Goal: Task Accomplishment & Management: Manage account settings

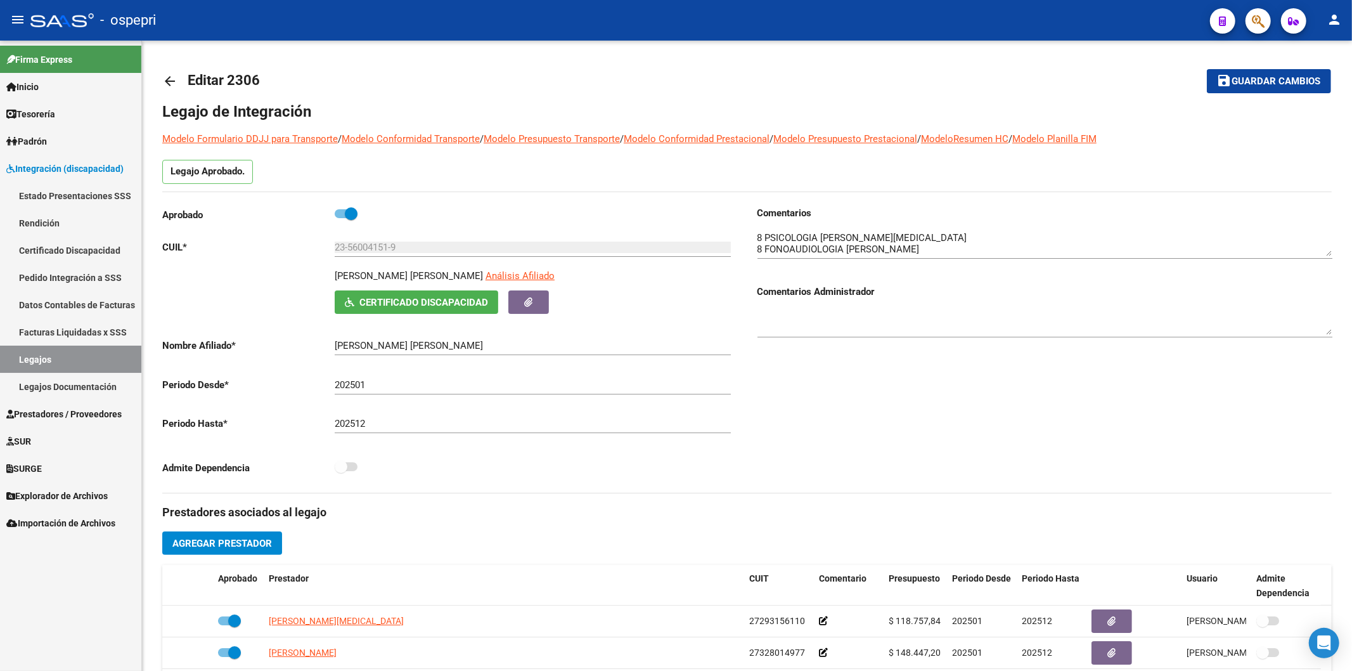
click at [39, 188] on link "Estado Presentaciones SSS" at bounding box center [70, 195] width 141 height 27
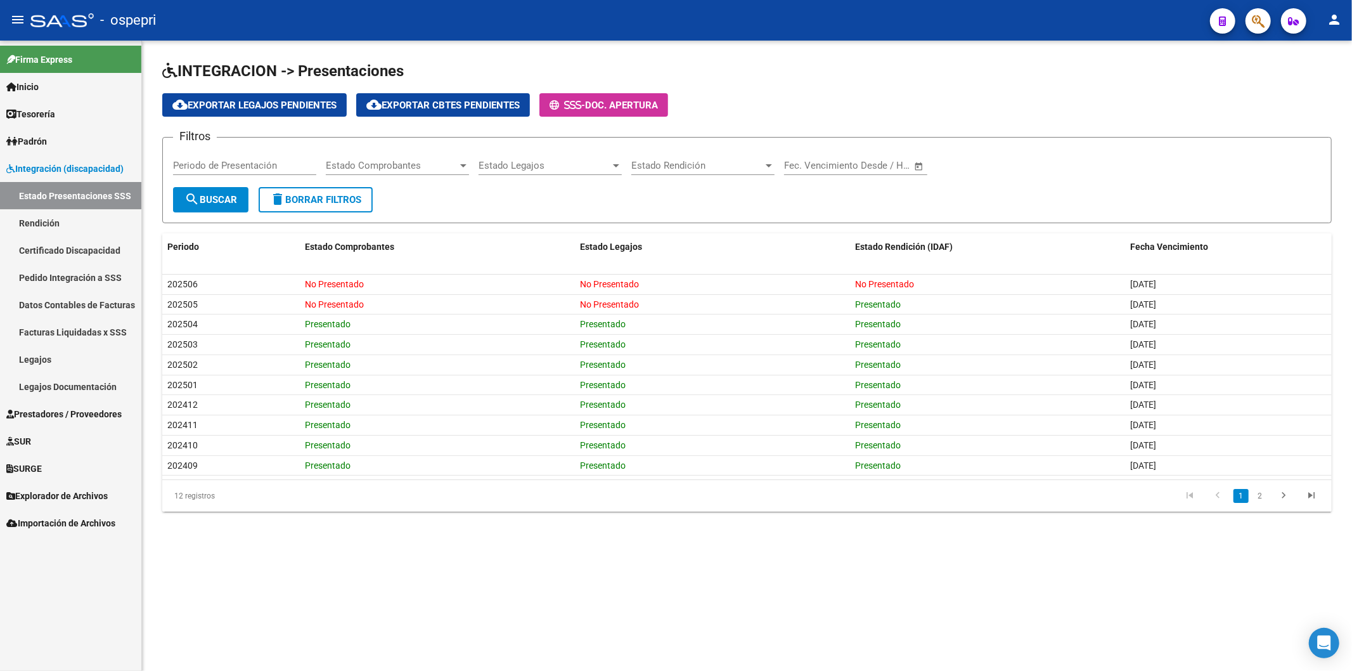
drag, startPoint x: 63, startPoint y: 273, endPoint x: 153, endPoint y: 242, distance: 94.4
click at [63, 271] on link "Pedido Integración a SSS" at bounding box center [70, 277] width 141 height 27
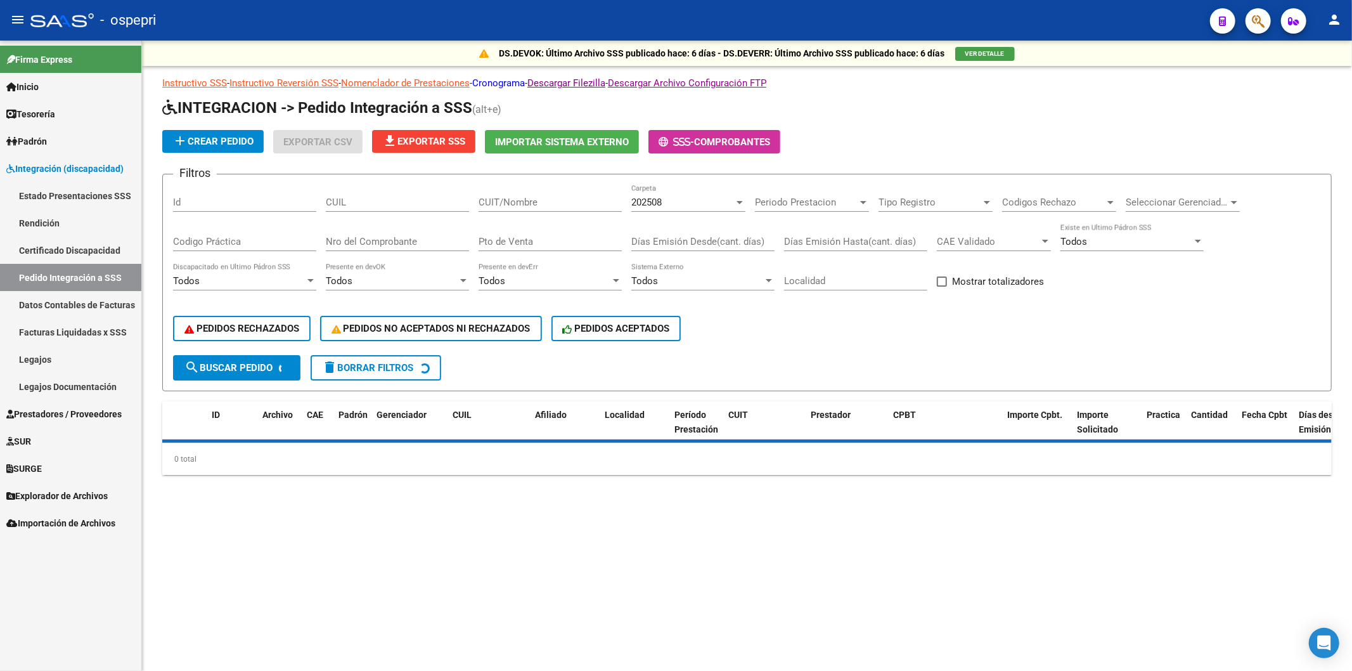
click at [502, 65] on div "DS.DEVOK: Último Archivo SSS publicado hace: 6 días - DS.DEVERR: Último Archivo…" at bounding box center [747, 53] width 1210 height 25
click at [502, 77] on link "Cronograma" at bounding box center [498, 82] width 53 height 11
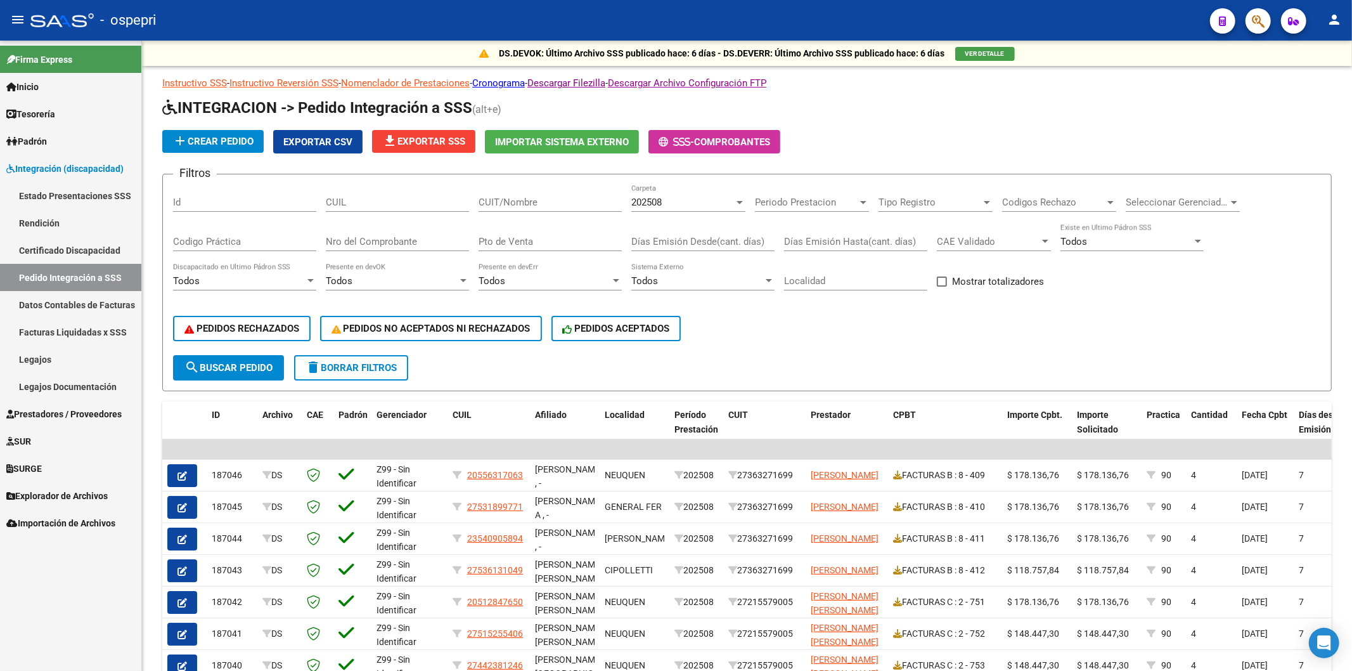
click at [29, 360] on link "Legajos" at bounding box center [70, 358] width 141 height 27
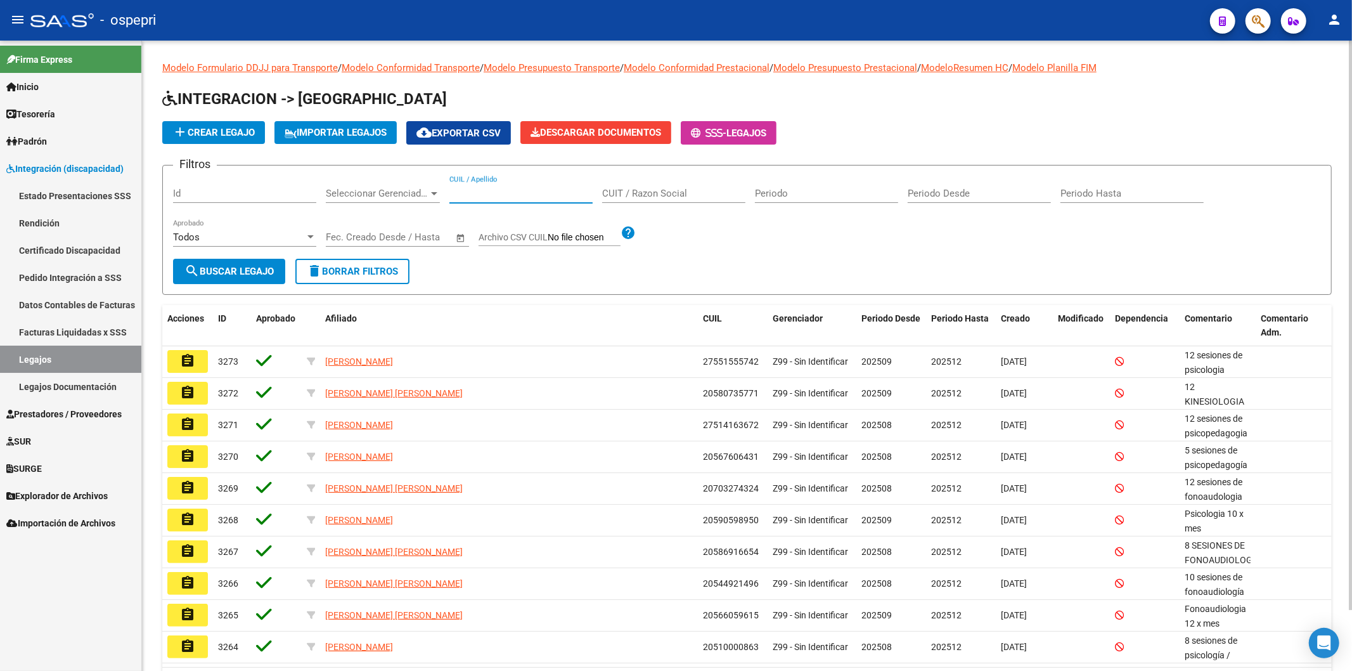
click at [507, 195] on input "CUIL / Apellido" at bounding box center [520, 193] width 143 height 11
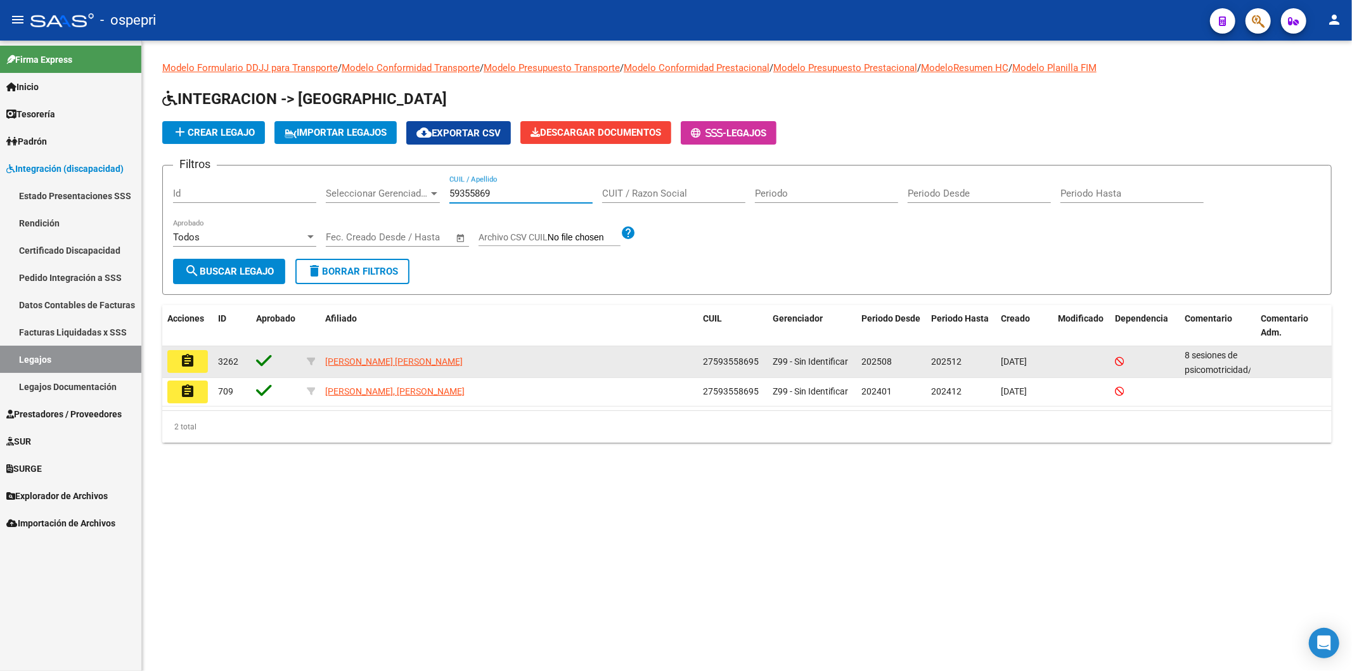
type input "59355869"
click at [173, 350] on button "assignment" at bounding box center [187, 361] width 41 height 23
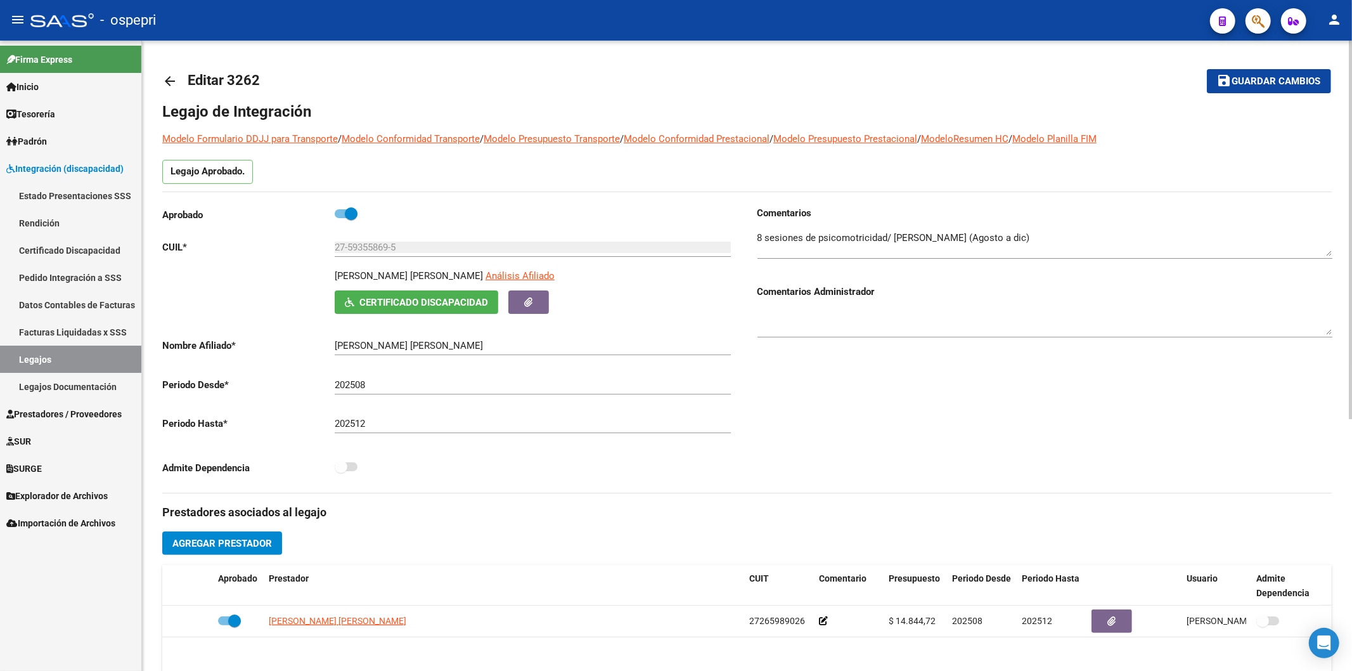
click at [176, 78] on mat-icon "arrow_back" at bounding box center [169, 81] width 15 height 15
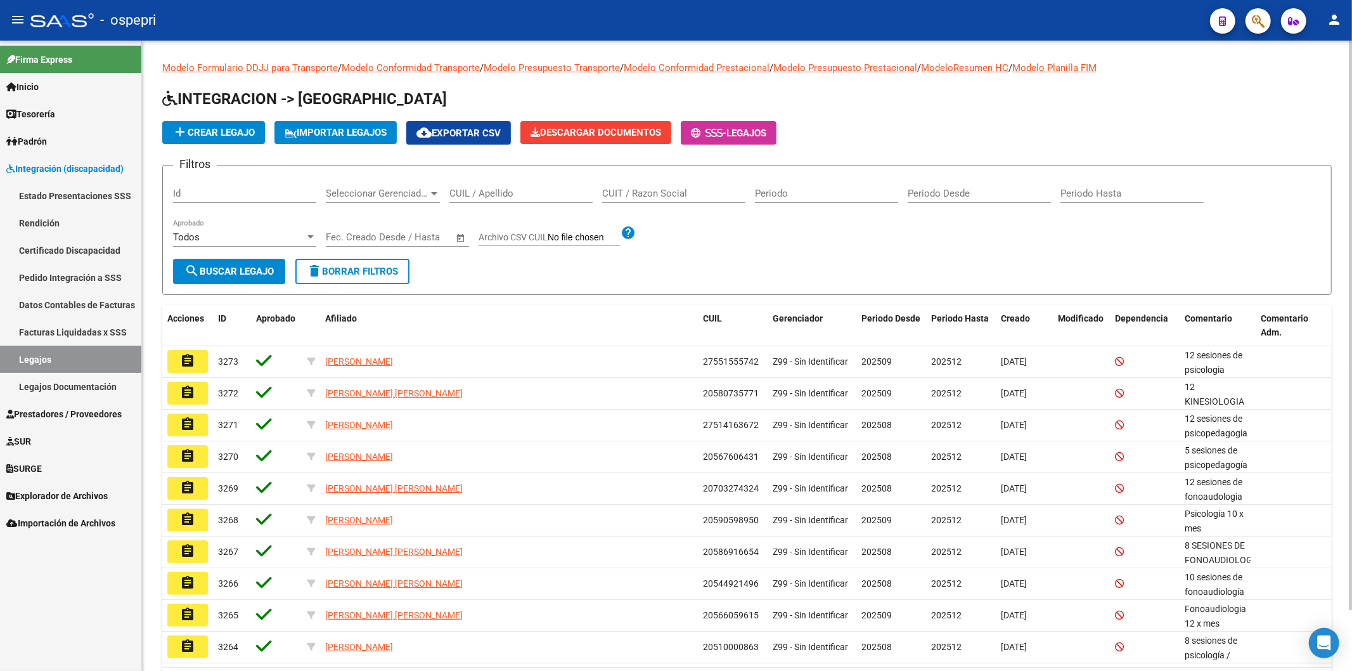
click at [484, 189] on input "CUIL / Apellido" at bounding box center [520, 193] width 143 height 11
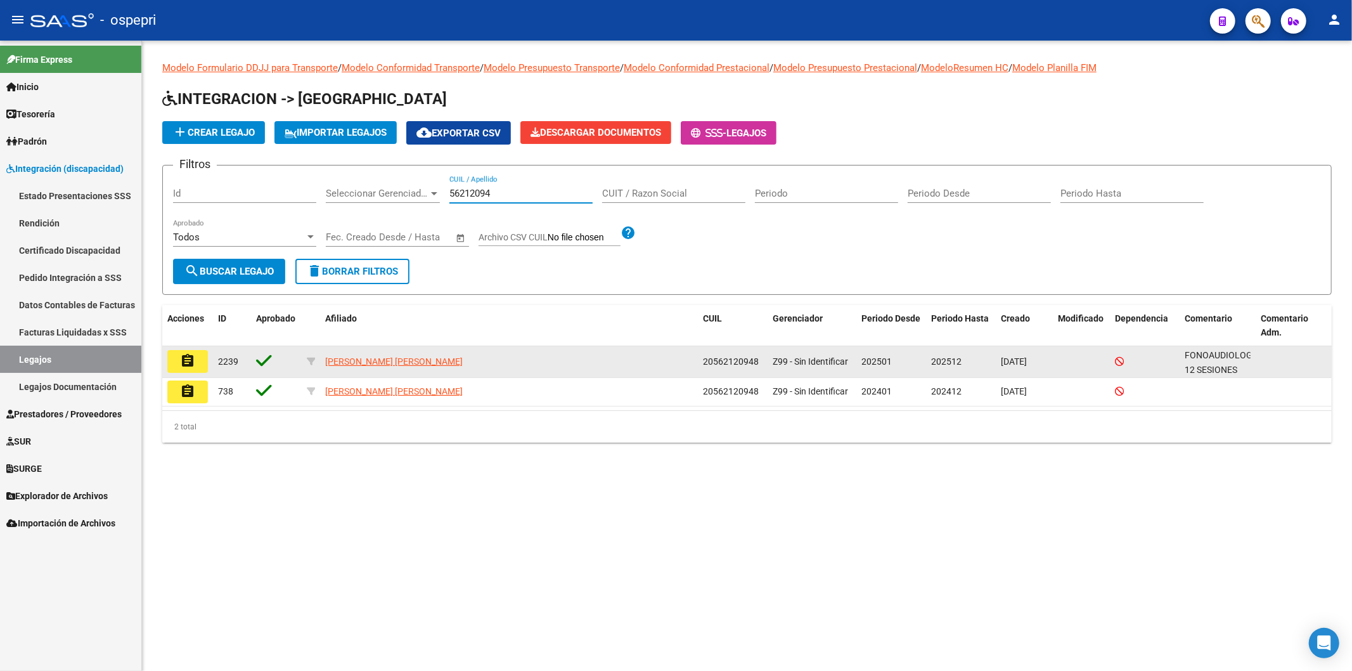
type input "56212094"
click at [180, 361] on mat-icon "assignment" at bounding box center [187, 360] width 15 height 15
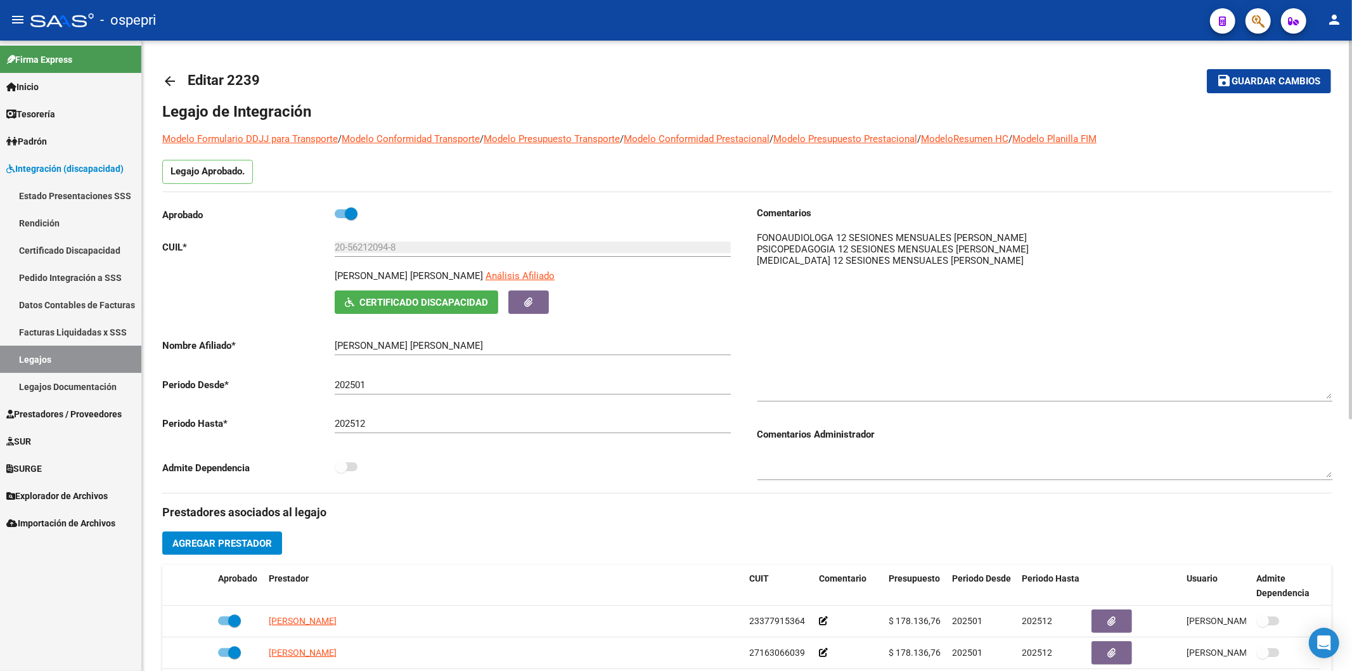
drag, startPoint x: 1328, startPoint y: 248, endPoint x: 1303, endPoint y: 372, distance: 126.2
click at [1339, 390] on div "arrow_back Editar 2239 save Guardar cambios Legajo de Integración Modelo Formul…" at bounding box center [747, 565] width 1210 height 1049
click at [168, 84] on mat-icon "arrow_back" at bounding box center [169, 81] width 15 height 15
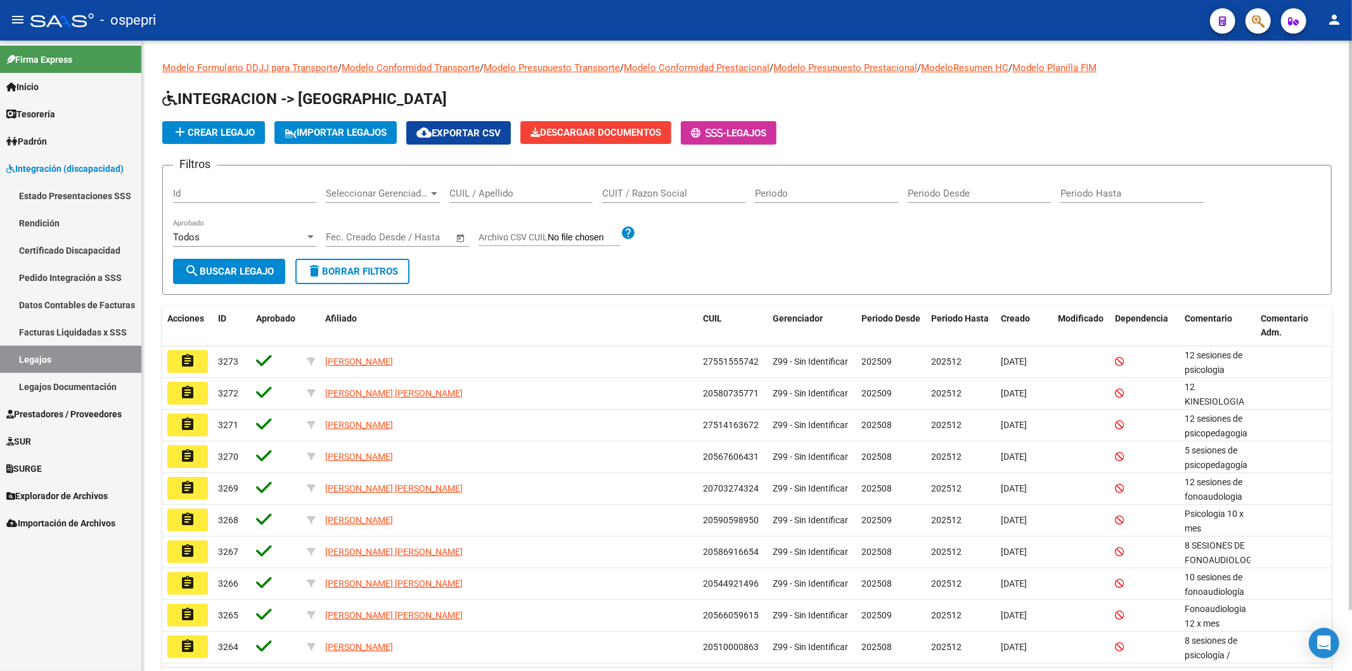
click at [471, 196] on input "CUIL / Apellido" at bounding box center [520, 193] width 143 height 11
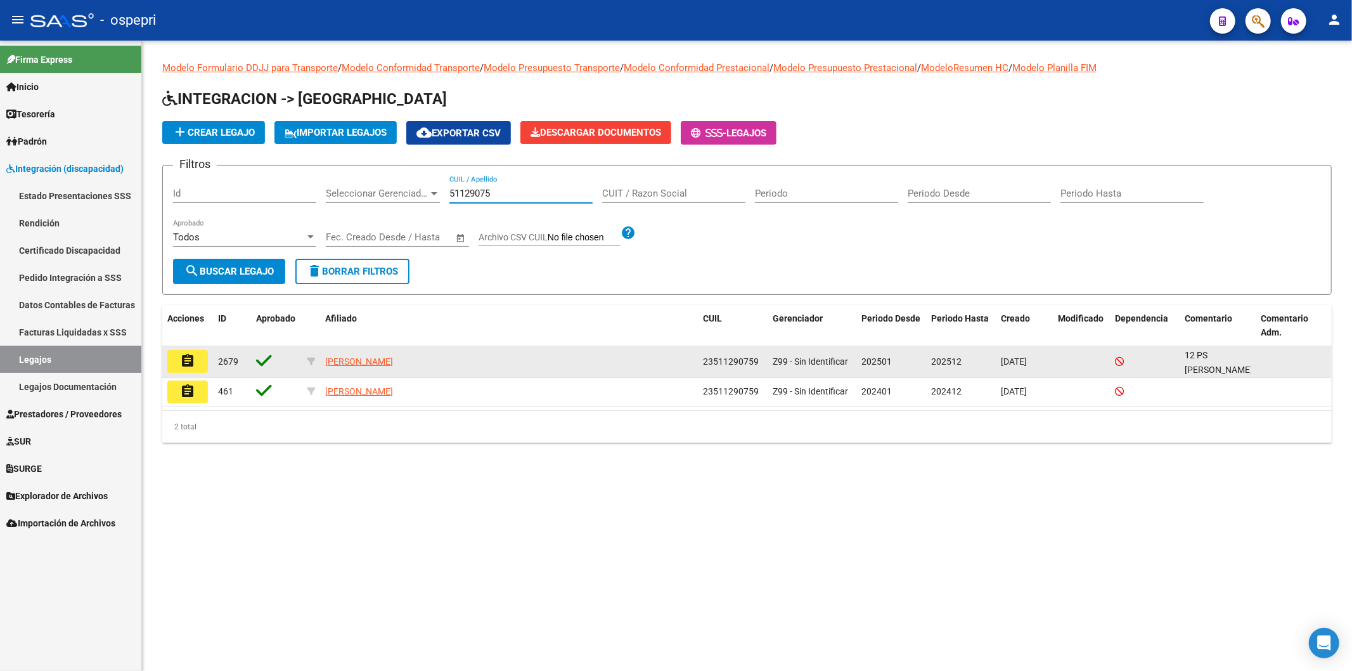
type input "51129075"
click at [195, 359] on mat-icon "assignment" at bounding box center [187, 360] width 15 height 15
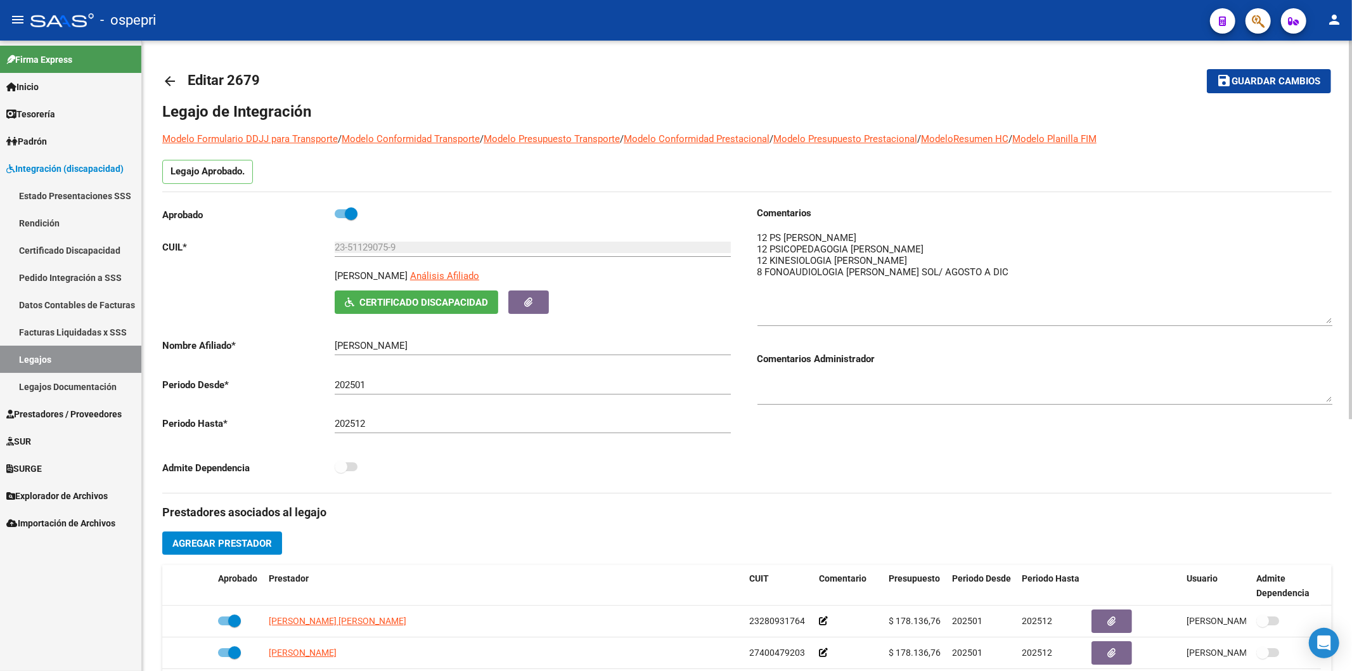
drag, startPoint x: 1327, startPoint y: 252, endPoint x: 1327, endPoint y: 319, distance: 67.8
click at [1327, 319] on textarea at bounding box center [1044, 277] width 575 height 93
click at [101, 417] on span "Prestadores / Proveedores" at bounding box center [63, 414] width 115 height 14
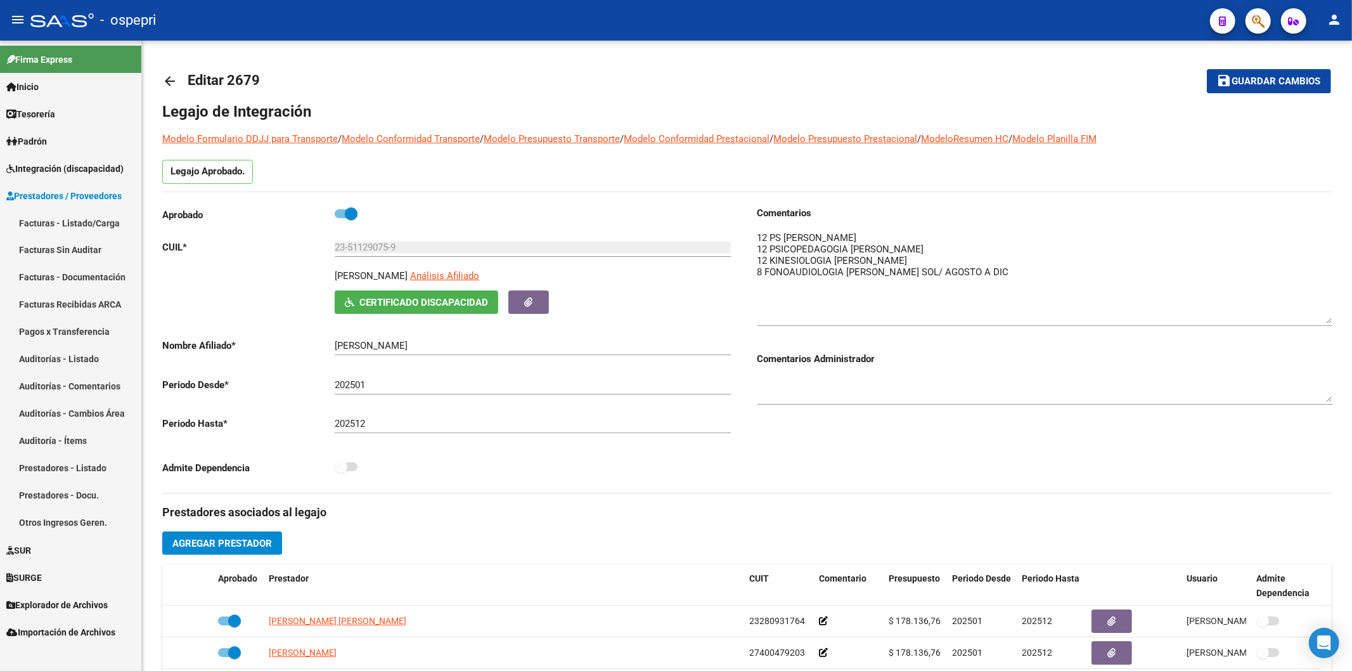
click at [61, 279] on link "Facturas - Documentación" at bounding box center [70, 277] width 141 height 27
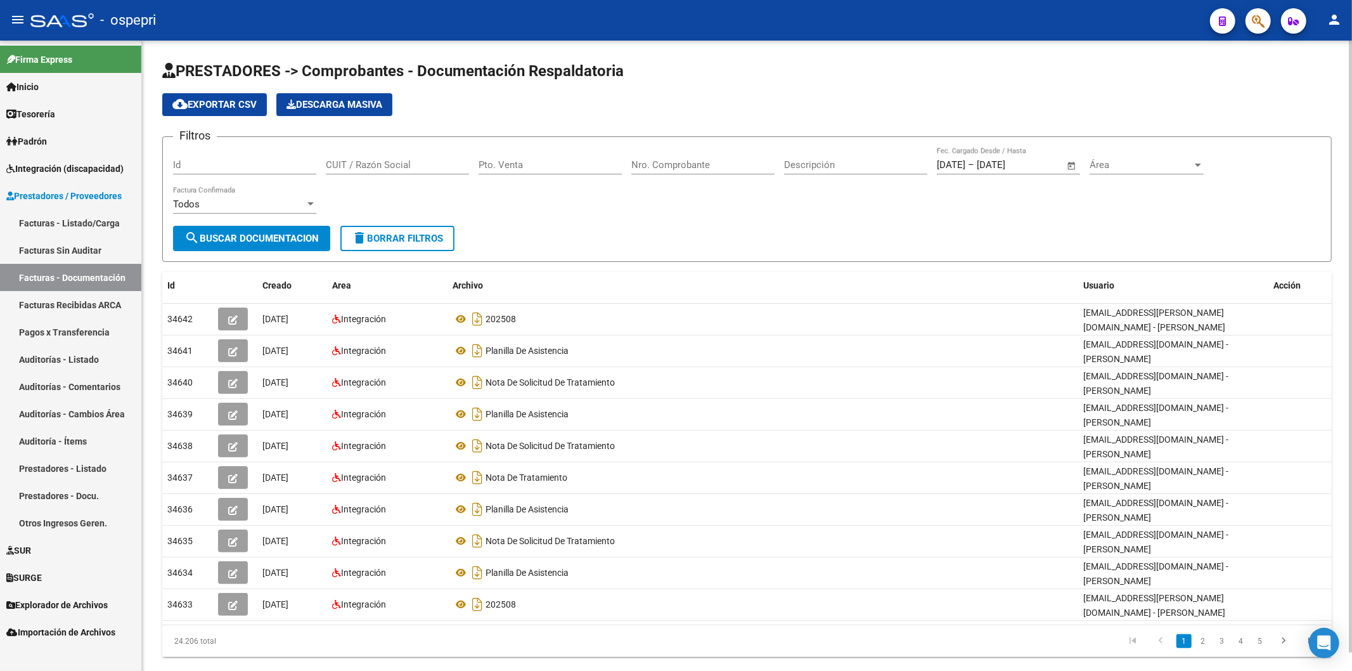
click at [381, 169] on input "CUIT / Razón Social" at bounding box center [397, 164] width 143 height 11
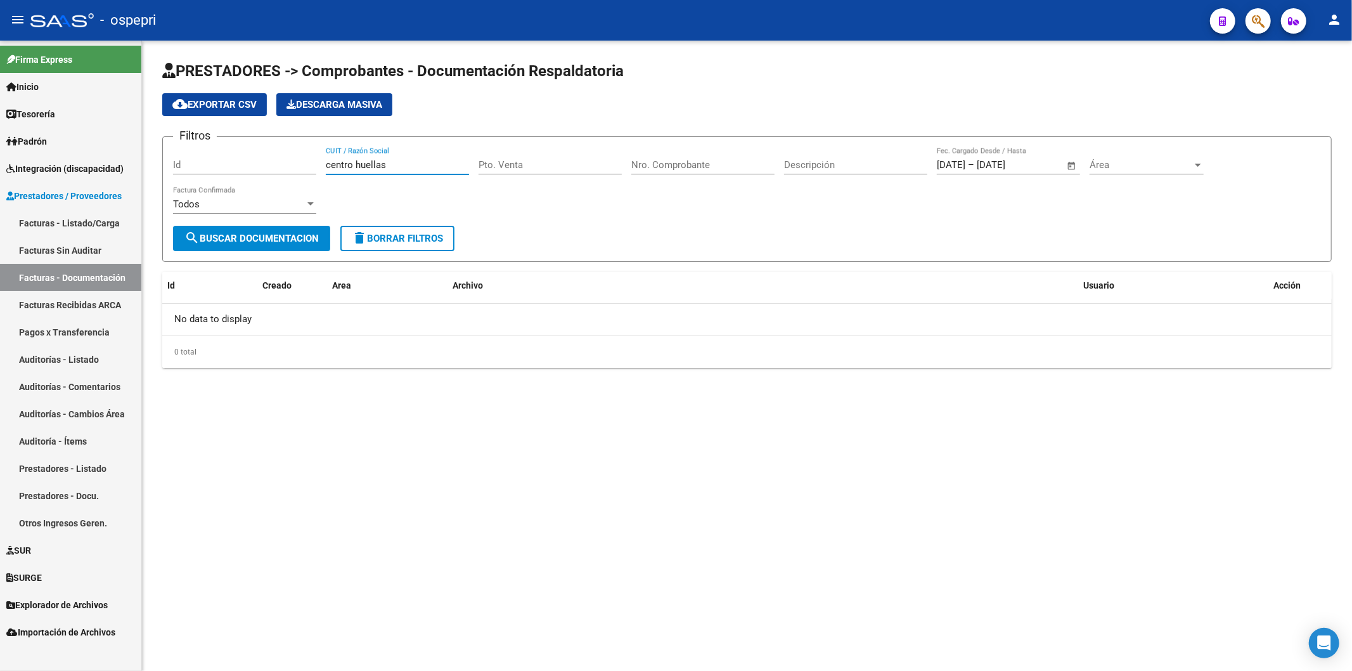
type input "centro huellas"
click at [96, 463] on link "Prestadores - Listado" at bounding box center [70, 467] width 141 height 27
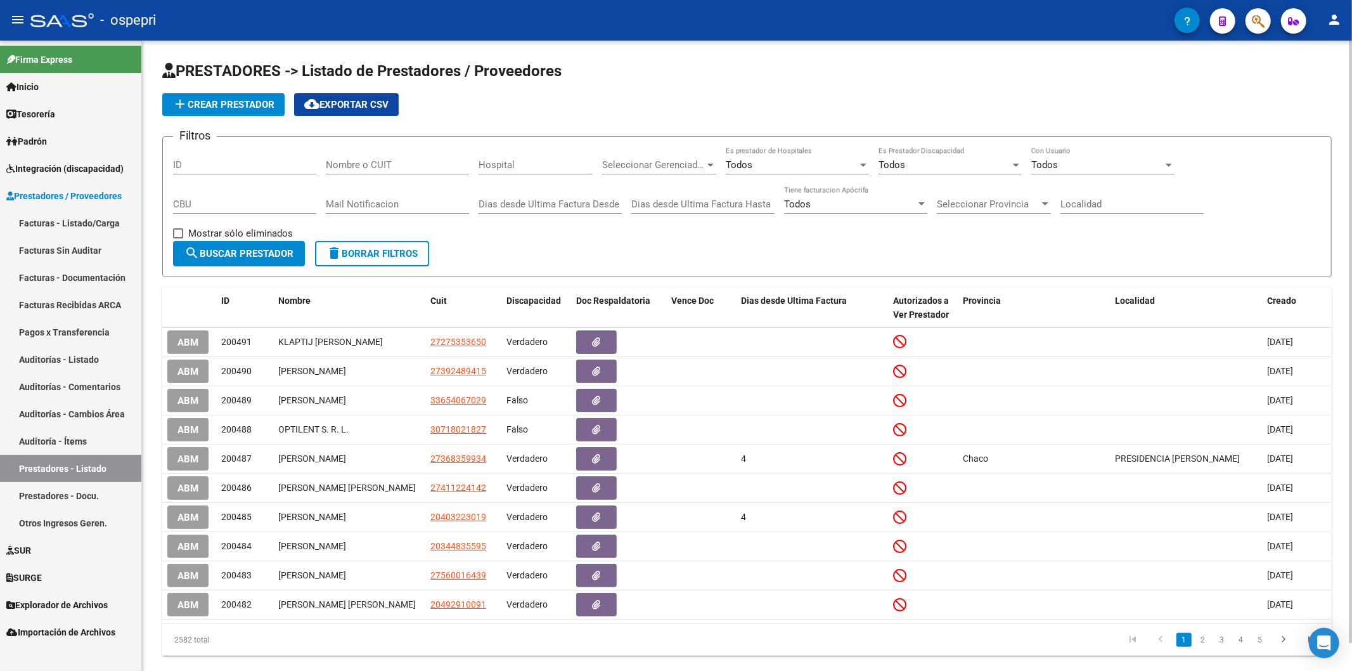
click at [402, 174] on div "Nombre o CUIT" at bounding box center [397, 160] width 143 height 27
click at [408, 167] on input "Nombre o CUIT" at bounding box center [397, 164] width 143 height 11
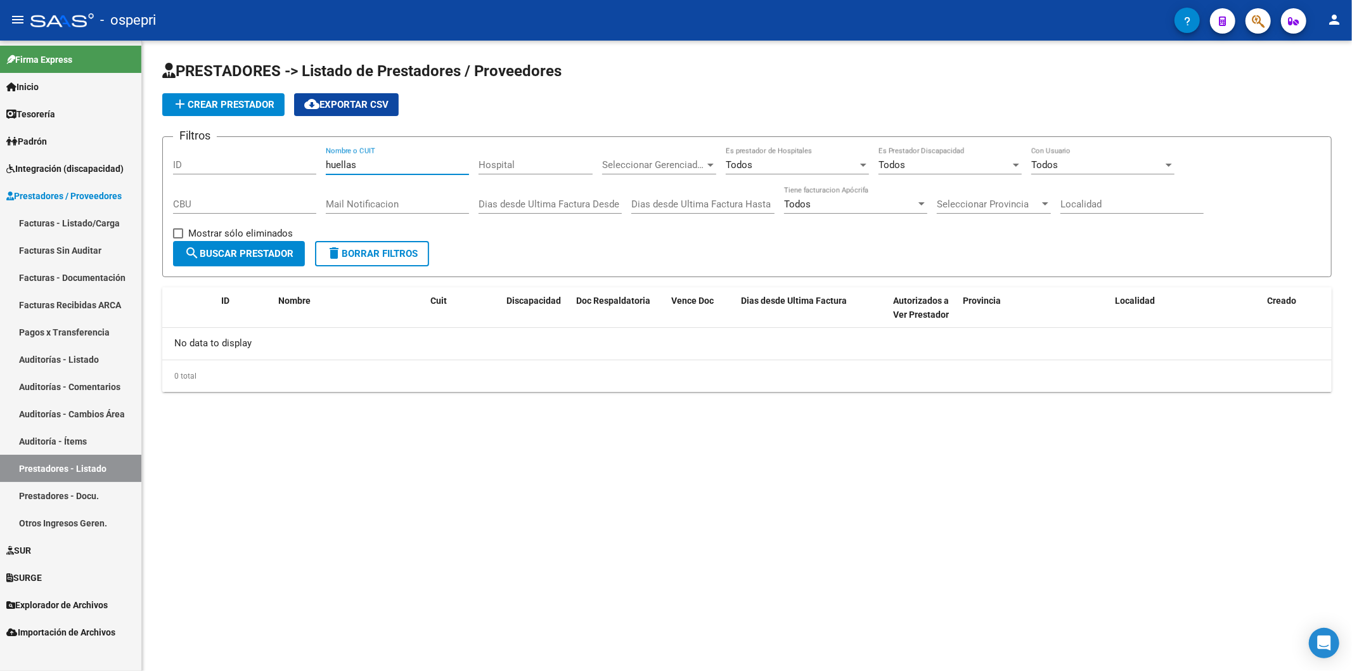
drag, startPoint x: 340, startPoint y: 155, endPoint x: 305, endPoint y: 160, distance: 35.8
click at [305, 160] on div "Filtros ID huellas Nombre o CUIT Hospital Seleccionar Gerenciador Seleccionar G…" at bounding box center [747, 194] width 1148 height 94
type input "centro huellas"
drag, startPoint x: 388, startPoint y: 165, endPoint x: 195, endPoint y: 170, distance: 192.7
click at [195, 170] on div "Filtros ID centro huellas Nombre o CUIT Hospital Seleccionar Gerenciador Selecc…" at bounding box center [747, 194] width 1148 height 94
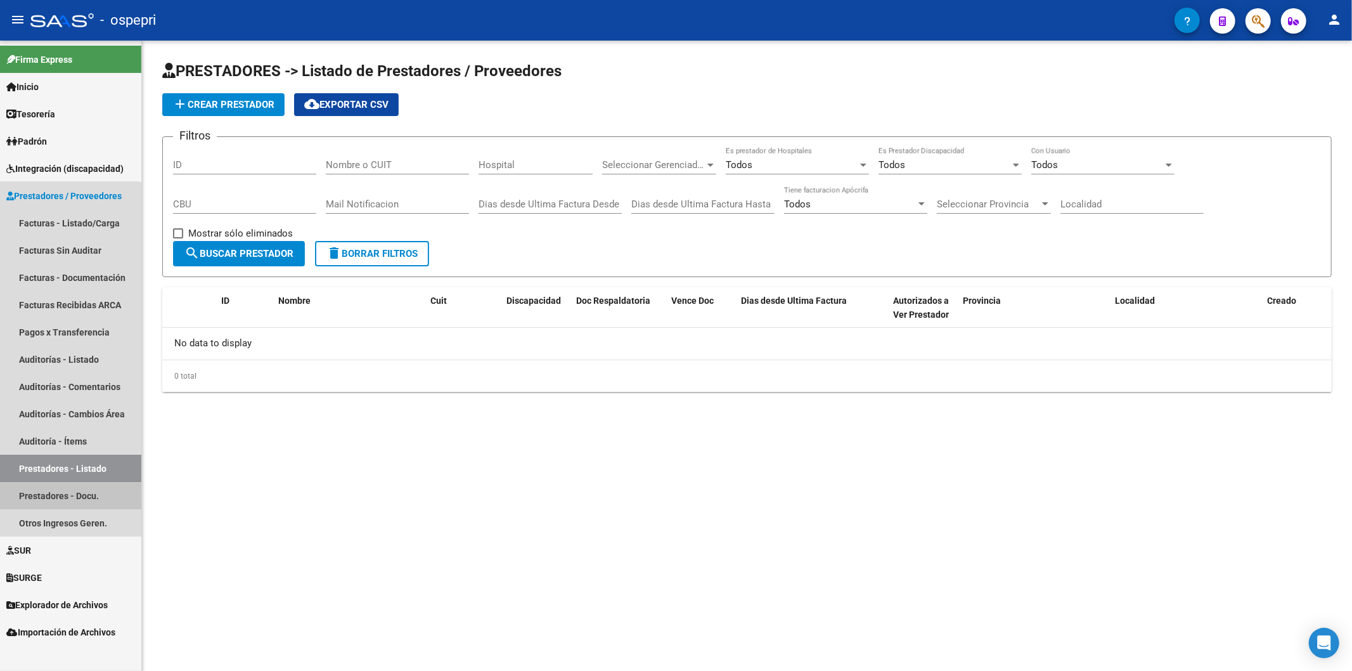
click at [52, 501] on link "Prestadores - Docu." at bounding box center [70, 495] width 141 height 27
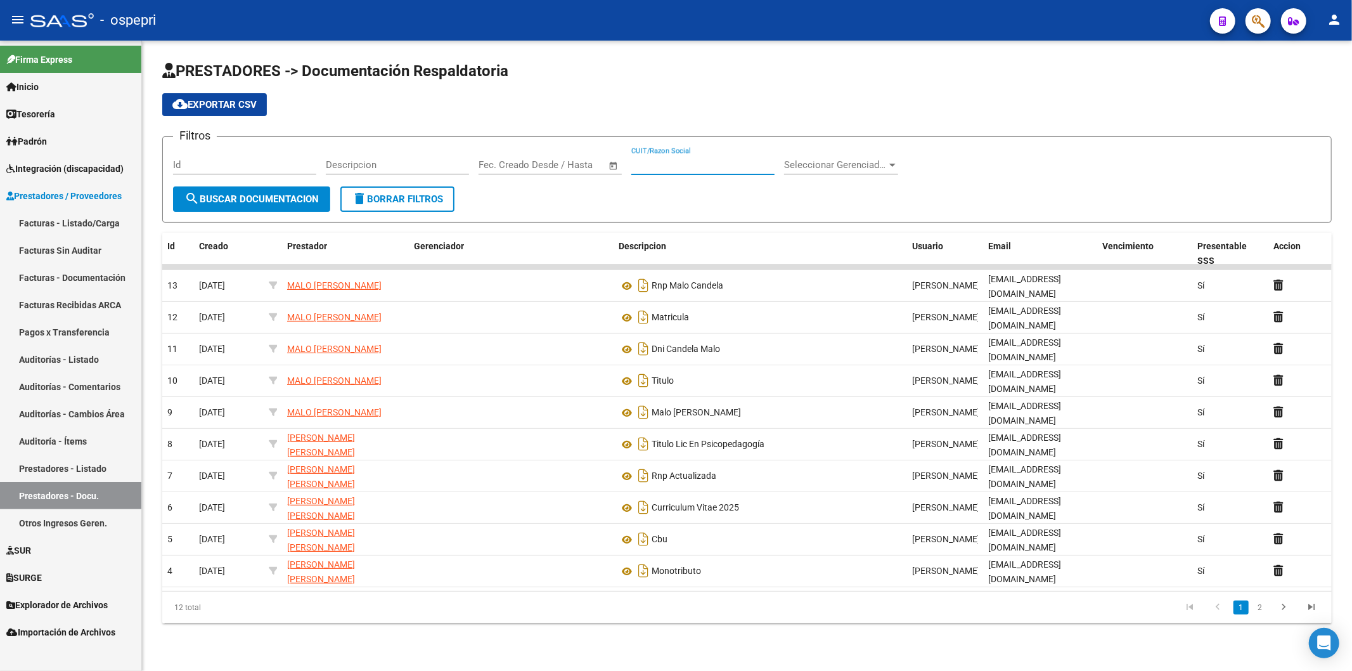
click at [714, 167] on input "CUIT/Razon Social" at bounding box center [702, 164] width 143 height 11
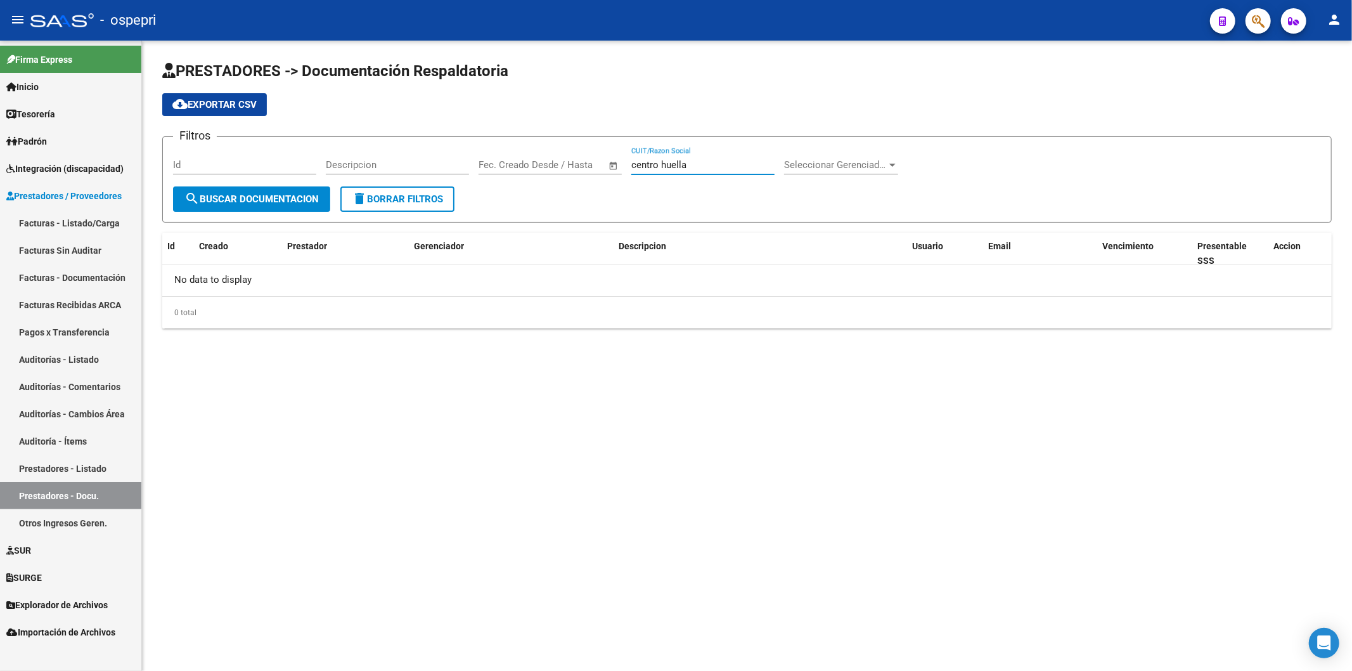
type input "centro huellas"
drag, startPoint x: 700, startPoint y: 165, endPoint x: 534, endPoint y: 160, distance: 166.1
click at [534, 160] on div "Filtros Id Descripcion Fecha inicio – Fecha fin Fec. Creado Desde / Hasta centr…" at bounding box center [747, 166] width 1148 height 39
click at [41, 169] on span "Integración (discapacidad)" at bounding box center [64, 169] width 117 height 14
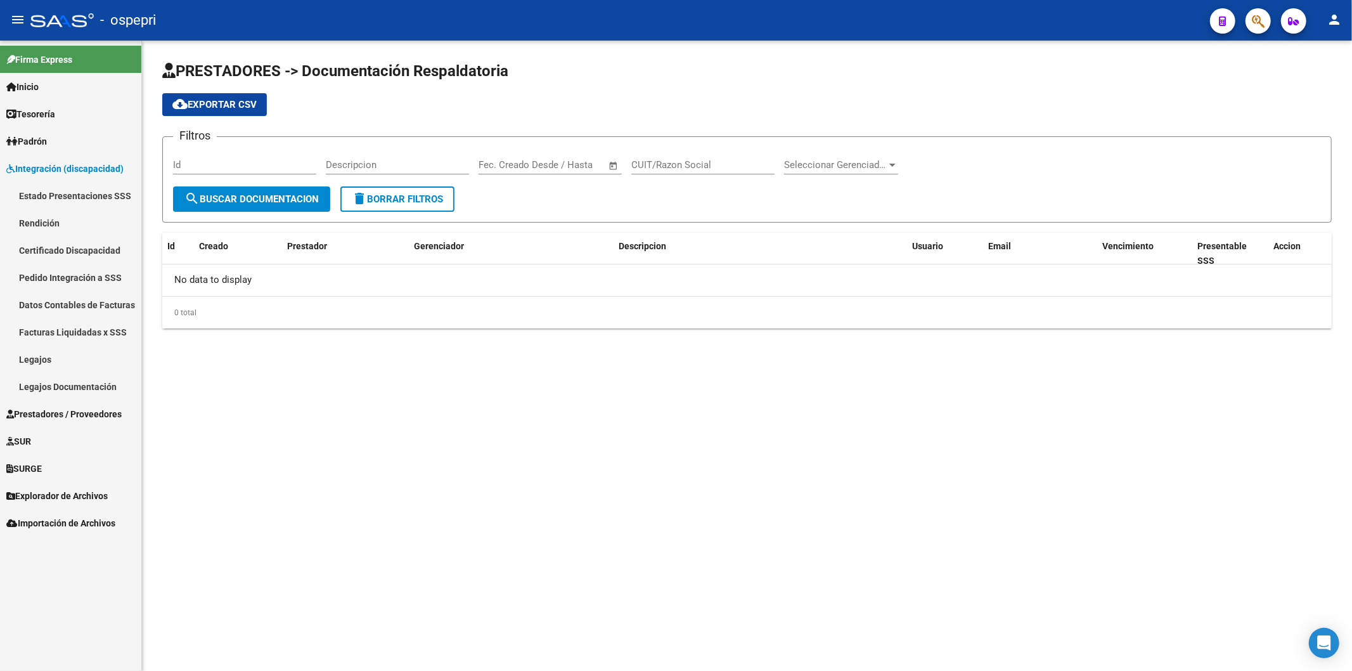
click at [33, 353] on link "Legajos" at bounding box center [70, 358] width 141 height 27
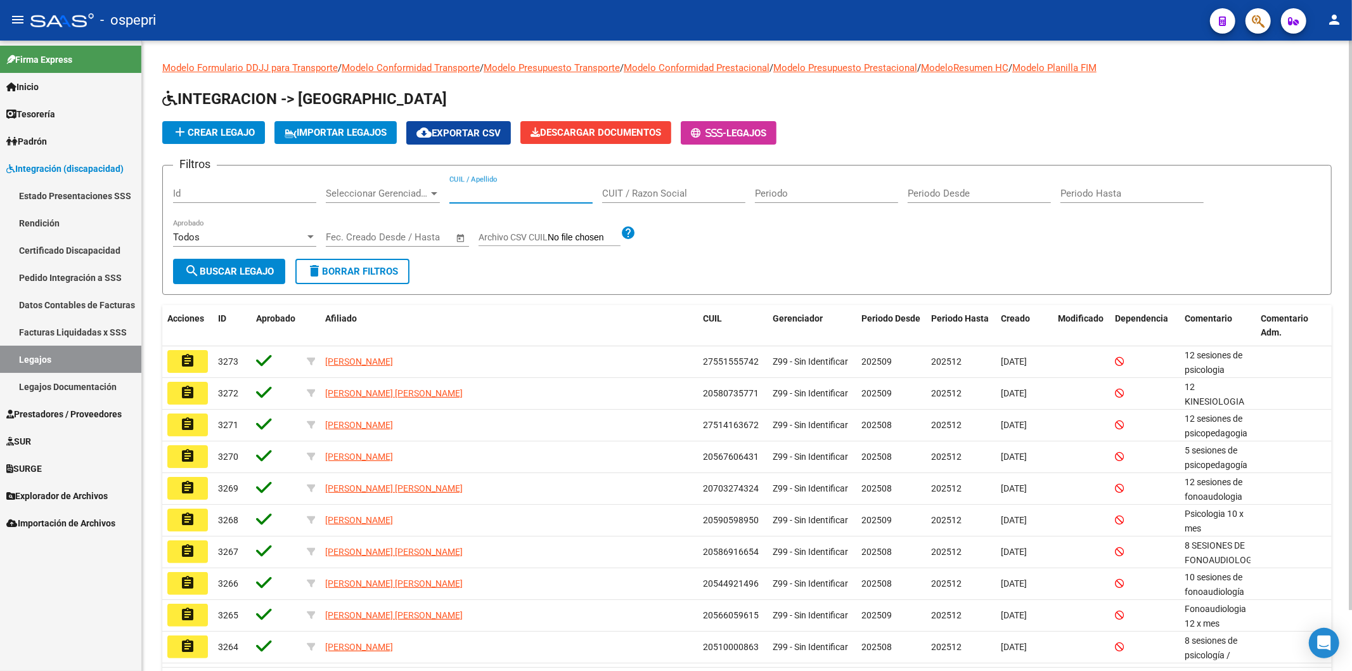
click at [487, 191] on input "CUIL / Apellido" at bounding box center [520, 193] width 143 height 11
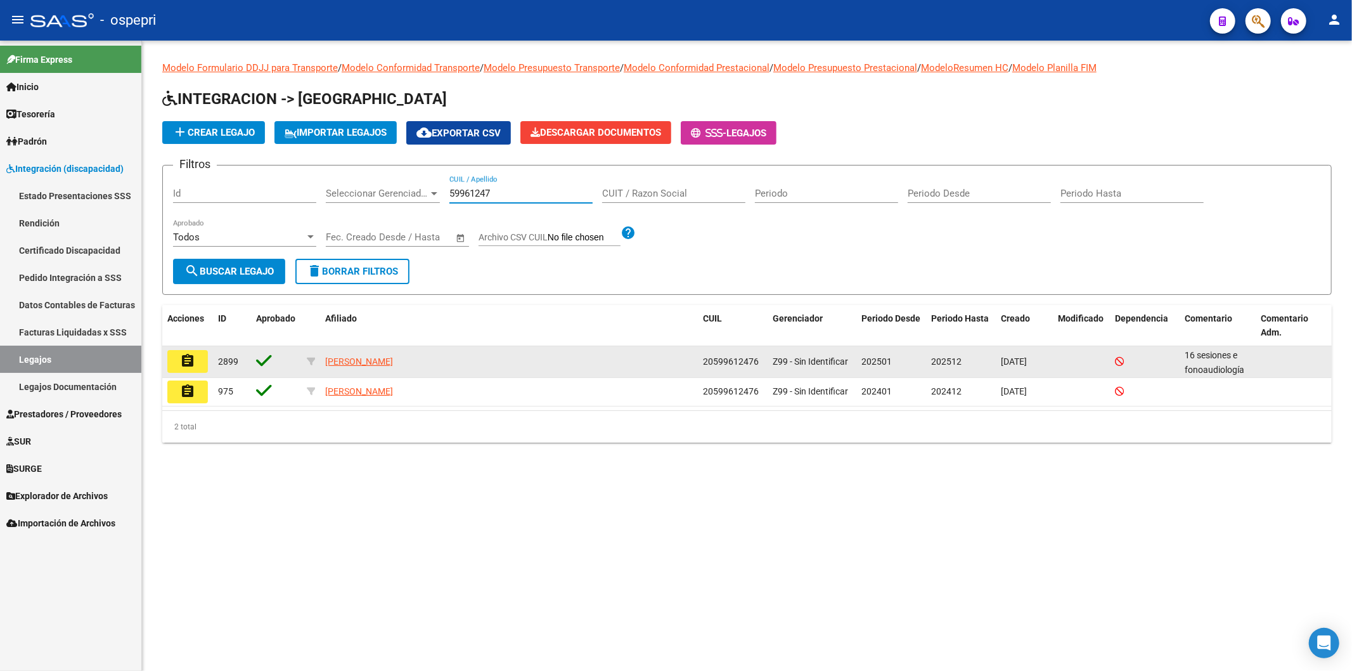
type input "59961247"
click at [182, 359] on mat-icon "assignment" at bounding box center [187, 360] width 15 height 15
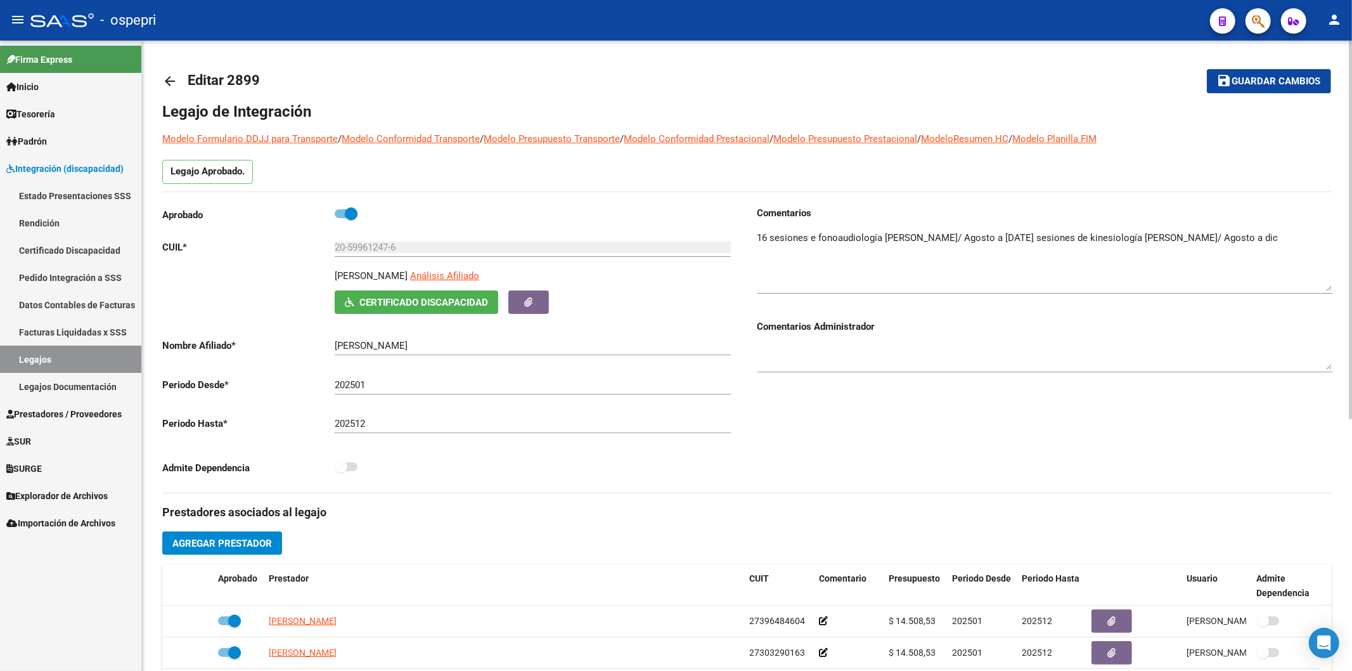
drag, startPoint x: 1331, startPoint y: 254, endPoint x: 1331, endPoint y: 288, distance: 34.9
click at [1331, 288] on textarea at bounding box center [1044, 261] width 575 height 60
click at [181, 74] on link "arrow_back" at bounding box center [174, 81] width 25 height 30
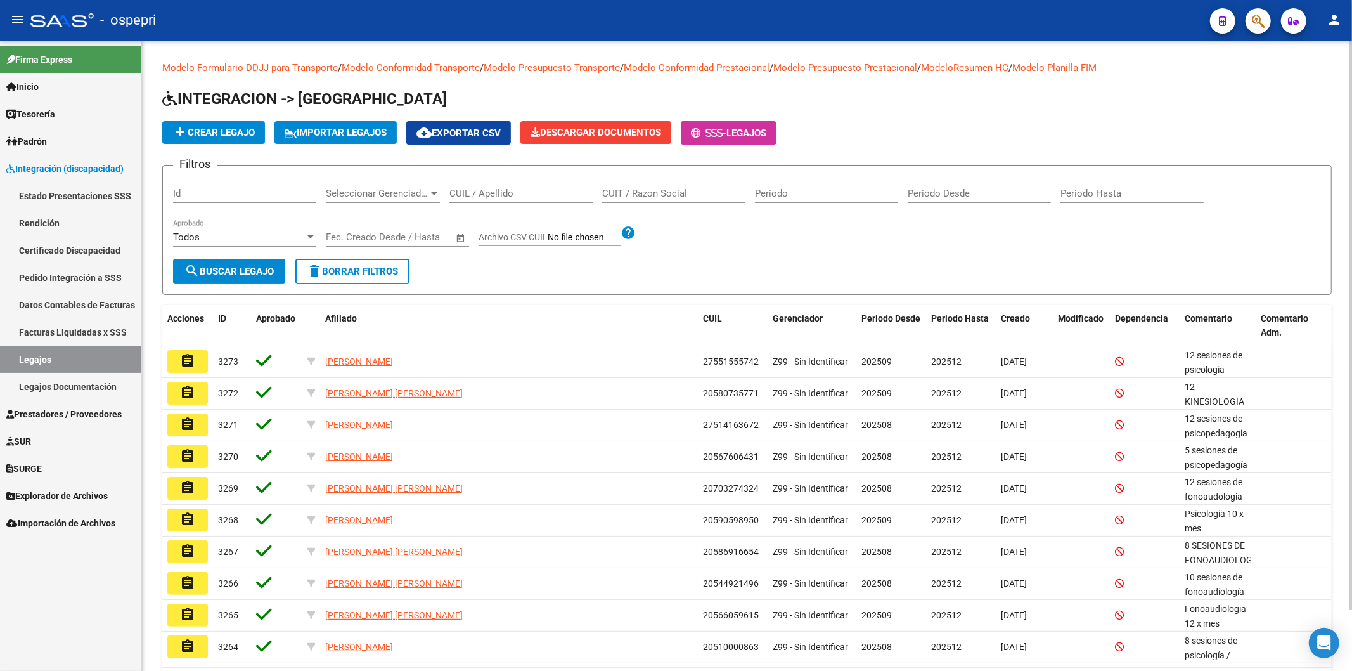
click at [511, 204] on div "CUIL / Apellido" at bounding box center [520, 195] width 143 height 39
click at [515, 192] on input "CUIL / Apellido" at bounding box center [520, 193] width 143 height 11
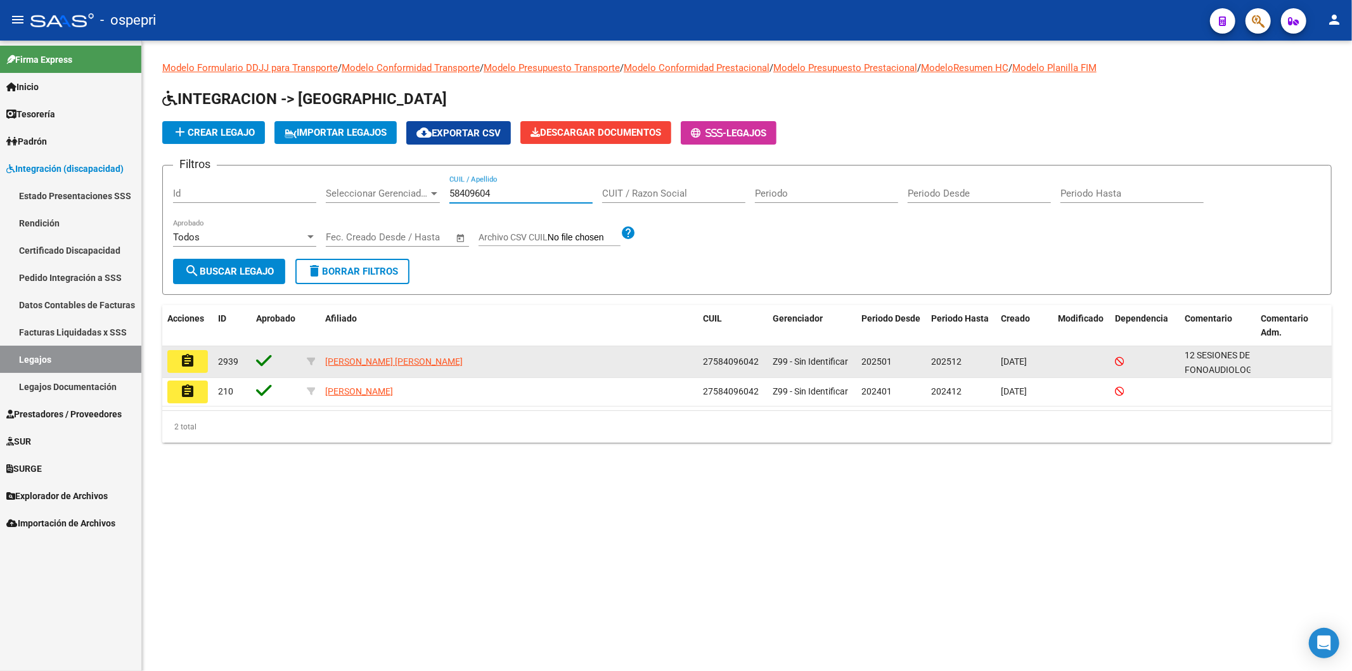
type input "58409604"
click at [199, 356] on button "assignment" at bounding box center [187, 361] width 41 height 23
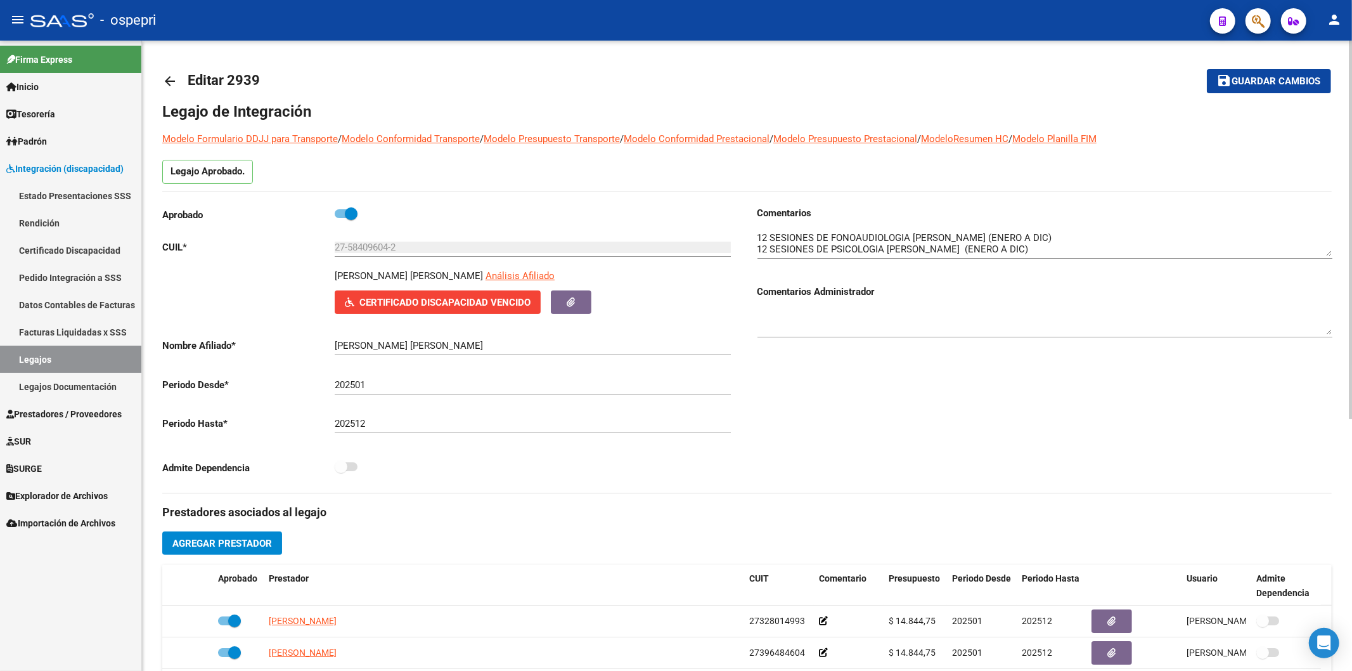
drag, startPoint x: 1332, startPoint y: 245, endPoint x: 1318, endPoint y: 252, distance: 15.3
click at [1329, 246] on div "arrow_back Editar 2939 save Guardar cambios Legajo de Integración Modelo Formul…" at bounding box center [747, 565] width 1210 height 1049
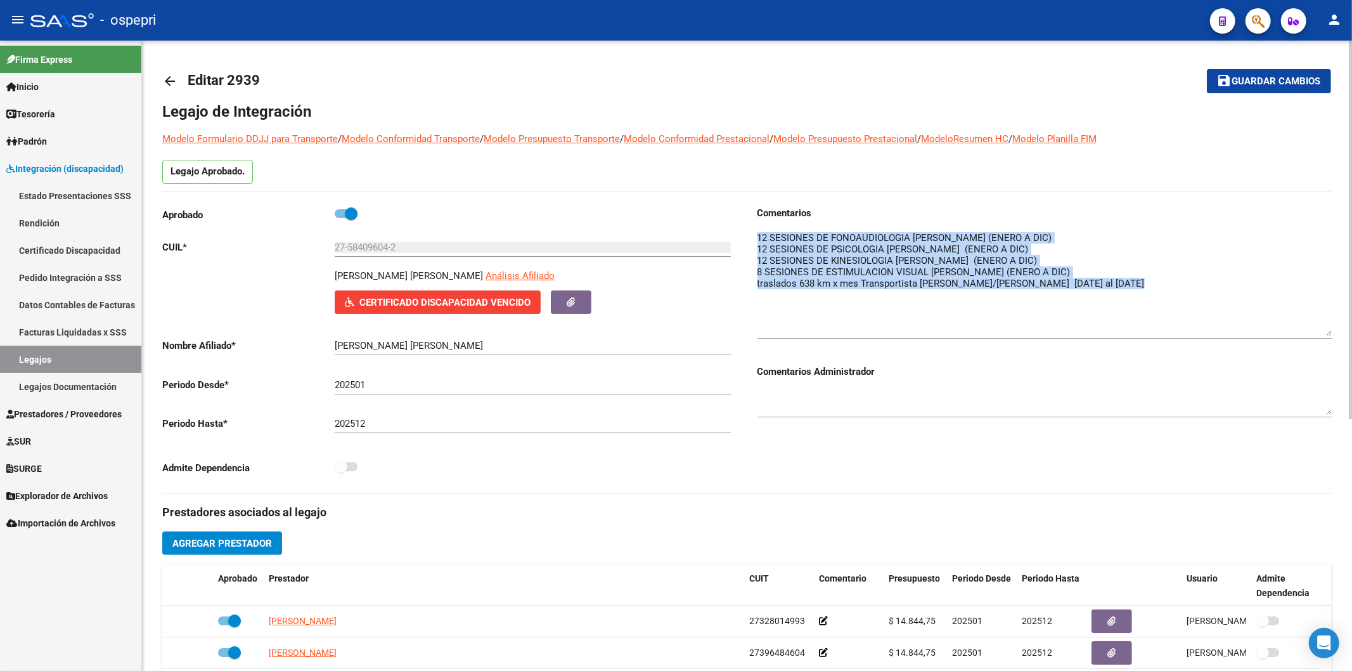
drag, startPoint x: 1327, startPoint y: 250, endPoint x: 1327, endPoint y: 330, distance: 80.5
click at [1327, 330] on textarea at bounding box center [1044, 283] width 575 height 105
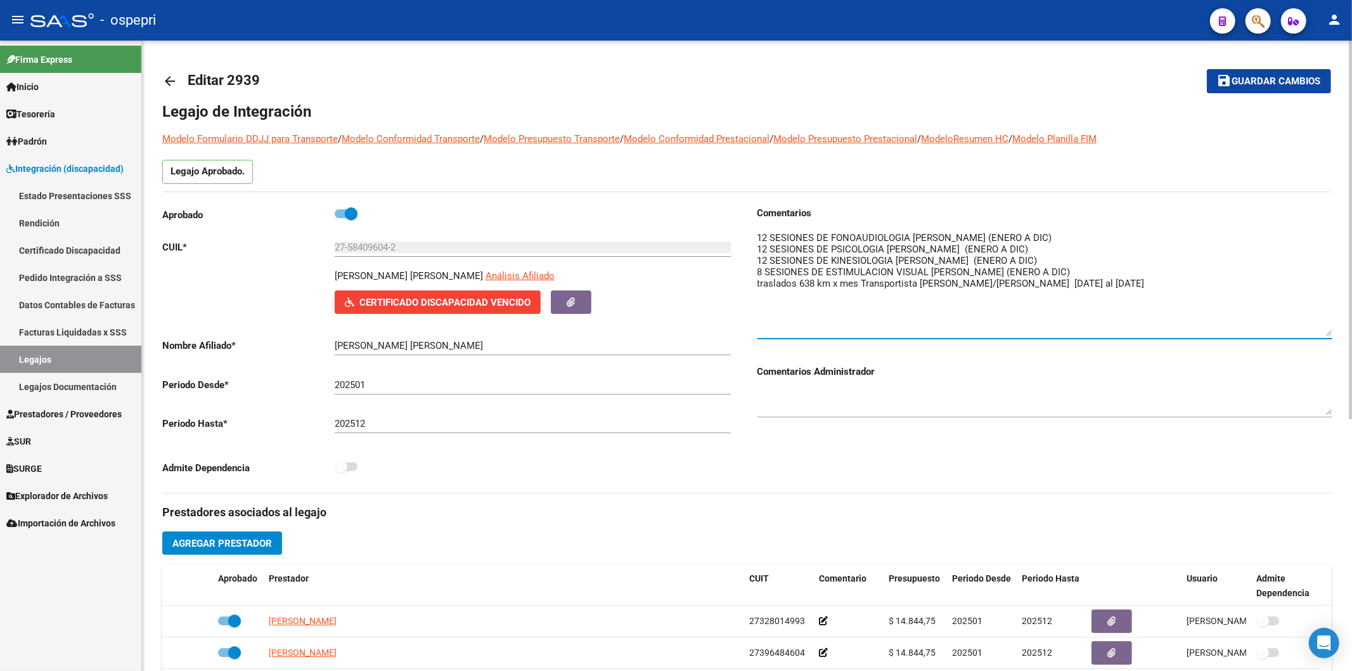
click at [167, 80] on mat-icon "arrow_back" at bounding box center [169, 81] width 15 height 15
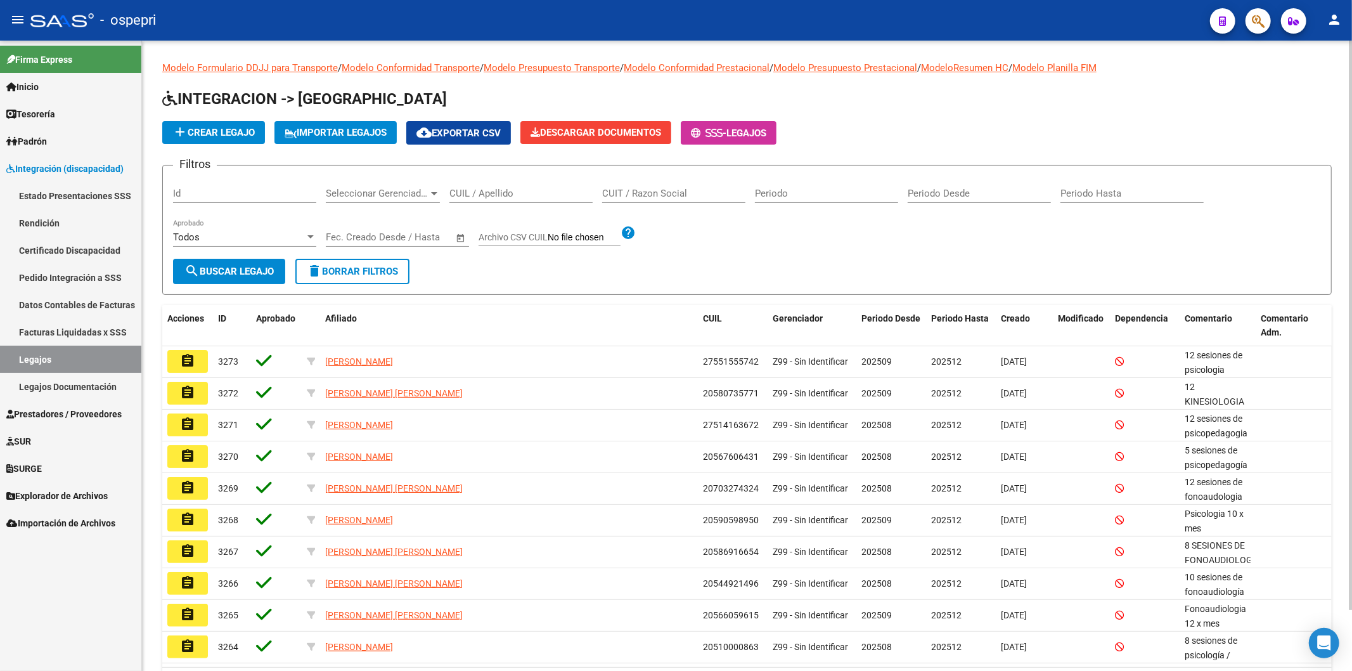
click at [517, 193] on input "CUIL / Apellido" at bounding box center [520, 193] width 143 height 11
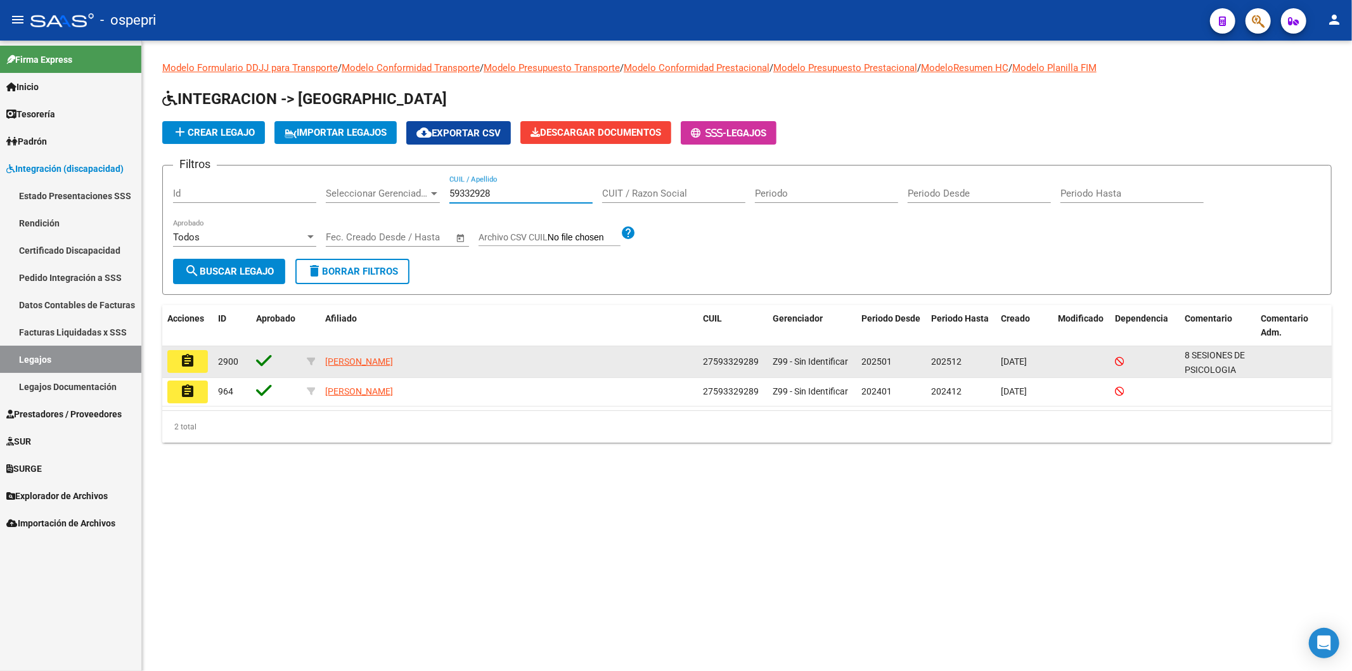
type input "59332928"
click at [198, 360] on button "assignment" at bounding box center [187, 361] width 41 height 23
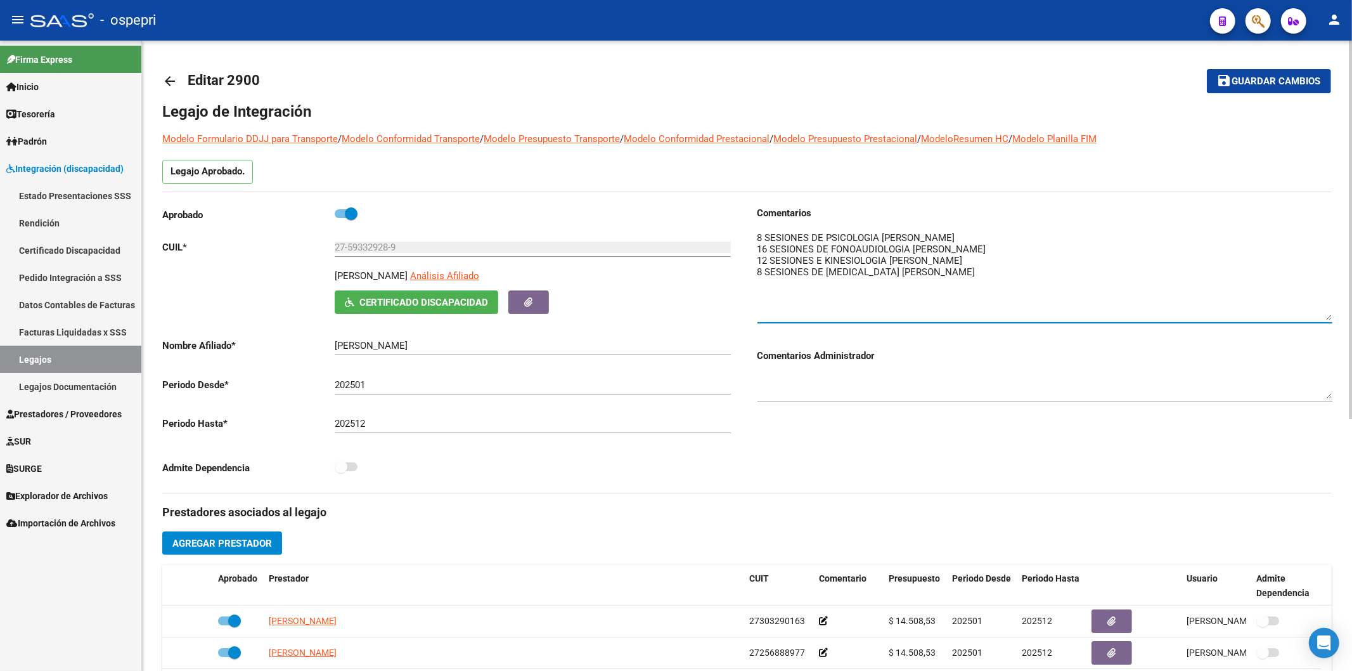
drag, startPoint x: 1328, startPoint y: 250, endPoint x: 1150, endPoint y: 256, distance: 178.8
click at [1327, 314] on textarea at bounding box center [1044, 275] width 575 height 89
click at [180, 79] on link "arrow_back" at bounding box center [174, 81] width 25 height 30
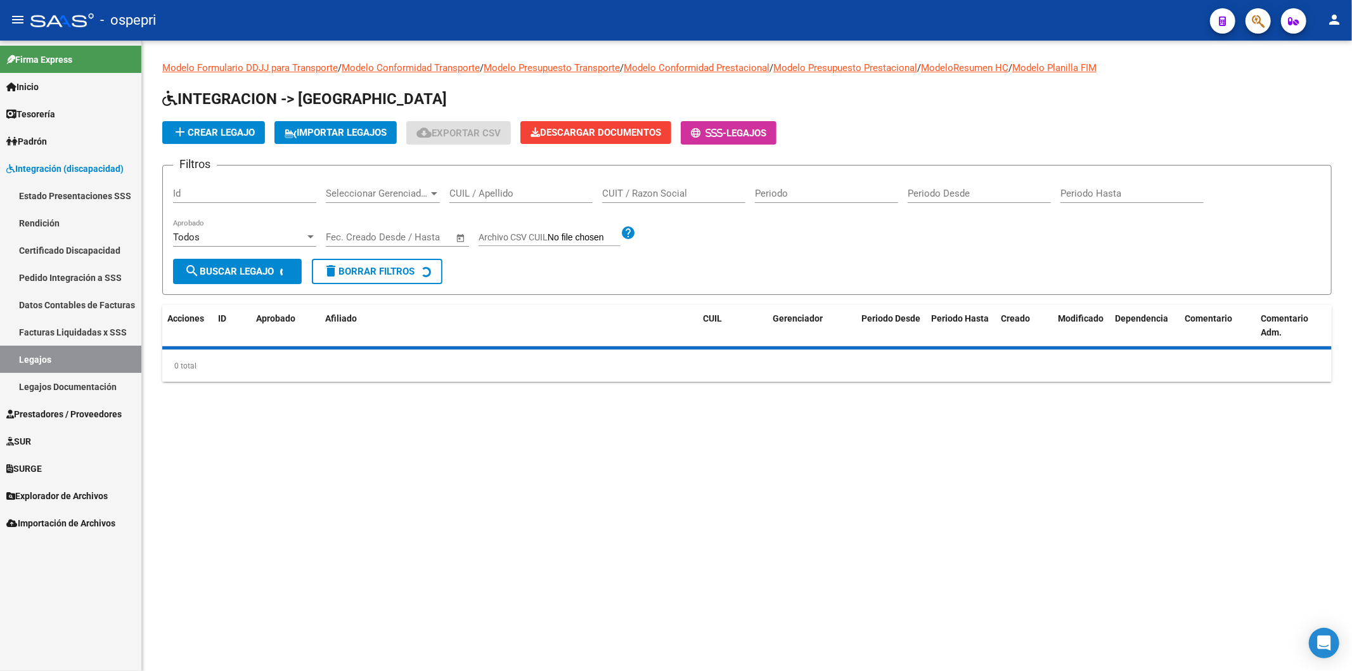
click at [522, 199] on input "CUIL / Apellido" at bounding box center [520, 193] width 143 height 11
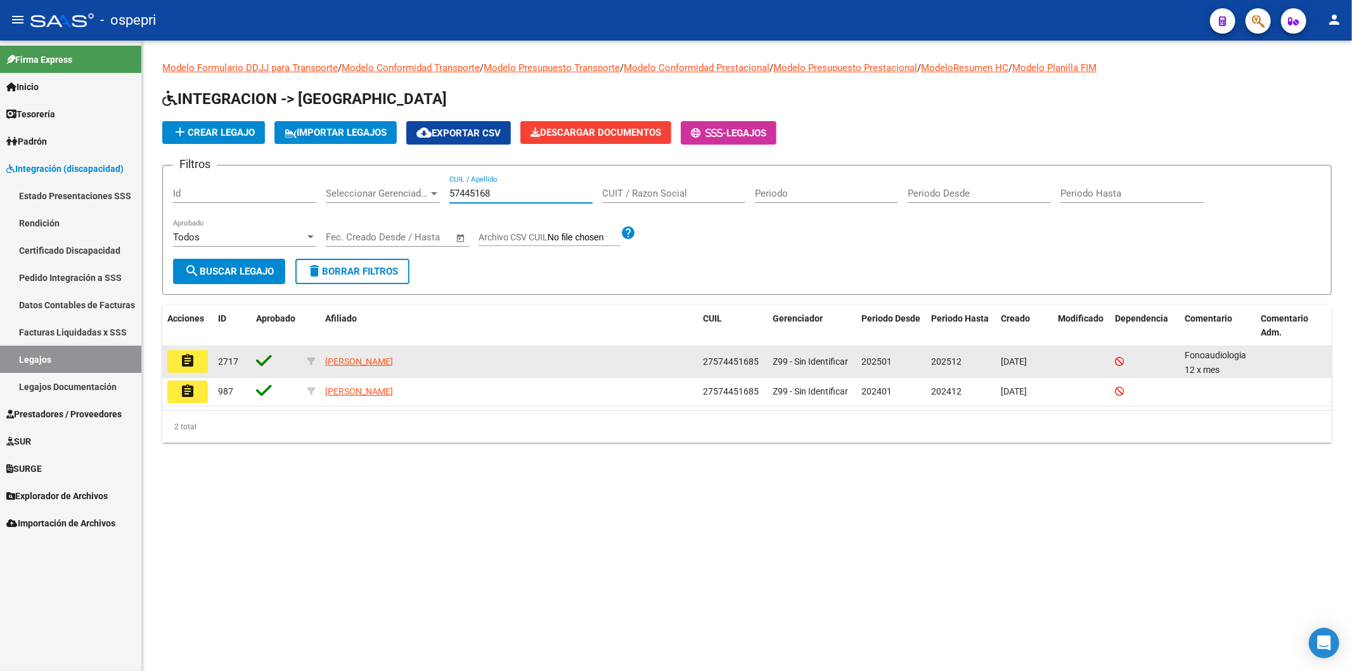
type input "57445168"
click at [186, 358] on mat-icon "assignment" at bounding box center [187, 360] width 15 height 15
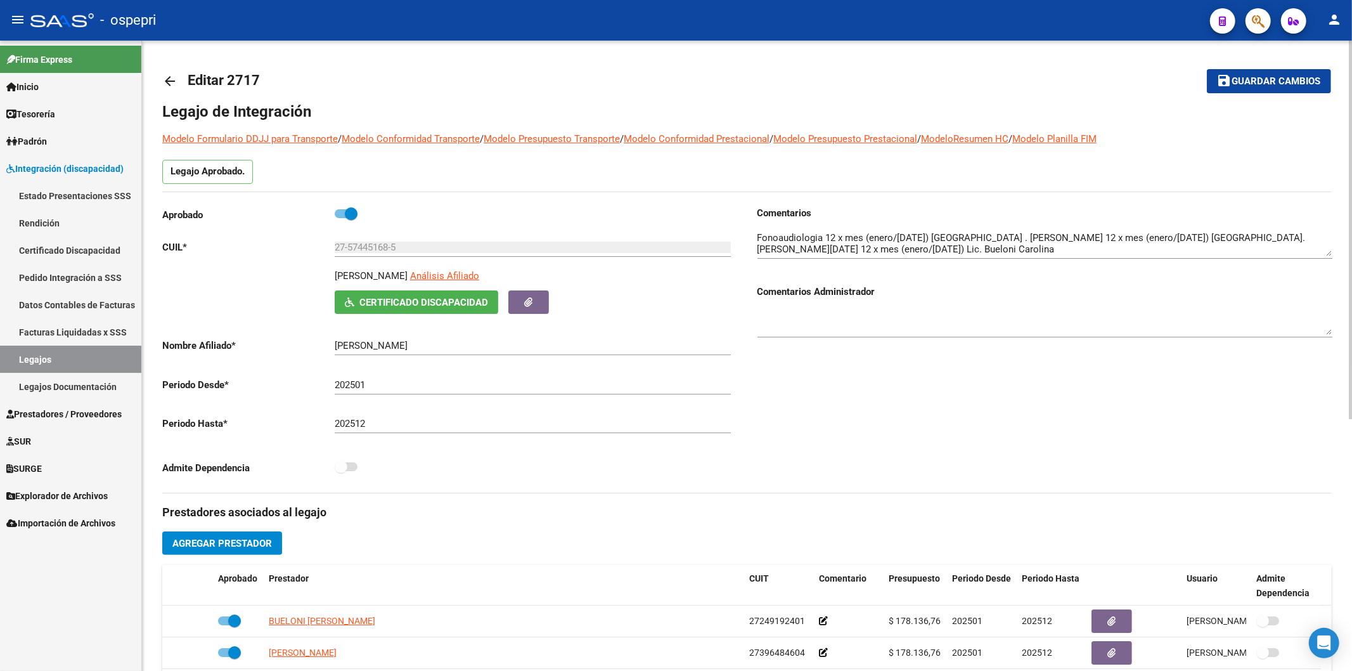
click at [164, 76] on mat-icon "arrow_back" at bounding box center [169, 81] width 15 height 15
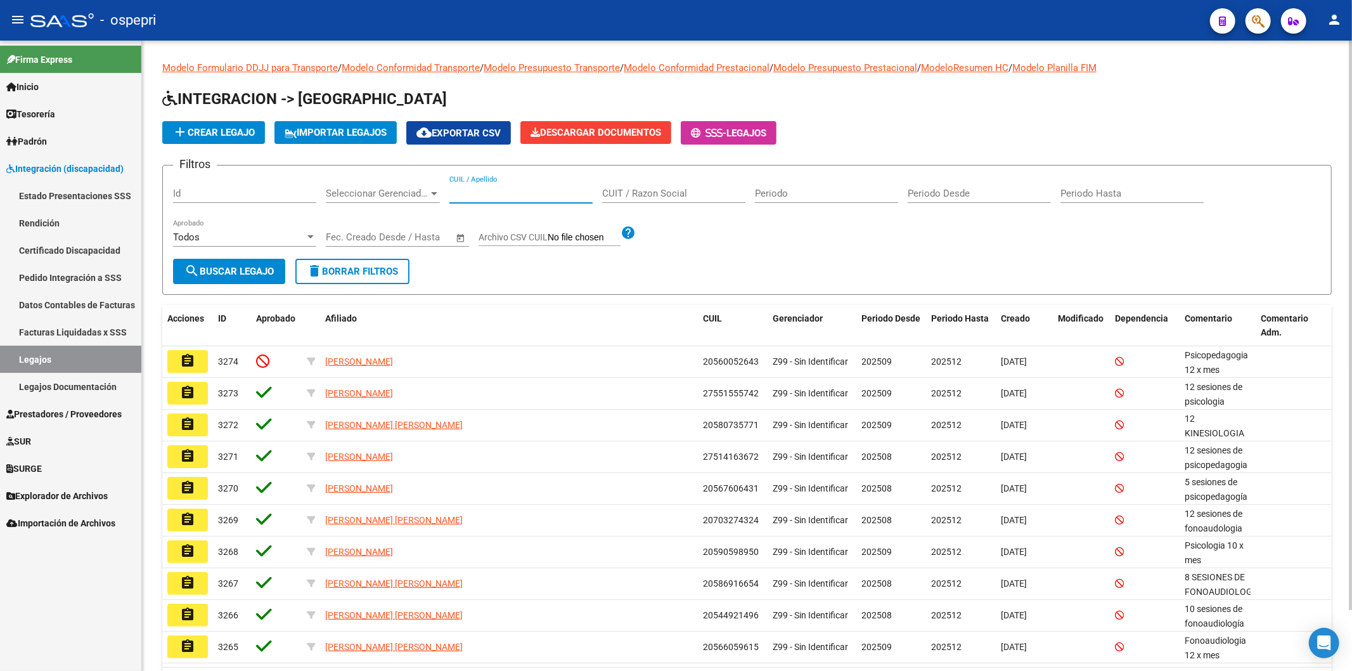
drag, startPoint x: 480, startPoint y: 193, endPoint x: 527, endPoint y: 189, distance: 47.1
click at [480, 191] on input "CUIL / Apellido" at bounding box center [520, 193] width 143 height 11
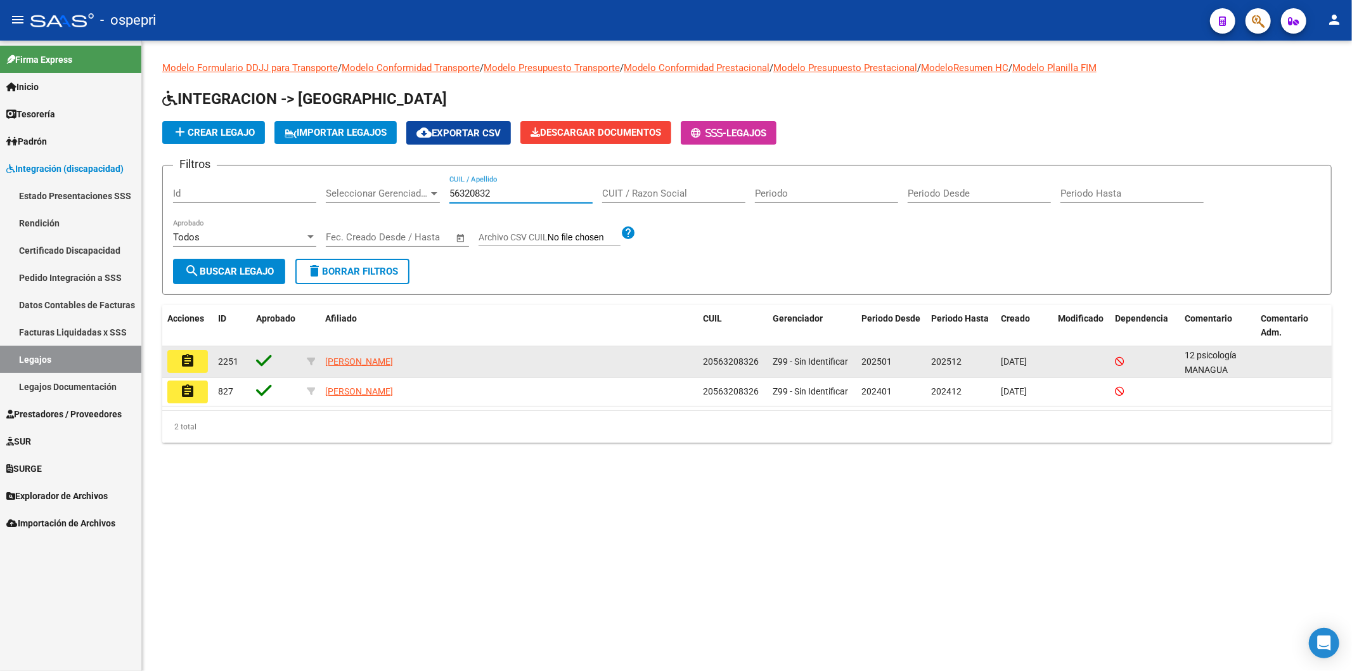
type input "56320832"
click at [185, 363] on mat-icon "assignment" at bounding box center [187, 360] width 15 height 15
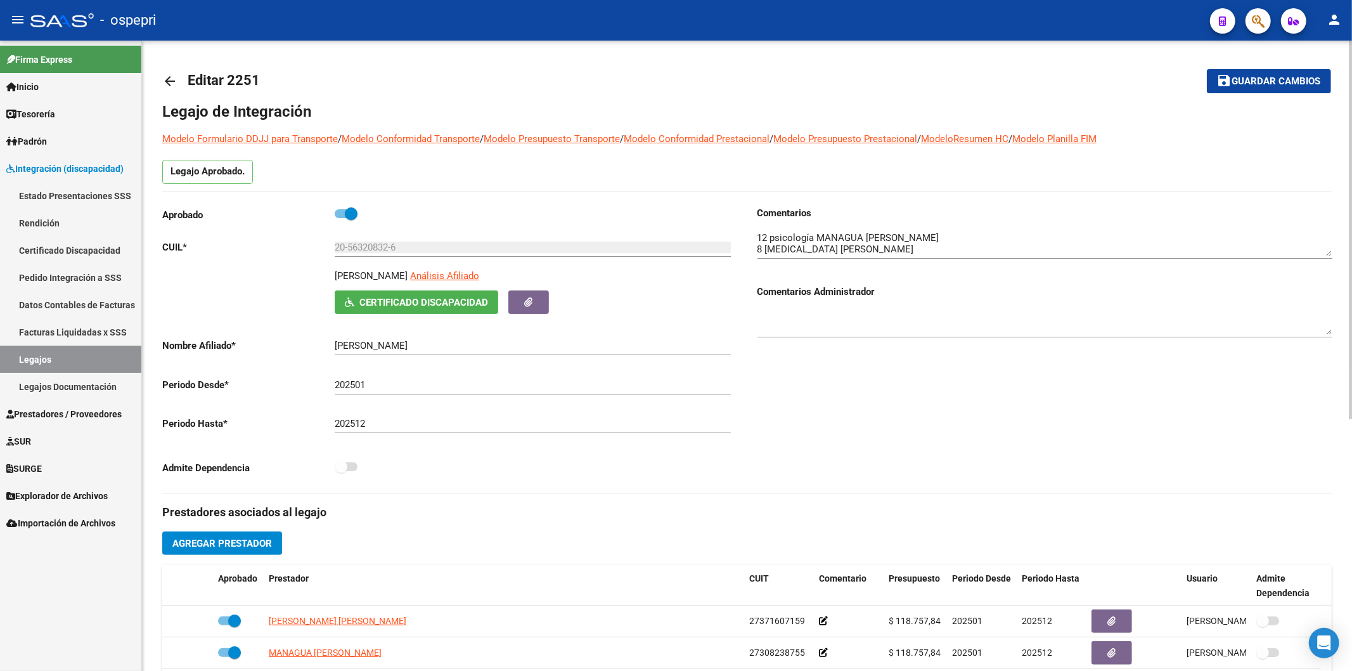
click at [174, 80] on mat-icon "arrow_back" at bounding box center [169, 81] width 15 height 15
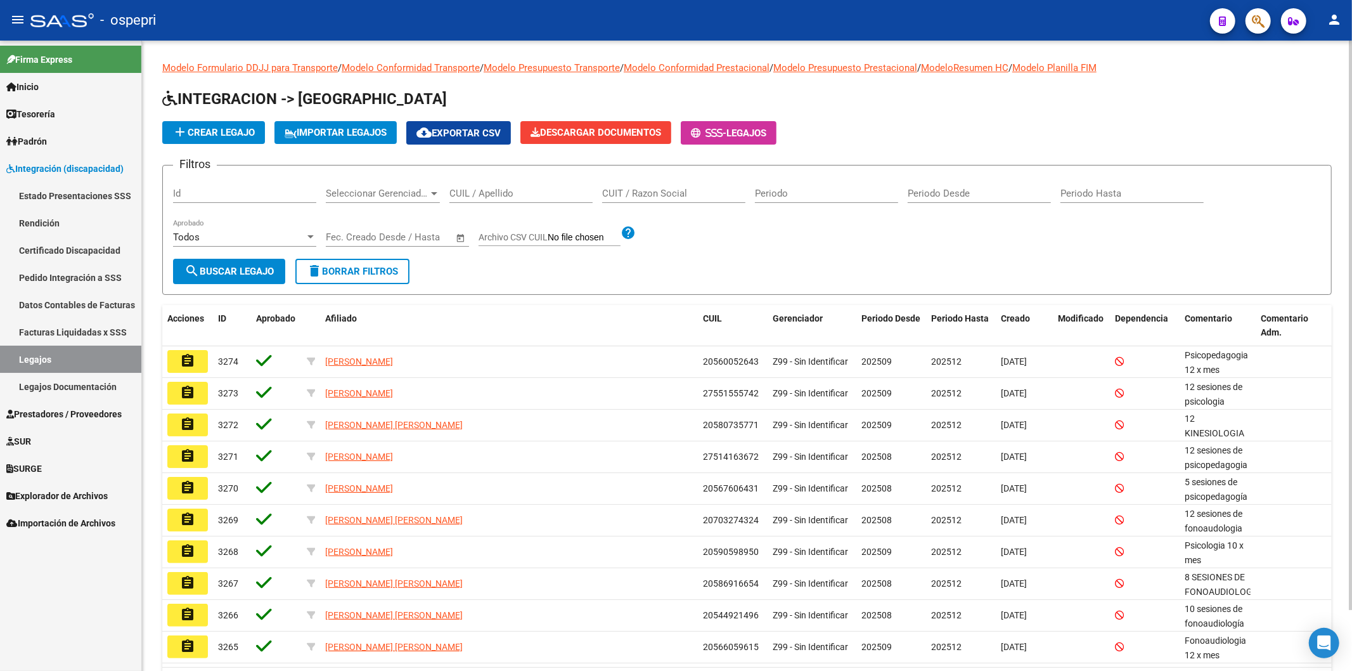
click at [504, 198] on input "CUIL / Apellido" at bounding box center [520, 193] width 143 height 11
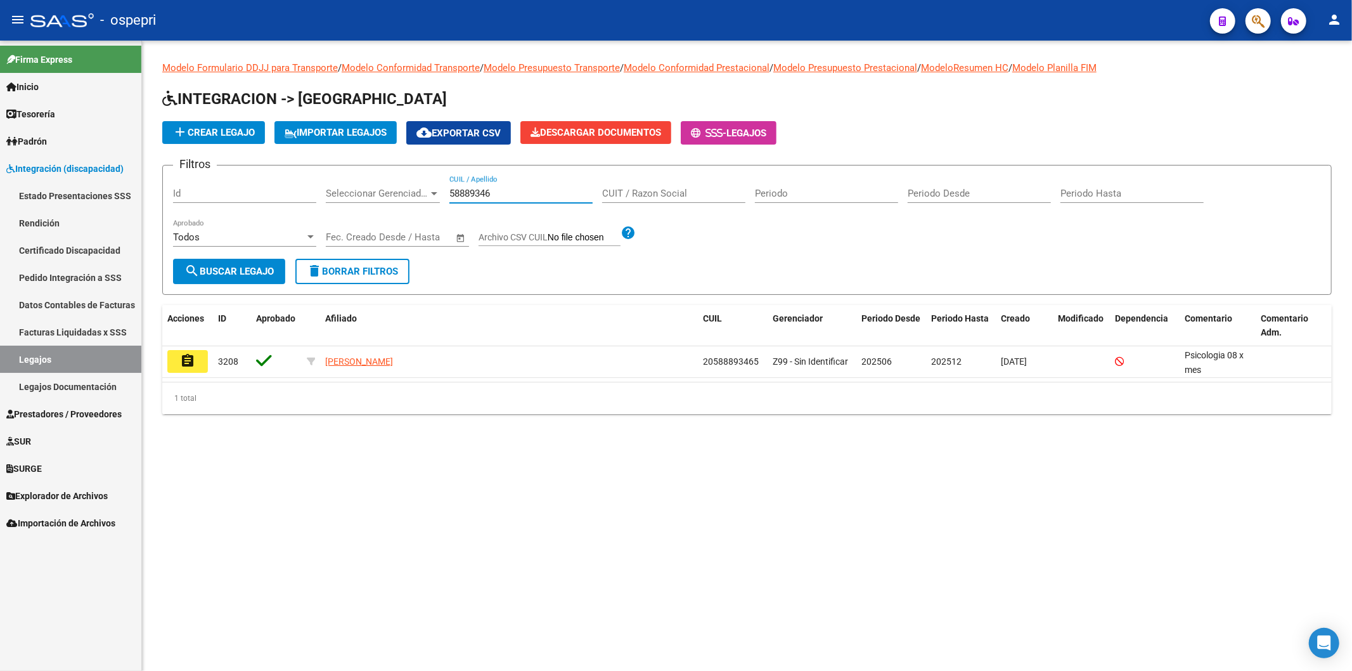
type input "58889346"
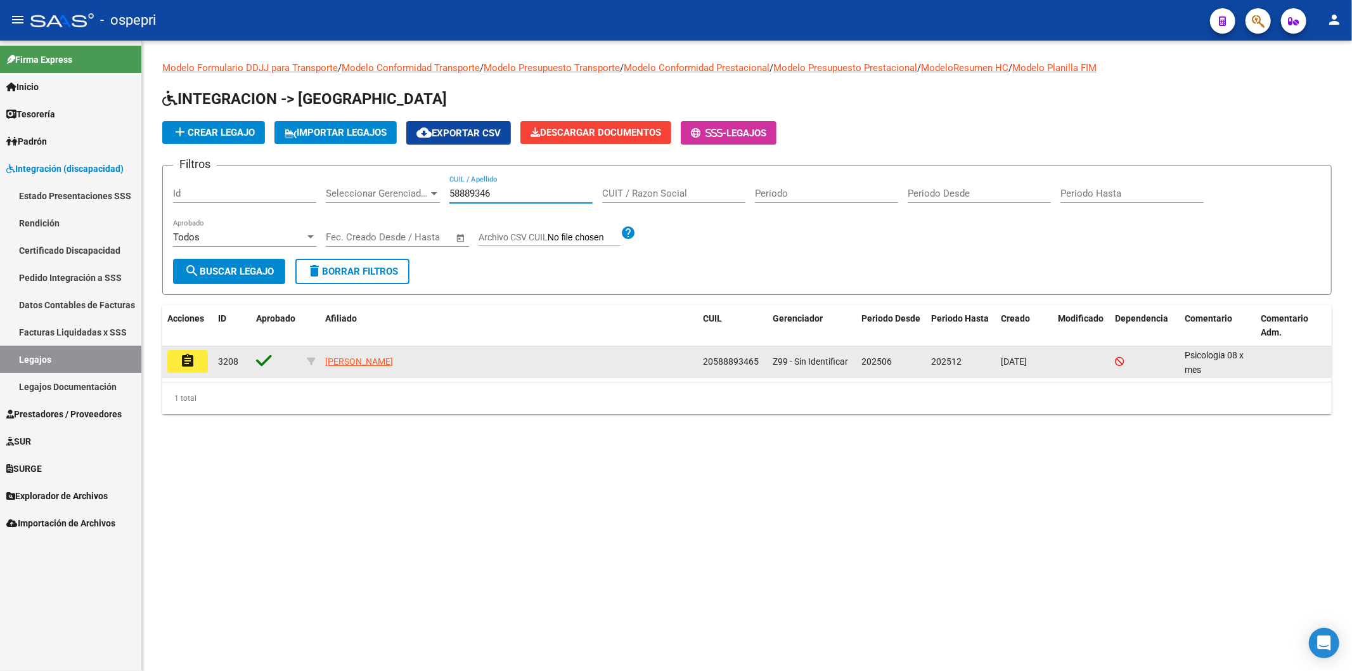
click at [191, 363] on mat-icon "assignment" at bounding box center [187, 360] width 15 height 15
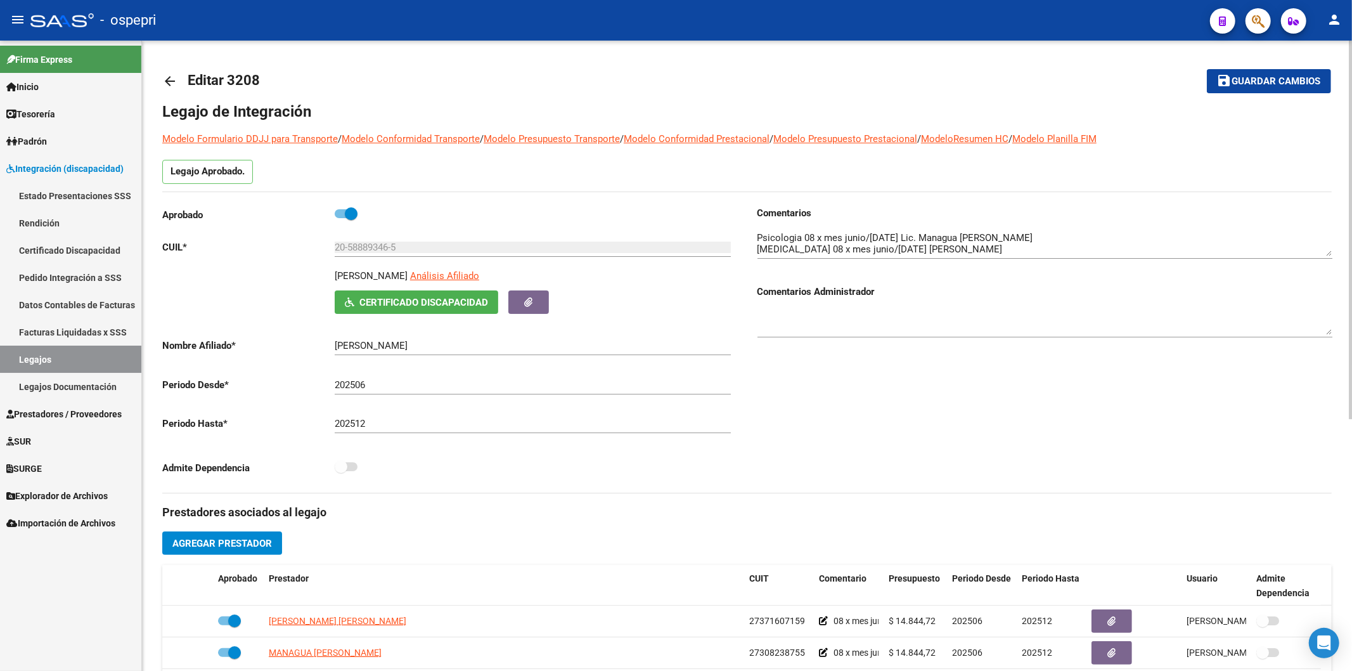
click at [175, 77] on mat-icon "arrow_back" at bounding box center [169, 81] width 15 height 15
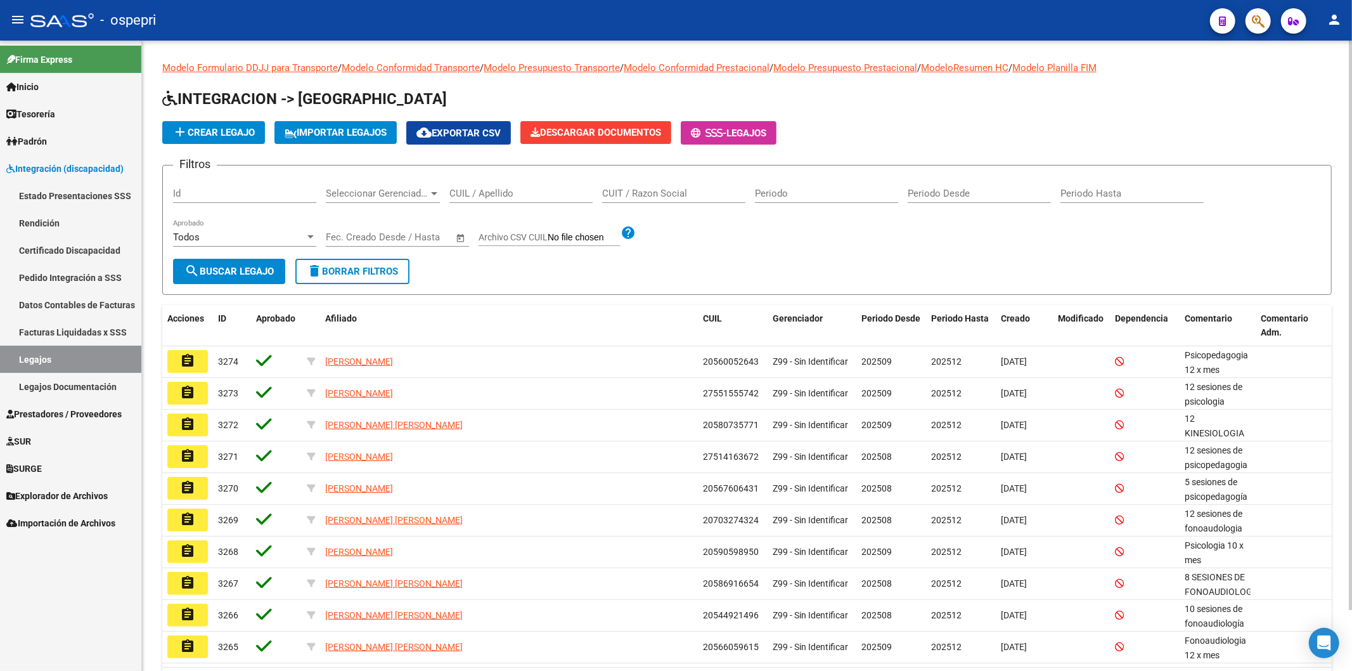
click at [491, 197] on input "CUIL / Apellido" at bounding box center [520, 193] width 143 height 11
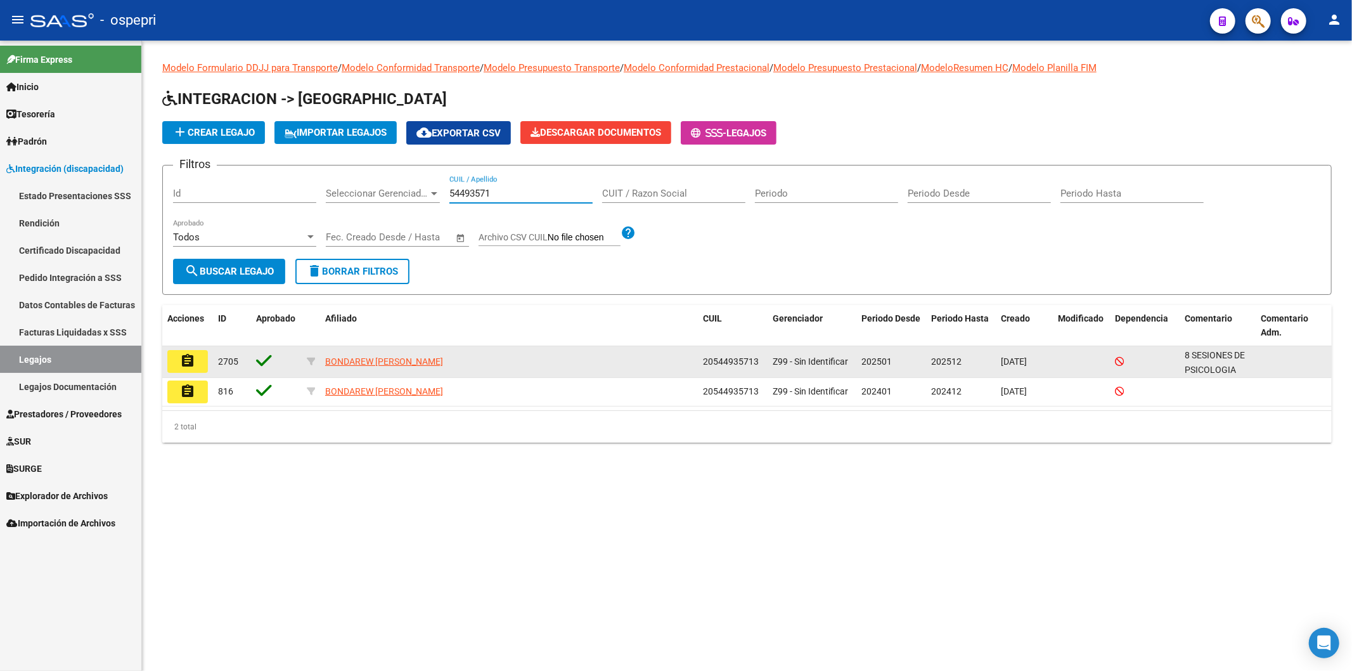
type input "54493571"
drag, startPoint x: 166, startPoint y: 356, endPoint x: 178, endPoint y: 354, distance: 12.3
click at [166, 354] on datatable-body-cell "assignment" at bounding box center [187, 361] width 51 height 31
click at [184, 354] on mat-icon "assignment" at bounding box center [187, 360] width 15 height 15
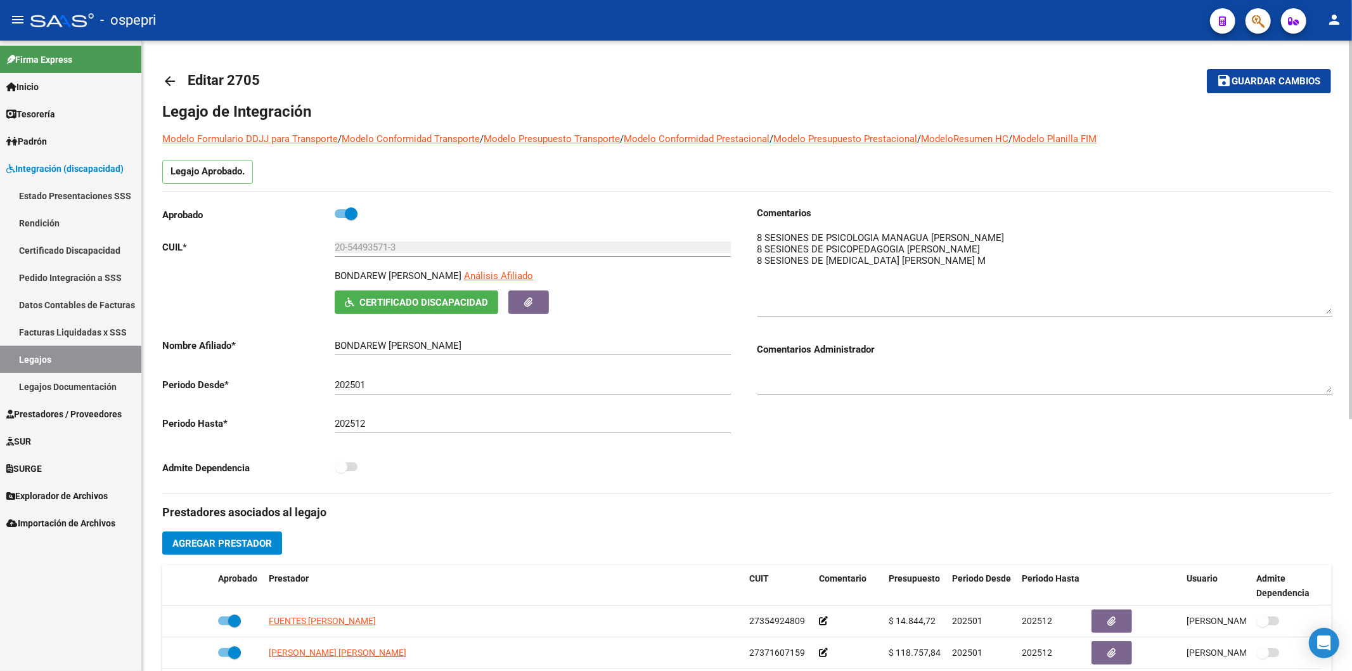
drag, startPoint x: 1329, startPoint y: 247, endPoint x: 1320, endPoint y: 305, distance: 58.5
click at [1320, 305] on textarea at bounding box center [1044, 272] width 575 height 83
click at [180, 80] on link "arrow_back" at bounding box center [174, 81] width 25 height 30
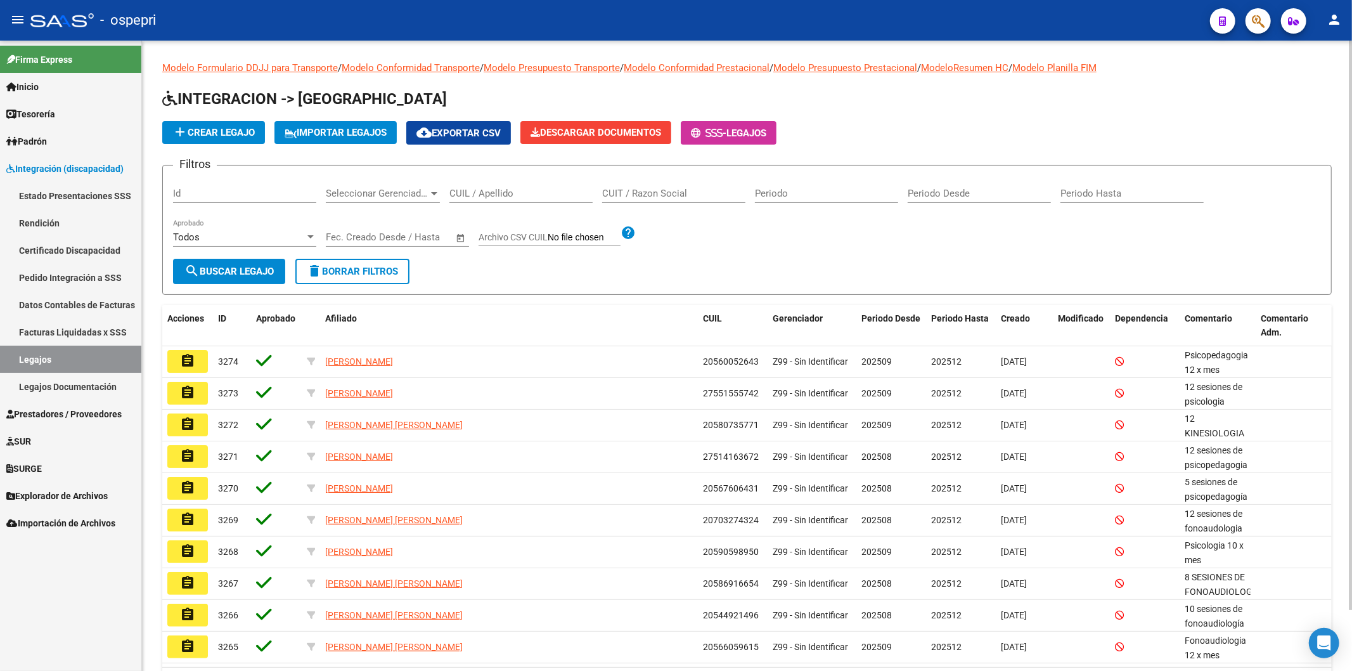
drag, startPoint x: 480, startPoint y: 186, endPoint x: 484, endPoint y: 198, distance: 12.6
click at [480, 188] on div "CUIL / Apellido" at bounding box center [520, 189] width 143 height 27
drag, startPoint x: 484, startPoint y: 198, endPoint x: 479, endPoint y: 192, distance: 7.6
click at [483, 198] on input "CUIL / Apellido" at bounding box center [520, 193] width 143 height 11
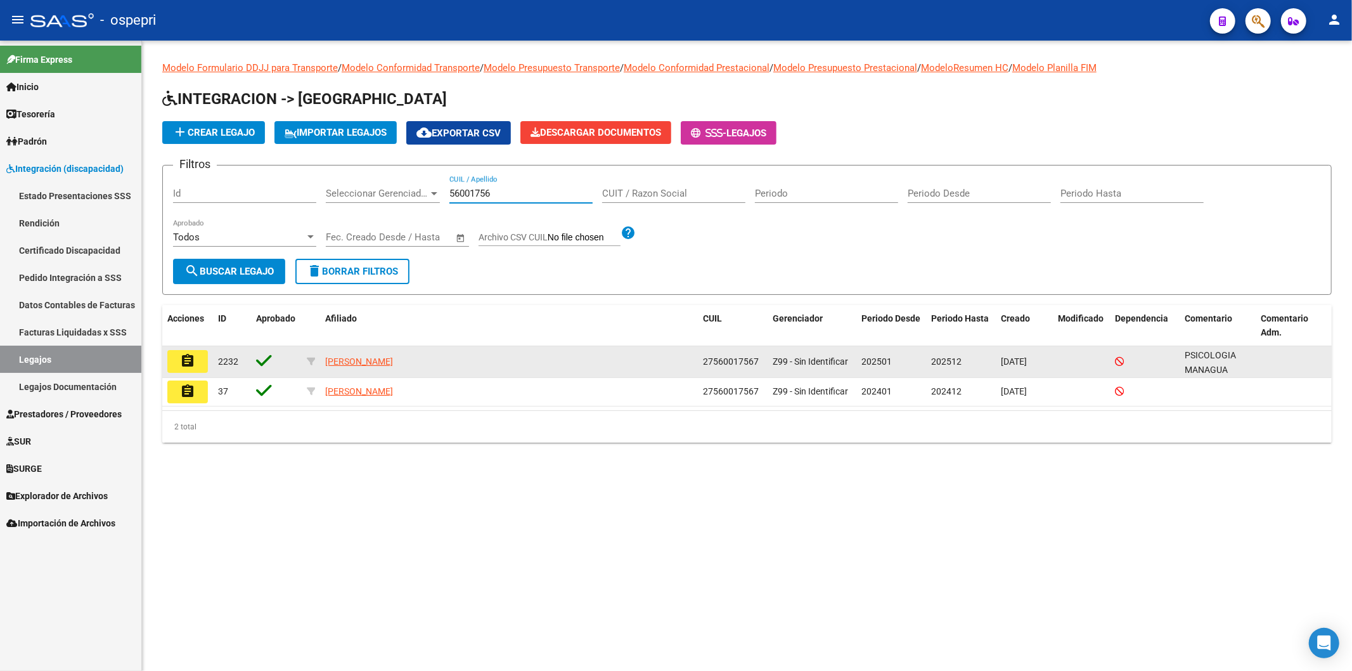
type input "56001756"
click at [188, 361] on mat-icon "assignment" at bounding box center [187, 360] width 15 height 15
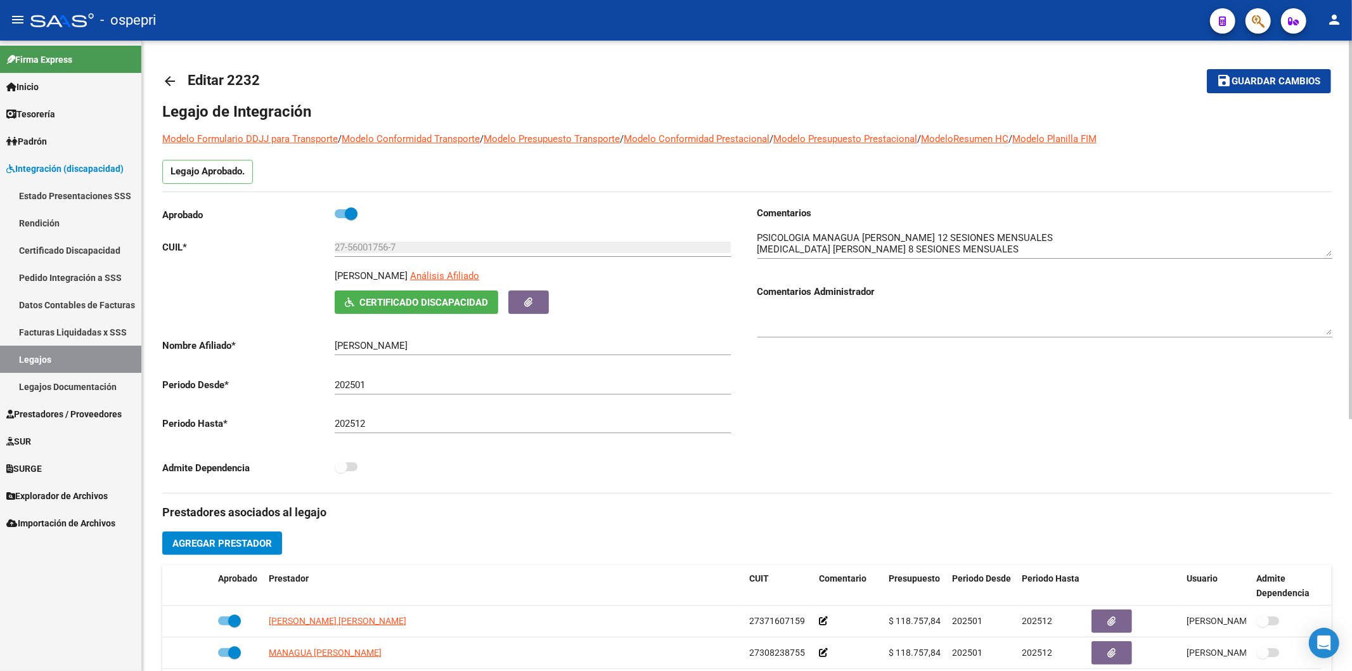
click at [173, 78] on mat-icon "arrow_back" at bounding box center [169, 81] width 15 height 15
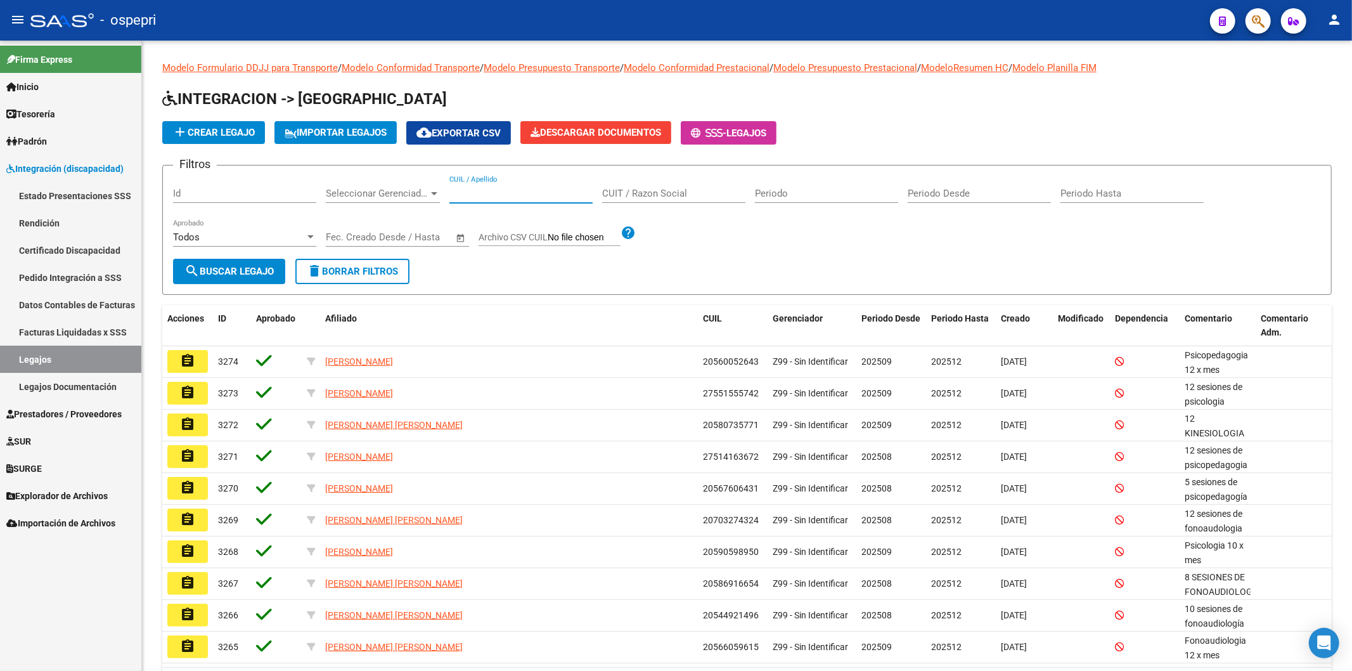
click at [472, 188] on input "CUIL / Apellido" at bounding box center [520, 193] width 143 height 11
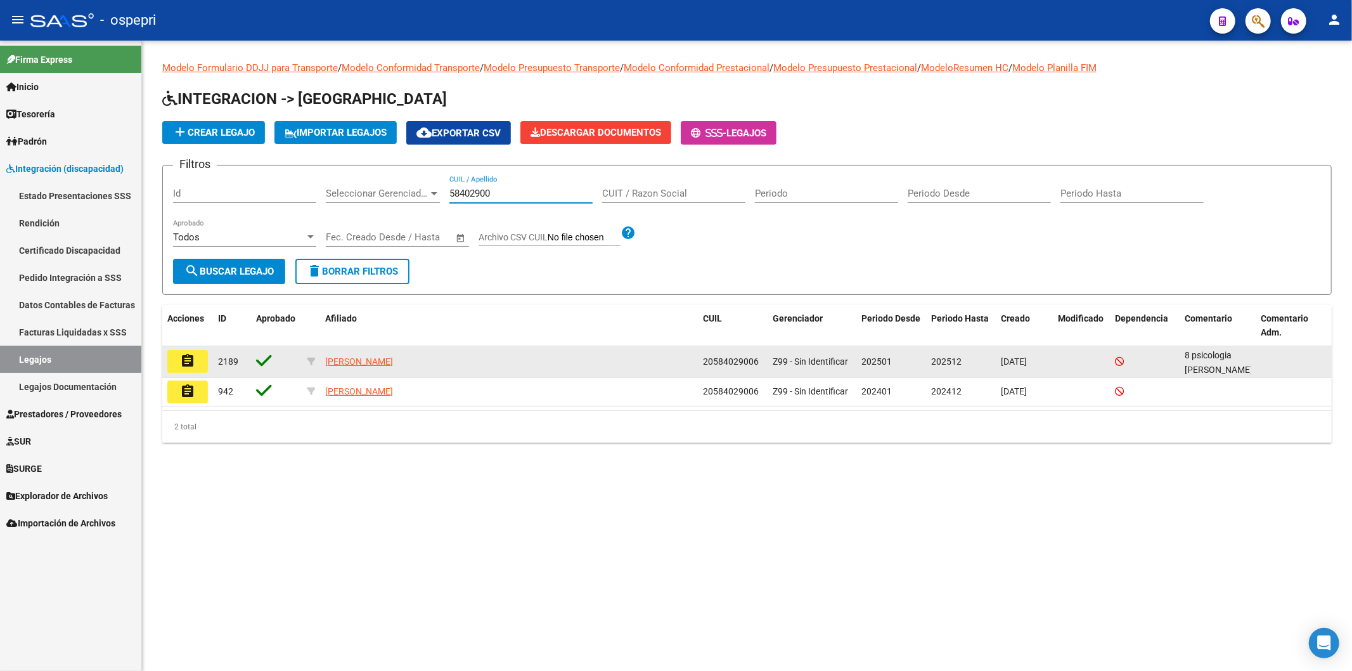
type input "58402900"
click at [172, 359] on button "assignment" at bounding box center [187, 361] width 41 height 23
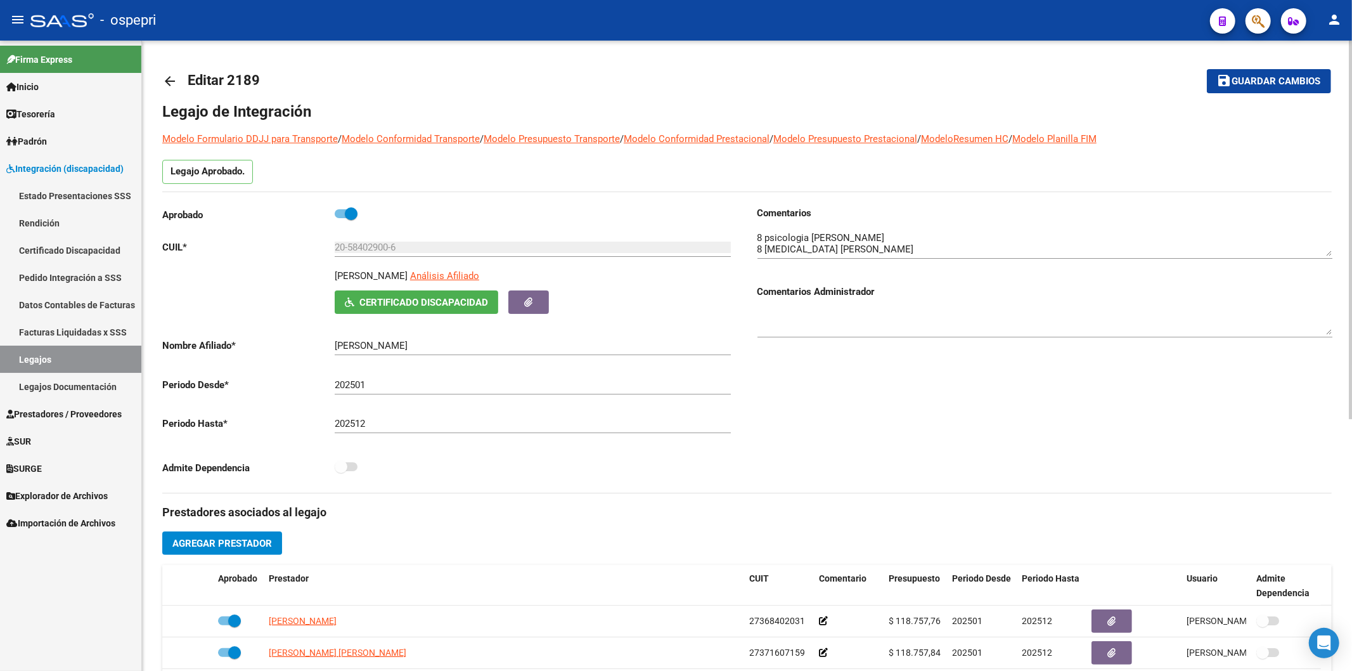
click at [169, 77] on mat-icon "arrow_back" at bounding box center [169, 81] width 15 height 15
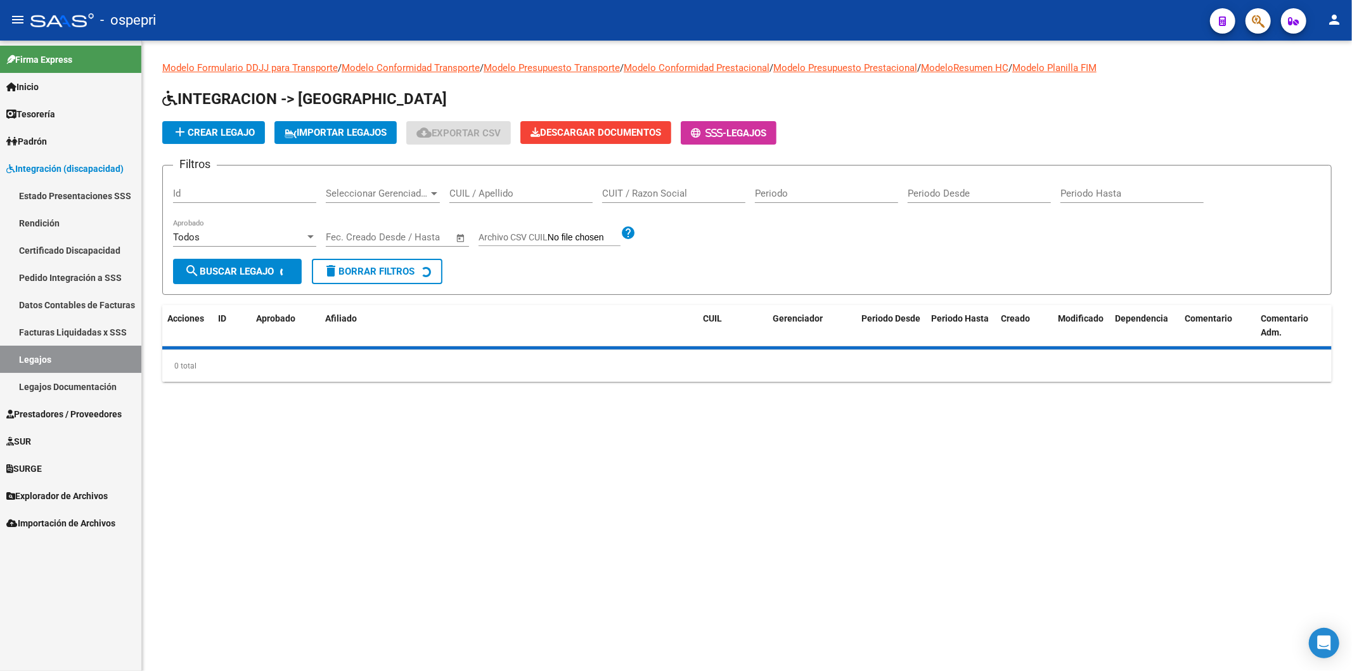
click at [496, 200] on div "CUIL / Apellido" at bounding box center [520, 189] width 143 height 27
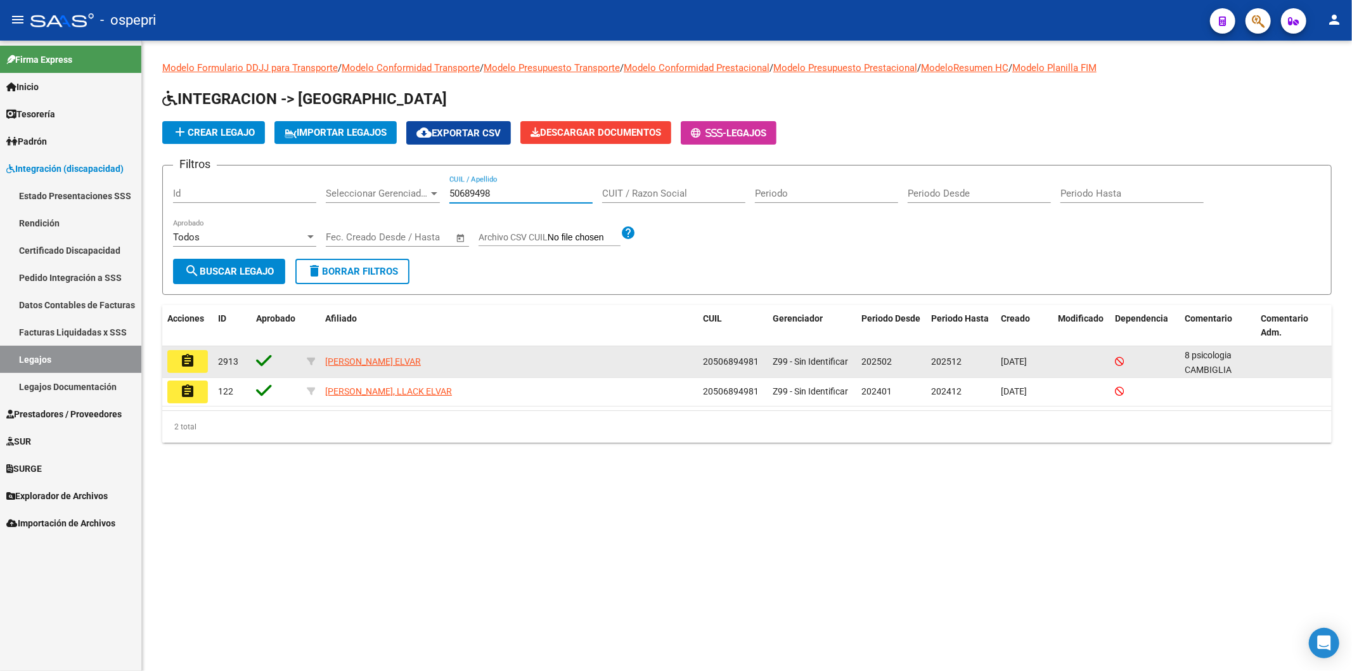
type input "50689498"
click at [201, 356] on button "assignment" at bounding box center [187, 361] width 41 height 23
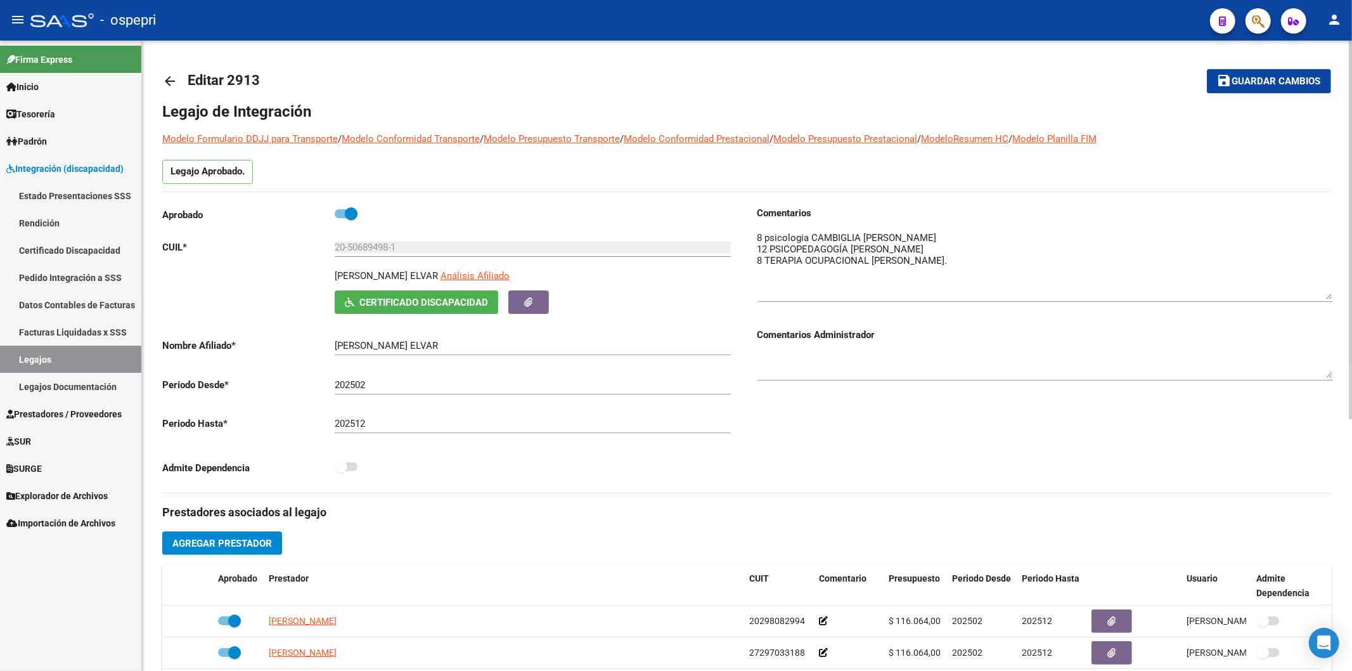
drag, startPoint x: 1325, startPoint y: 251, endPoint x: 1201, endPoint y: 226, distance: 126.0
click at [1325, 294] on textarea at bounding box center [1044, 265] width 575 height 68
click at [170, 82] on mat-icon "arrow_back" at bounding box center [169, 81] width 15 height 15
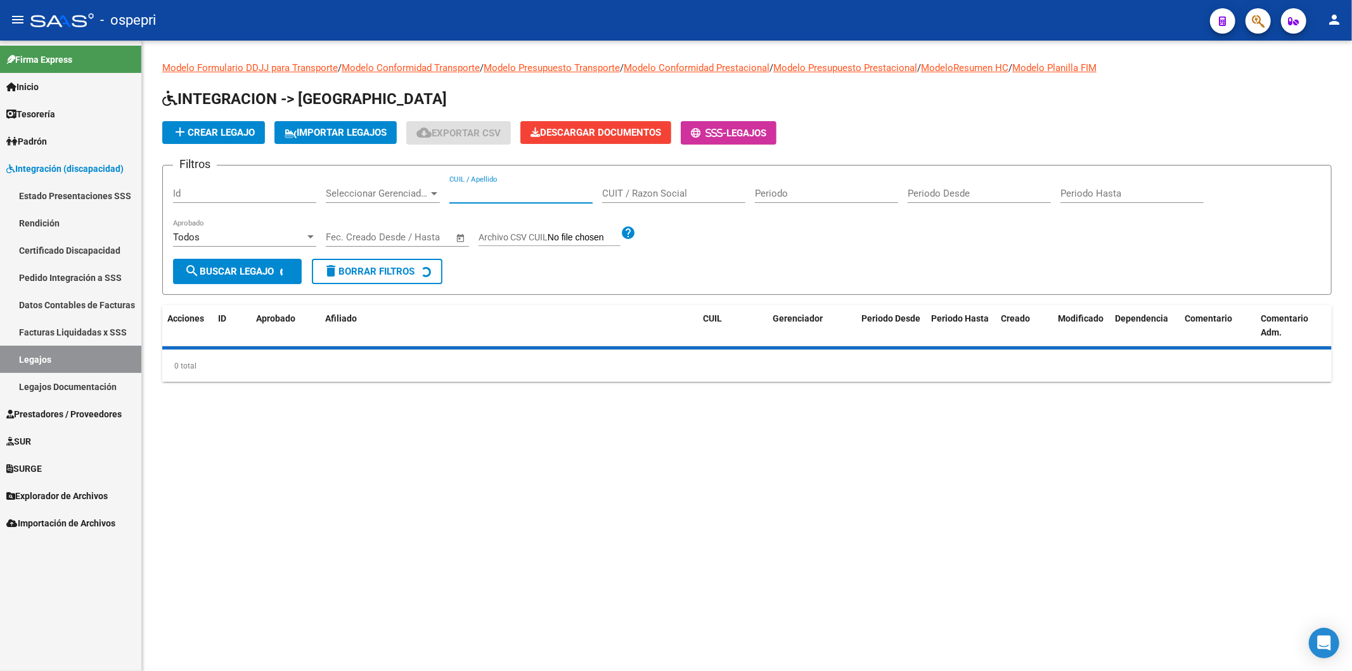
click at [491, 188] on input "CUIL / Apellido" at bounding box center [520, 193] width 143 height 11
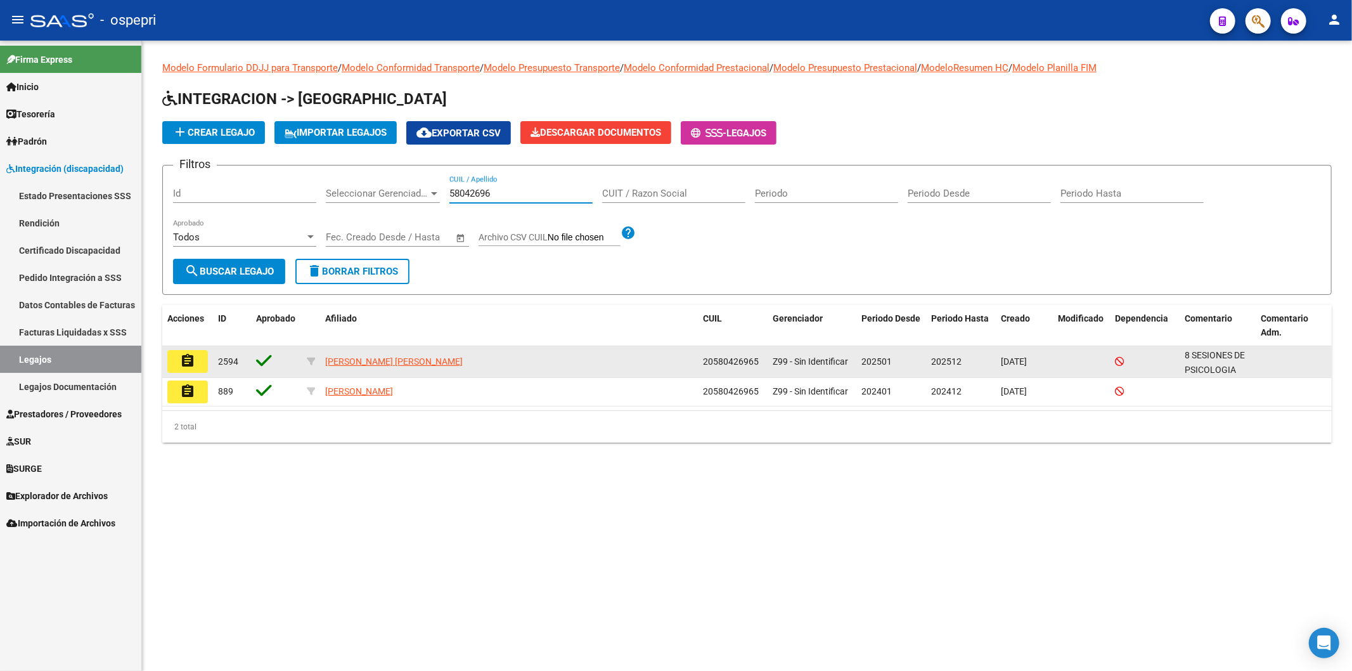
type input "58042696"
click at [177, 359] on button "assignment" at bounding box center [187, 361] width 41 height 23
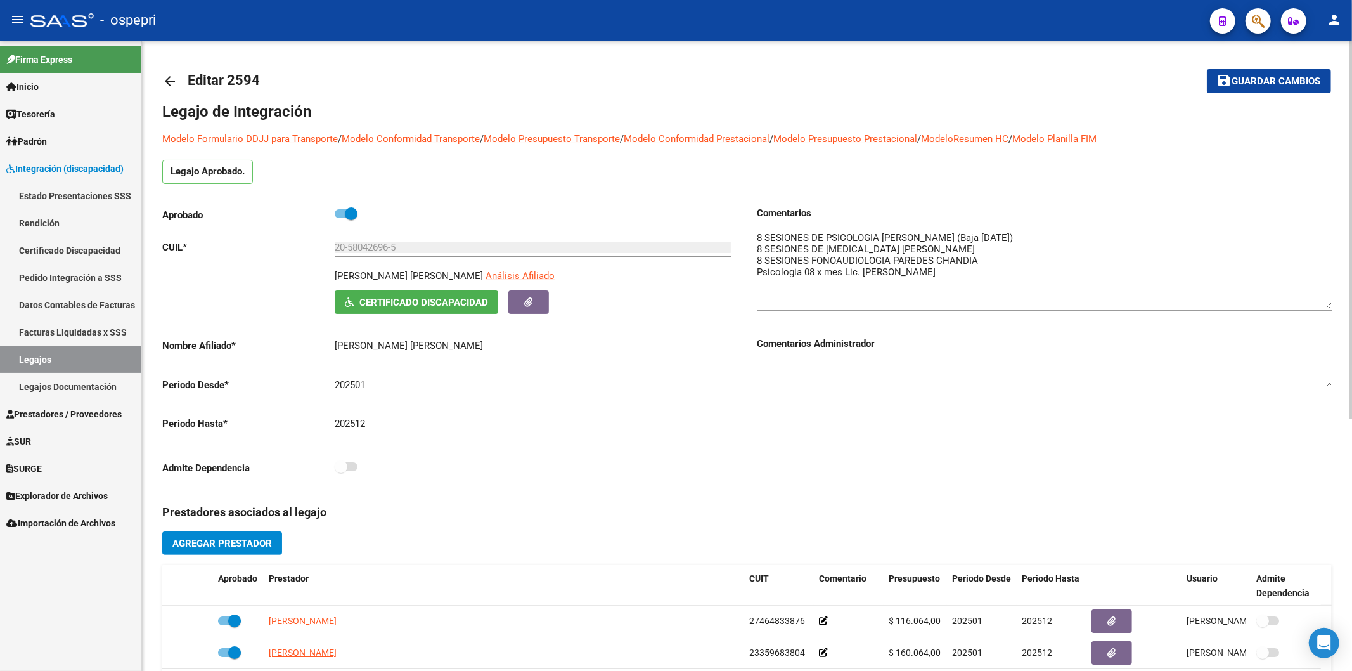
drag, startPoint x: 1327, startPoint y: 252, endPoint x: 1319, endPoint y: 305, distance: 53.2
click at [1319, 305] on textarea at bounding box center [1044, 269] width 575 height 77
click at [169, 78] on mat-icon "arrow_back" at bounding box center [169, 81] width 15 height 15
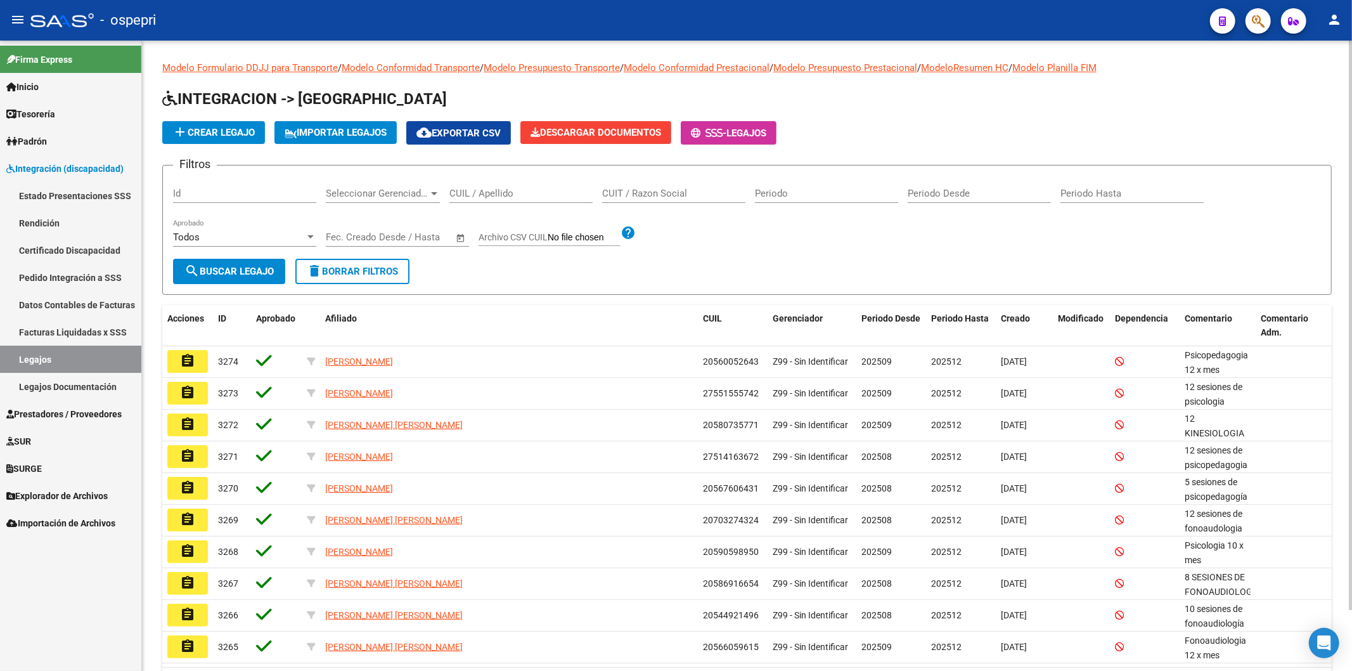
click at [492, 191] on input "CUIL / Apellido" at bounding box center [520, 193] width 143 height 11
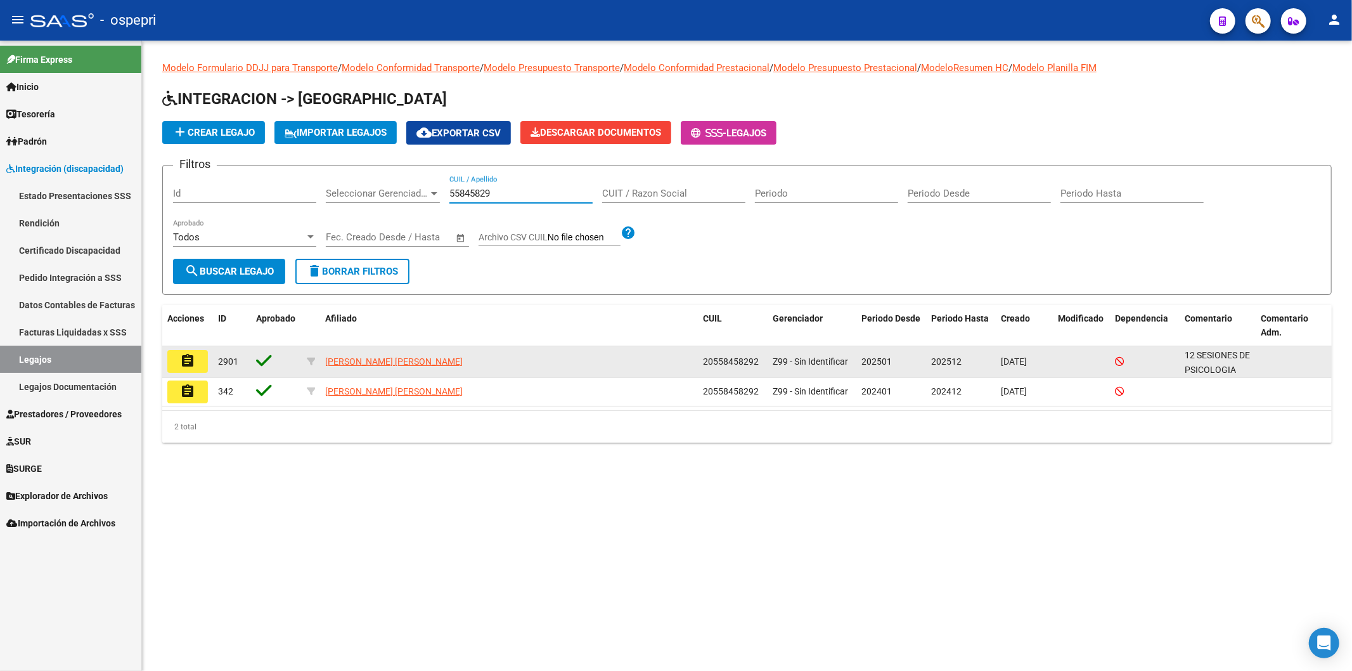
type input "55845829"
click at [187, 353] on mat-icon "assignment" at bounding box center [187, 360] width 15 height 15
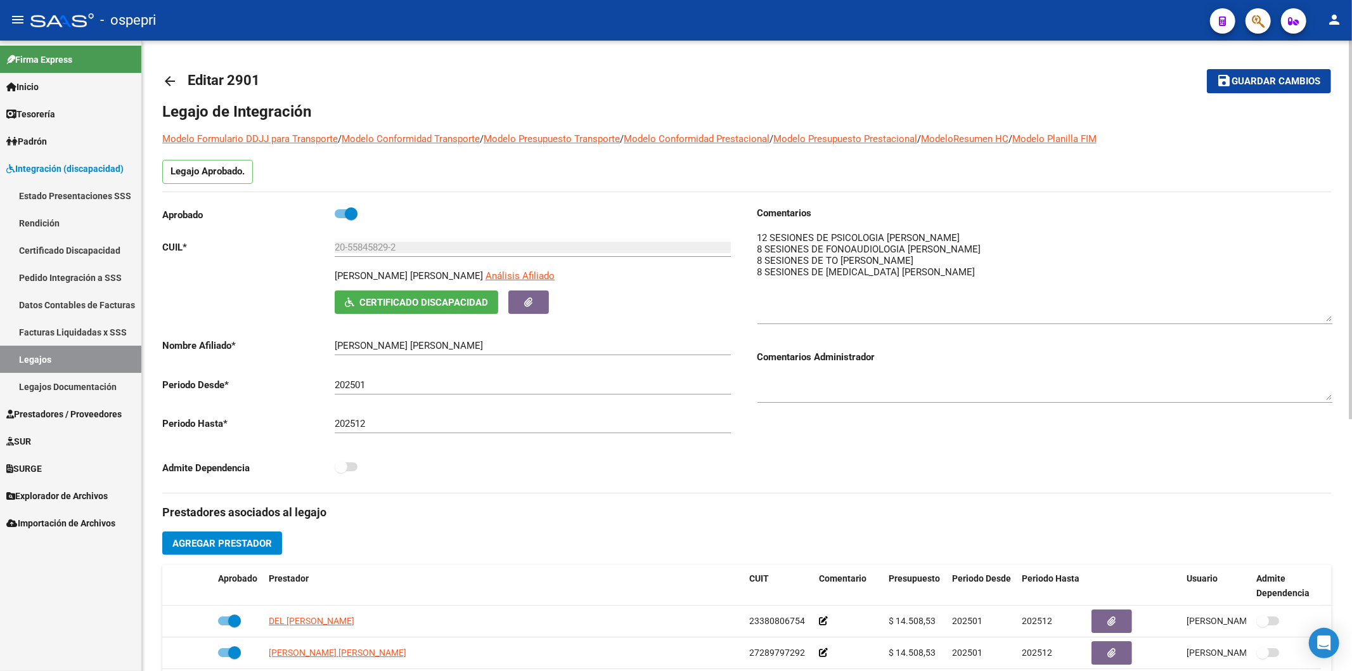
drag, startPoint x: 1328, startPoint y: 254, endPoint x: 1308, endPoint y: 293, distance: 43.4
click at [1327, 318] on textarea at bounding box center [1044, 276] width 575 height 91
click at [170, 78] on mat-icon "arrow_back" at bounding box center [169, 81] width 15 height 15
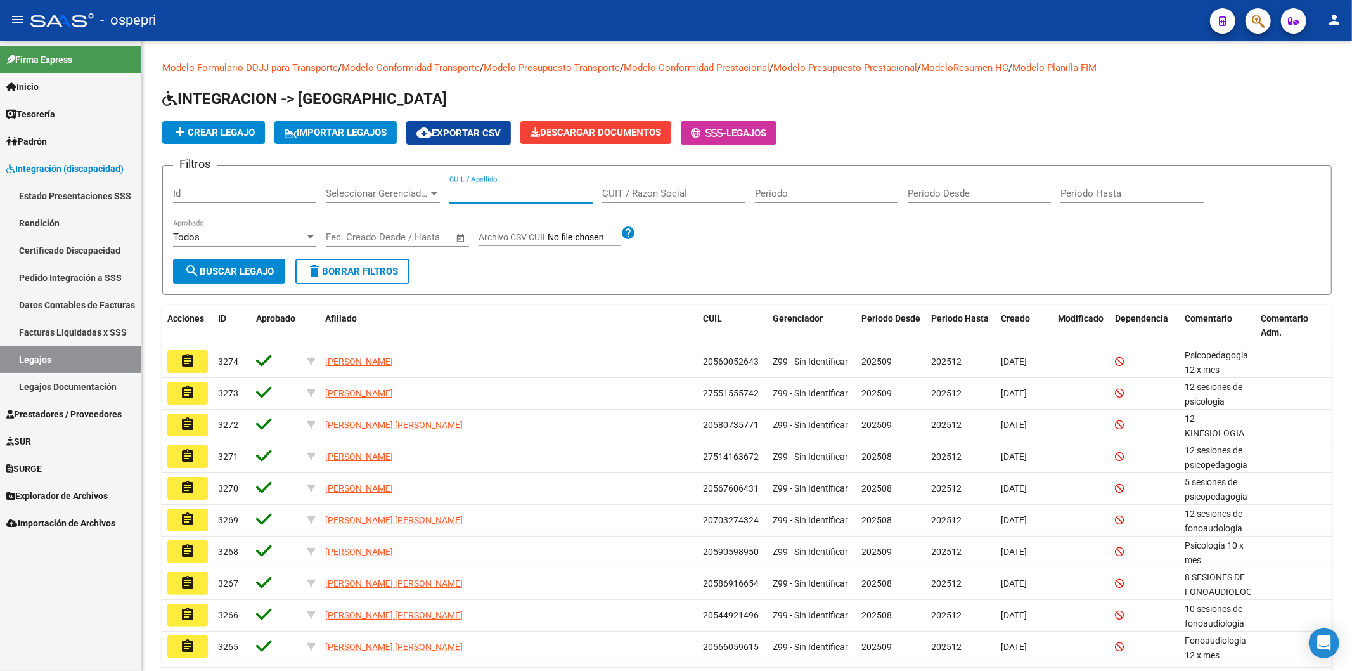
click at [466, 198] on input "CUIL / Apellido" at bounding box center [520, 193] width 143 height 11
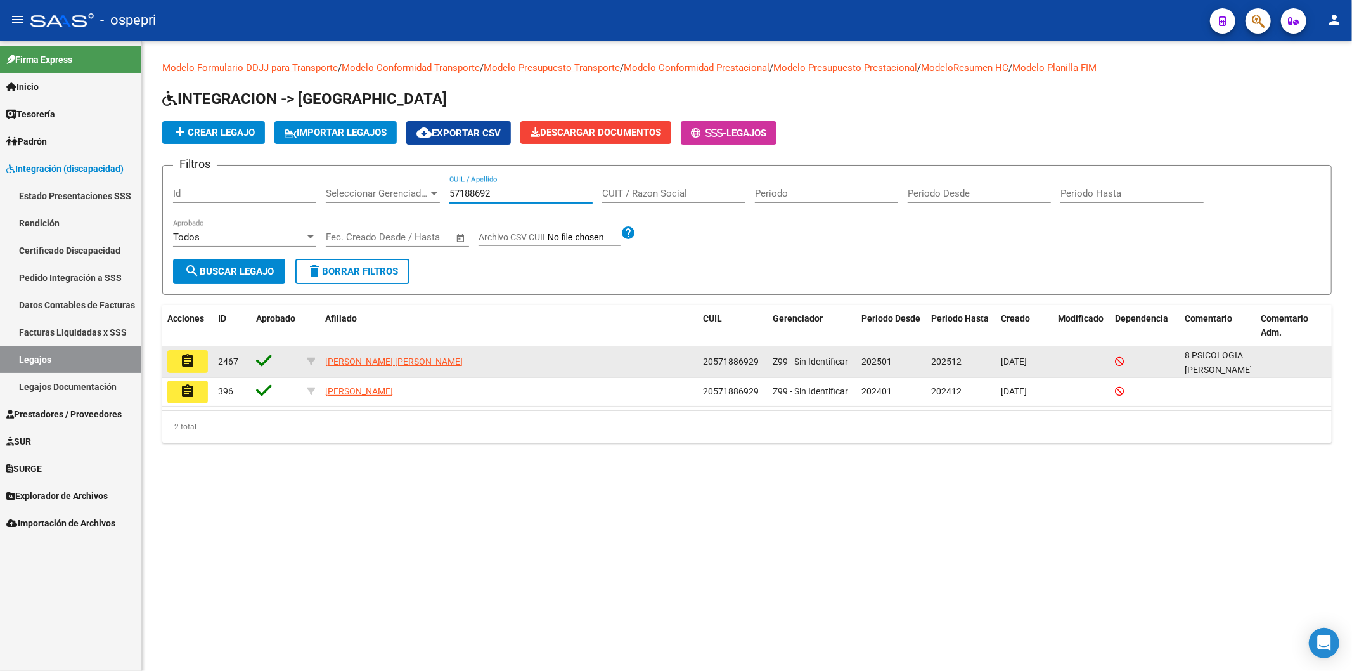
type input "57188692"
click at [192, 366] on mat-icon "assignment" at bounding box center [187, 360] width 15 height 15
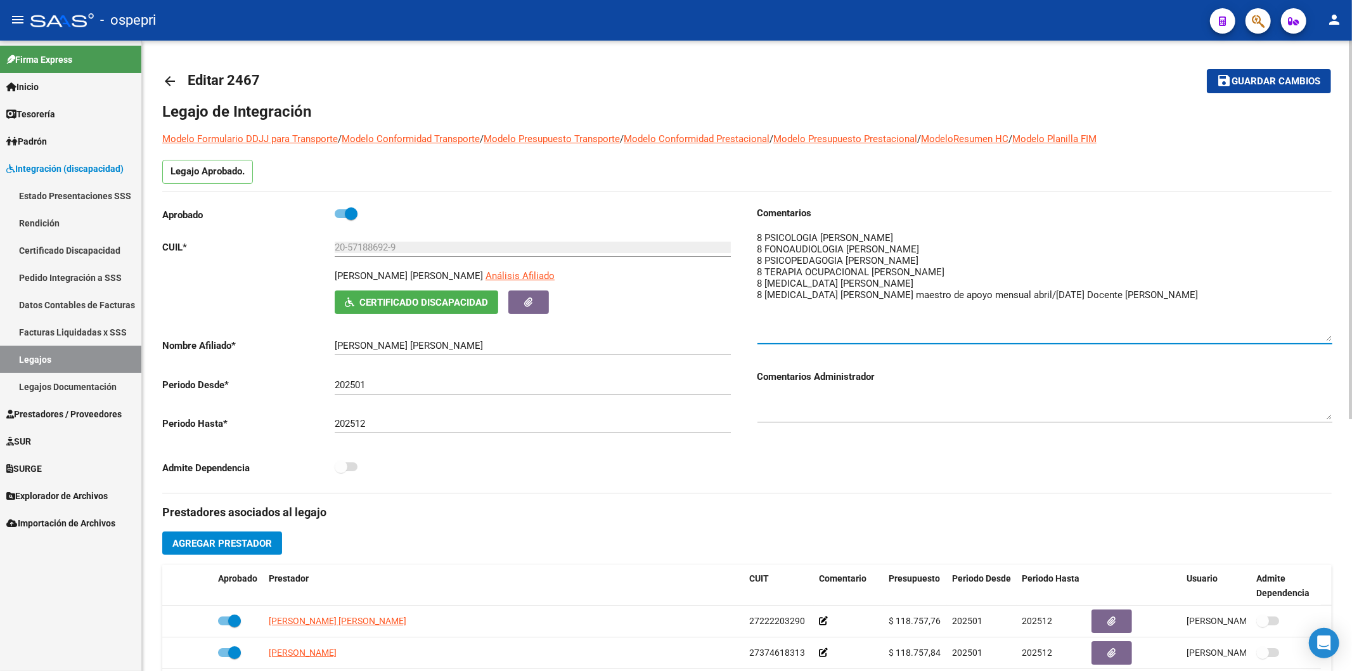
drag, startPoint x: 1326, startPoint y: 251, endPoint x: 1332, endPoint y: 337, distance: 85.8
click at [1332, 337] on div "arrow_back Editar 2467 save Guardar cambios Legajo de Integración Modelo Formul…" at bounding box center [747, 565] width 1210 height 1049
click at [176, 76] on mat-icon "arrow_back" at bounding box center [169, 81] width 15 height 15
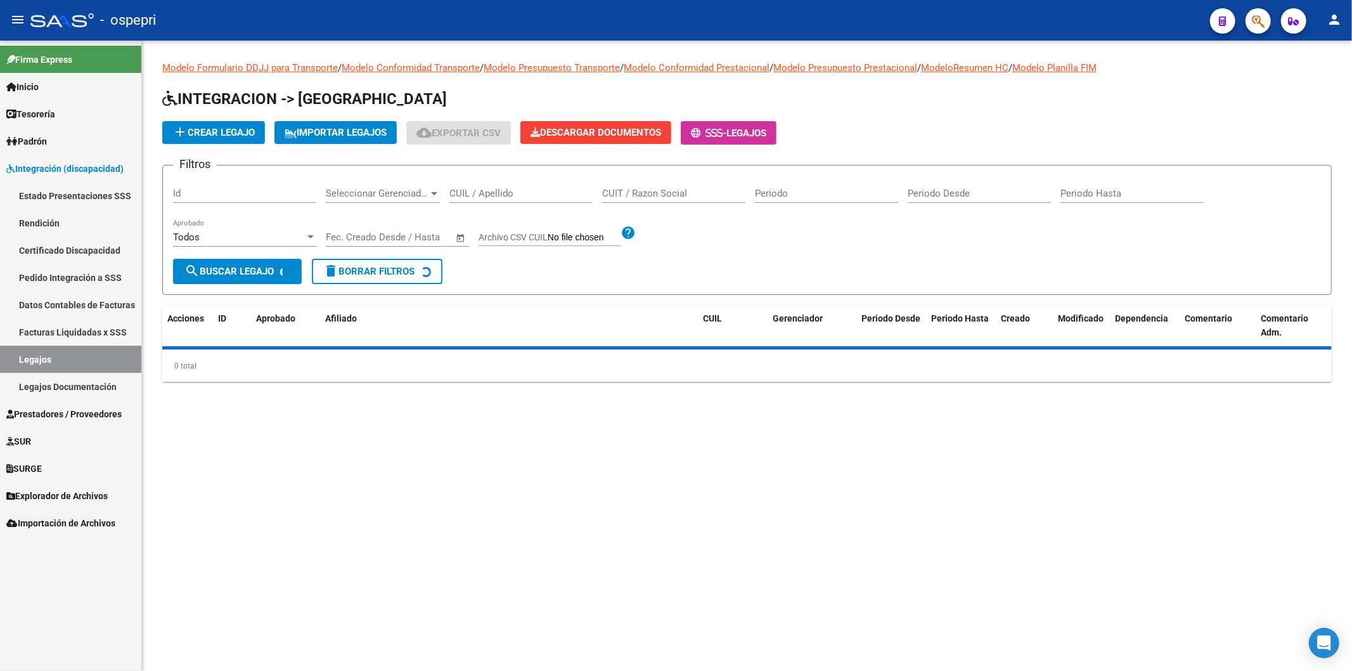
click at [548, 193] on input "CUIL / Apellido" at bounding box center [520, 193] width 143 height 11
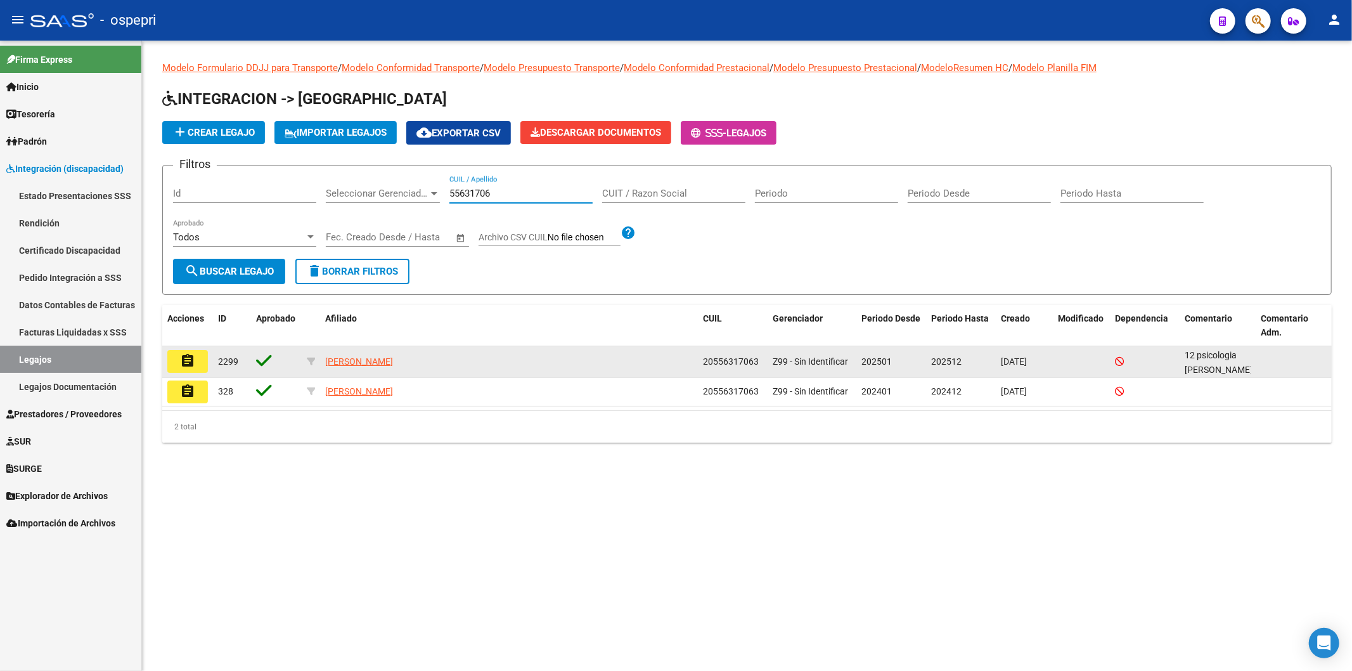
type input "55631706"
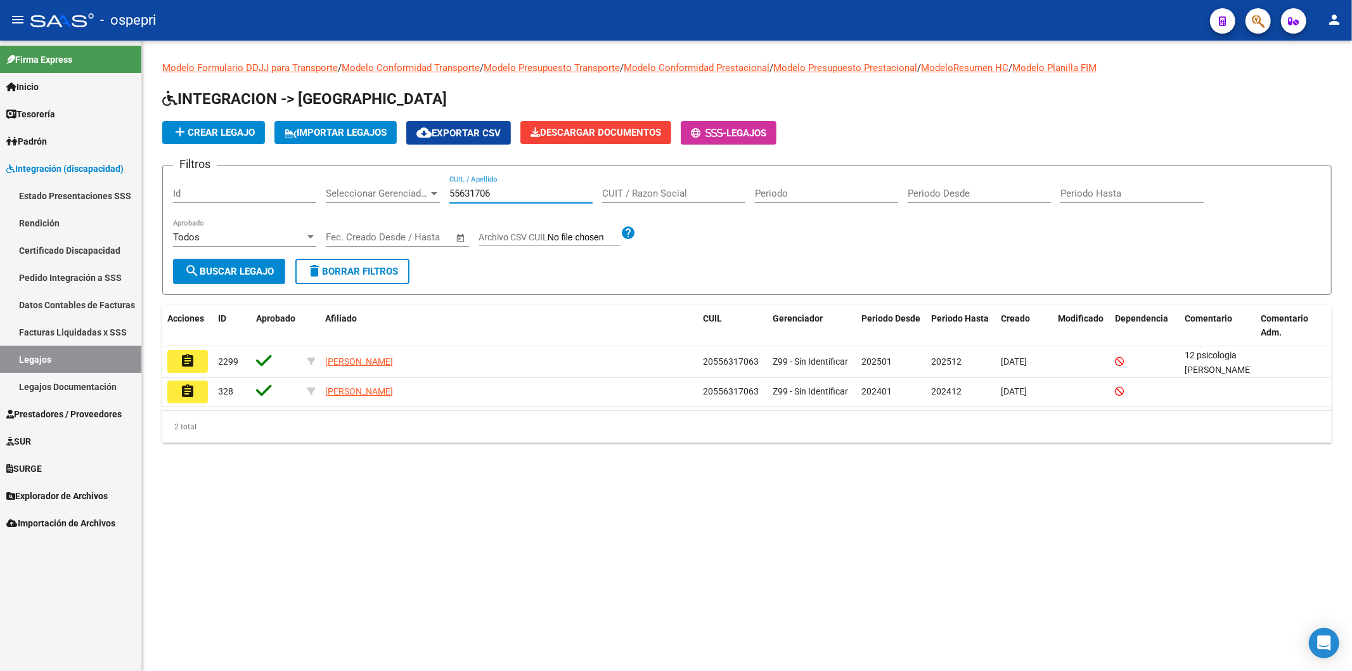
drag, startPoint x: 198, startPoint y: 359, endPoint x: 201, endPoint y: 353, distance: 6.5
click at [198, 358] on button "assignment" at bounding box center [187, 361] width 41 height 23
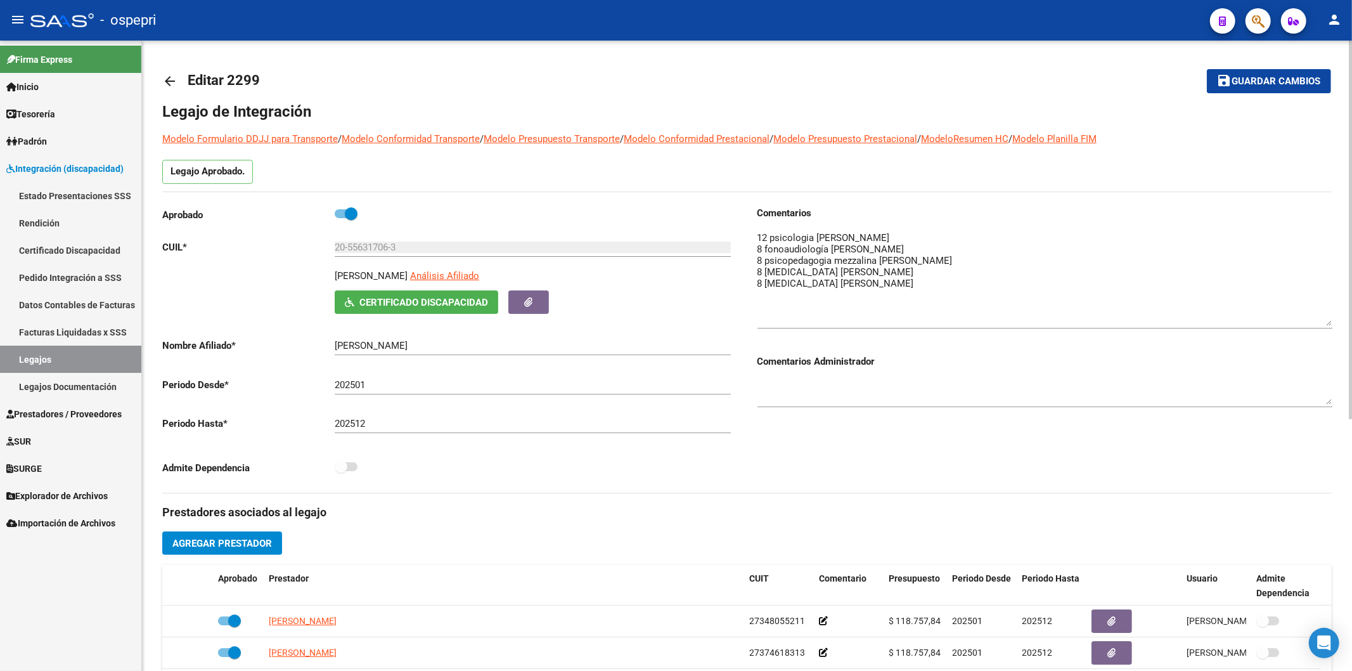
drag, startPoint x: 1328, startPoint y: 254, endPoint x: 1337, endPoint y: 323, distance: 70.4
click at [1337, 323] on div "arrow_back Editar 2299 save Guardar cambios Legajo de Integración Modelo Formul…" at bounding box center [747, 565] width 1210 height 1049
click at [166, 80] on mat-icon "arrow_back" at bounding box center [169, 81] width 15 height 15
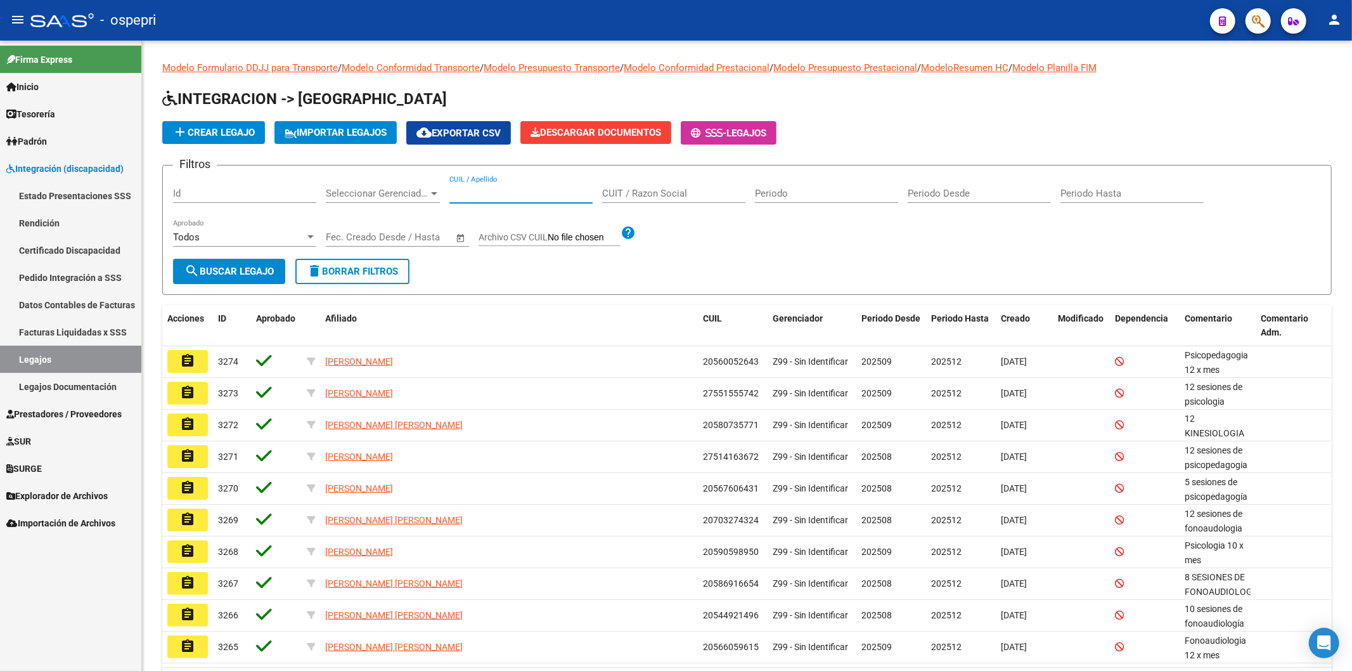
click at [477, 196] on input "CUIL / Apellido" at bounding box center [520, 193] width 143 height 11
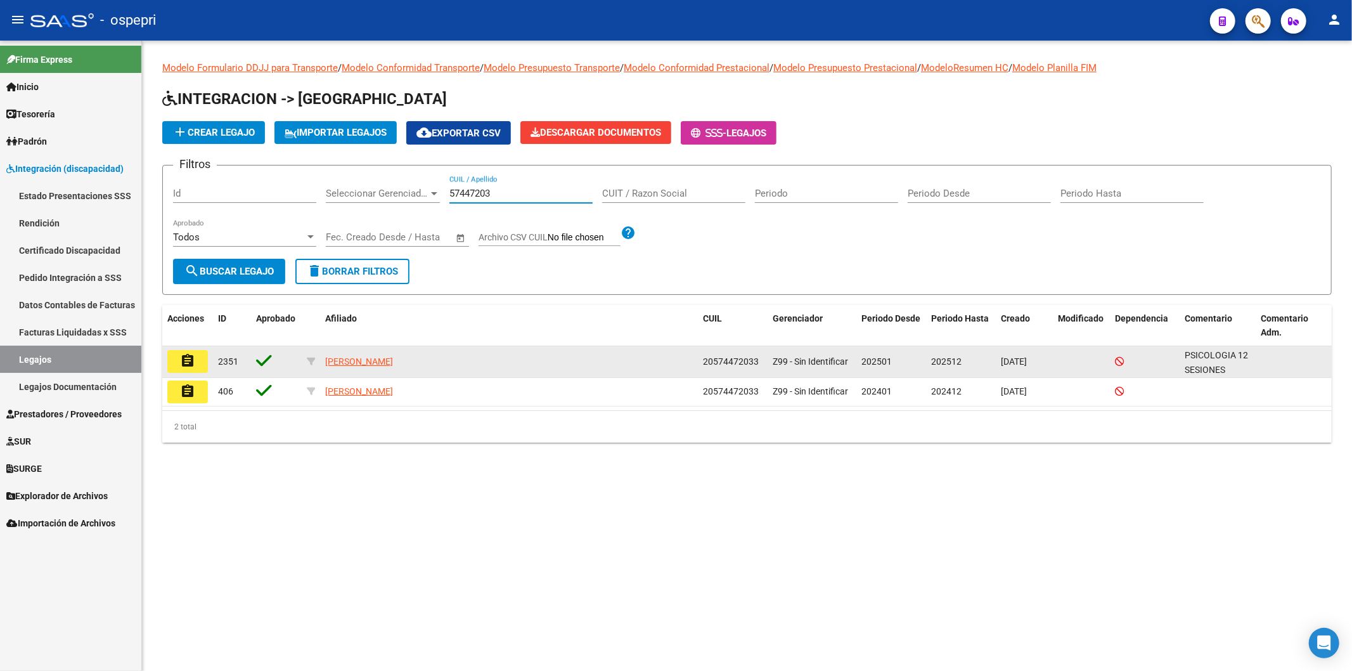
type input "57447203"
click at [198, 357] on button "assignment" at bounding box center [187, 361] width 41 height 23
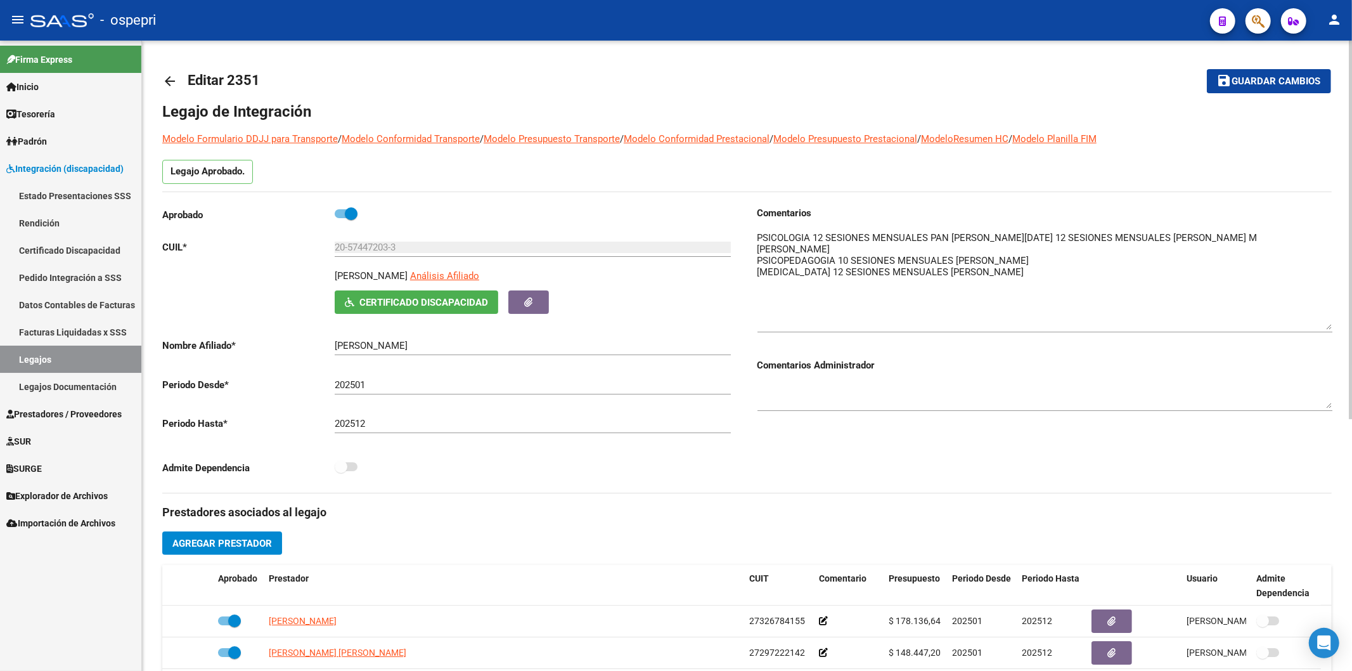
drag, startPoint x: 1330, startPoint y: 251, endPoint x: 1330, endPoint y: 325, distance: 74.2
click at [1330, 325] on textarea at bounding box center [1044, 280] width 575 height 99
click at [167, 78] on mat-icon "arrow_back" at bounding box center [169, 81] width 15 height 15
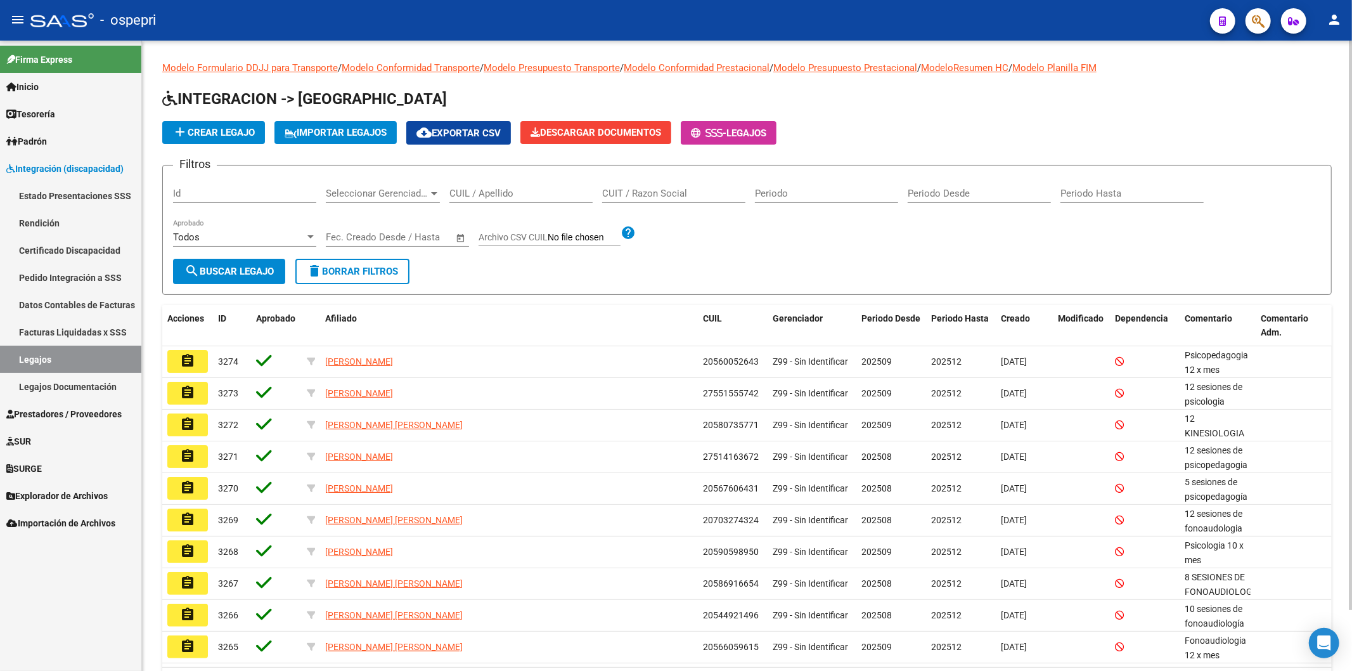
drag, startPoint x: 483, startPoint y: 195, endPoint x: 489, endPoint y: 191, distance: 7.1
click at [484, 193] on input "CUIL / Apellido" at bounding box center [520, 193] width 143 height 11
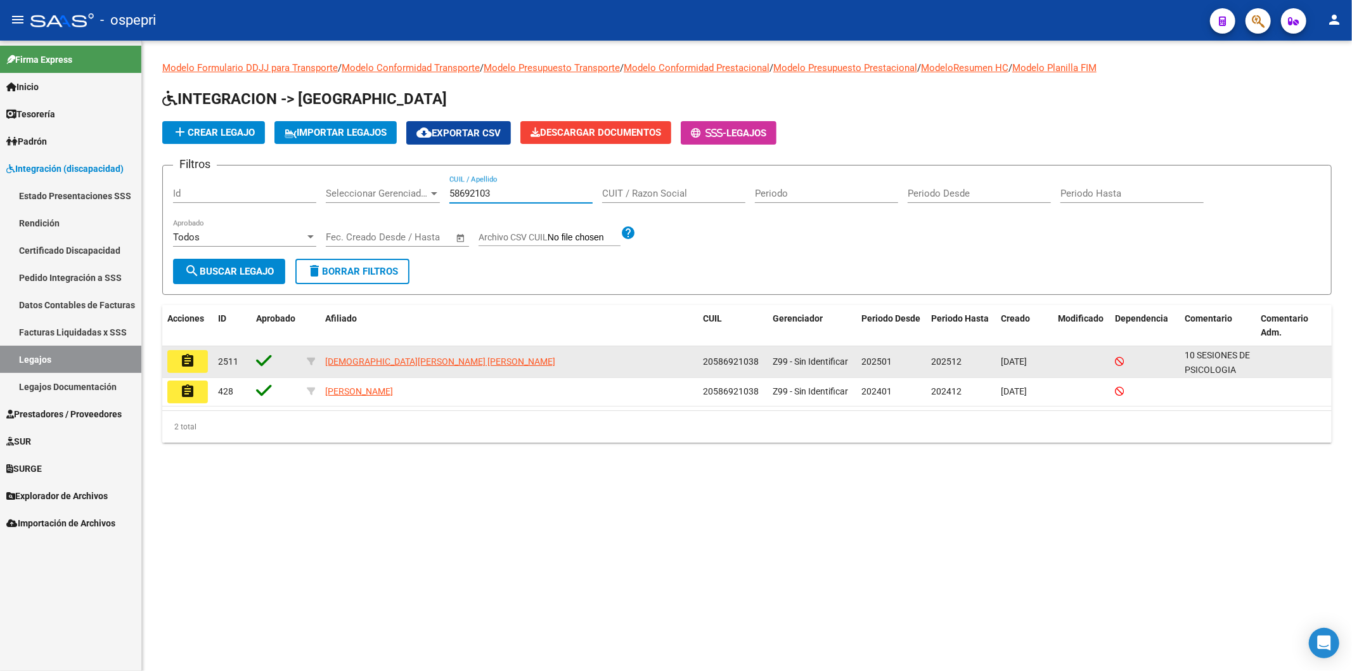
type input "58692103"
click at [186, 364] on mat-icon "assignment" at bounding box center [187, 360] width 15 height 15
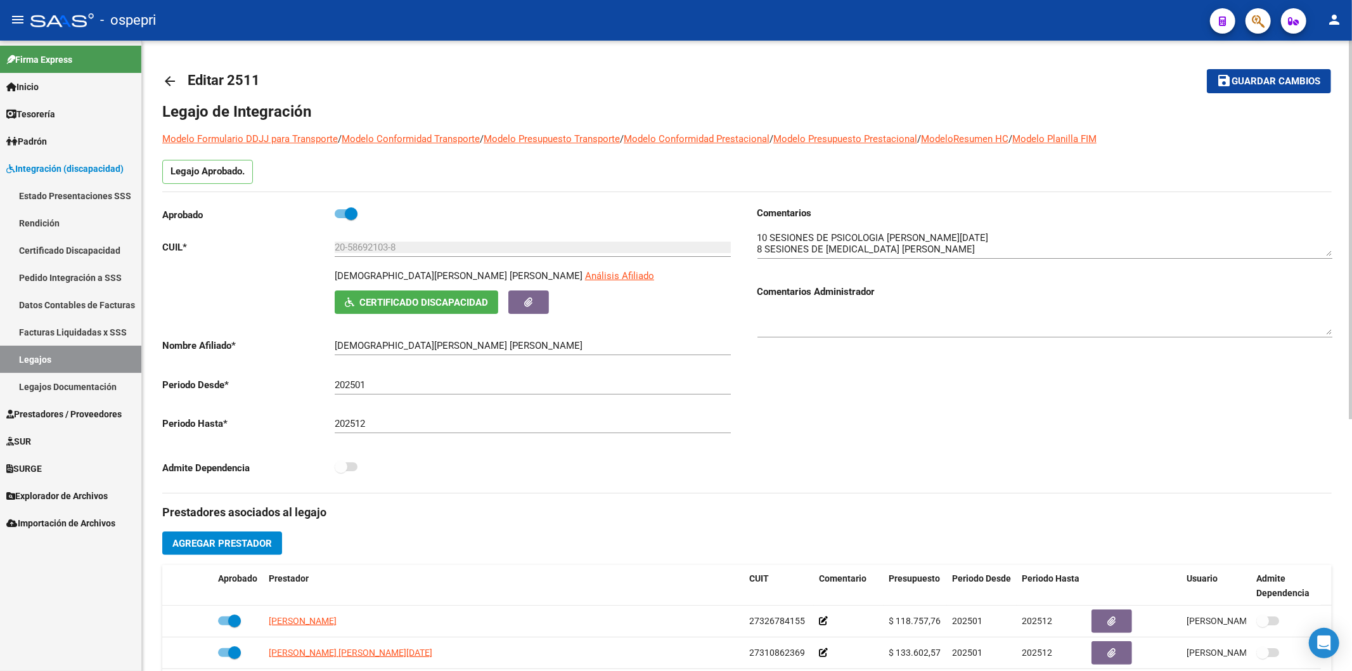
click at [169, 79] on mat-icon "arrow_back" at bounding box center [169, 81] width 15 height 15
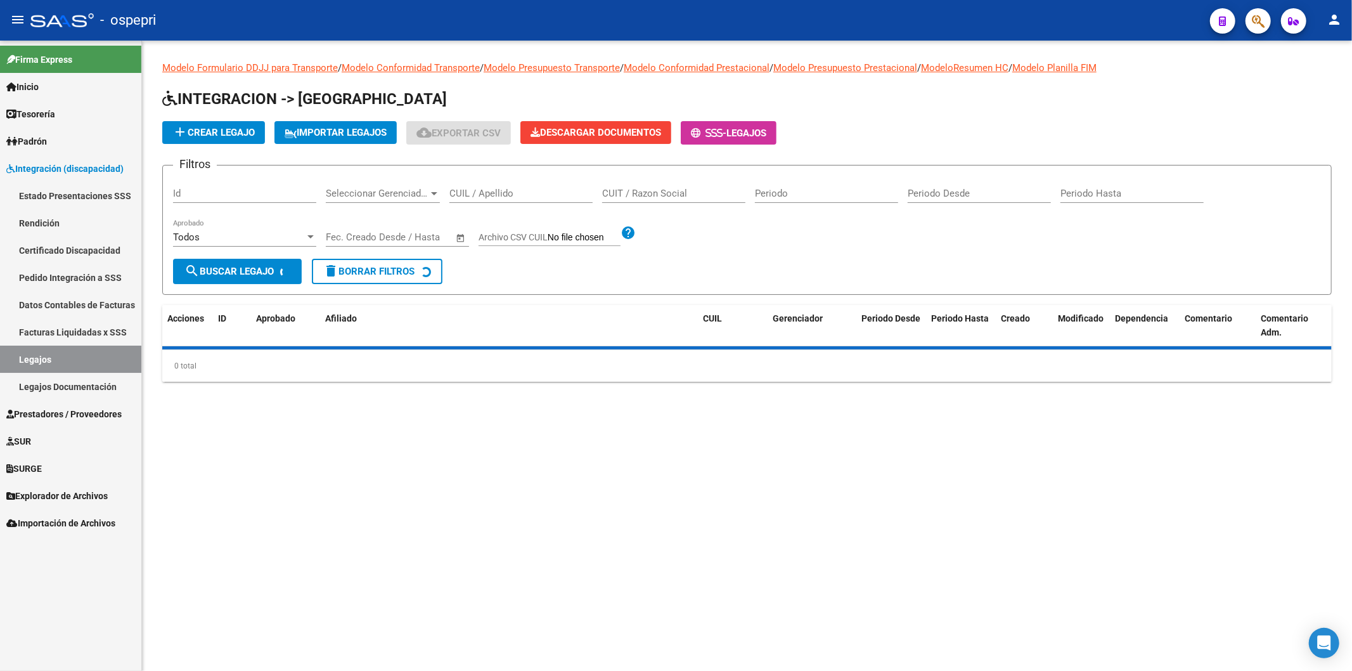
click at [491, 192] on input "CUIL / Apellido" at bounding box center [520, 193] width 143 height 11
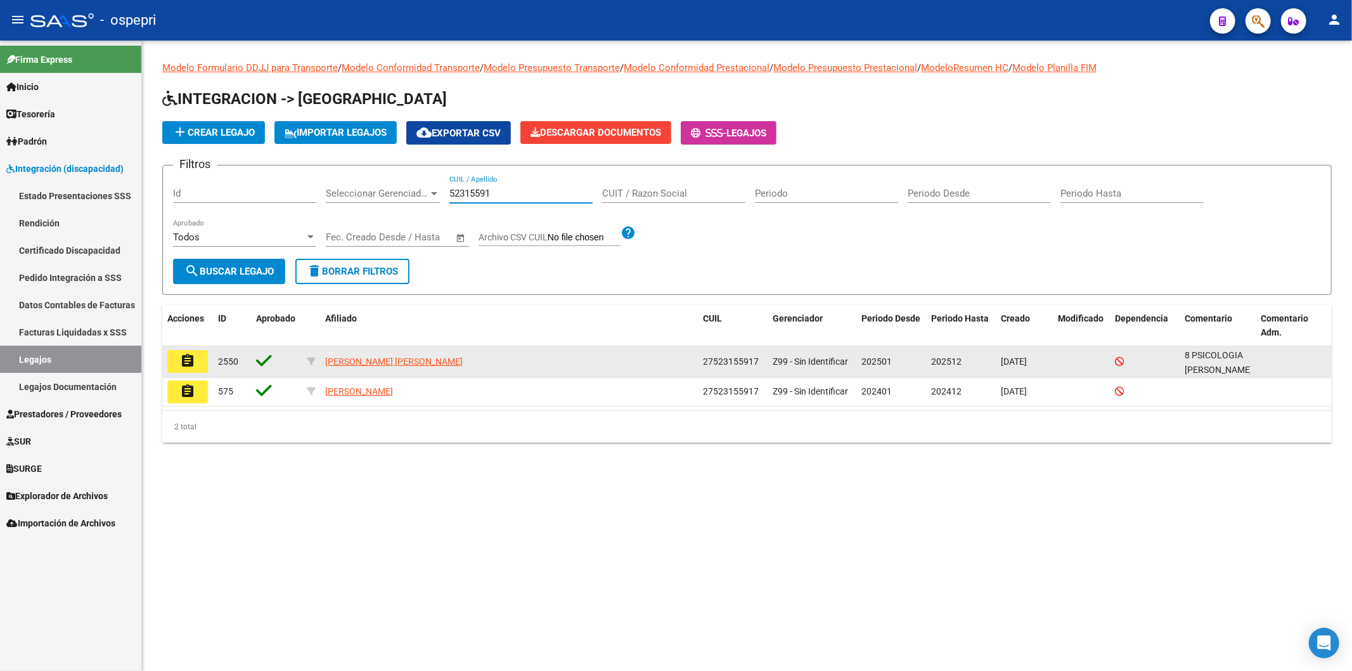
type input "52315591"
click at [201, 359] on button "assignment" at bounding box center [187, 361] width 41 height 23
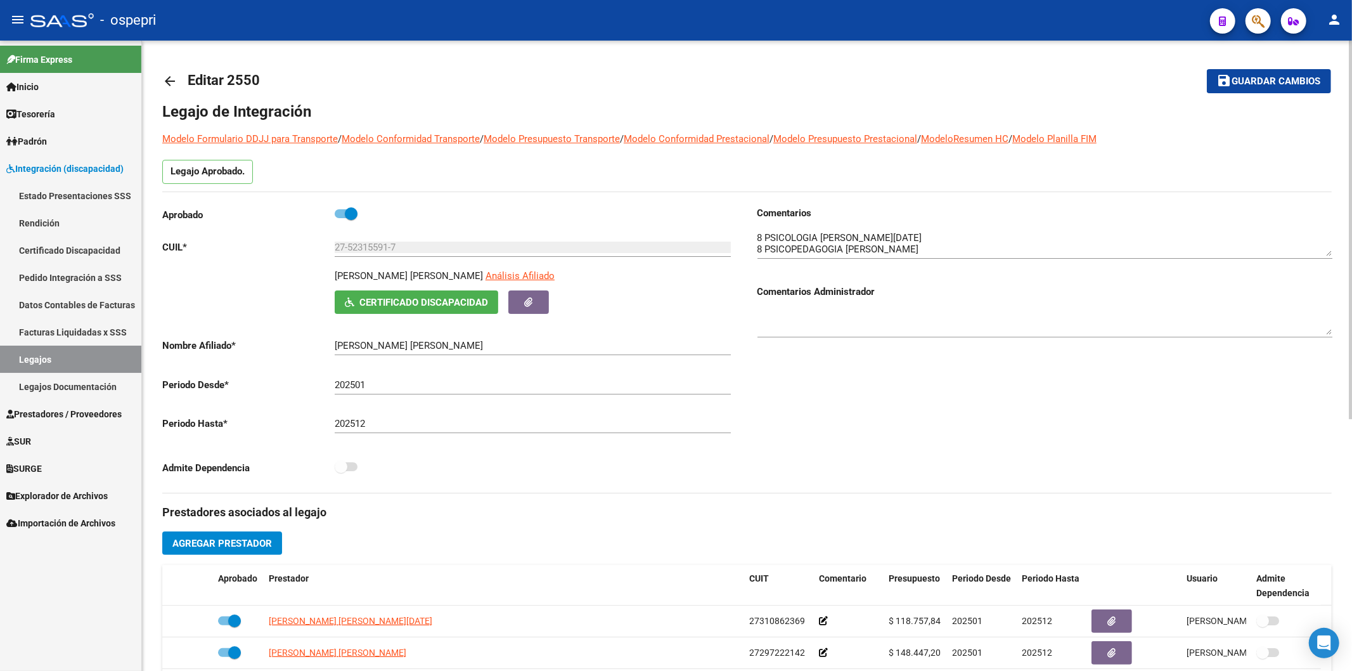
click at [172, 75] on mat-icon "arrow_back" at bounding box center [169, 81] width 15 height 15
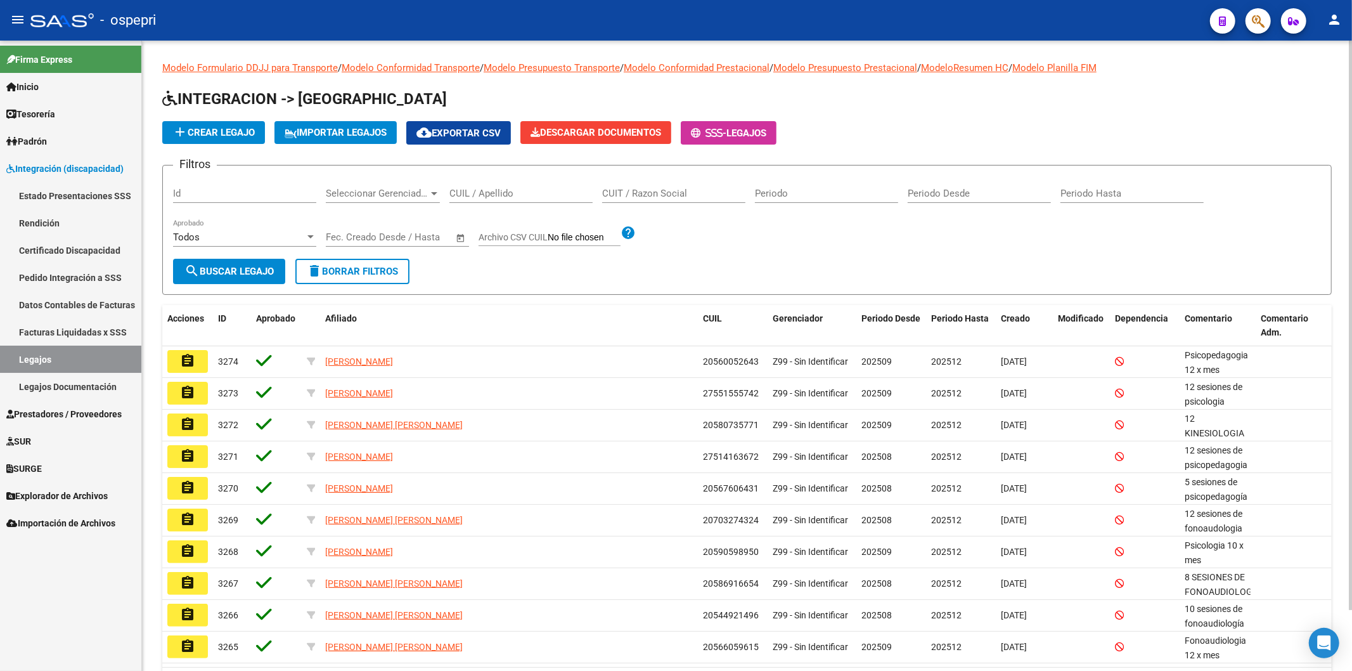
click at [510, 200] on div "CUIL / Apellido" at bounding box center [520, 189] width 143 height 27
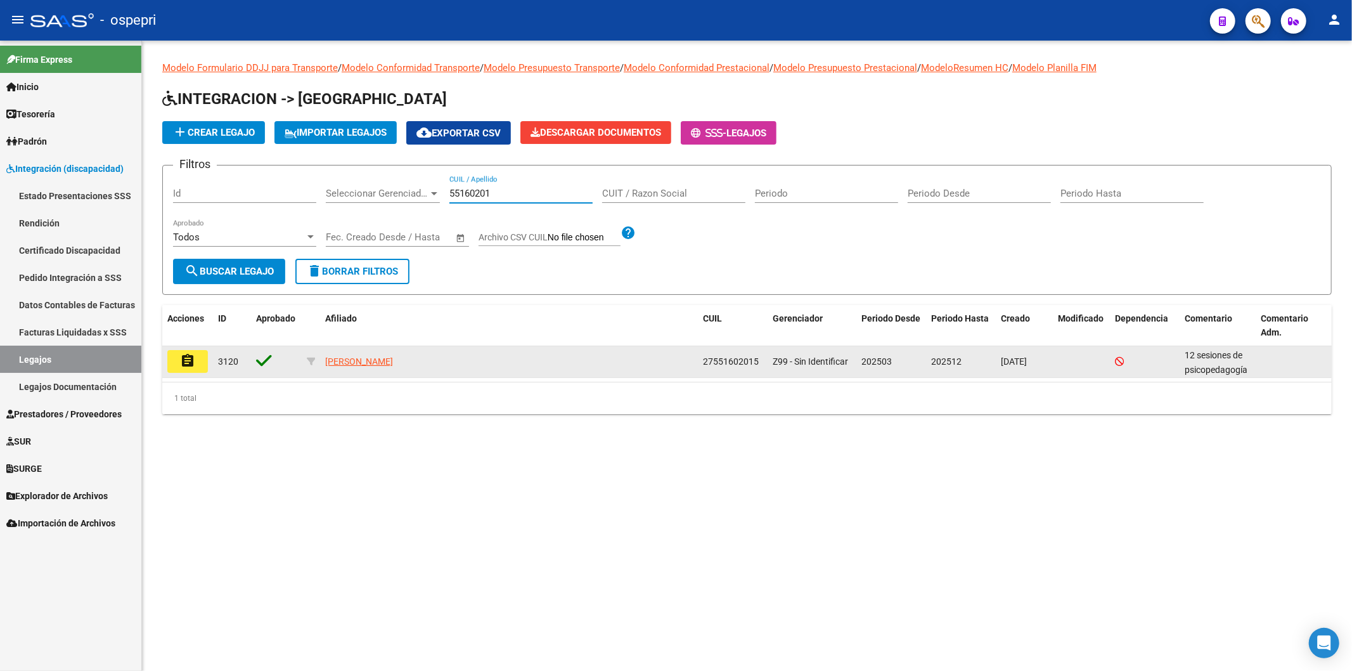
type input "55160201"
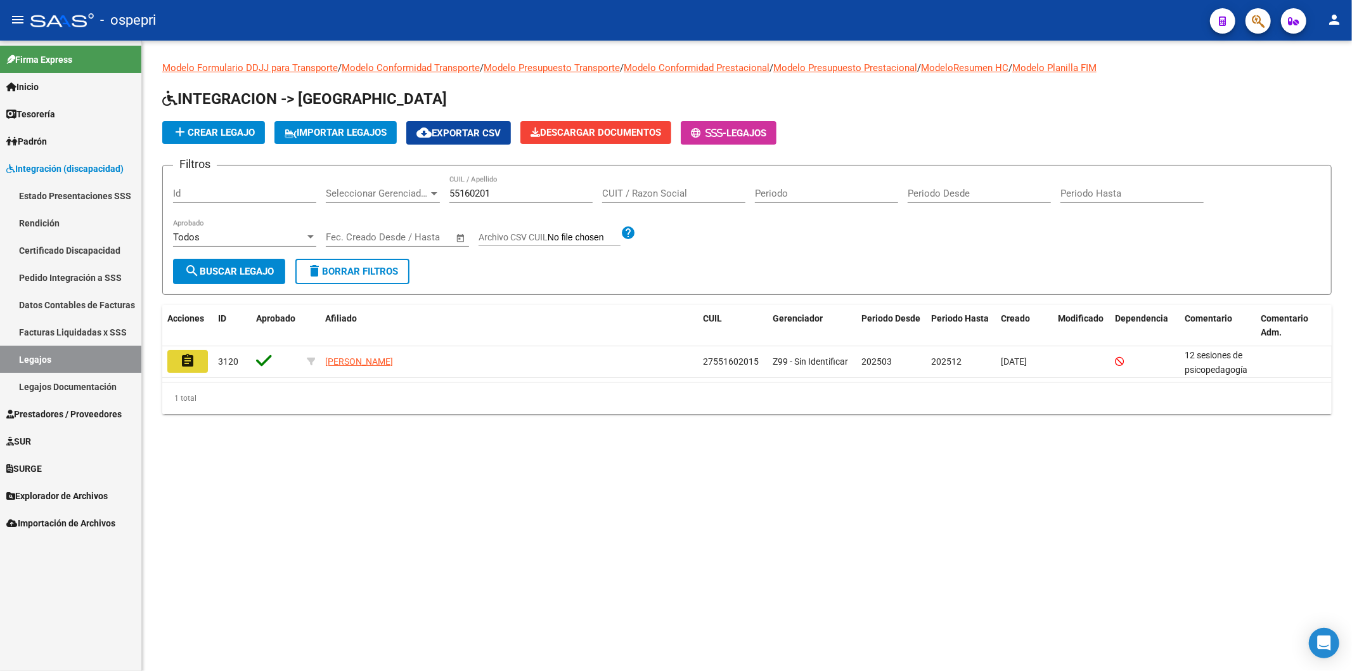
click at [174, 359] on button "assignment" at bounding box center [187, 361] width 41 height 23
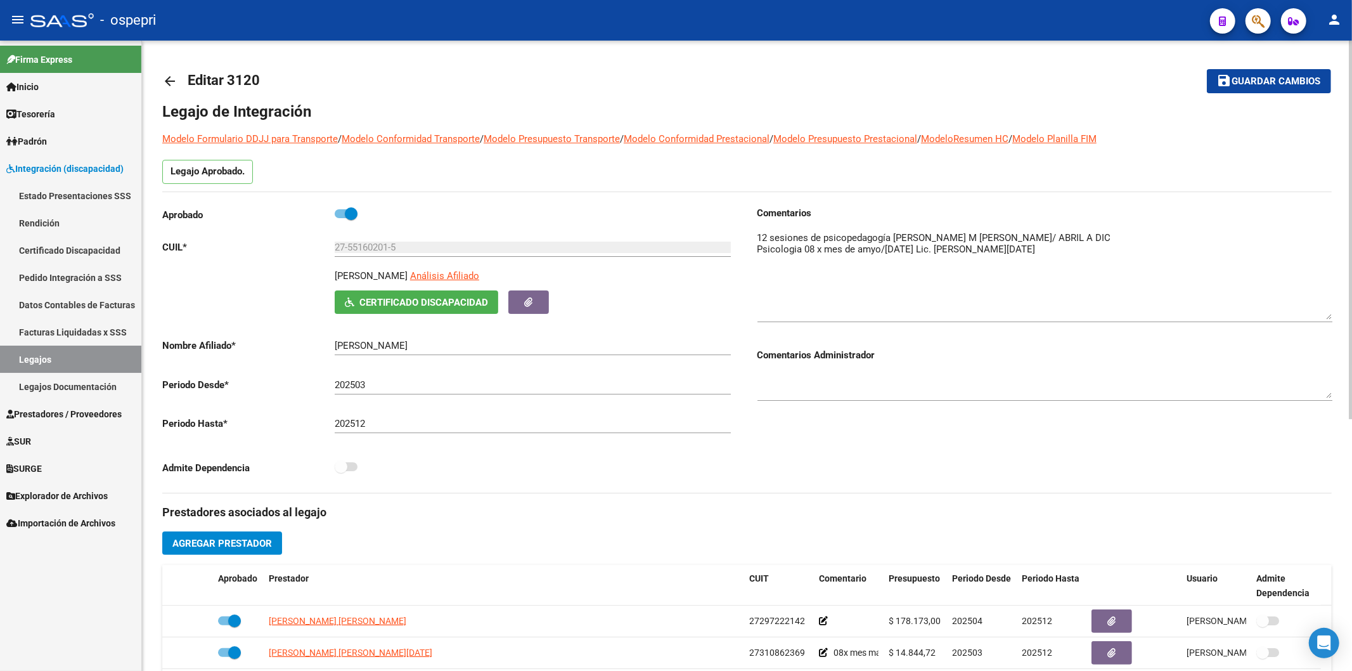
drag, startPoint x: 1327, startPoint y: 252, endPoint x: 1237, endPoint y: 269, distance: 91.0
click at [1340, 314] on div "arrow_back Editar 3120 save Guardar cambios Legajo de Integración Modelo Formul…" at bounding box center [747, 565] width 1210 height 1049
click at [171, 83] on mat-icon "arrow_back" at bounding box center [169, 81] width 15 height 15
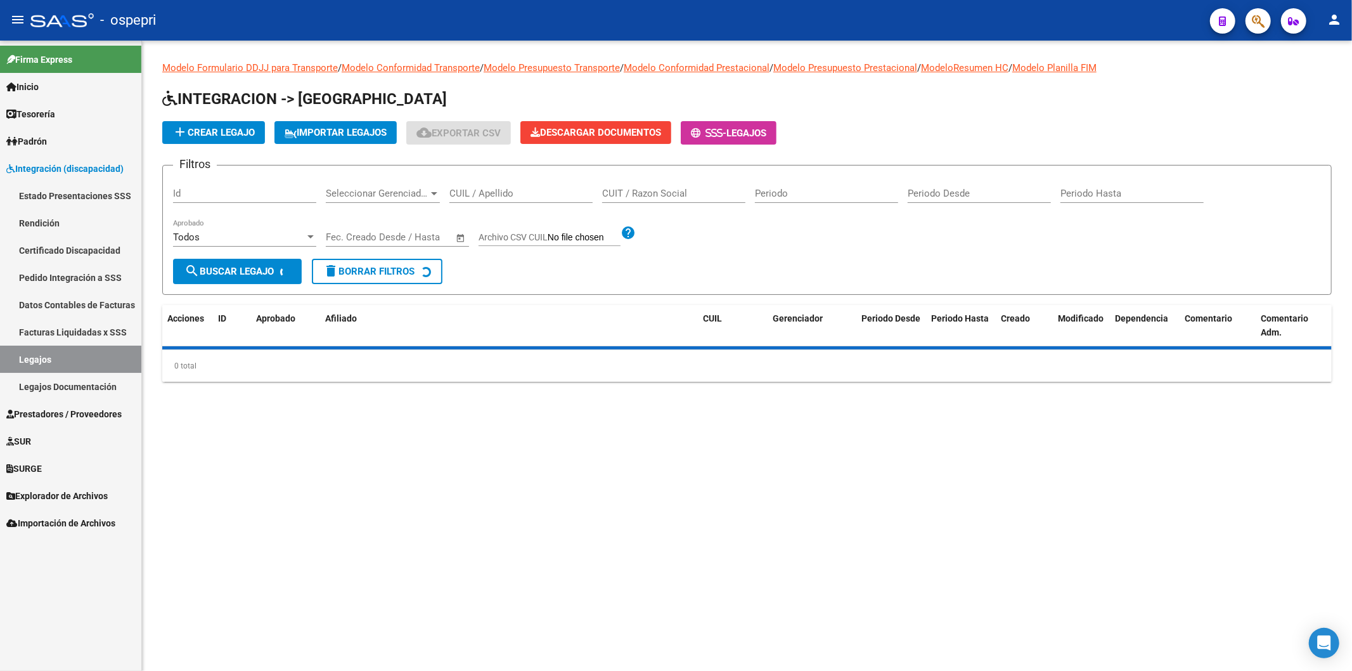
click at [515, 195] on input "CUIL / Apellido" at bounding box center [520, 193] width 143 height 11
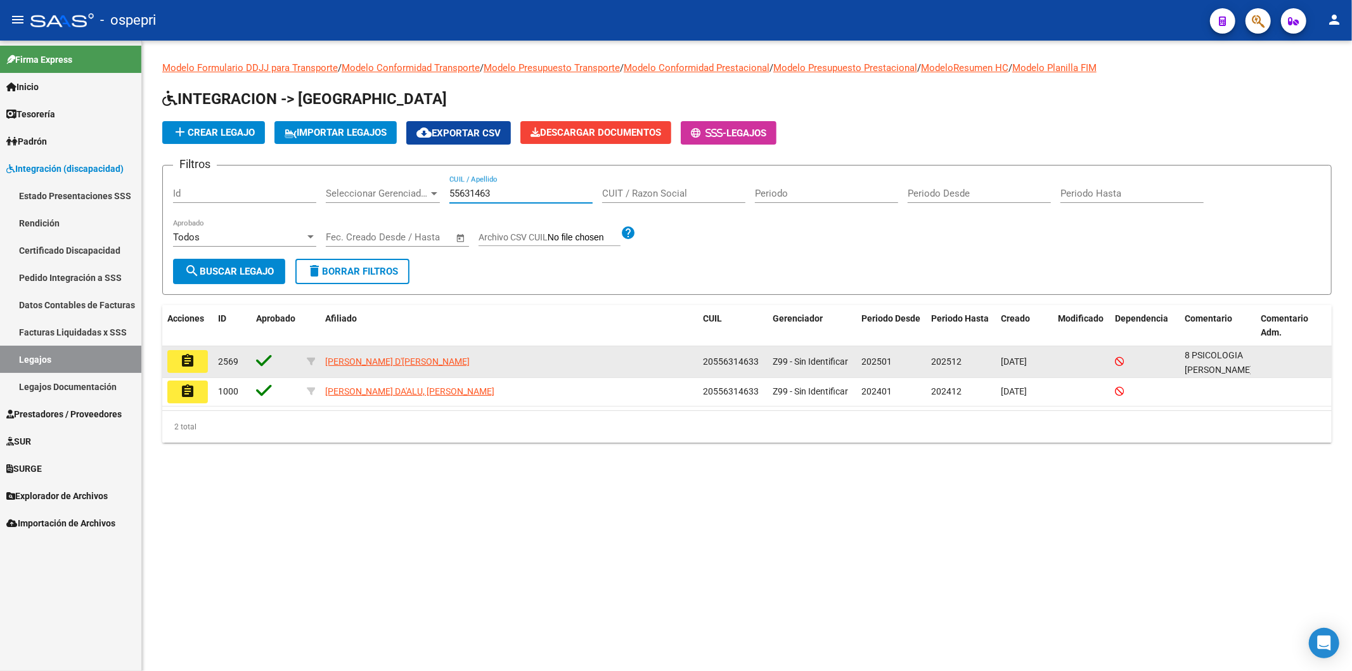
type input "55631463"
click at [181, 359] on mat-icon "assignment" at bounding box center [187, 360] width 15 height 15
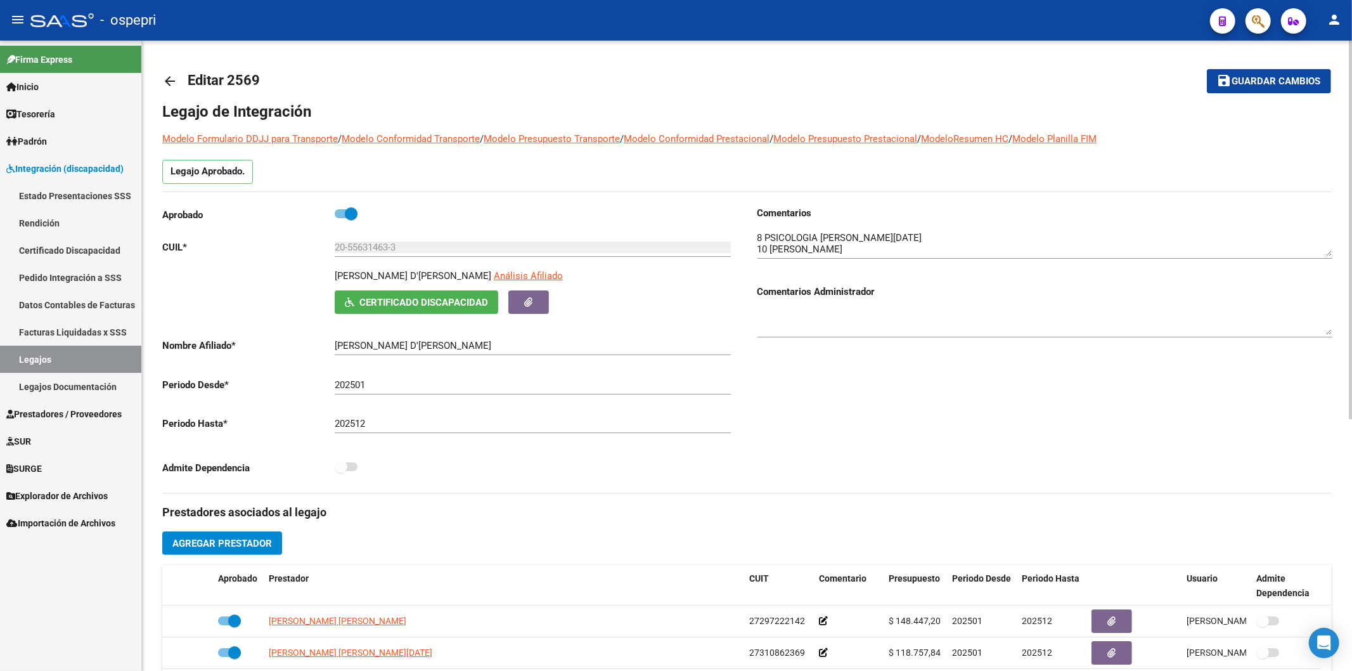
click at [175, 84] on mat-icon "arrow_back" at bounding box center [169, 81] width 15 height 15
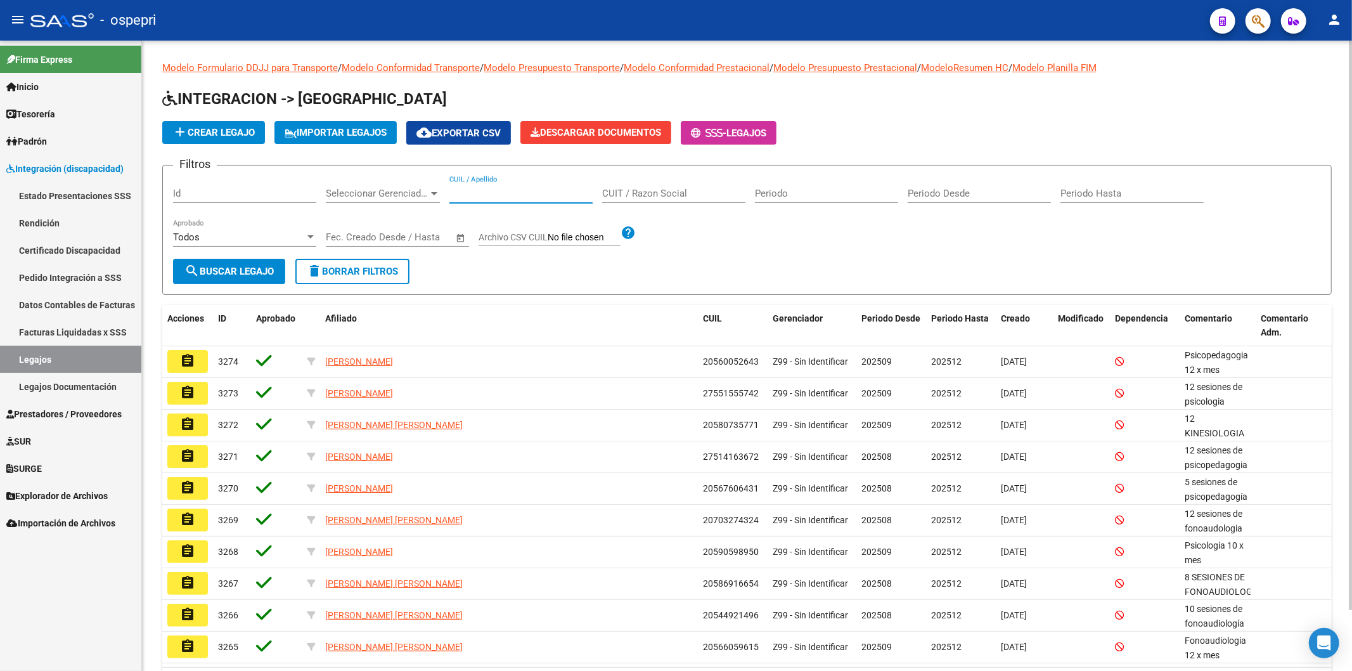
click at [468, 198] on input "CUIL / Apellido" at bounding box center [520, 193] width 143 height 11
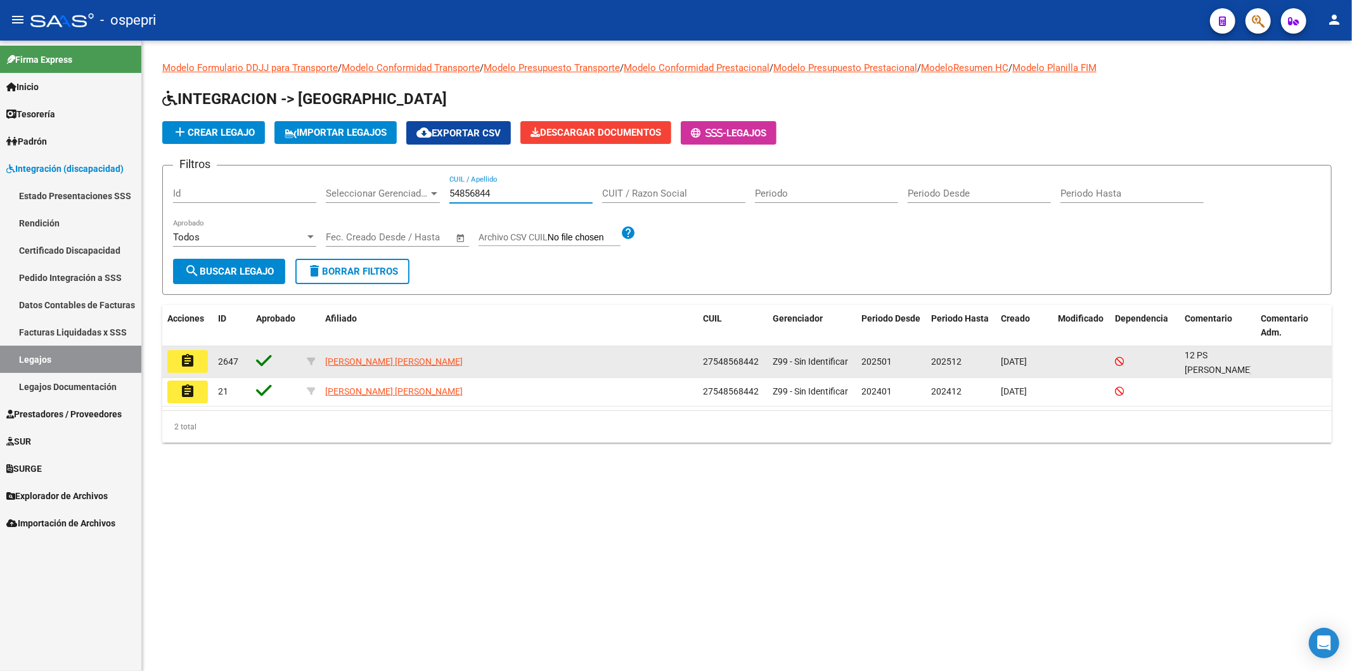
type input "54856844"
click at [182, 353] on mat-icon "assignment" at bounding box center [187, 360] width 15 height 15
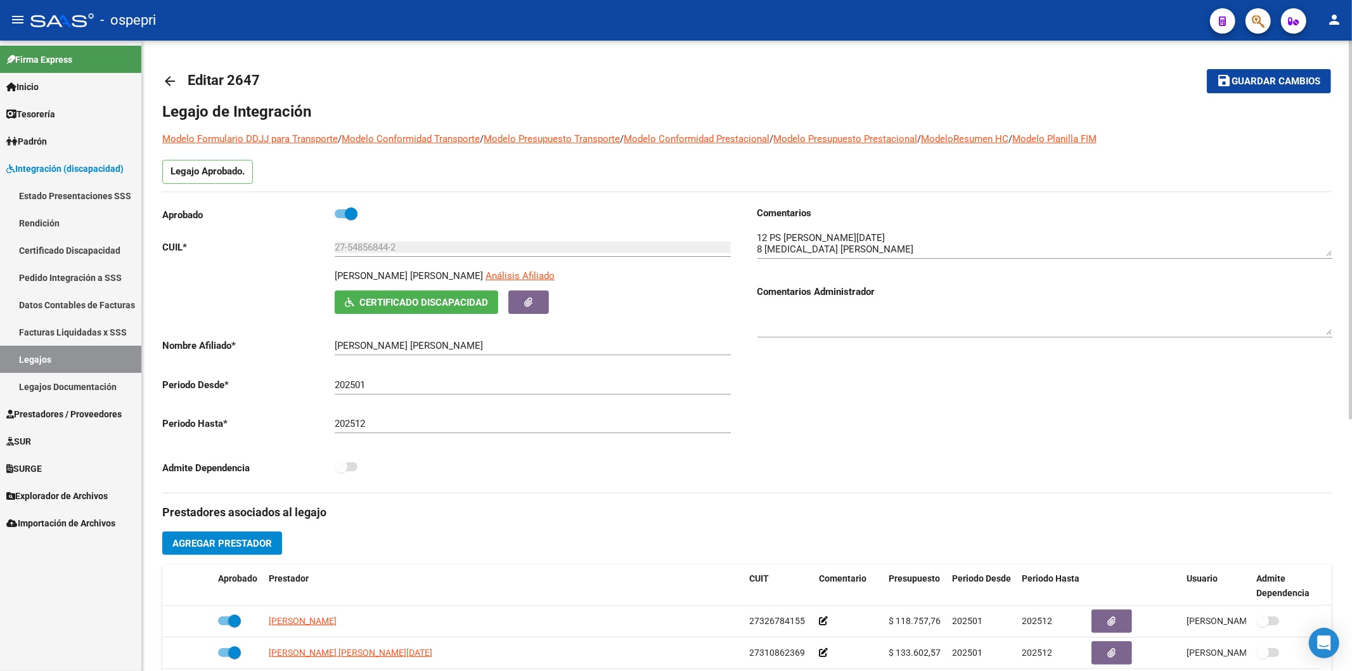
click at [172, 78] on mat-icon "arrow_back" at bounding box center [169, 81] width 15 height 15
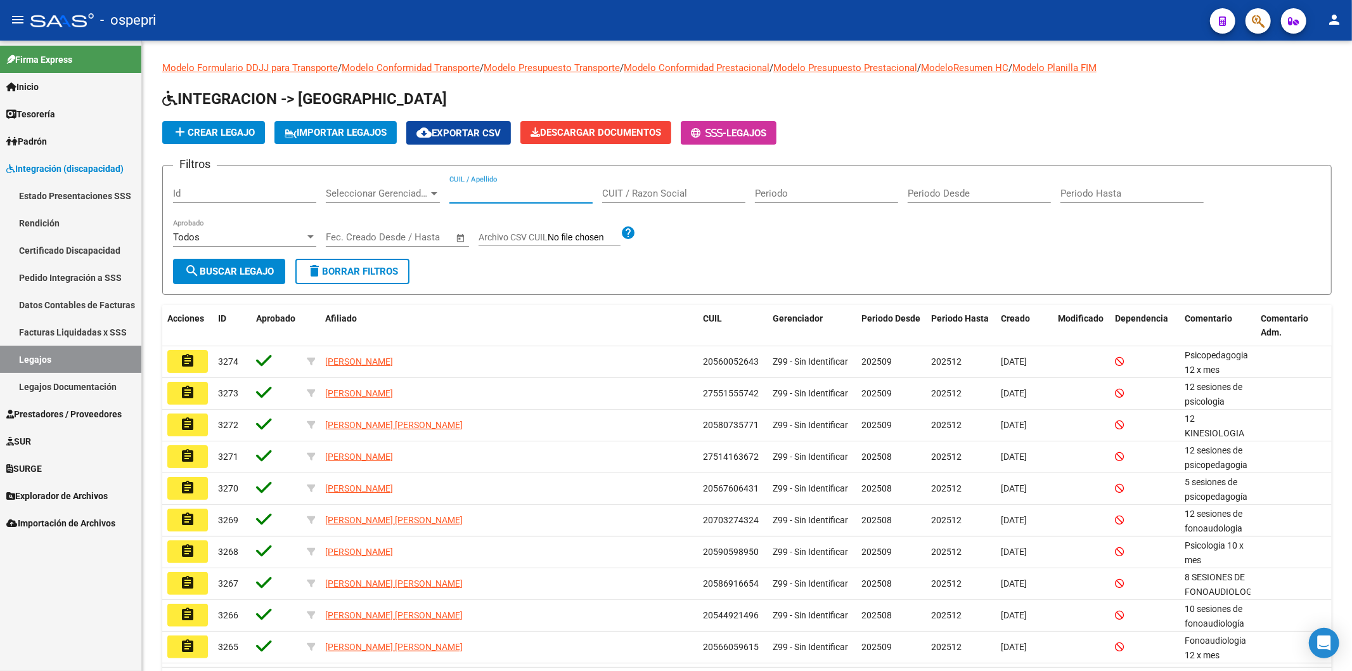
click at [485, 190] on input "CUIL / Apellido" at bounding box center [520, 193] width 143 height 11
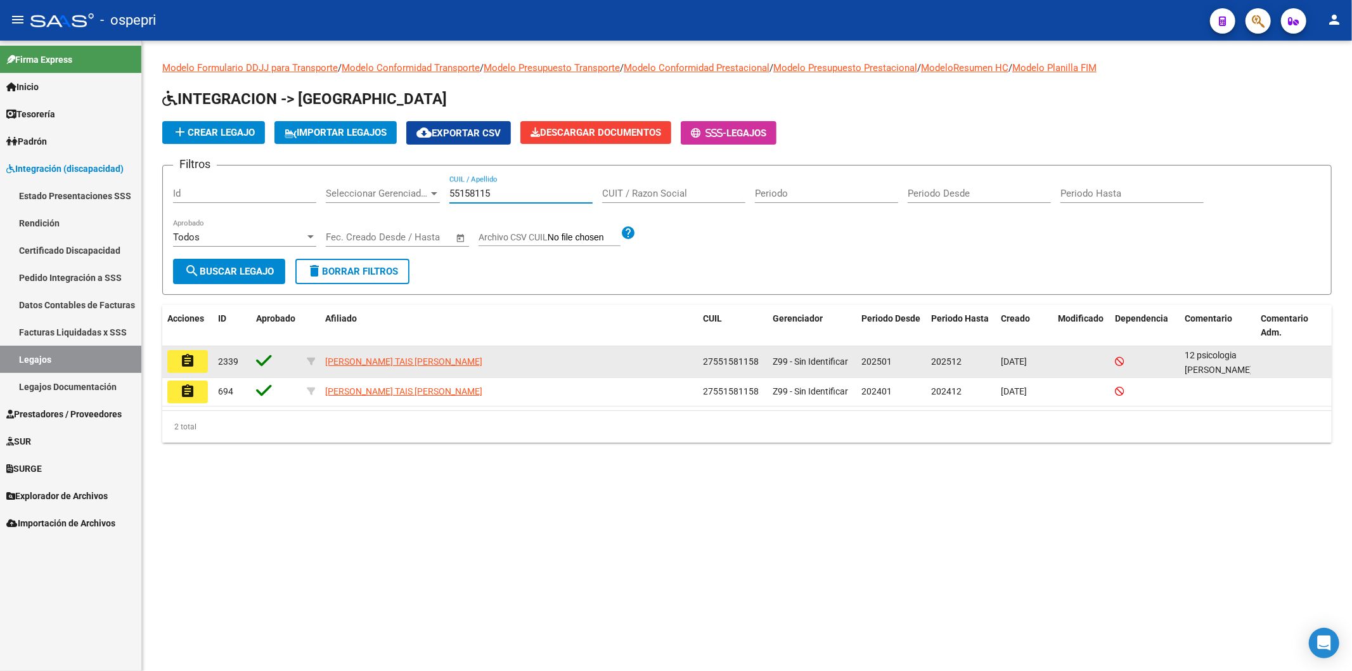
type input "55158115"
click at [193, 362] on mat-icon "assignment" at bounding box center [187, 360] width 15 height 15
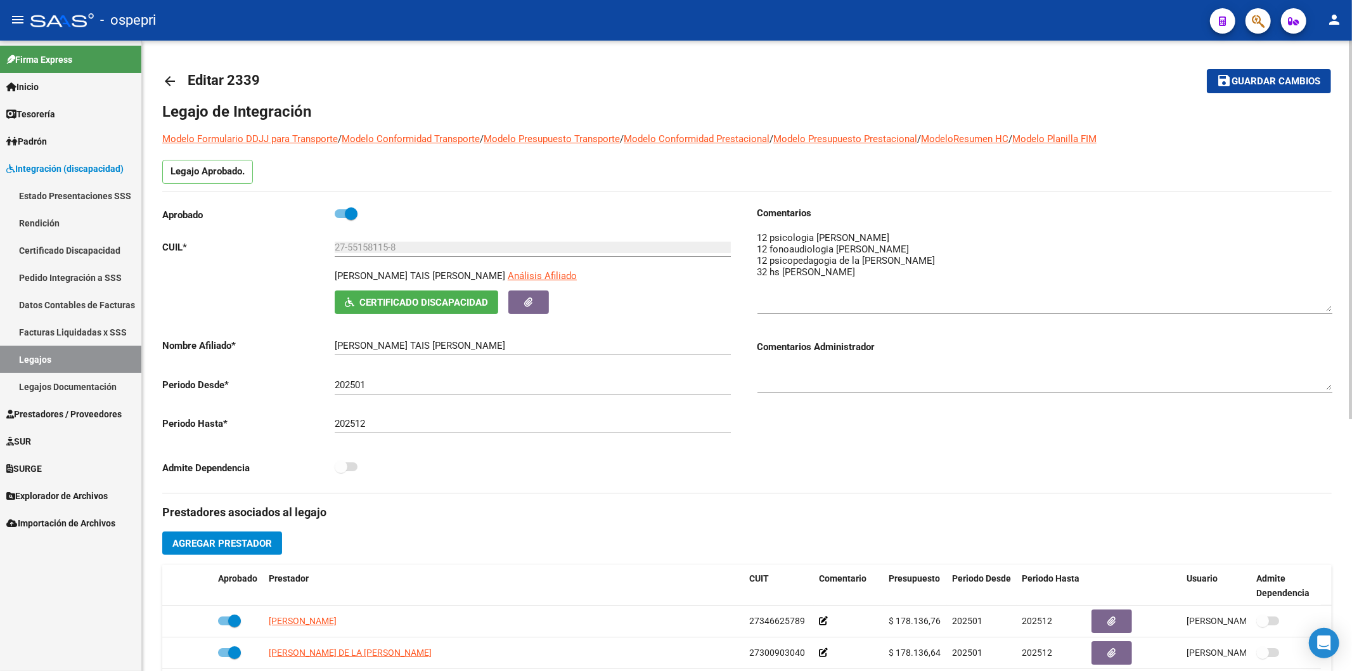
drag, startPoint x: 1330, startPoint y: 251, endPoint x: 1330, endPoint y: 307, distance: 55.8
click at [1330, 307] on textarea at bounding box center [1044, 271] width 575 height 80
click at [162, 74] on mat-icon "arrow_back" at bounding box center [169, 81] width 15 height 15
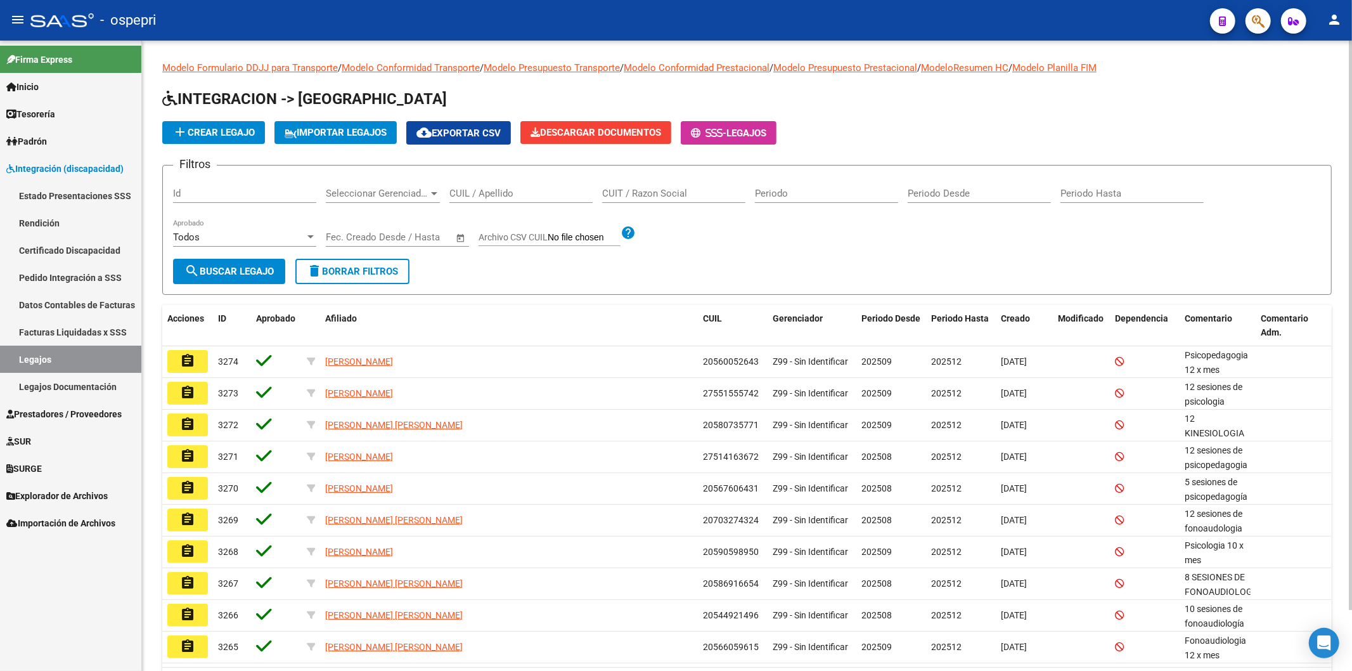
click at [467, 193] on input "CUIL / Apellido" at bounding box center [520, 193] width 143 height 11
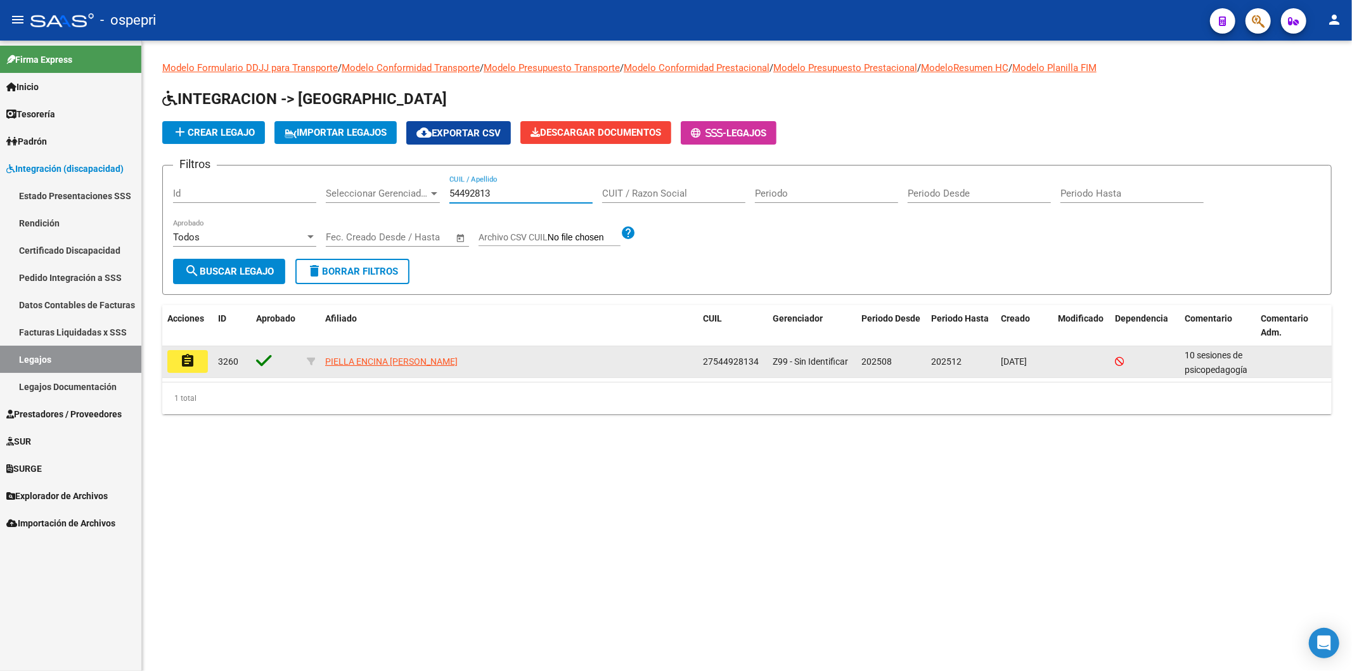
type input "54492813"
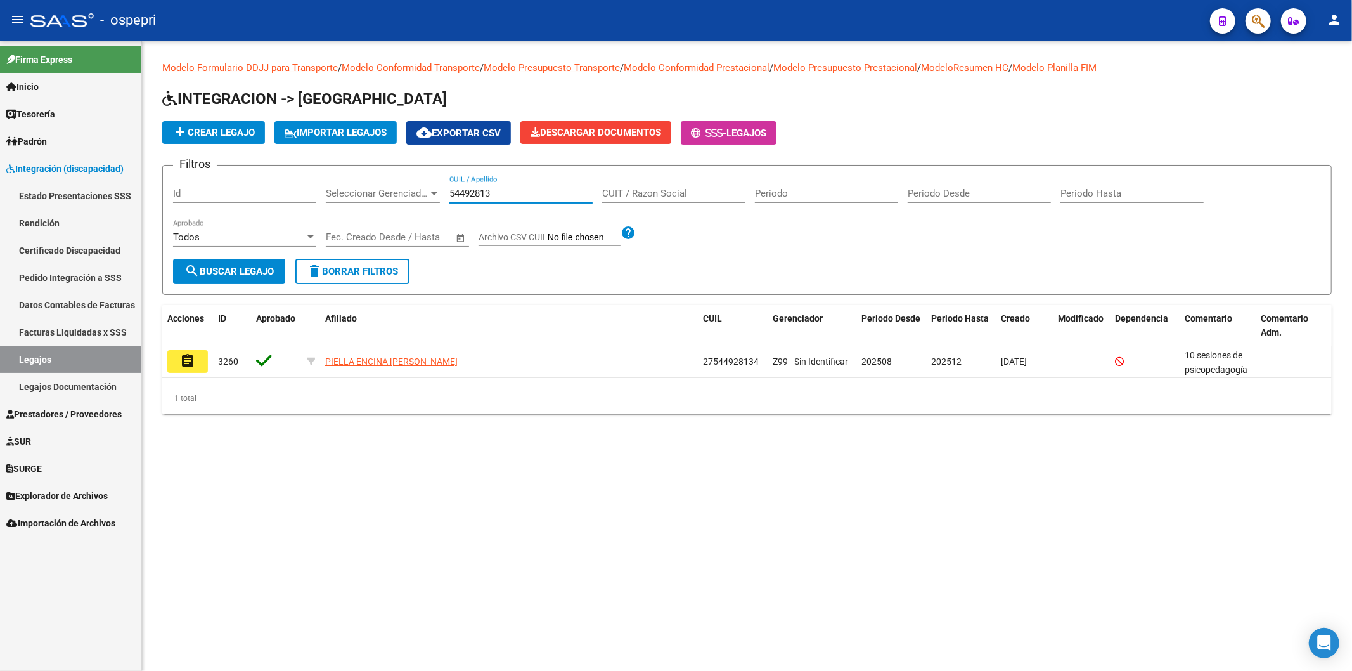
click at [192, 365] on mat-icon "assignment" at bounding box center [187, 360] width 15 height 15
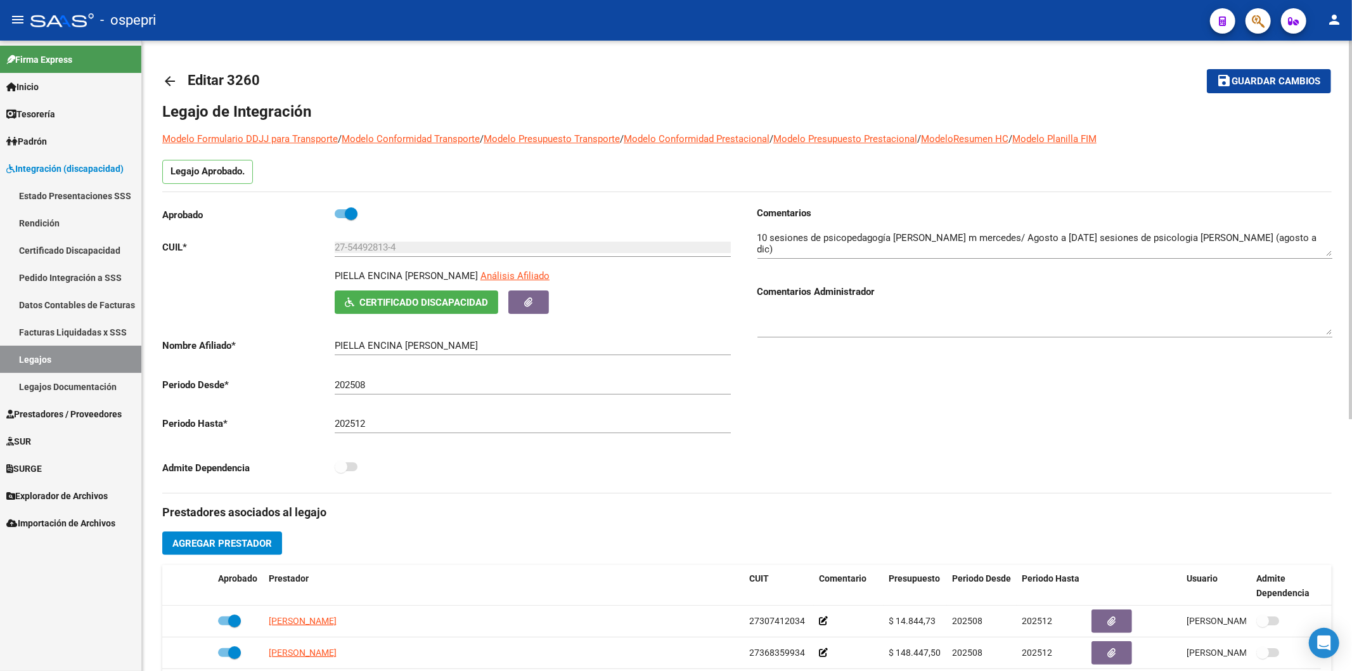
click at [167, 74] on mat-icon "arrow_back" at bounding box center [169, 81] width 15 height 15
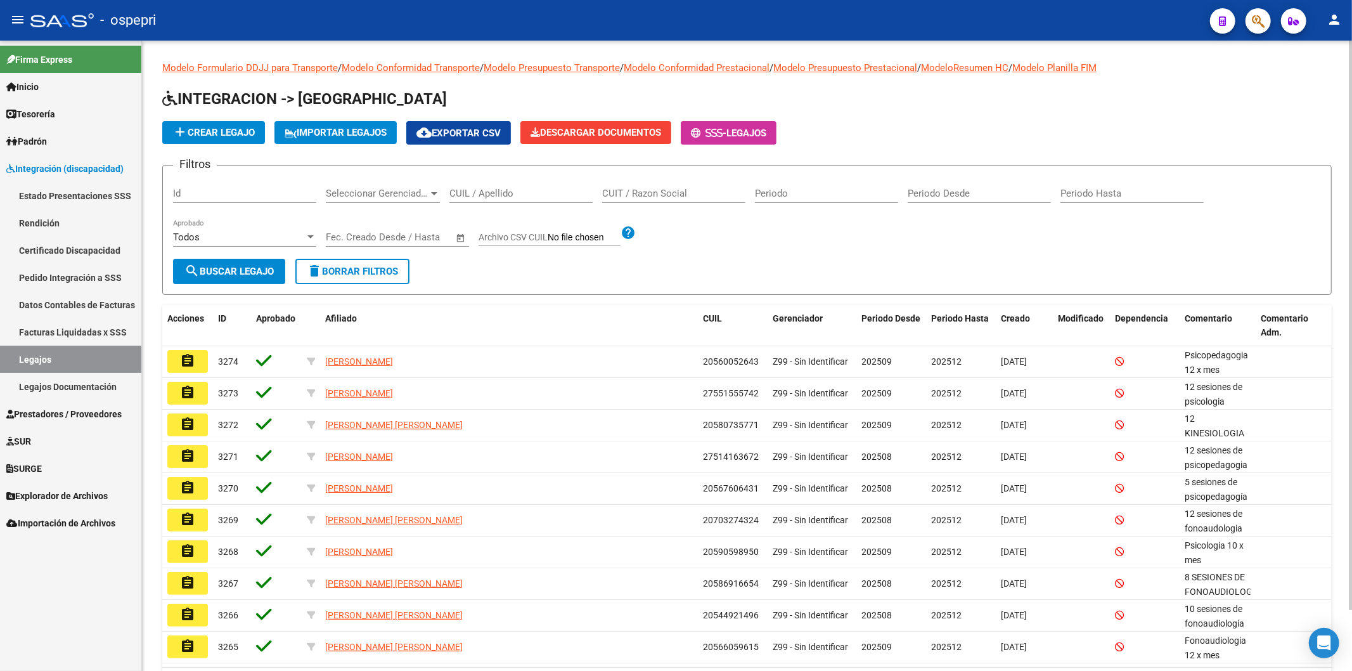
click at [529, 190] on input "CUIL / Apellido" at bounding box center [520, 193] width 143 height 11
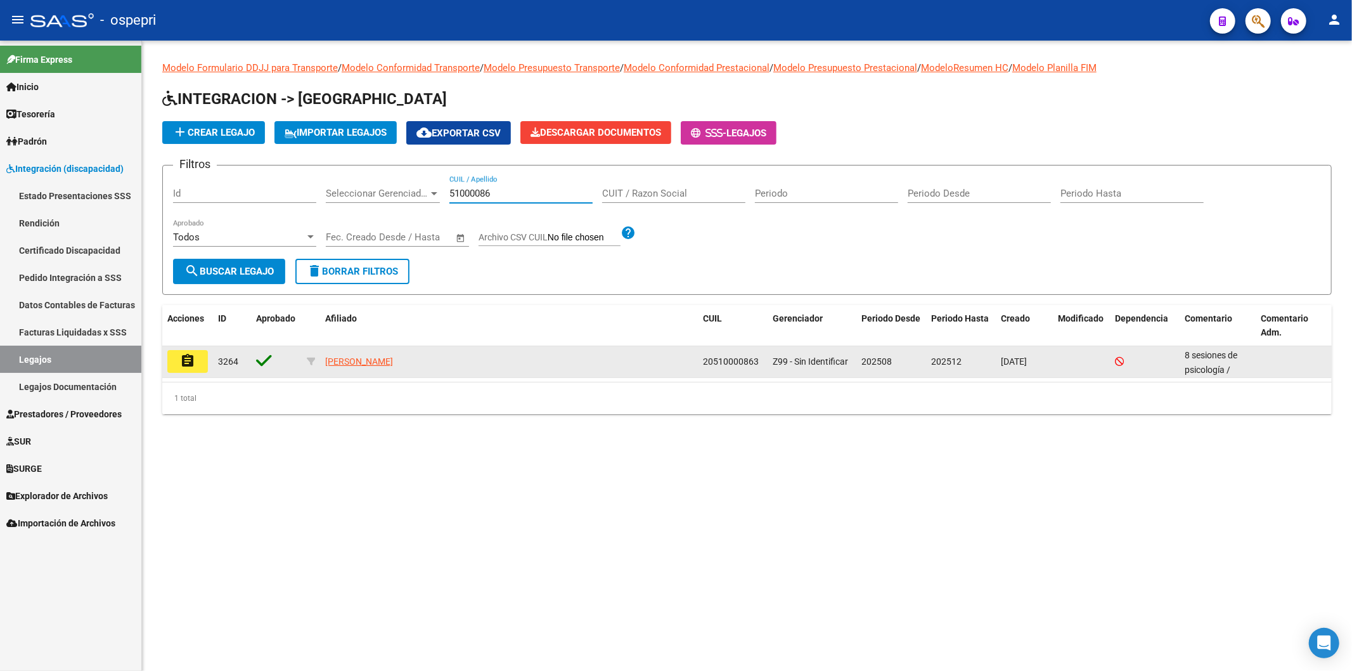
type input "51000086"
click at [193, 364] on mat-icon "assignment" at bounding box center [187, 360] width 15 height 15
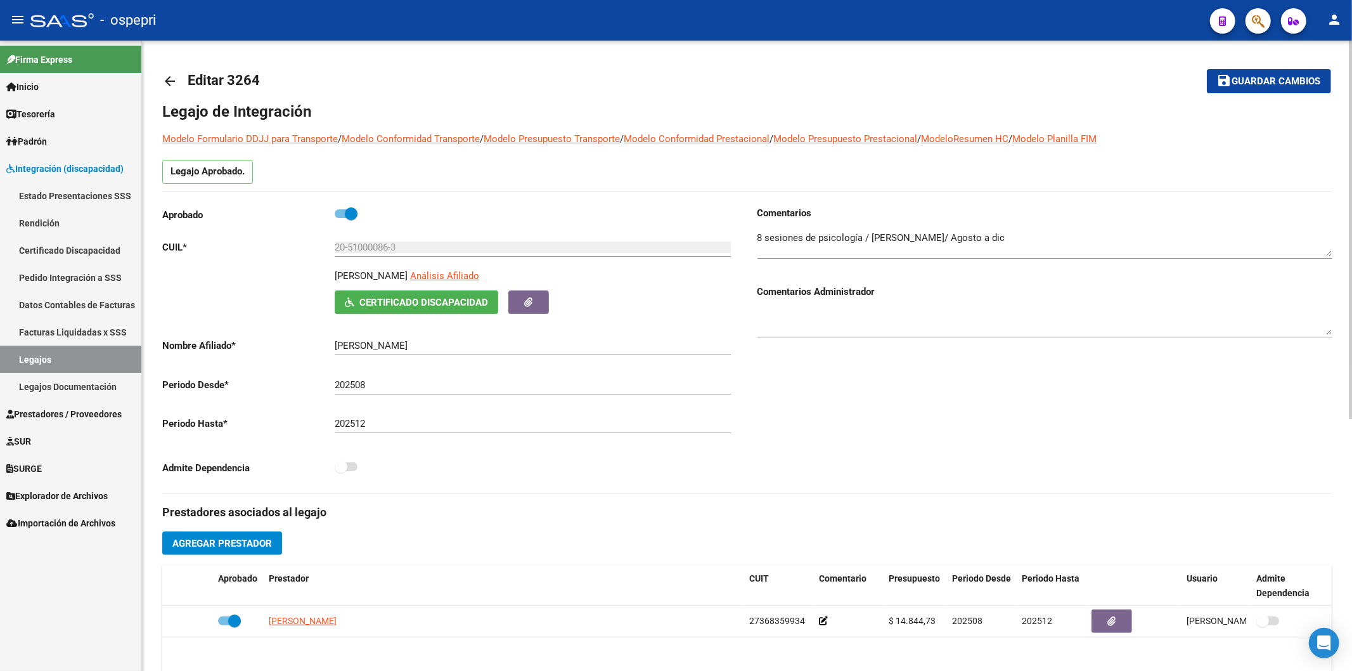
click at [168, 79] on mat-icon "arrow_back" at bounding box center [169, 81] width 15 height 15
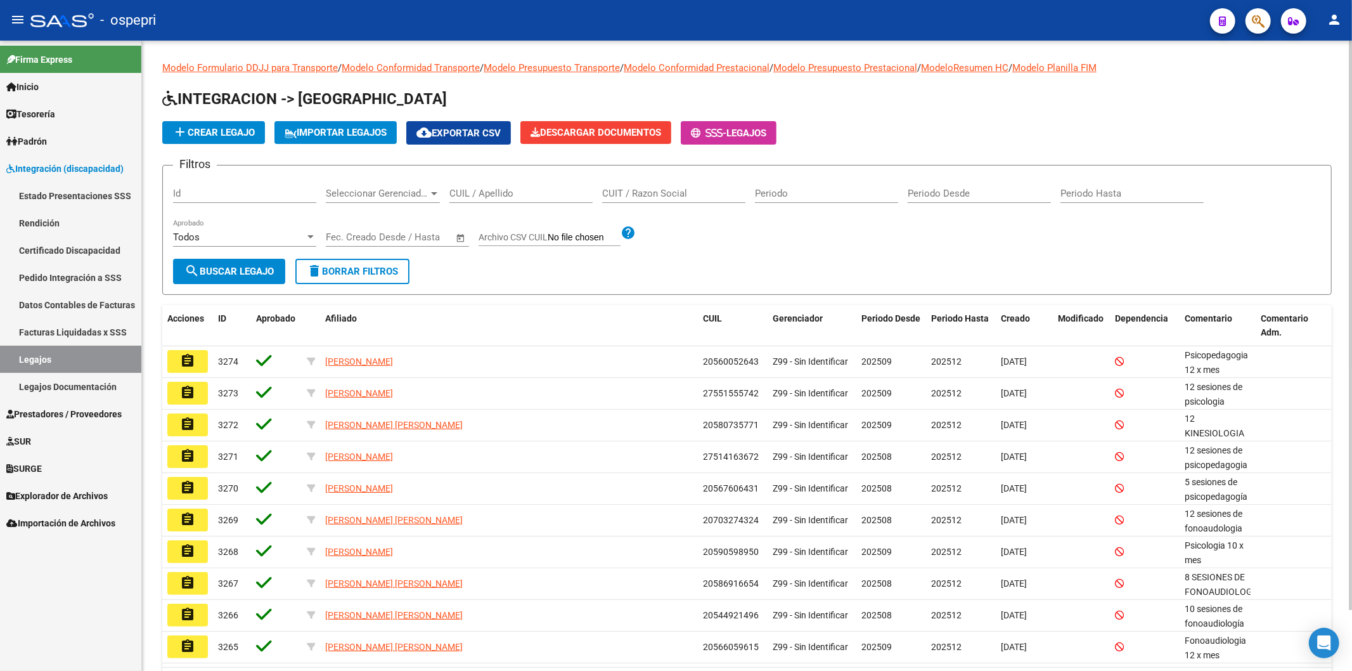
click at [480, 191] on input "CUIL / Apellido" at bounding box center [520, 193] width 143 height 11
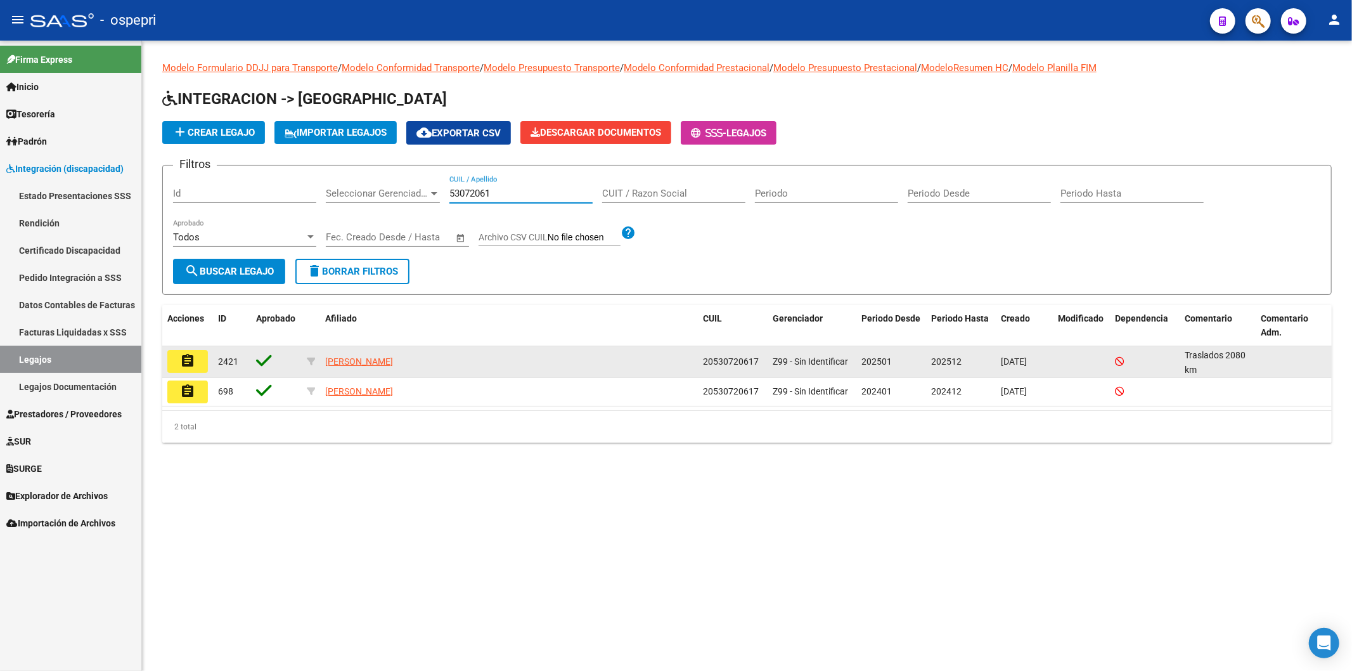
type input "53072061"
click at [189, 365] on mat-icon "assignment" at bounding box center [187, 360] width 15 height 15
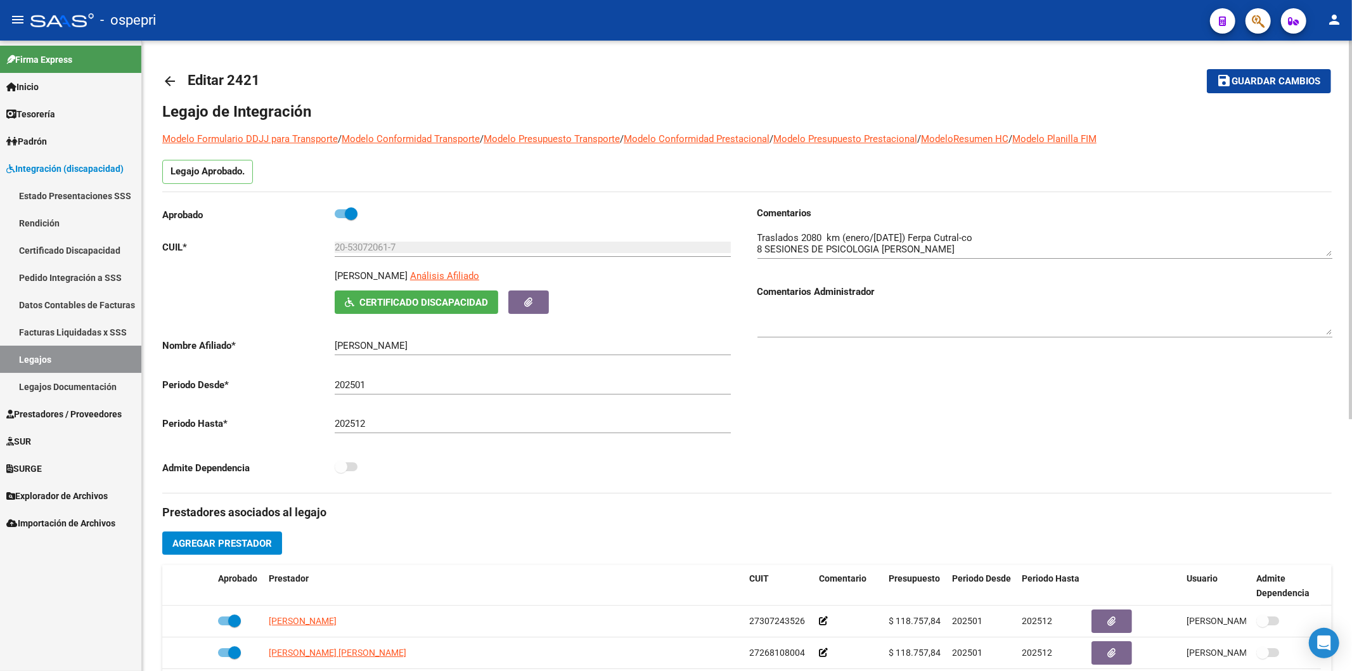
click at [172, 81] on mat-icon "arrow_back" at bounding box center [169, 81] width 15 height 15
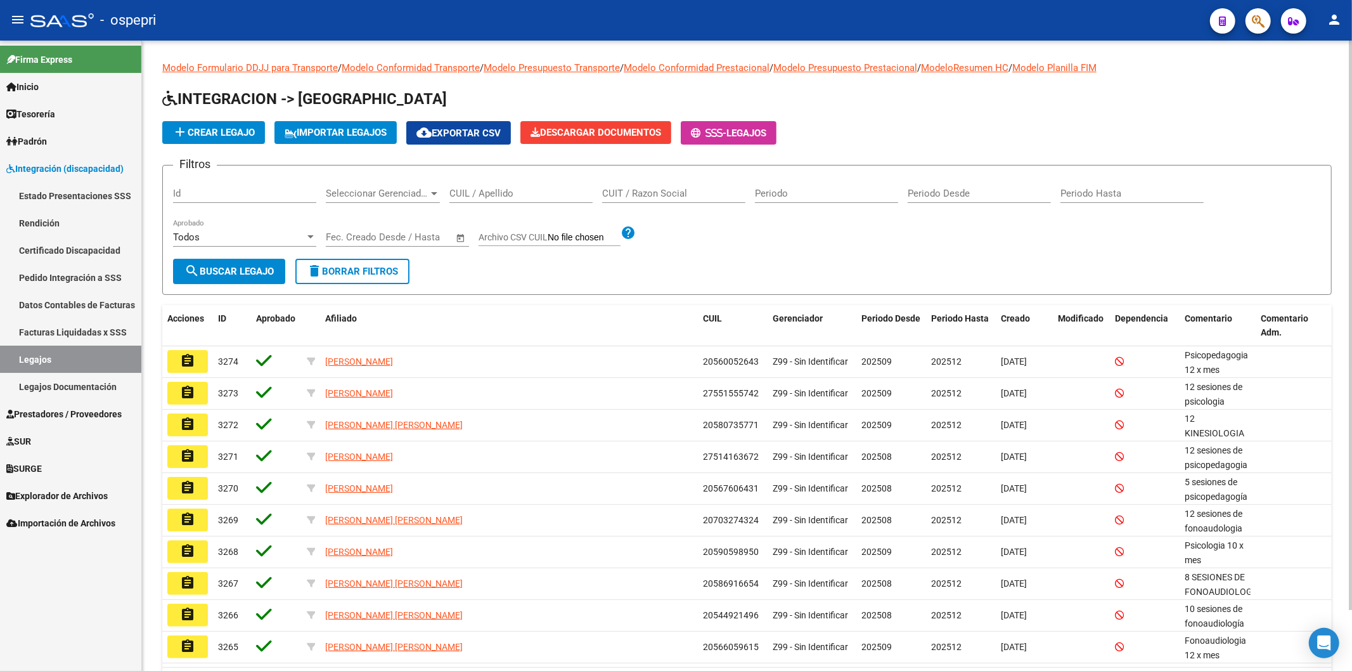
click at [501, 195] on input "CUIL / Apellido" at bounding box center [520, 193] width 143 height 11
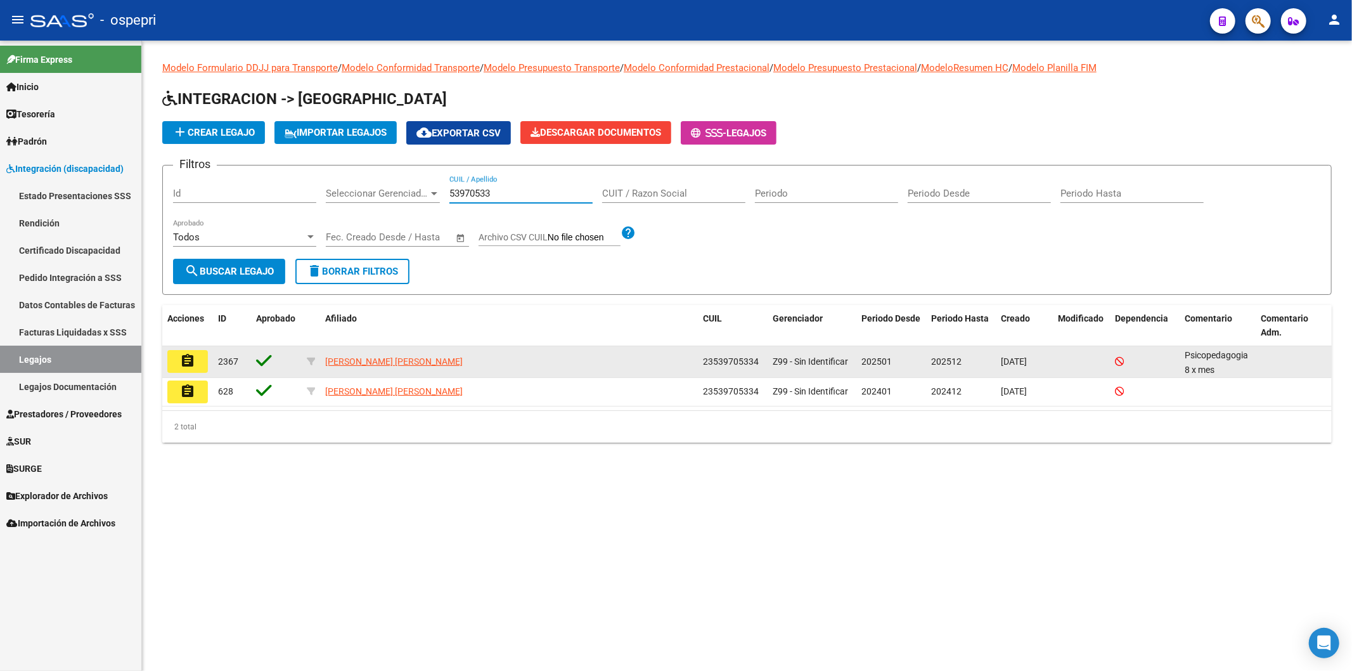
type input "53970533"
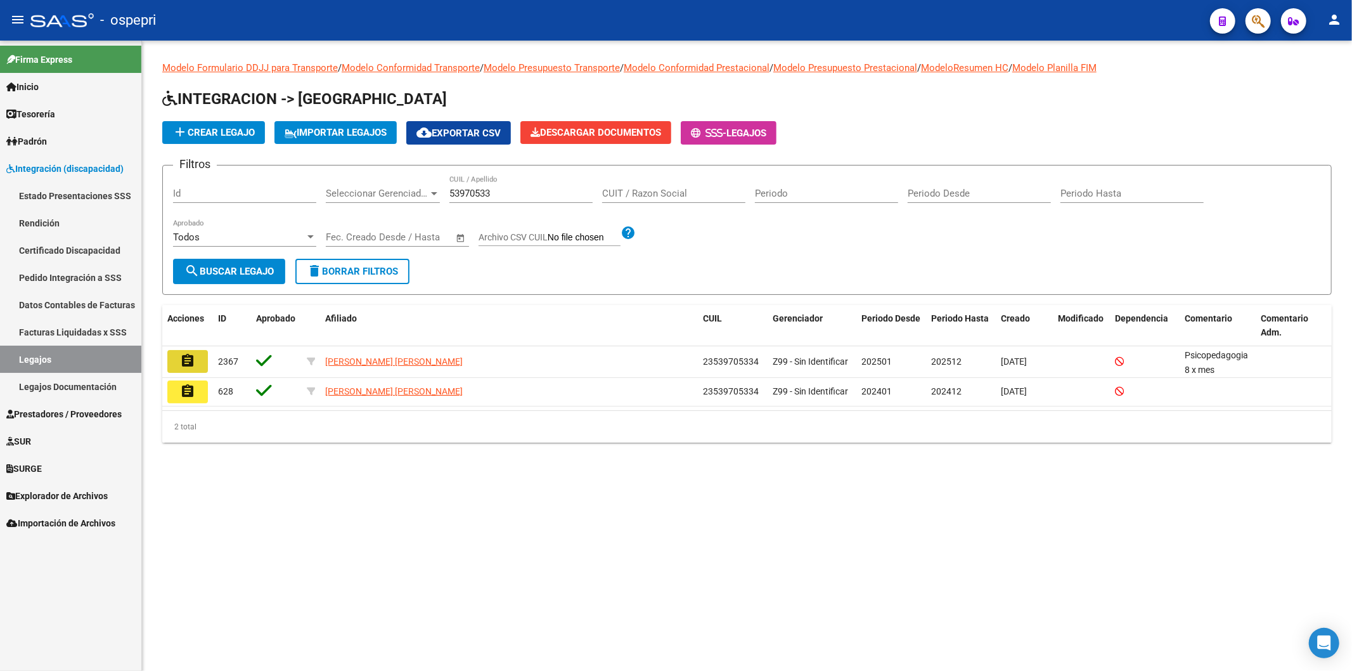
drag, startPoint x: 194, startPoint y: 363, endPoint x: 169, endPoint y: 655, distance: 293.9
click at [193, 366] on mat-icon "assignment" at bounding box center [187, 360] width 15 height 15
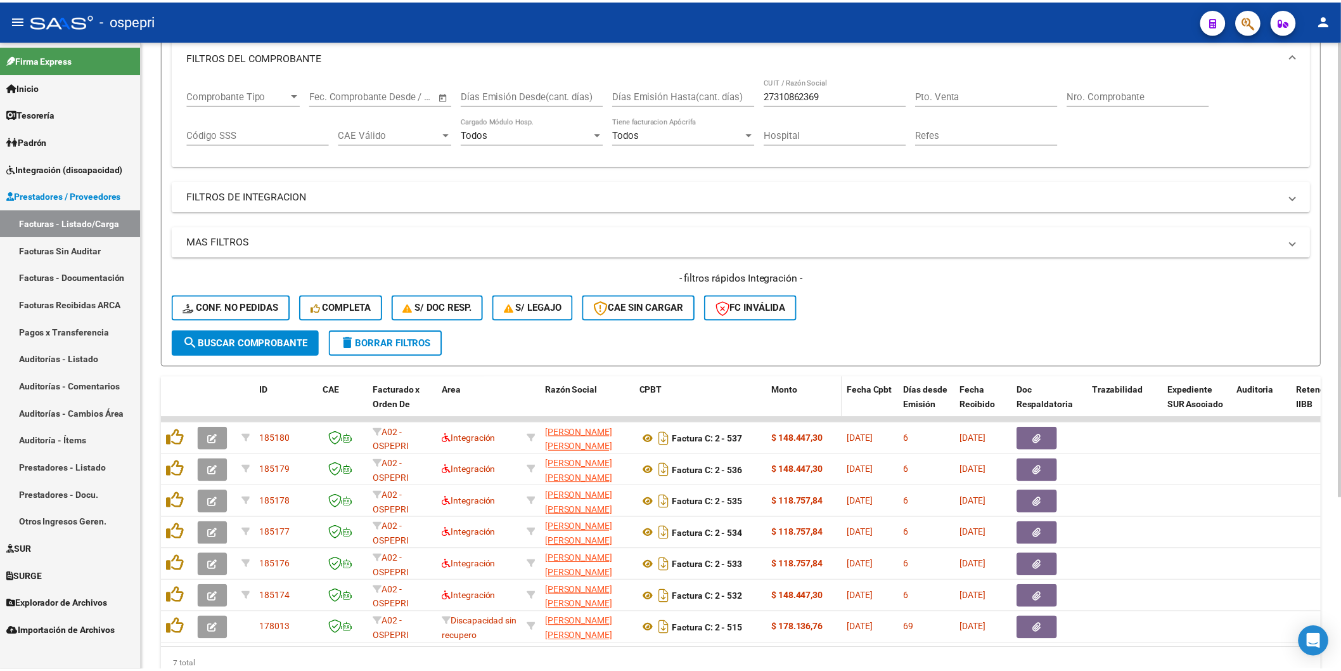
scroll to position [238, 0]
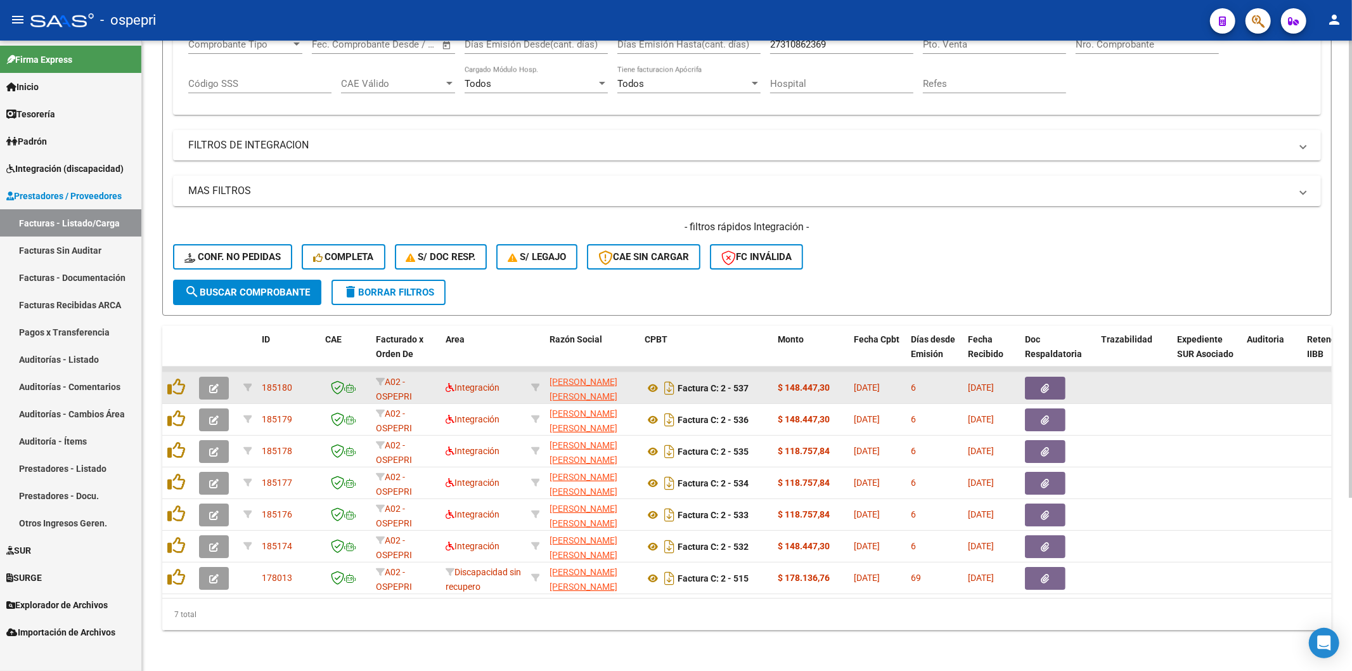
click at [226, 376] on button "button" at bounding box center [214, 387] width 30 height 23
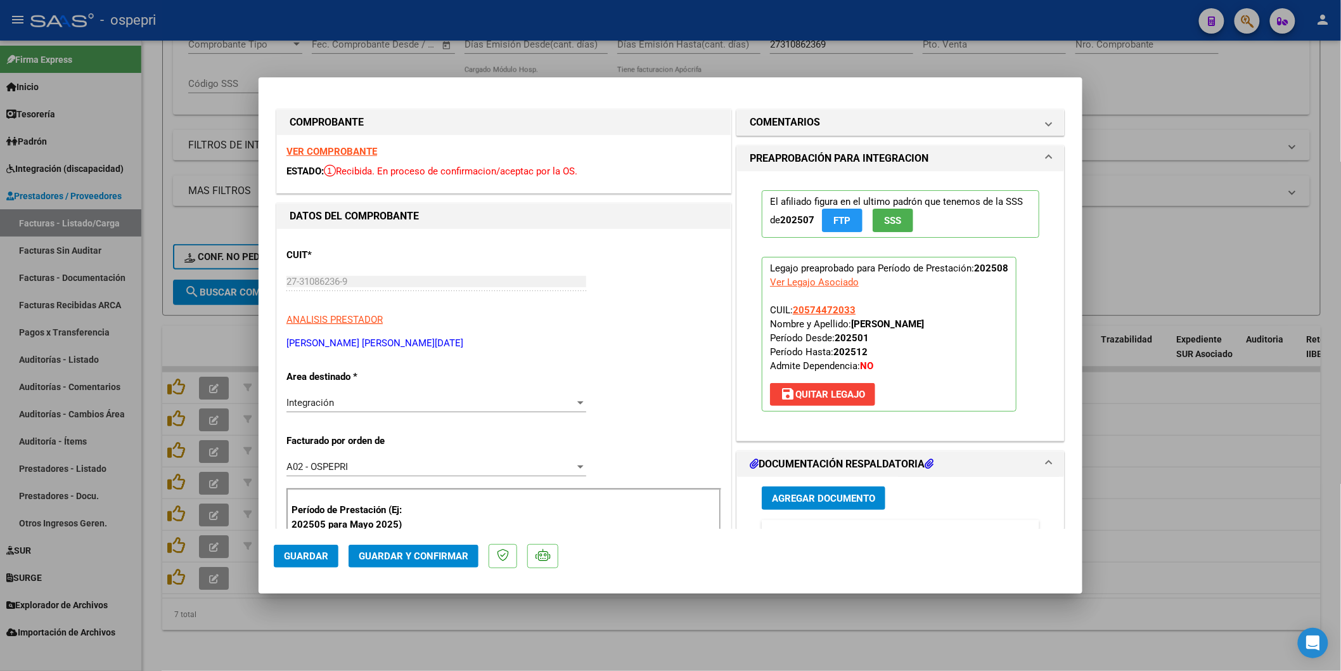
click at [328, 150] on strong "VER COMPROBANTE" at bounding box center [331, 151] width 91 height 11
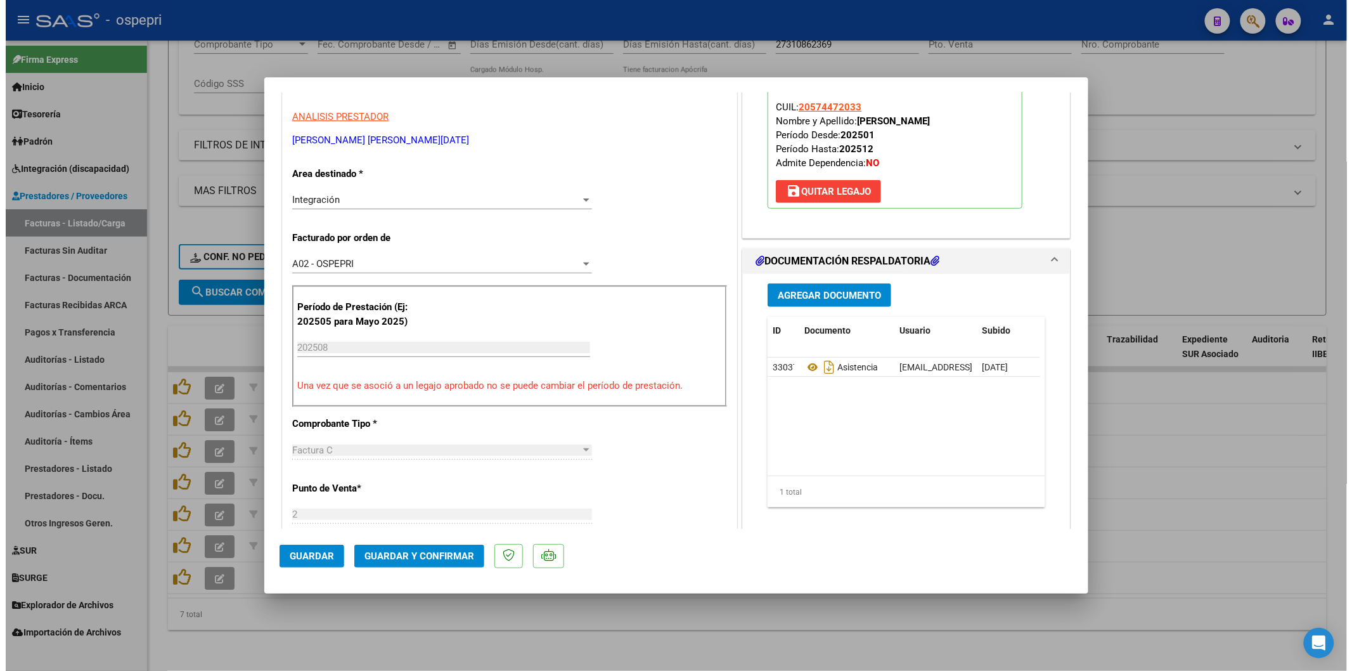
scroll to position [211, 0]
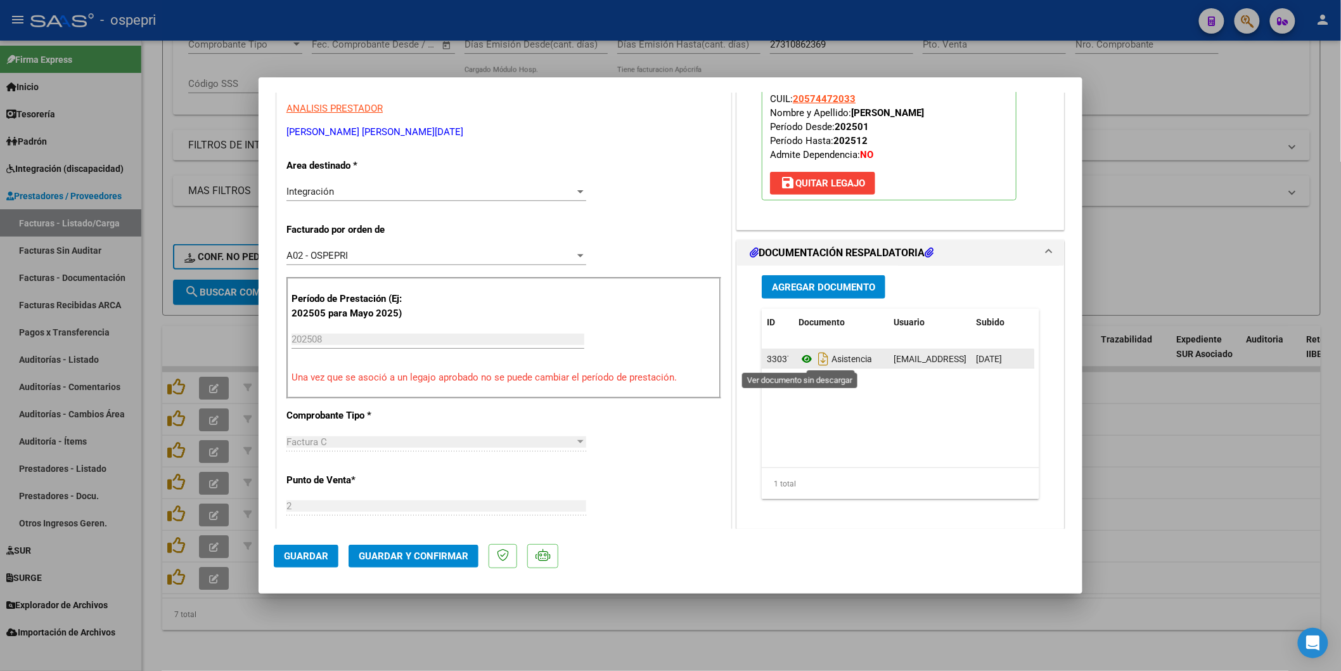
click at [804, 356] on icon at bounding box center [807, 358] width 16 height 15
click at [409, 554] on span "Guardar y Confirmar" at bounding box center [414, 555] width 110 height 11
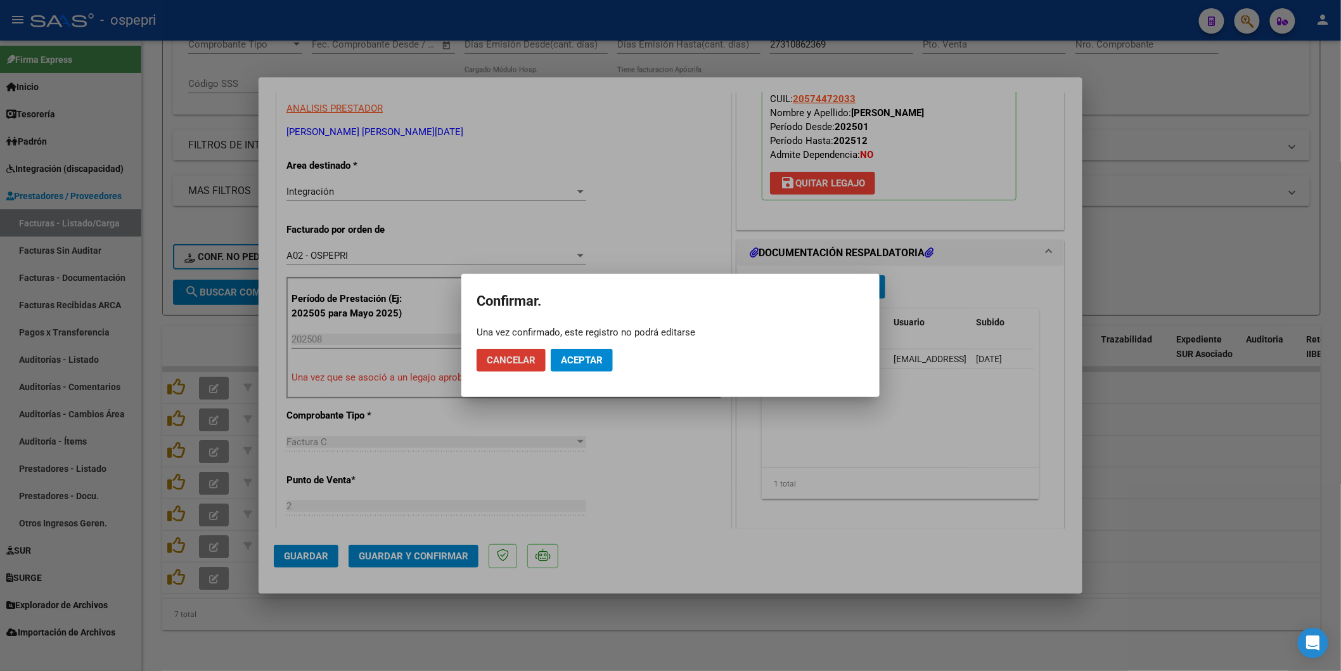
click at [584, 359] on span "Aceptar" at bounding box center [582, 359] width 42 height 11
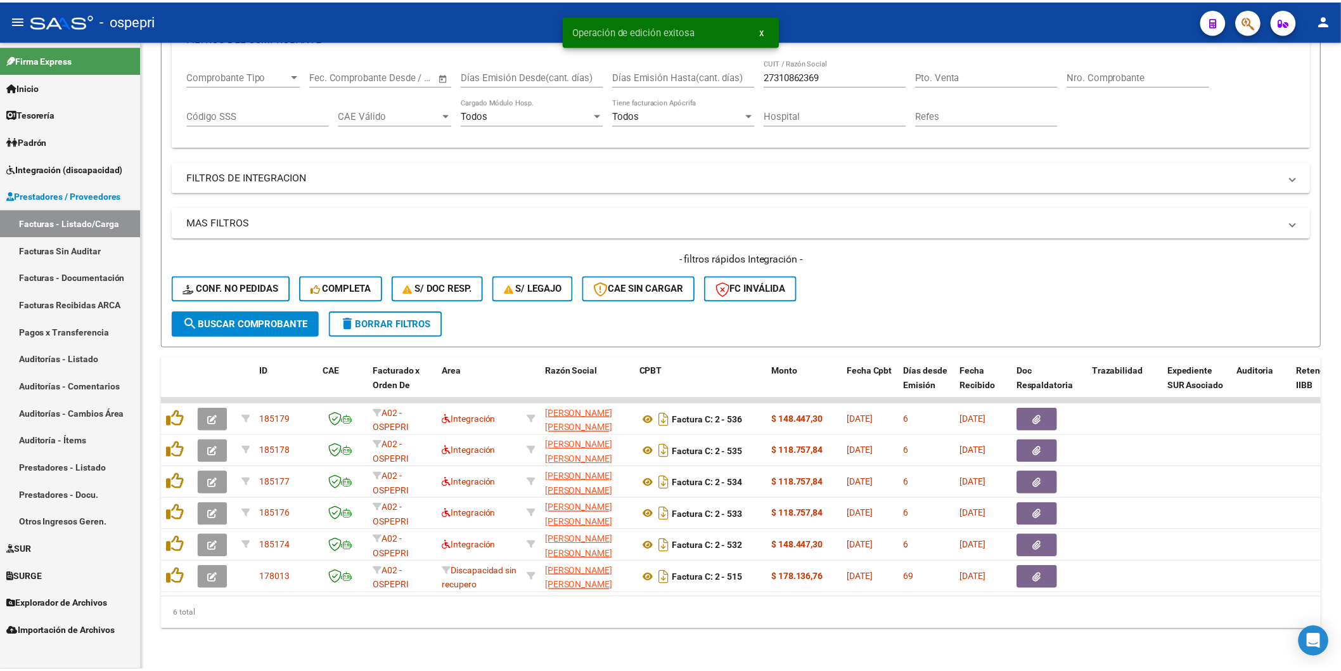
scroll to position [207, 0]
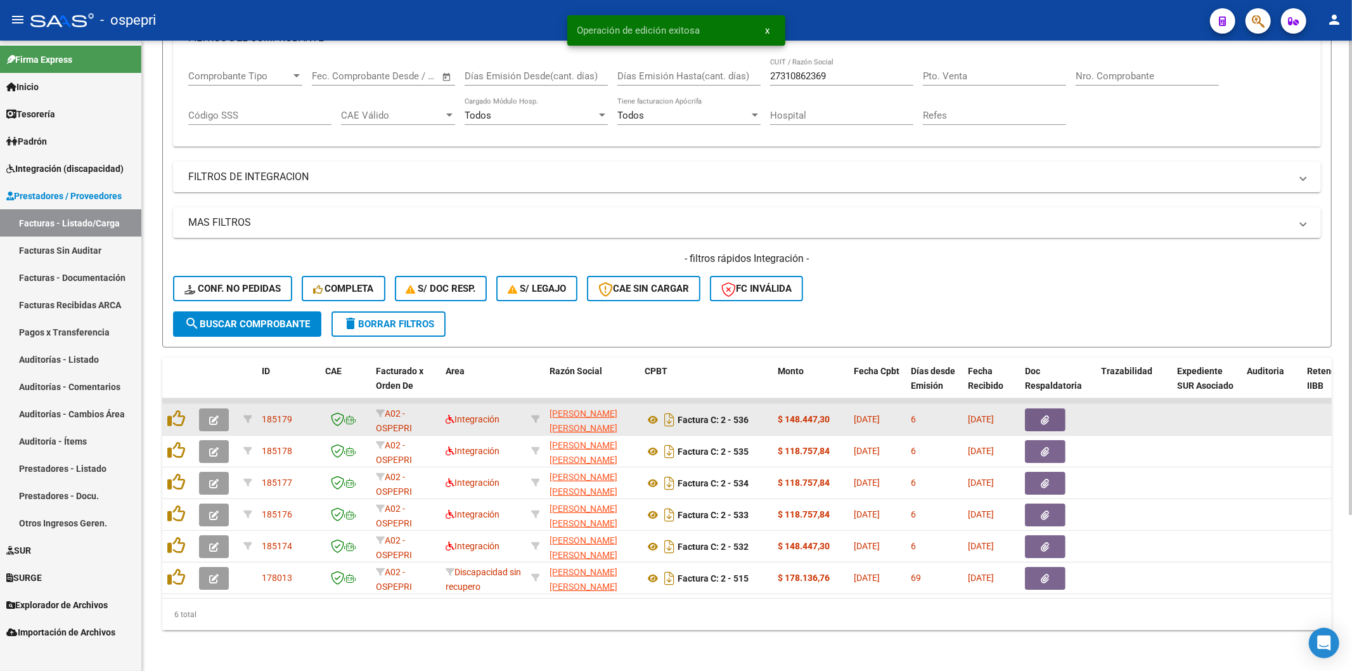
click at [205, 408] on button "button" at bounding box center [214, 419] width 30 height 23
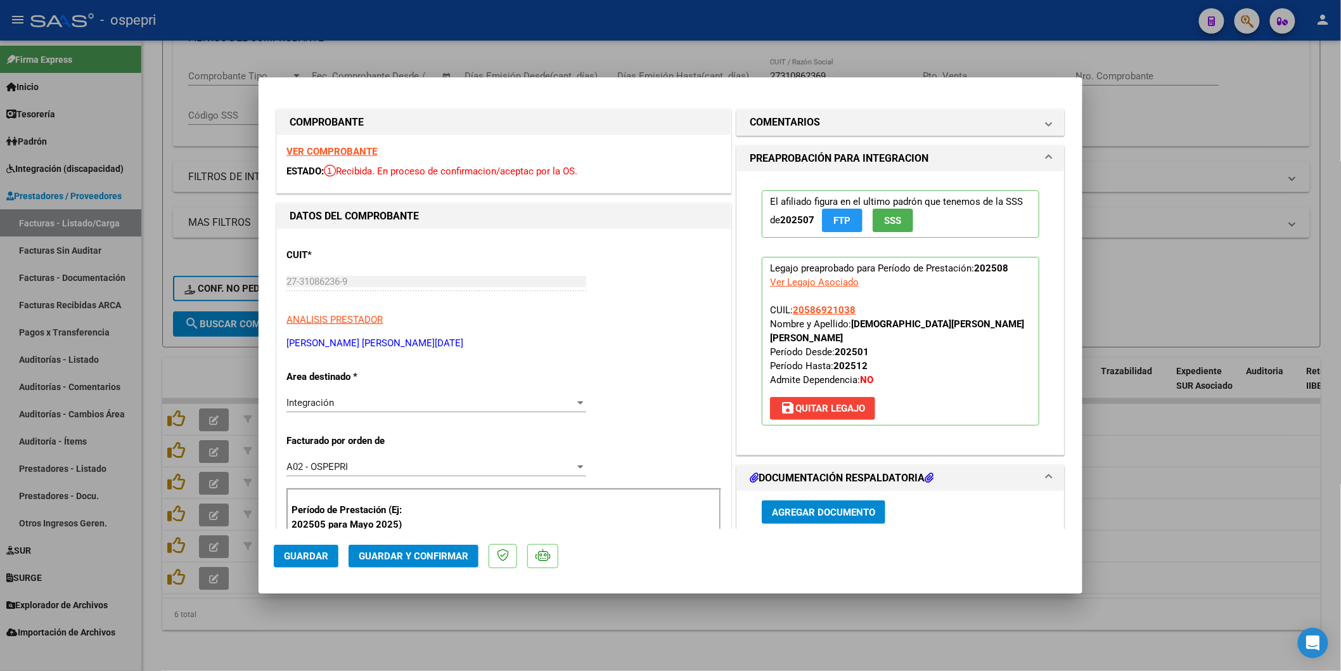
click at [337, 148] on strong "VER COMPROBANTE" at bounding box center [331, 151] width 91 height 11
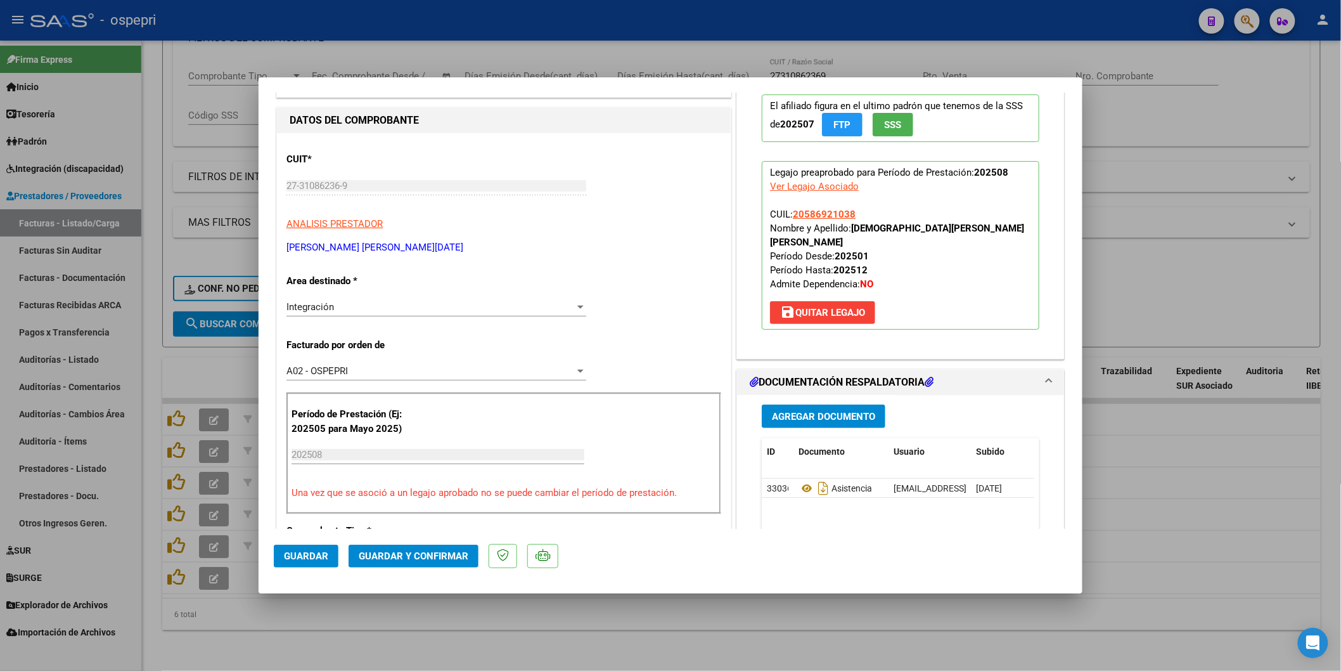
scroll to position [141, 0]
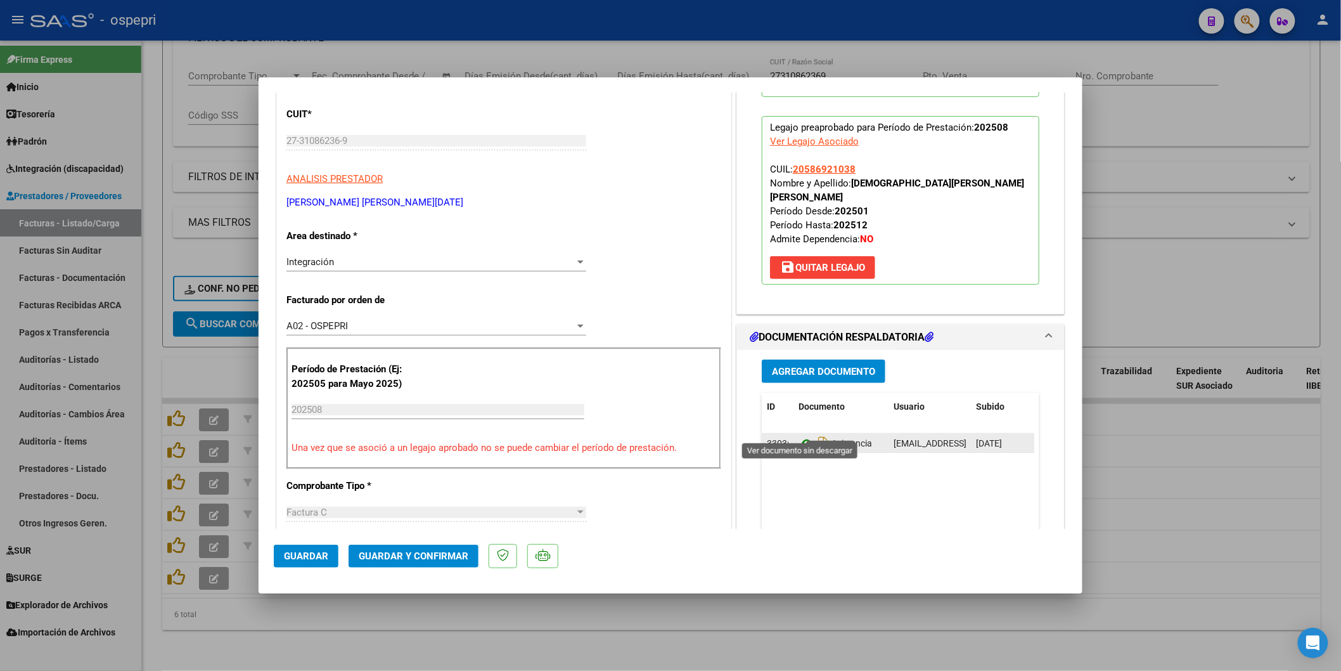
click at [799, 435] on icon at bounding box center [807, 442] width 16 height 15
click at [406, 556] on span "Guardar y Confirmar" at bounding box center [414, 555] width 110 height 11
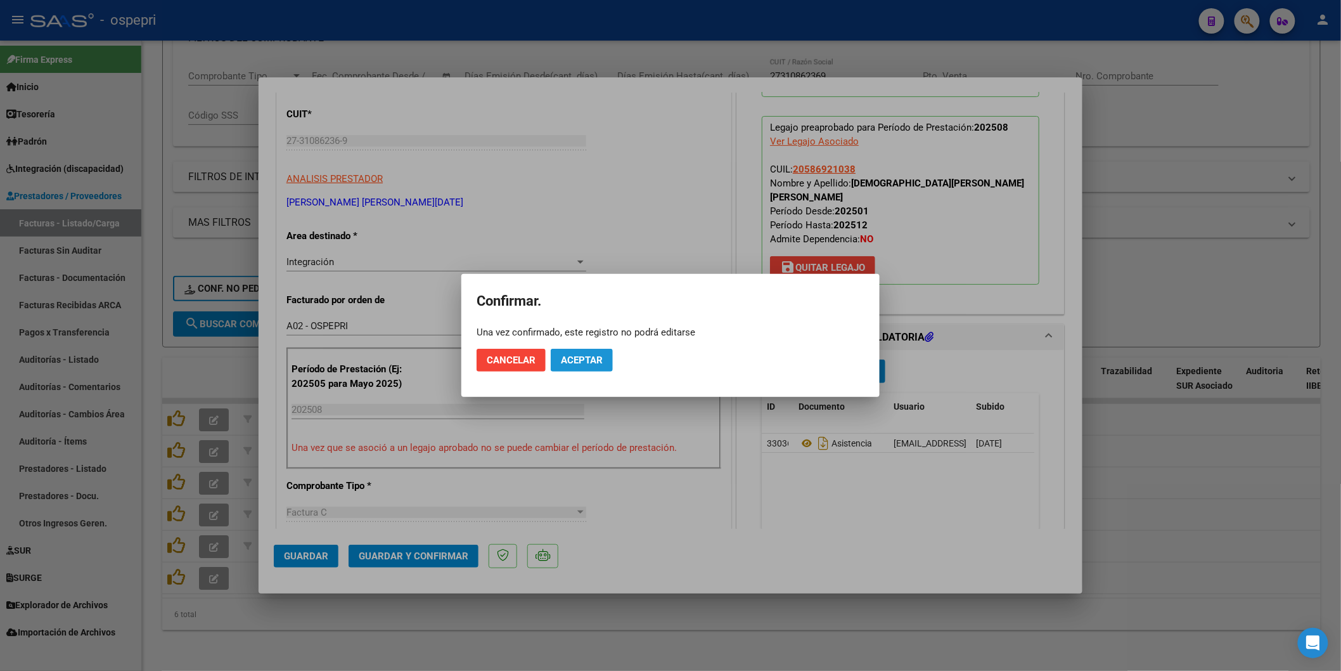
click at [590, 358] on span "Aceptar" at bounding box center [582, 359] width 42 height 11
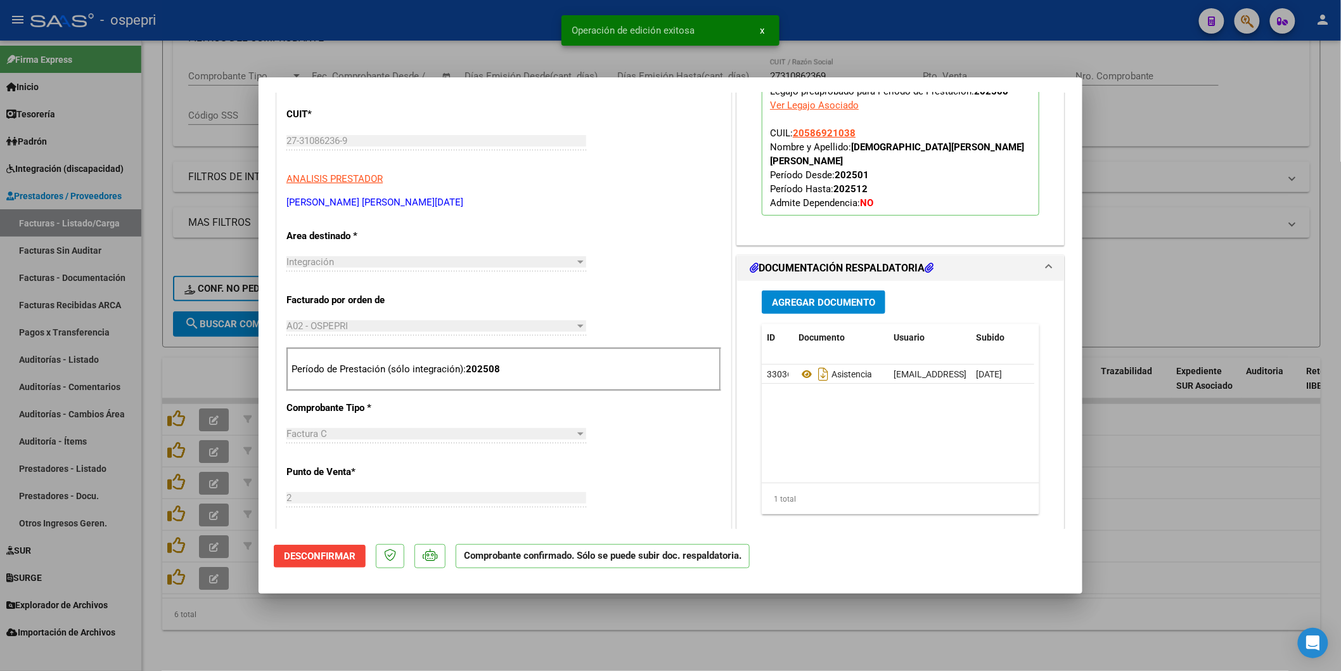
type input "$ 0,00"
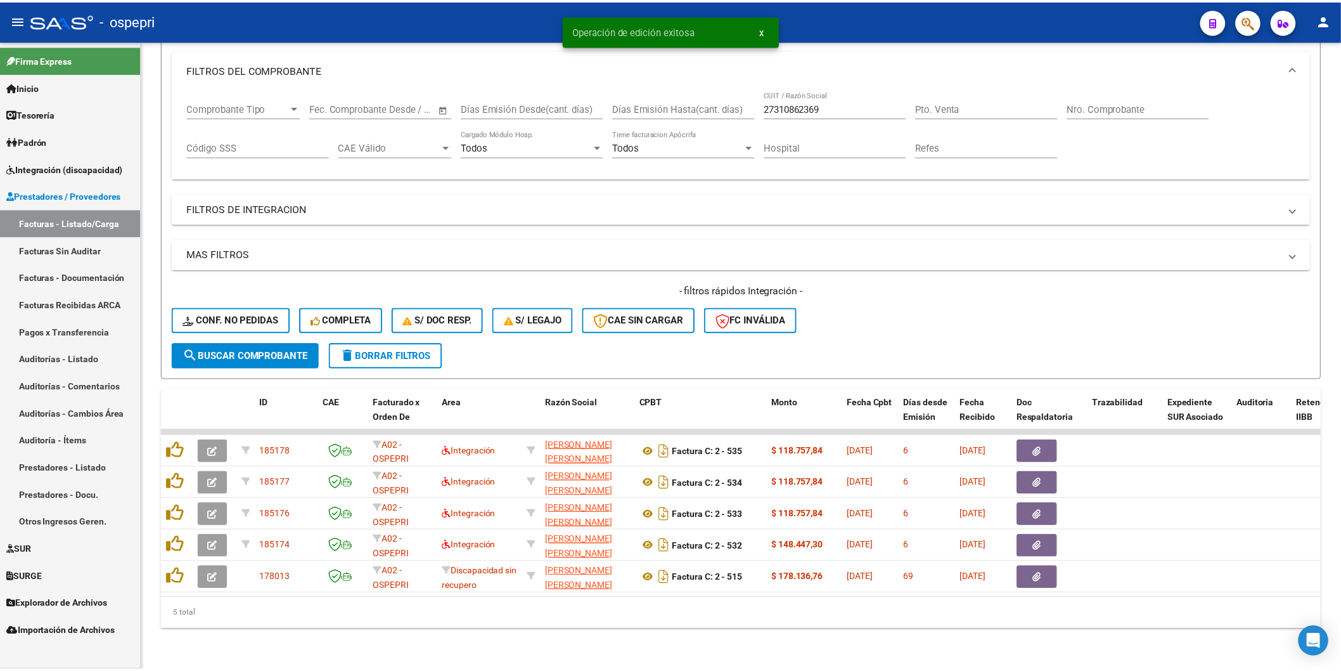
scroll to position [175, 0]
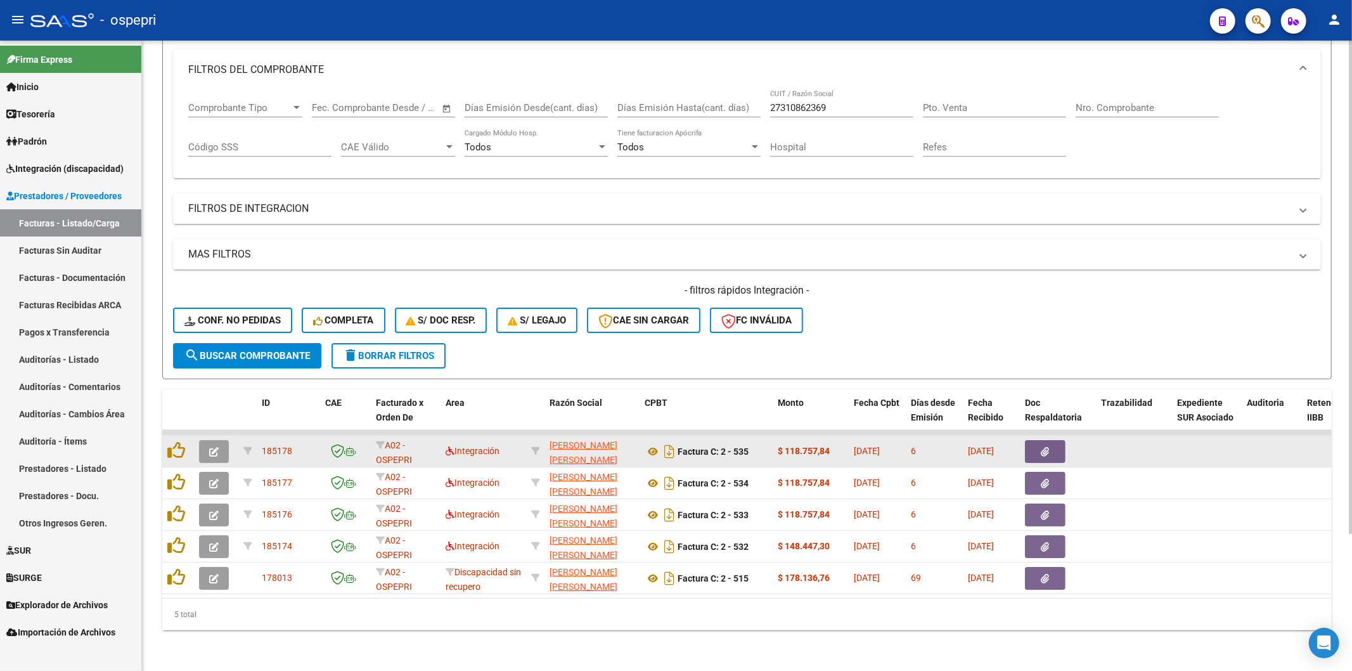
click at [204, 440] on button "button" at bounding box center [214, 451] width 30 height 23
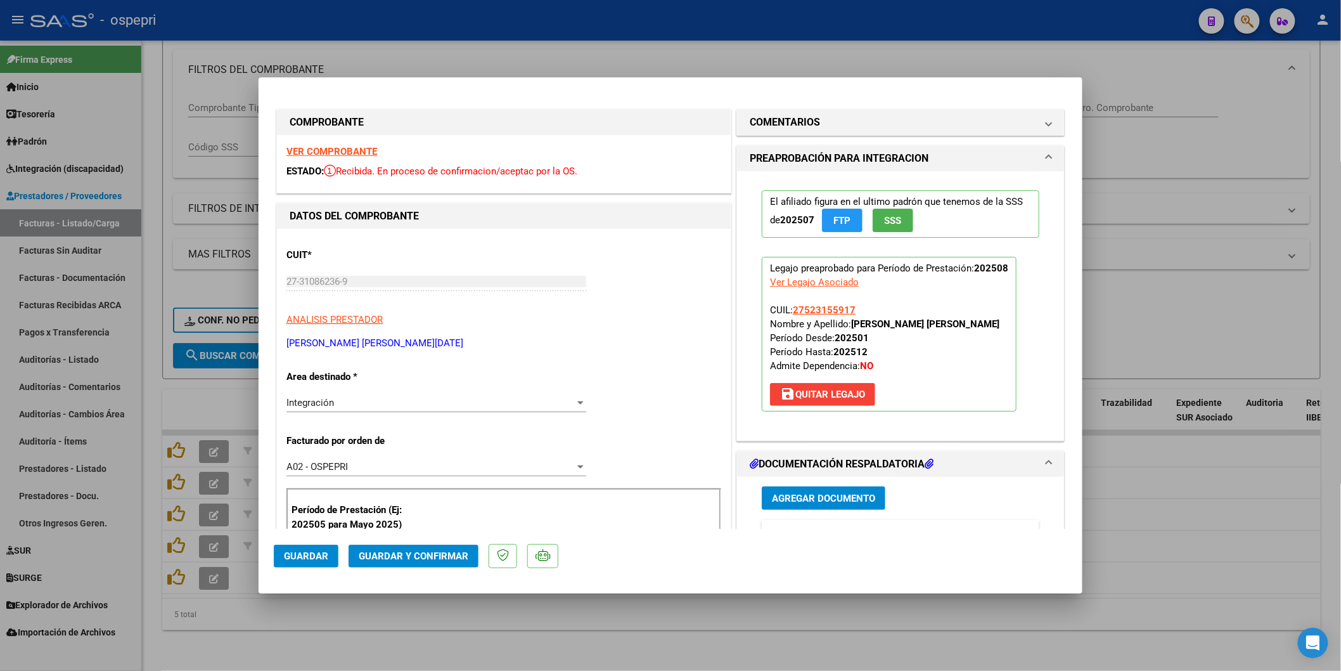
click at [372, 560] on button "Guardar y Confirmar" at bounding box center [414, 555] width 130 height 23
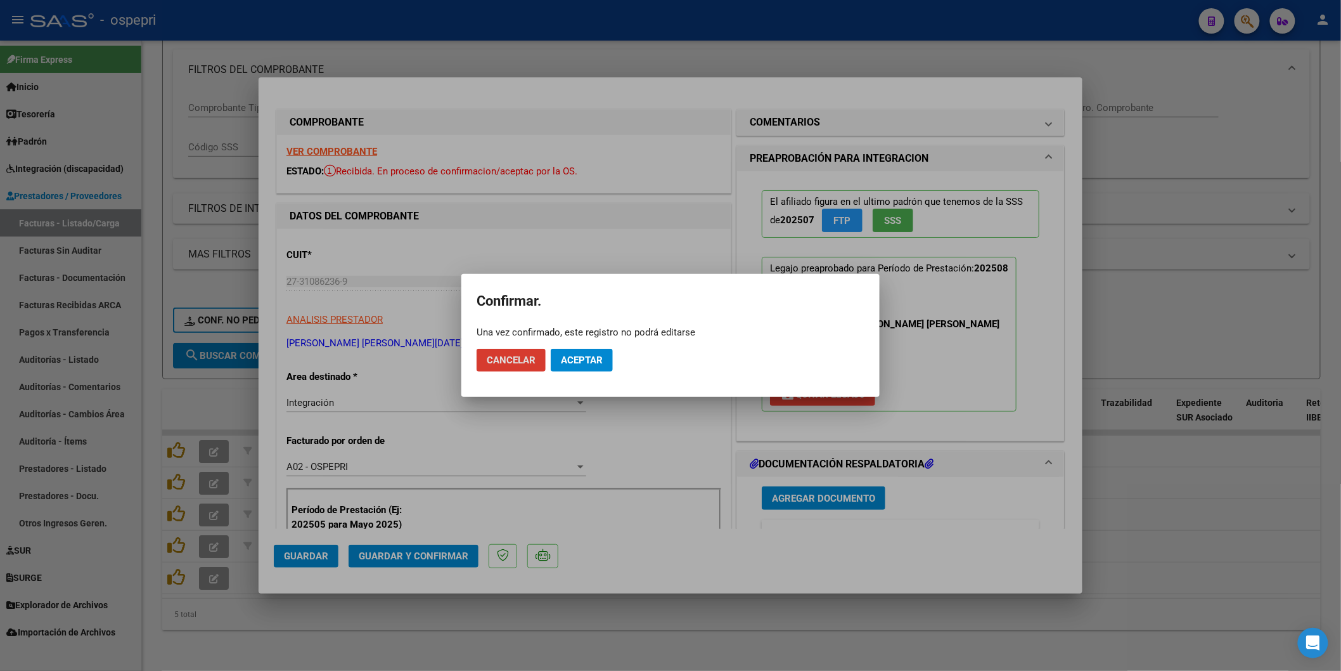
drag, startPoint x: 999, startPoint y: 407, endPoint x: 976, endPoint y: 385, distance: 31.8
click at [998, 406] on div at bounding box center [670, 335] width 1341 height 671
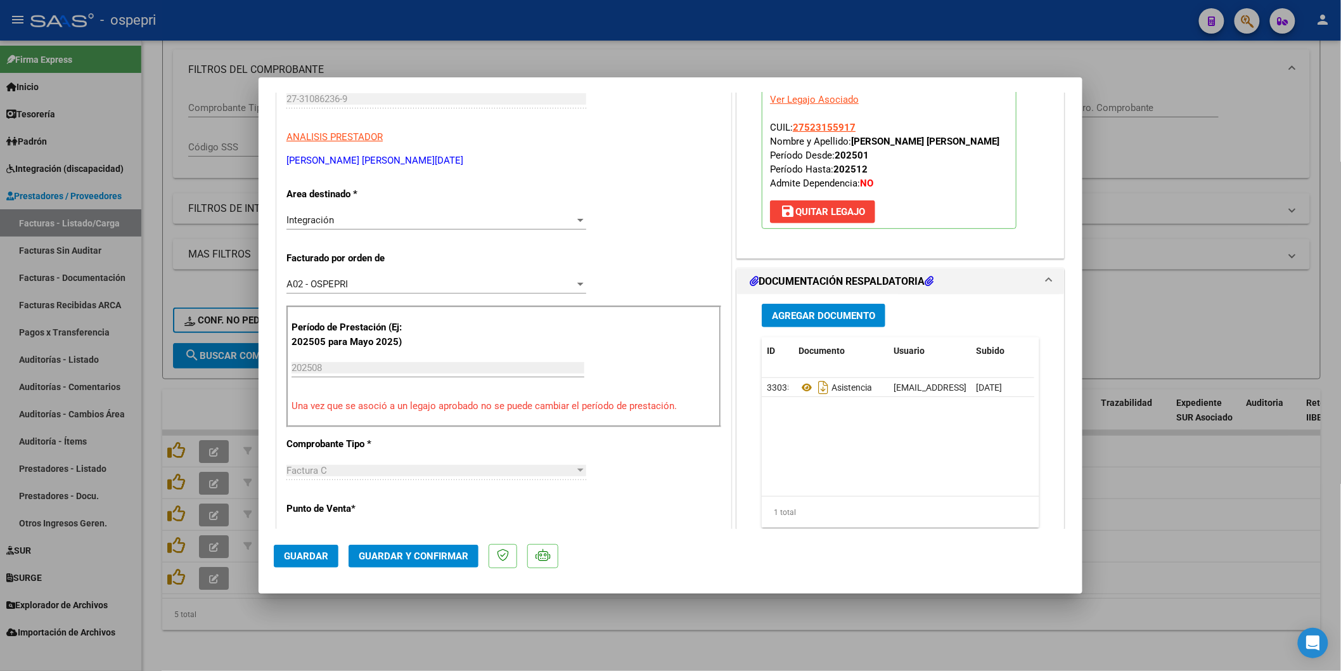
scroll to position [0, 0]
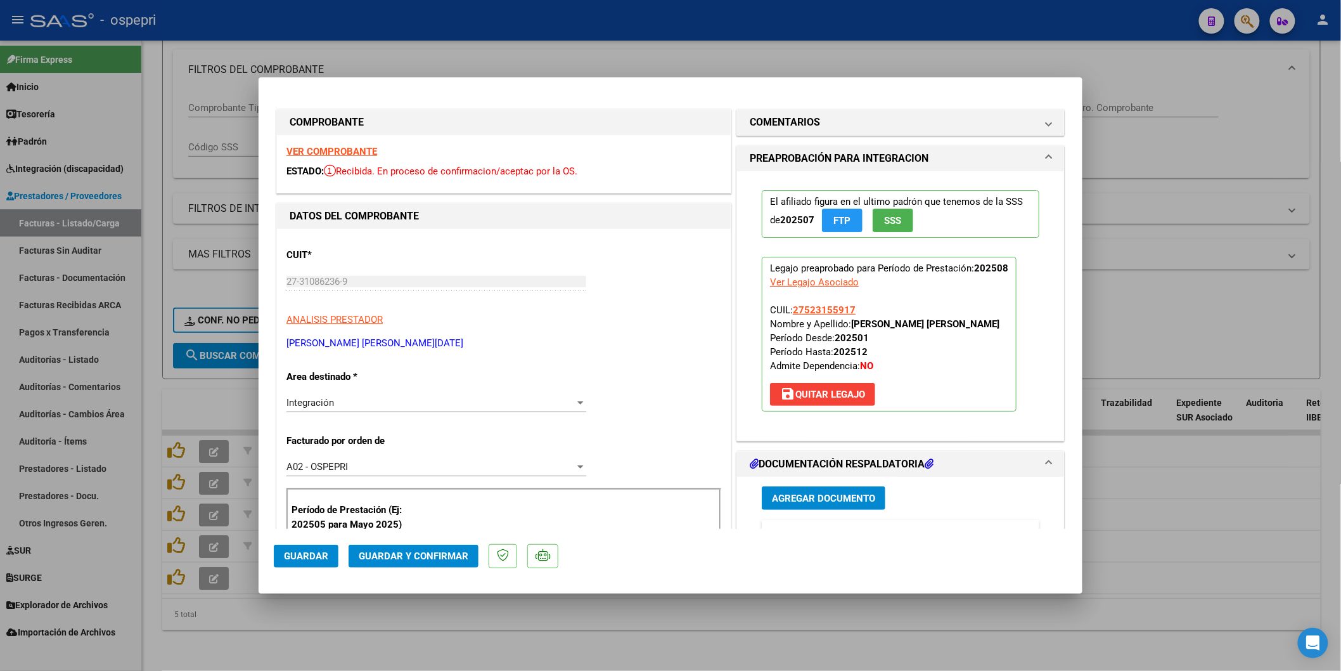
click at [321, 155] on strong "VER COMPROBANTE" at bounding box center [331, 151] width 91 height 11
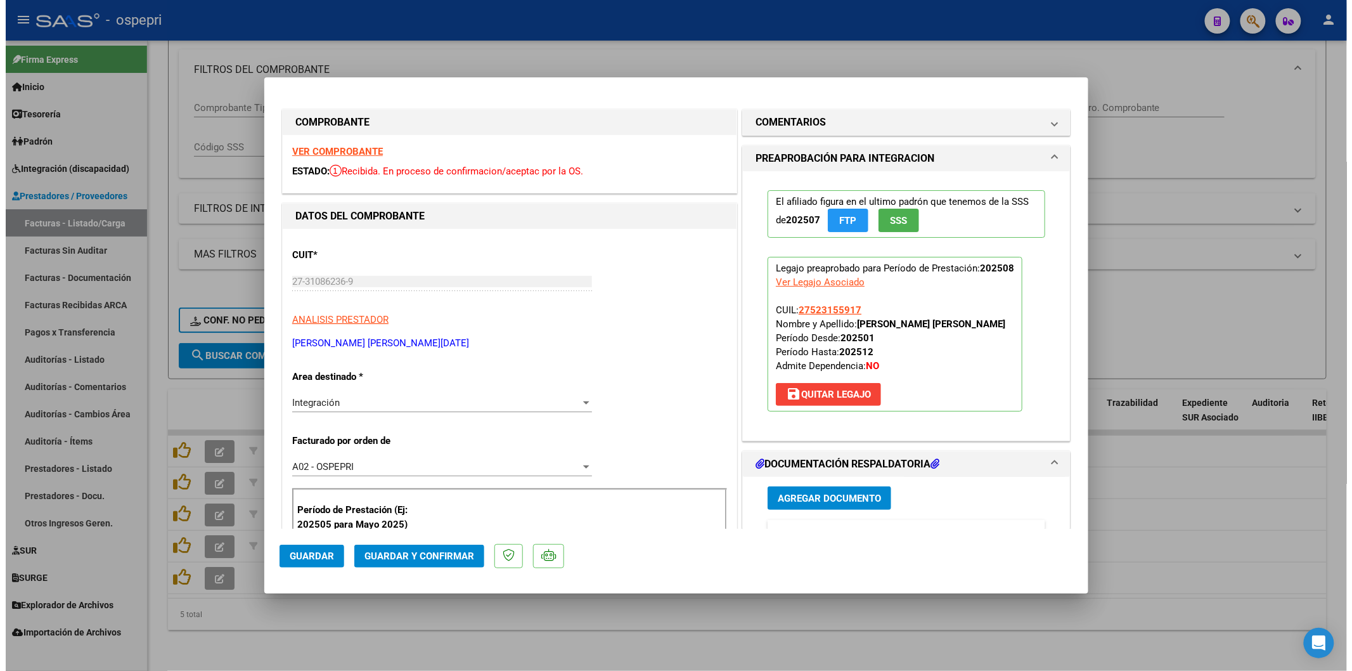
scroll to position [141, 0]
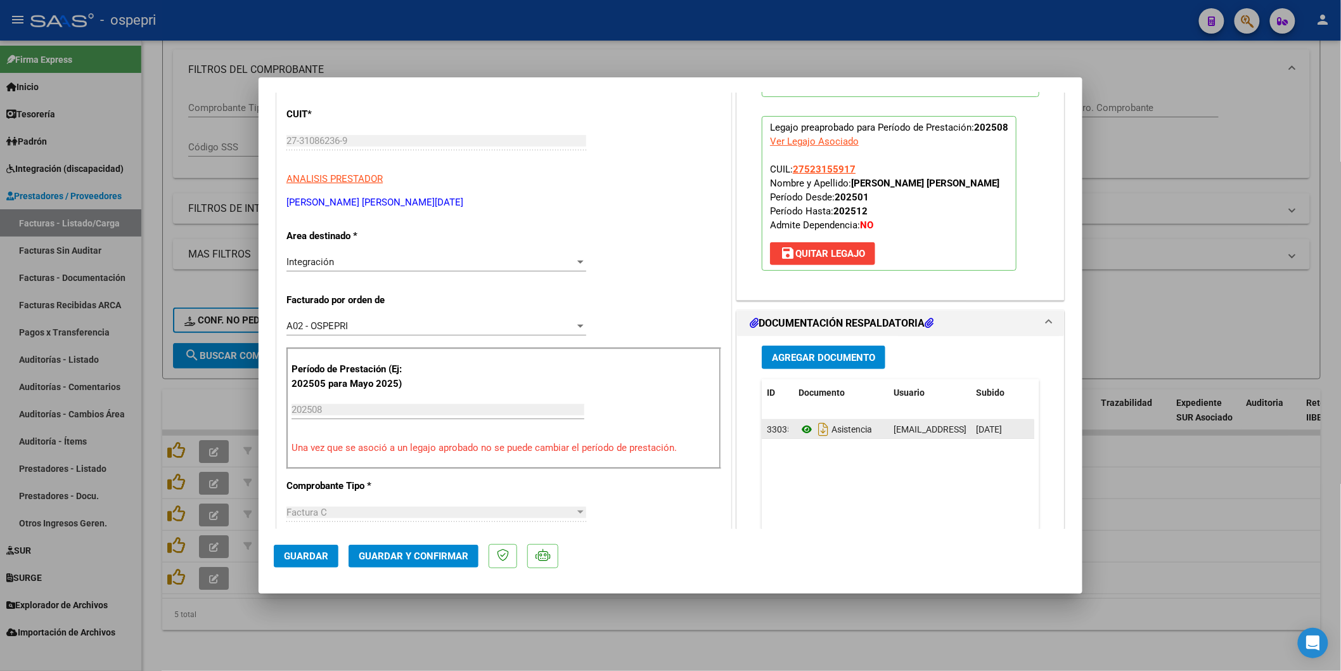
drag, startPoint x: 805, startPoint y: 421, endPoint x: 805, endPoint y: 428, distance: 7.0
click at [805, 423] on div "Asistencia" at bounding box center [841, 429] width 85 height 20
click at [805, 428] on icon at bounding box center [807, 428] width 16 height 15
click at [430, 553] on span "Guardar y Confirmar" at bounding box center [414, 555] width 110 height 11
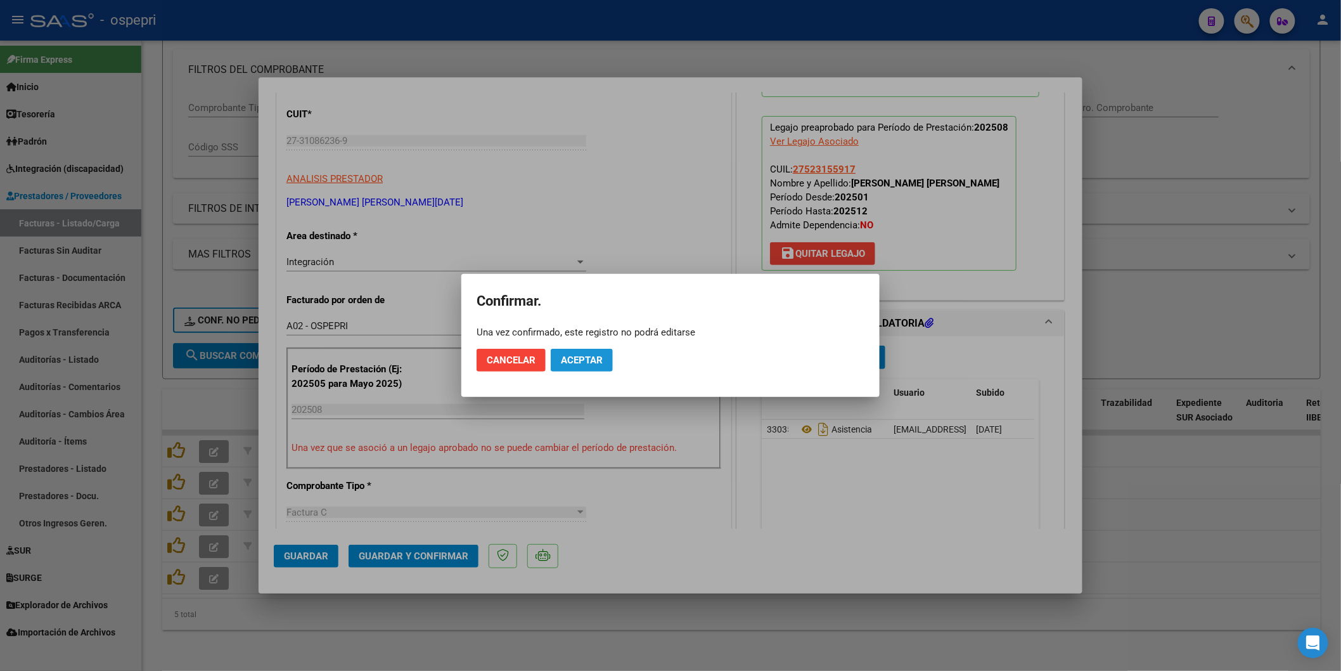
click at [571, 360] on span "Aceptar" at bounding box center [582, 359] width 42 height 11
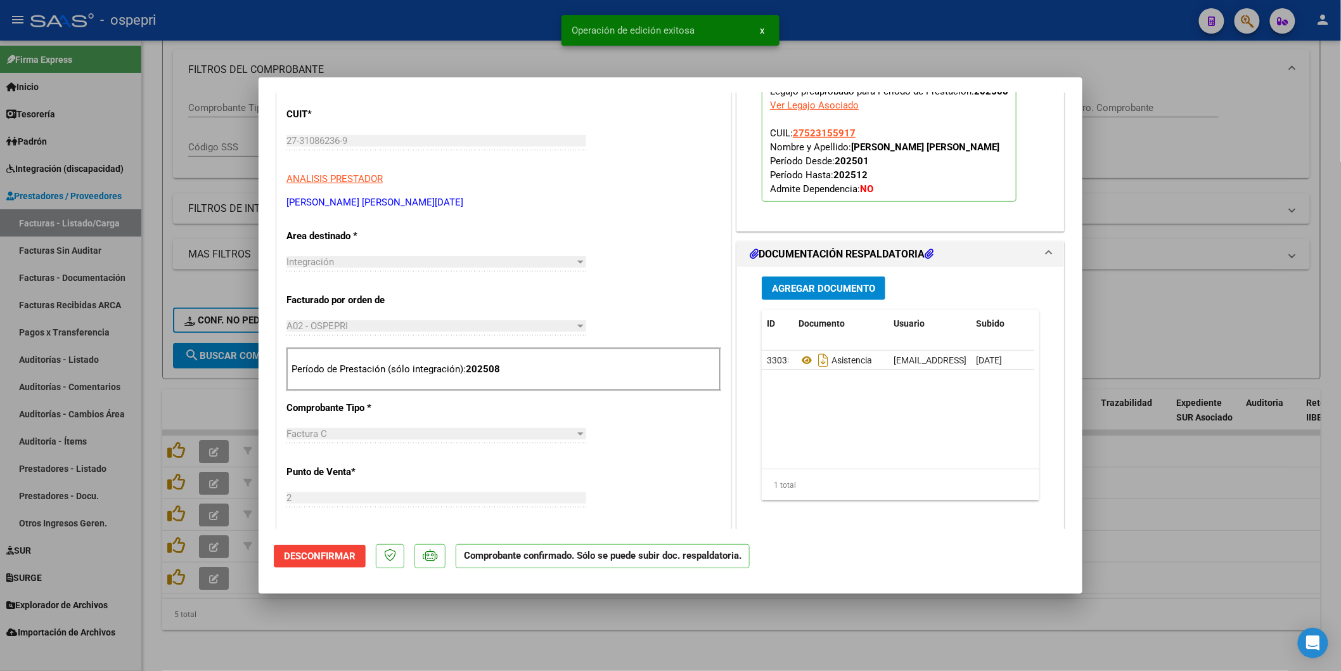
type input "$ 0,00"
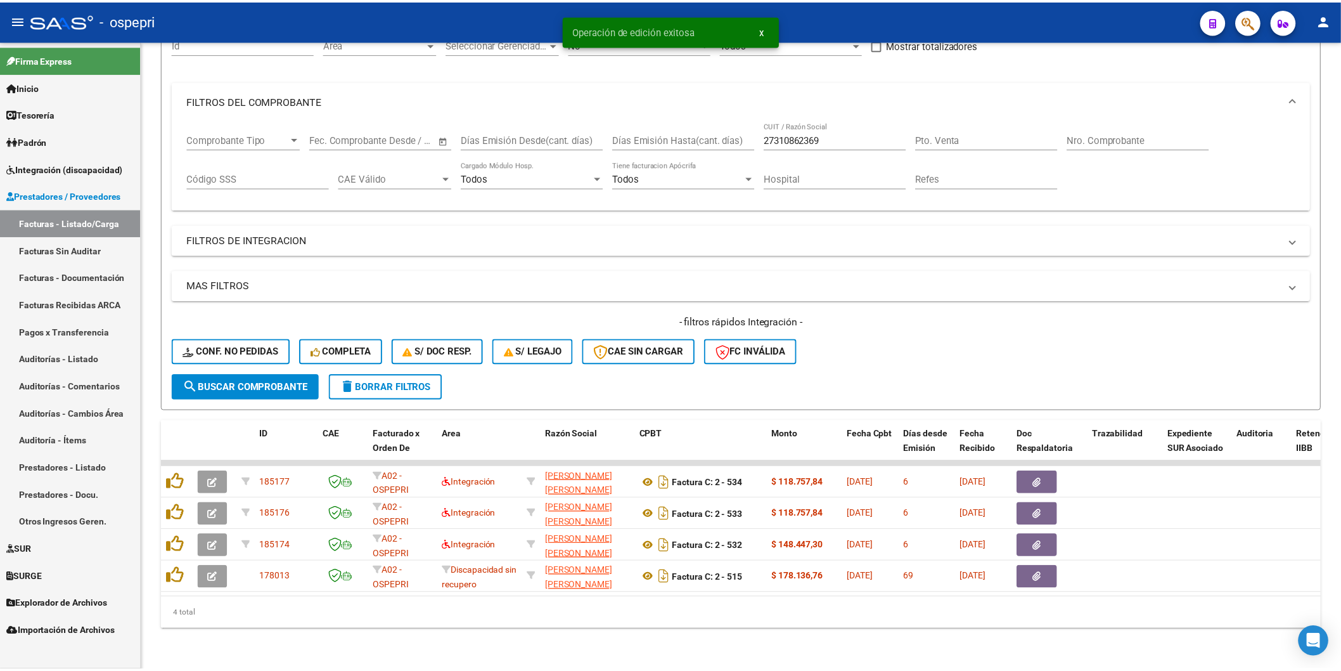
scroll to position [143, 0]
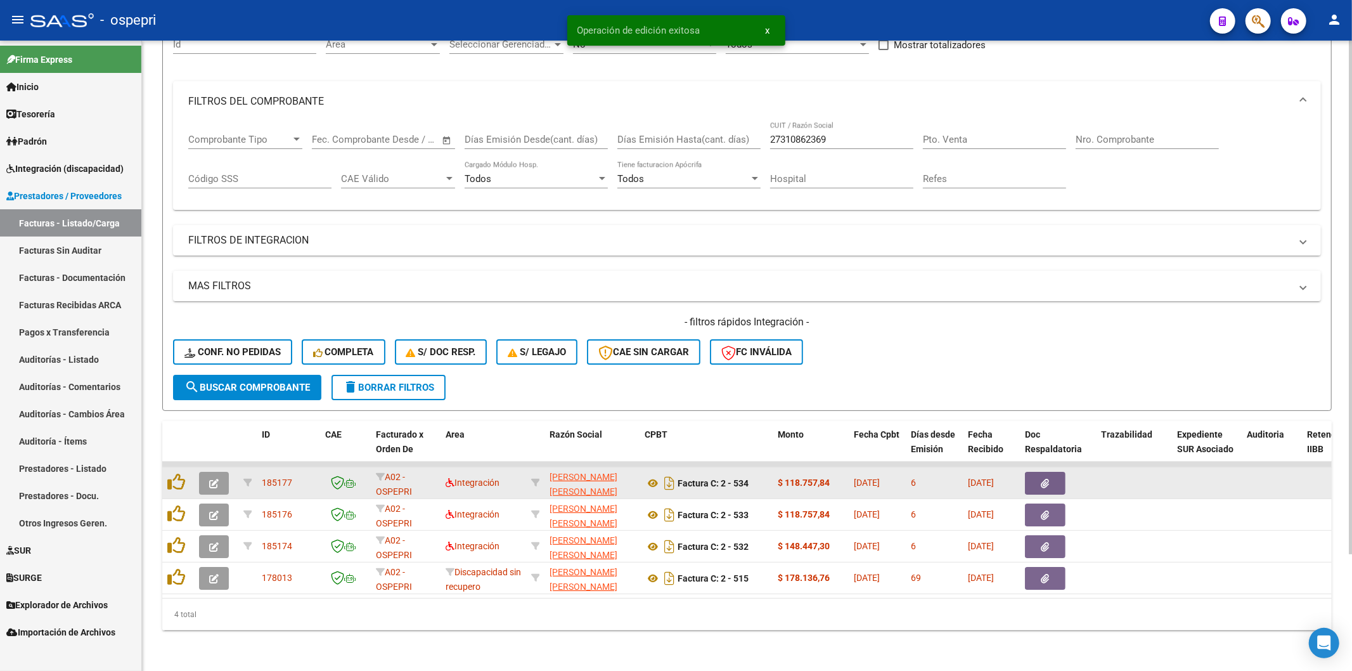
click at [213, 479] on icon "button" at bounding box center [214, 484] width 10 height 10
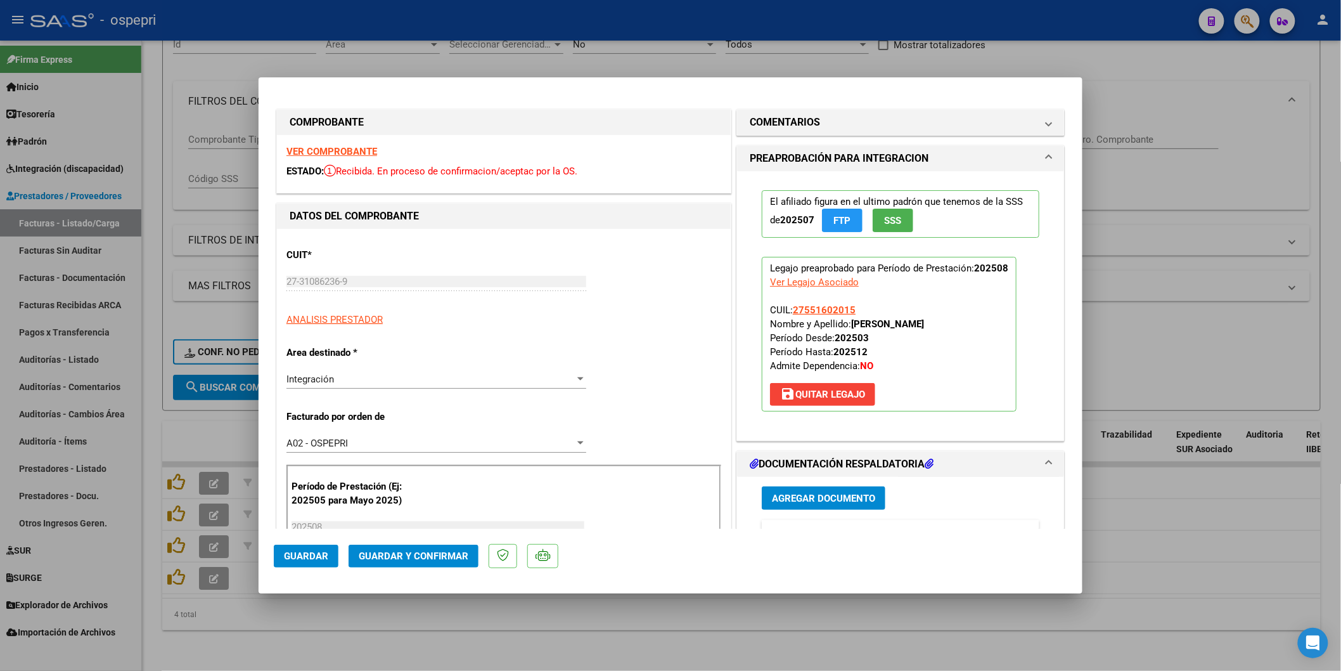
click at [325, 151] on strong "VER COMPROBANTE" at bounding box center [331, 151] width 91 height 11
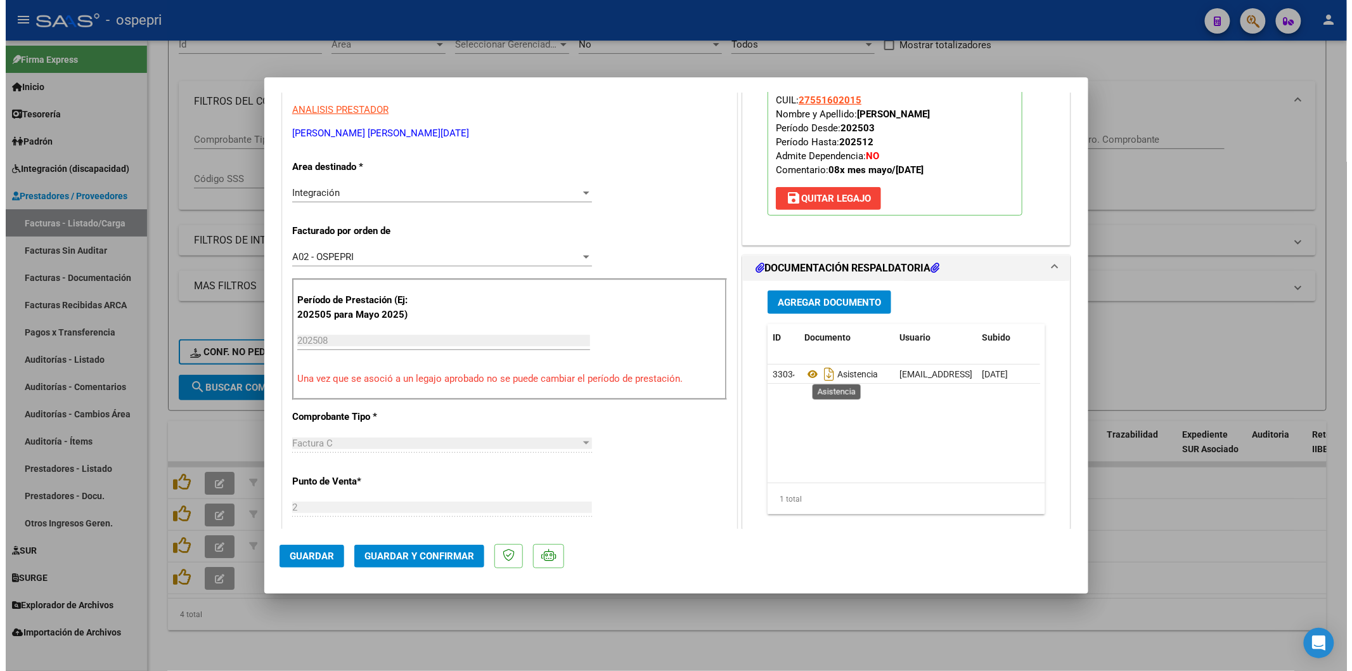
scroll to position [211, 0]
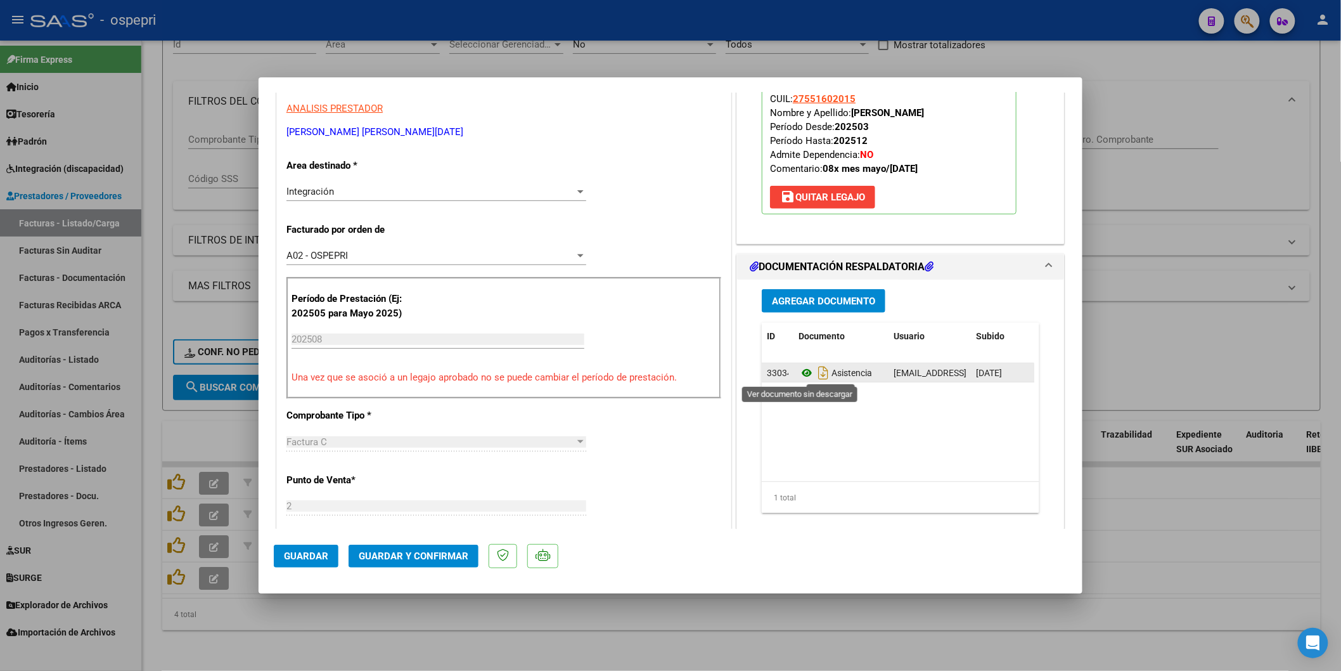
click at [799, 375] on icon at bounding box center [807, 372] width 16 height 15
click at [415, 550] on span "Guardar y Confirmar" at bounding box center [414, 555] width 110 height 11
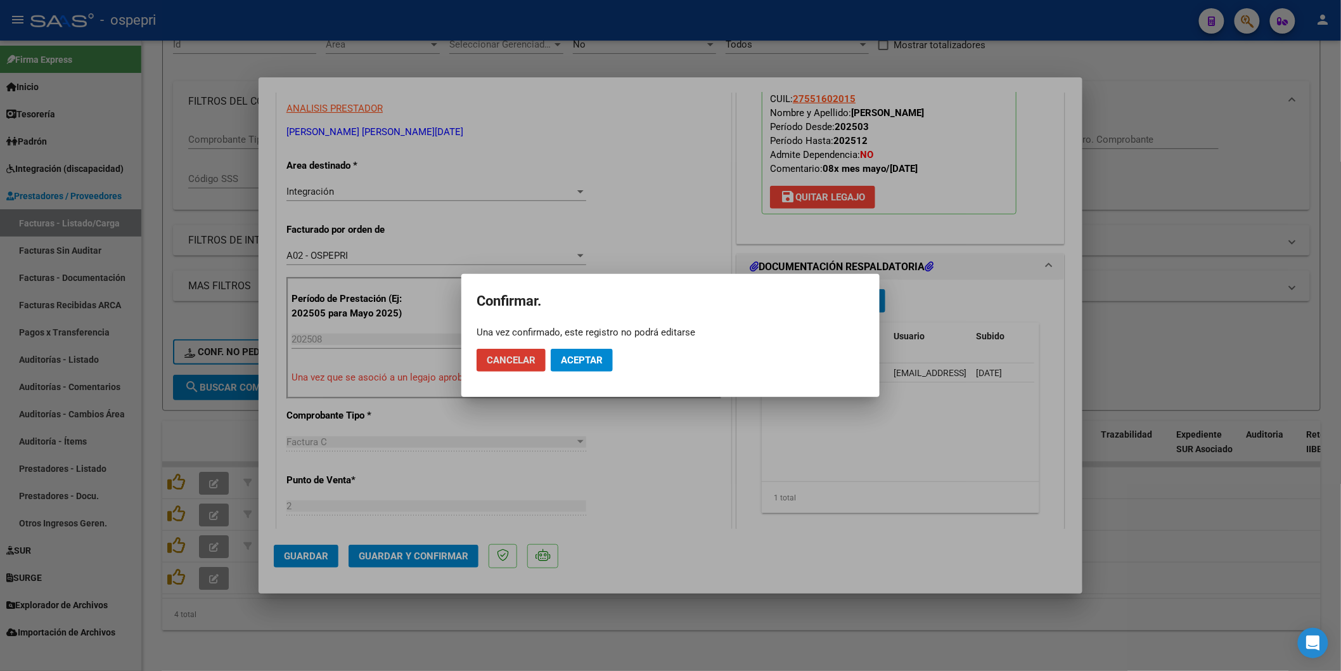
click at [568, 356] on span "Aceptar" at bounding box center [582, 359] width 42 height 11
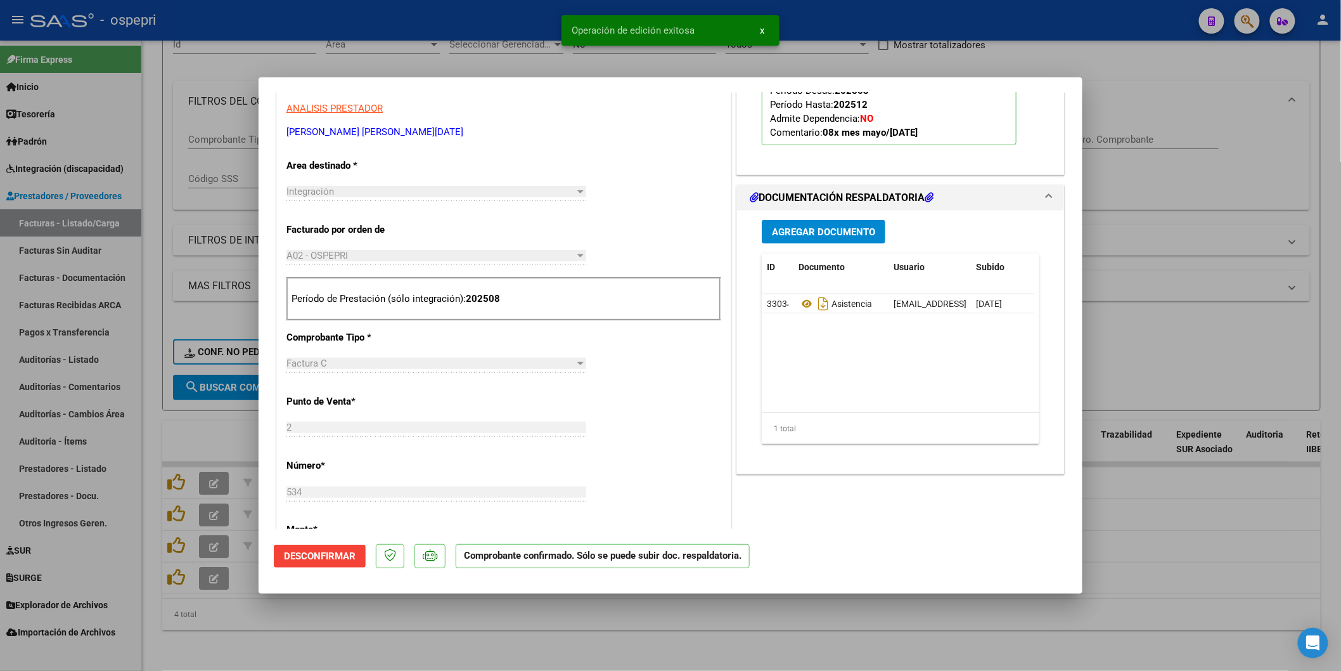
type input "$ 0,00"
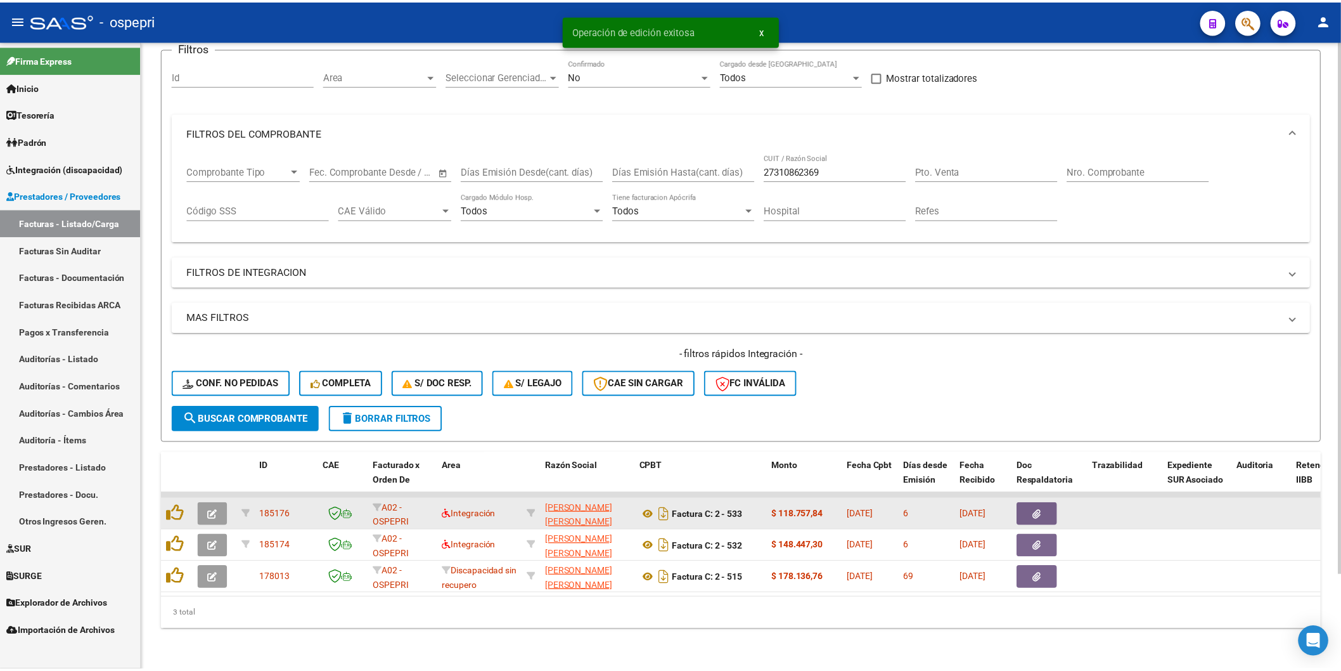
scroll to position [112, 0]
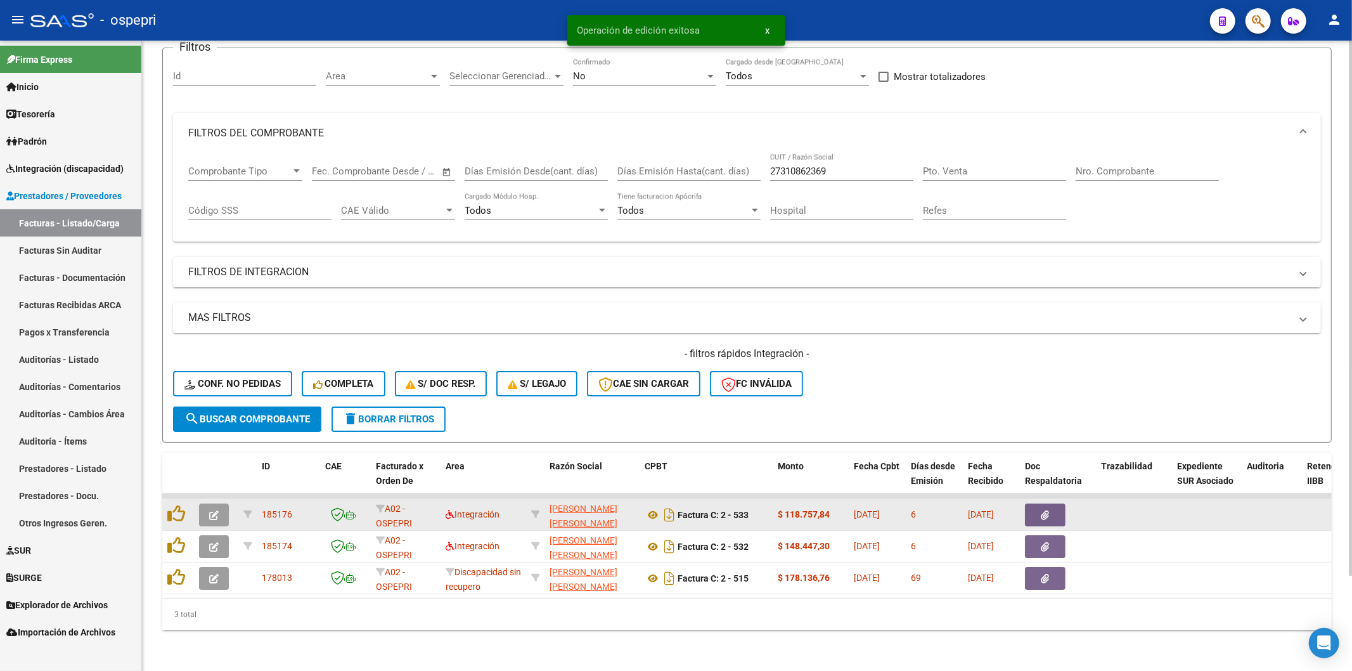
click at [189, 502] on datatable-body-cell at bounding box center [178, 514] width 32 height 31
click at [200, 503] on button "button" at bounding box center [214, 514] width 30 height 23
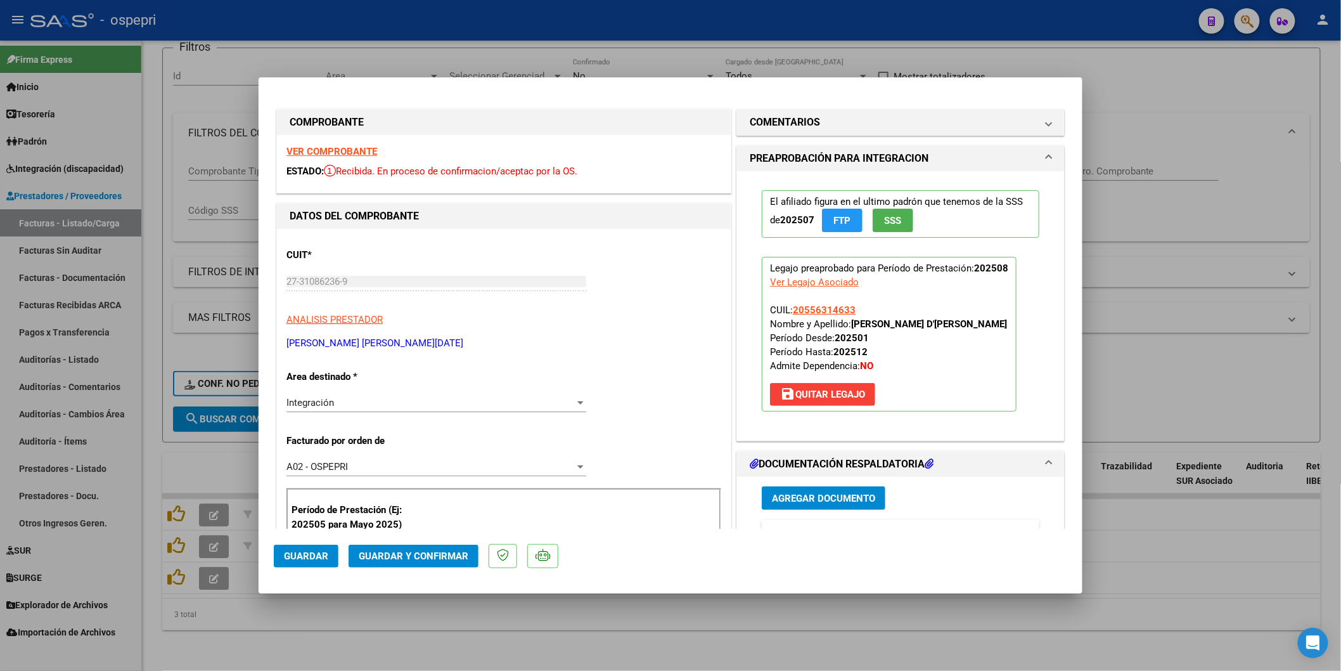
click at [361, 146] on strong "VER COMPROBANTE" at bounding box center [331, 151] width 91 height 11
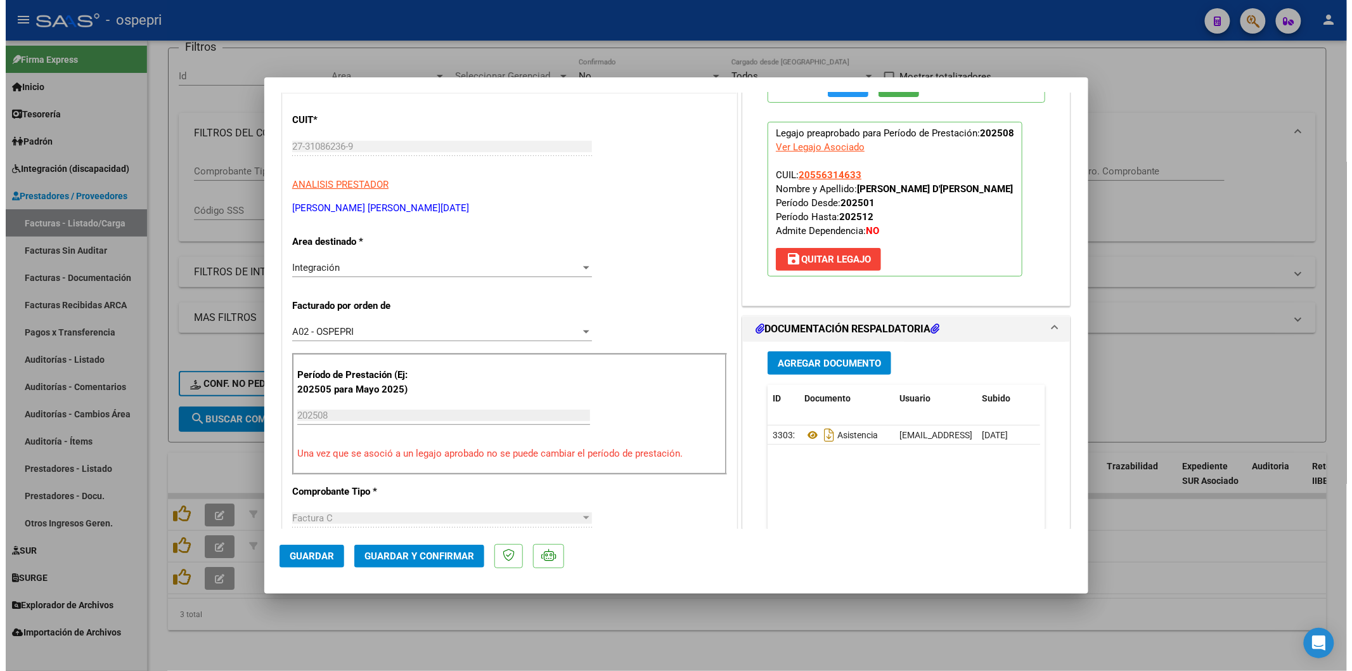
scroll to position [141, 0]
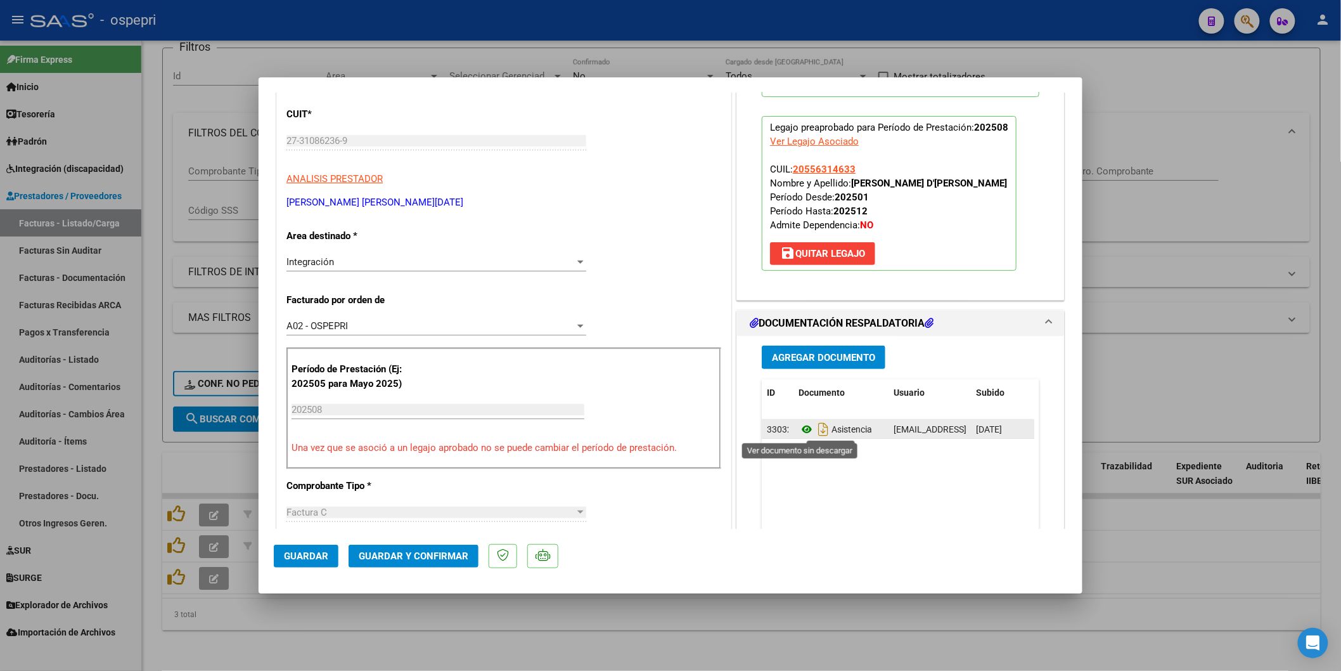
click at [800, 430] on icon at bounding box center [807, 428] width 16 height 15
click at [434, 553] on span "Guardar y Confirmar" at bounding box center [414, 555] width 110 height 11
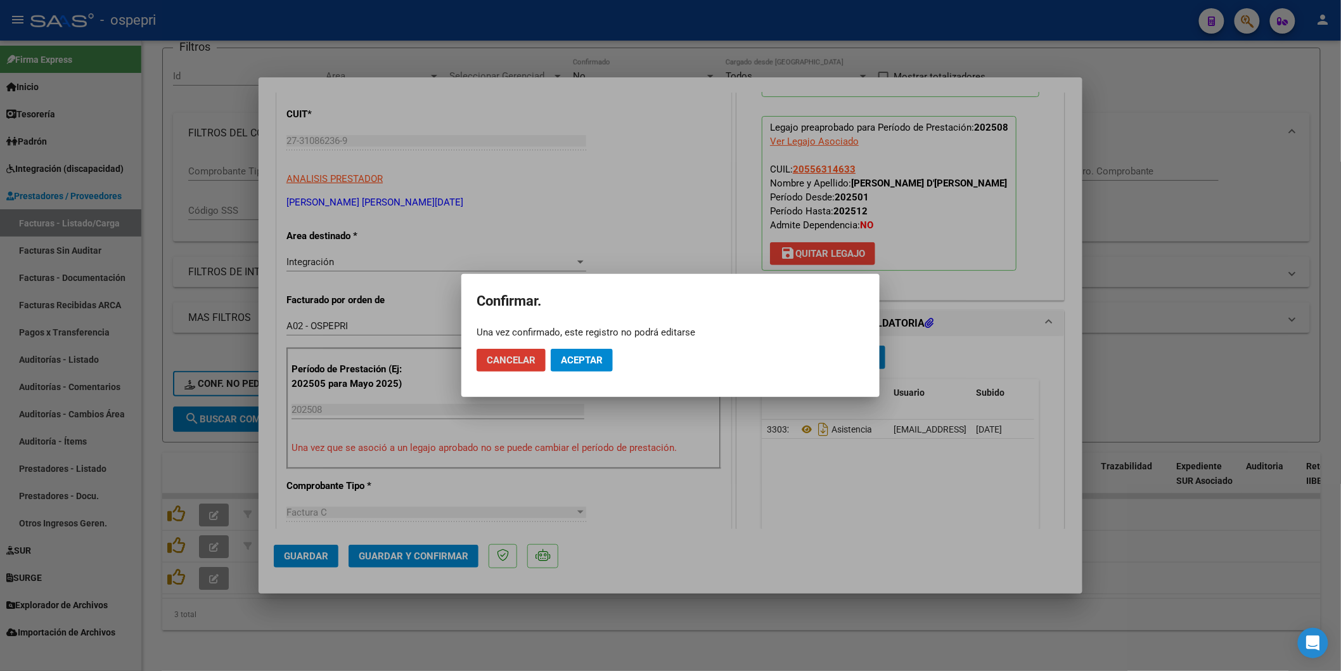
click at [571, 363] on span "Aceptar" at bounding box center [582, 359] width 42 height 11
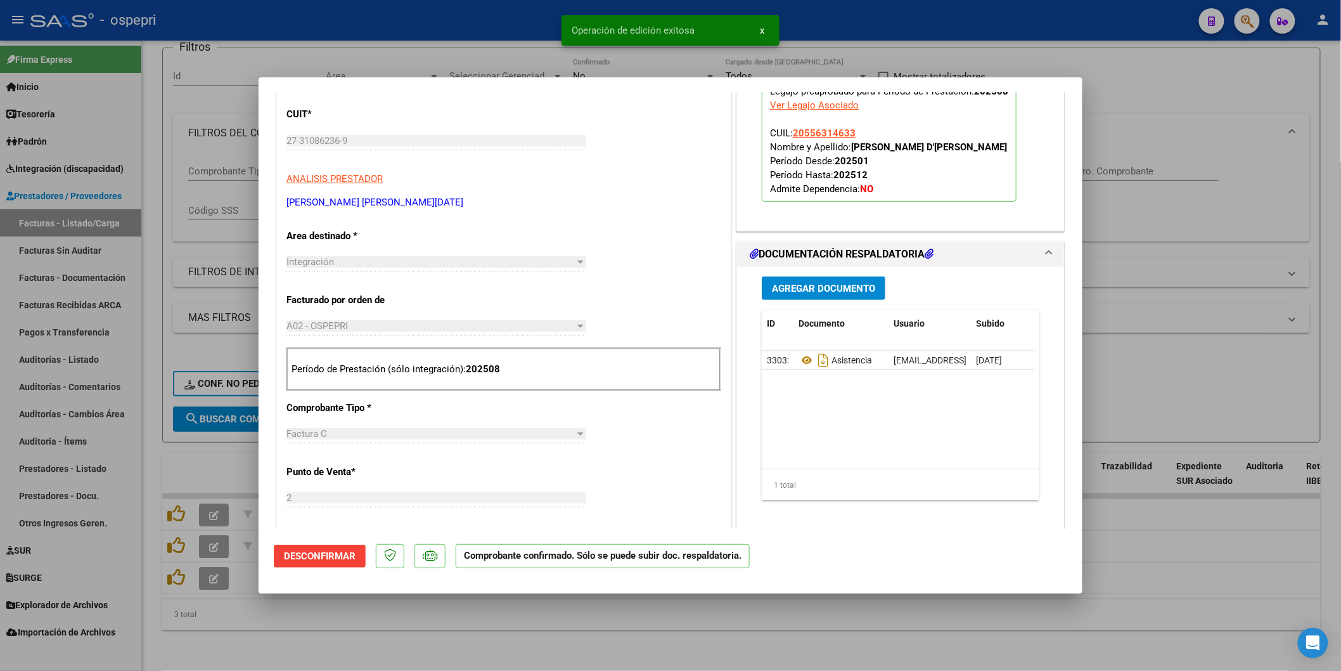
type input "$ 0,00"
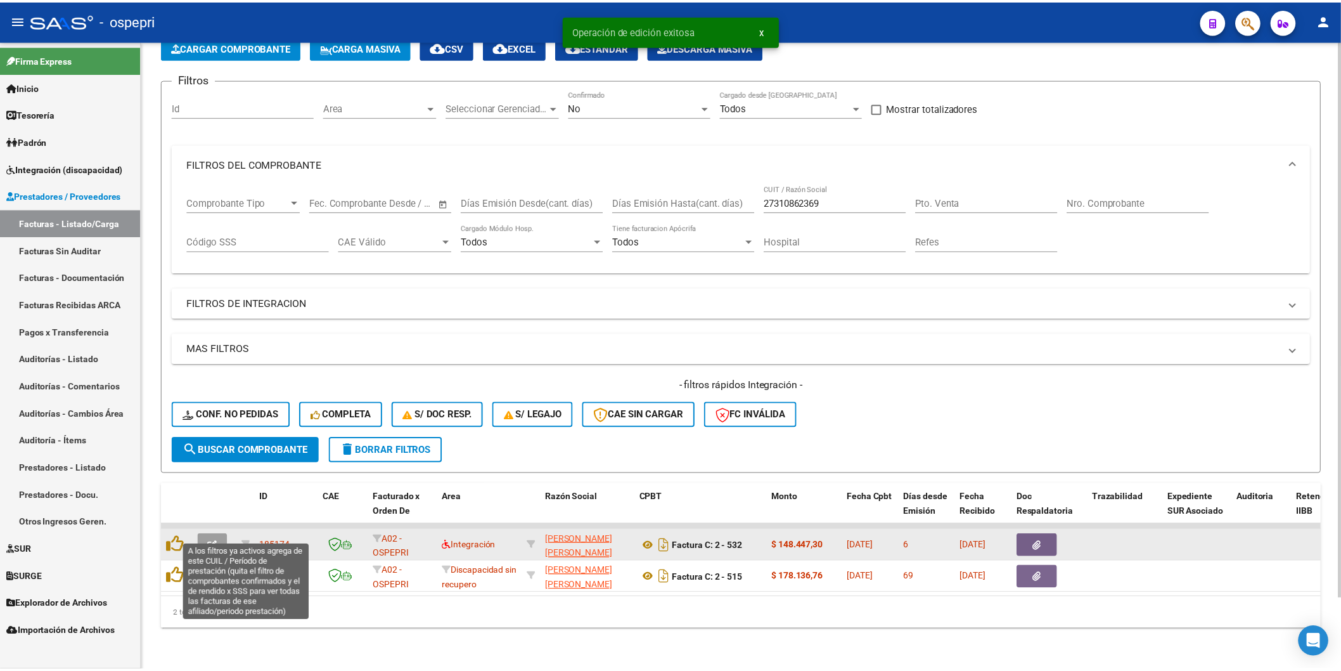
scroll to position [80, 0]
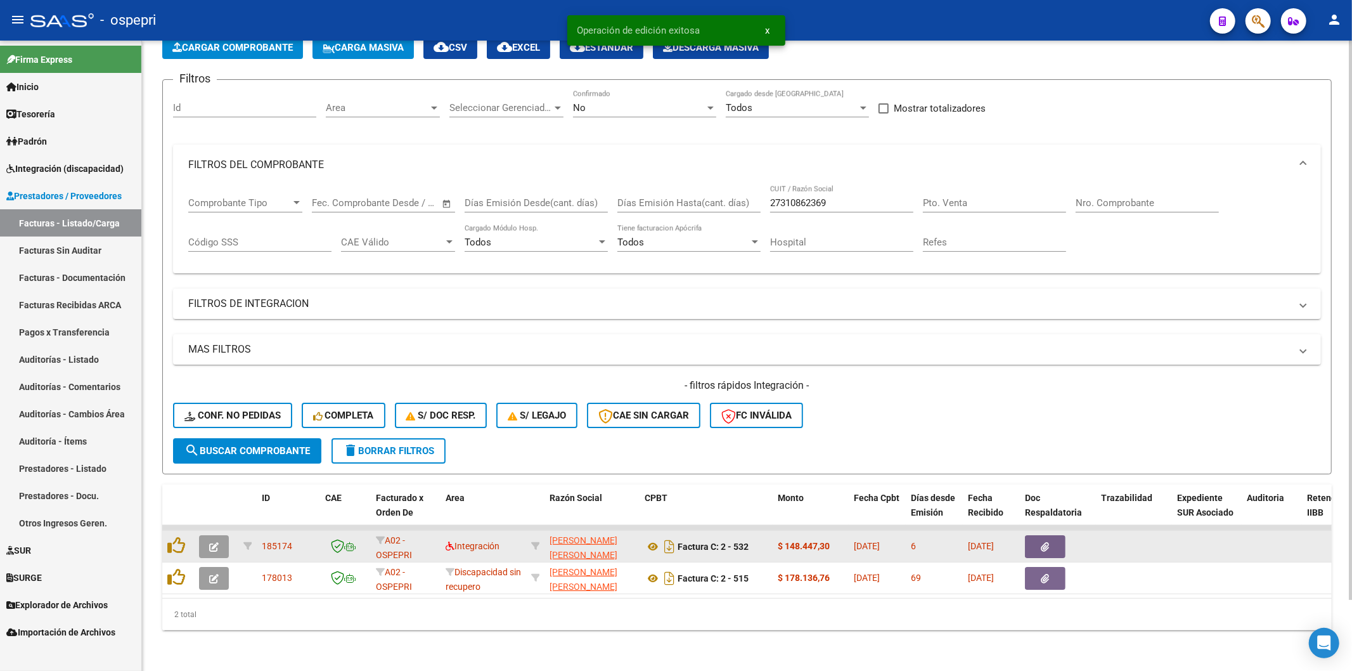
click at [205, 535] on button "button" at bounding box center [214, 546] width 30 height 23
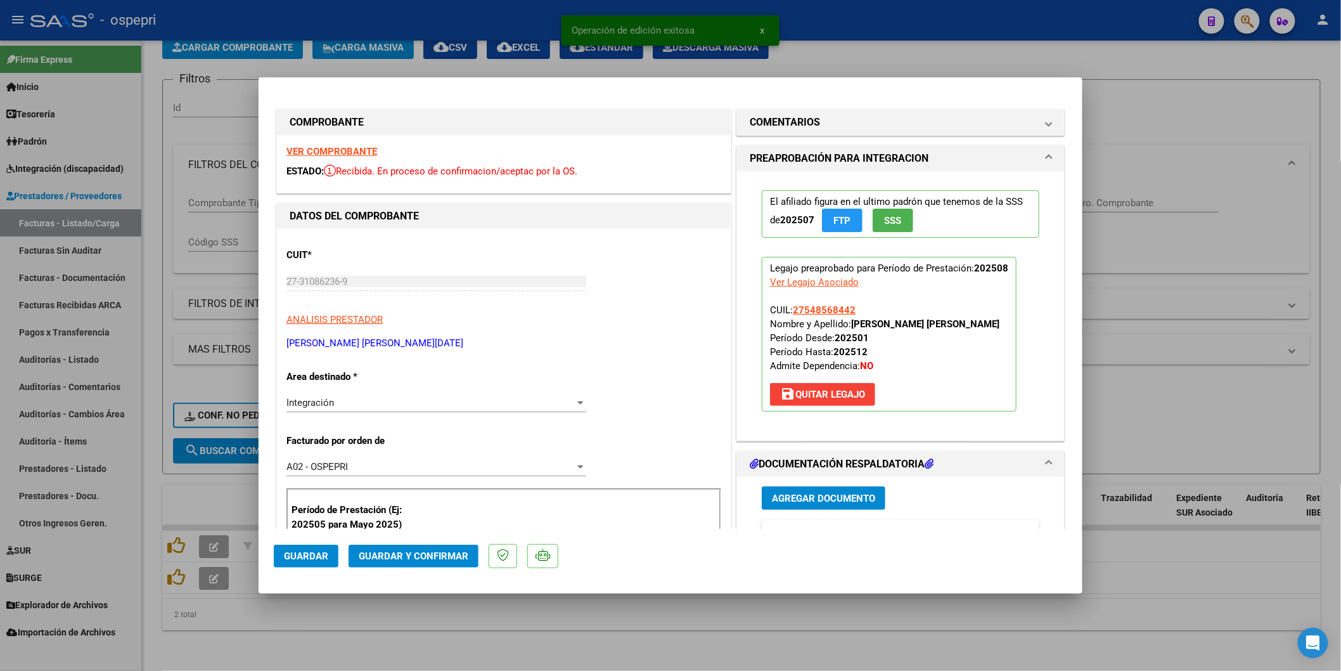
click at [314, 146] on strong "VER COMPROBANTE" at bounding box center [331, 151] width 91 height 11
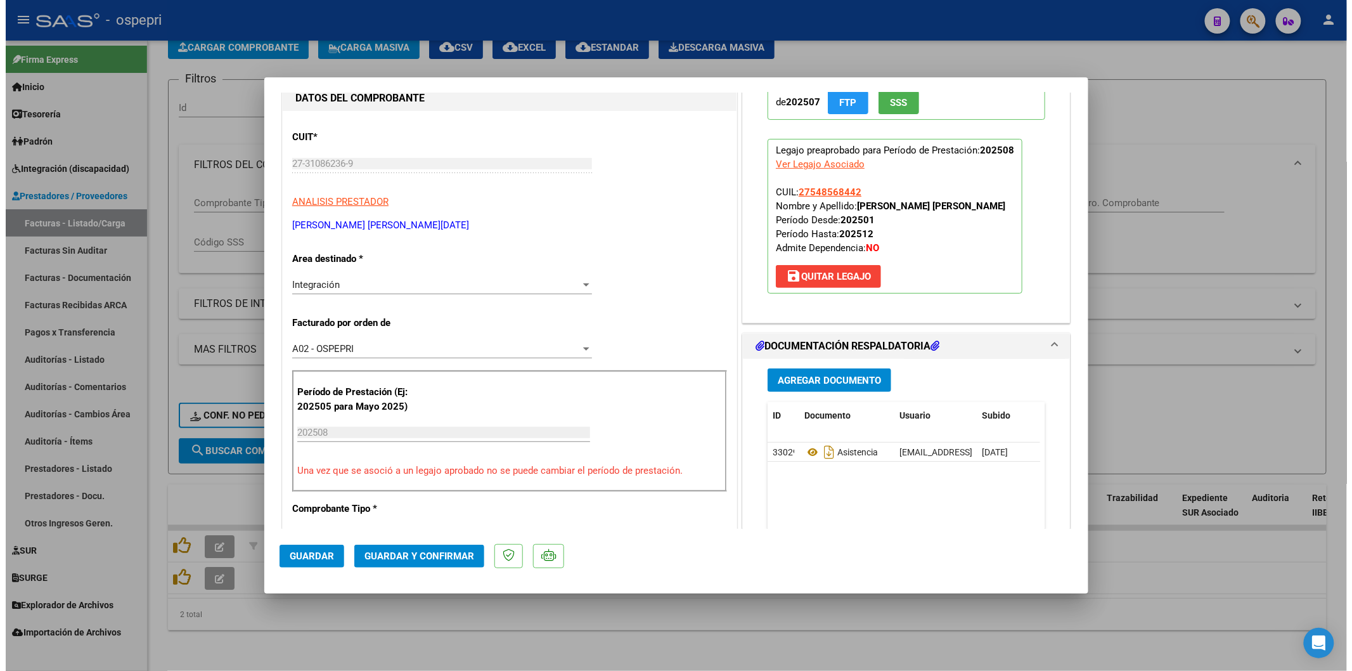
scroll to position [141, 0]
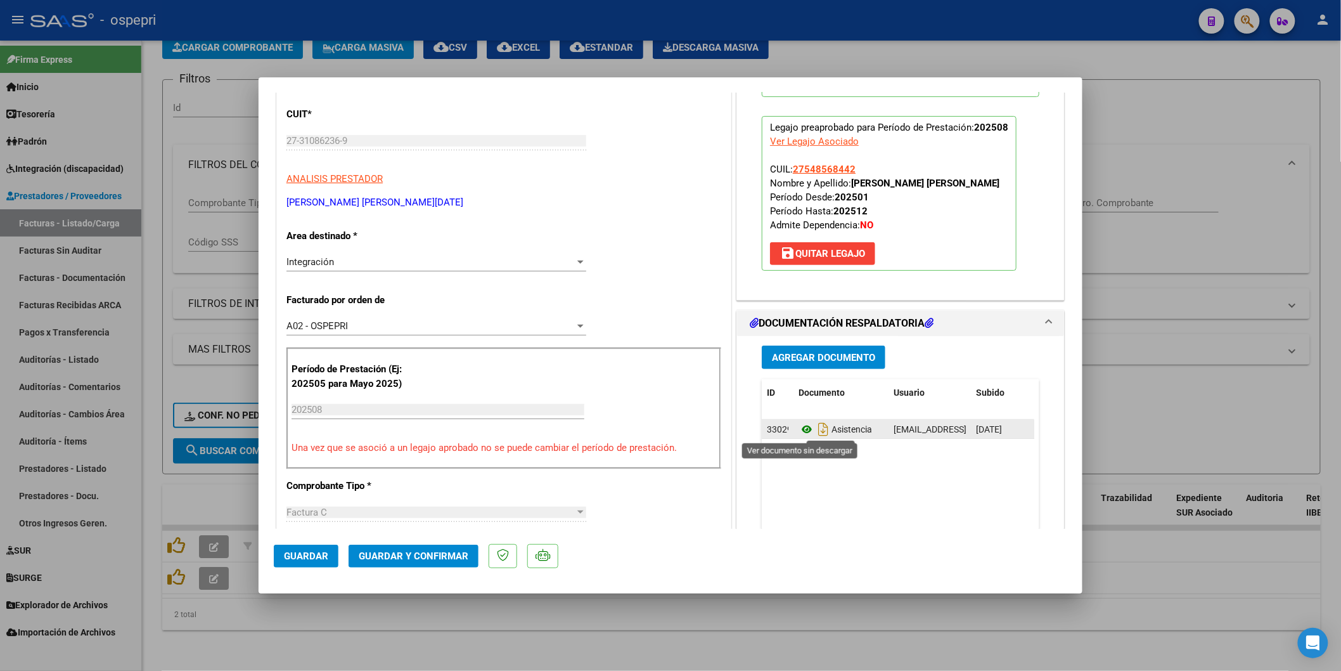
click at [804, 433] on icon at bounding box center [807, 428] width 16 height 15
click at [447, 563] on button "Guardar y Confirmar" at bounding box center [414, 555] width 130 height 23
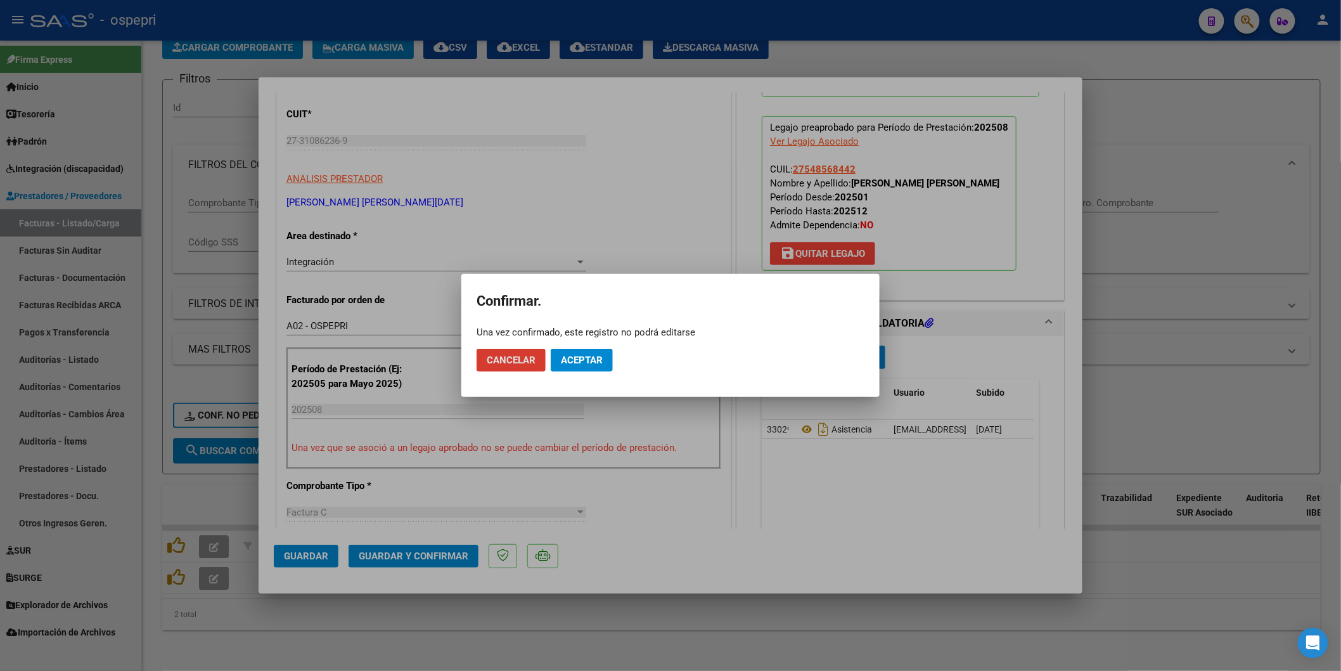
click at [603, 363] on button "Aceptar" at bounding box center [582, 360] width 62 height 23
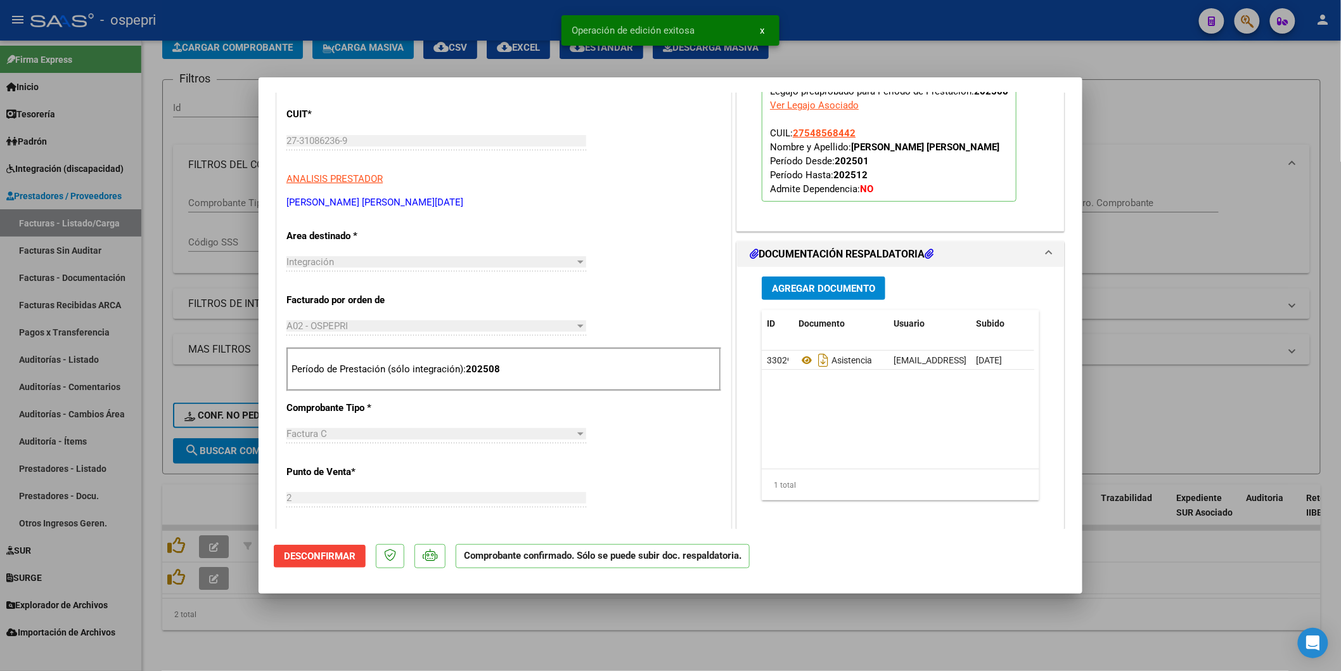
type input "$ 0,00"
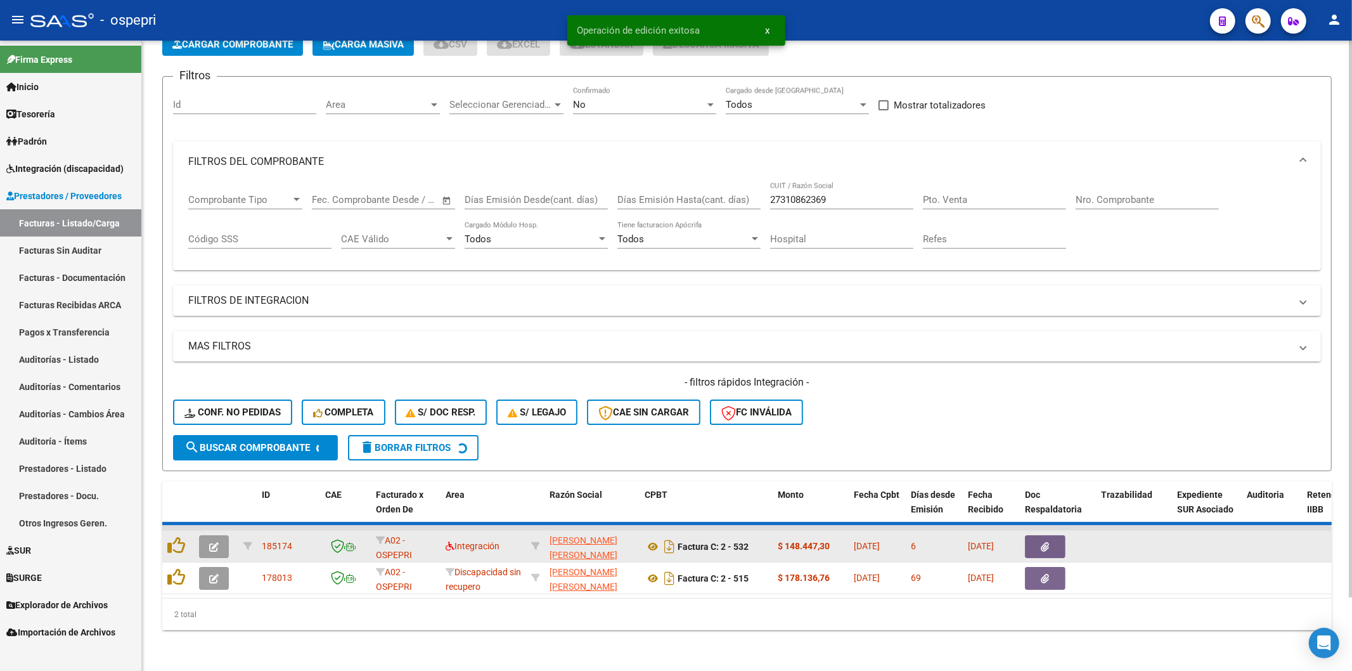
scroll to position [48, 0]
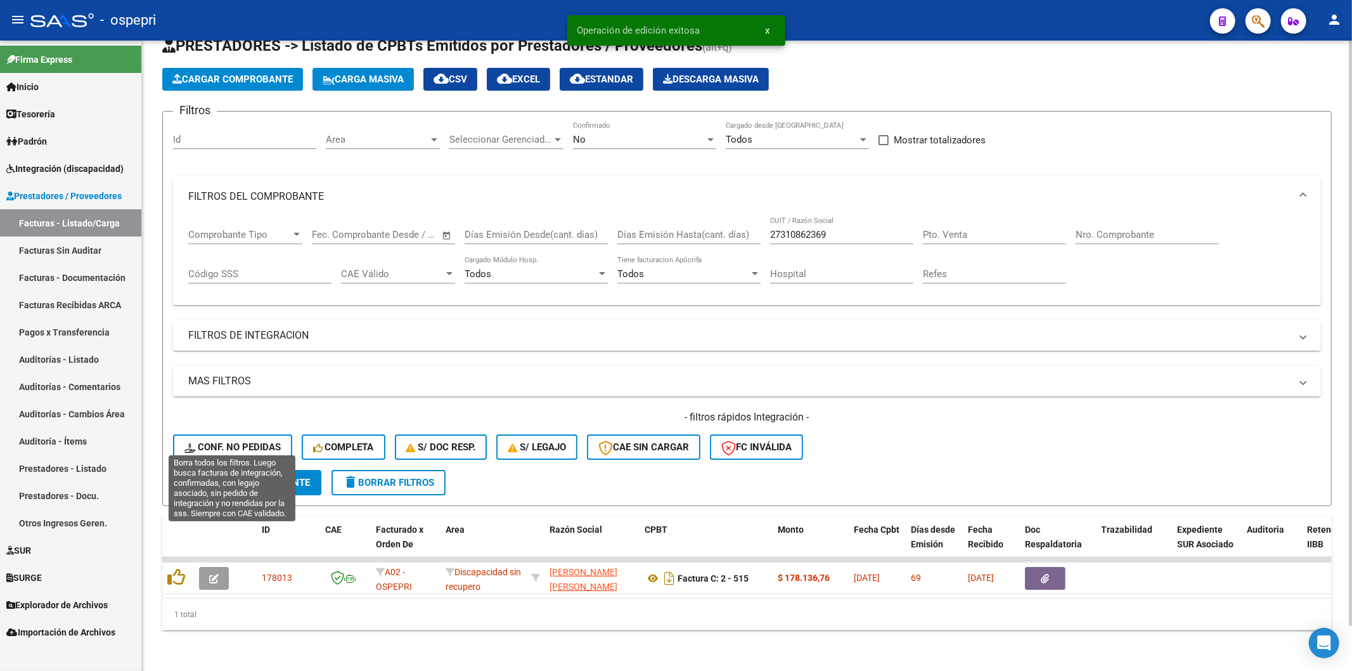
click at [239, 441] on span "Conf. no pedidas" at bounding box center [232, 446] width 96 height 11
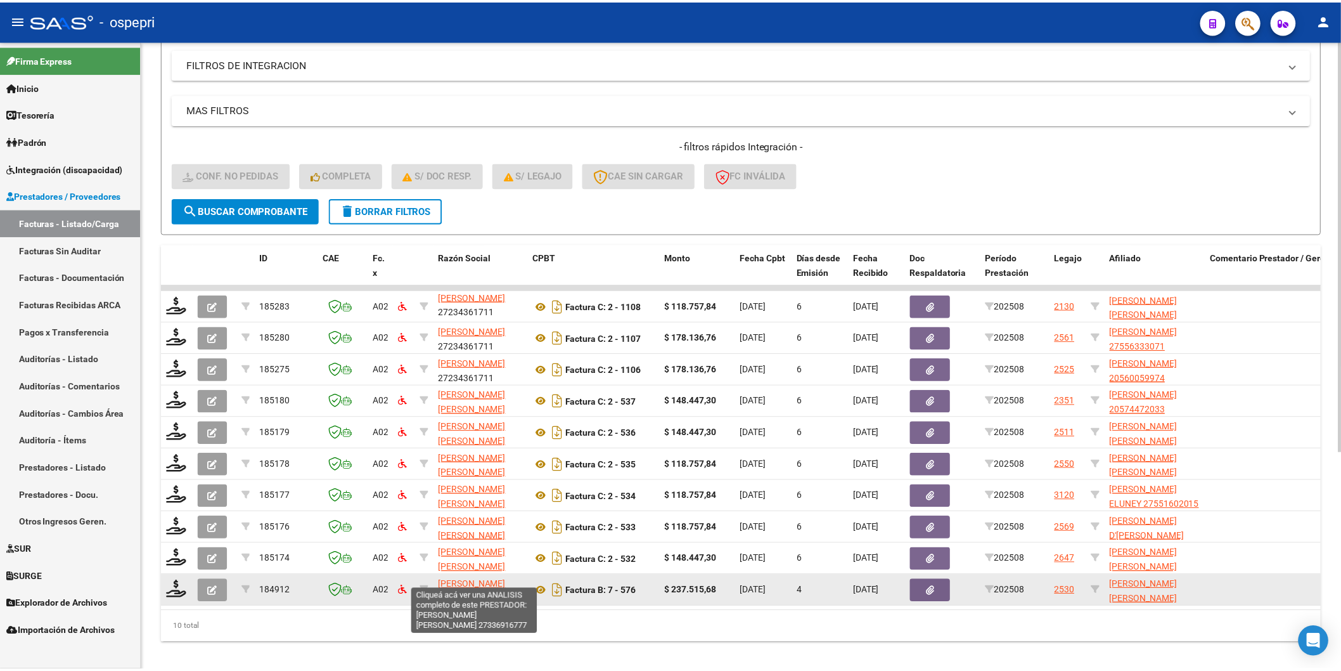
scroll to position [330, 0]
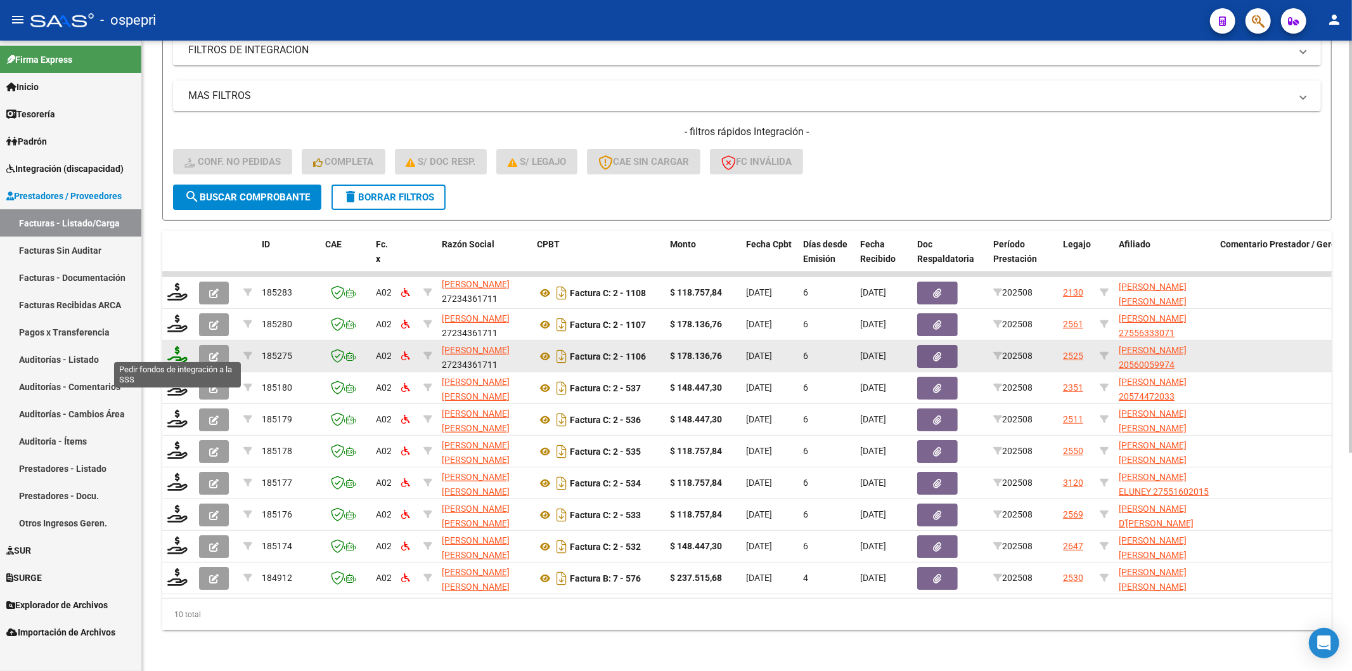
click at [178, 350] on icon at bounding box center [177, 355] width 20 height 18
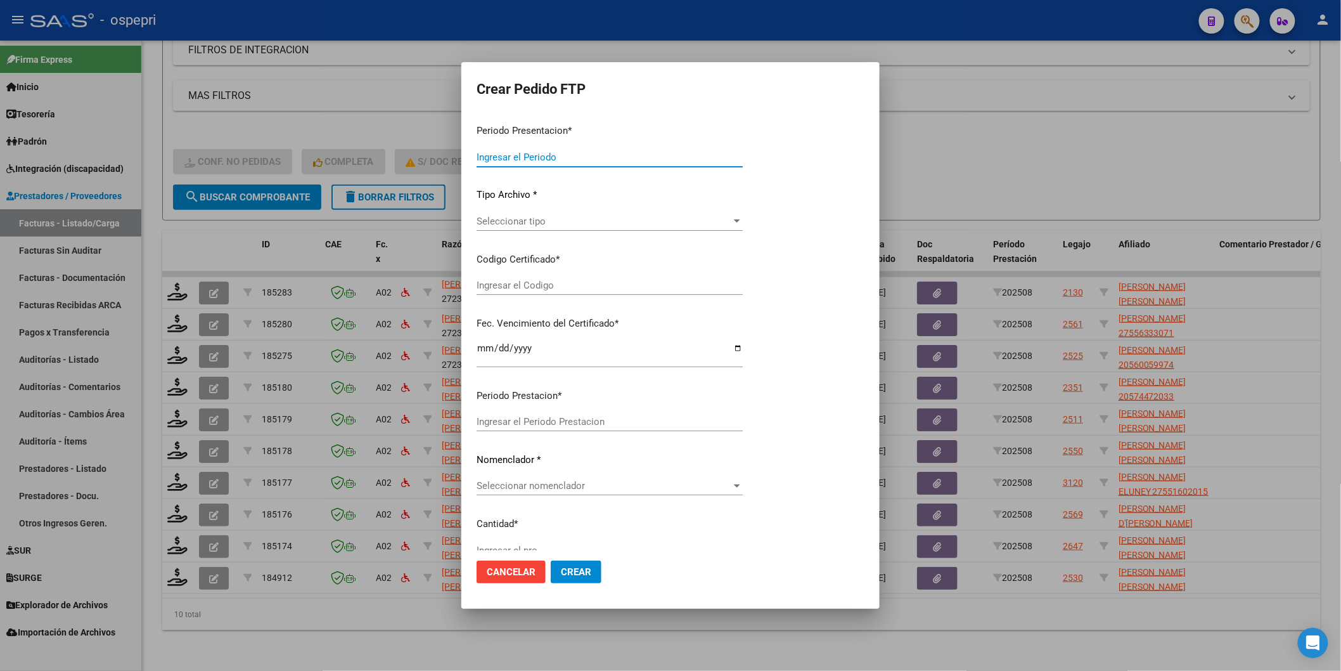
type input "202508"
type input "$ 178.136,76"
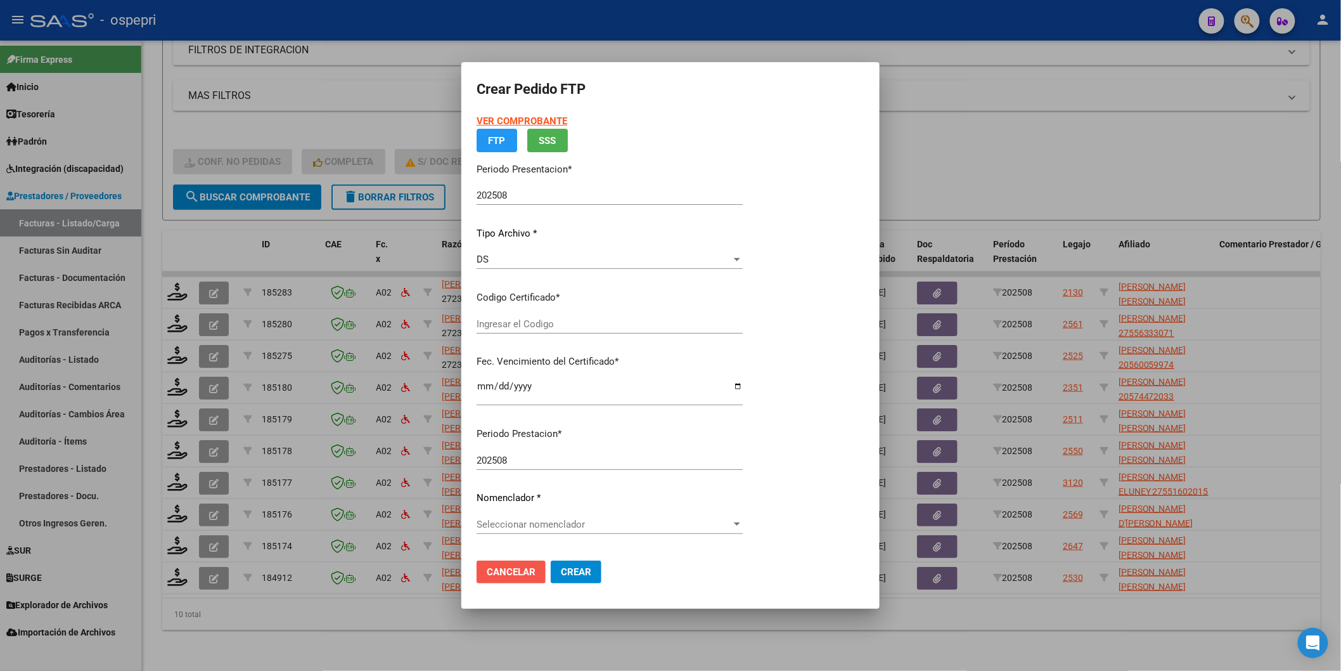
click at [488, 561] on button "Cancelar" at bounding box center [511, 571] width 69 height 23
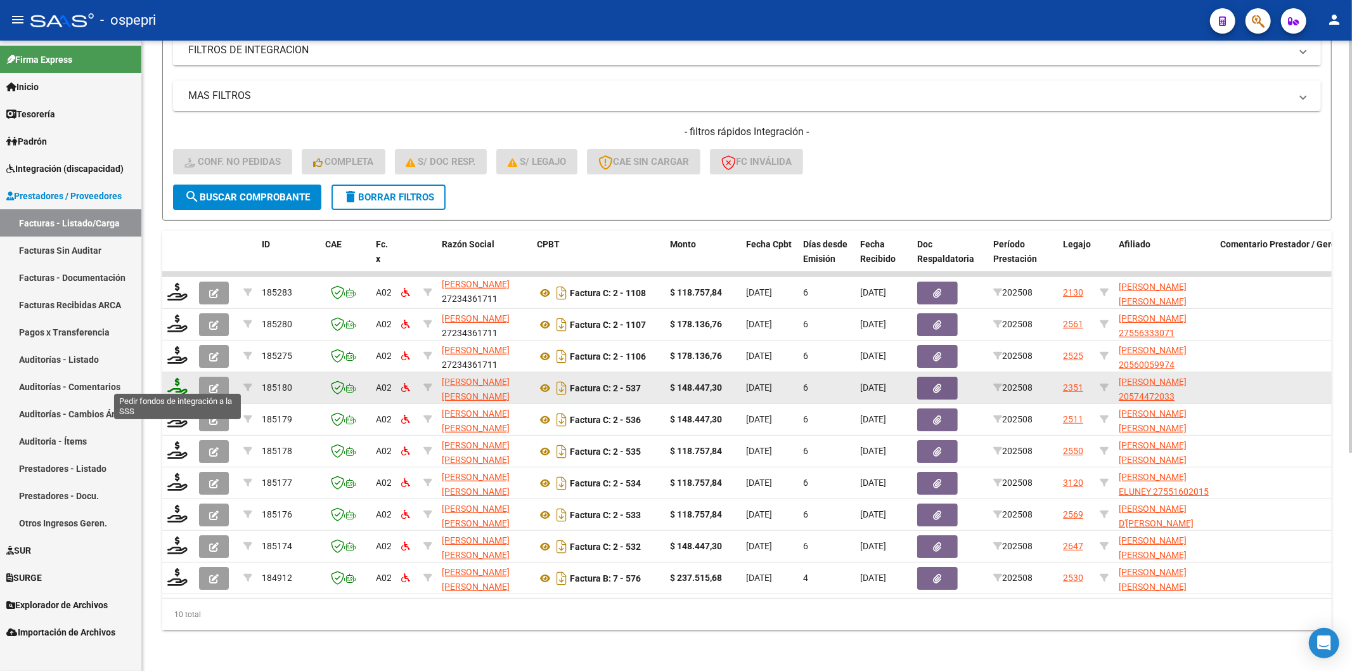
click at [182, 378] on icon at bounding box center [177, 387] width 20 height 18
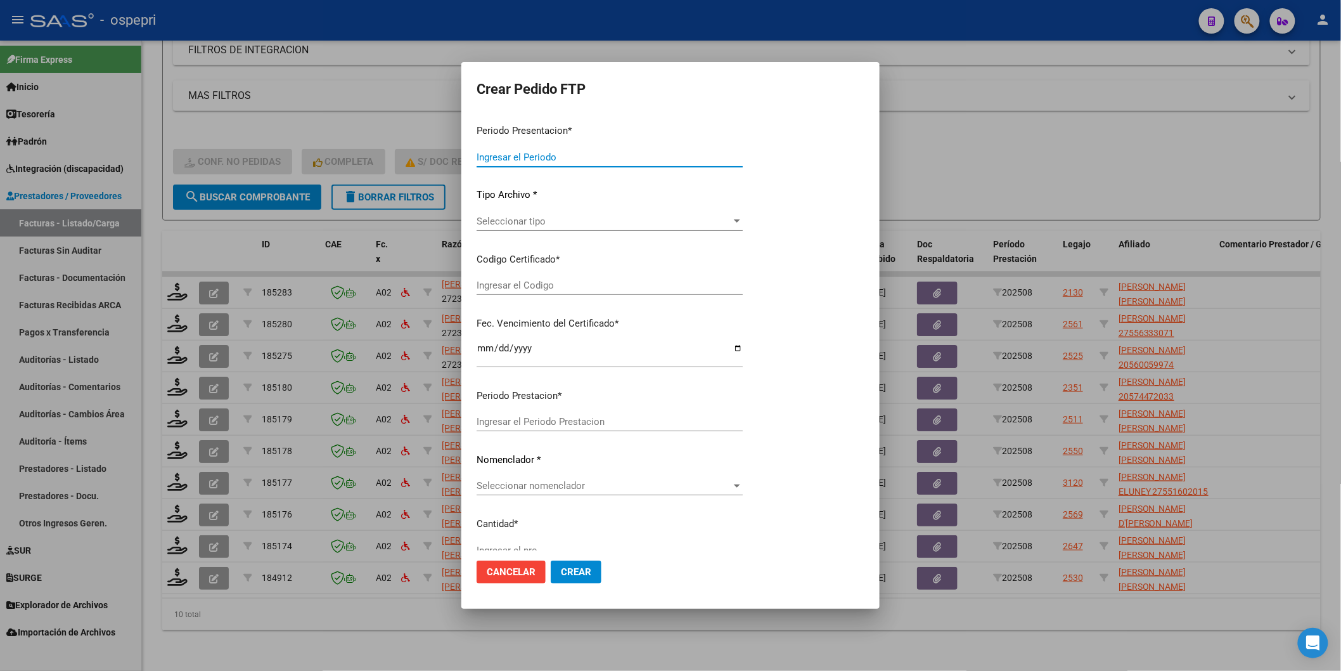
type input "202508"
type input "$ 148.447,30"
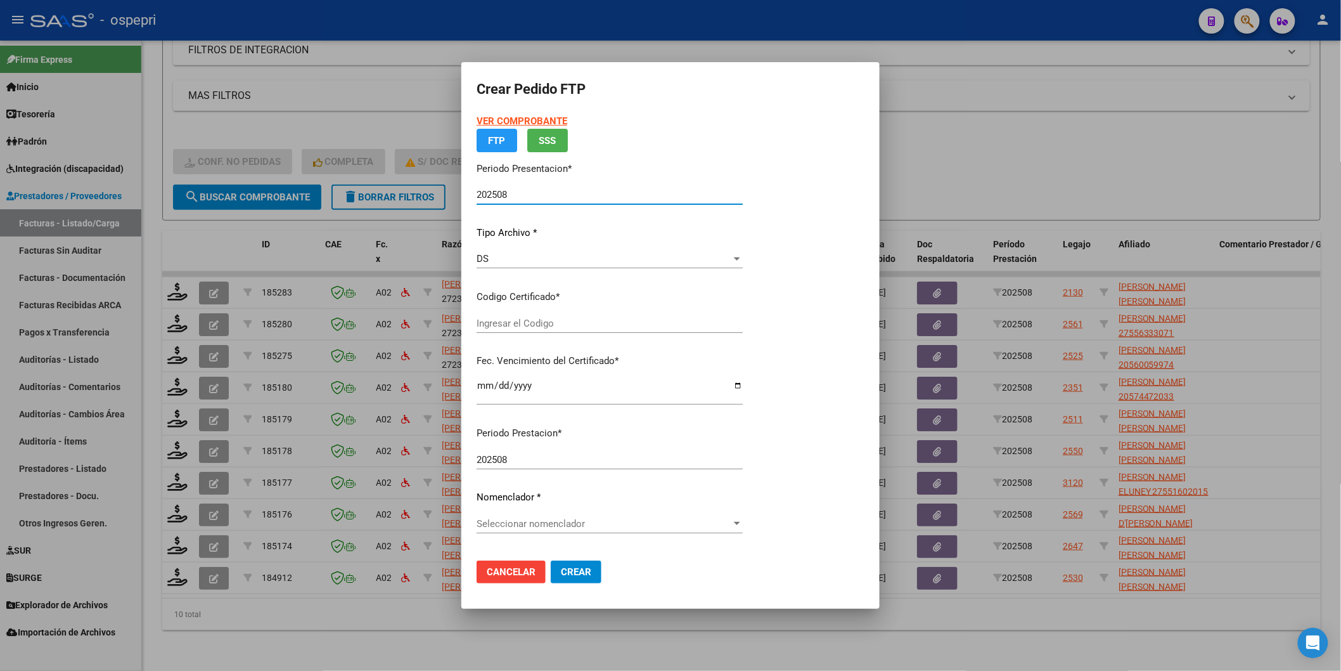
type input "2057447203-3"
type input "2026-10-02"
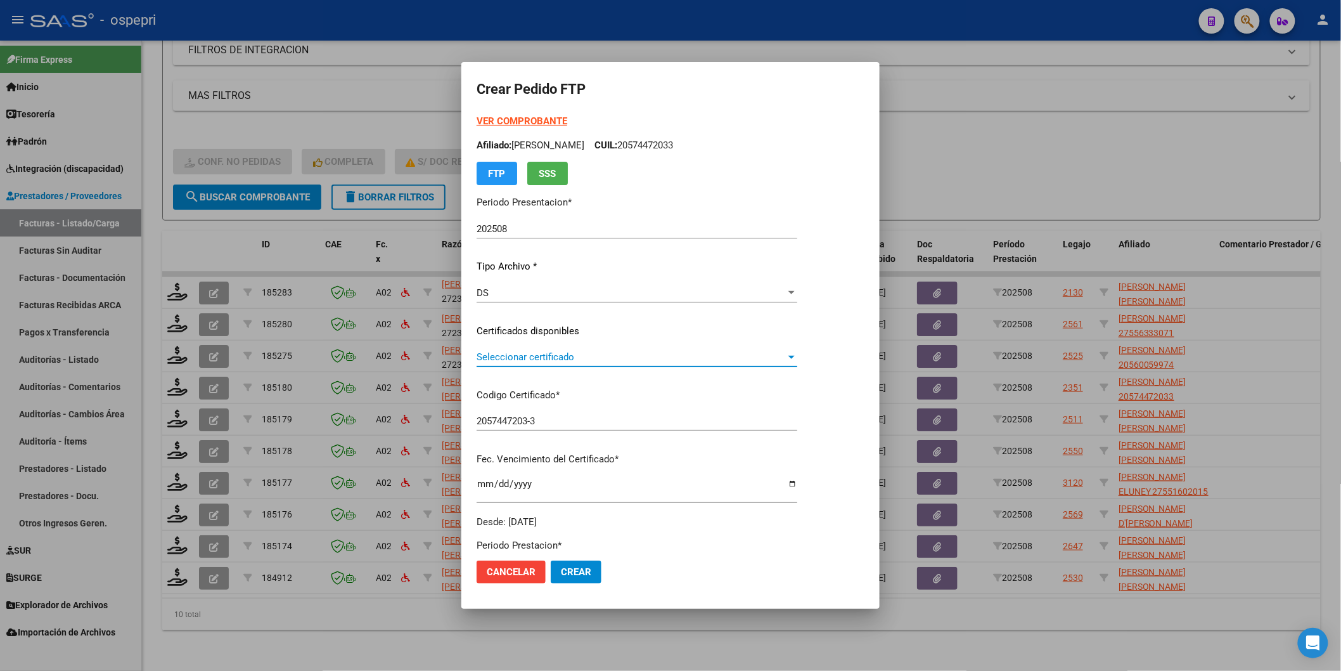
click at [513, 359] on span "Seleccionar certificado" at bounding box center [631, 356] width 309 height 11
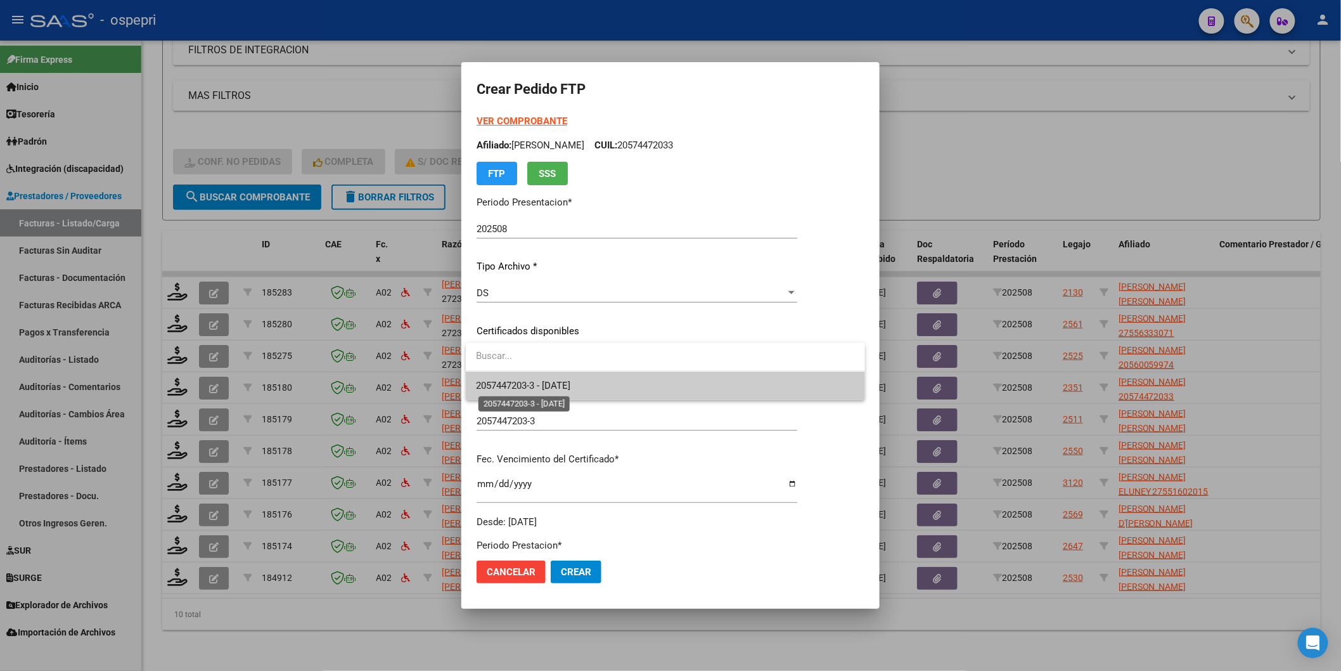
click at [514, 380] on span "2057447203-3 - 2026-10-02" at bounding box center [523, 385] width 94 height 11
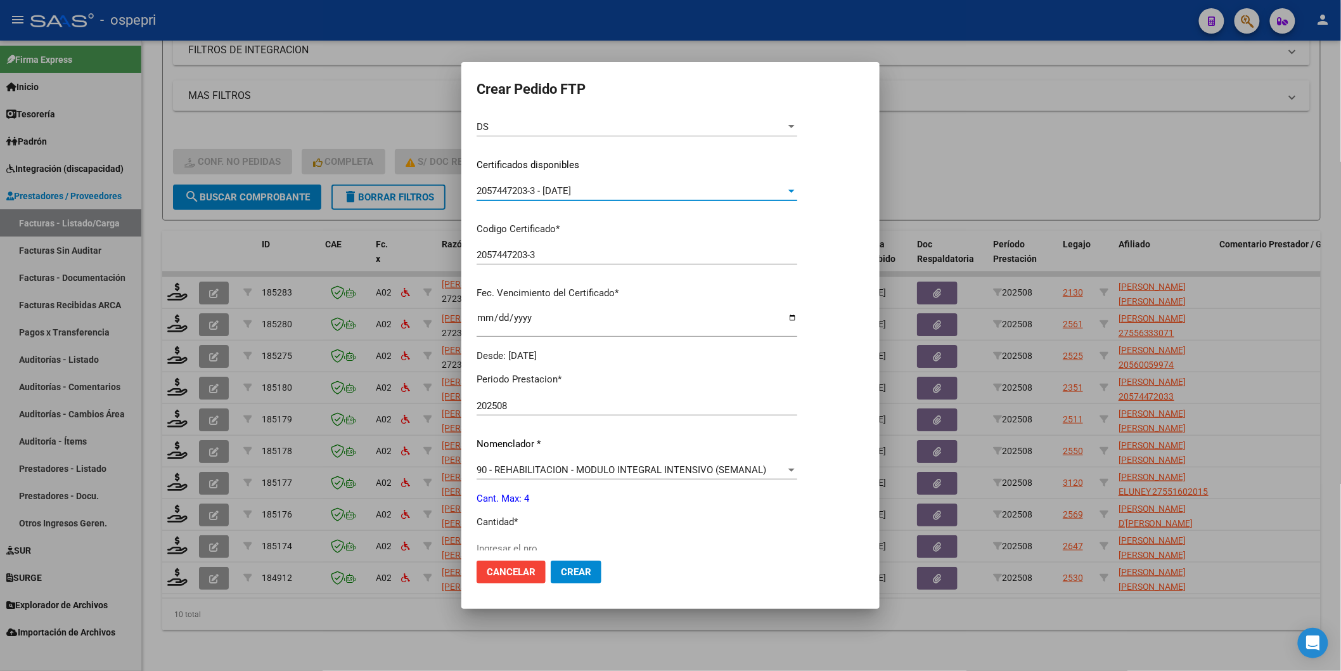
scroll to position [211, 0]
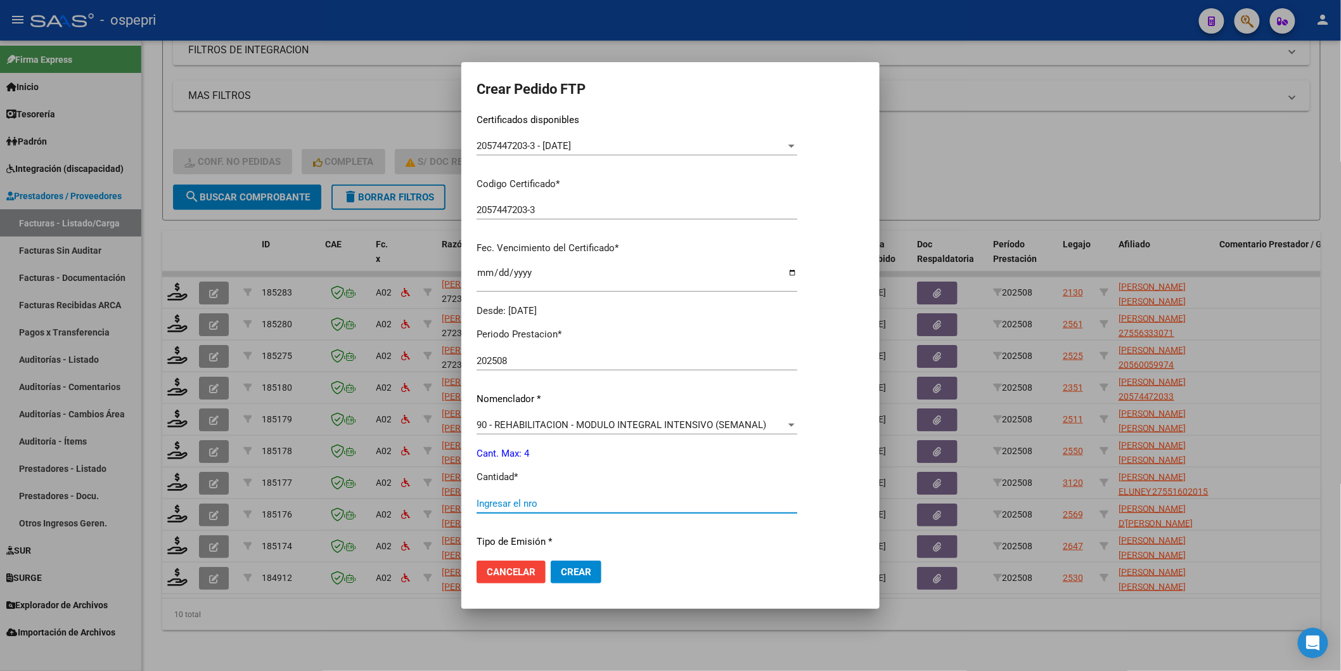
drag, startPoint x: 515, startPoint y: 504, endPoint x: 522, endPoint y: 497, distance: 9.9
click at [520, 499] on input "Ingresar el nro" at bounding box center [637, 503] width 321 height 11
type input "4"
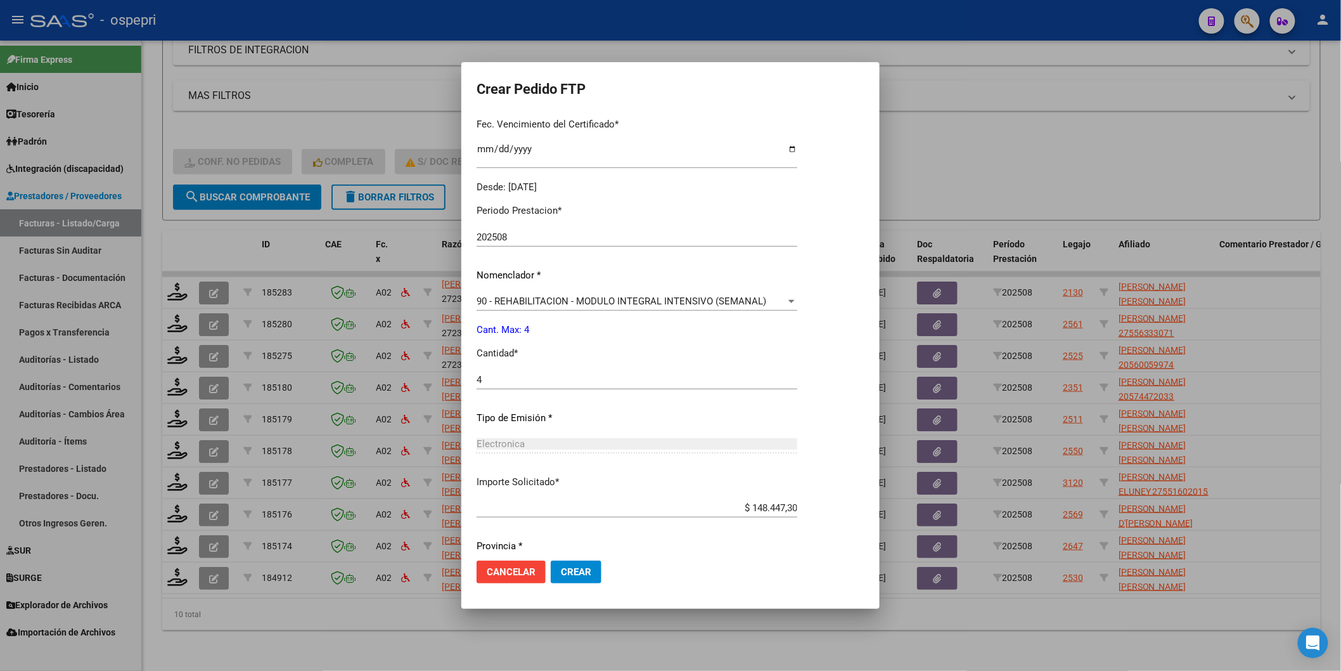
scroll to position [377, 0]
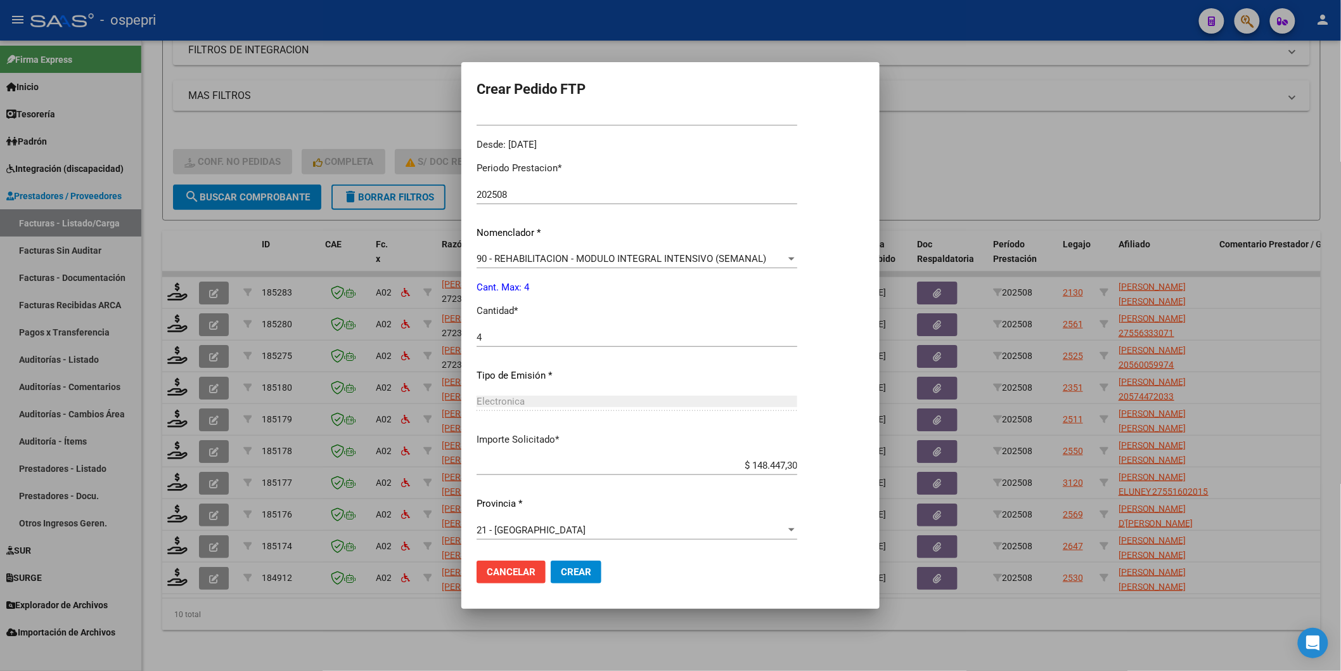
click at [574, 571] on span "Crear" at bounding box center [576, 571] width 30 height 11
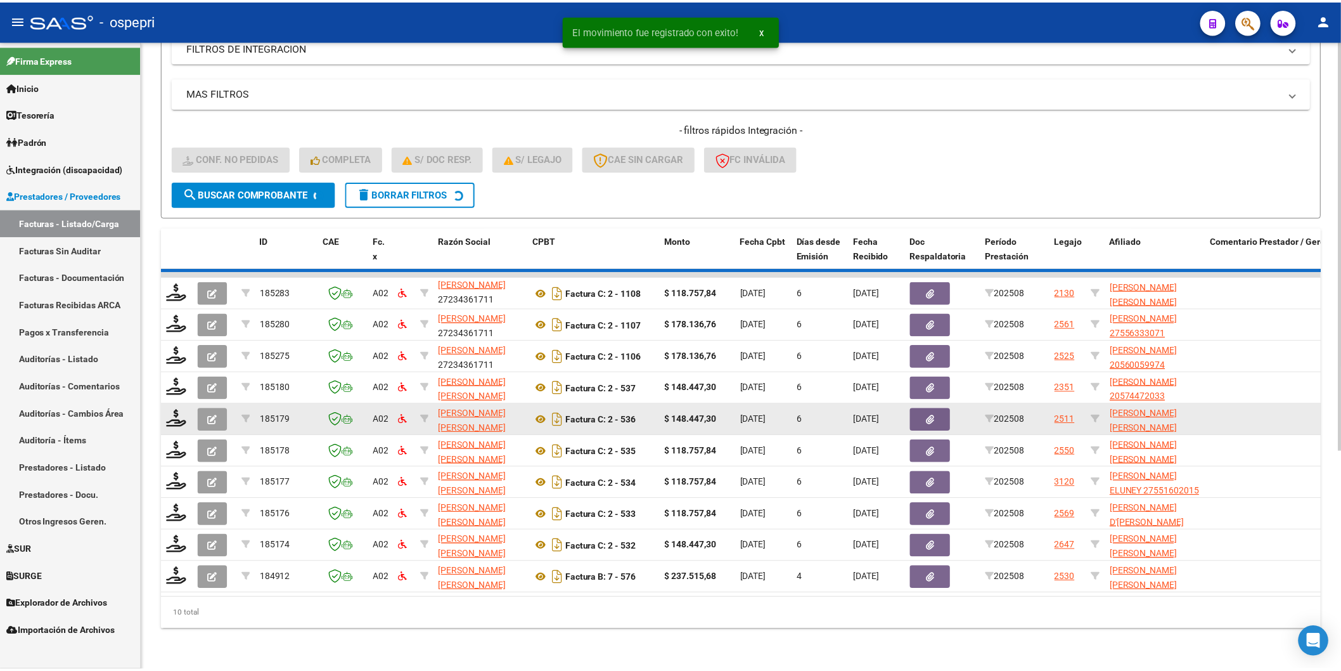
scroll to position [302, 0]
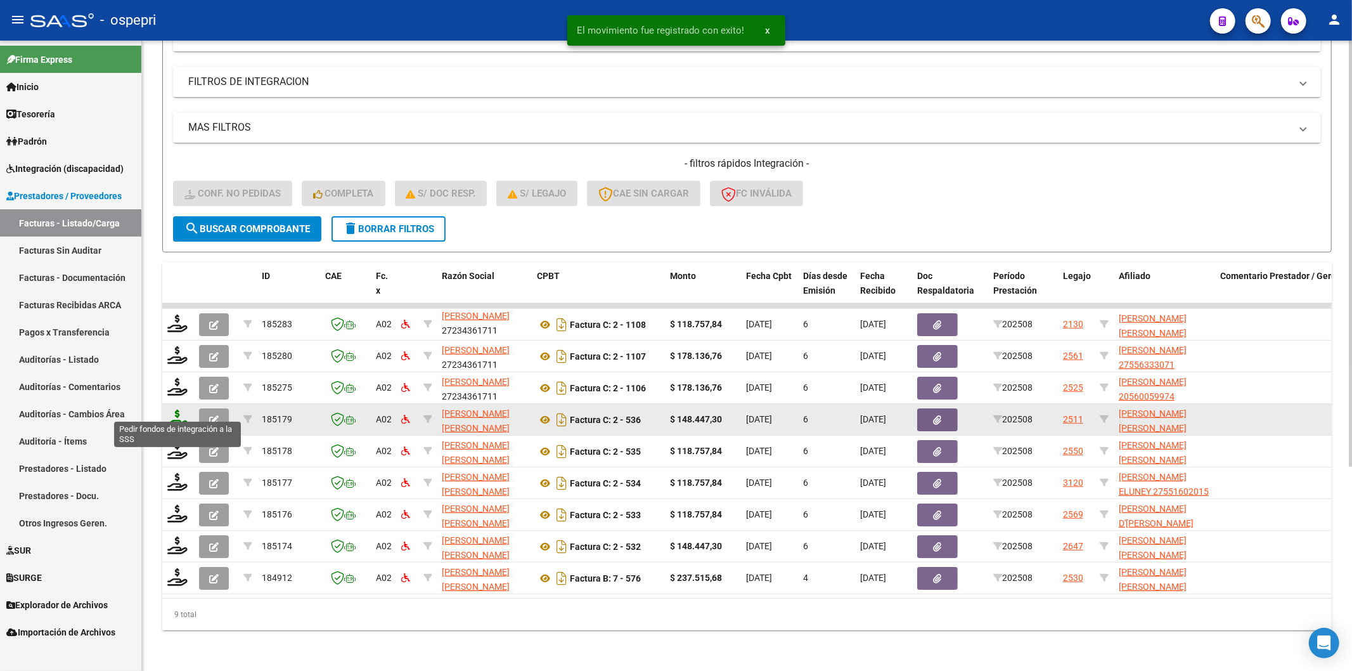
click at [177, 411] on icon at bounding box center [177, 418] width 20 height 18
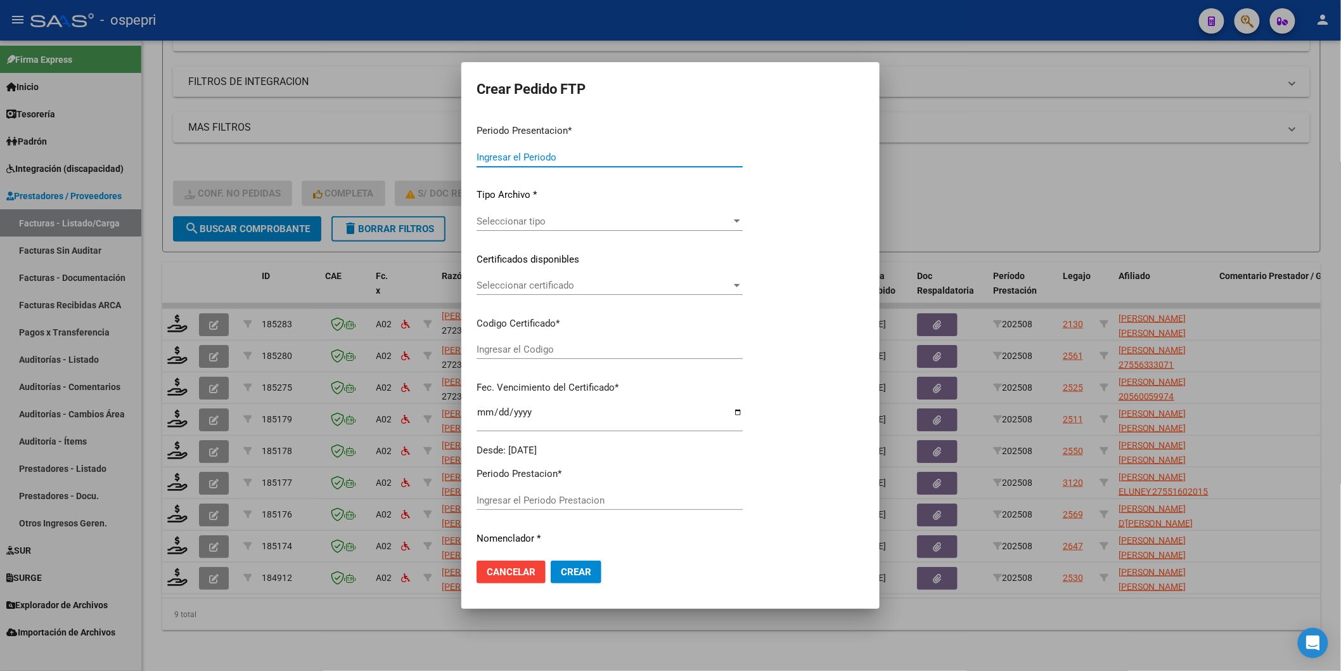
type input "202508"
type input "$ 148.447,30"
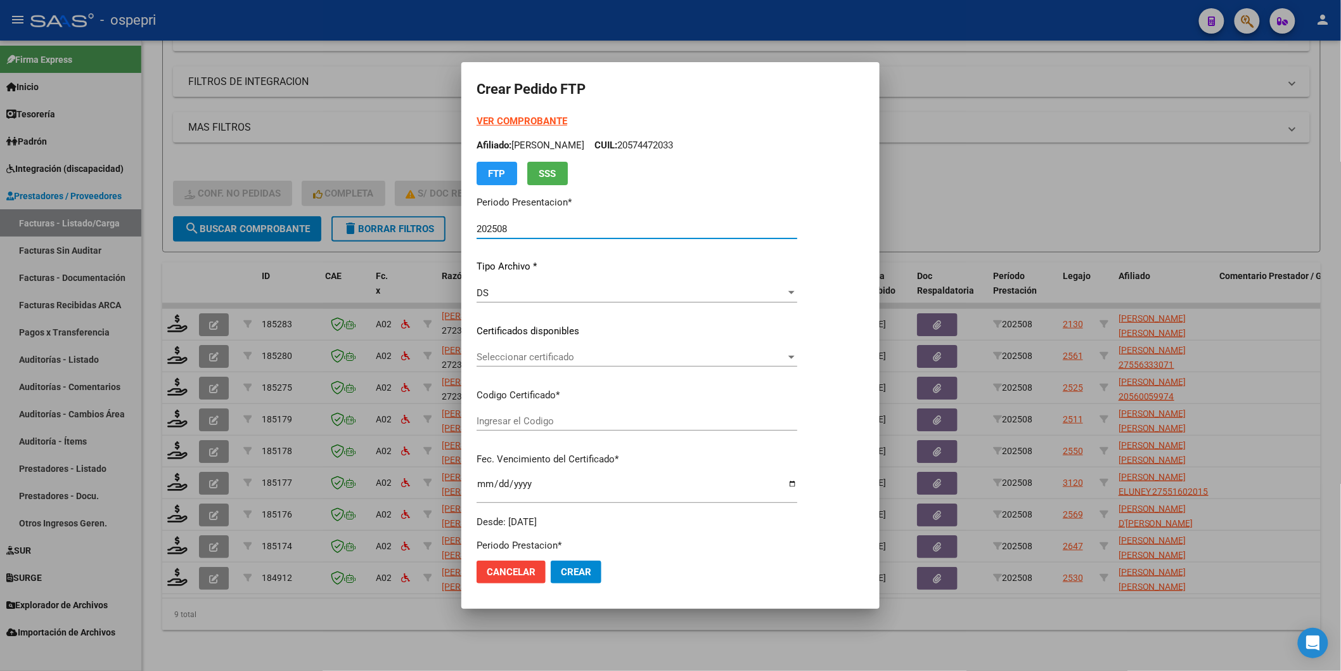
type input "2058692103-8"
type input "2026-08-24"
click at [510, 357] on span "Seleccionar certificado" at bounding box center [631, 356] width 309 height 11
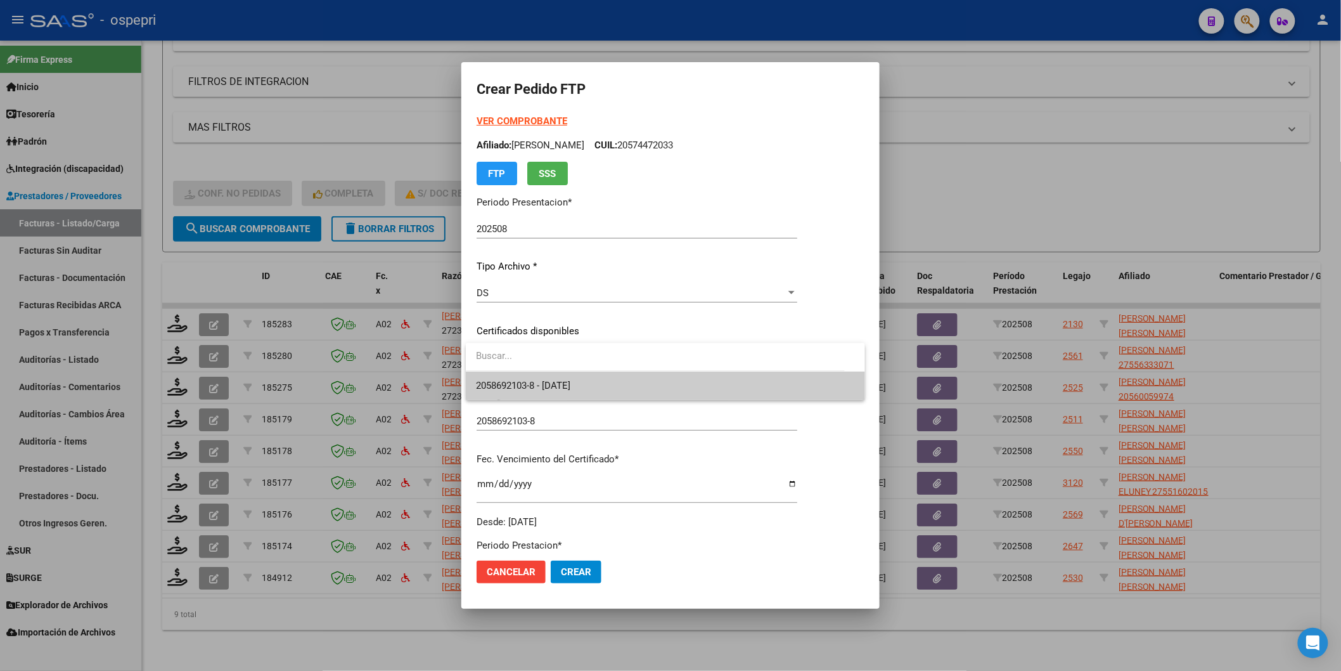
click at [511, 375] on span "2058692103-8 - 2026-08-24" at bounding box center [665, 385] width 379 height 29
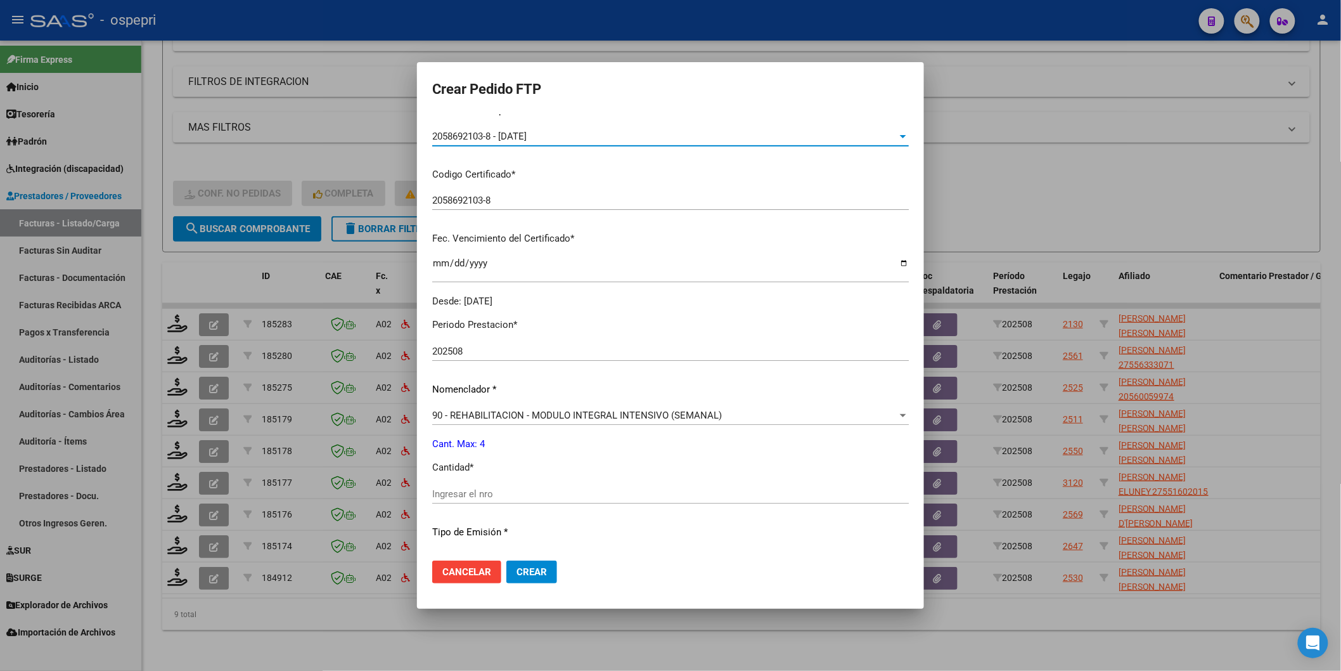
scroll to position [281, 0]
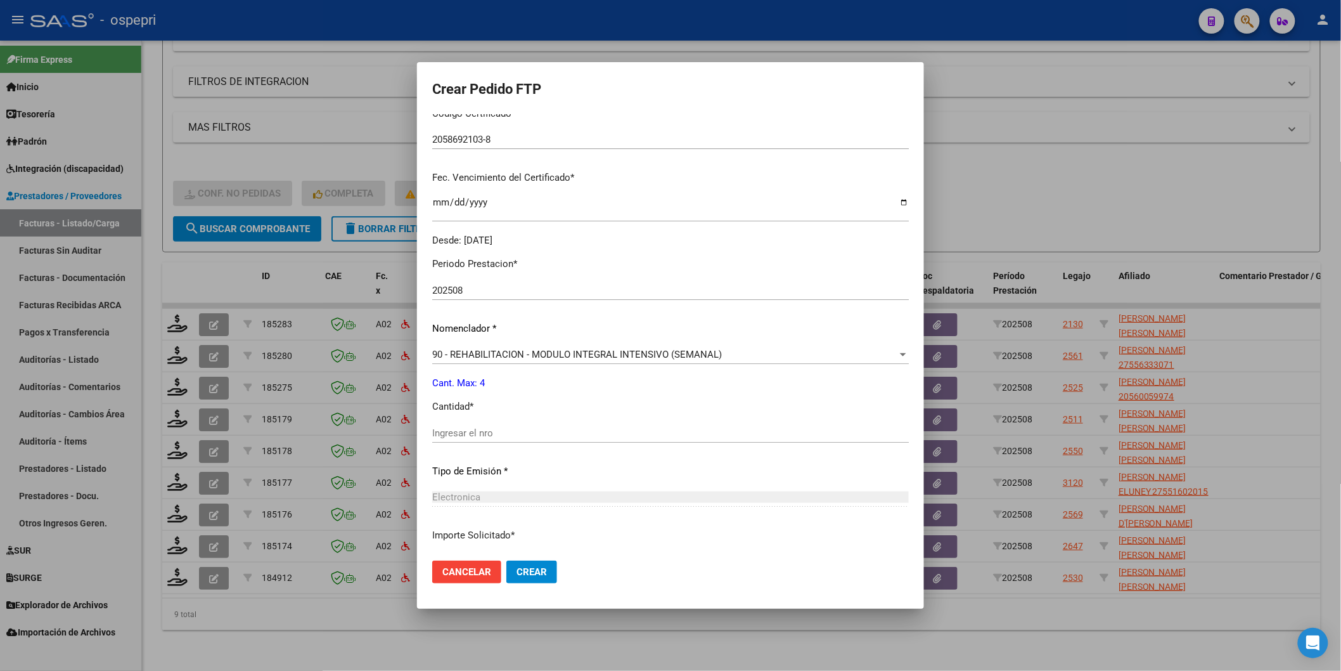
drag, startPoint x: 502, startPoint y: 421, endPoint x: 507, endPoint y: 440, distance: 19.7
click at [502, 425] on div "Periodo Prestacion * 202508 Ingresar el Periodo Prestacion Nomenclador * 90 - R…" at bounding box center [670, 446] width 477 height 399
click at [507, 435] on input "Ingresar el nro" at bounding box center [670, 432] width 477 height 11
type input "4"
click at [543, 568] on span "Crear" at bounding box center [532, 571] width 30 height 11
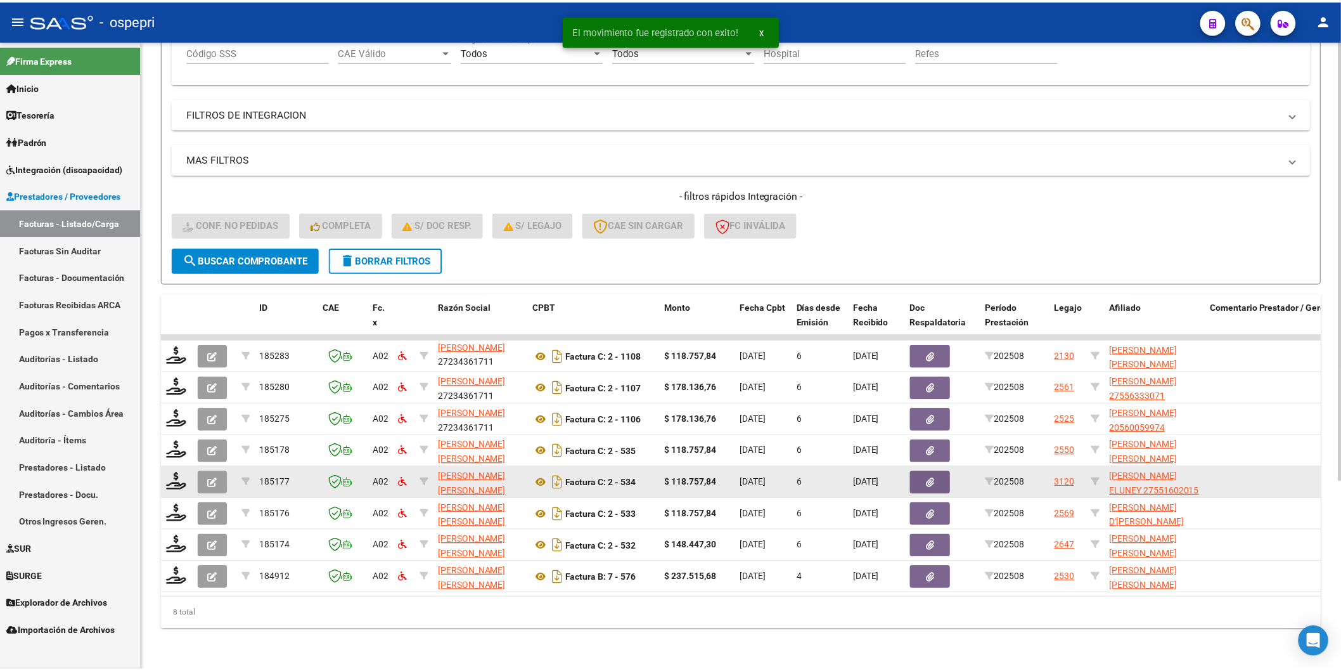
scroll to position [270, 0]
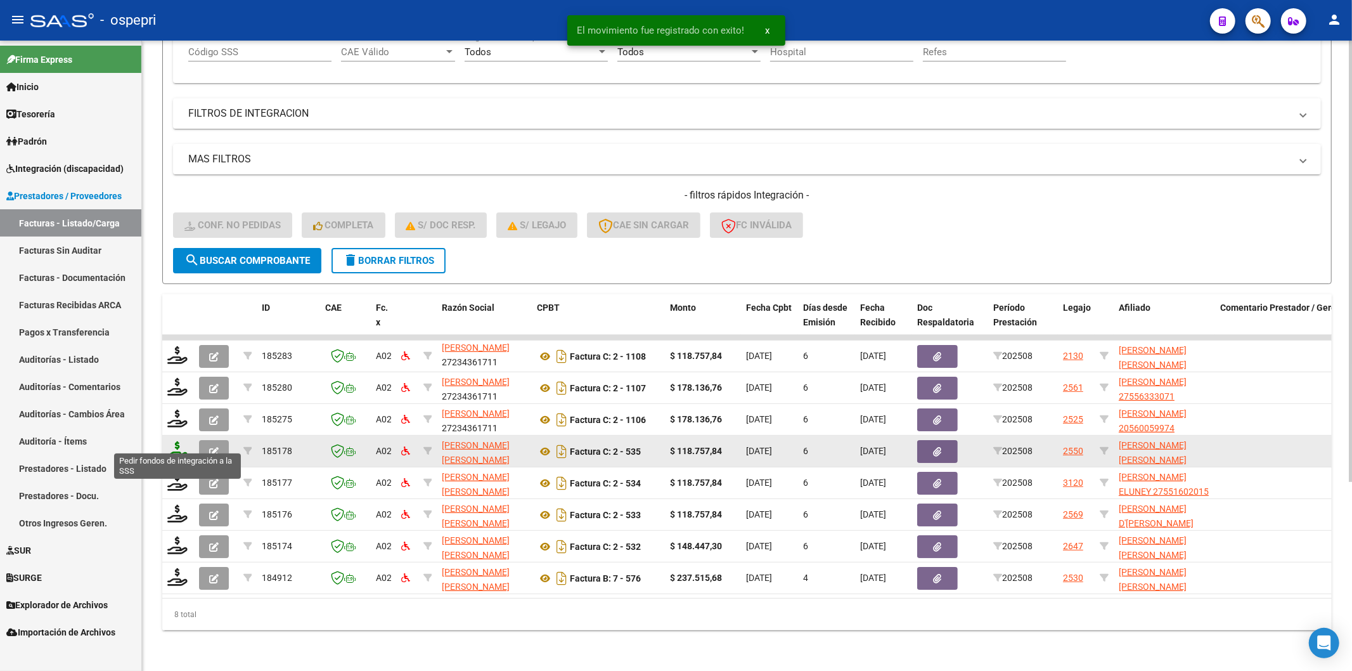
click at [181, 441] on icon at bounding box center [177, 450] width 20 height 18
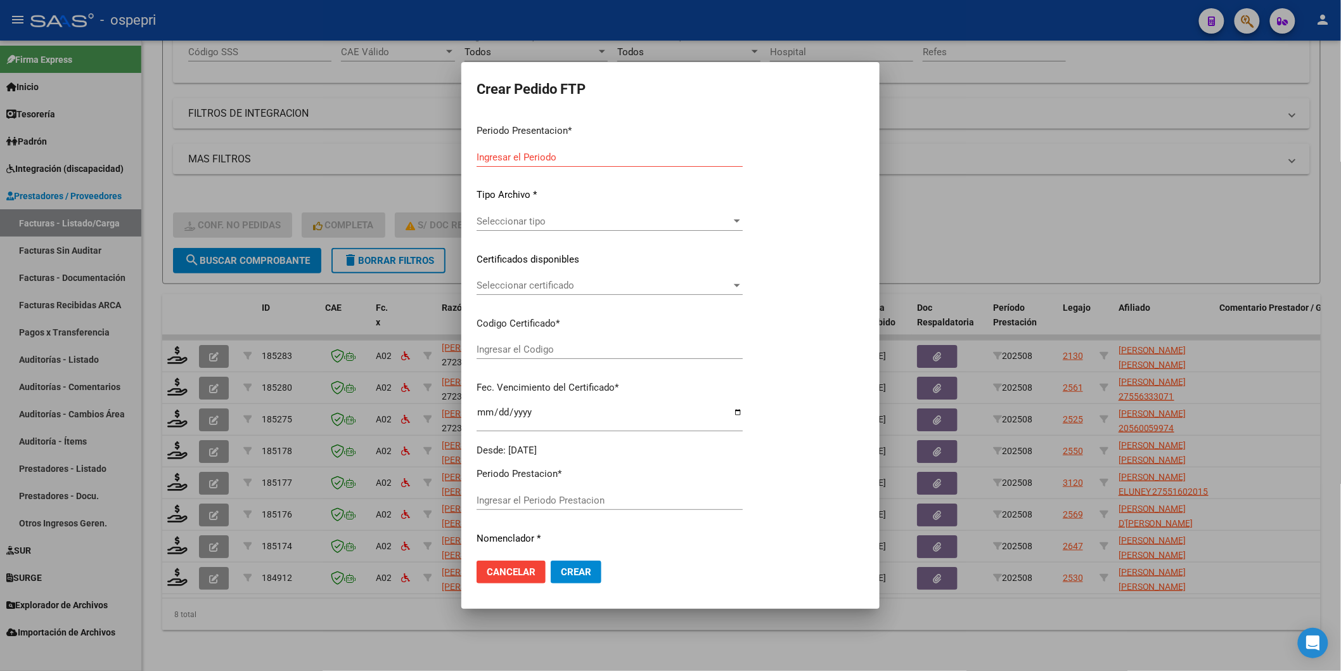
click at [489, 356] on div "Ingresar el Codigo" at bounding box center [610, 349] width 266 height 19
type input "202508"
type input "$ 118.757,84"
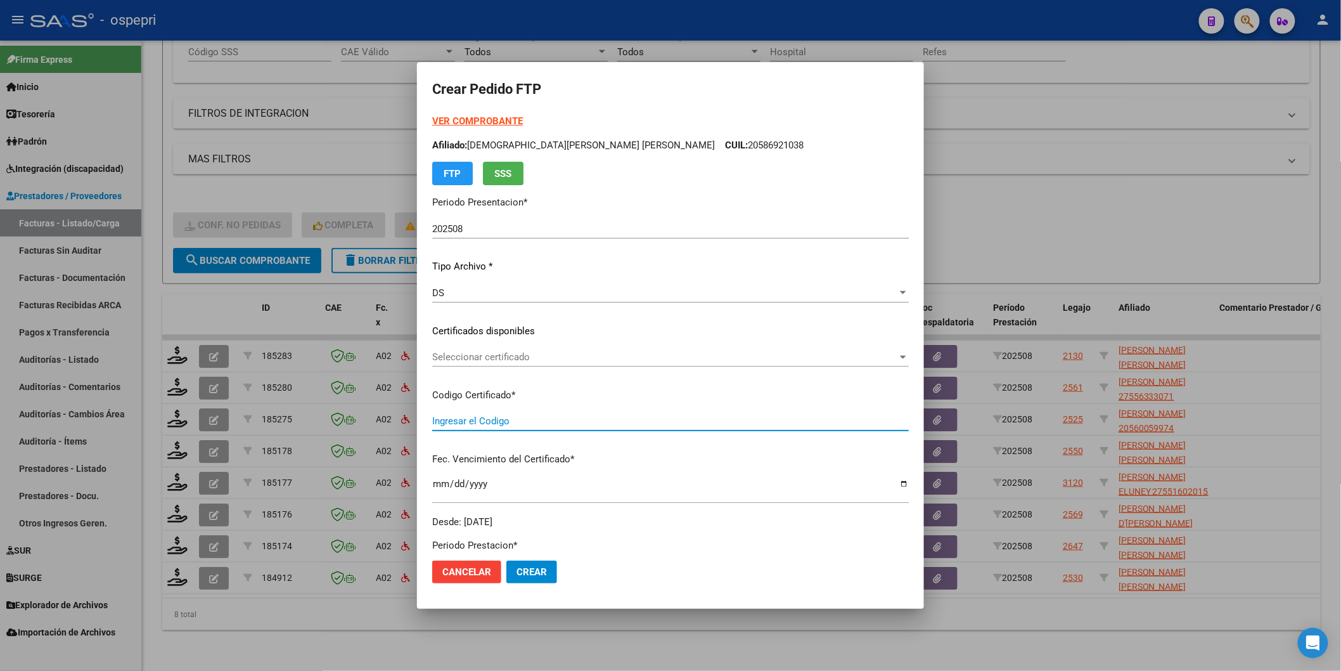
type input "2752315591-7"
type input "2026-06-01"
click at [491, 353] on span "Seleccionar certificado" at bounding box center [664, 356] width 465 height 11
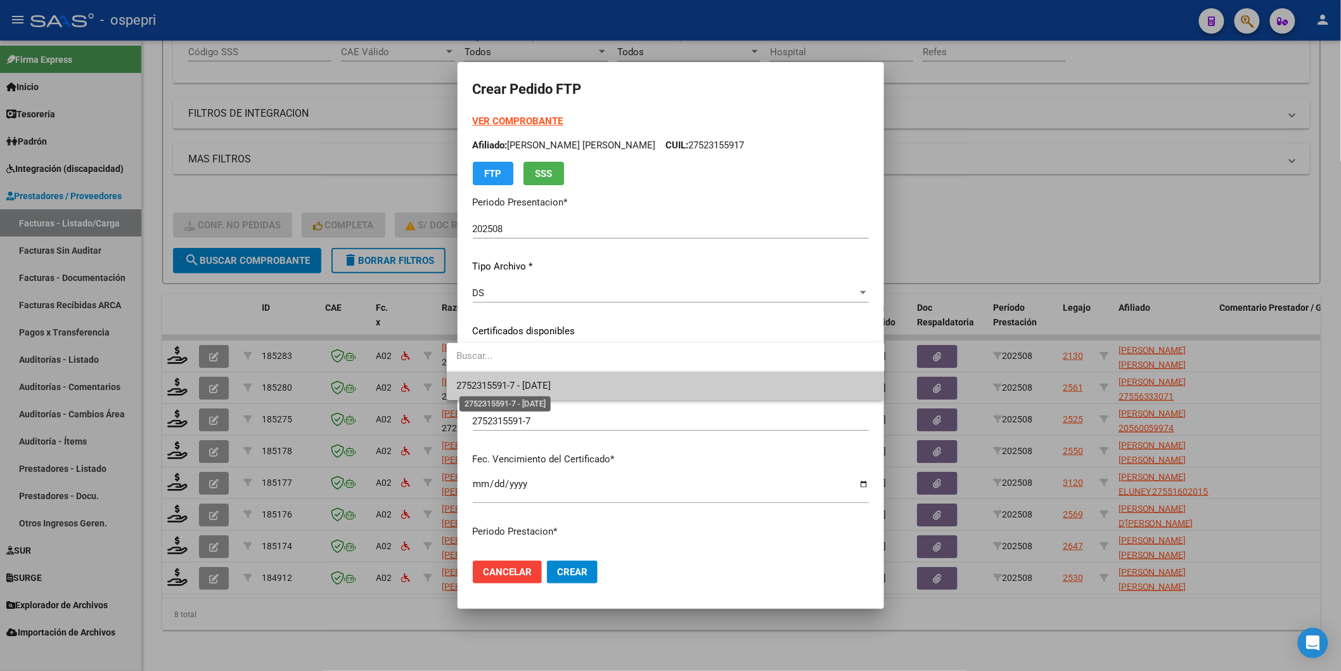
click at [493, 385] on span "2752315591-7 - 2026-06-01" at bounding box center [504, 385] width 94 height 11
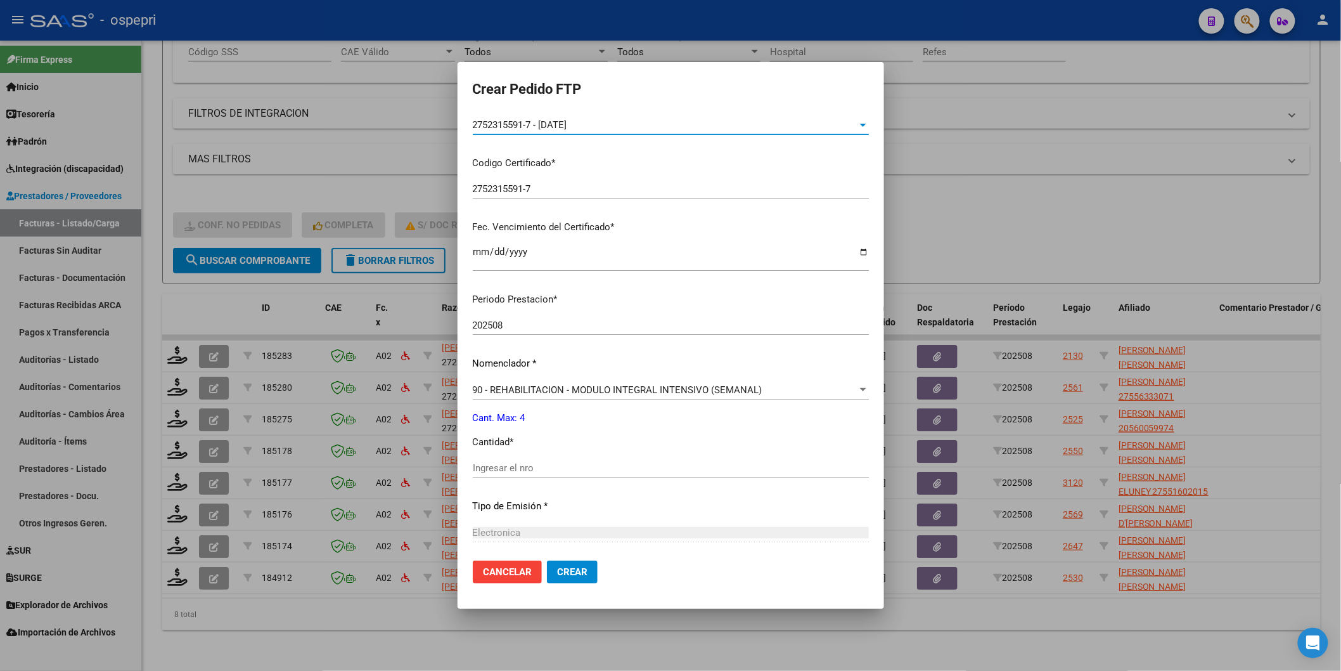
scroll to position [281, 0]
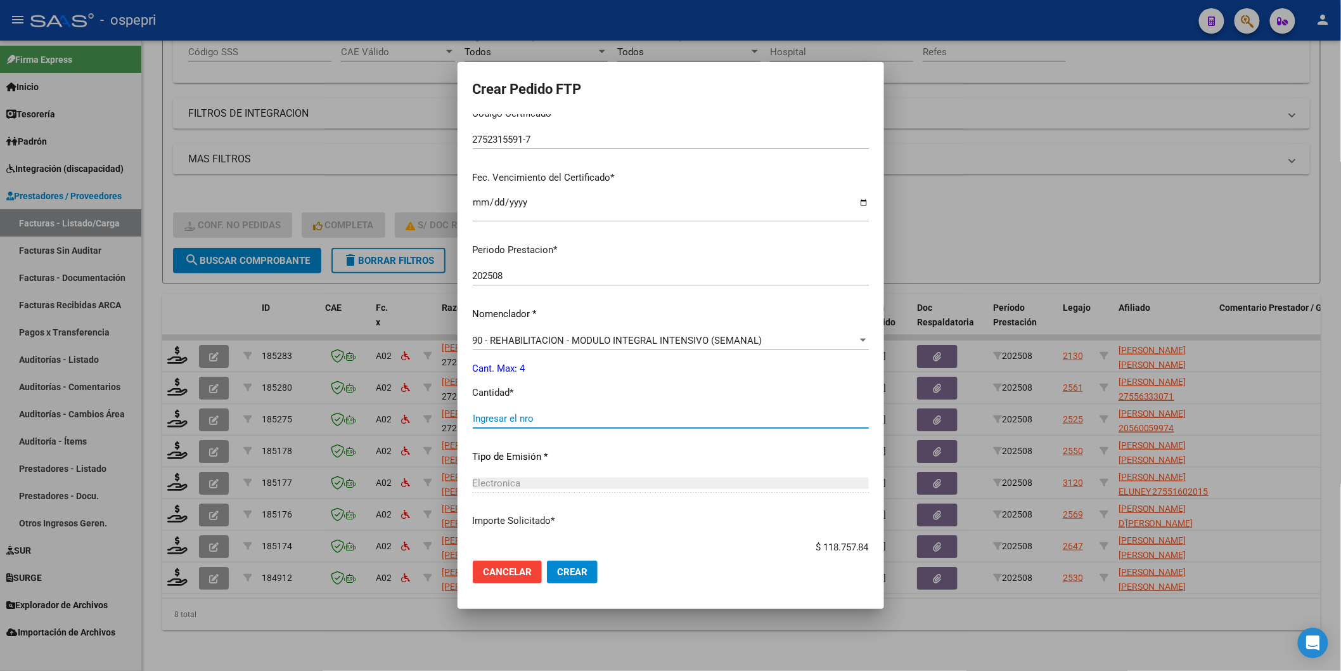
click at [499, 416] on input "Ingresar el nro" at bounding box center [671, 418] width 396 height 11
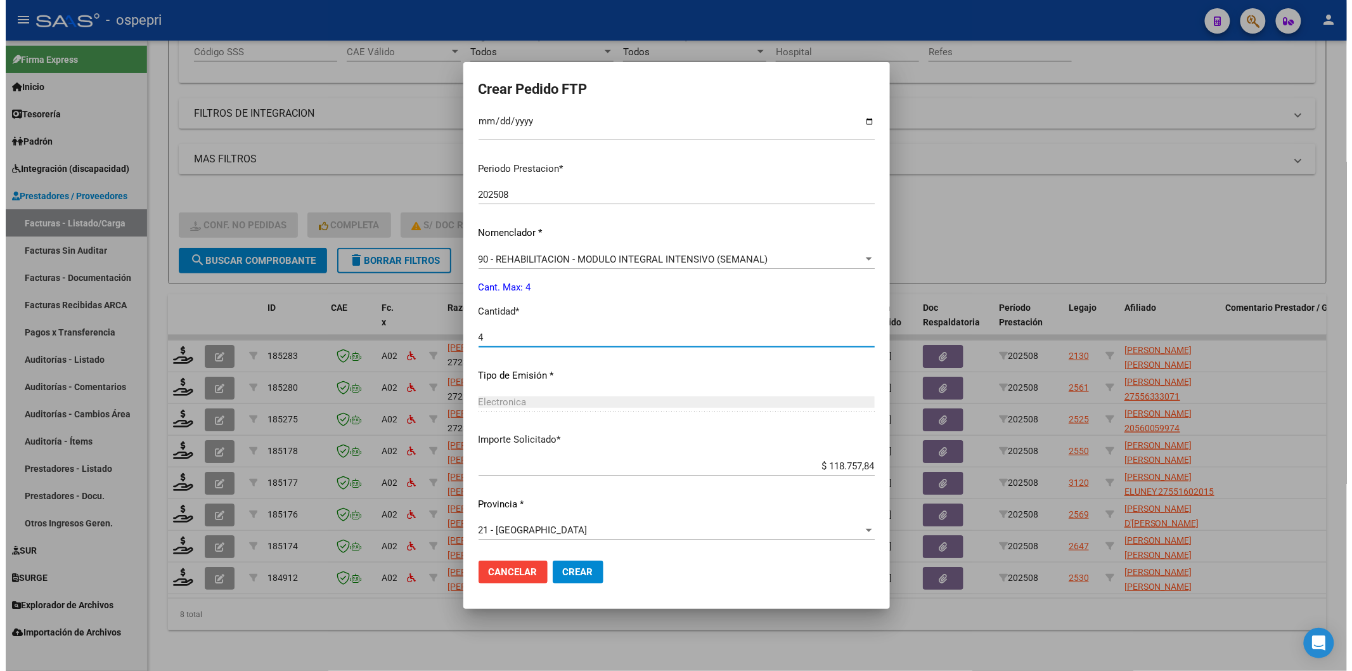
scroll to position [363, 0]
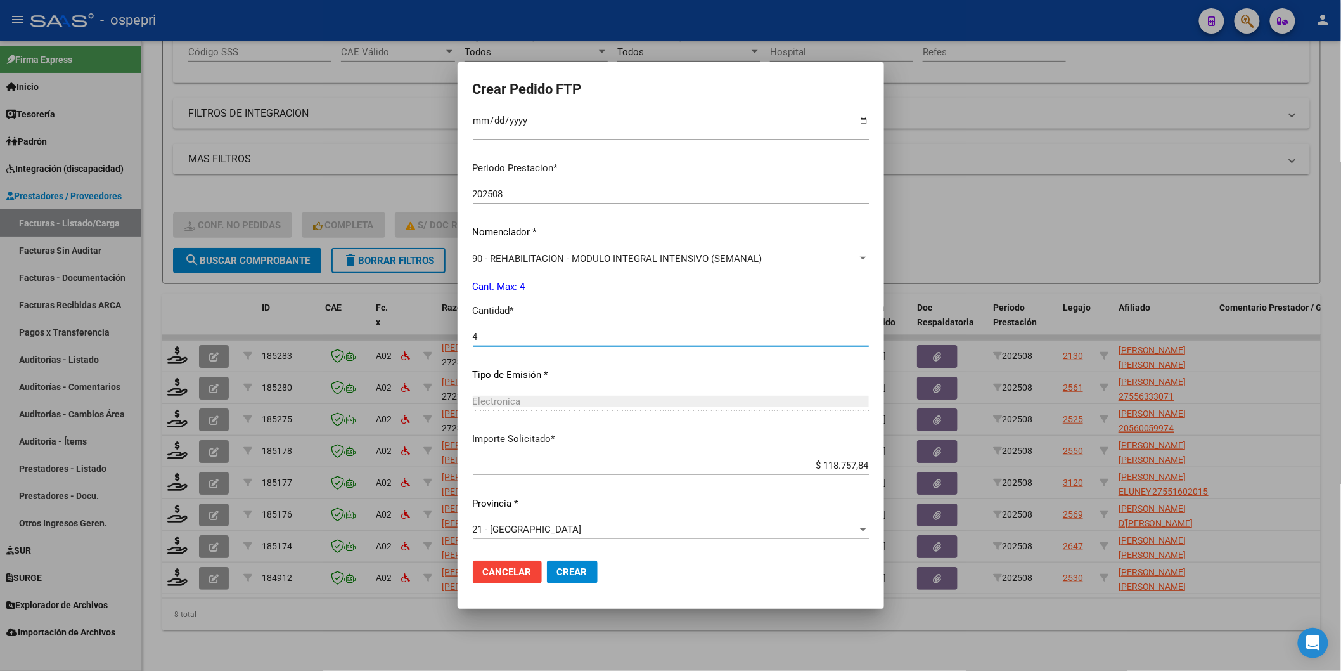
type input "4"
click at [564, 569] on span "Crear" at bounding box center [572, 571] width 30 height 11
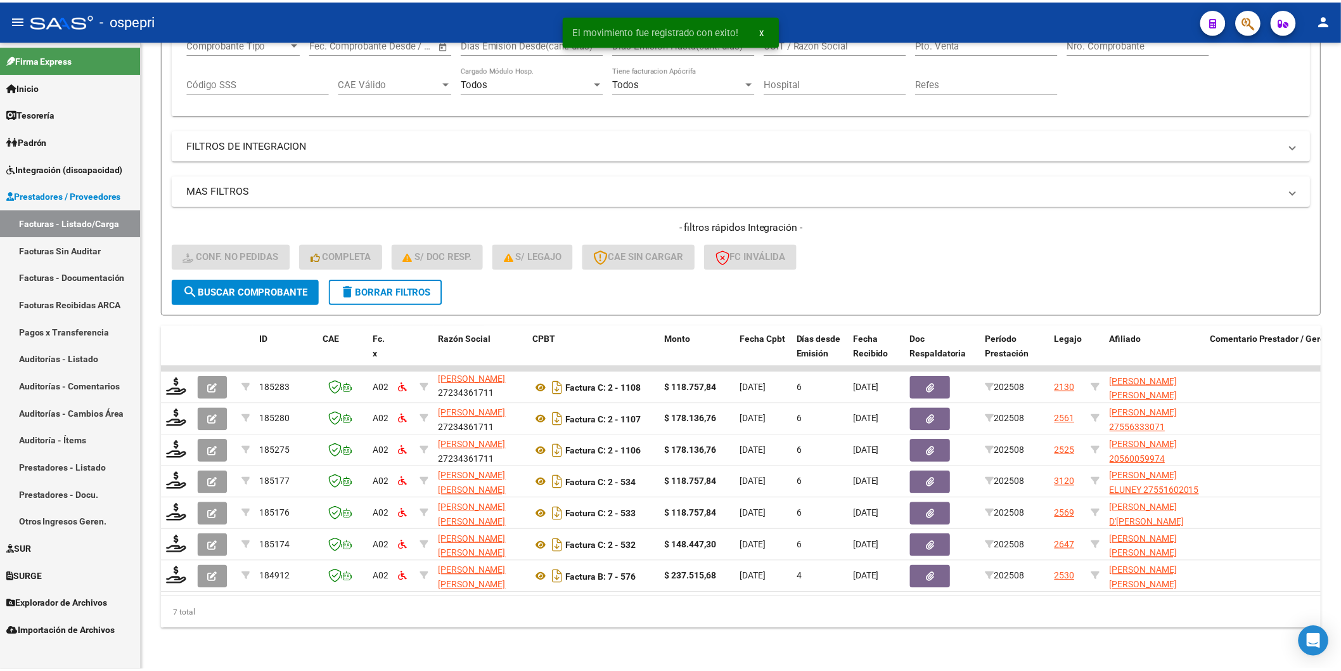
scroll to position [238, 0]
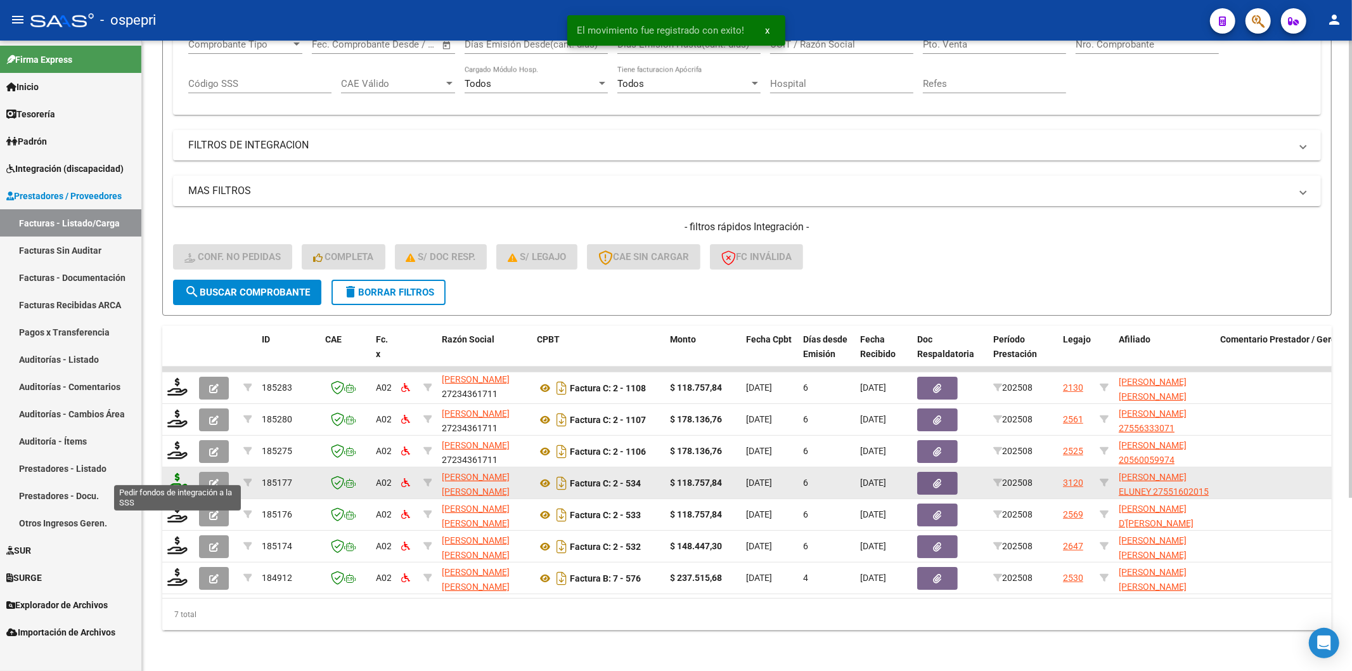
click at [181, 473] on icon at bounding box center [177, 482] width 20 height 18
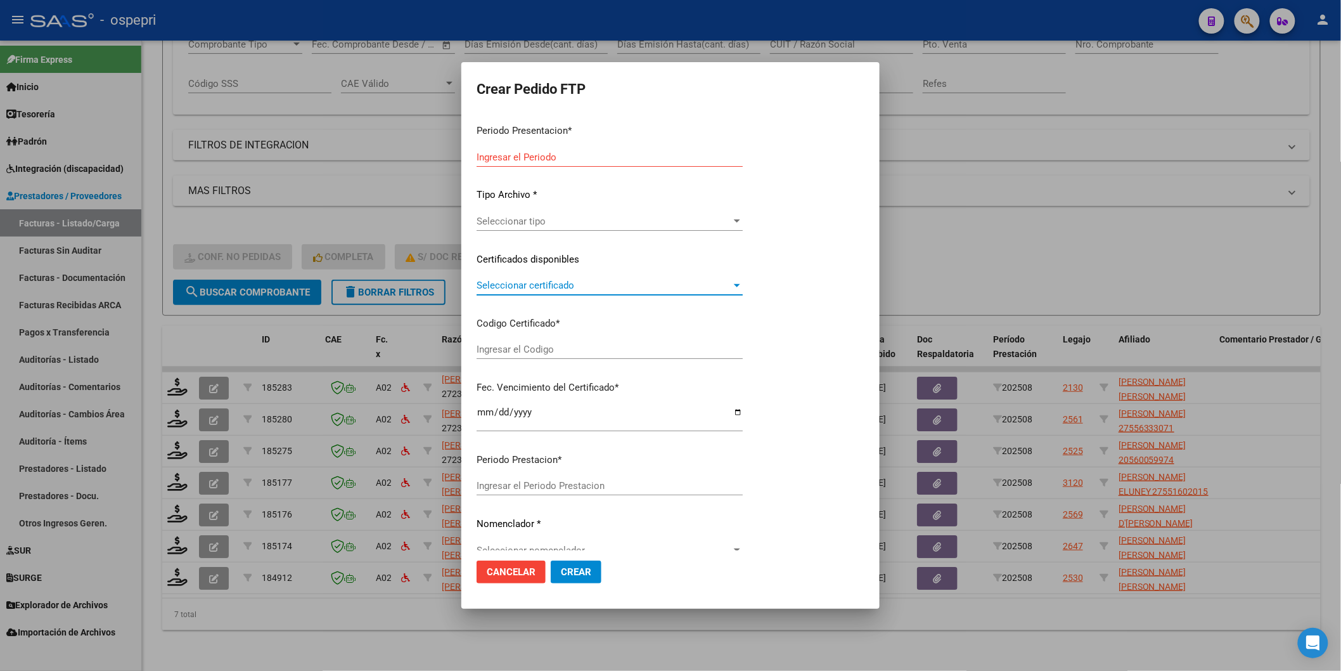
click at [499, 284] on span "Seleccionar certificado" at bounding box center [604, 284] width 255 height 11
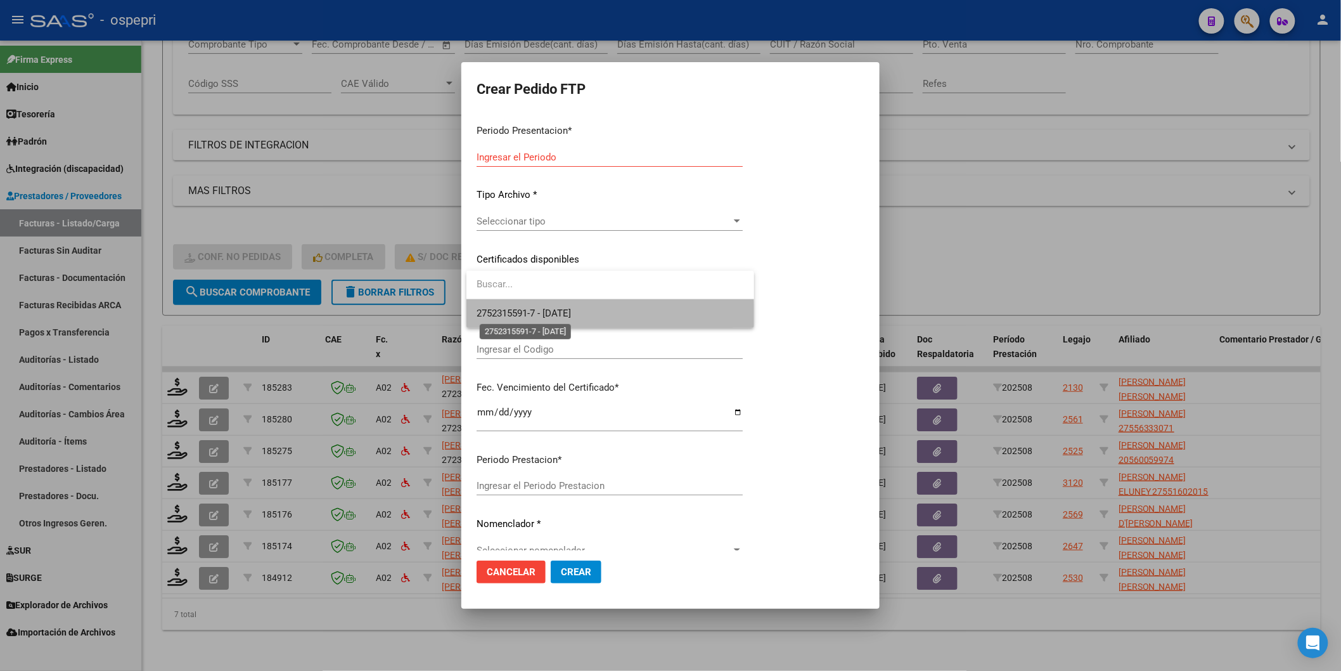
click at [502, 318] on span "2752315591-7 - 2026-06-01" at bounding box center [524, 312] width 94 height 11
type input "2752315591-7"
type input "2026-06-01"
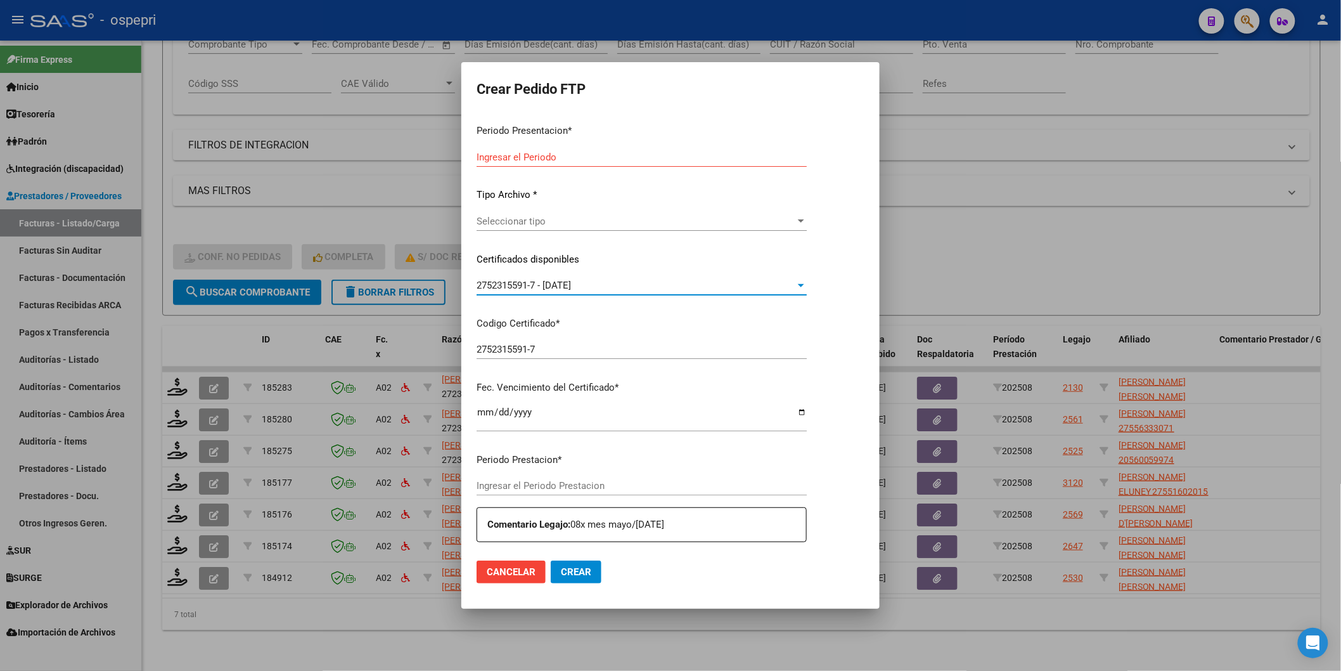
type input "202508"
type input "$ 118.757,84"
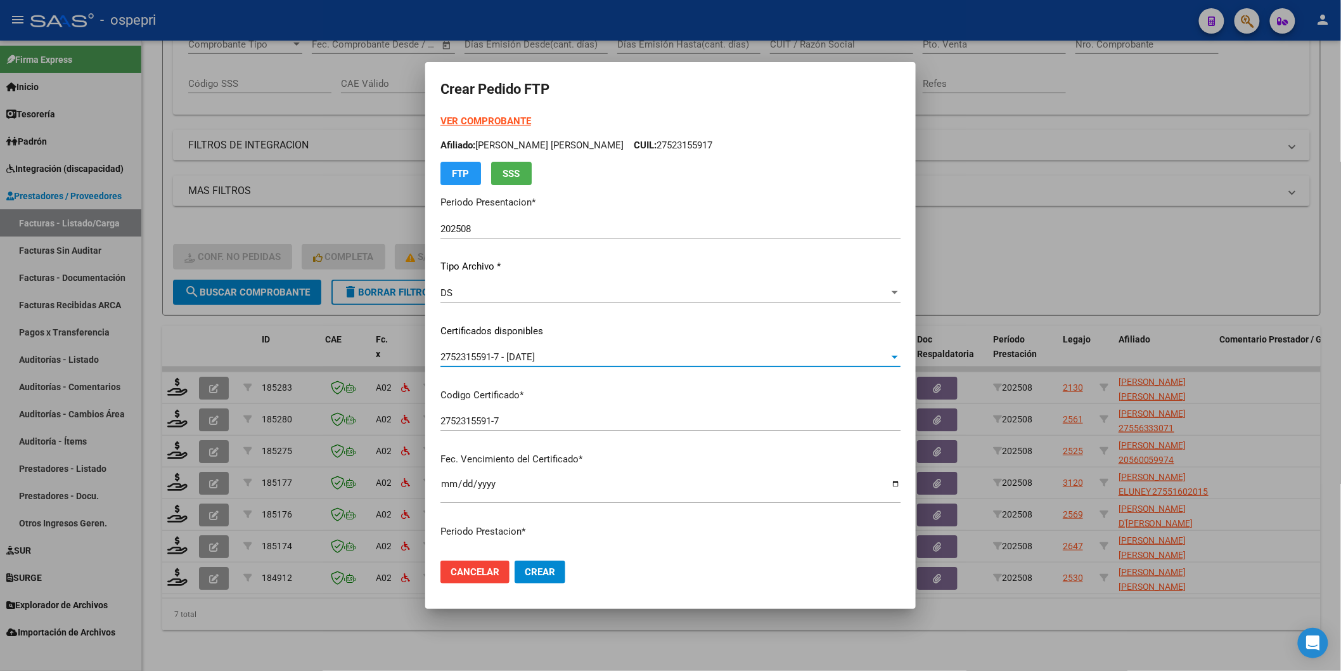
type input "2755160201-5"
type input "2028-03-27"
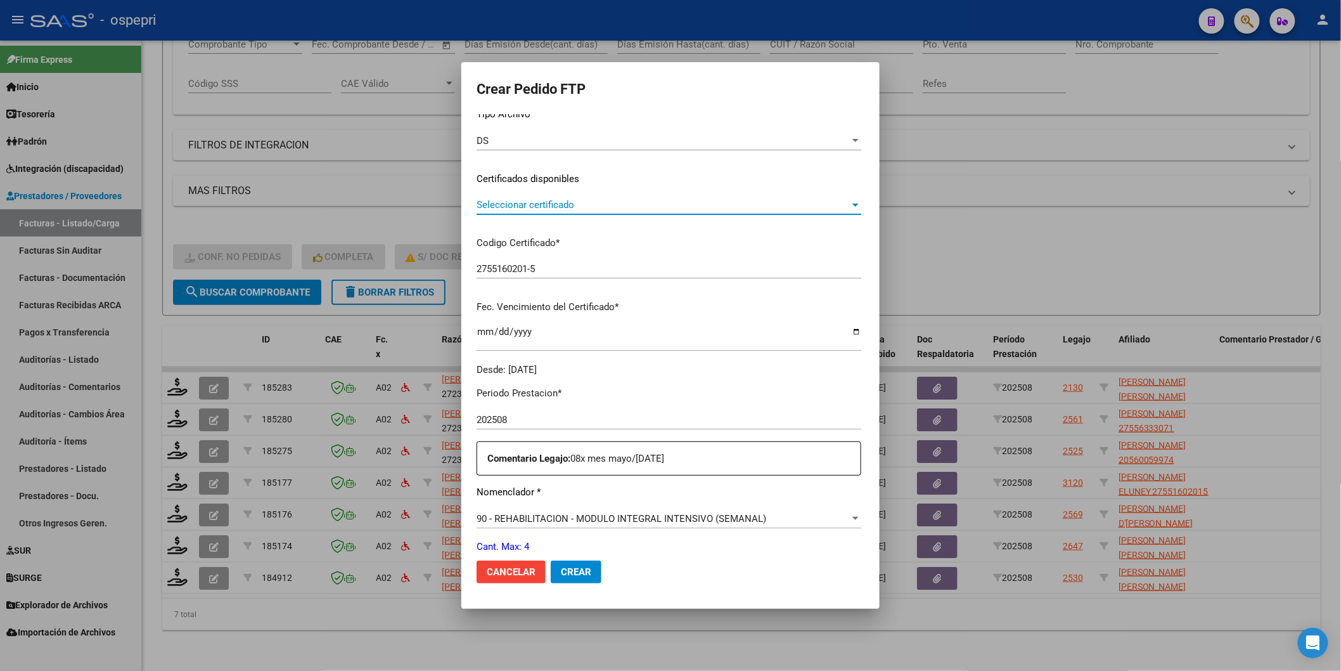
scroll to position [211, 0]
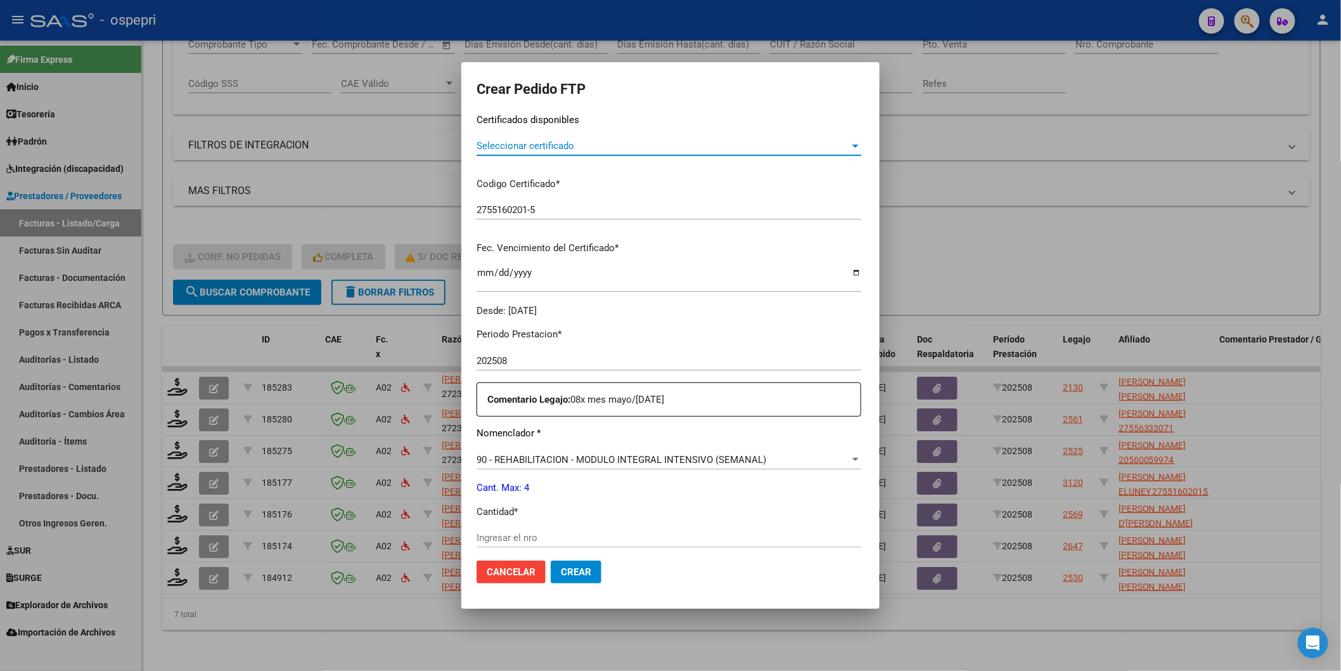
click at [477, 143] on span "Seleccionar certificado" at bounding box center [663, 145] width 373 height 11
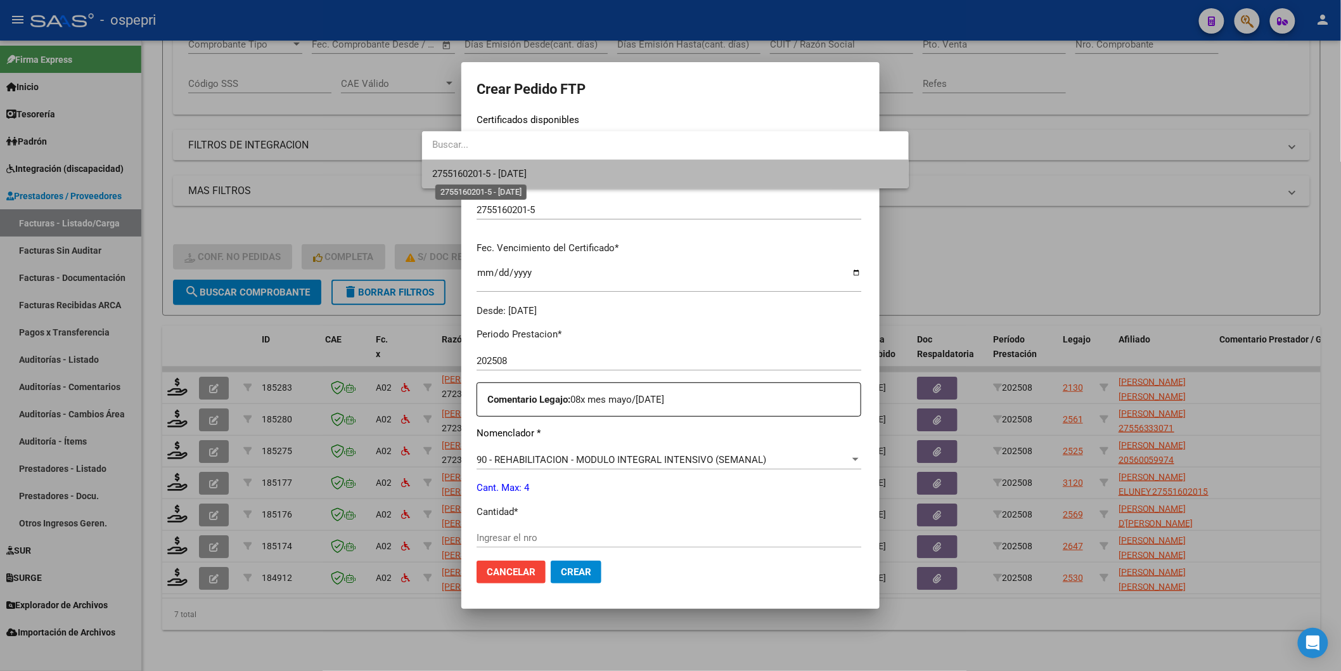
click at [468, 175] on span "2755160201-5 - 2028-03-27" at bounding box center [479, 173] width 94 height 11
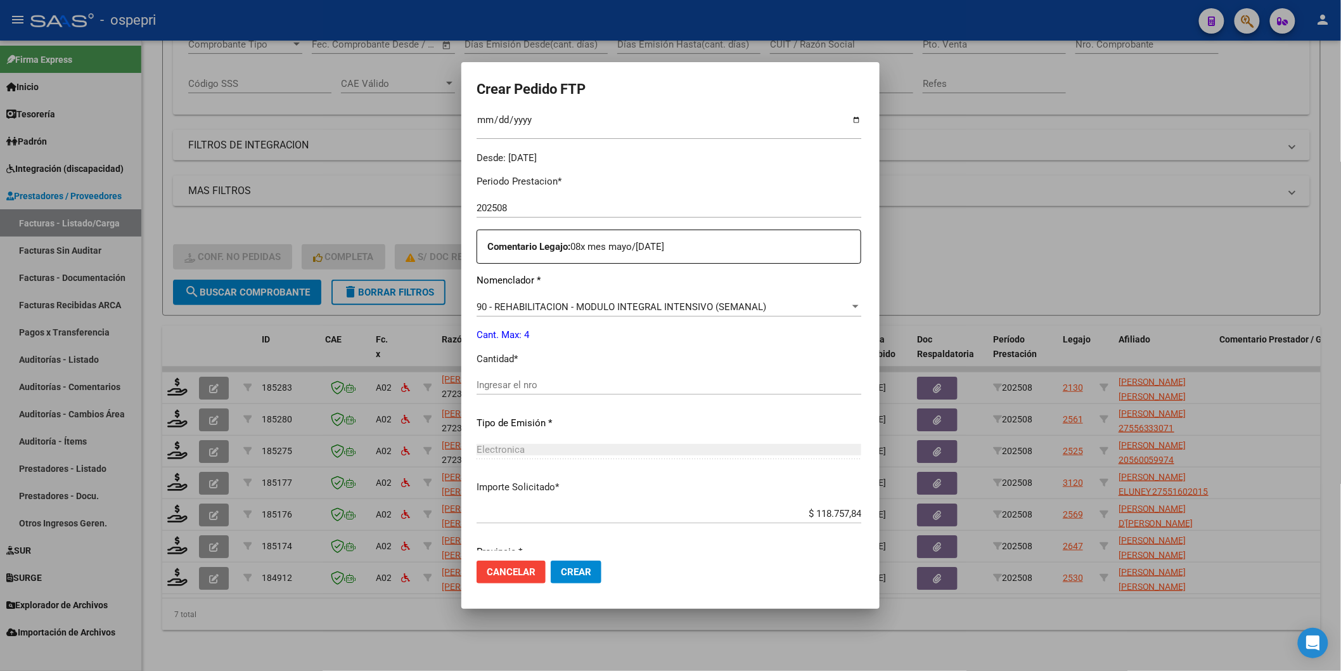
scroll to position [412, 0]
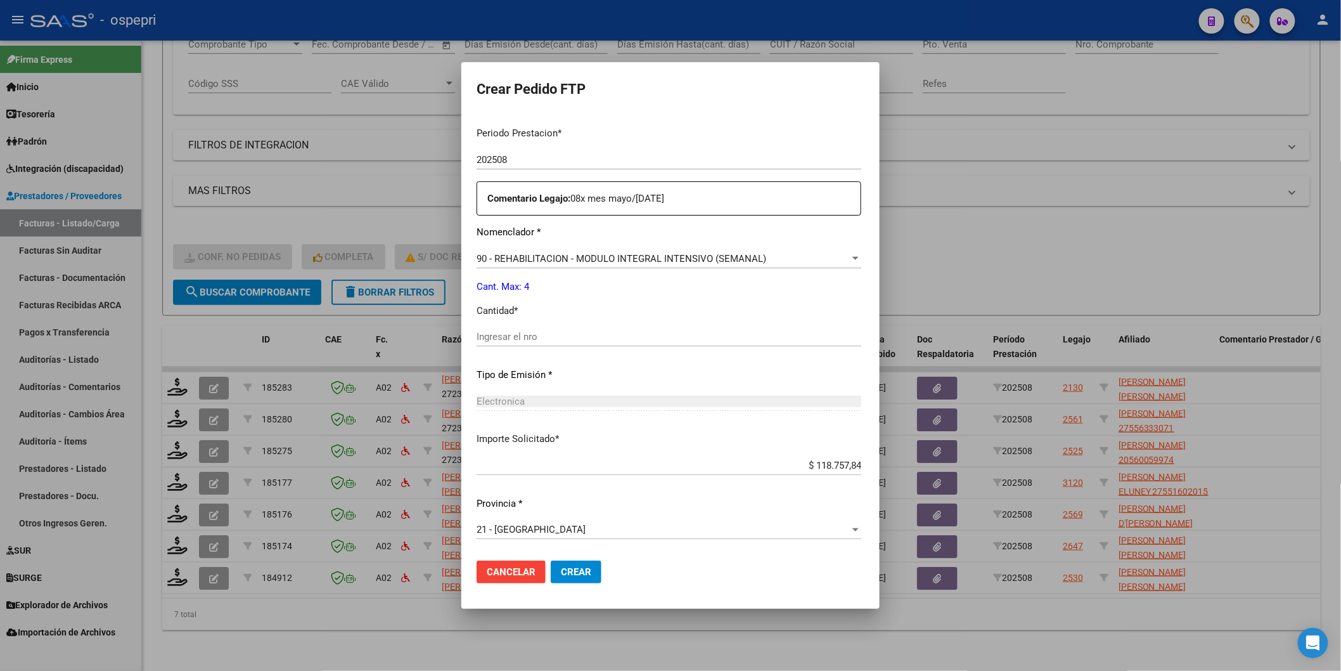
click at [477, 335] on input "Ingresar el nro" at bounding box center [669, 336] width 385 height 11
type input "4"
click at [551, 563] on button "Crear" at bounding box center [576, 571] width 51 height 23
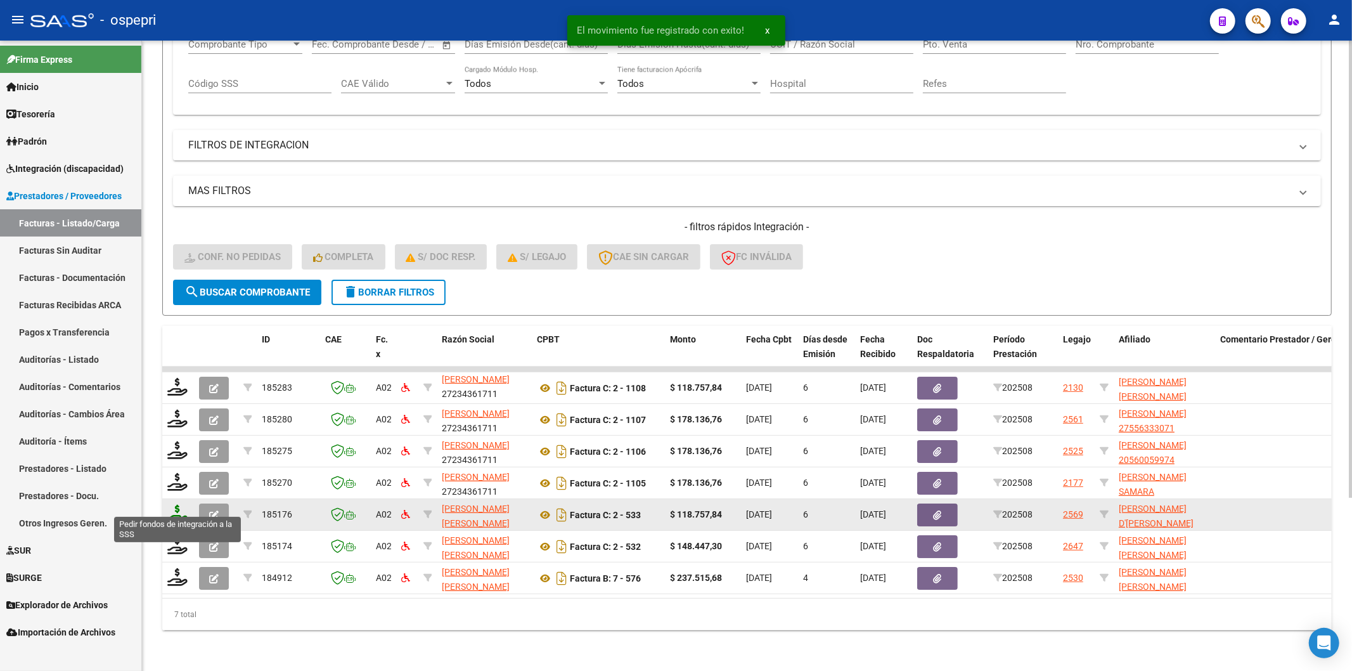
click at [174, 504] on icon at bounding box center [177, 513] width 20 height 18
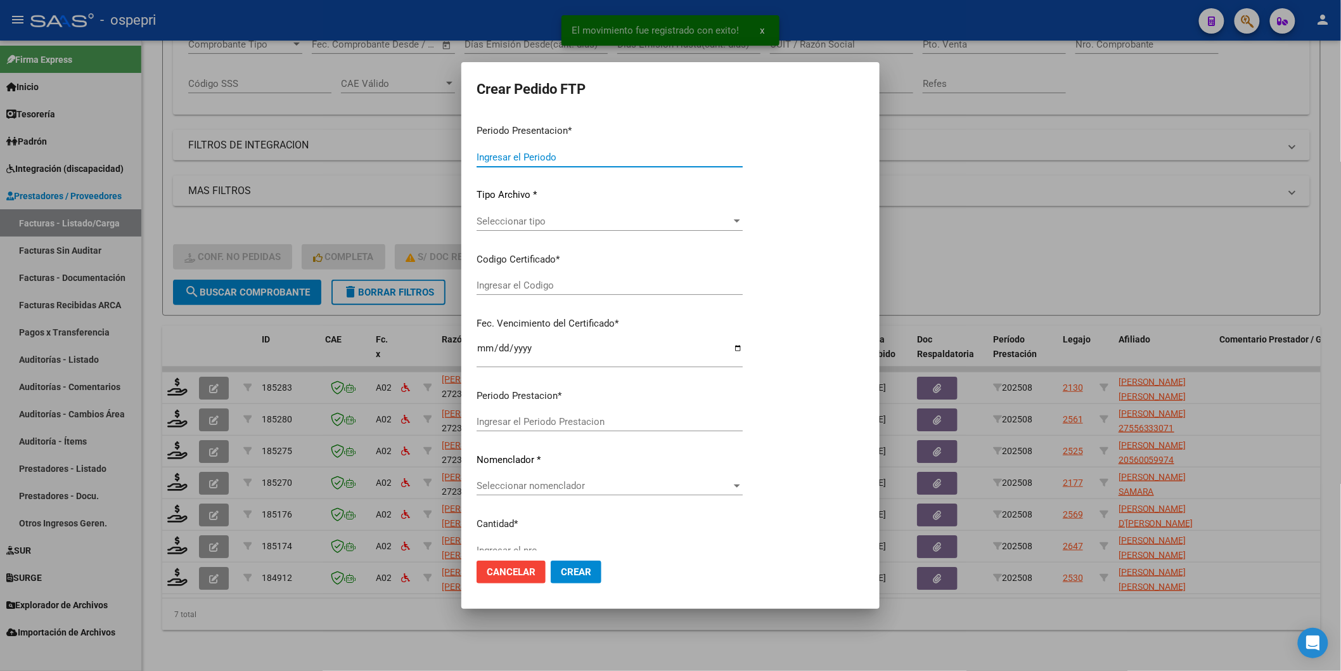
type input "202508"
type input "$ 118.757,84"
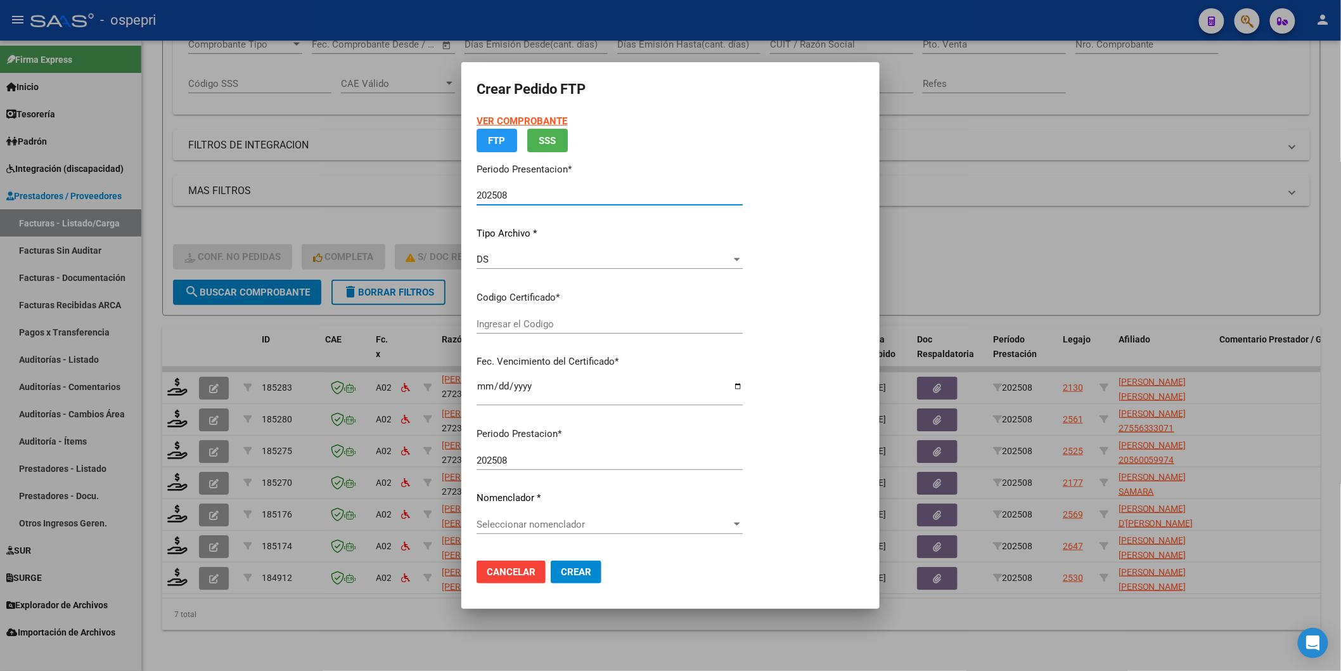
type input "2055631463-3"
type input "2029-07-01"
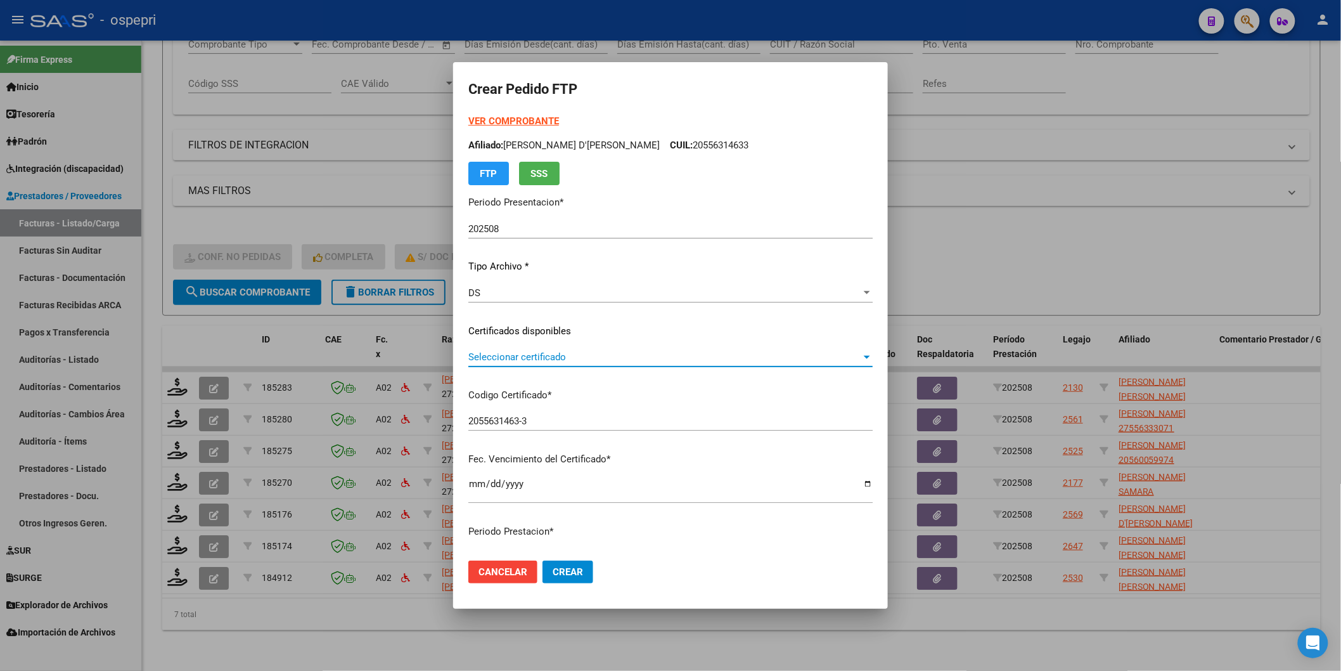
click at [510, 362] on span "Seleccionar certificado" at bounding box center [664, 356] width 393 height 11
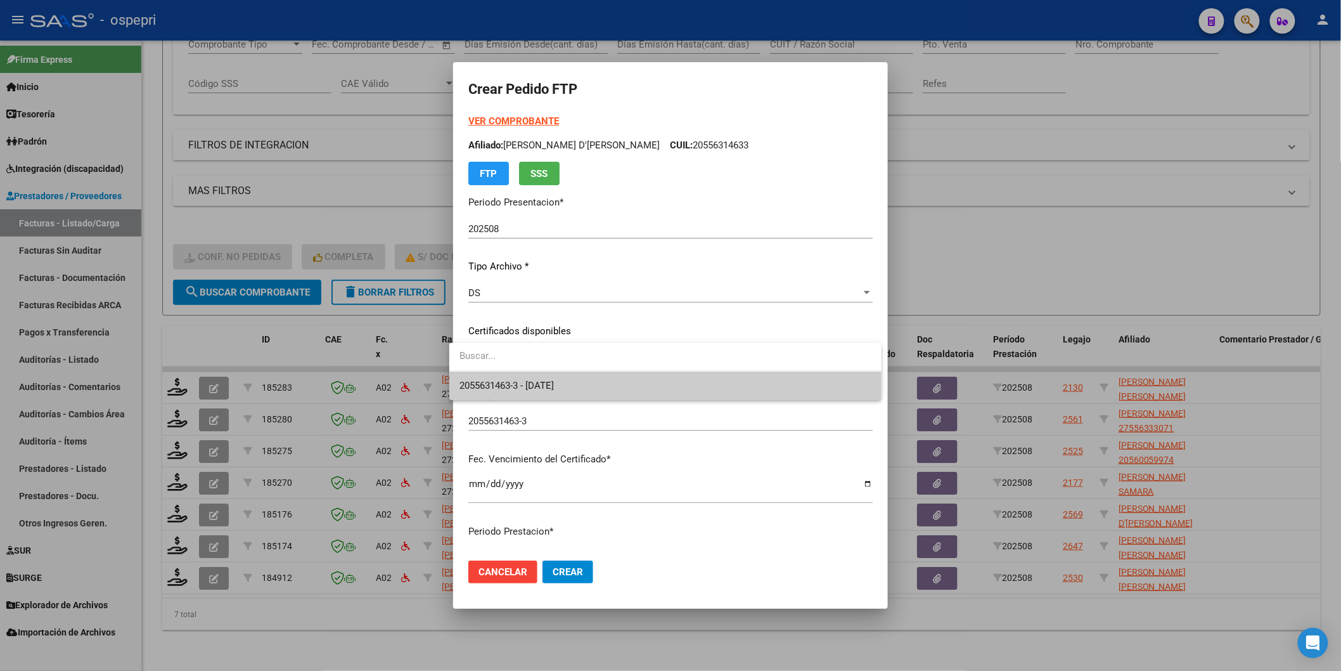
click at [520, 413] on div at bounding box center [670, 335] width 1341 height 671
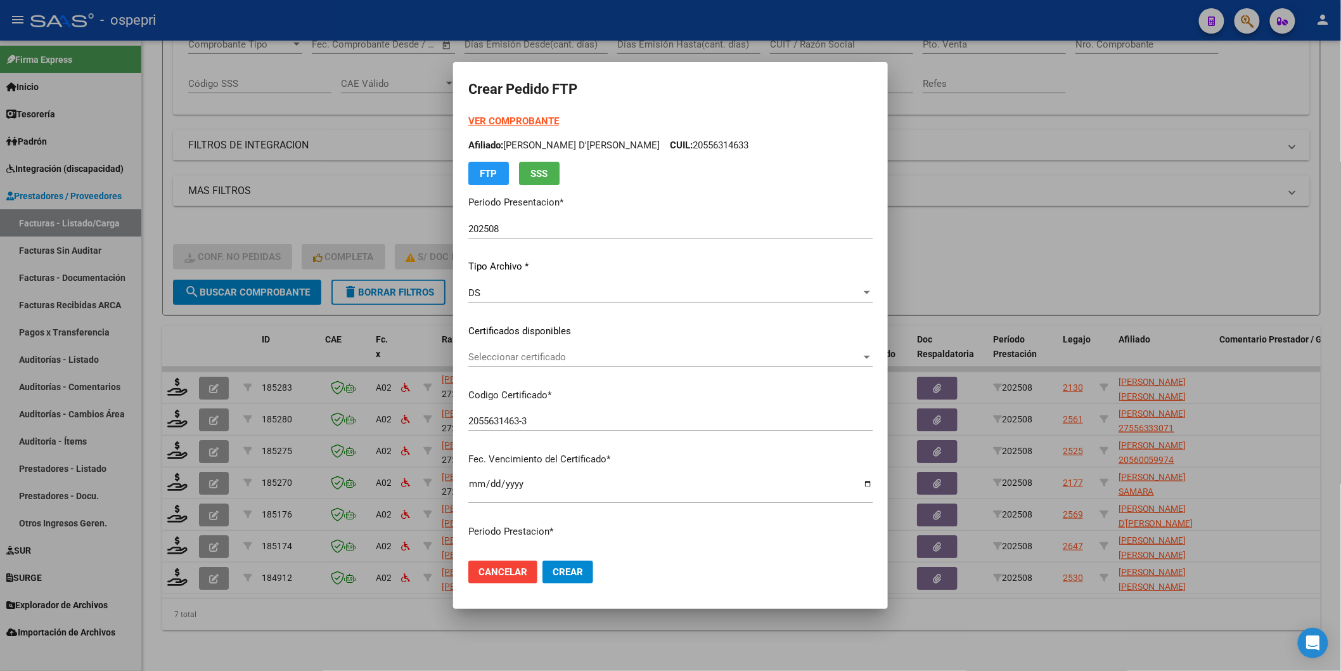
click at [523, 393] on p "Codigo Certificado *" at bounding box center [670, 395] width 404 height 15
click at [523, 363] on div "Seleccionar certificado Seleccionar certificado" at bounding box center [670, 356] width 404 height 19
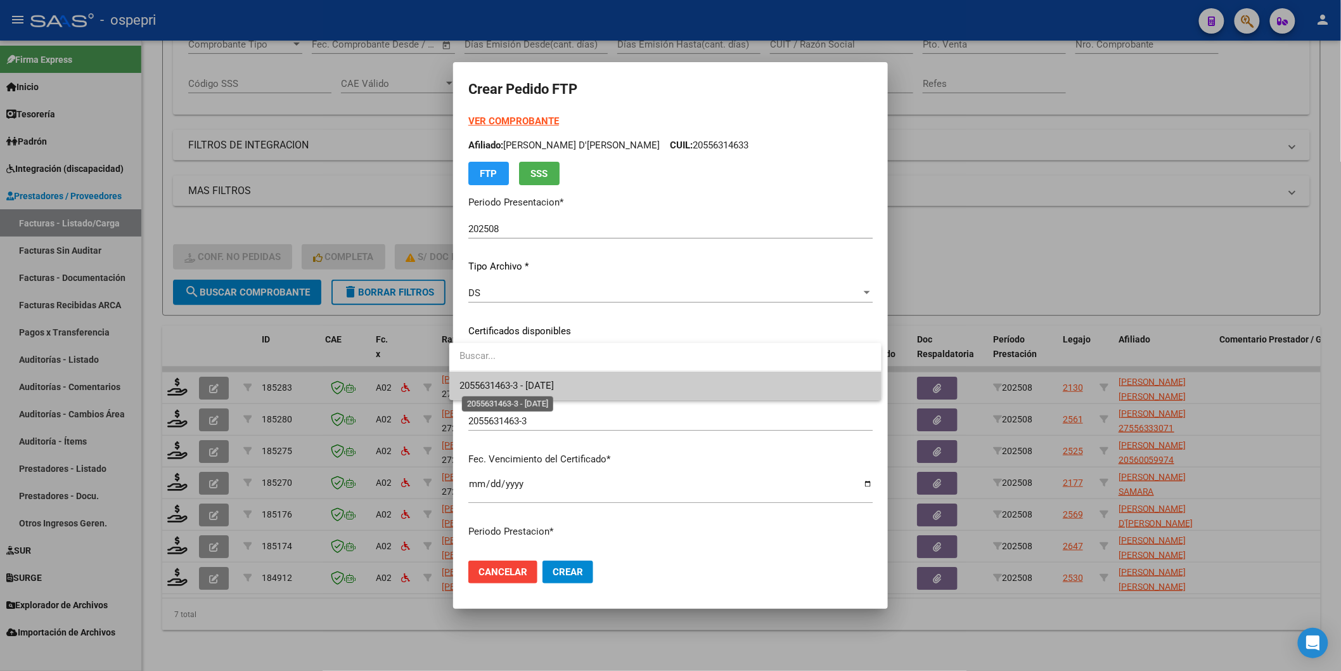
click at [523, 385] on span "2055631463-3 - 2029-07-01" at bounding box center [506, 385] width 94 height 11
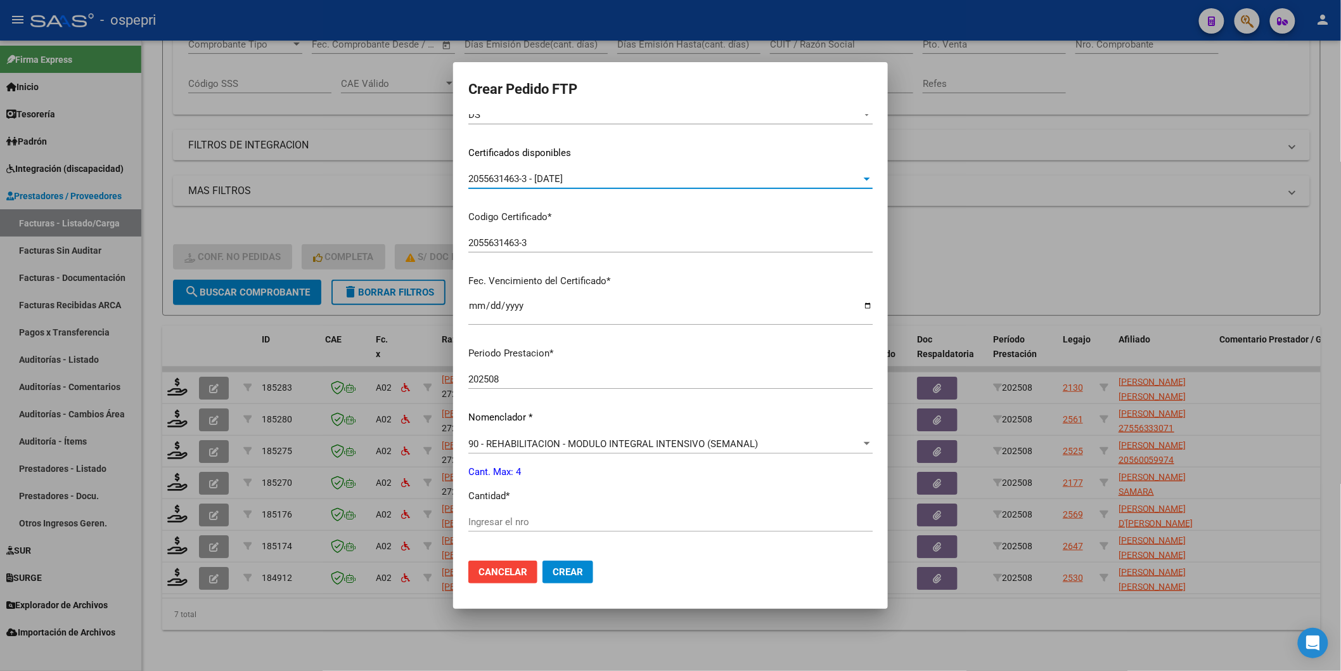
scroll to position [211, 0]
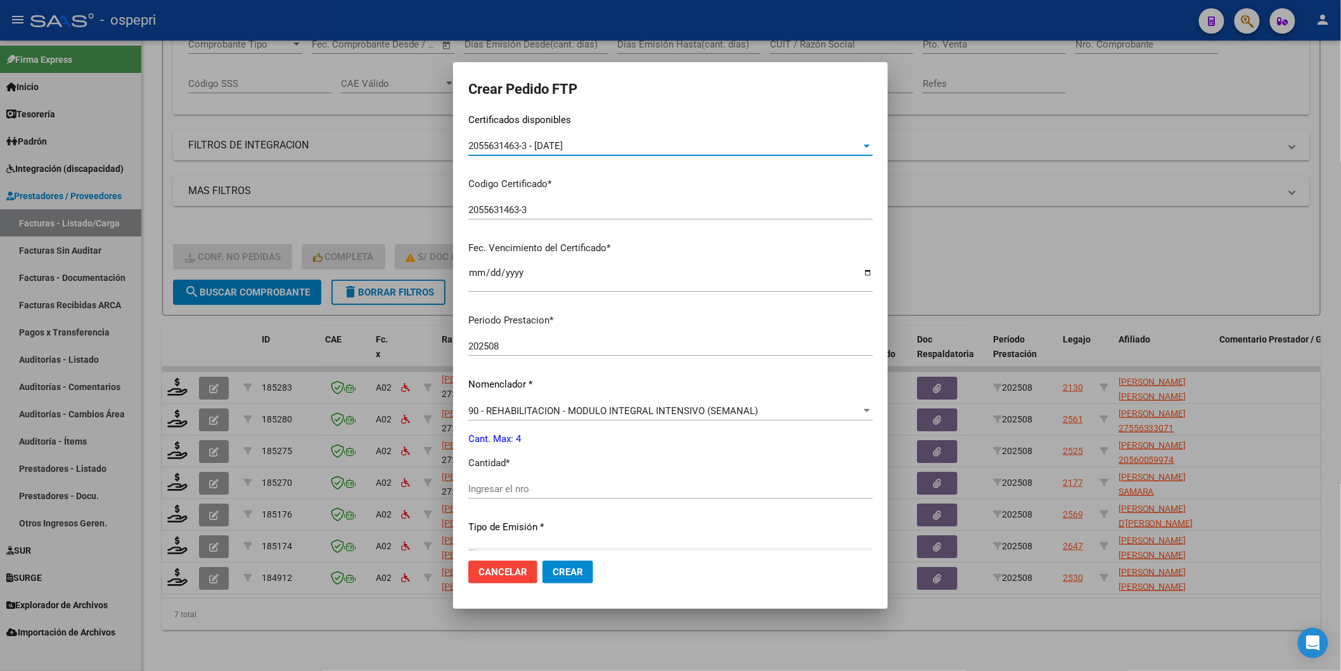
click at [503, 491] on input "Ingresar el nro" at bounding box center [670, 488] width 404 height 11
type input "4"
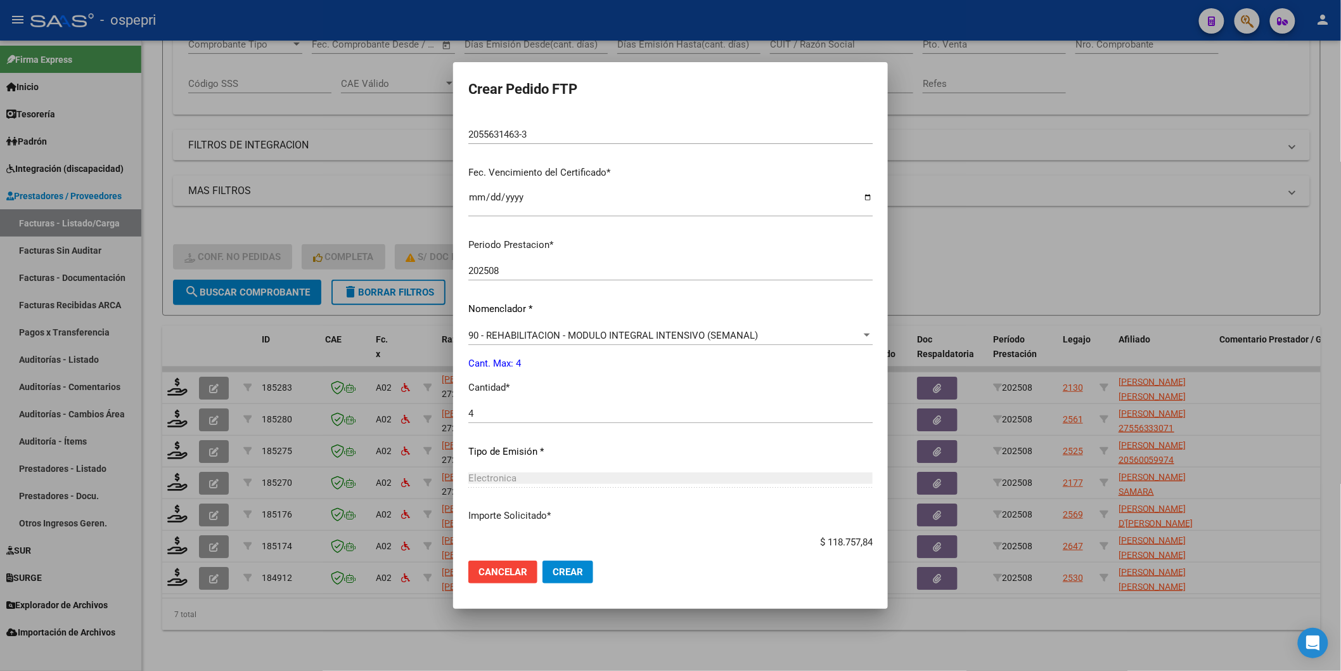
scroll to position [363, 0]
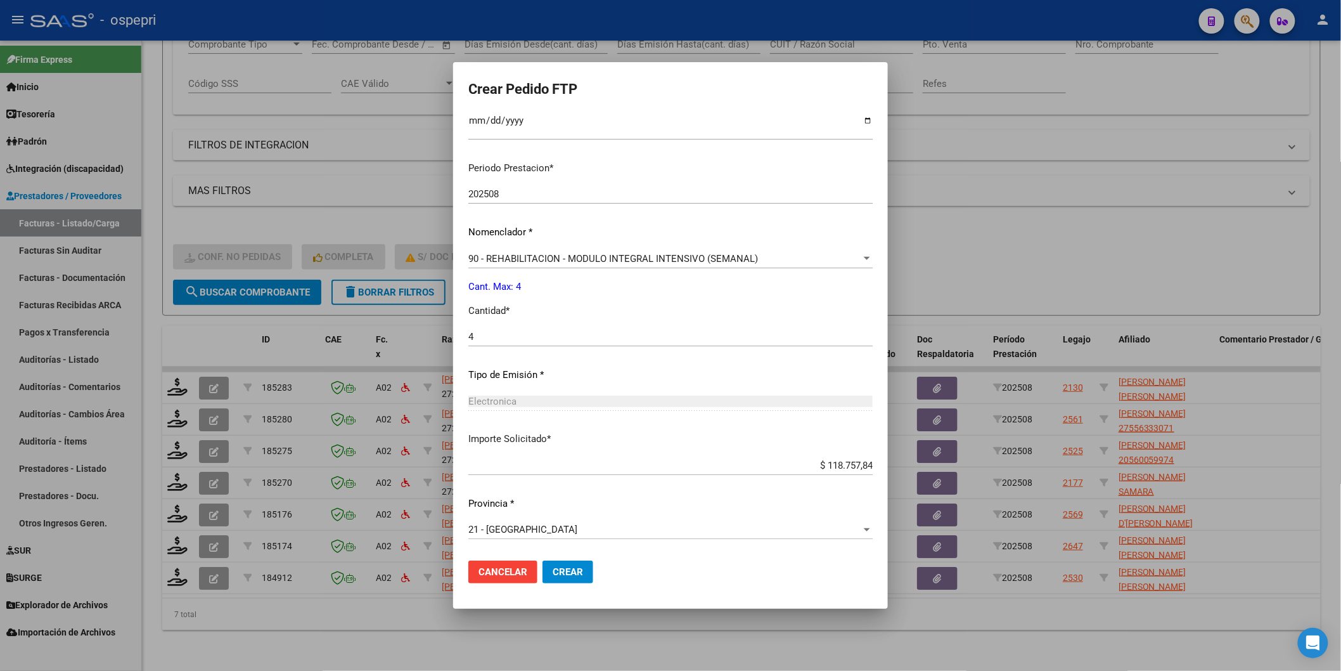
click at [553, 568] on span "Crear" at bounding box center [568, 571] width 30 height 11
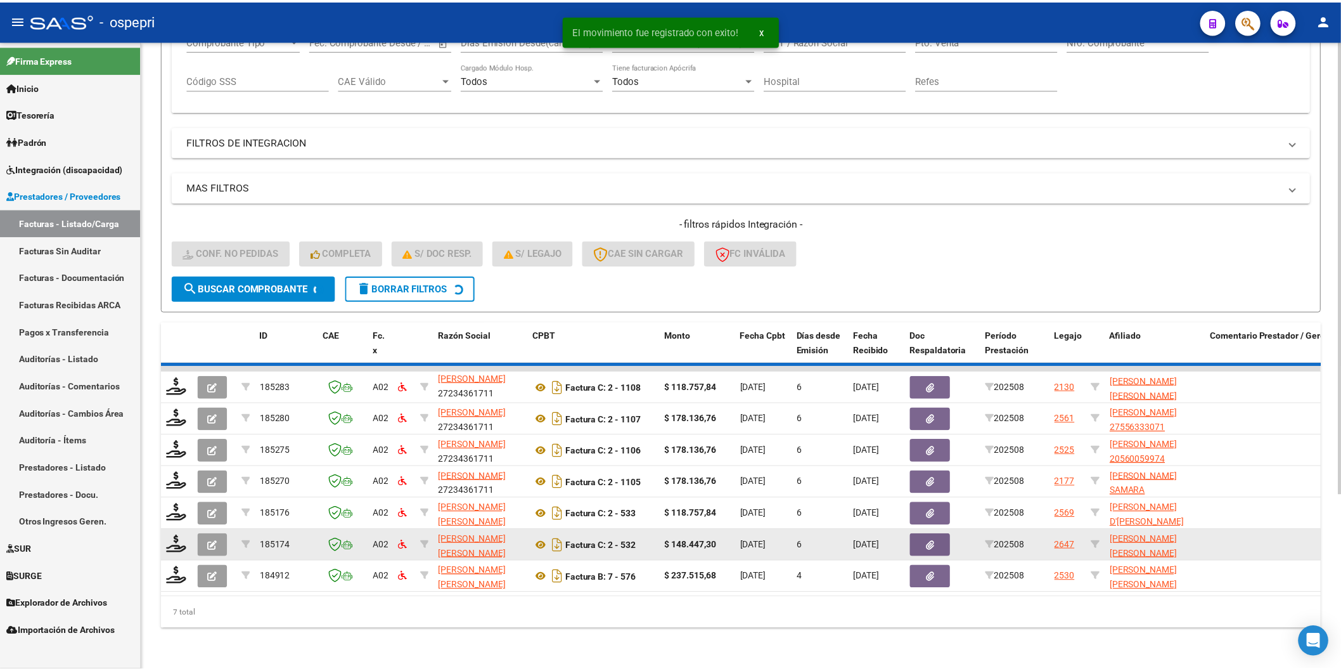
scroll to position [207, 0]
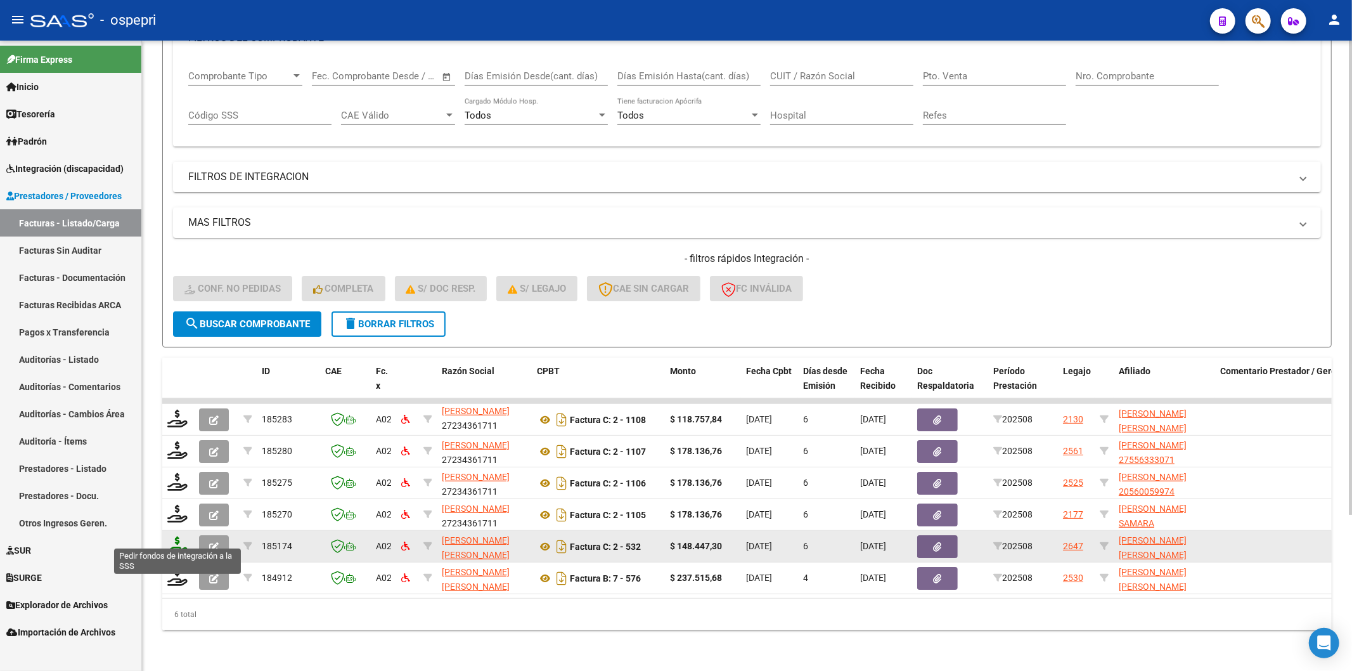
click at [184, 536] on icon at bounding box center [177, 545] width 20 height 18
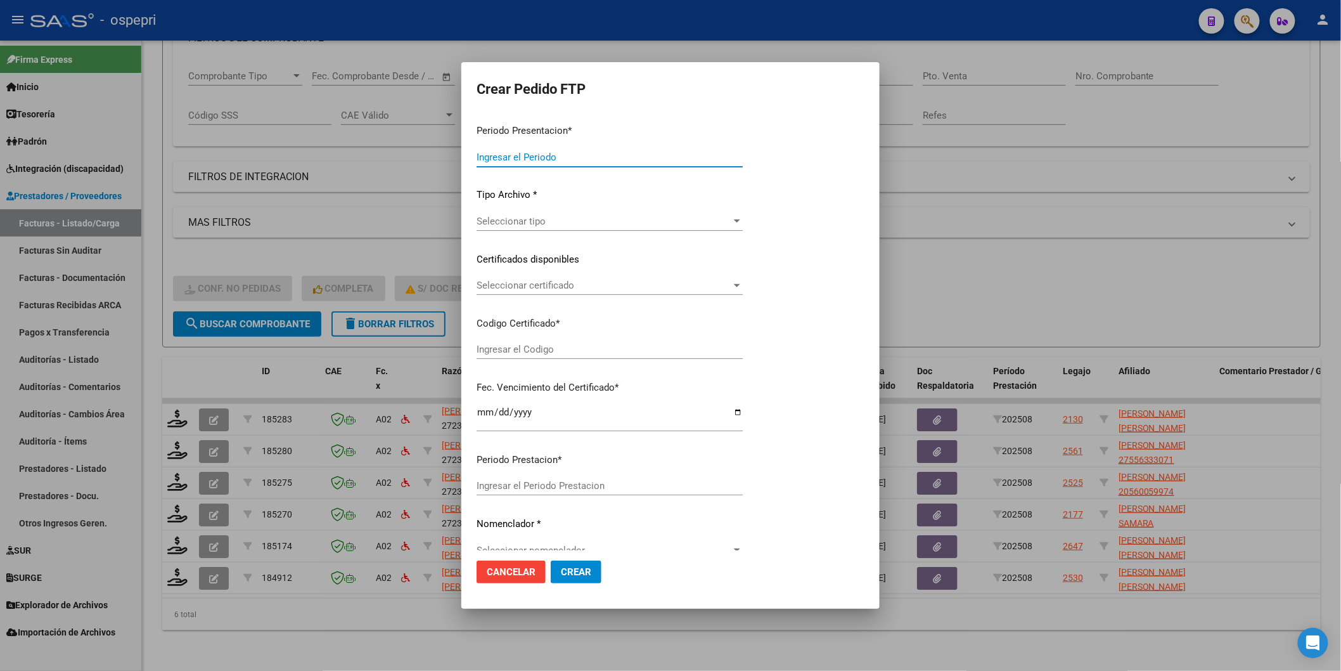
type input "202508"
type input "$ 148.447,30"
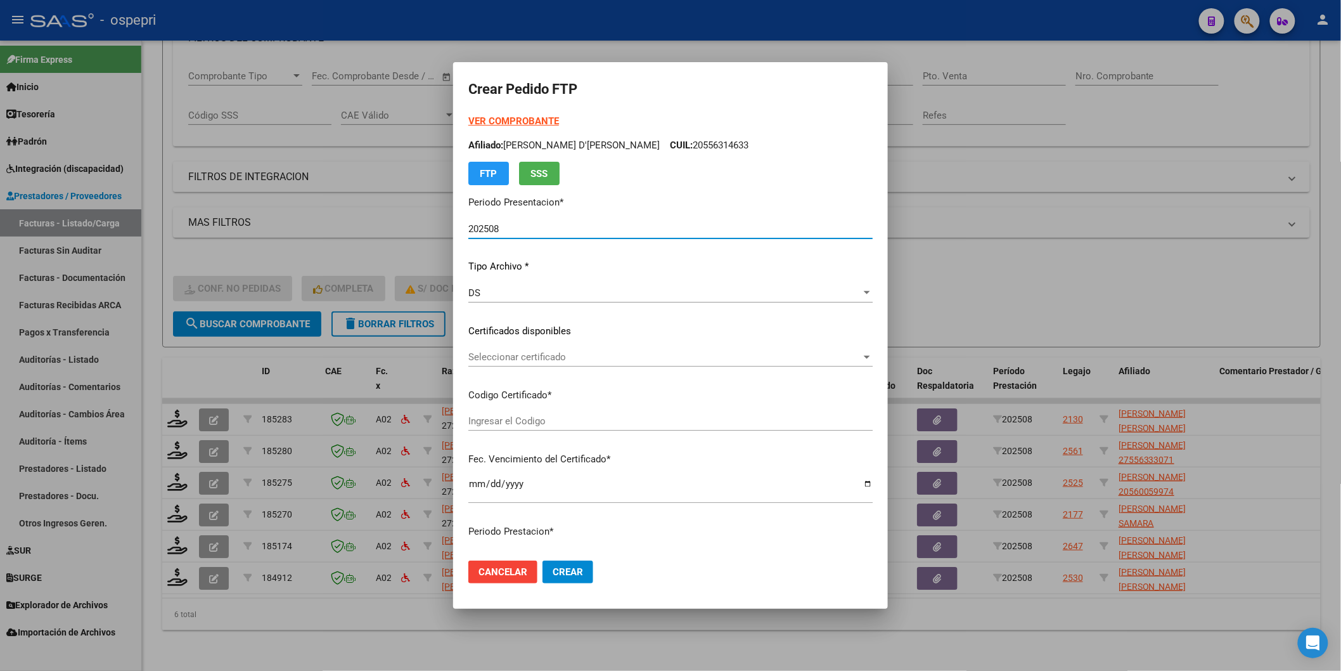
type input "ARG01000548568442022032820270328NQN10083"
type input "2027-03-28"
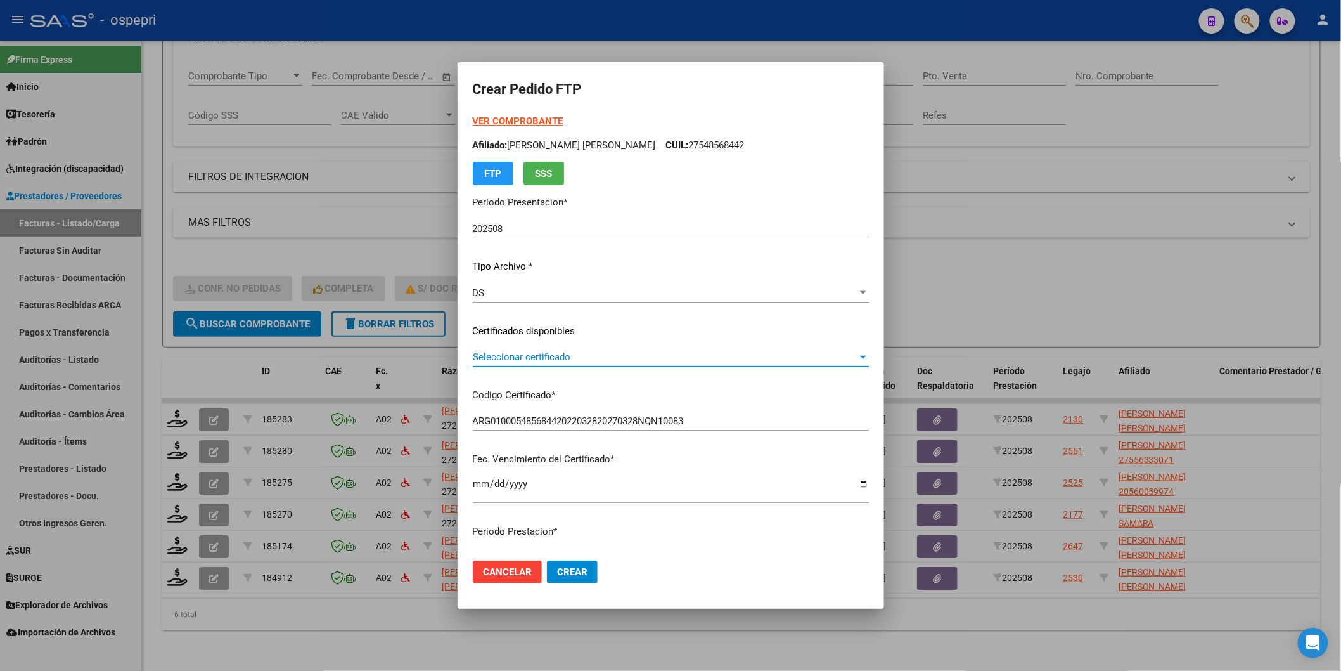
click at [473, 353] on span "Seleccionar certificado" at bounding box center [665, 356] width 385 height 11
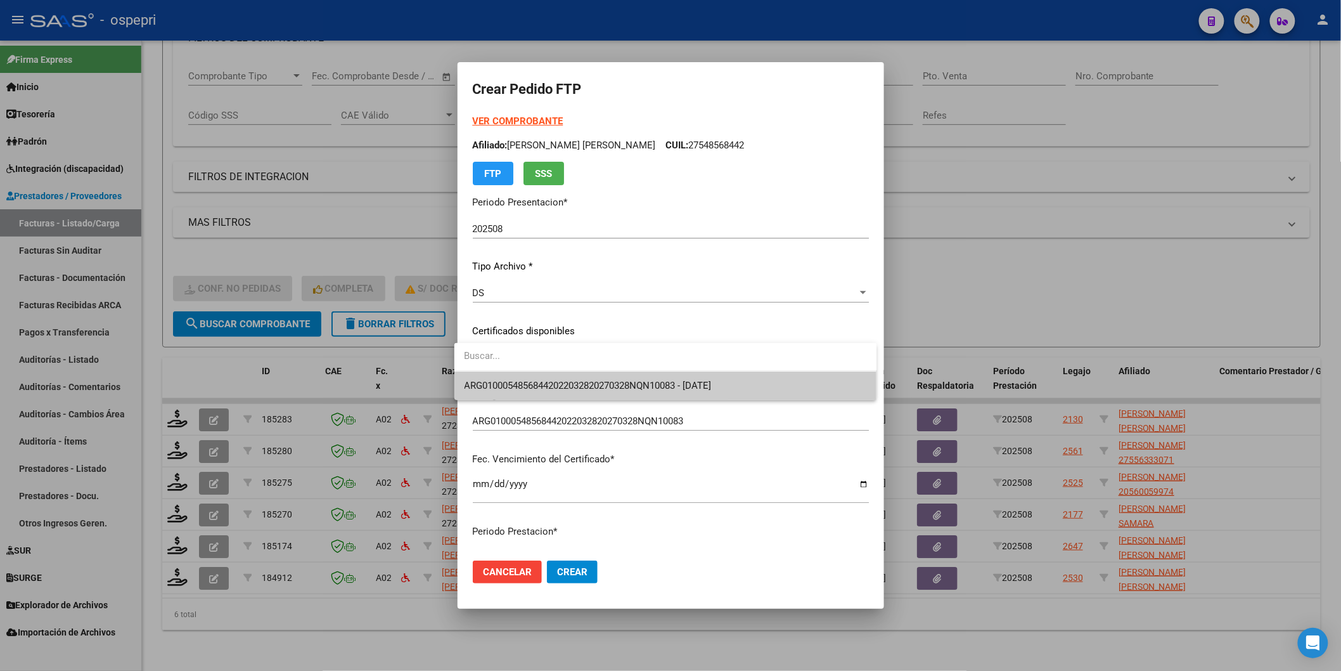
drag, startPoint x: 472, startPoint y: 353, endPoint x: 485, endPoint y: 376, distance: 27.0
click at [485, 376] on span "ARG01000548568442022032820270328NQN10083 - 2027-03-28" at bounding box center [666, 385] width 402 height 29
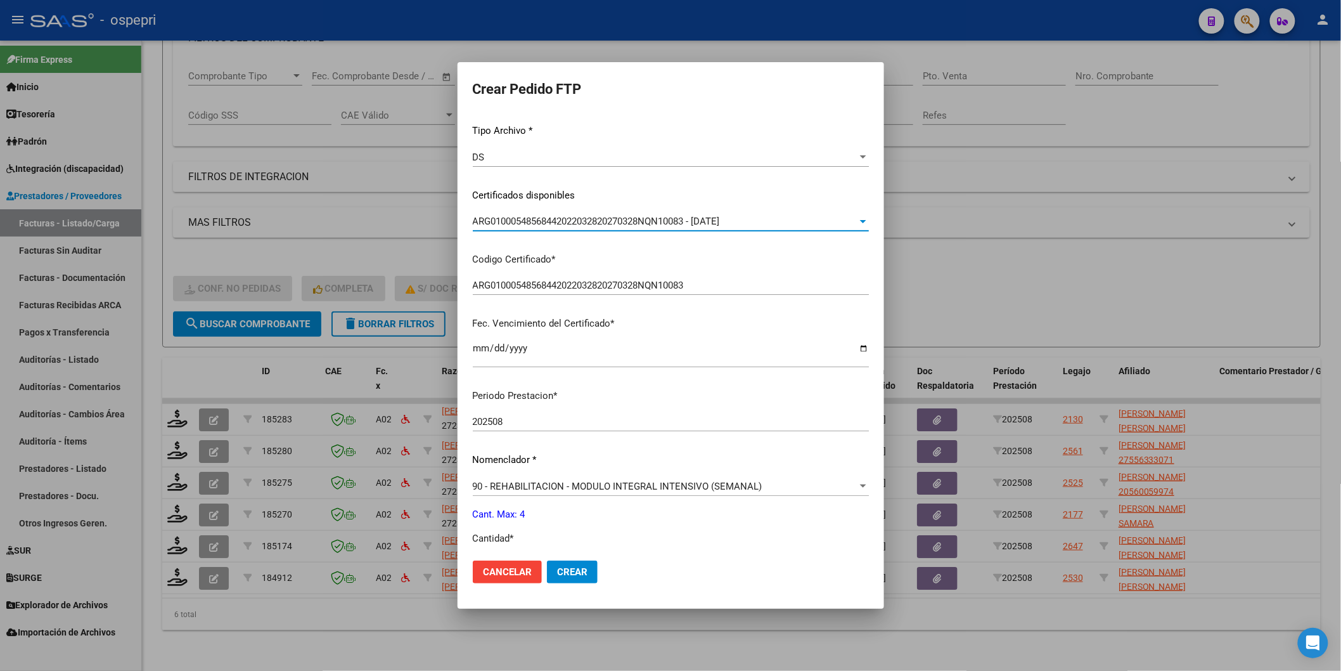
scroll to position [211, 0]
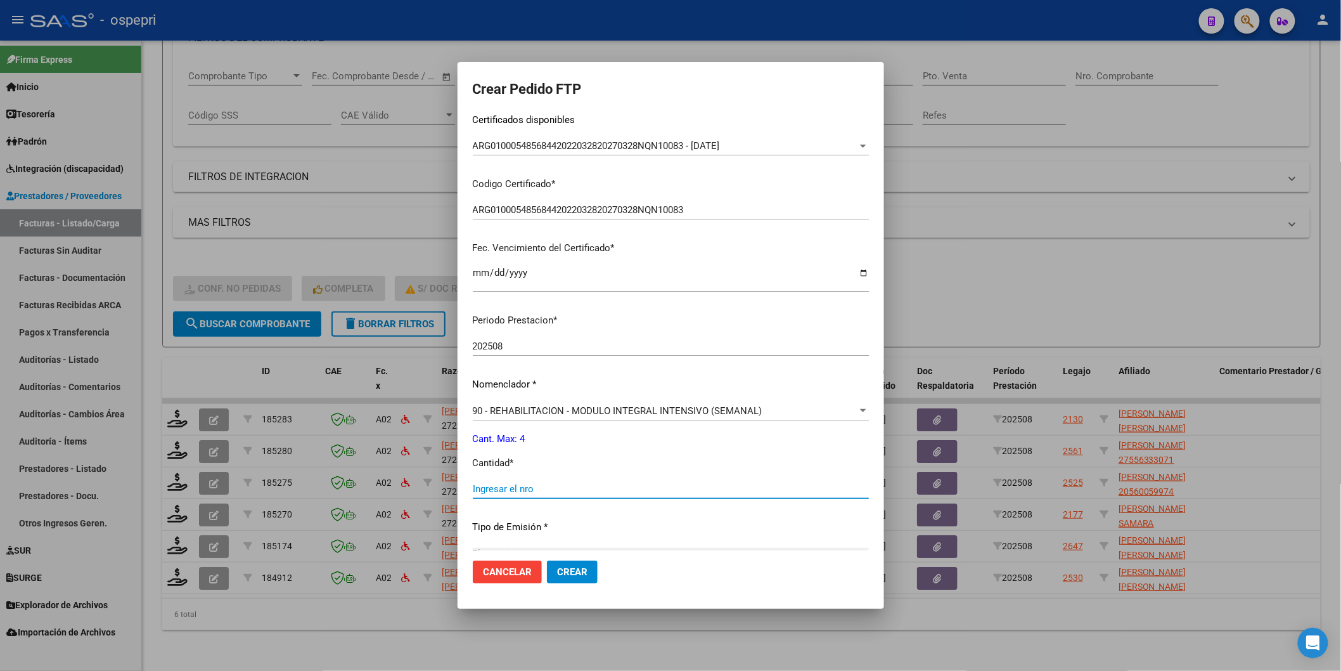
drag, startPoint x: 529, startPoint y: 491, endPoint x: 570, endPoint y: 499, distance: 41.9
click at [532, 489] on input "Ingresar el nro" at bounding box center [671, 488] width 396 height 11
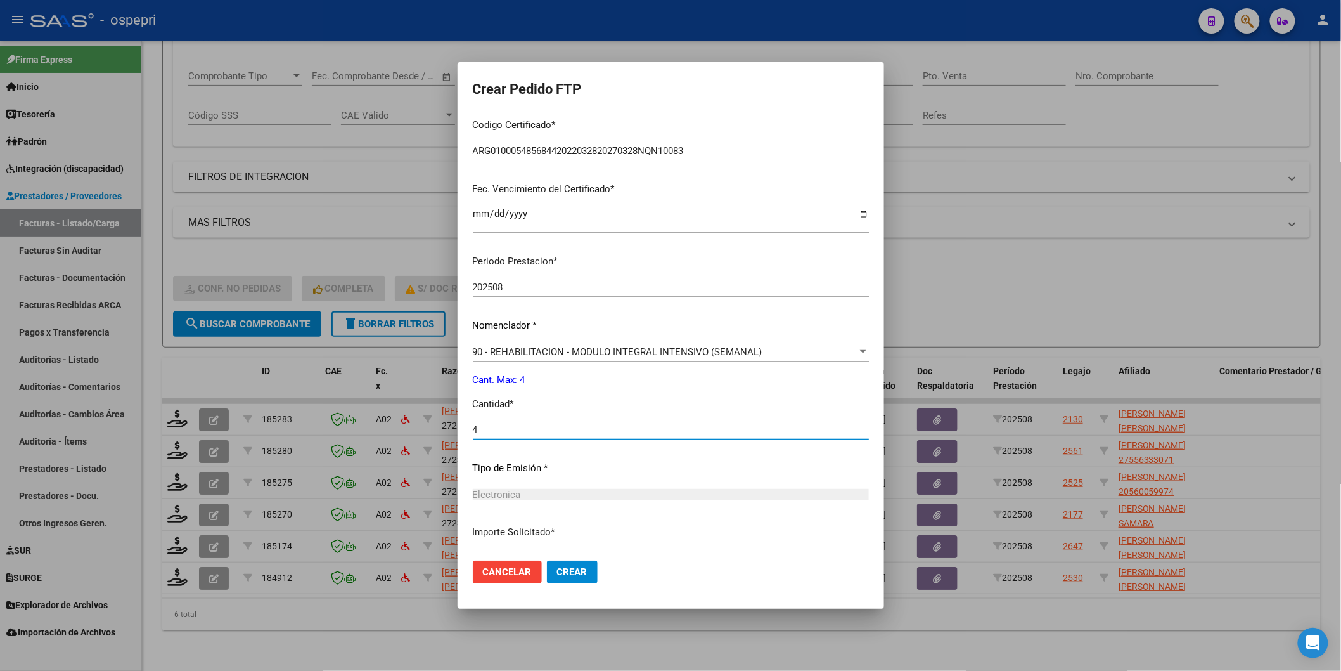
scroll to position [352, 0]
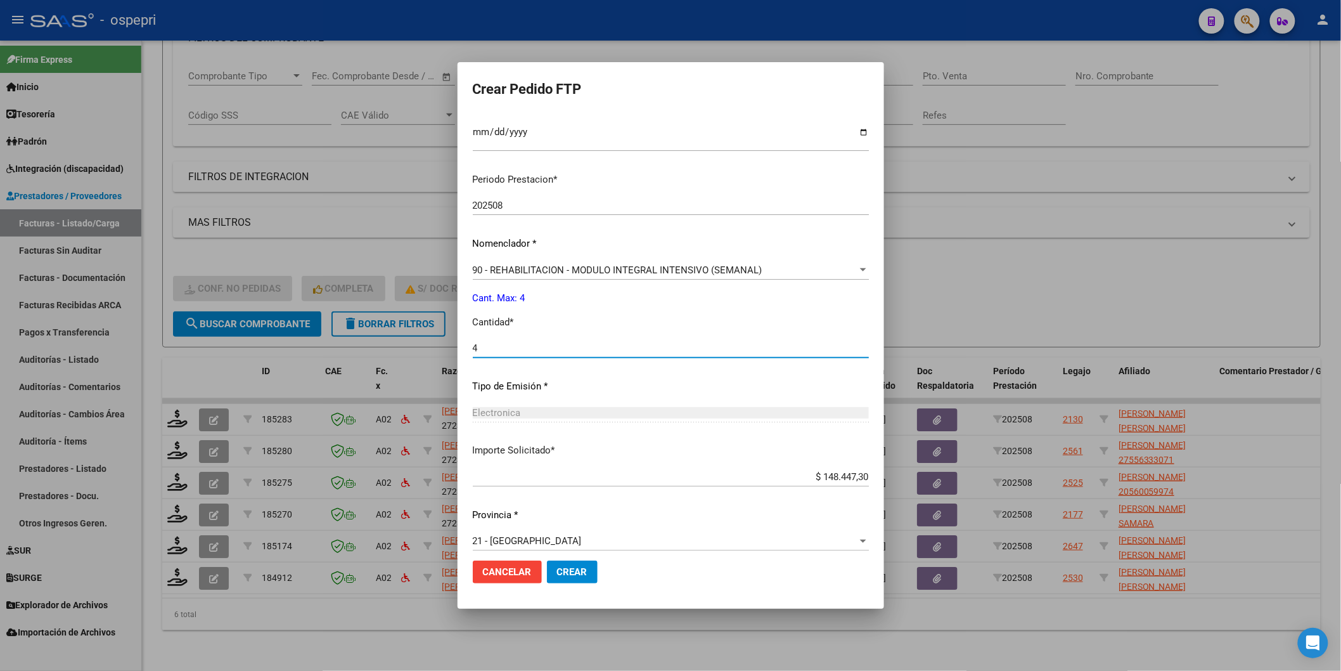
type input "4"
click at [577, 569] on span "Crear" at bounding box center [572, 571] width 30 height 11
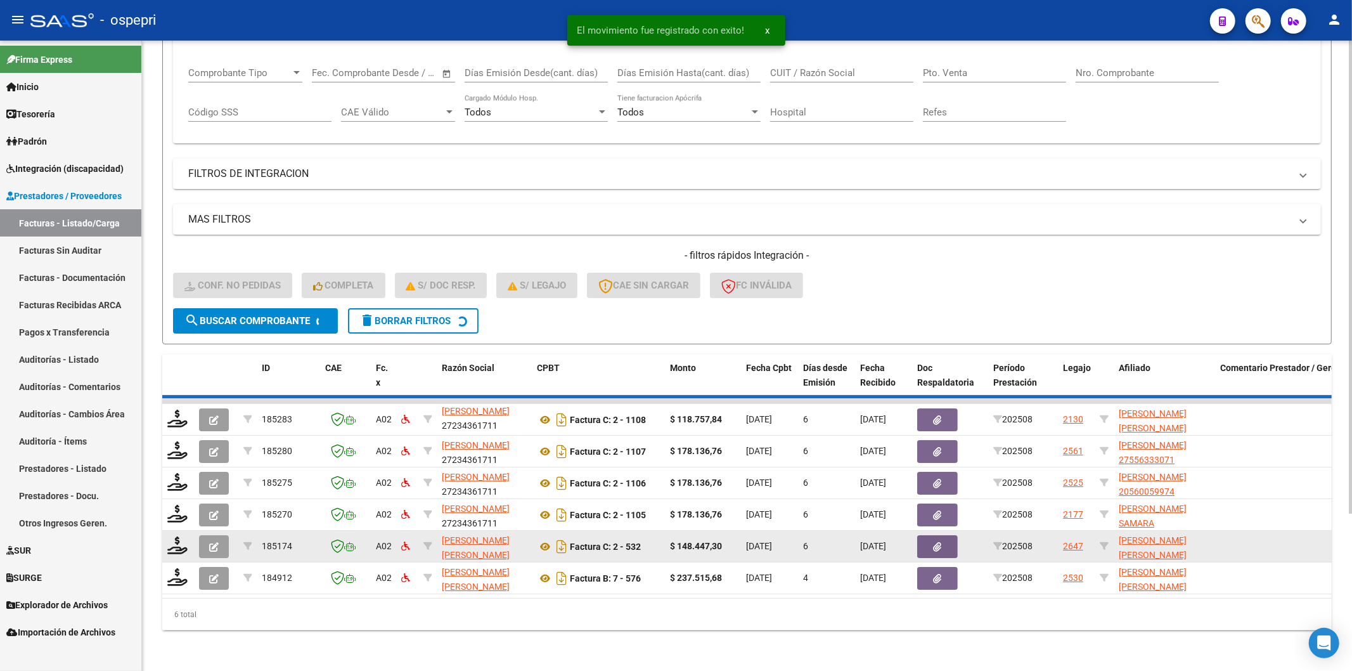
scroll to position [175, 0]
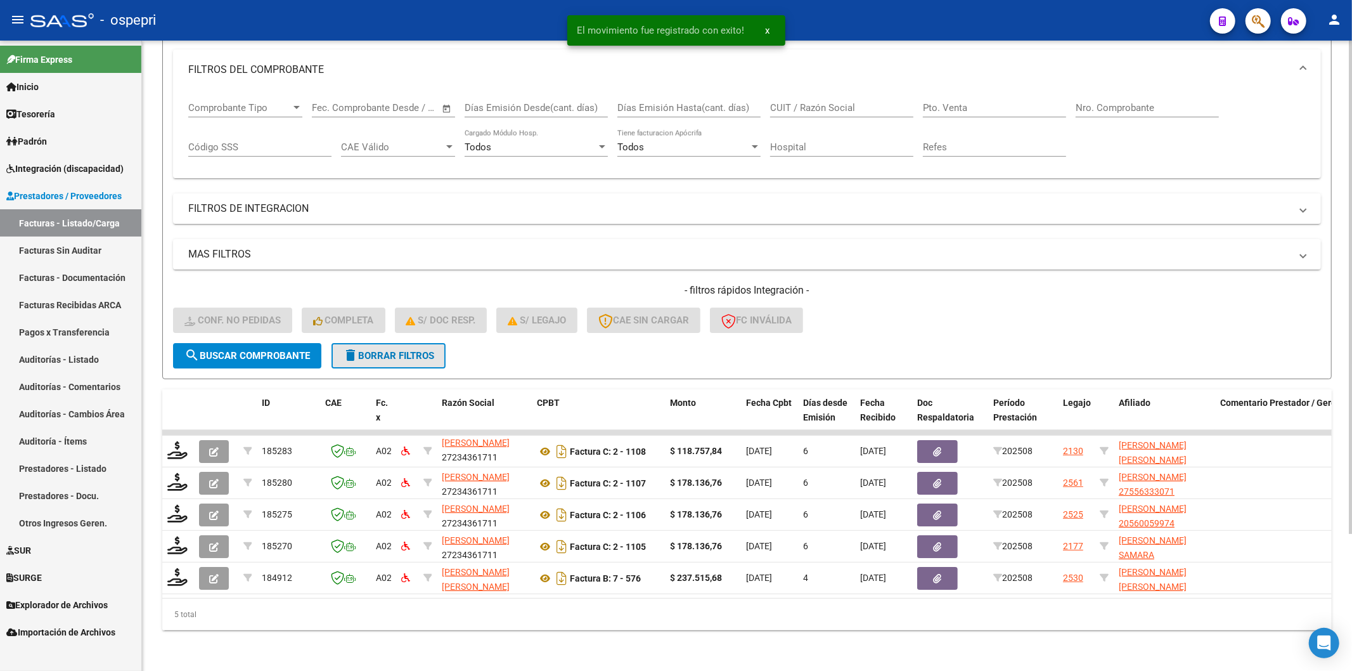
click at [409, 350] on span "delete Borrar Filtros" at bounding box center [388, 355] width 91 height 11
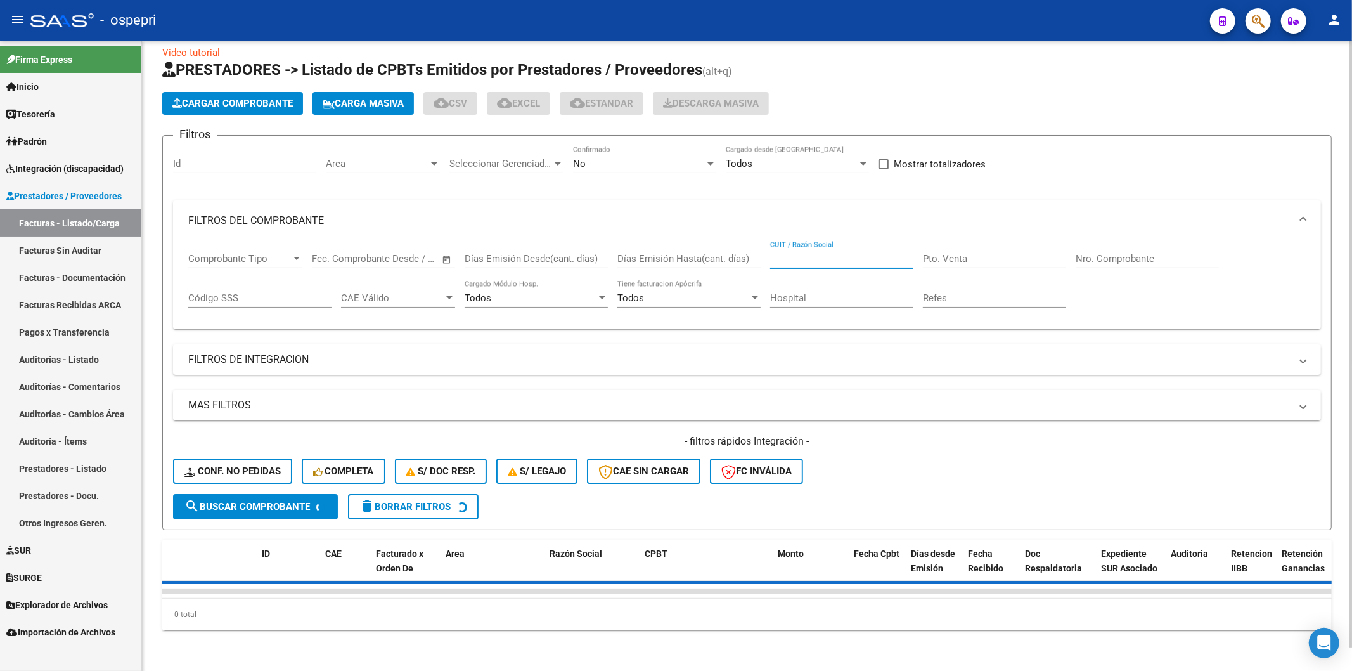
click at [814, 253] on input "CUIT / Razón Social" at bounding box center [841, 258] width 143 height 11
paste input "23314601904"
type input "23314601904"
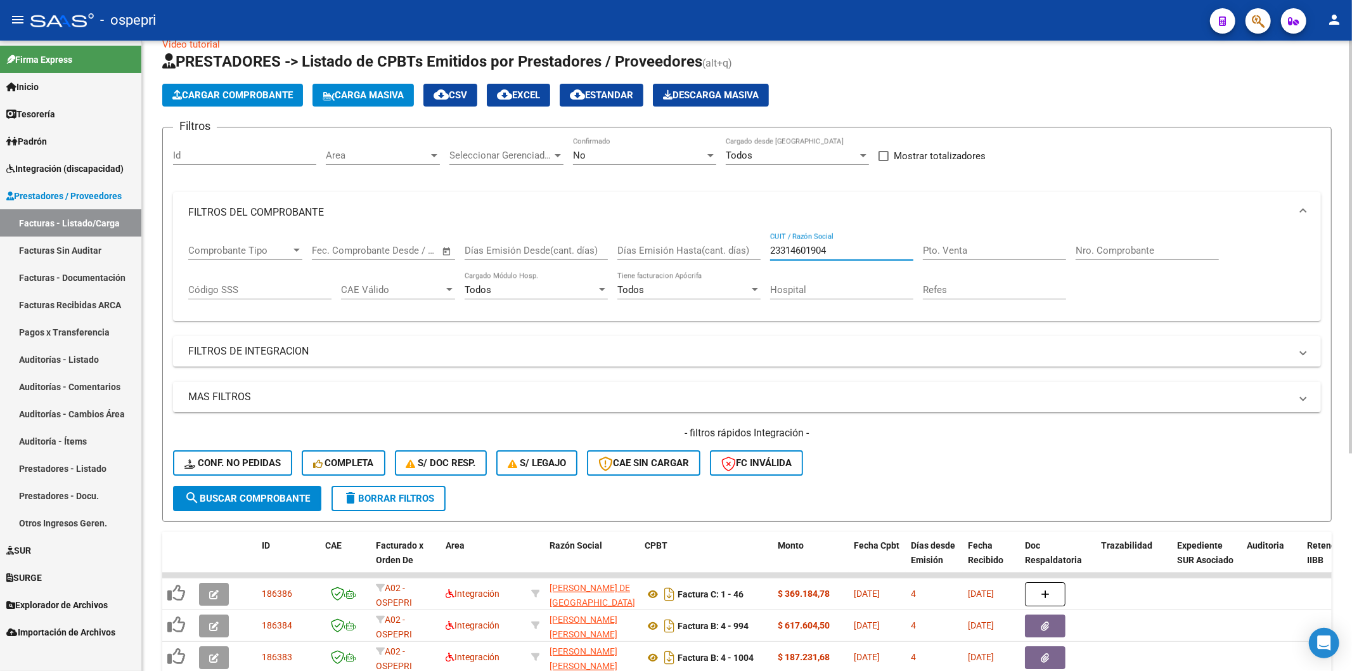
drag, startPoint x: 845, startPoint y: 254, endPoint x: 721, endPoint y: 244, distance: 124.6
click at [721, 244] on div "Comprobante Tipo Comprobante Tipo Fecha inicio – Fecha fin Fec. Comprobante Des…" at bounding box center [746, 272] width 1117 height 79
paste input "23314601904"
type input "23314601904"
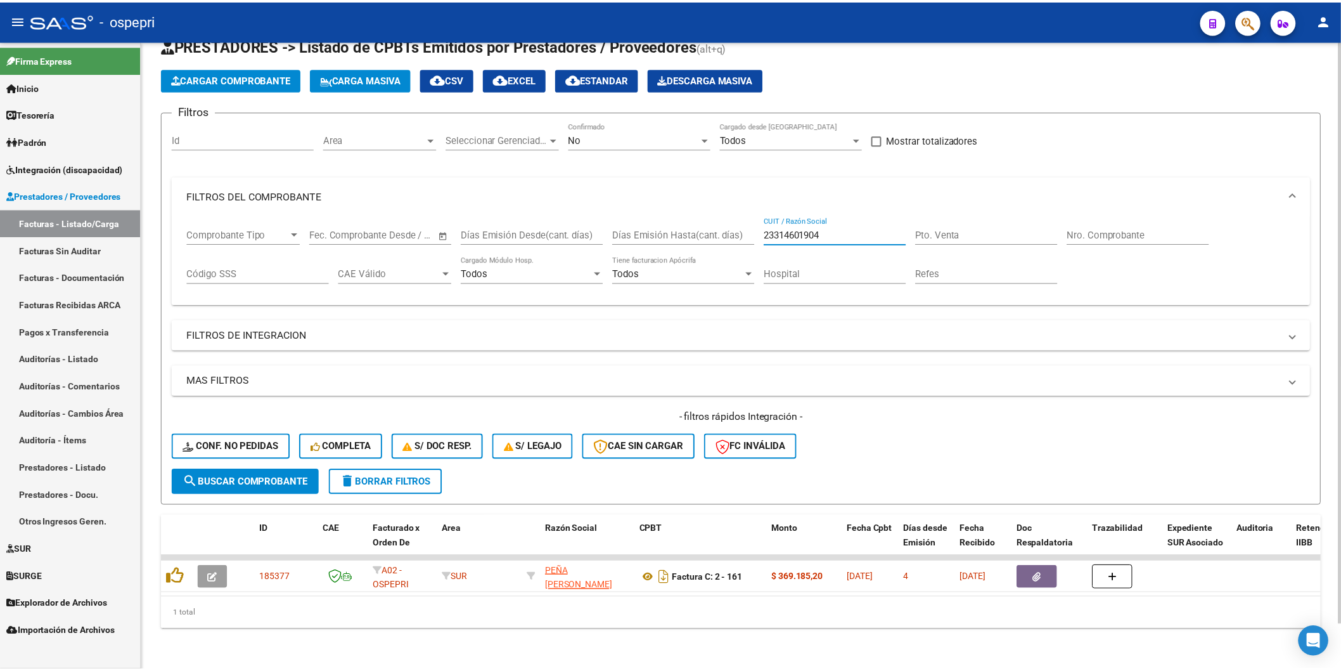
scroll to position [48, 0]
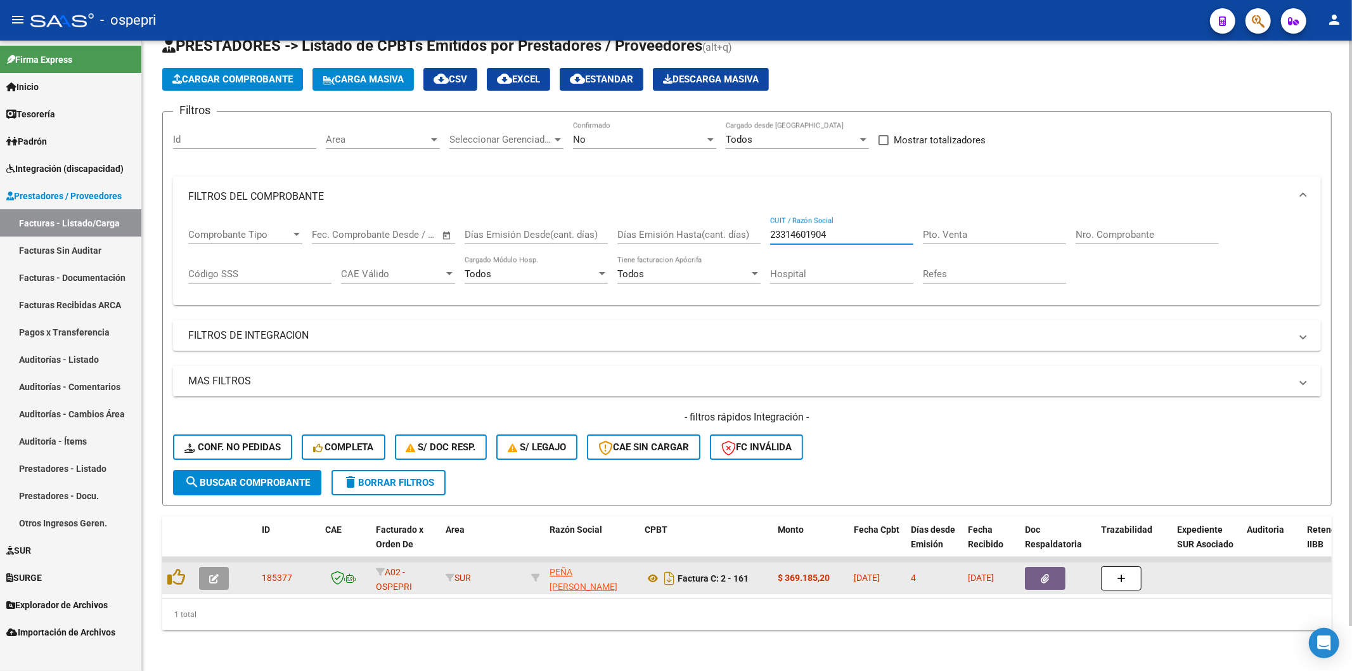
click at [219, 567] on button "button" at bounding box center [214, 578] width 30 height 23
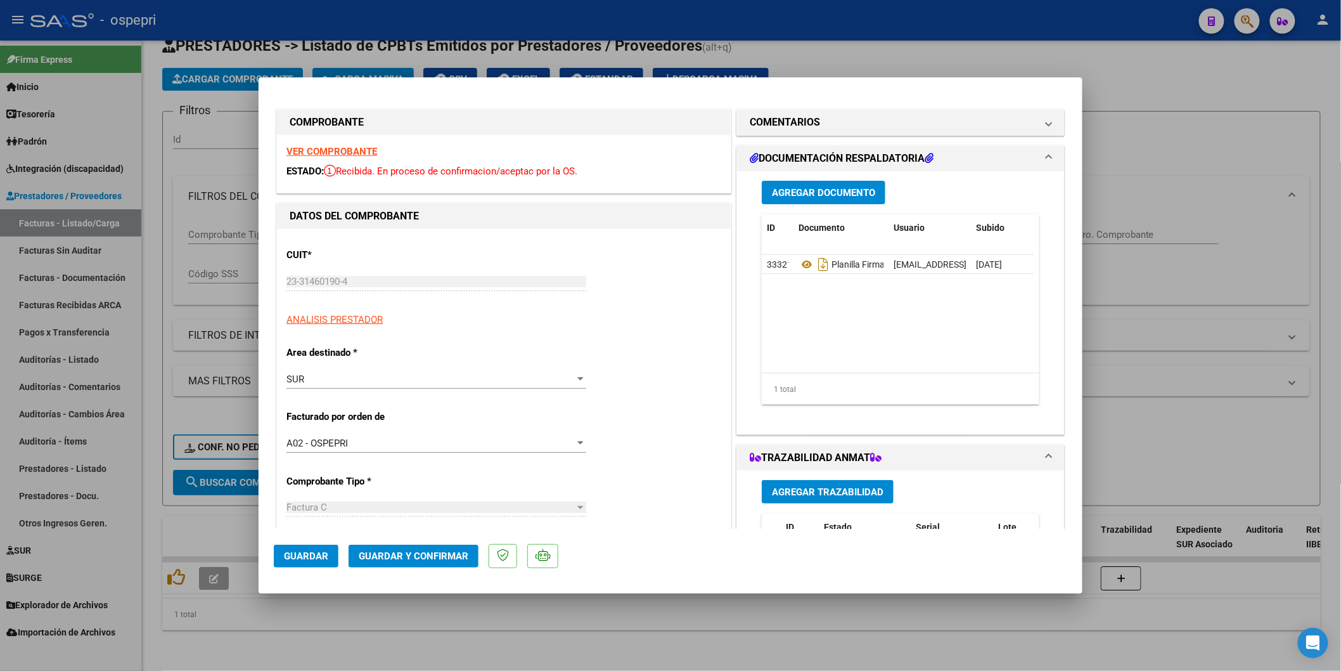
click at [303, 149] on strong "VER COMPROBANTE" at bounding box center [331, 151] width 91 height 11
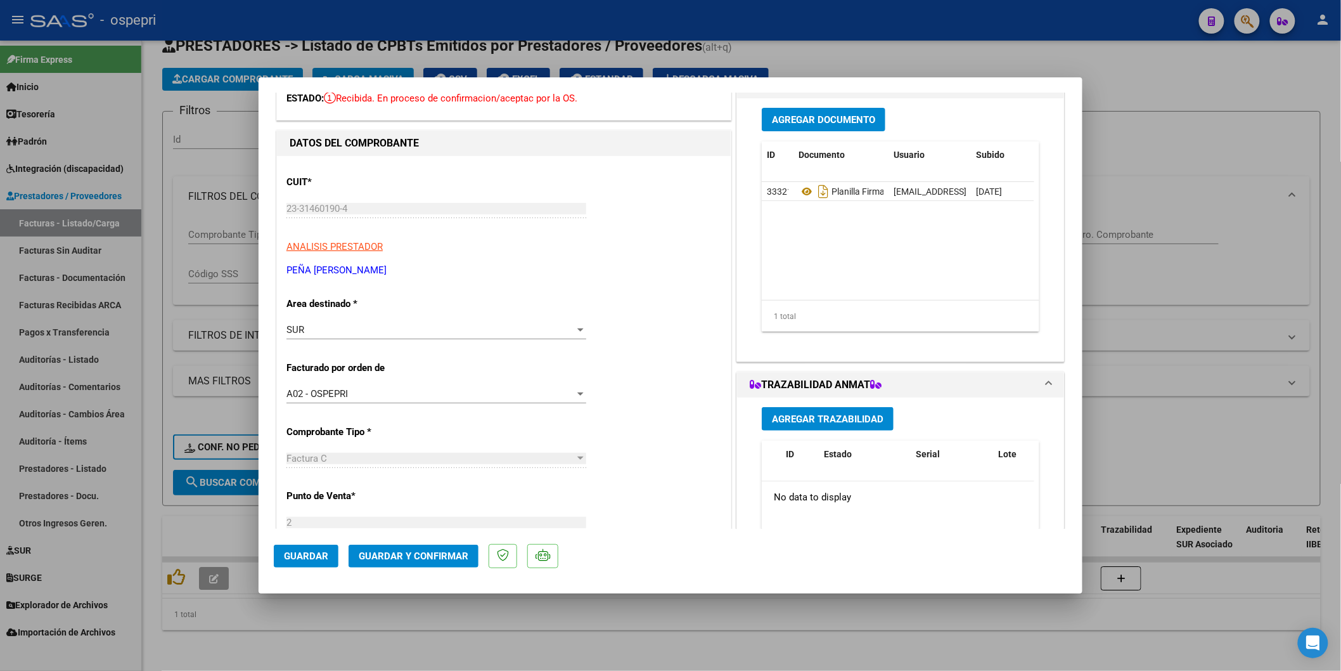
scroll to position [0, 0]
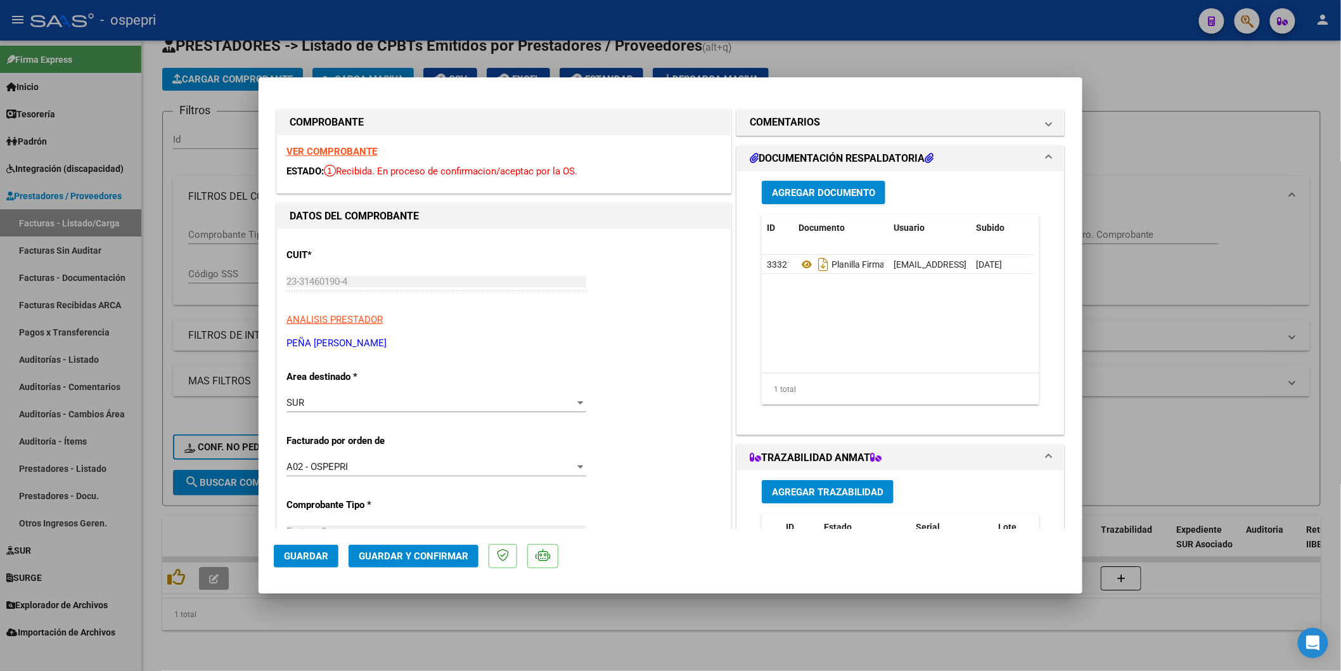
click at [324, 401] on div "SUR" at bounding box center [430, 402] width 288 height 11
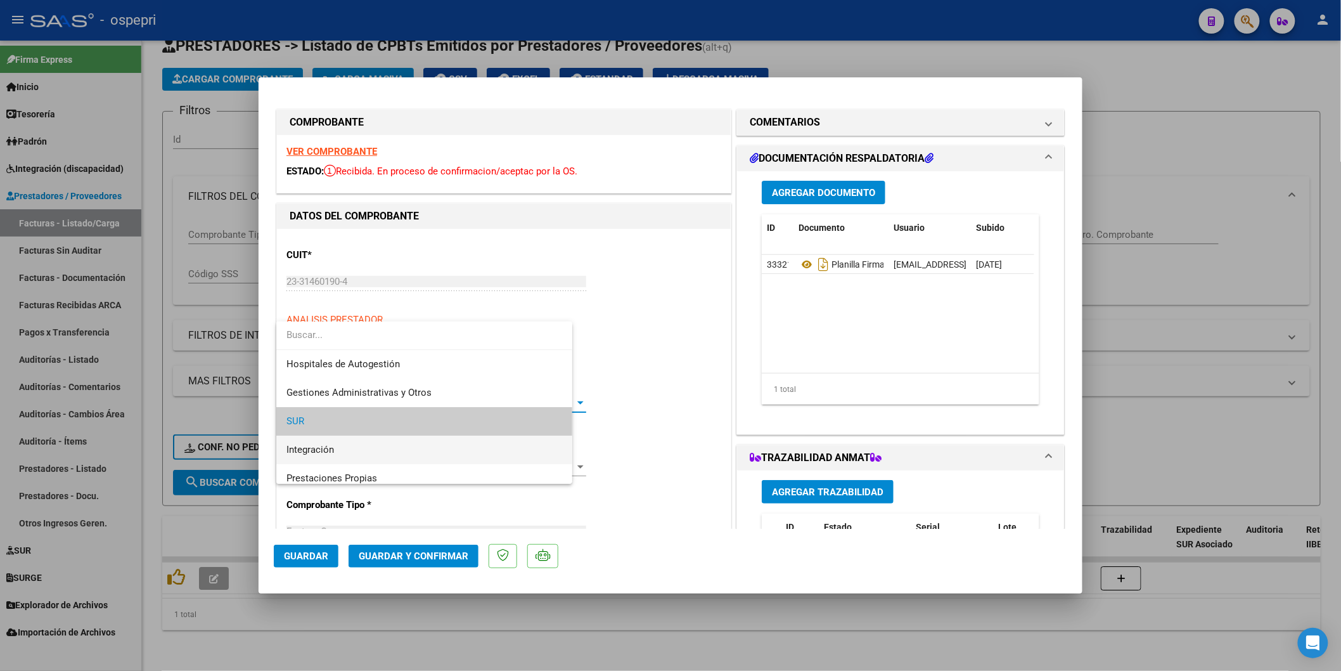
scroll to position [19, 0]
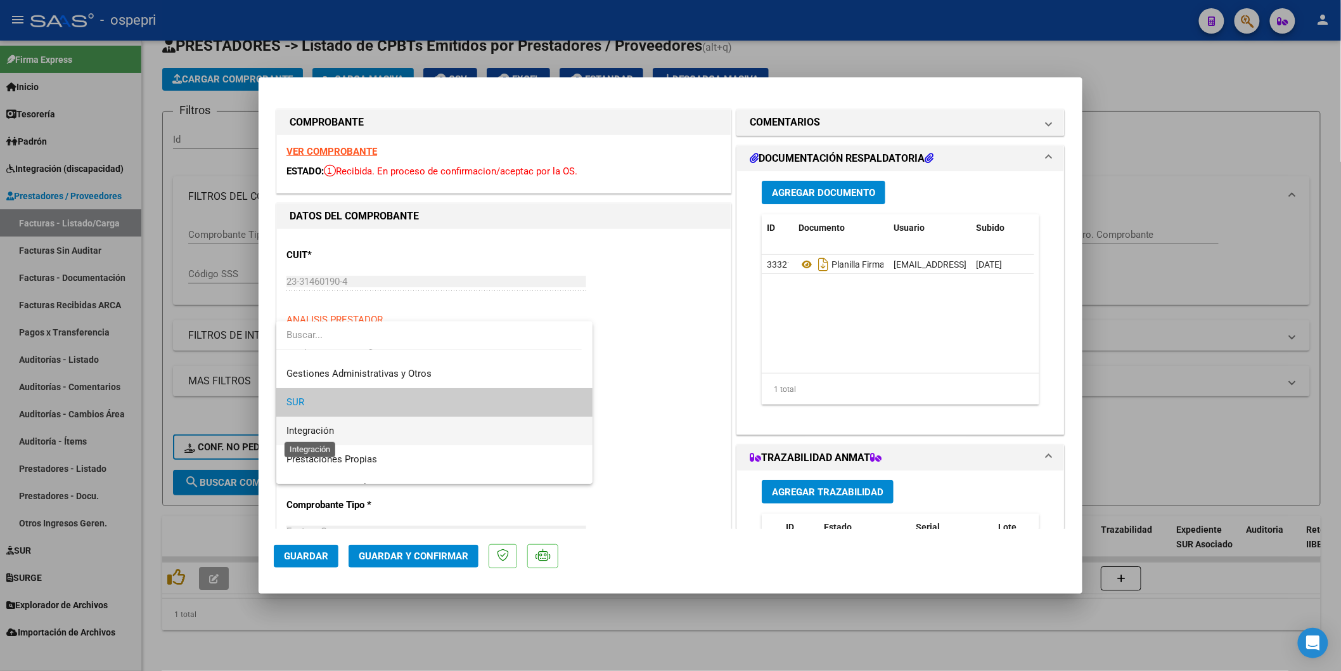
click at [314, 435] on span "Integración" at bounding box center [310, 430] width 48 height 11
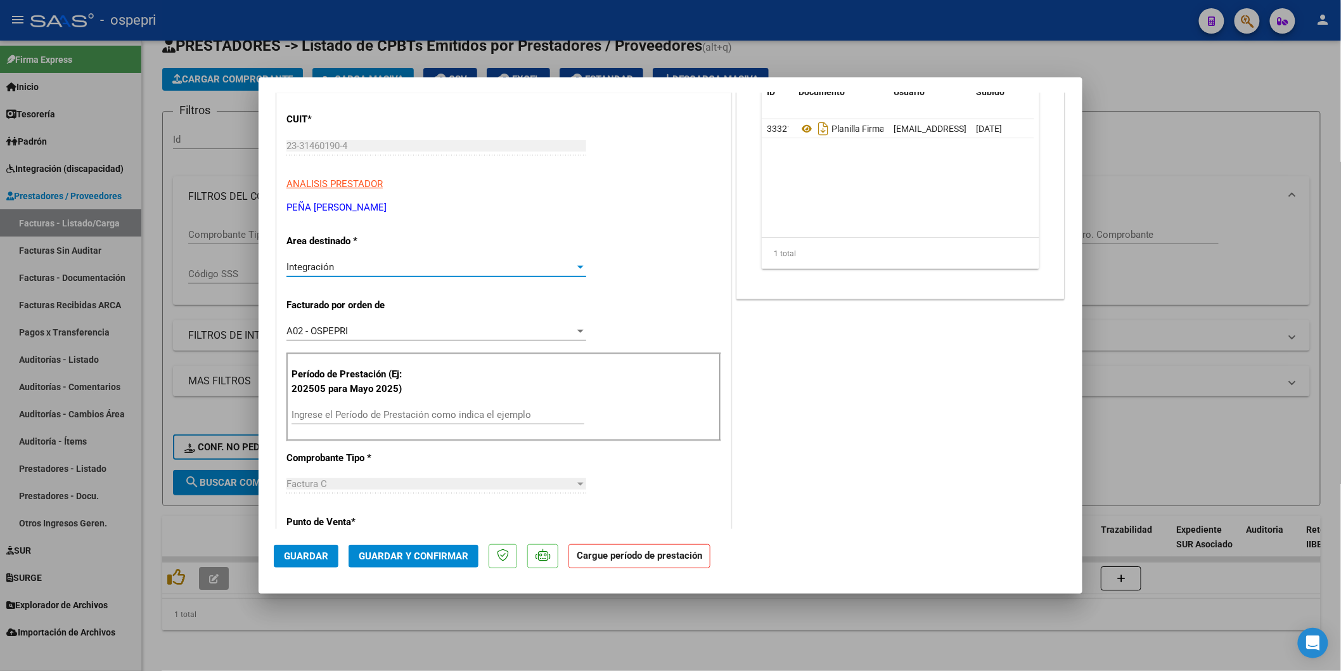
scroll to position [141, 0]
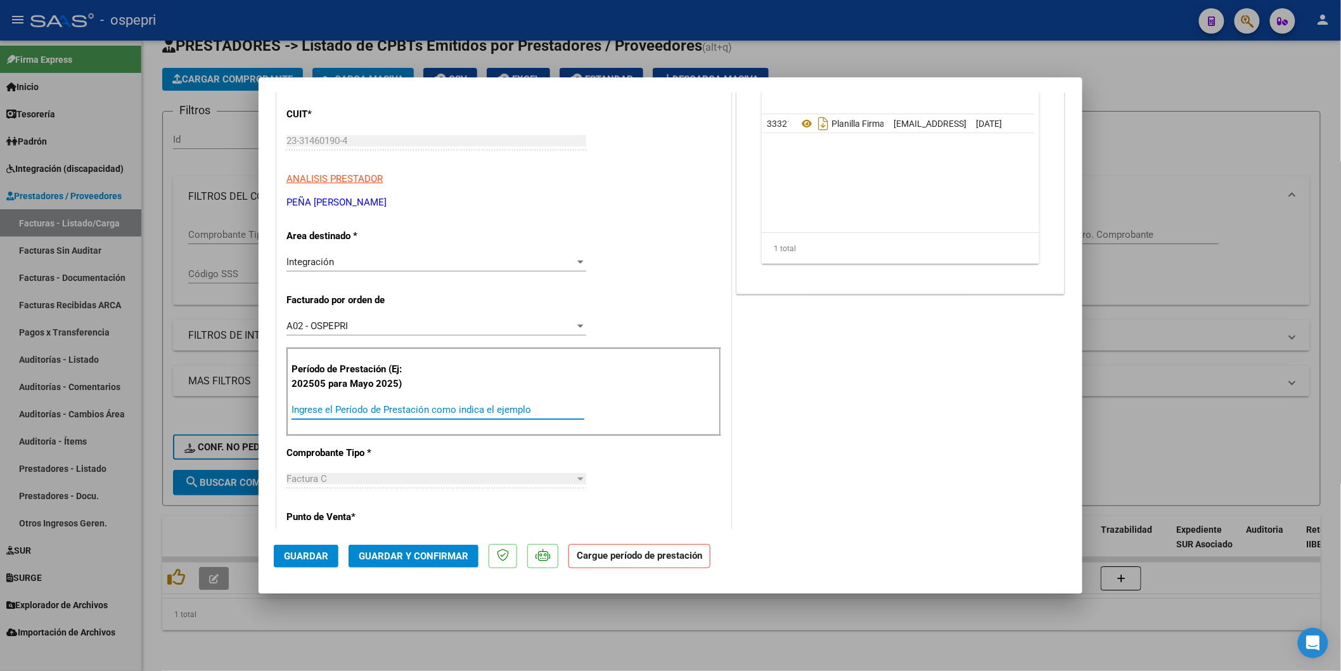
click at [409, 408] on input "Ingrese el Período de Prestación como indica el ejemplo" at bounding box center [438, 409] width 293 height 11
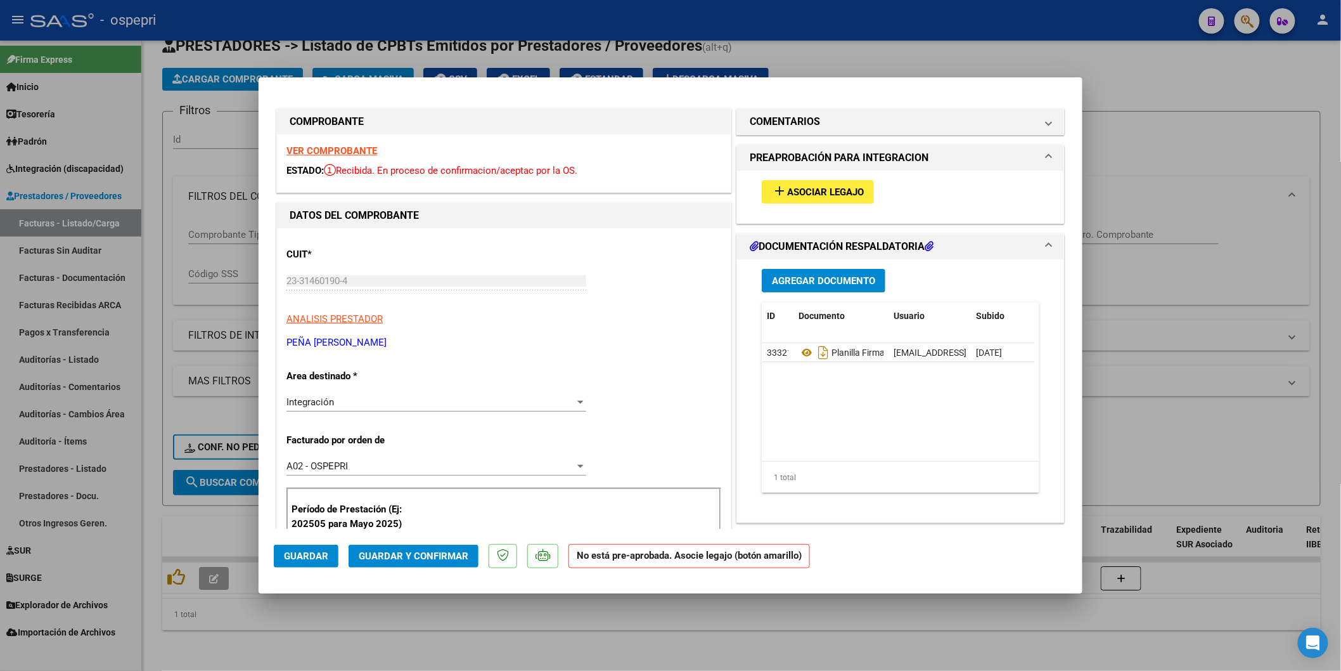
scroll to position [0, 0]
type input "202508"
click at [792, 190] on span "Asociar Legajo" at bounding box center [825, 192] width 77 height 11
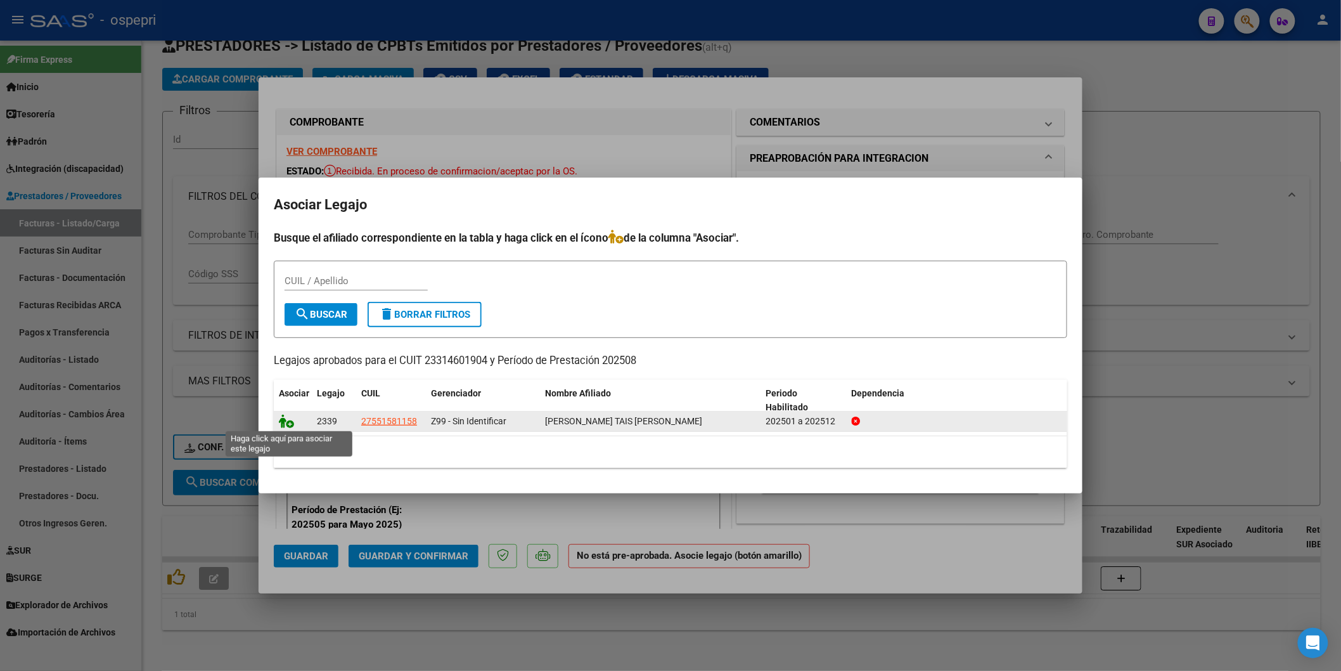
click at [287, 422] on icon at bounding box center [286, 421] width 15 height 14
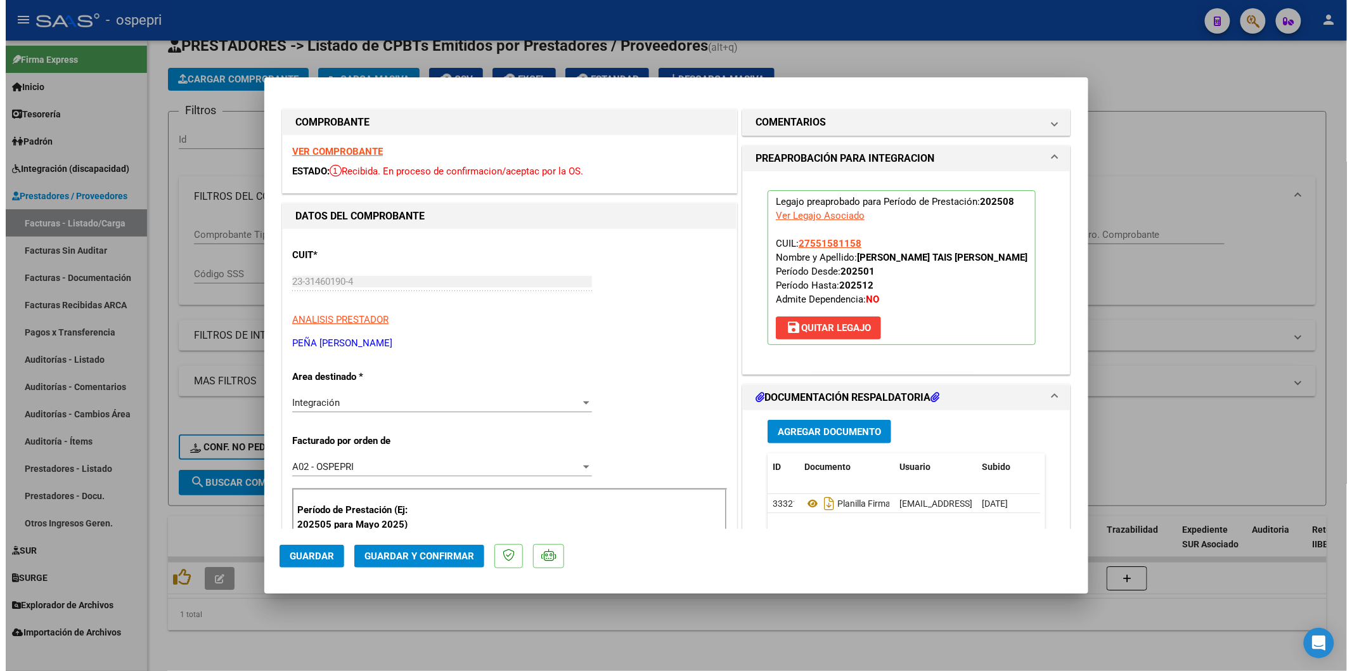
scroll to position [70, 0]
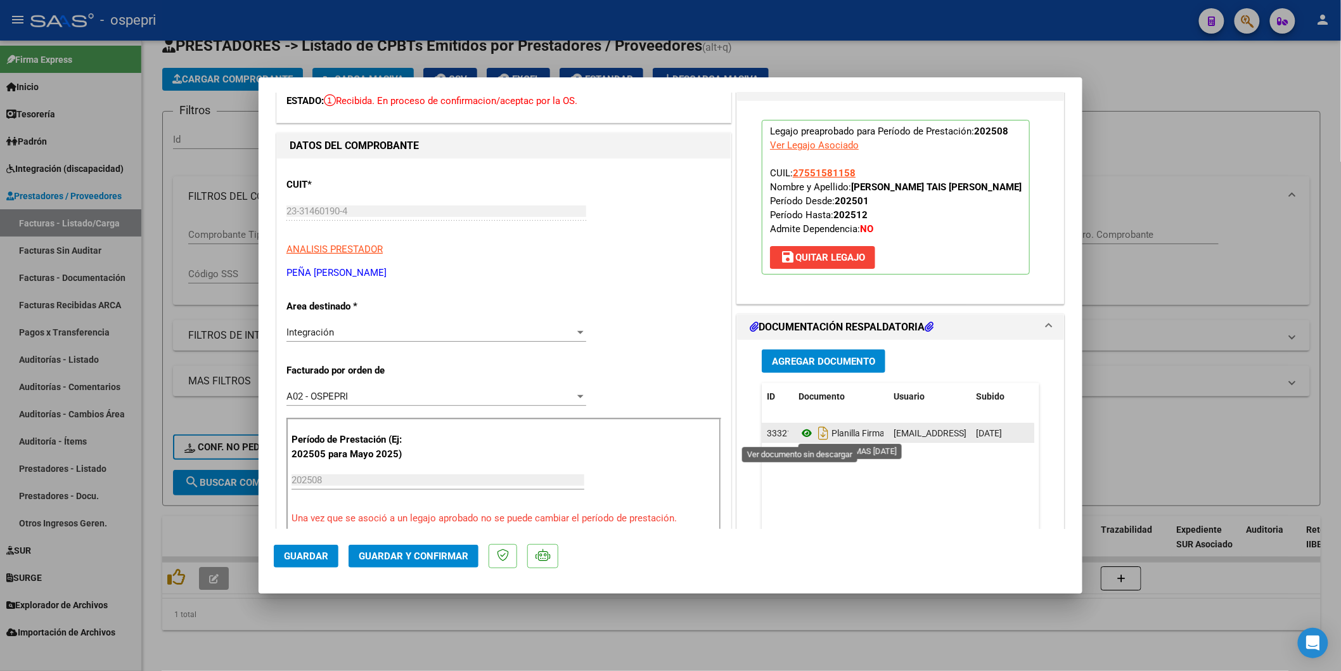
click at [799, 428] on icon at bounding box center [807, 432] width 16 height 15
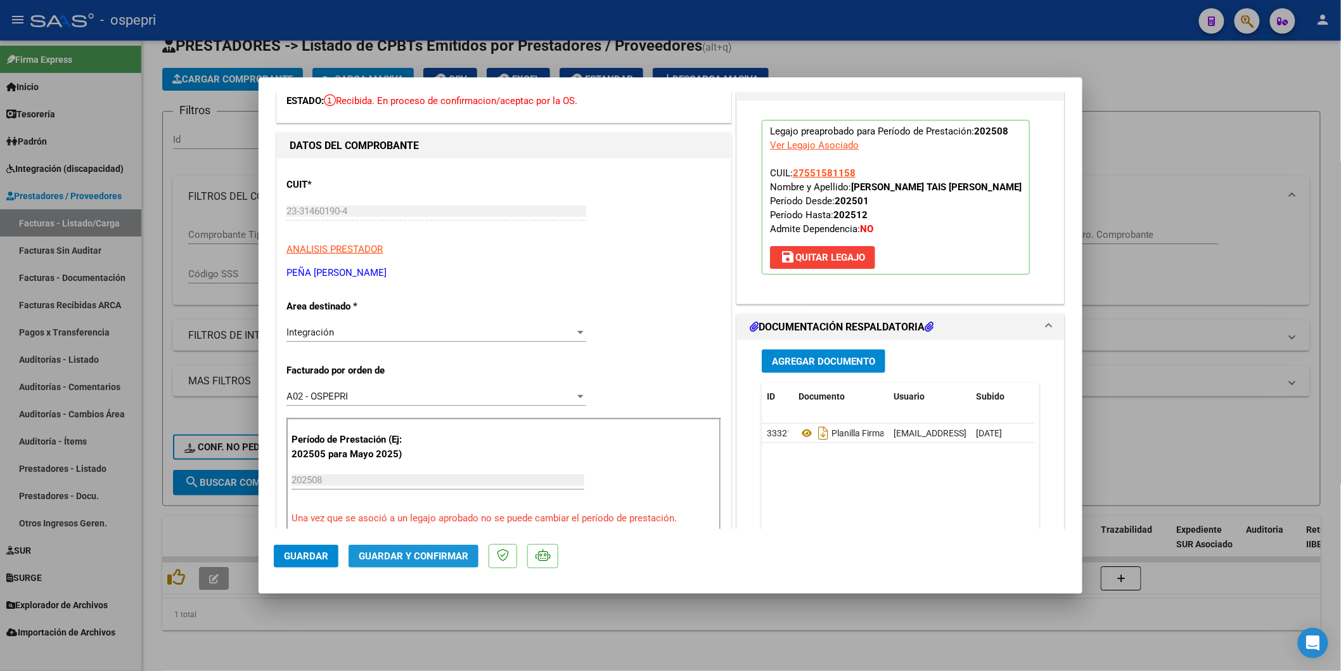
click at [421, 544] on button "Guardar y Confirmar" at bounding box center [414, 555] width 130 height 23
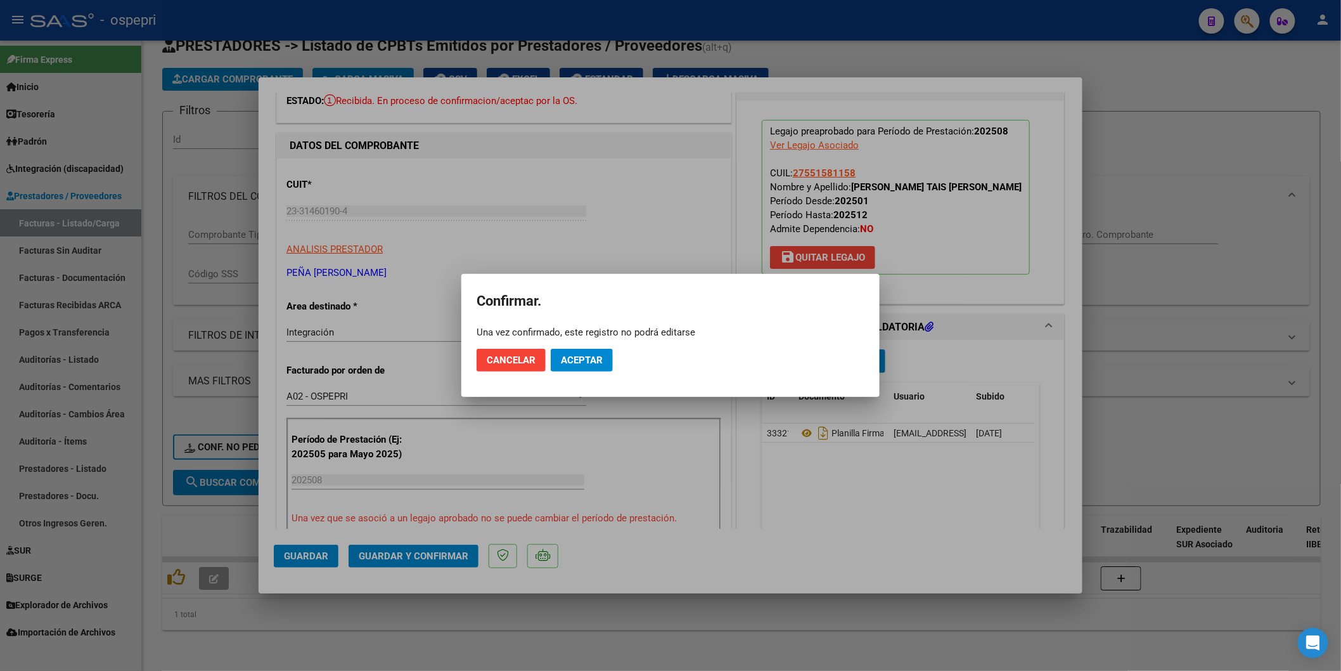
click at [574, 347] on mat-dialog-actions "Cancelar Aceptar" at bounding box center [671, 359] width 388 height 43
click at [574, 358] on span "Aceptar" at bounding box center [582, 359] width 42 height 11
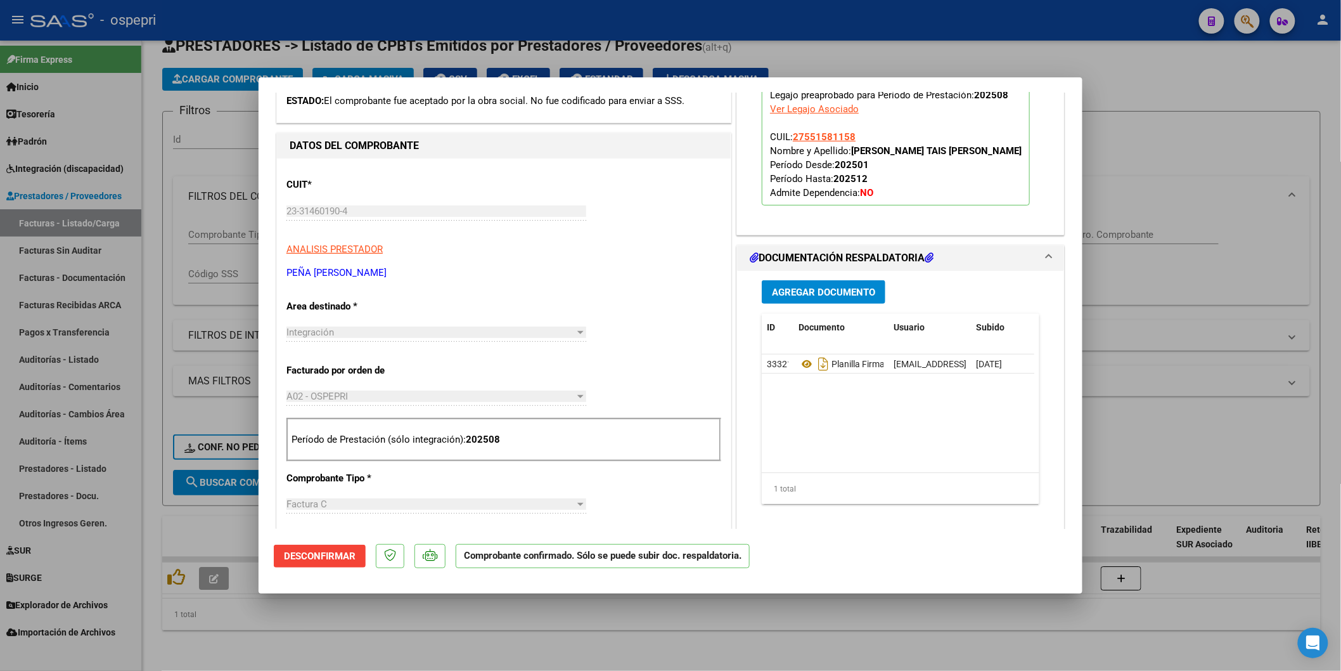
type input "$ 0,00"
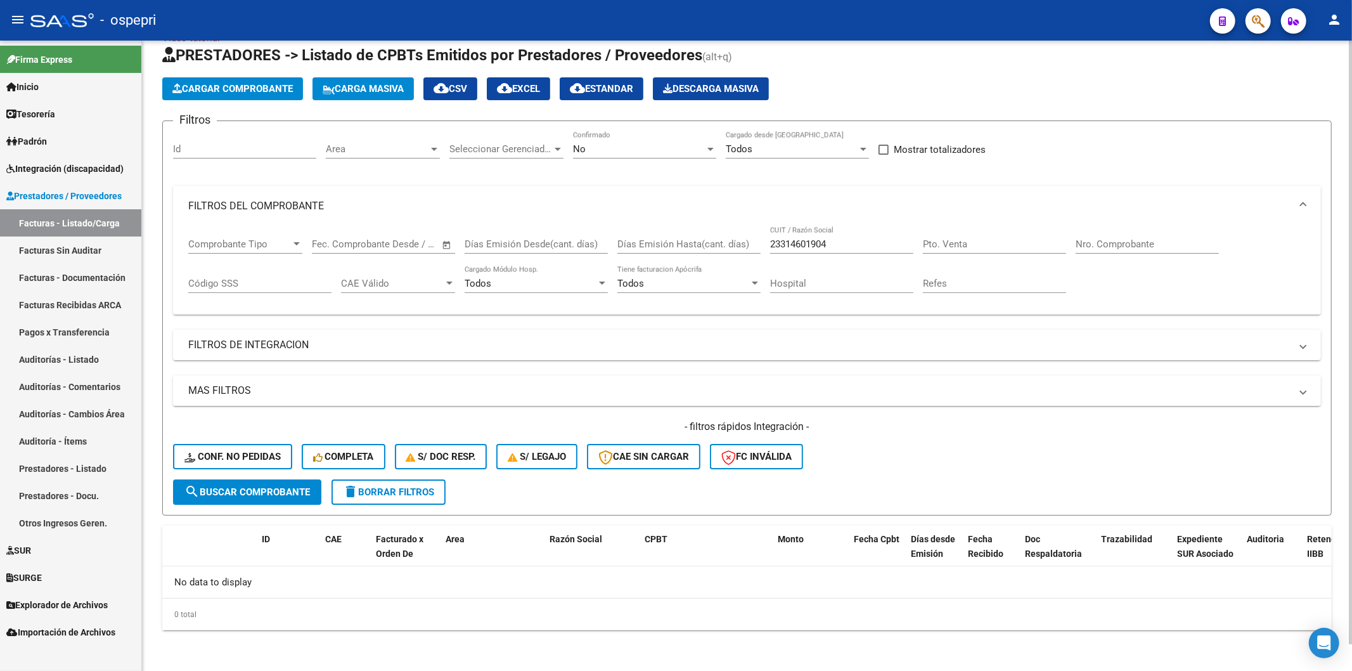
scroll to position [28, 0]
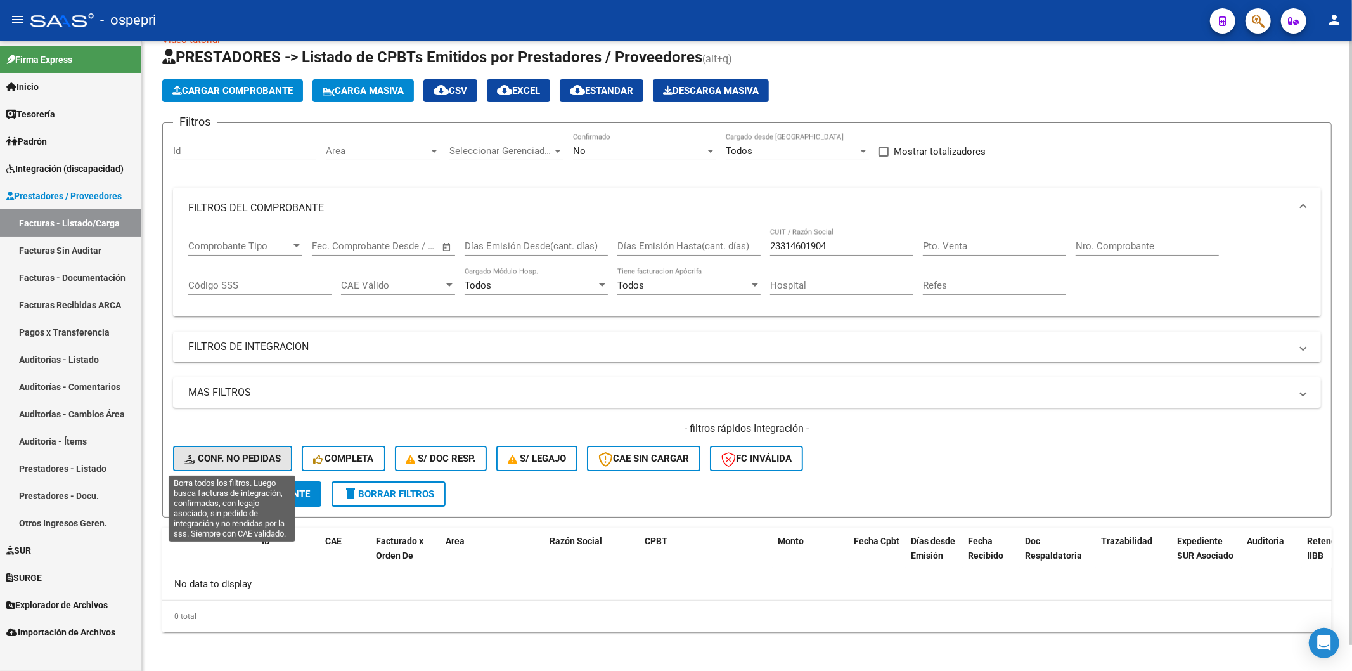
click at [226, 463] on span "Conf. no pedidas" at bounding box center [232, 458] width 96 height 11
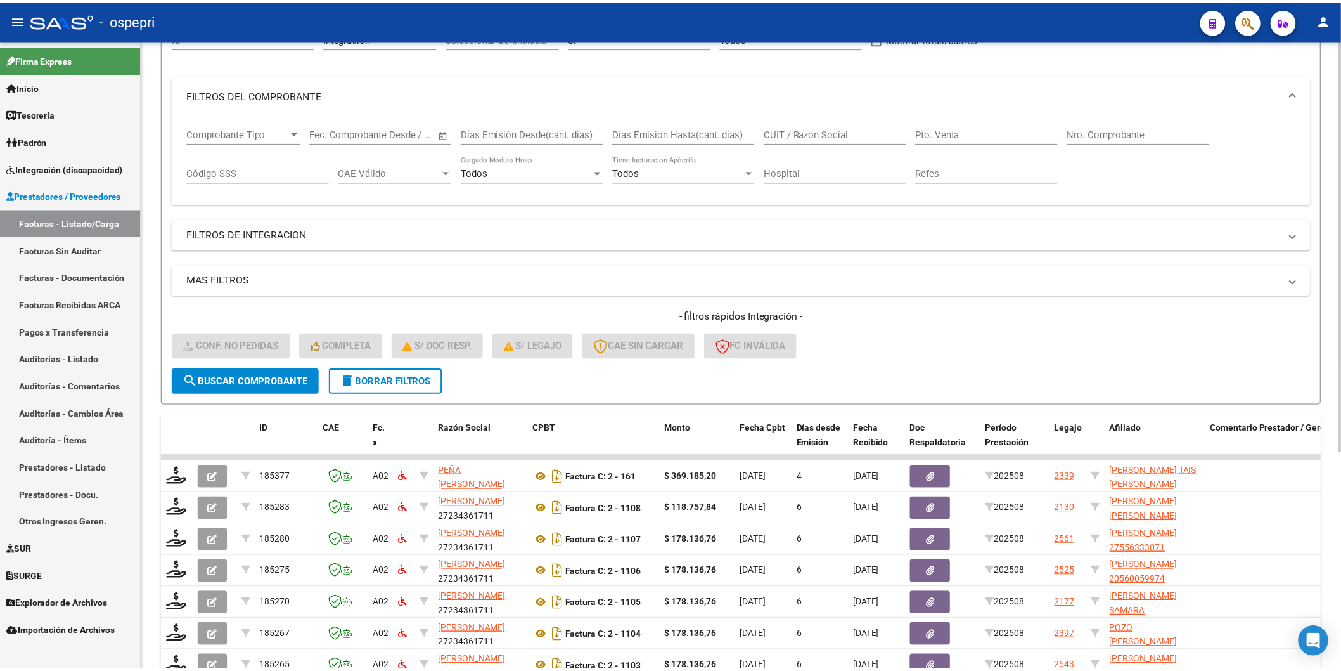
scroll to position [141, 0]
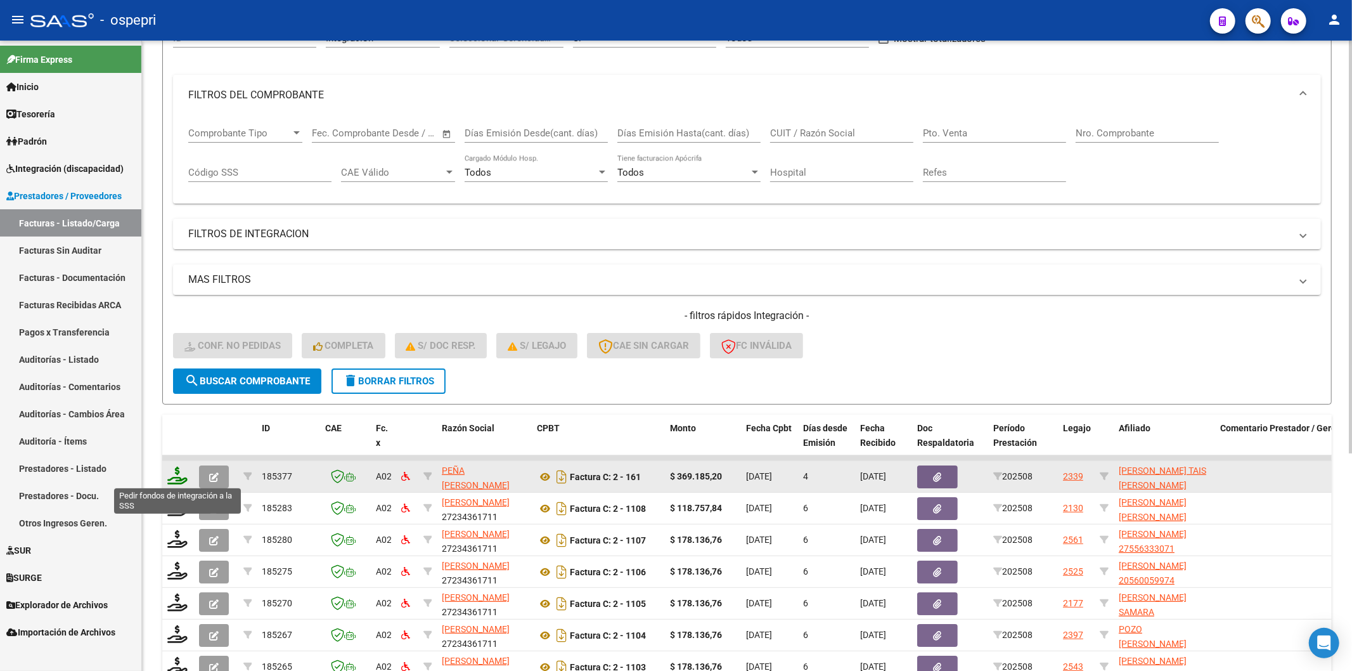
click at [176, 476] on icon at bounding box center [177, 475] width 20 height 18
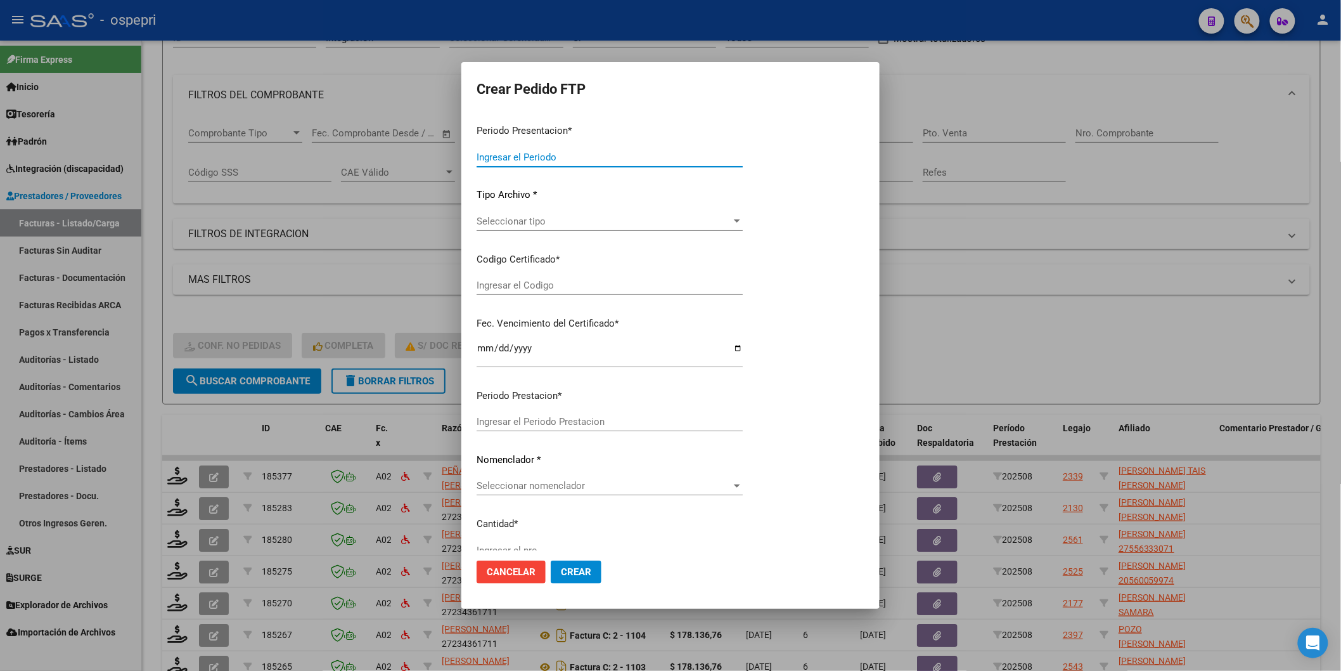
type input "202508"
type input "$ 369.185,20"
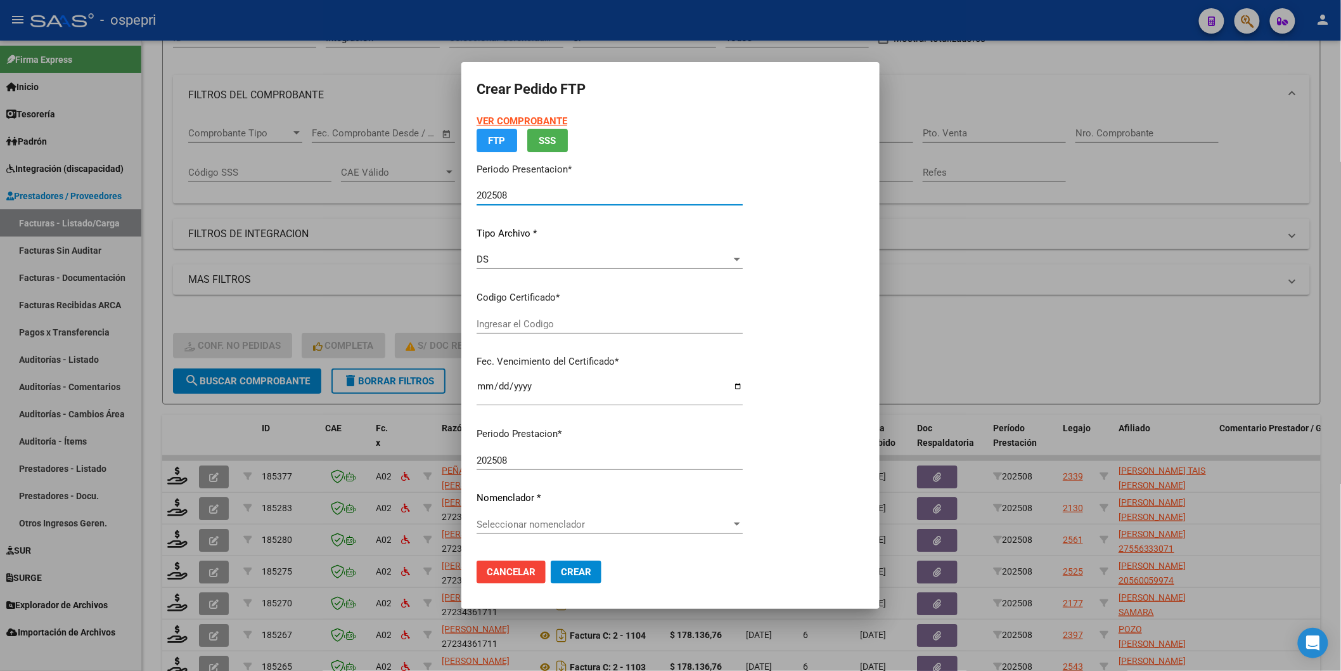
type input "2755158115-8"
type input "2027-07-01"
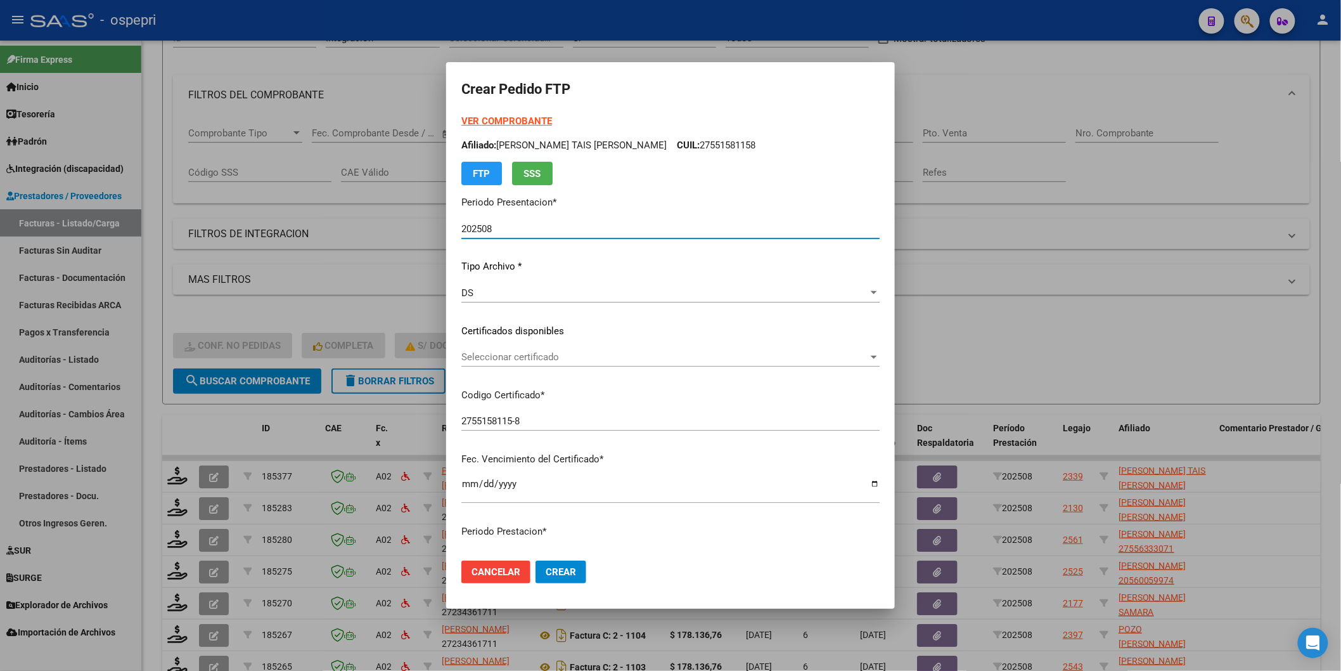
click at [493, 356] on span "Seleccionar certificado" at bounding box center [664, 356] width 407 height 11
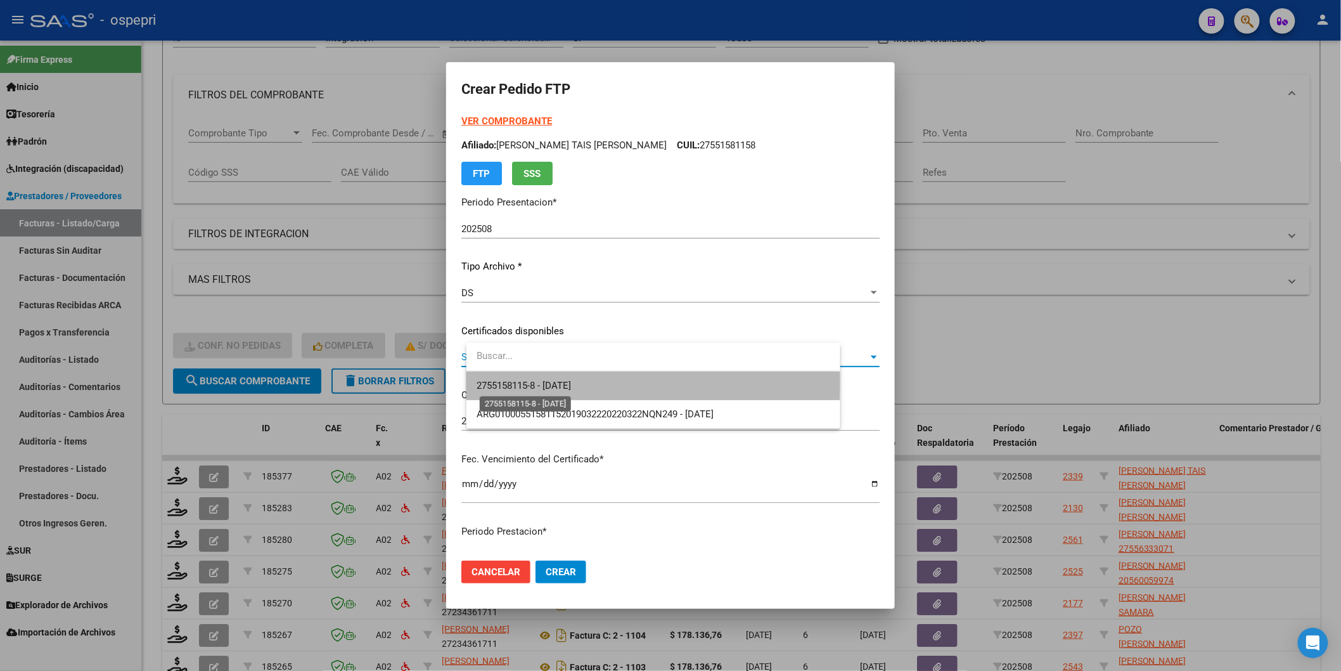
click at [501, 383] on span "2755158115-8 - 2027-07-01" at bounding box center [524, 385] width 94 height 11
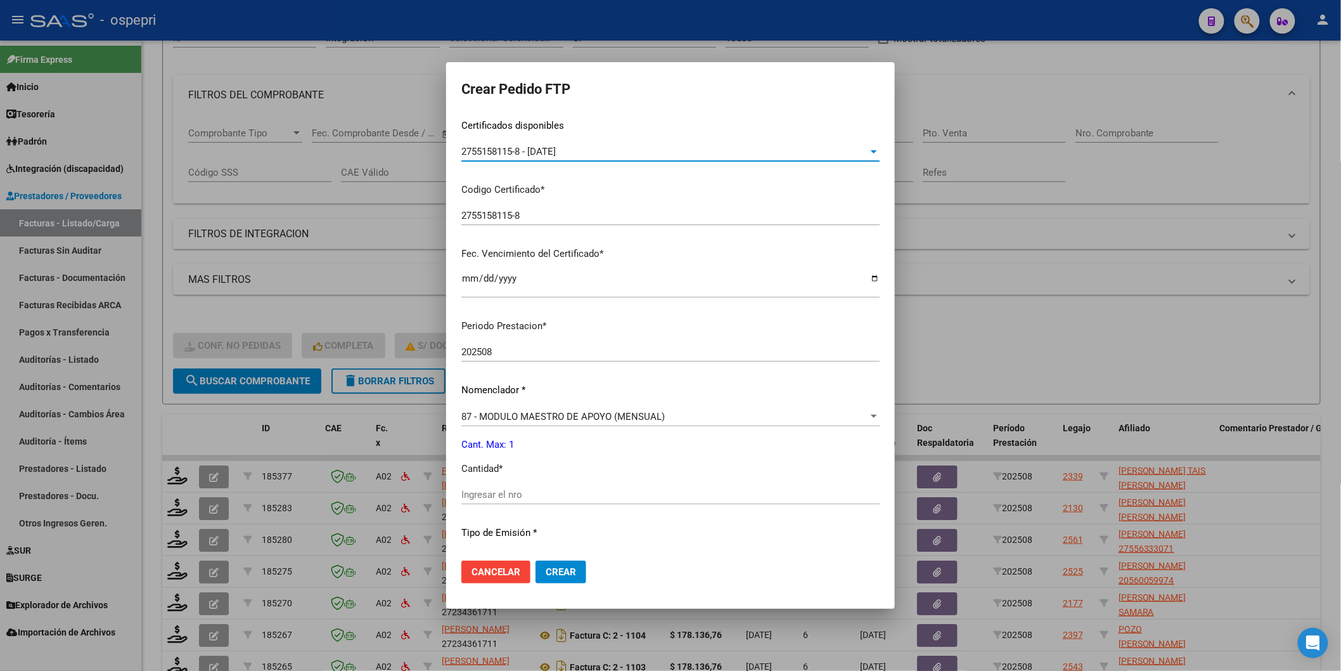
scroll to position [211, 0]
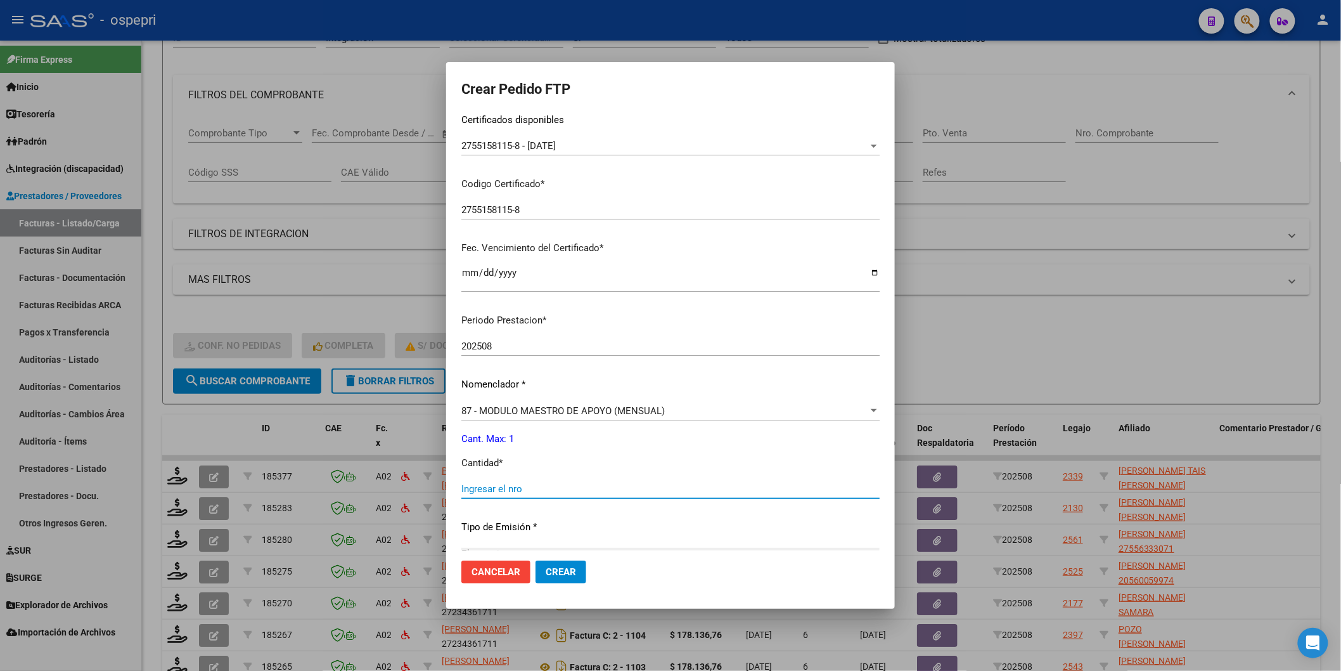
click at [501, 491] on input "Ingresar el nro" at bounding box center [670, 488] width 418 height 11
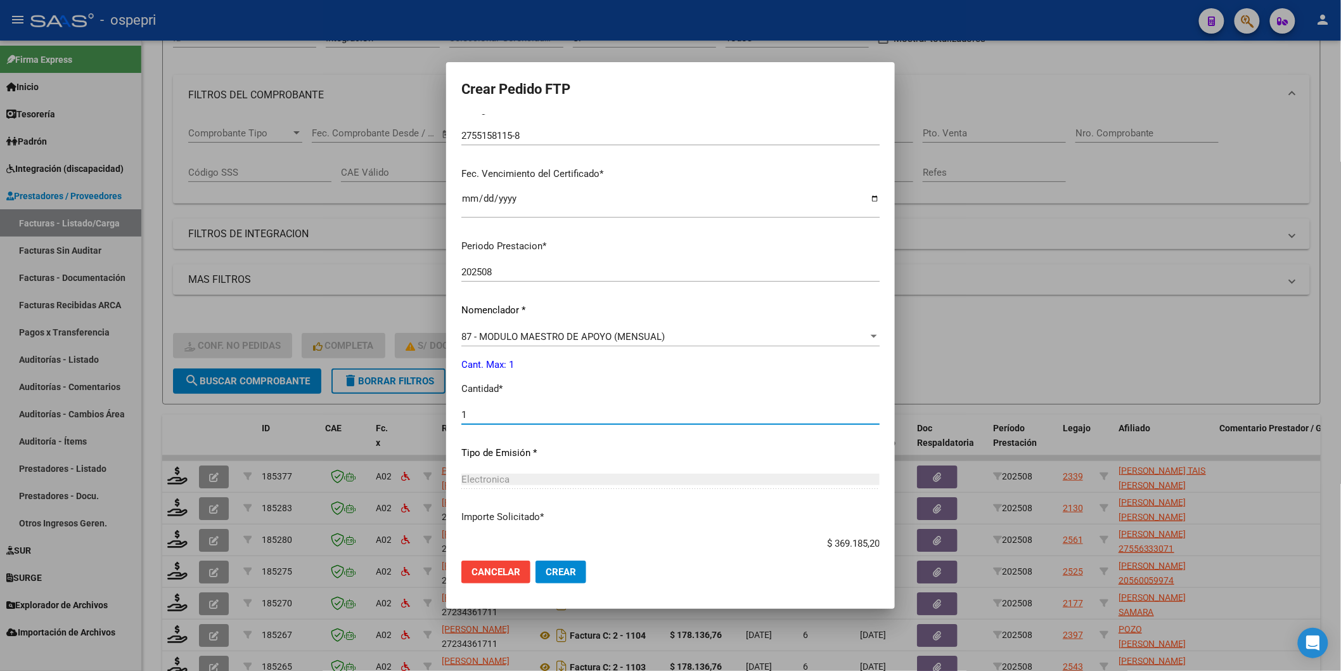
scroll to position [352, 0]
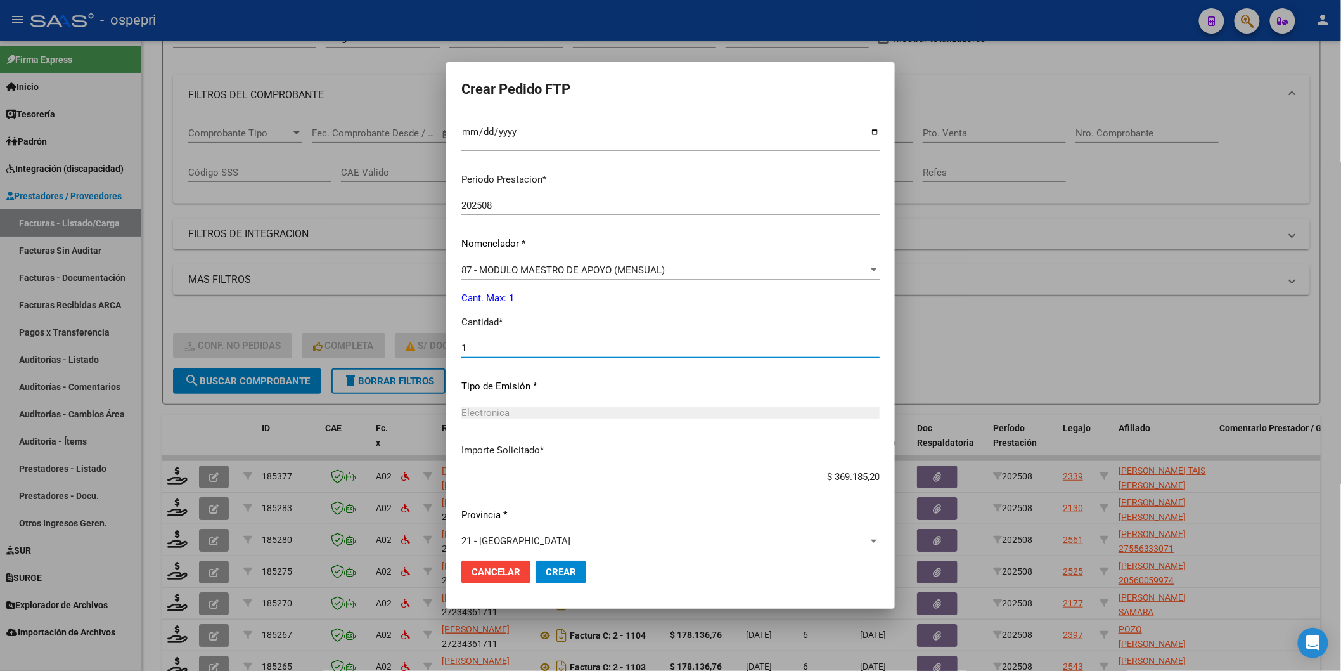
type input "1"
click at [572, 567] on span "Crear" at bounding box center [561, 571] width 30 height 11
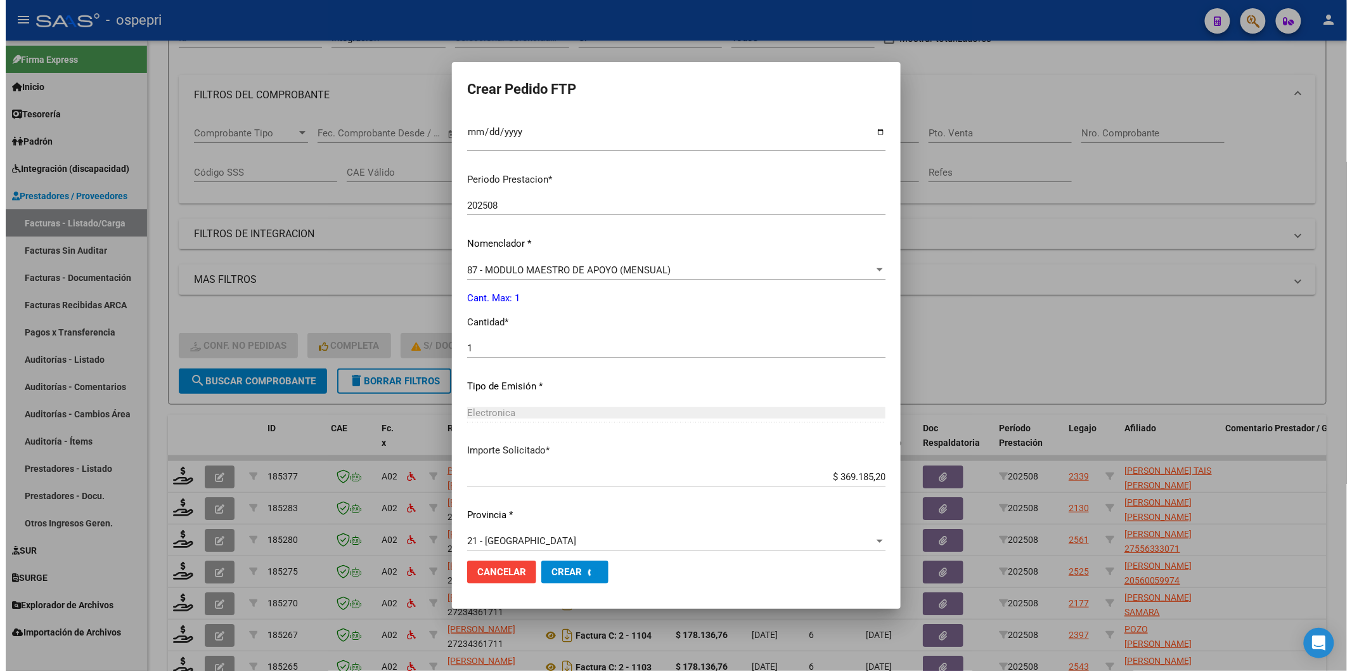
scroll to position [0, 0]
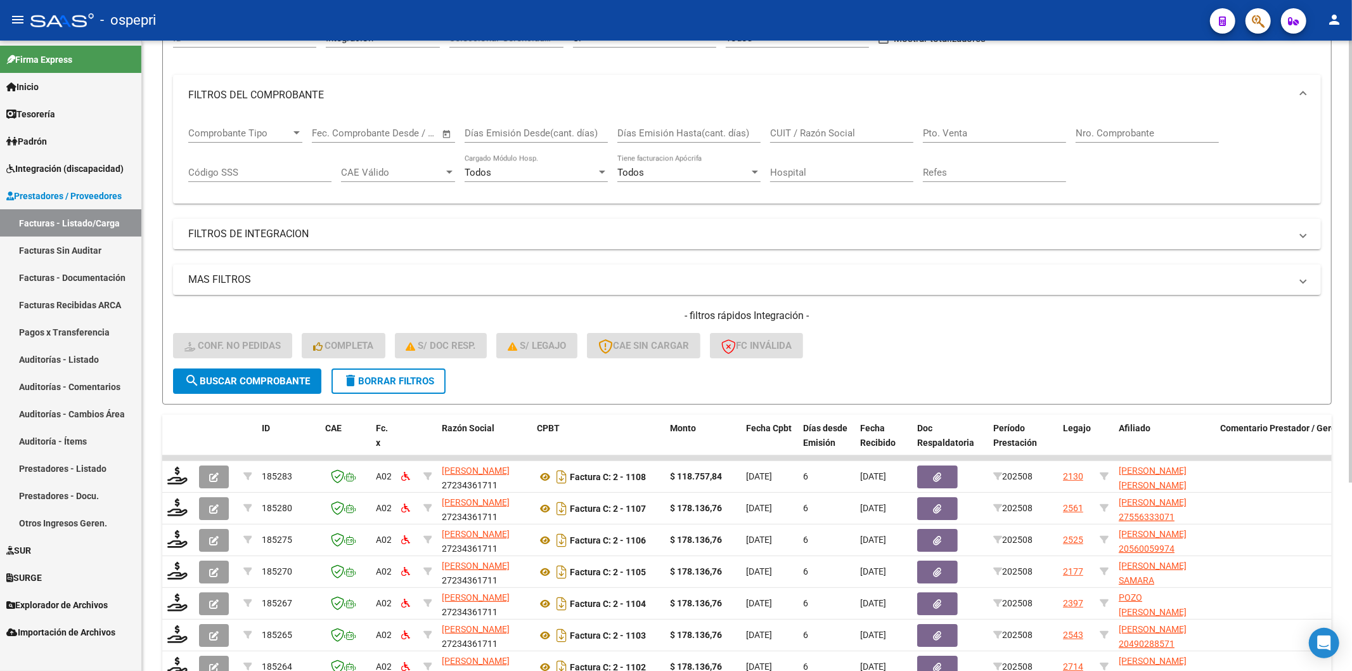
drag, startPoint x: 391, startPoint y: 385, endPoint x: 450, endPoint y: 368, distance: 61.6
click at [391, 384] on button "delete Borrar Filtros" at bounding box center [388, 380] width 114 height 25
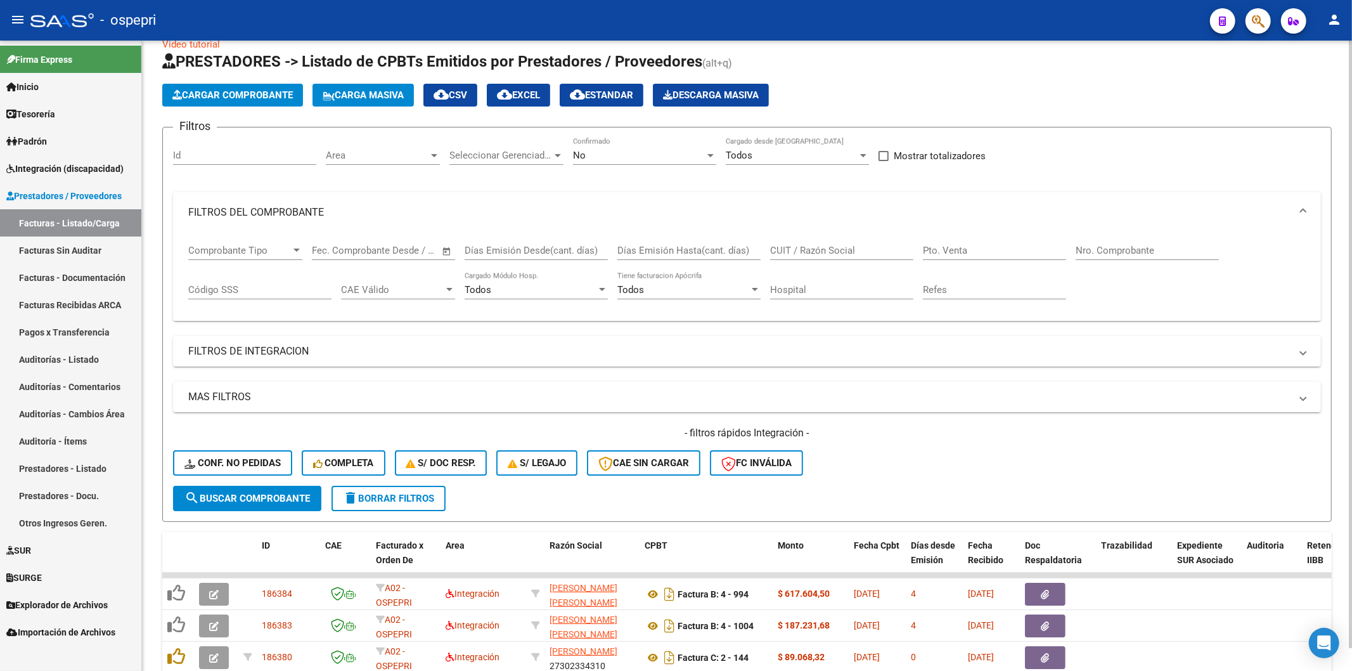
scroll to position [141, 0]
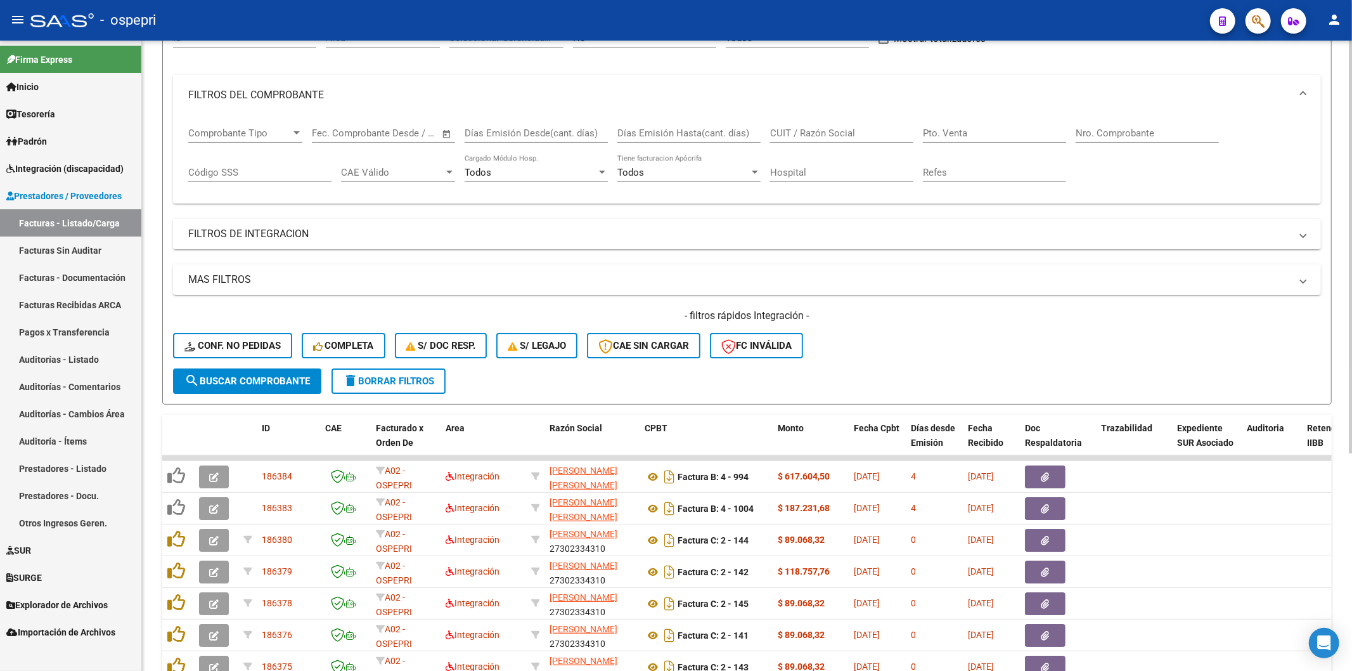
click at [815, 134] on input "CUIT / Razón Social" at bounding box center [841, 132] width 143 height 11
paste input "27368359934"
type input "27368359934"
click at [290, 378] on span "search Buscar Comprobante" at bounding box center [246, 380] width 125 height 11
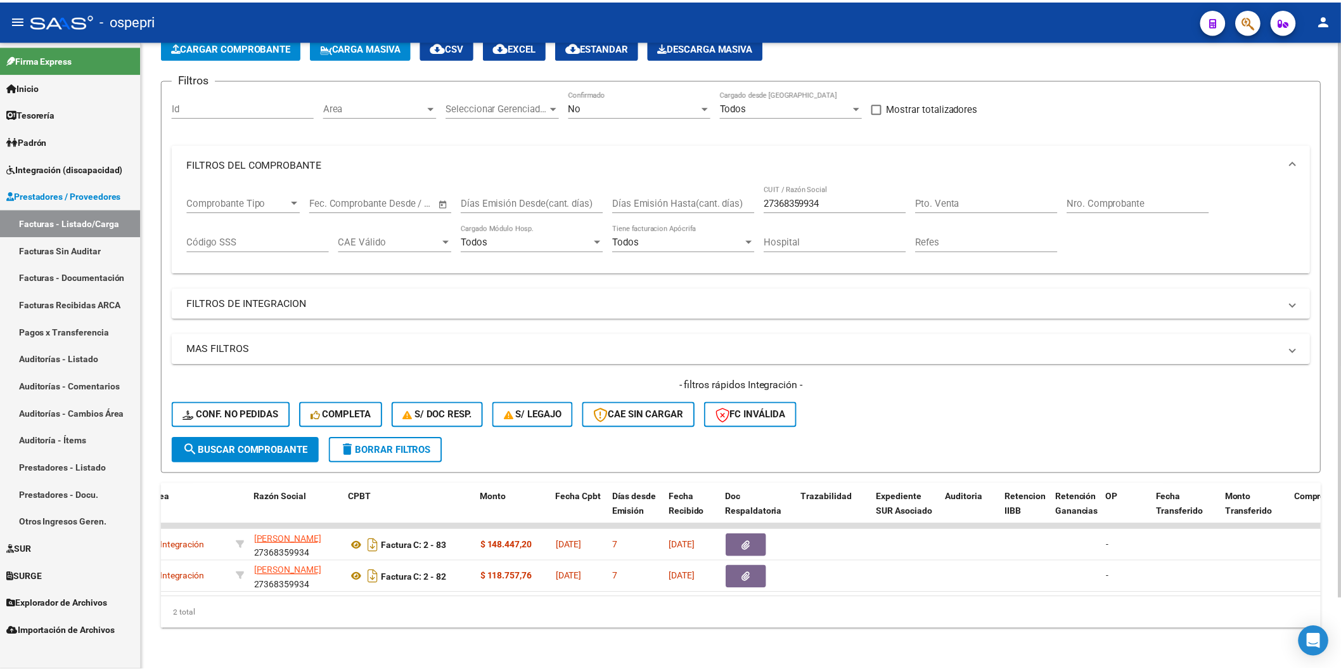
scroll to position [0, 0]
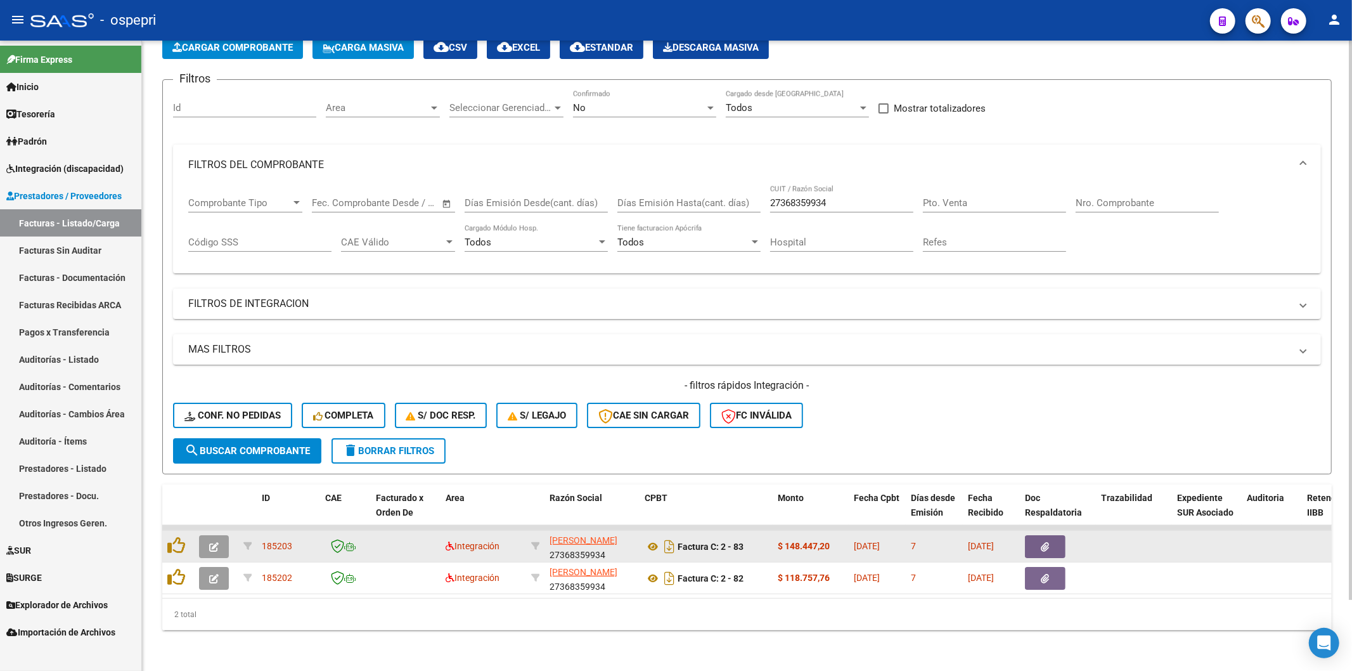
click at [217, 544] on button "button" at bounding box center [214, 546] width 30 height 23
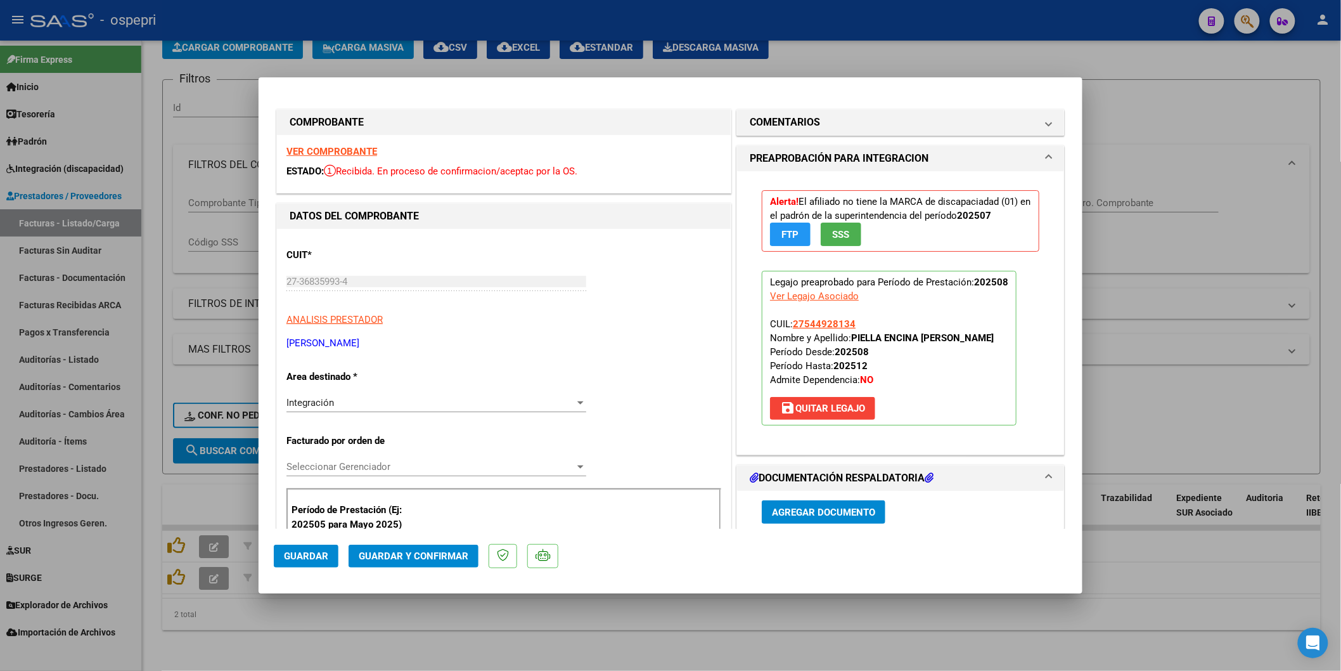
click at [340, 146] on strong "VER COMPROBANTE" at bounding box center [331, 151] width 91 height 11
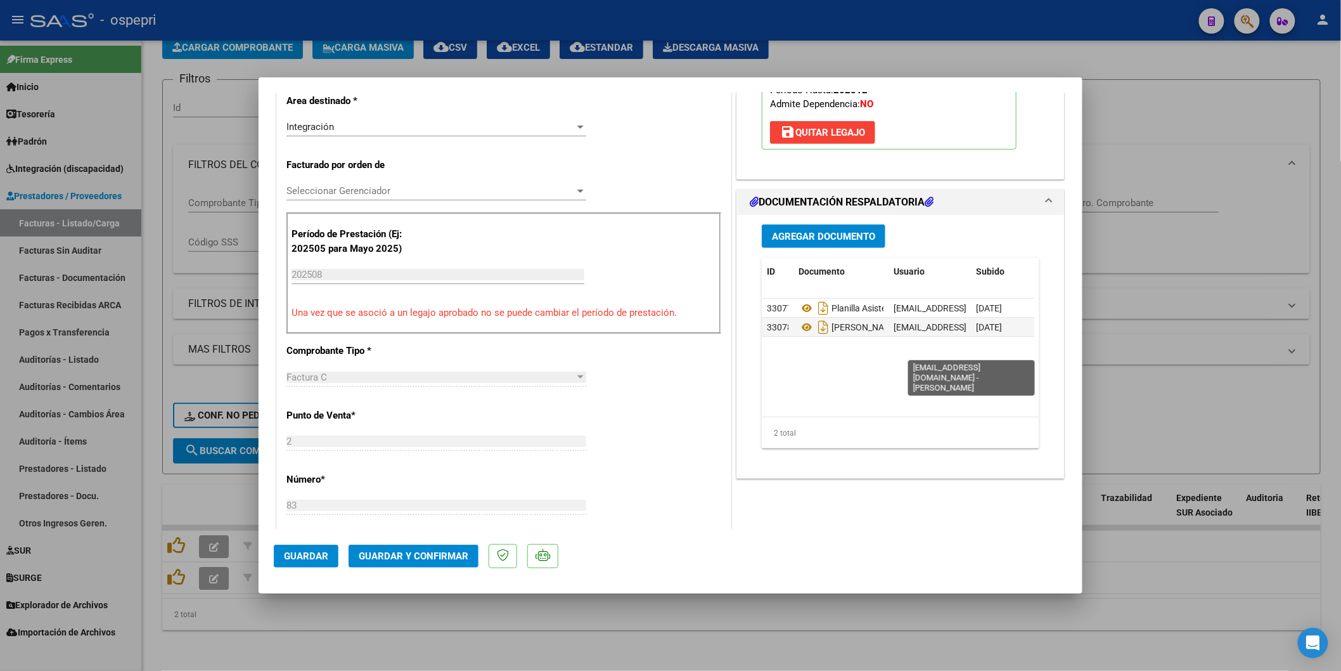
scroll to position [281, 0]
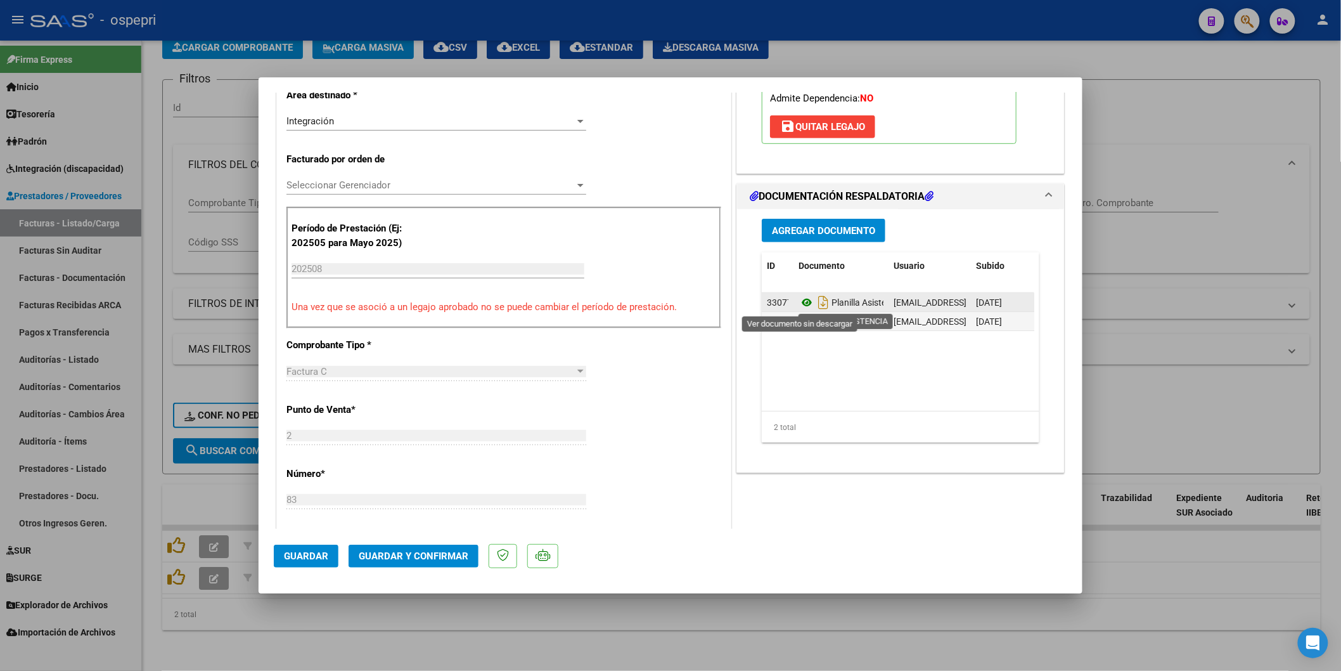
click at [799, 299] on icon at bounding box center [807, 302] width 16 height 15
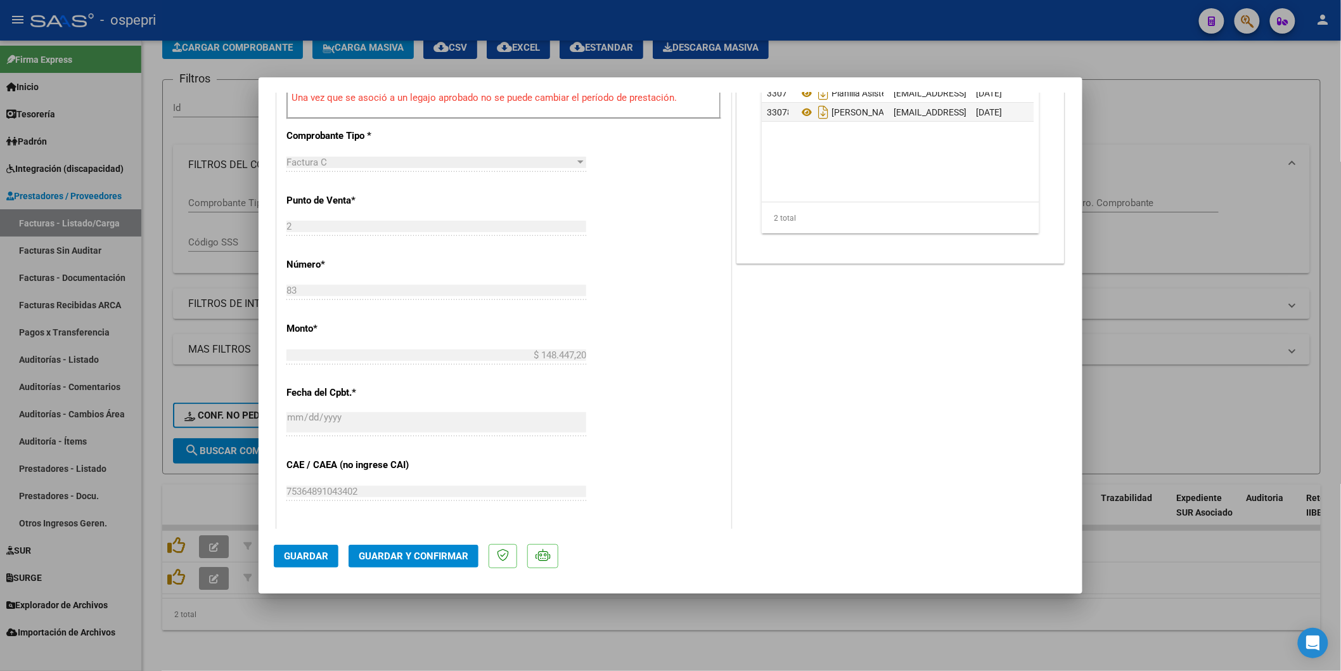
scroll to position [492, 0]
click at [444, 558] on span "Guardar y Confirmar" at bounding box center [414, 555] width 110 height 11
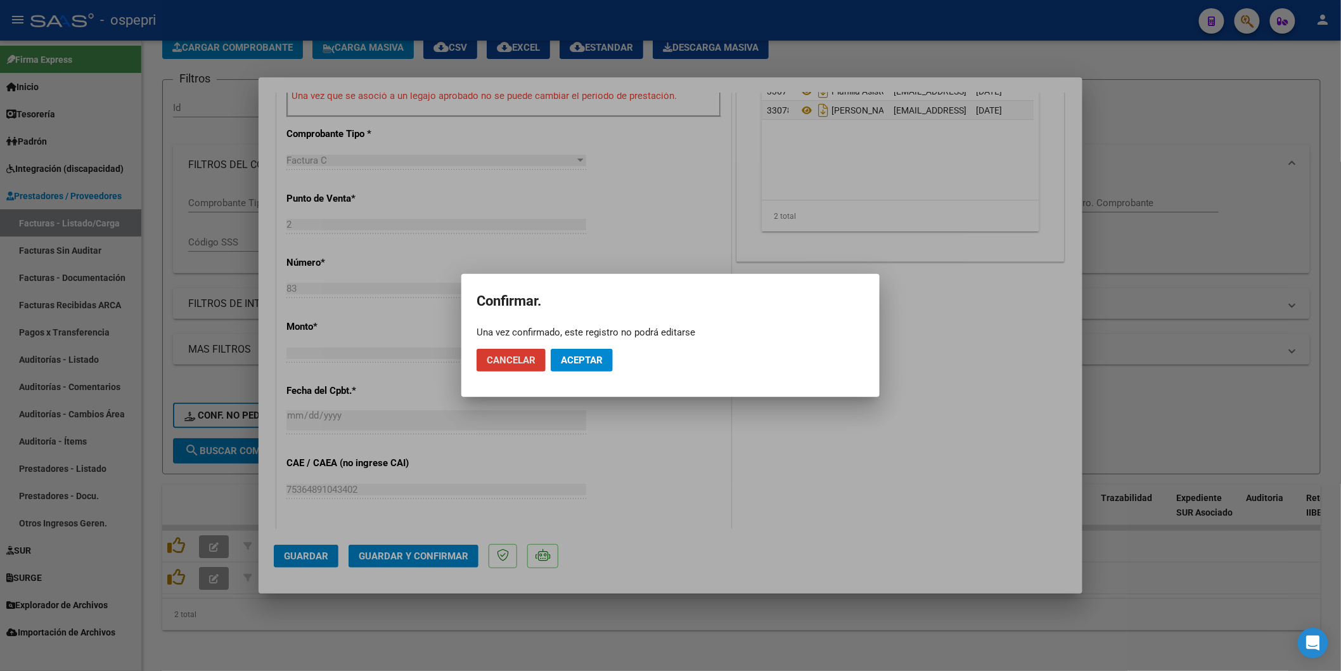
click at [594, 359] on span "Aceptar" at bounding box center [582, 359] width 42 height 11
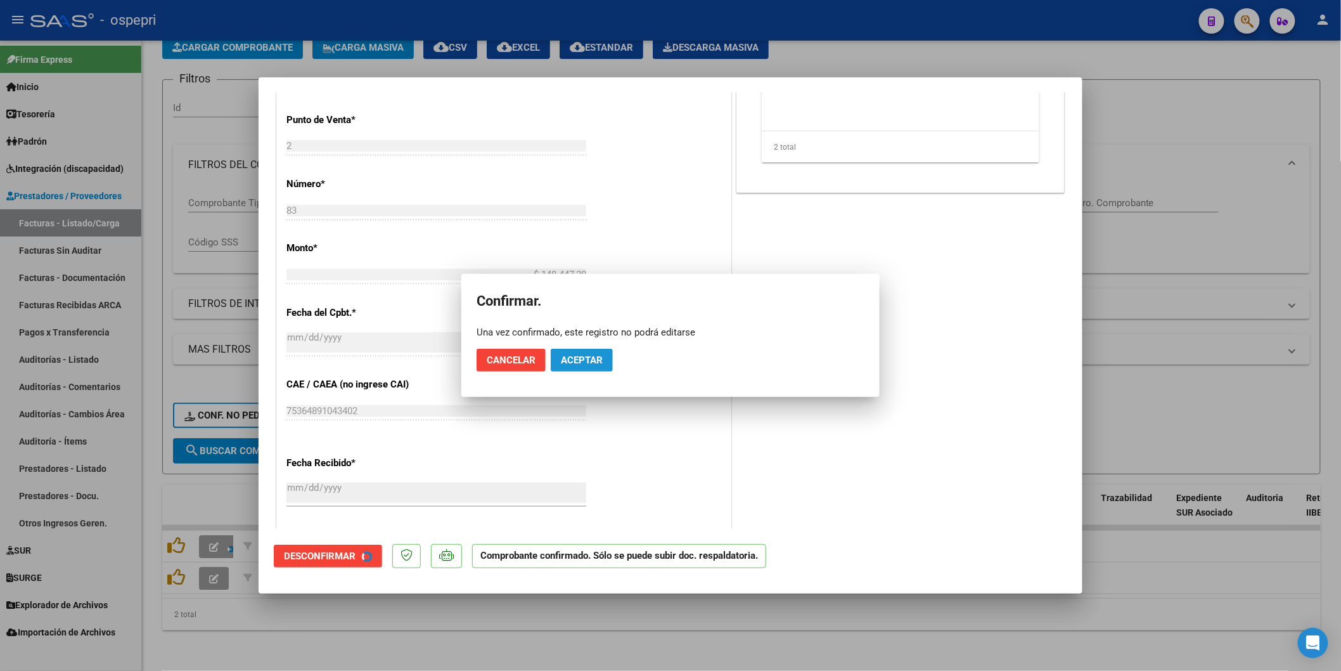
scroll to position [414, 0]
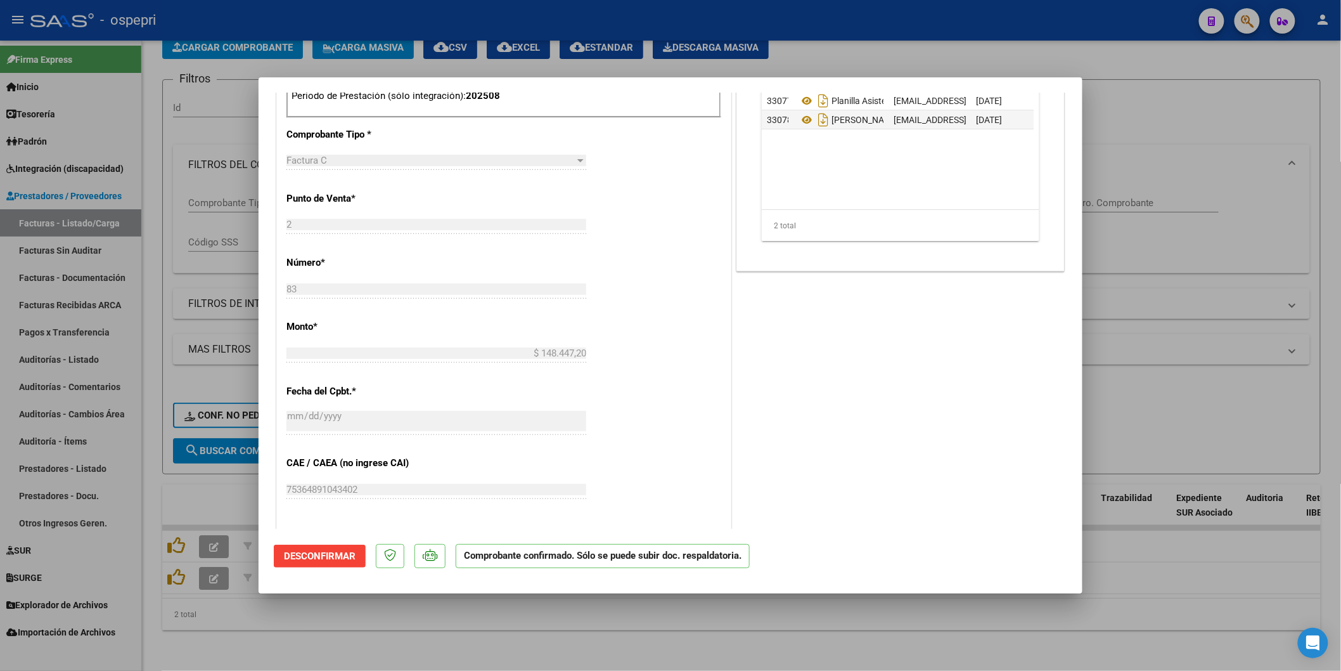
type input "$ 0,00"
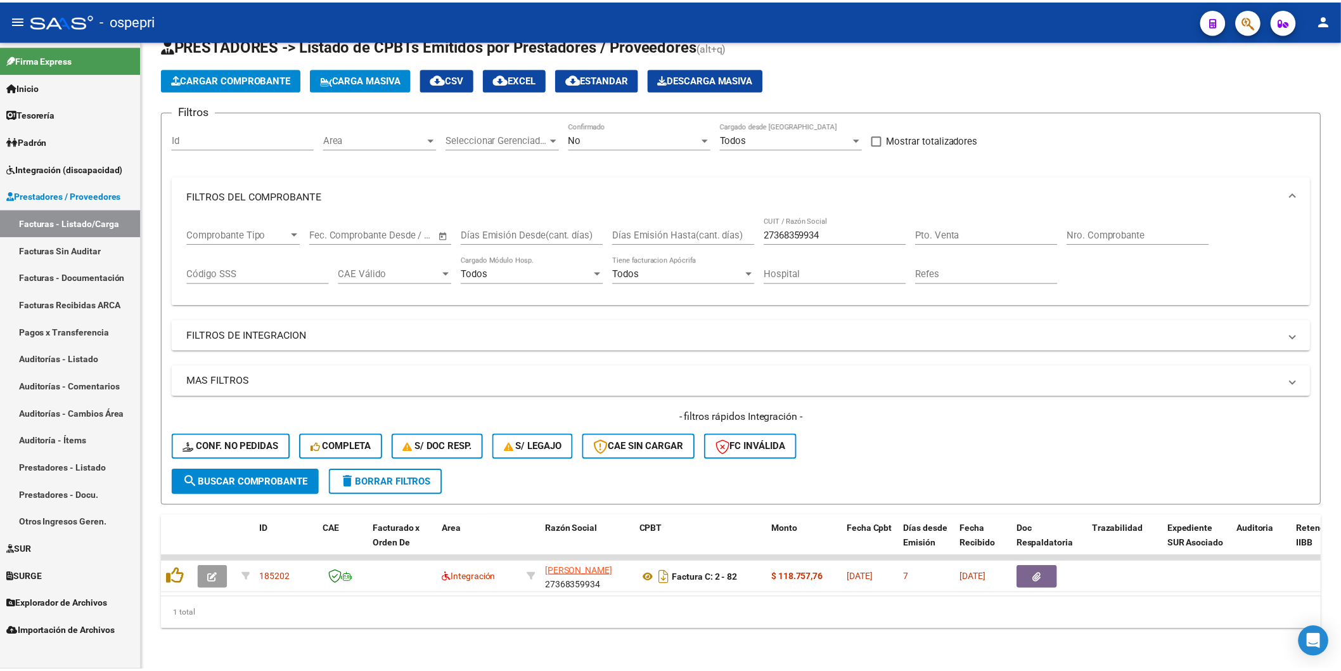
scroll to position [48, 0]
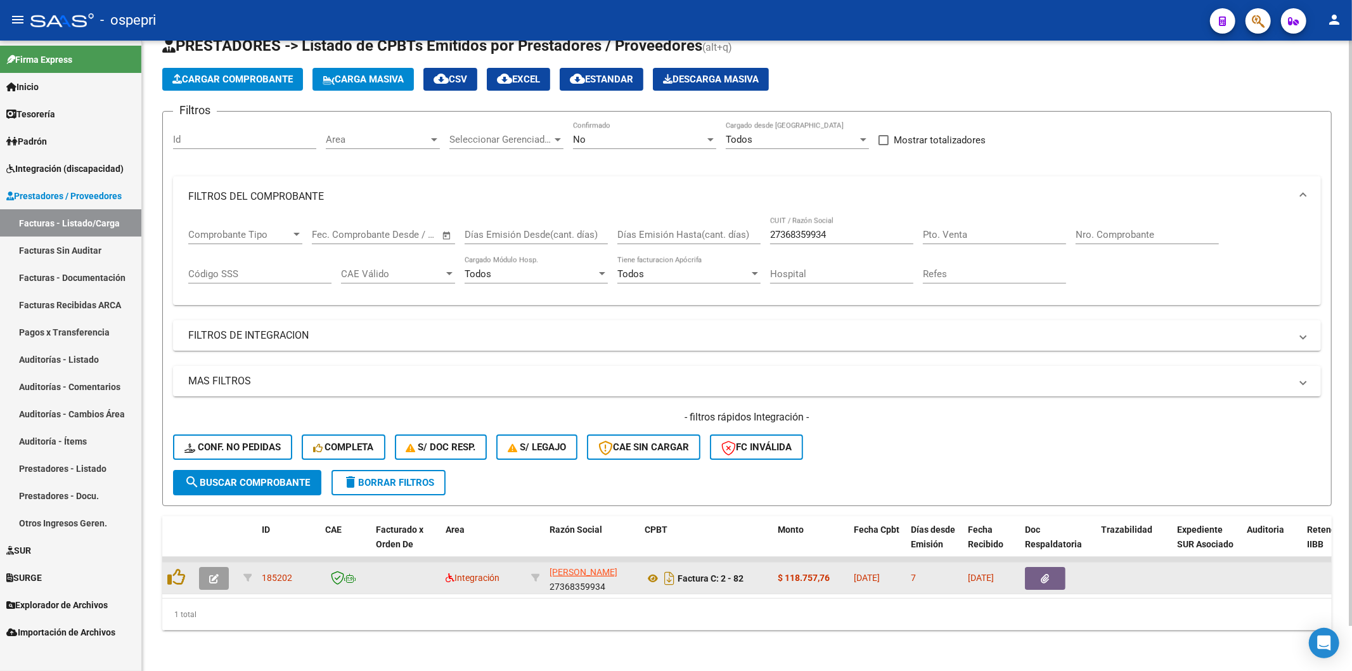
click at [220, 567] on button "button" at bounding box center [214, 578] width 30 height 23
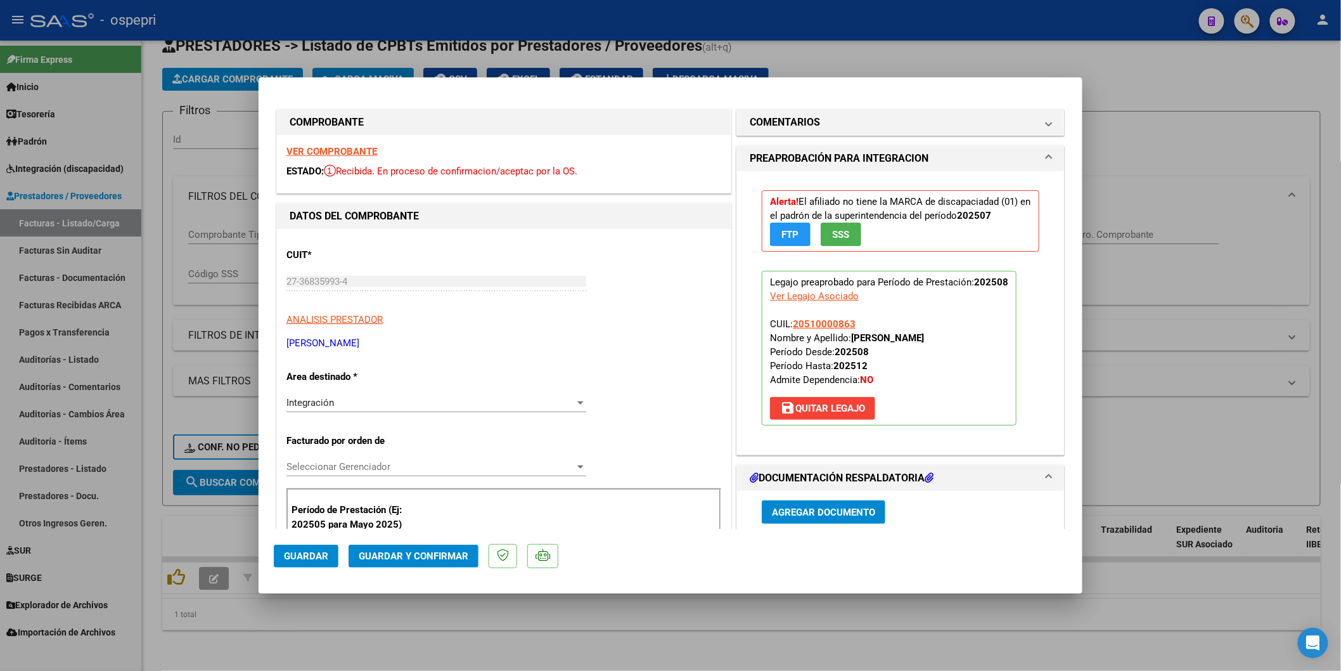
click at [312, 151] on strong "VER COMPROBANTE" at bounding box center [331, 151] width 91 height 11
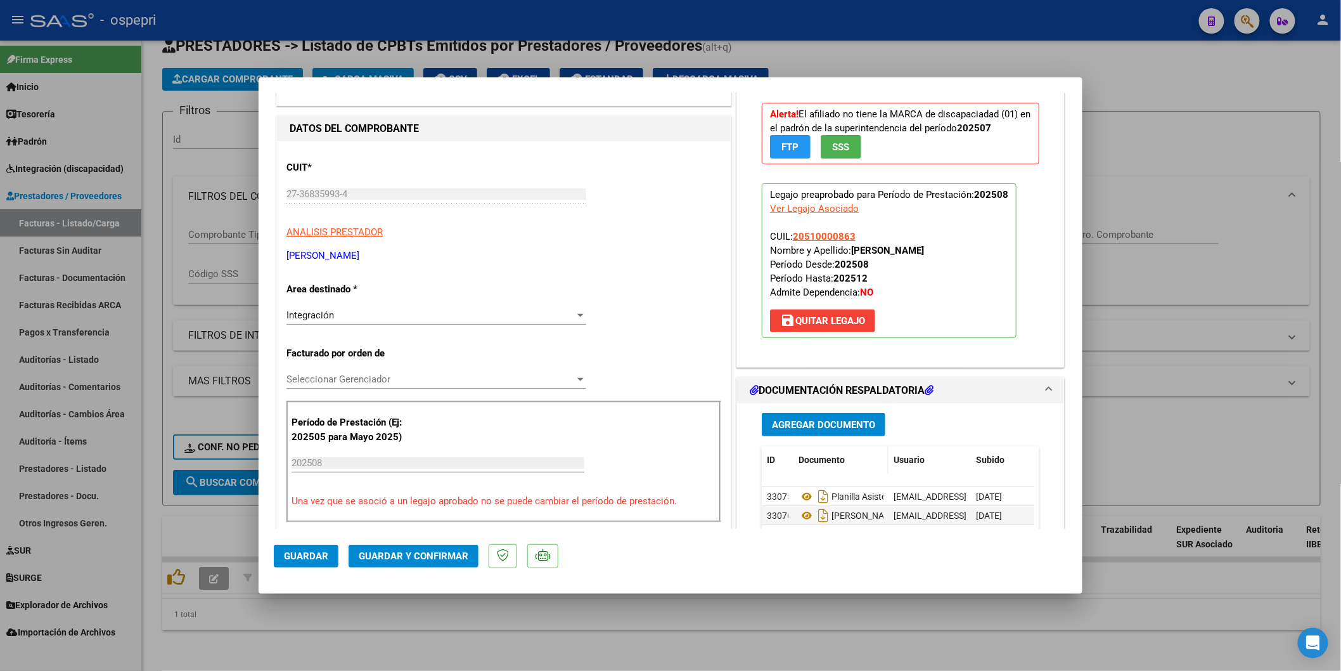
scroll to position [211, 0]
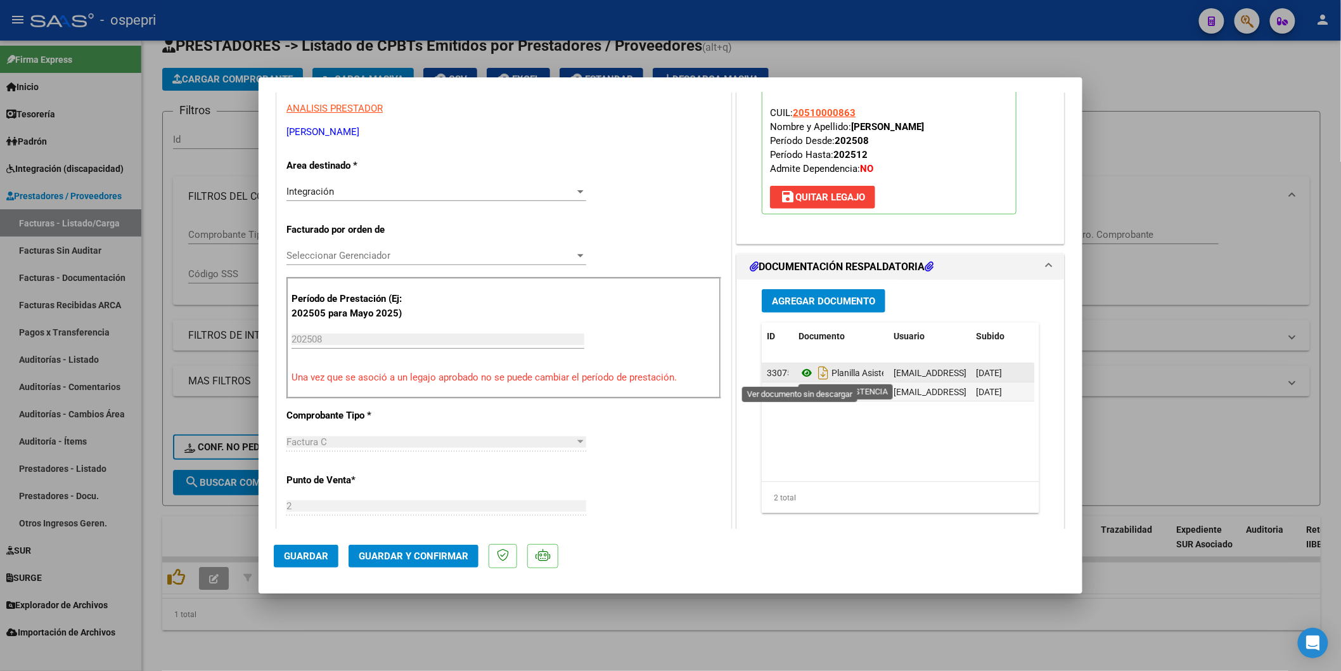
click at [804, 369] on icon at bounding box center [807, 372] width 16 height 15
click at [414, 553] on span "Guardar y Confirmar" at bounding box center [414, 555] width 110 height 11
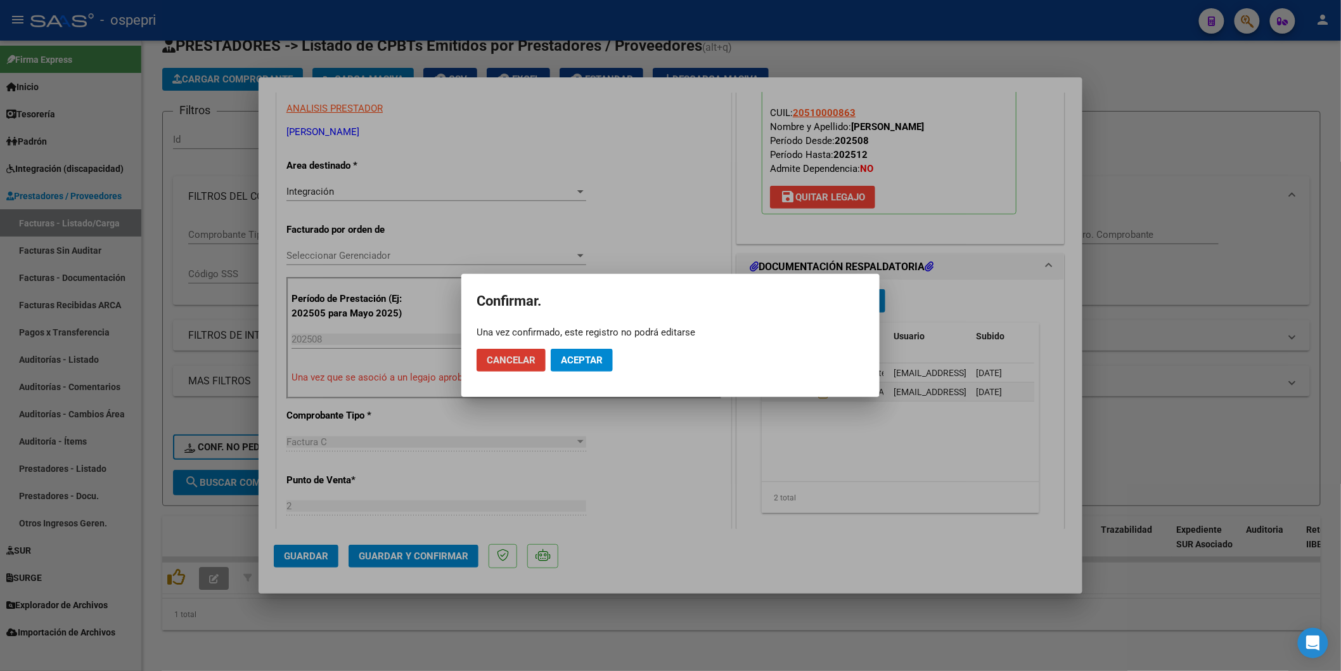
click at [575, 356] on span "Aceptar" at bounding box center [582, 359] width 42 height 11
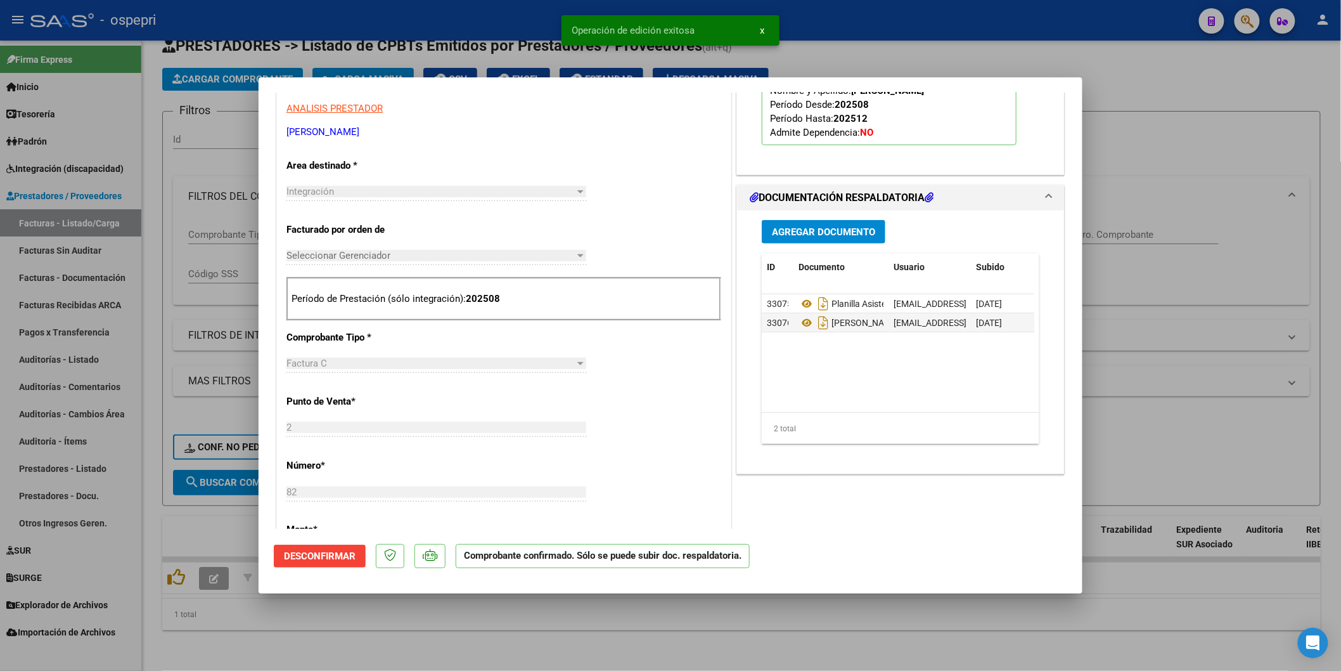
type input "$ 0,00"
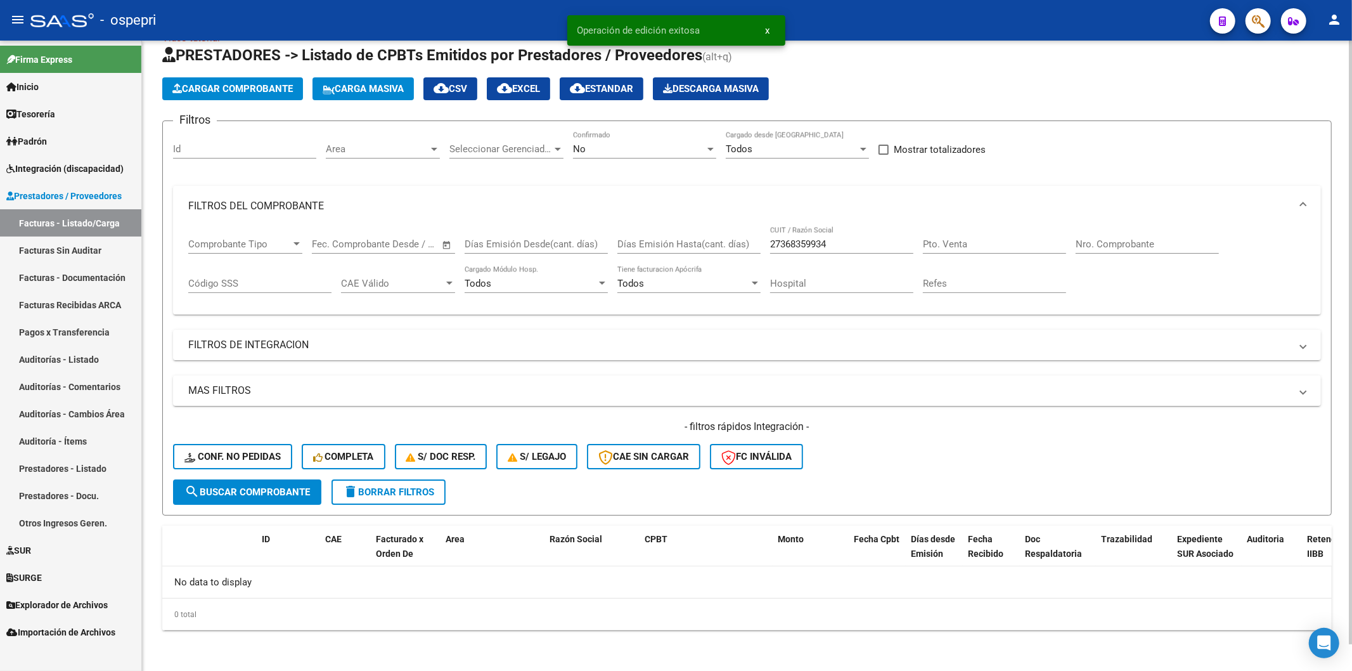
scroll to position [28, 0]
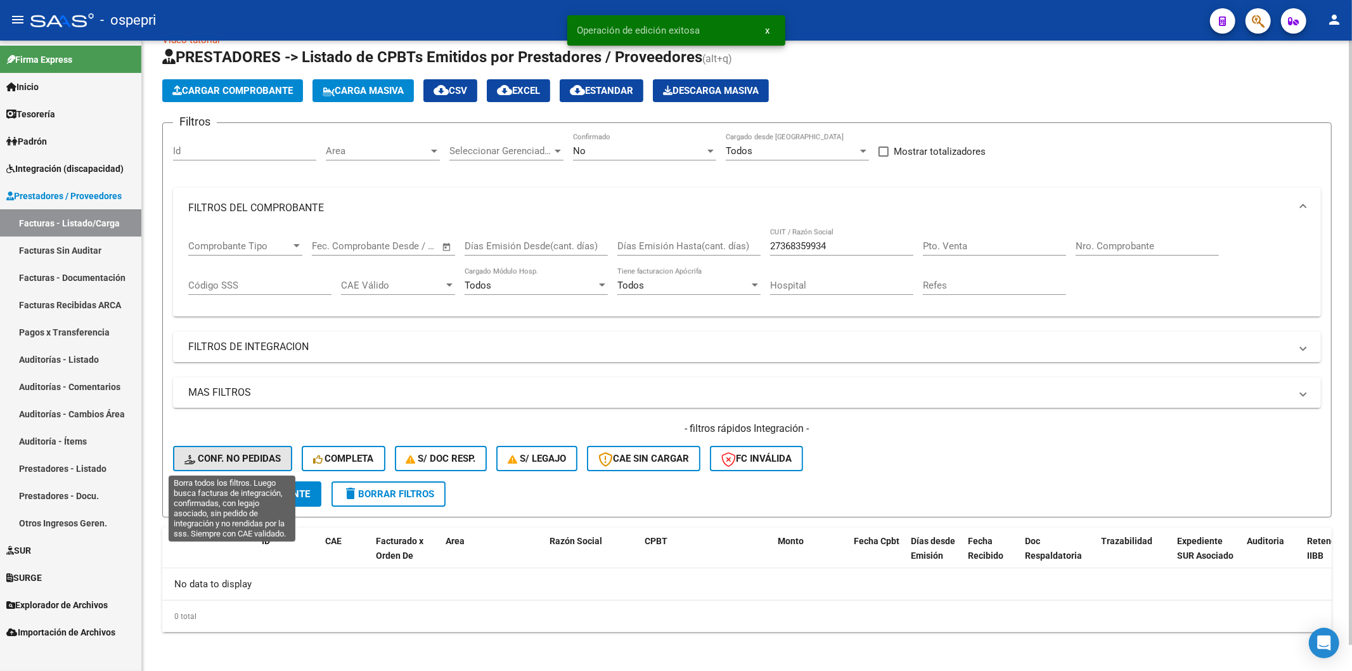
drag, startPoint x: 254, startPoint y: 463, endPoint x: 408, endPoint y: 476, distance: 153.9
click at [254, 463] on span "Conf. no pedidas" at bounding box center [232, 458] width 96 height 11
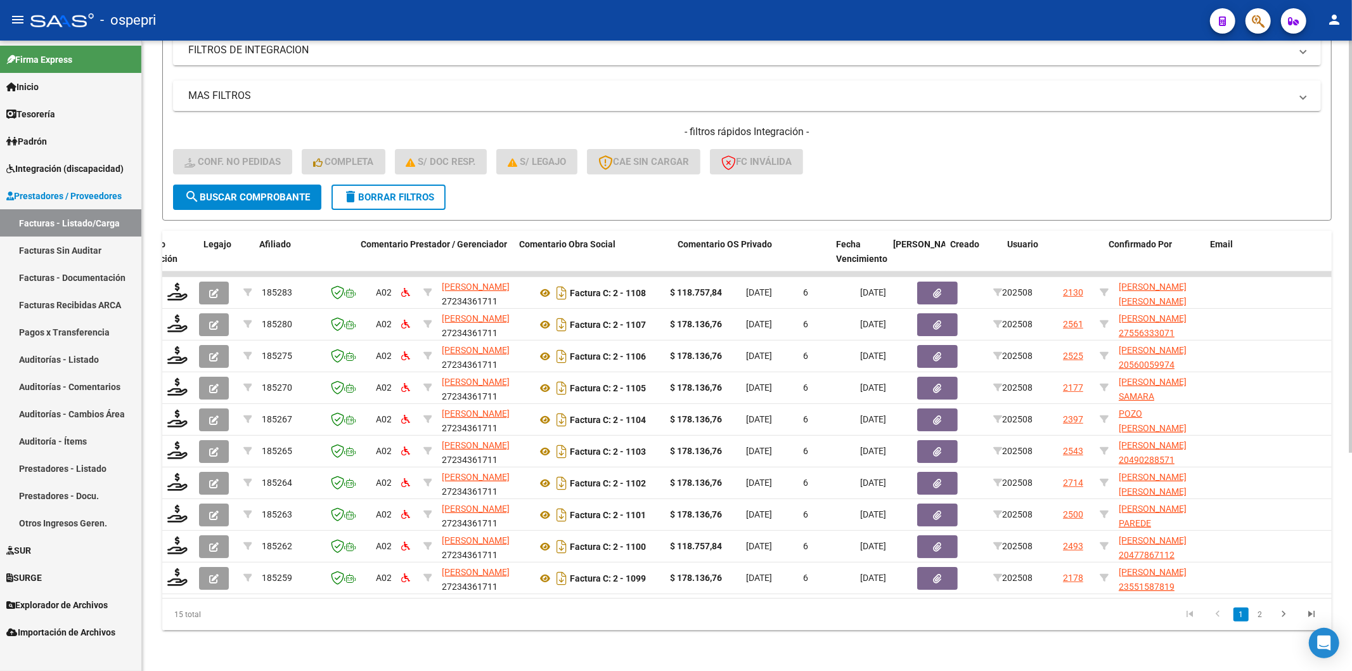
scroll to position [0, 859]
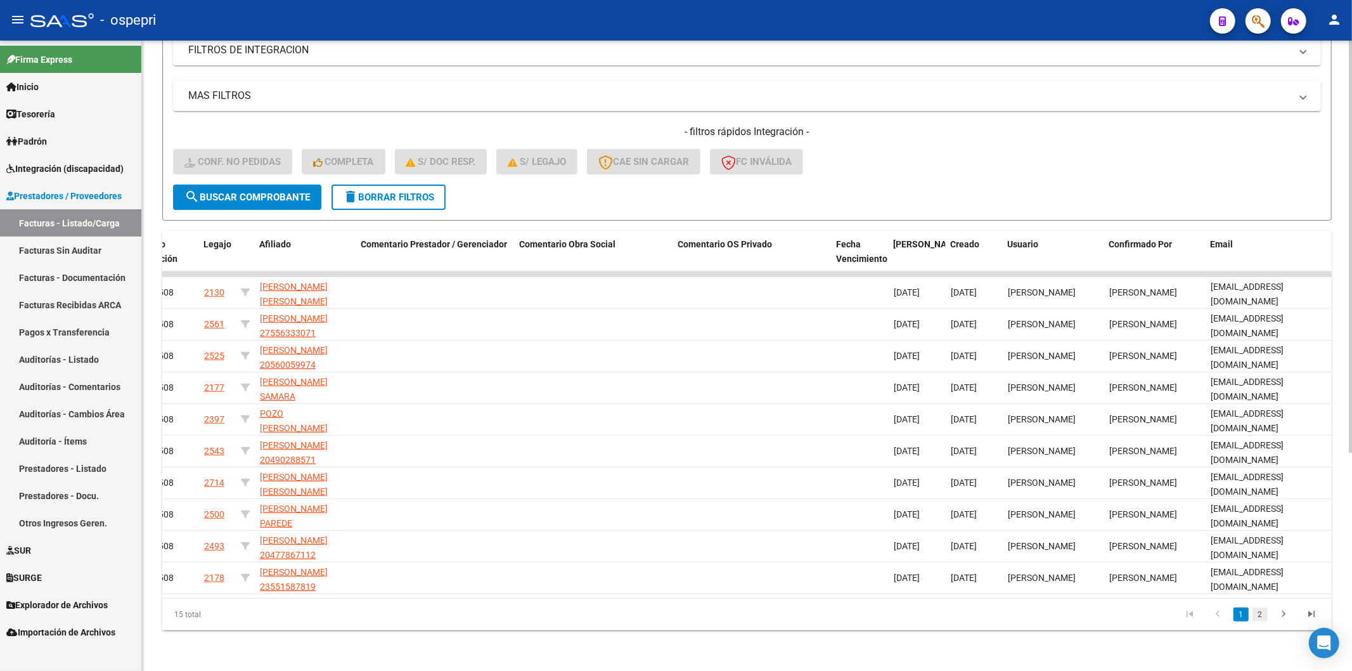
click at [1268, 612] on li "2" at bounding box center [1259, 614] width 19 height 22
click at [1259, 613] on link "2" at bounding box center [1259, 614] width 15 height 14
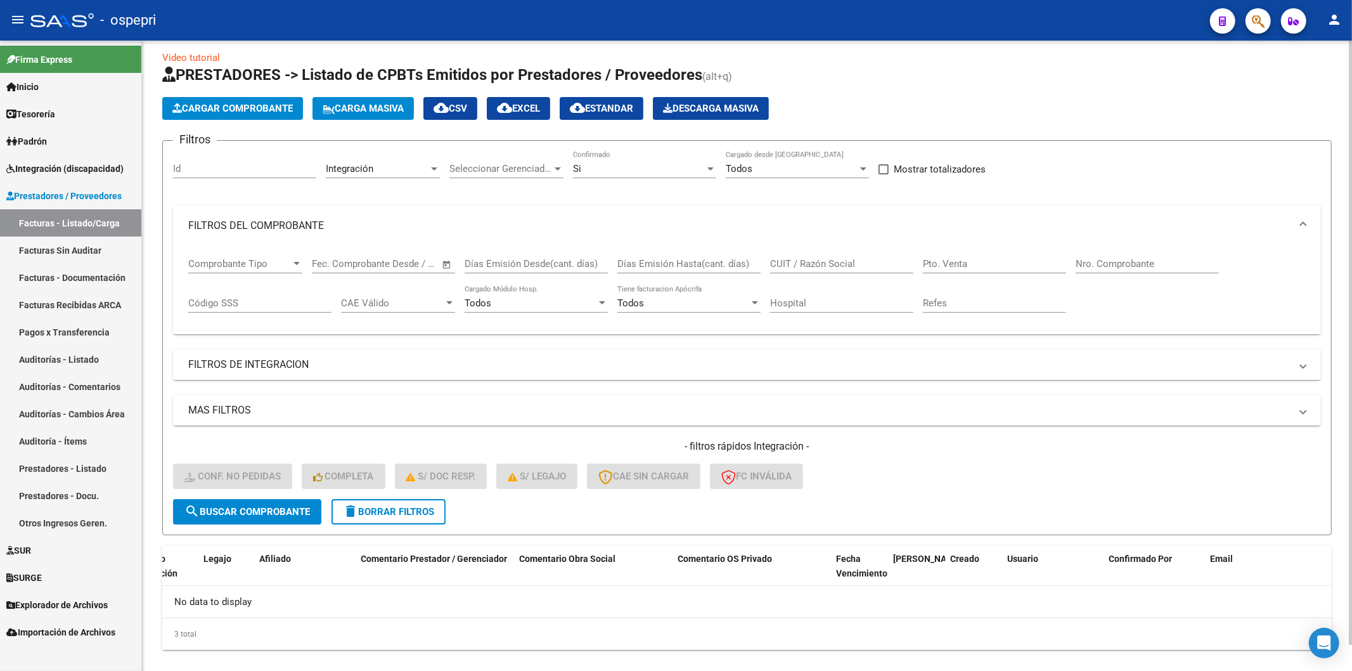
scroll to position [28, 0]
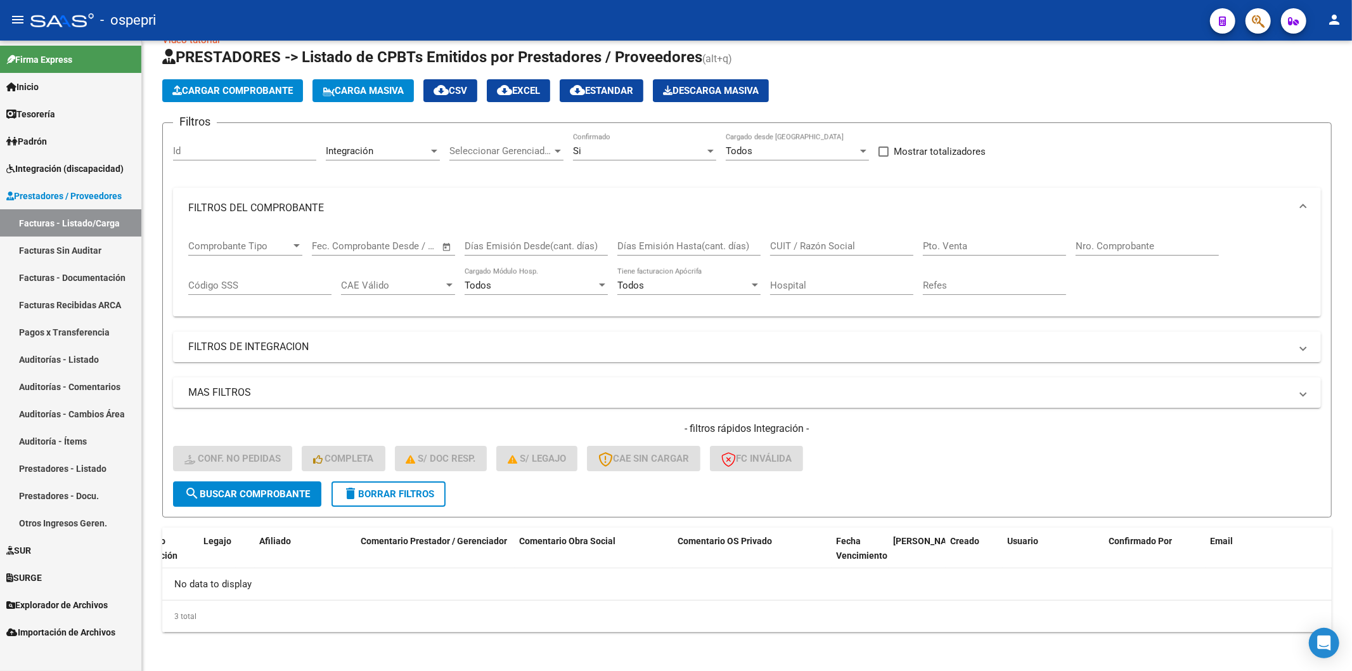
drag, startPoint x: 1013, startPoint y: 491, endPoint x: 106, endPoint y: 491, distance: 906.3
click at [51, 484] on mat-sidenav-container "Firma Express Inicio Instructivos Contacto OS Tesorería Extractos Procesados (c…" at bounding box center [676, 356] width 1352 height 630
click at [356, 497] on mat-icon "delete" at bounding box center [350, 492] width 15 height 15
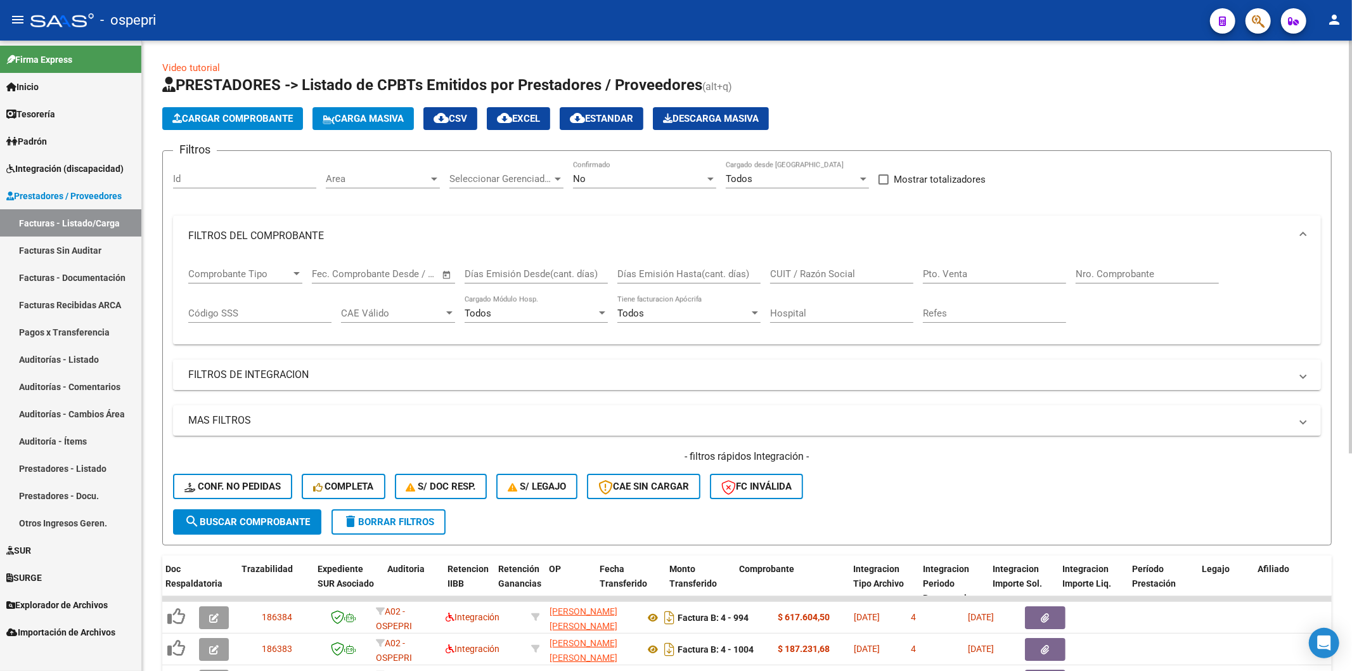
click at [442, 387] on mat-expansion-panel-header "FILTROS DE INTEGRACION" at bounding box center [747, 374] width 1148 height 30
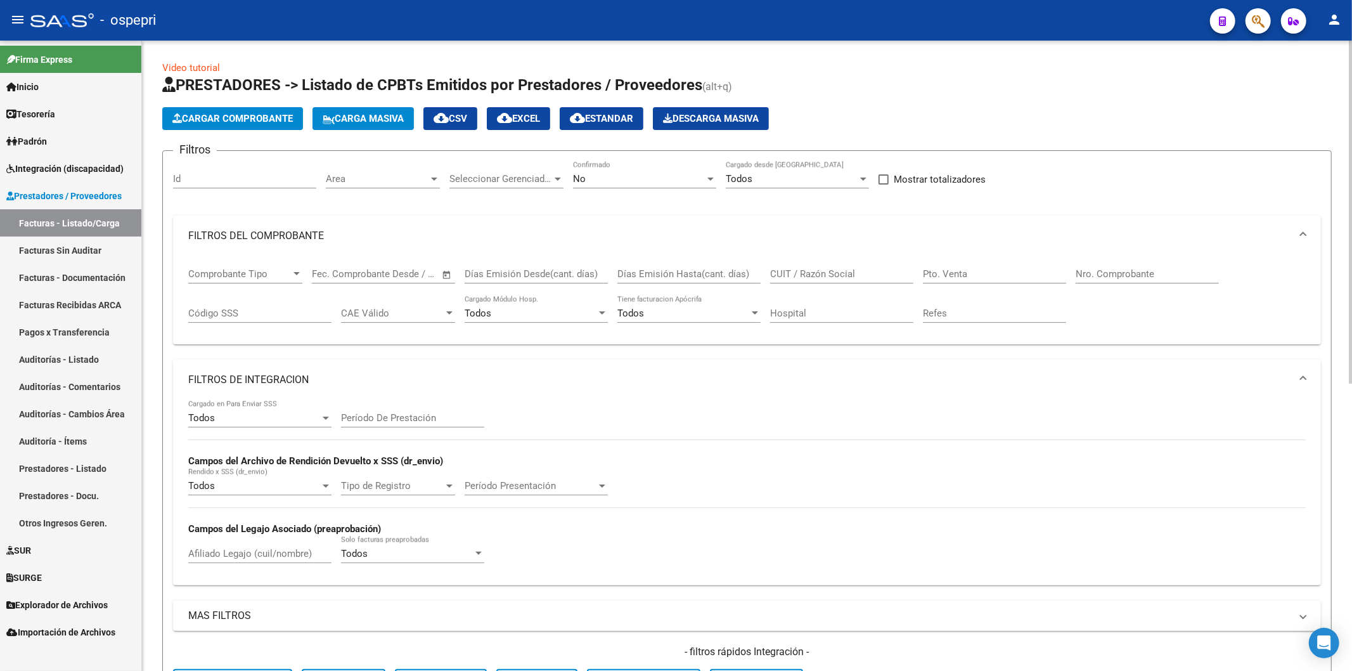
click at [777, 276] on input "CUIT / Razón Social" at bounding box center [841, 273] width 143 height 11
paste input "27368359934"
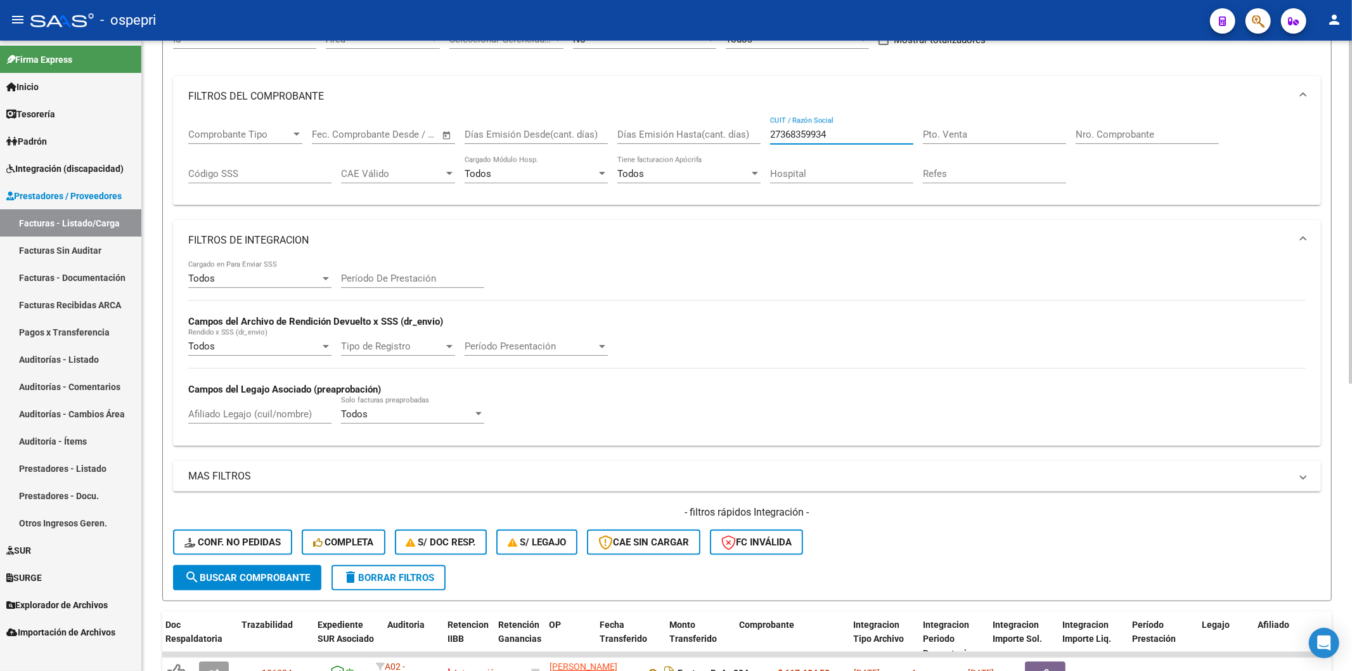
scroll to position [141, 0]
type input "27368359934"
drag, startPoint x: 895, startPoint y: 352, endPoint x: 407, endPoint y: 350, distance: 488.0
click at [125, 339] on mat-sidenav-container "Firma Express Inicio Instructivos Contacto OS Tesorería Extractos Procesados (c…" at bounding box center [676, 356] width 1352 height 630
click at [838, 302] on div "Todos Cargado en Para Enviar SSS Período De Prestación Campos del Archivo de Re…" at bounding box center [746, 346] width 1117 height 174
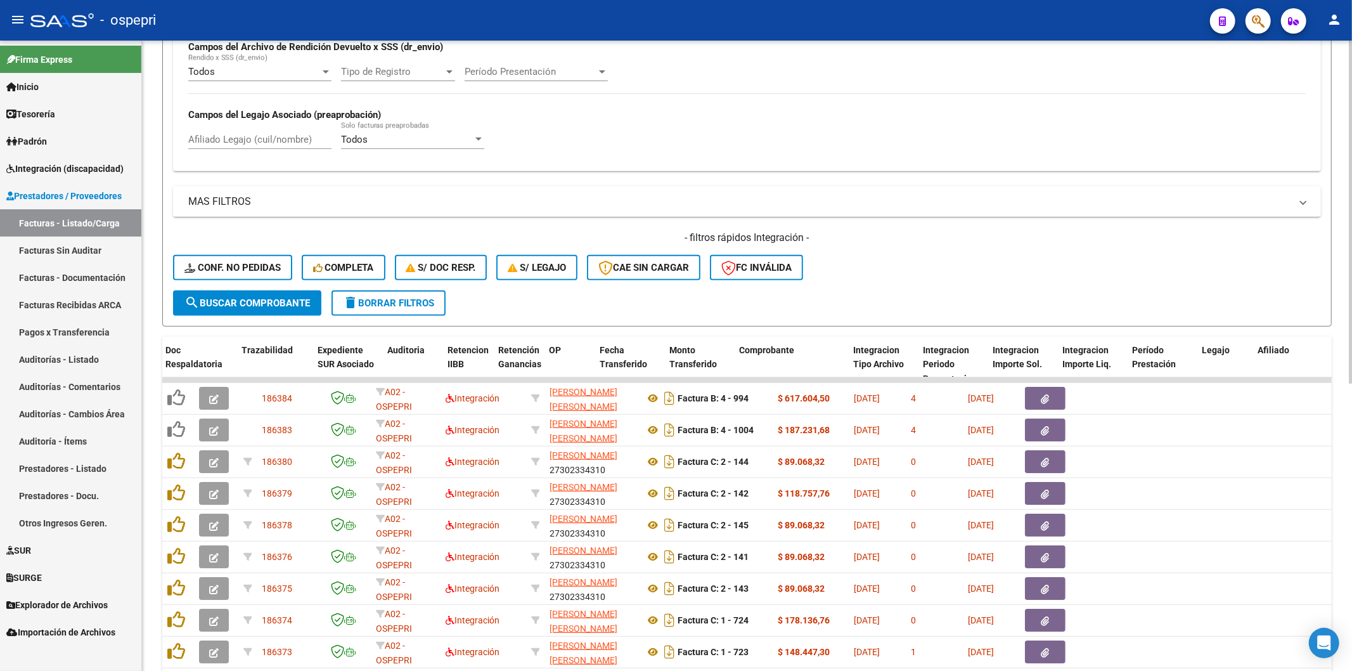
scroll to position [492, 0]
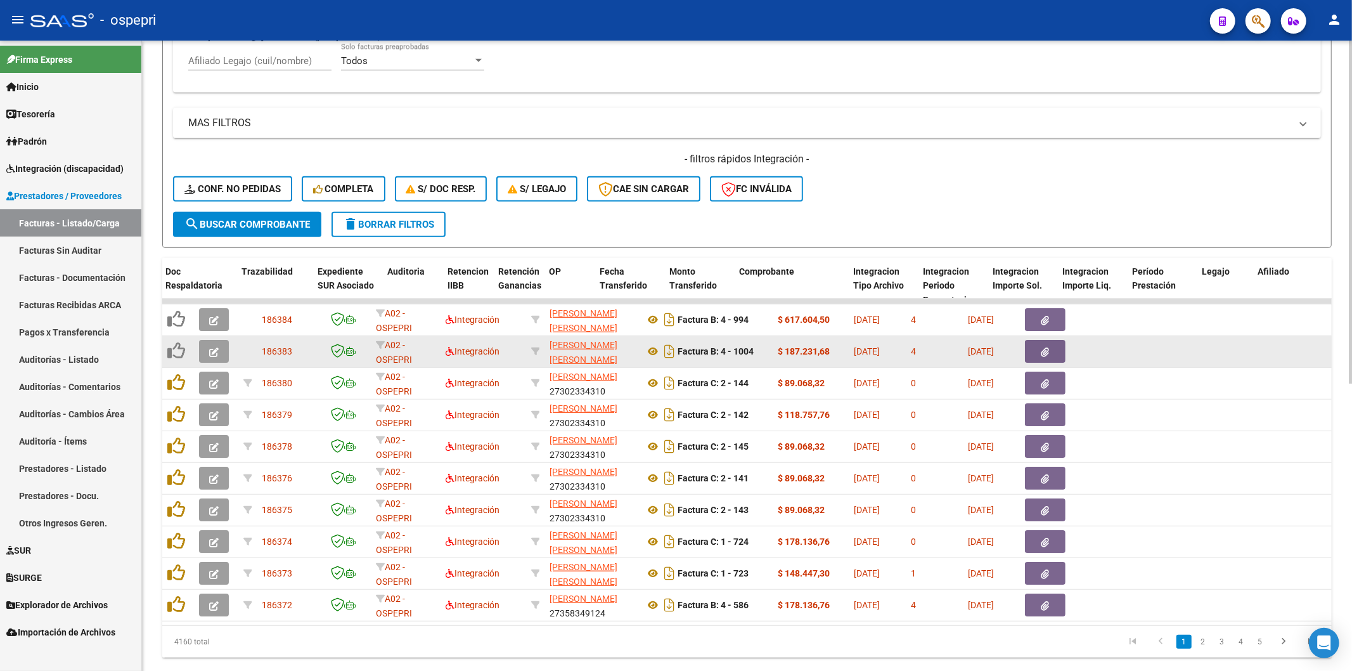
drag, startPoint x: 546, startPoint y: 623, endPoint x: 390, endPoint y: 362, distance: 304.4
click at [352, 616] on datatable-body "186384 A02 - OSPEPRI Integración FERNANDEZ PABLO GABRIEL 23339173389 Factura B:…" at bounding box center [746, 462] width 1169 height 326
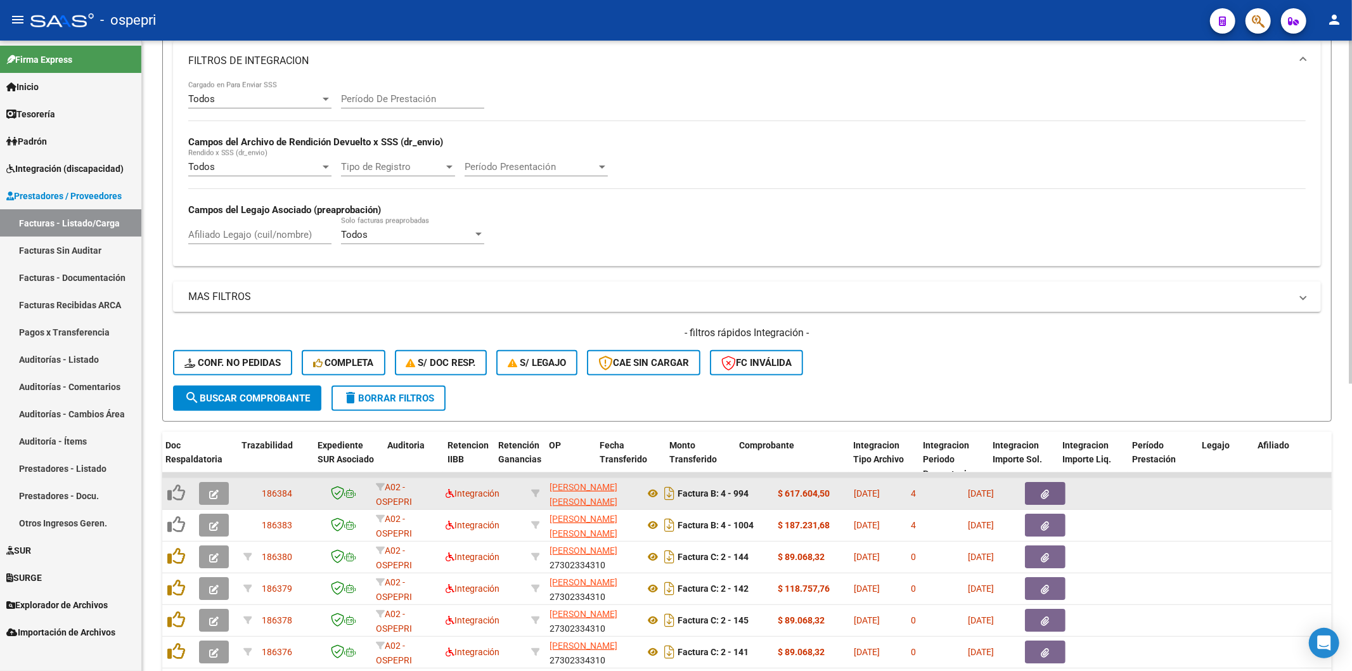
scroll to position [352, 0]
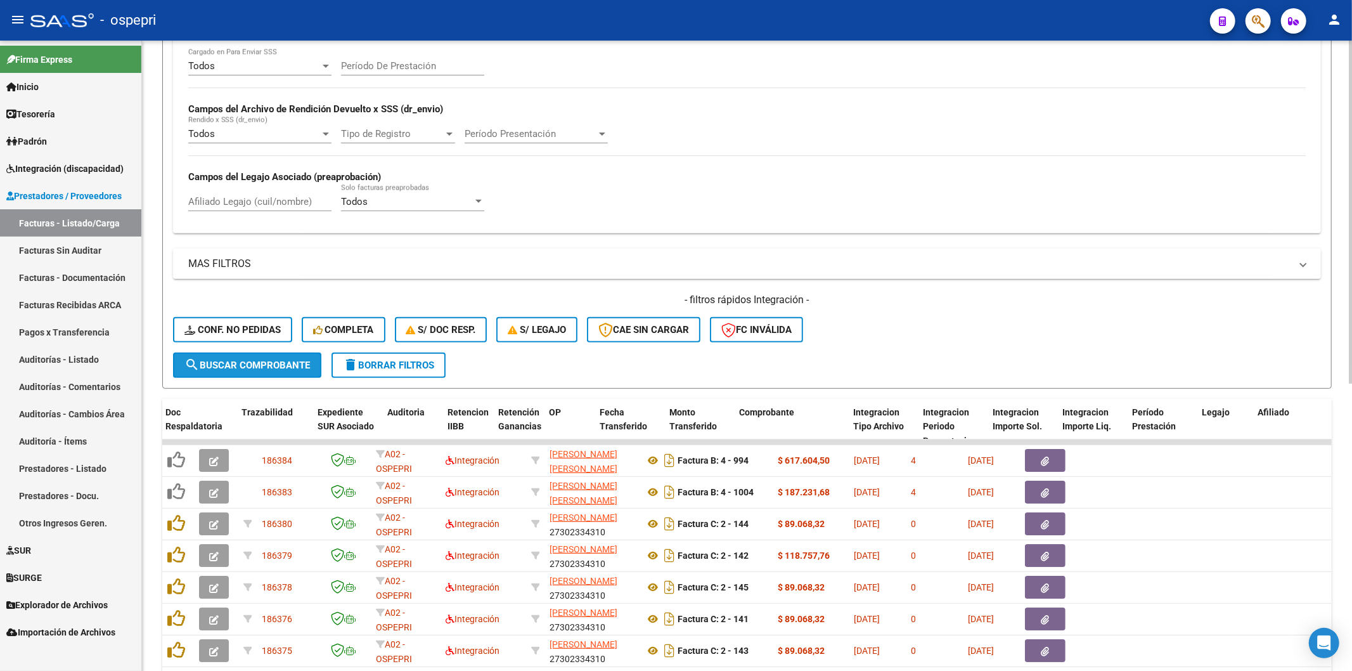
click at [239, 364] on span "search Buscar Comprobante" at bounding box center [246, 364] width 125 height 11
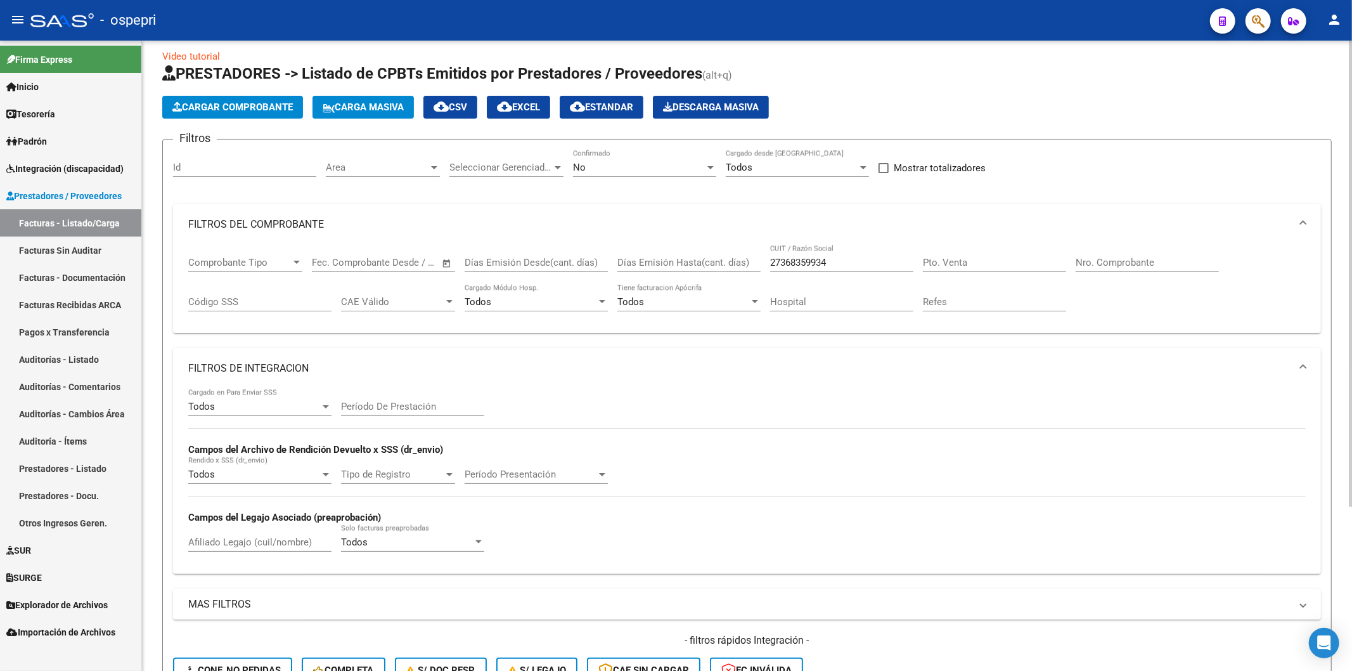
scroll to position [153, 0]
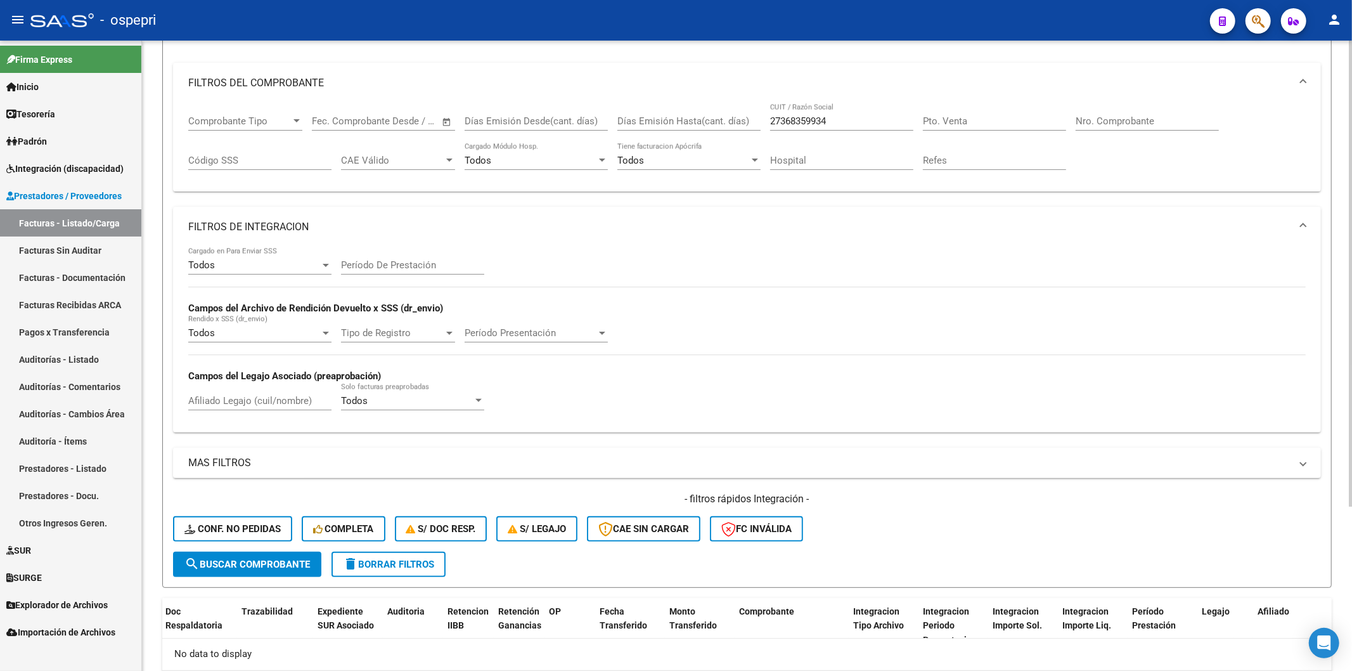
drag, startPoint x: 389, startPoint y: 566, endPoint x: 420, endPoint y: 546, distance: 36.7
click at [389, 565] on span "delete Borrar Filtros" at bounding box center [388, 563] width 91 height 11
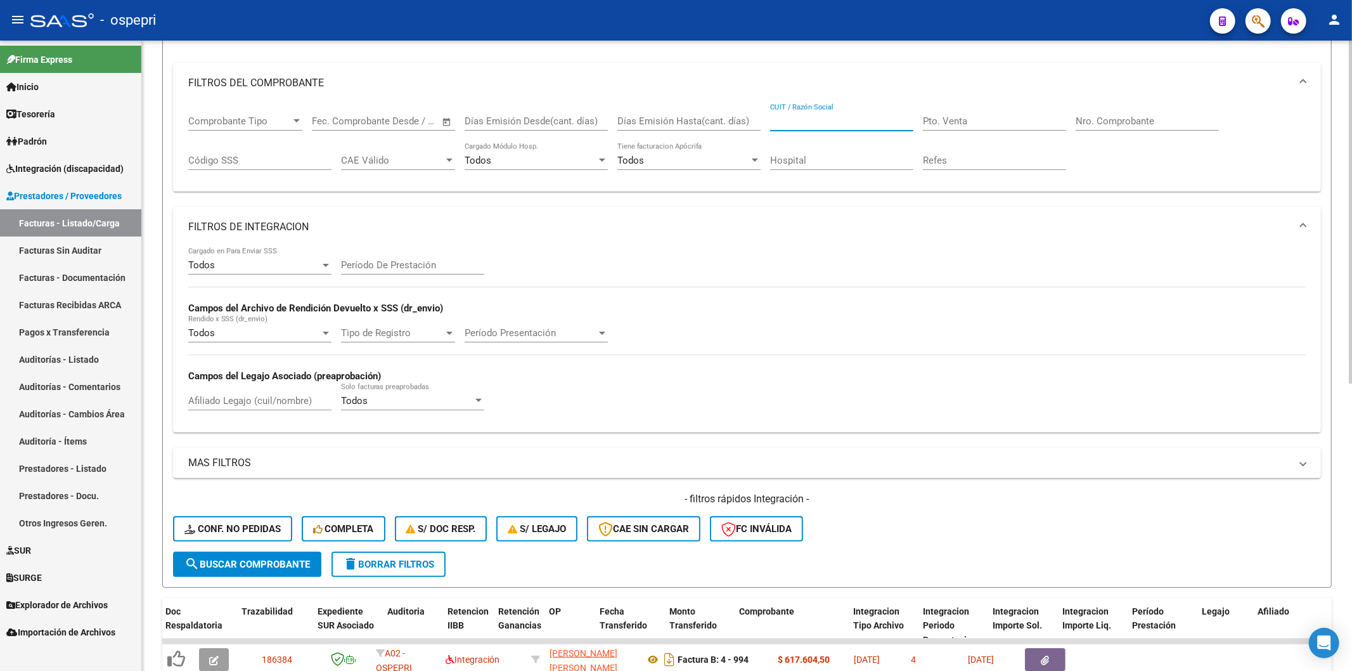
click at [792, 123] on input "CUIT / Razón Social" at bounding box center [841, 120] width 143 height 11
paste input "27368359934"
type input "27368359934"
drag, startPoint x: 295, startPoint y: 556, endPoint x: 327, endPoint y: 589, distance: 46.2
click at [295, 556] on button "search Buscar Comprobante" at bounding box center [247, 563] width 148 height 25
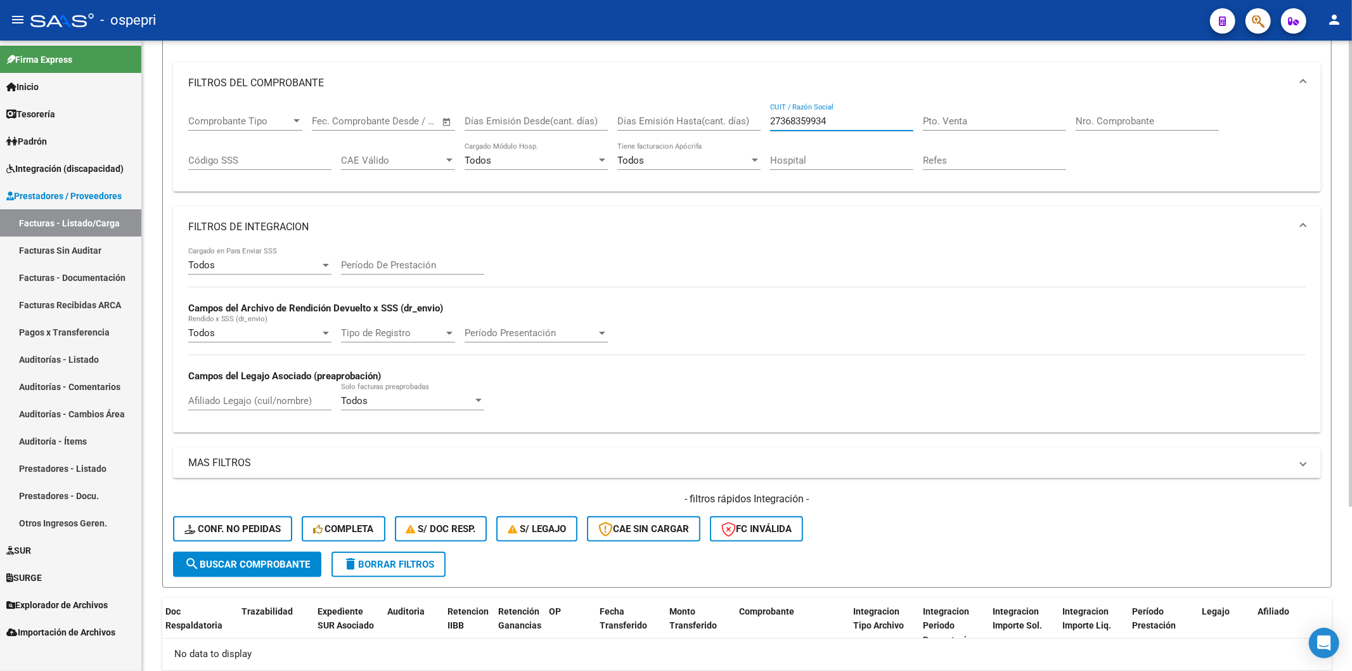
drag, startPoint x: 833, startPoint y: 119, endPoint x: 577, endPoint y: 118, distance: 256.7
click at [577, 118] on div "Comprobante Tipo Comprobante Tipo Fecha inicio – Fecha fin Fec. Comprobante Des…" at bounding box center [746, 142] width 1117 height 79
paste input "27268108004"
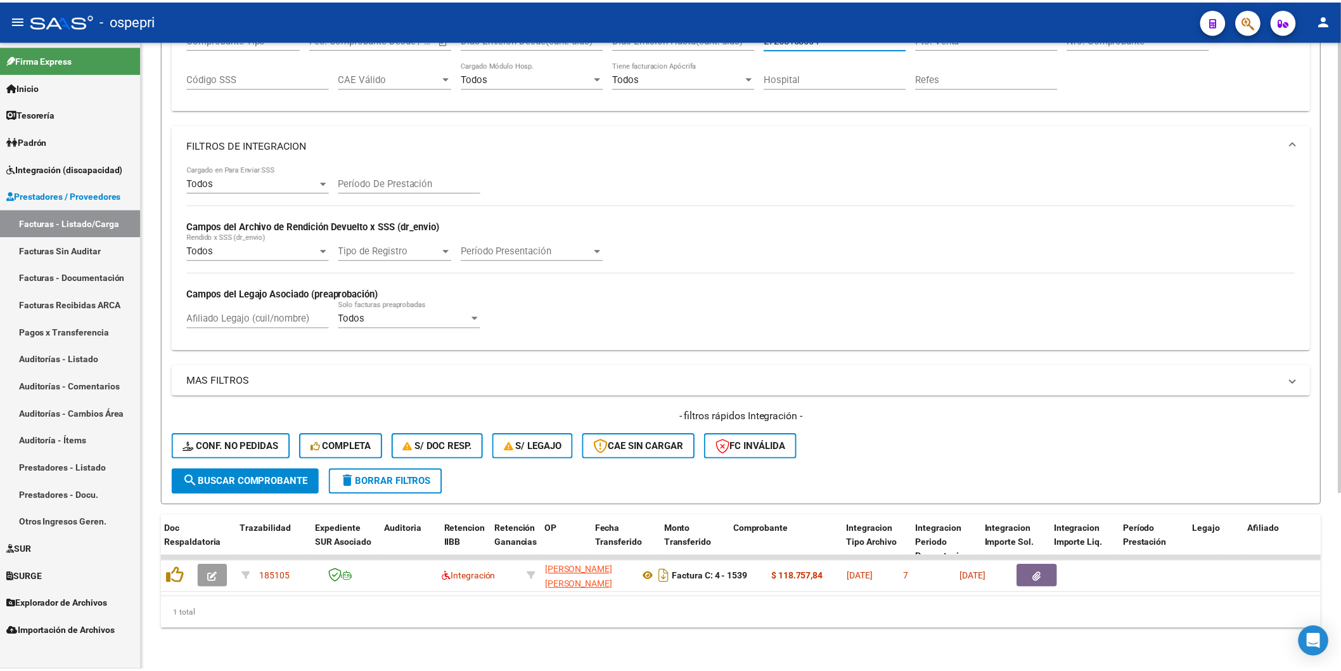
scroll to position [243, 0]
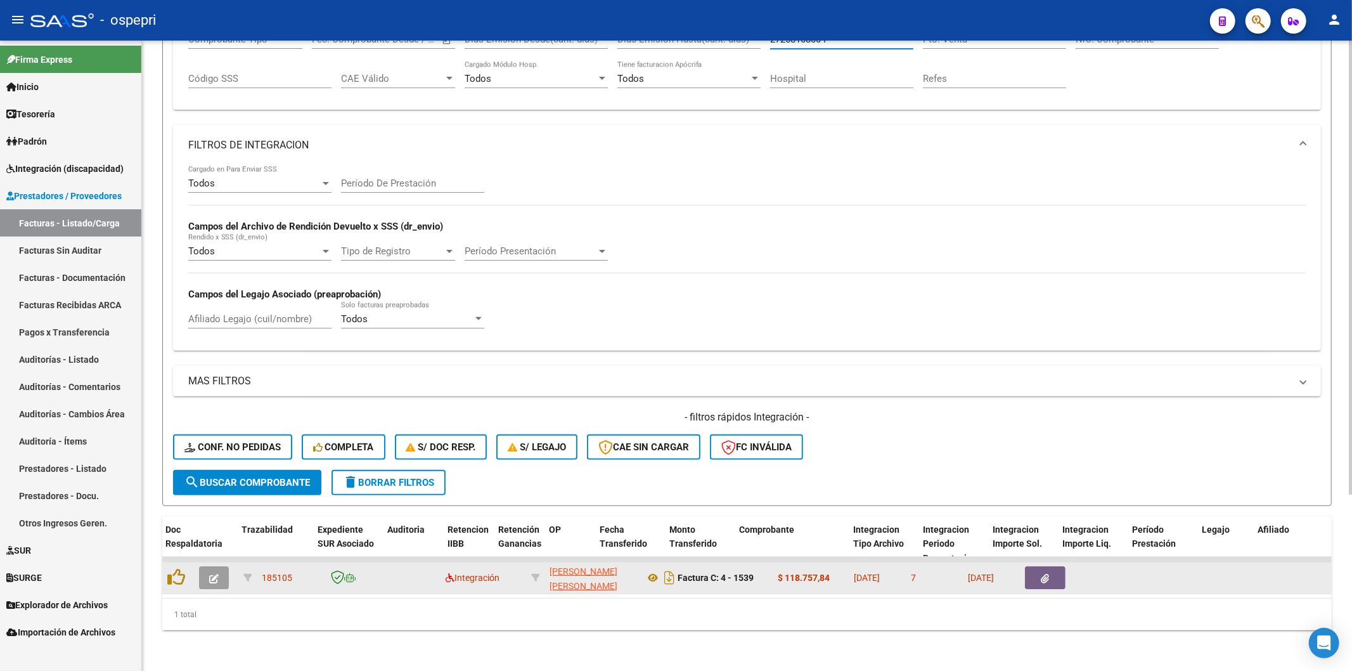
type input "27268108004"
click at [217, 574] on icon "button" at bounding box center [214, 579] width 10 height 10
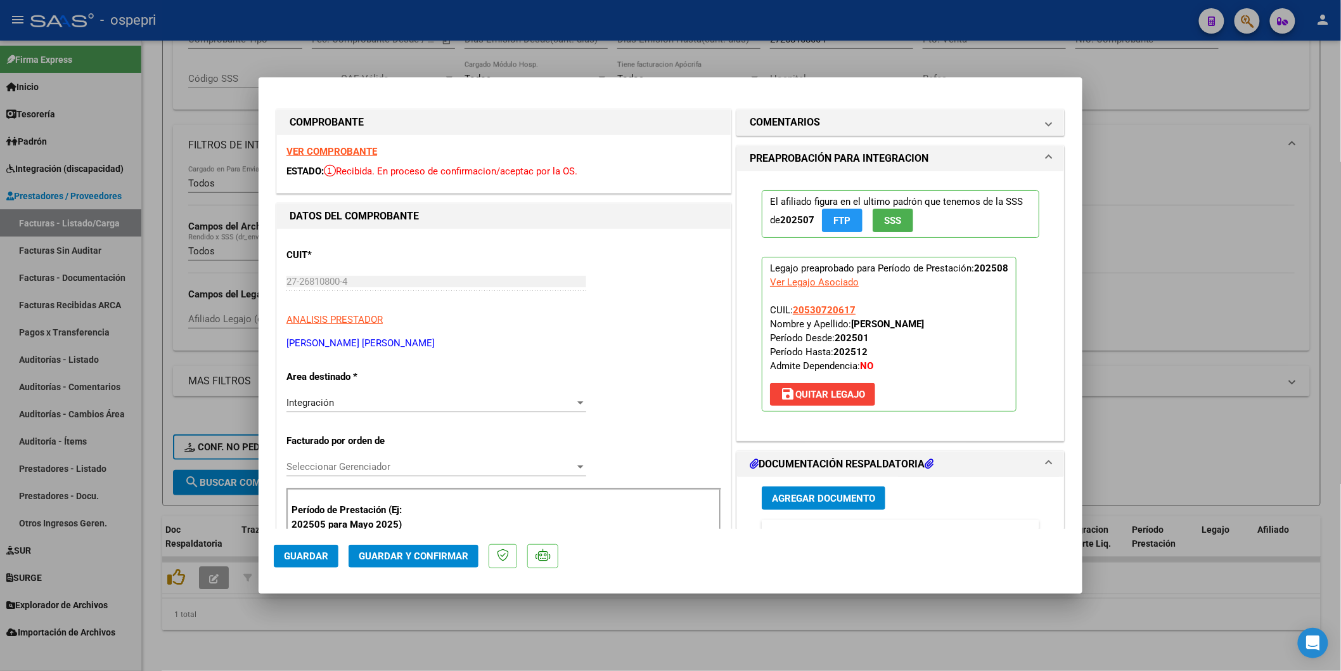
click at [332, 150] on strong "VER COMPROBANTE" at bounding box center [331, 151] width 91 height 11
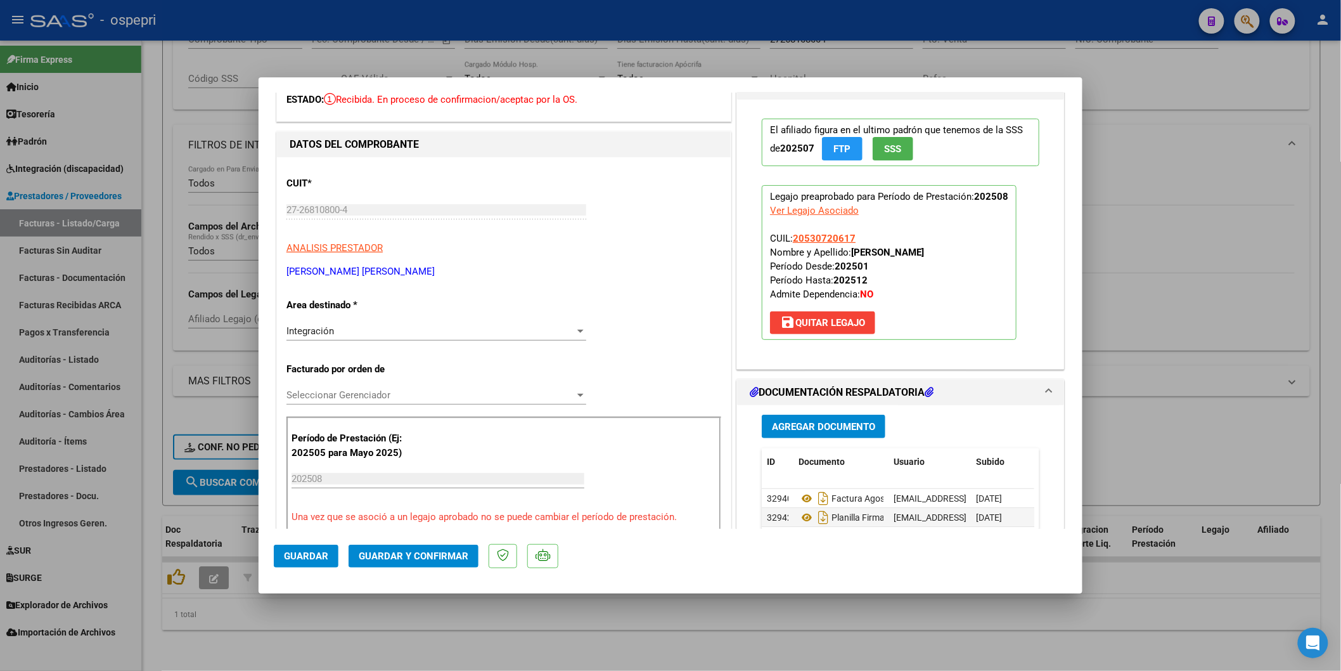
scroll to position [211, 0]
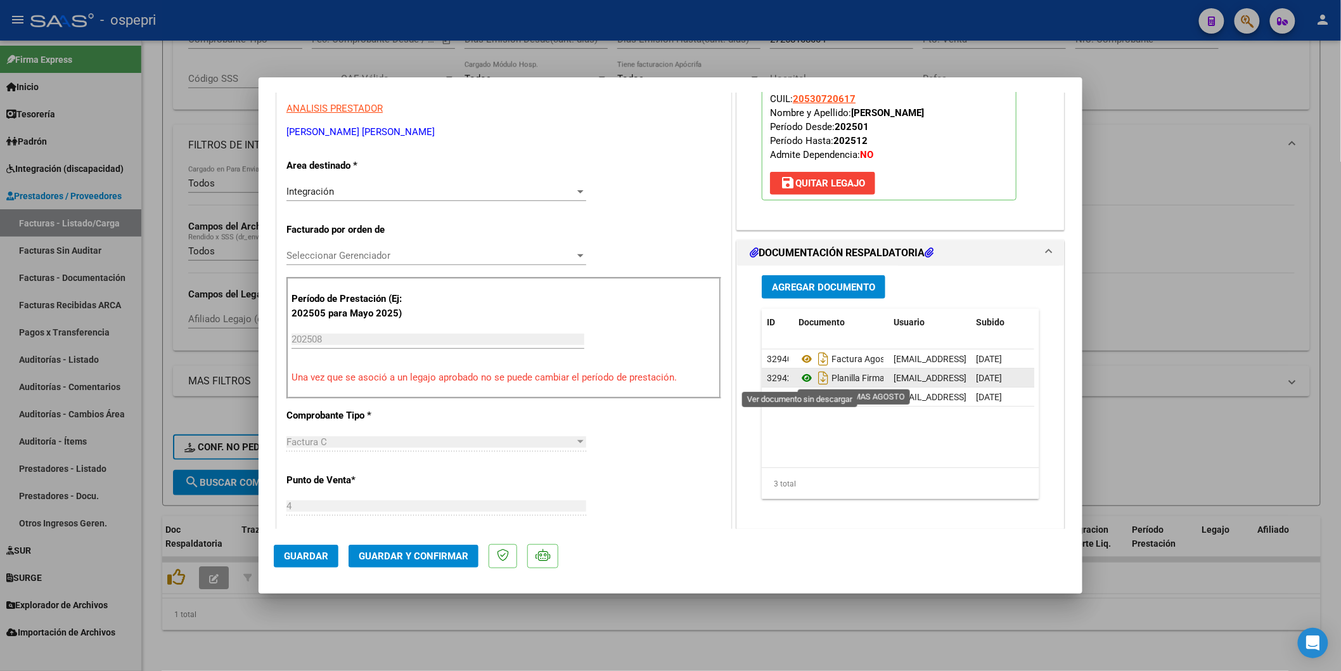
click at [806, 380] on icon at bounding box center [807, 377] width 16 height 15
click at [413, 554] on span "Guardar y Confirmar" at bounding box center [414, 555] width 110 height 11
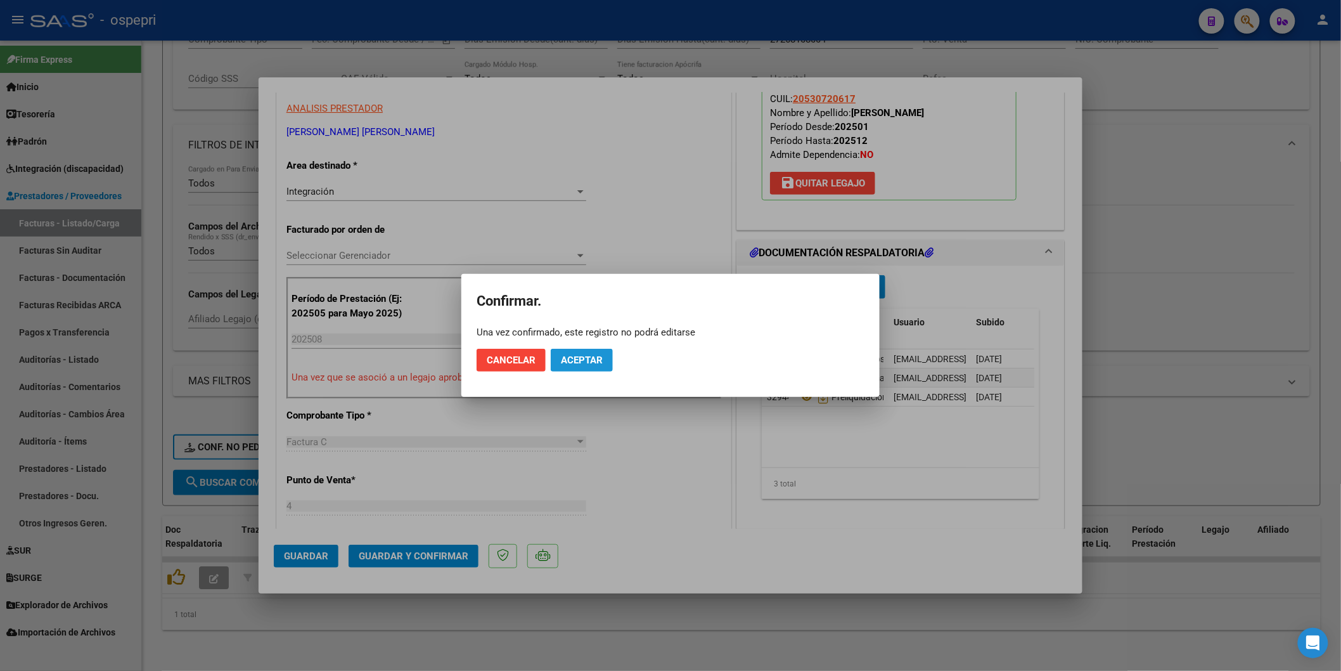
click at [598, 353] on button "Aceptar" at bounding box center [582, 360] width 62 height 23
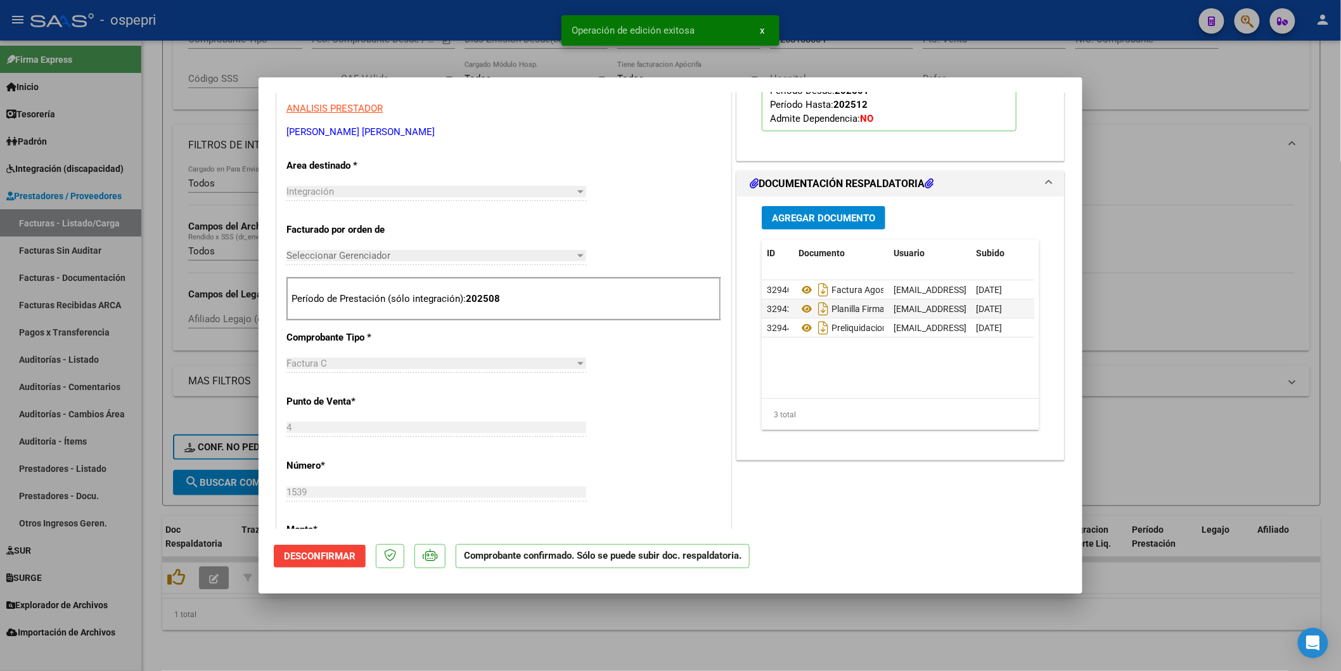
type input "$ 0,00"
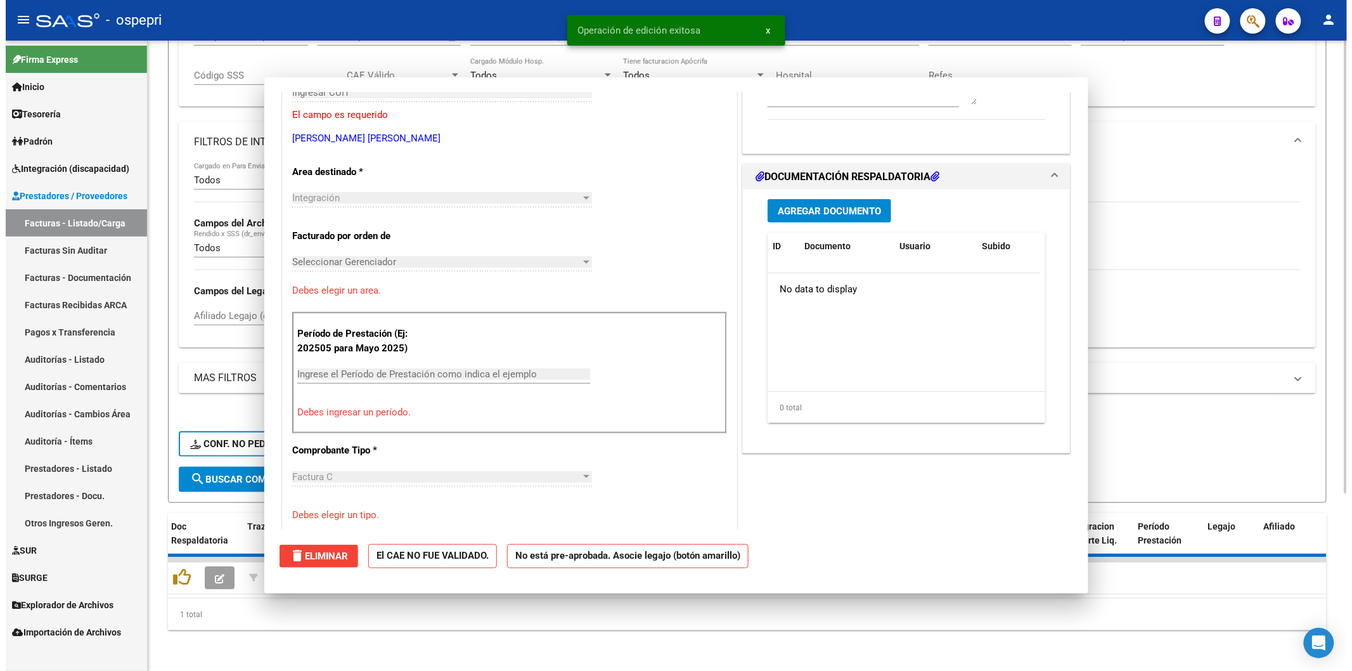
scroll to position [0, 0]
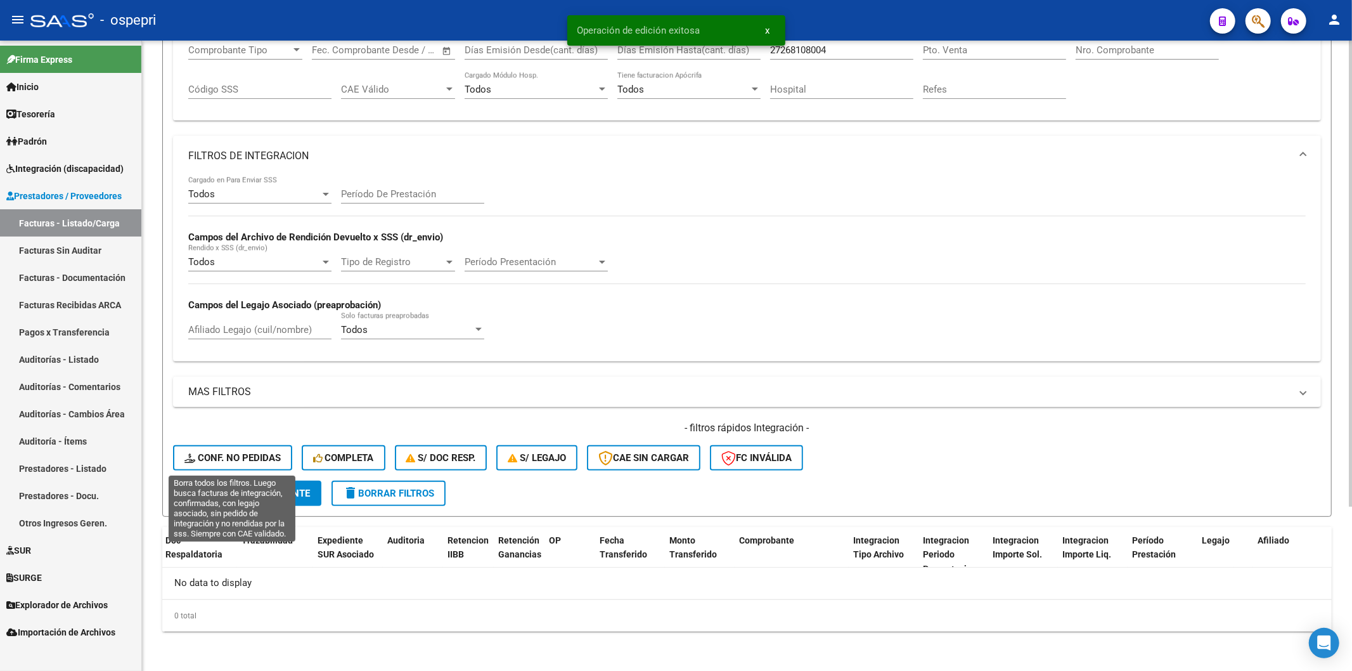
click at [254, 456] on span "Conf. no pedidas" at bounding box center [232, 457] width 96 height 11
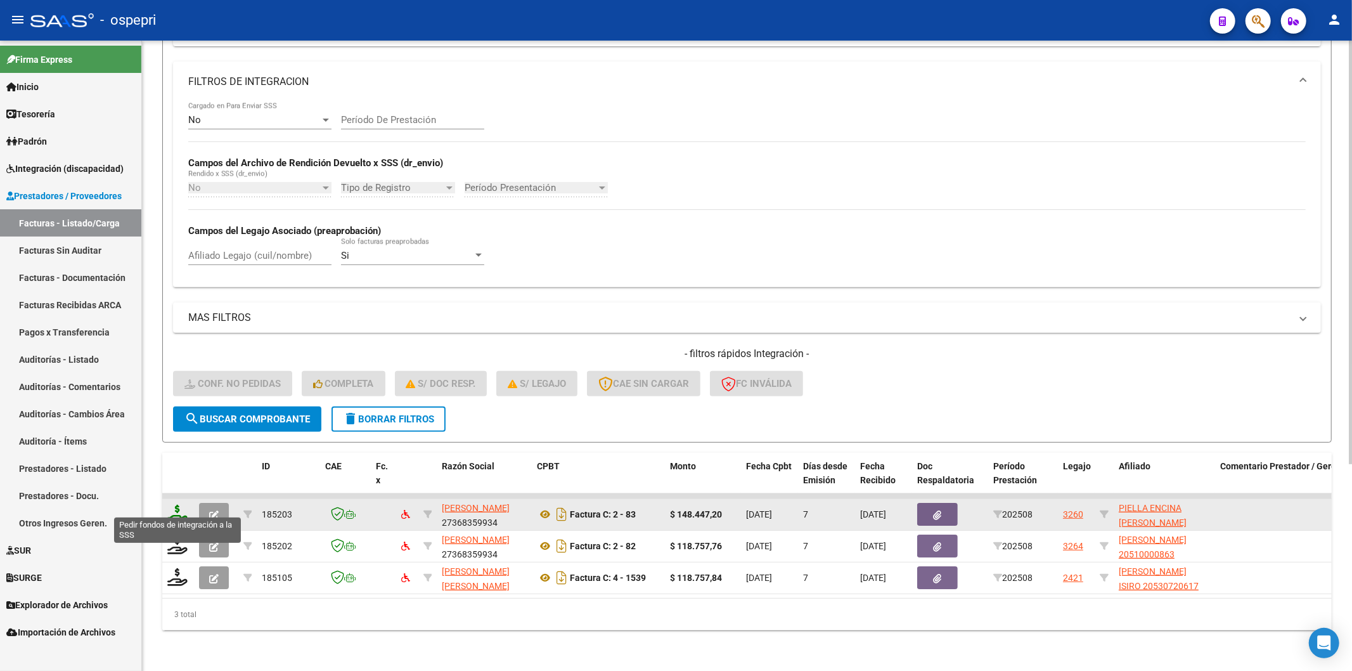
click at [178, 504] on icon at bounding box center [177, 513] width 20 height 18
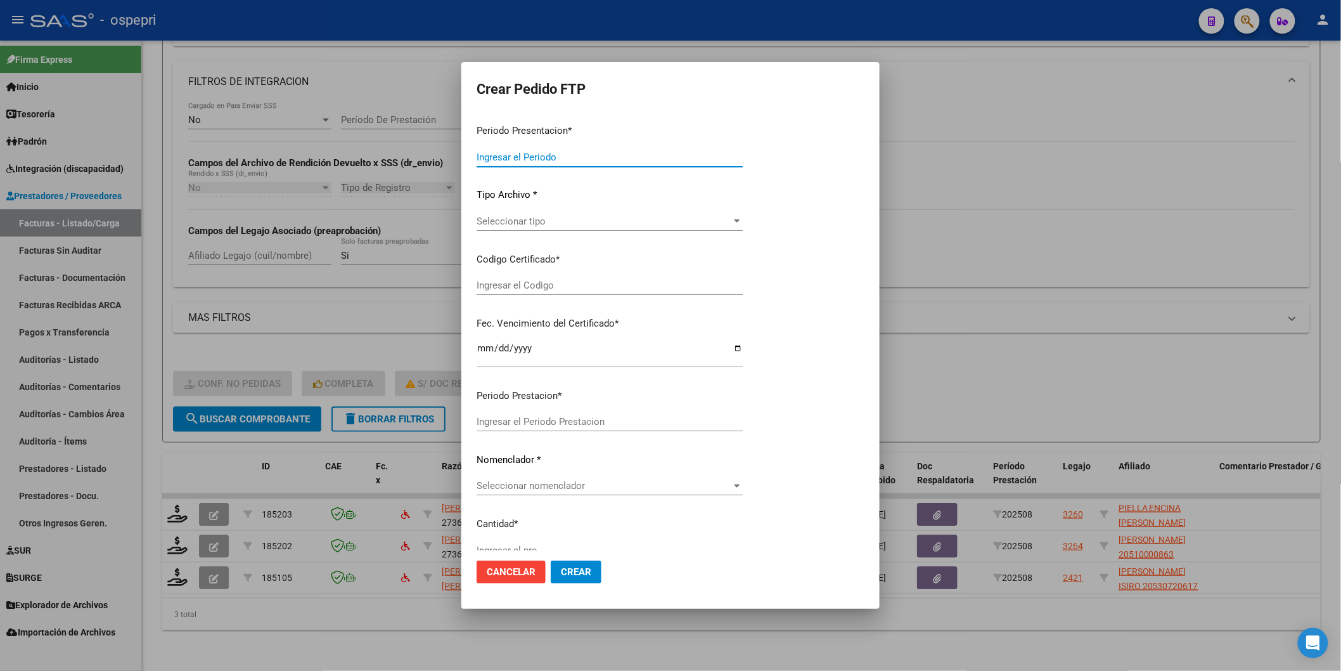
type input "202508"
type input "$ 148.447,20"
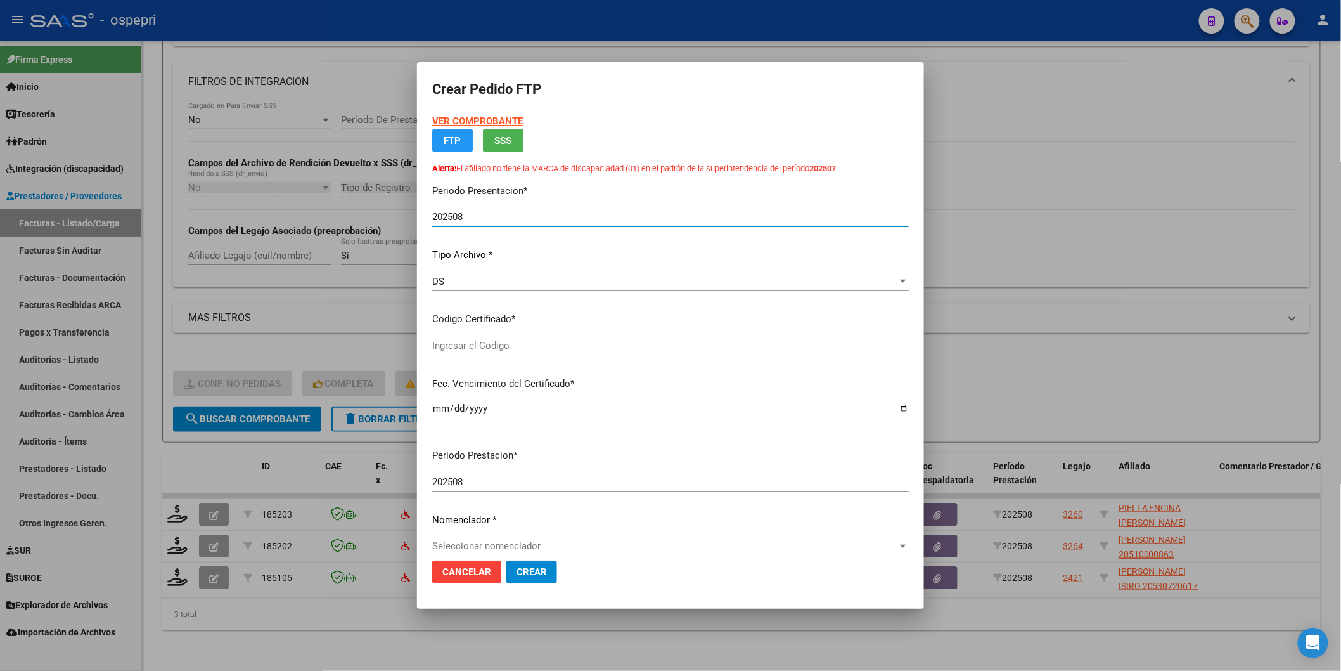
type input "2754492813-4"
type input "2028-08-30"
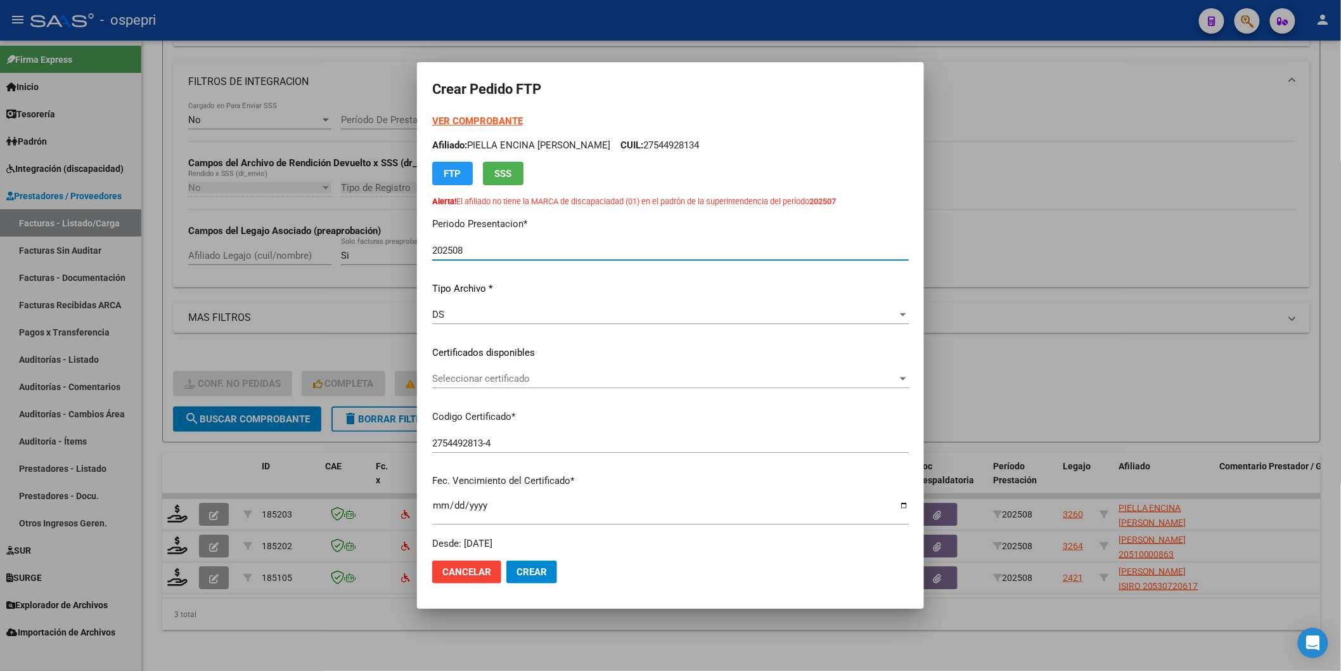
drag, startPoint x: 509, startPoint y: 353, endPoint x: 509, endPoint y: 364, distance: 10.8
click at [509, 360] on div "VER COMPROBANTE ARCA Padrón Afiliado: PIELLA ENCINA AGUSTINA MARLEN CUIL: 27544…" at bounding box center [670, 332] width 477 height 436
click at [509, 371] on div "Seleccionar certificado Seleccionar certificado" at bounding box center [670, 378] width 477 height 19
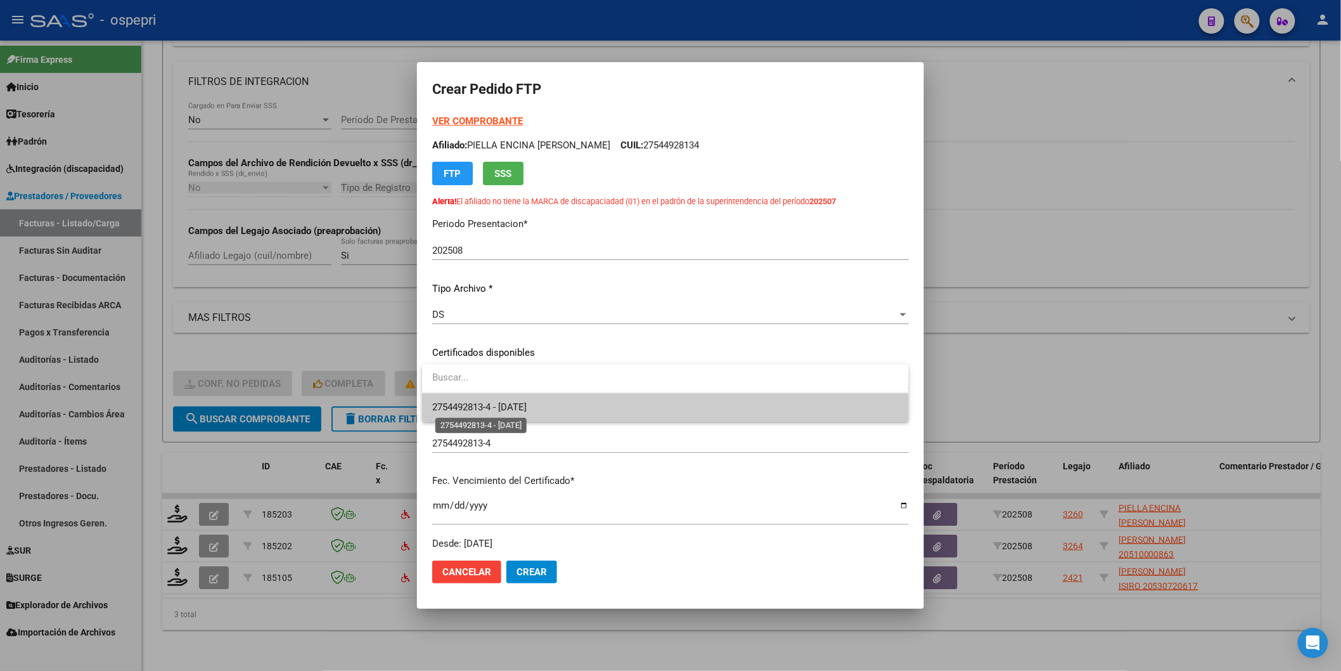
click at [510, 408] on span "2754492813-4 - 2028-08-30" at bounding box center [479, 406] width 94 height 11
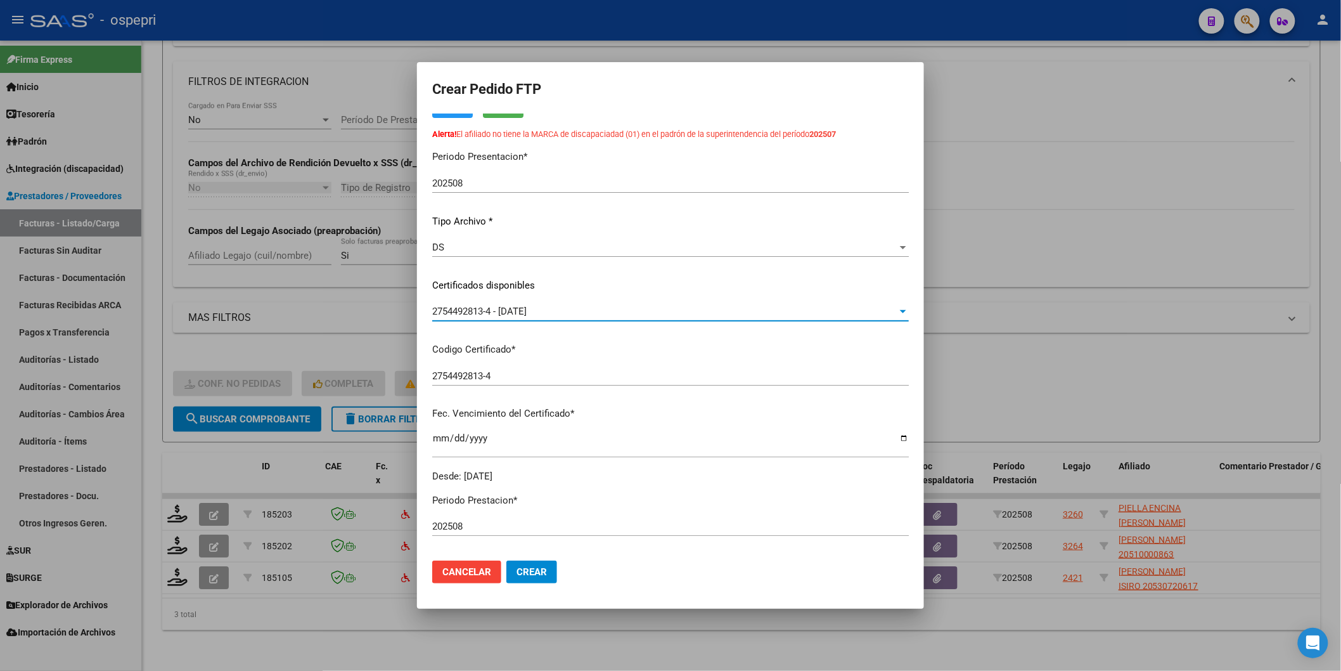
scroll to position [281, 0]
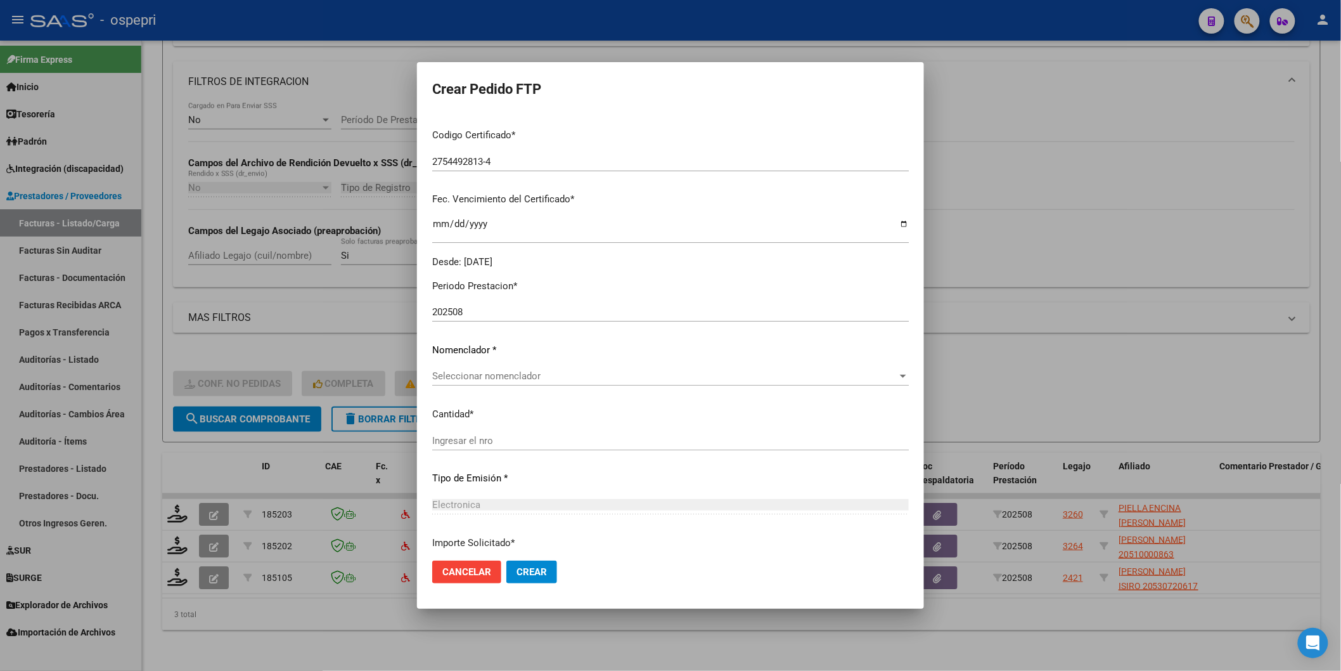
click at [501, 382] on div "Seleccionar nomenclador Seleccionar nomenclador" at bounding box center [670, 375] width 477 height 19
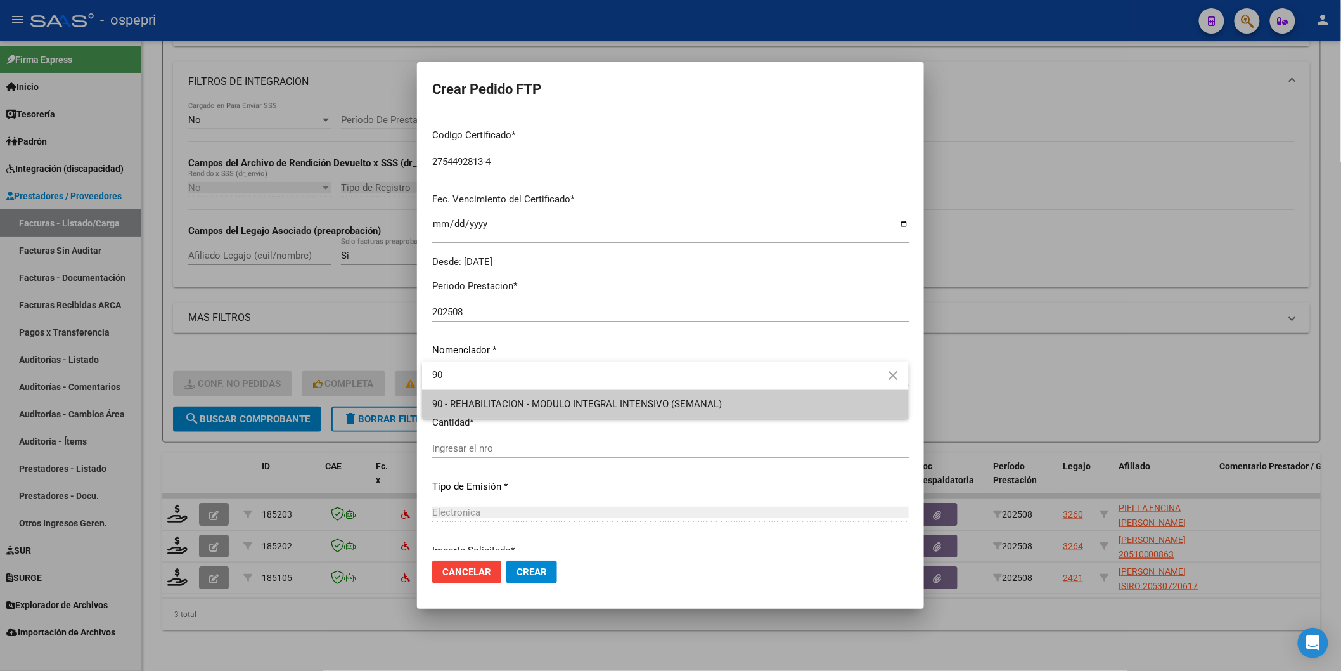
type input "90"
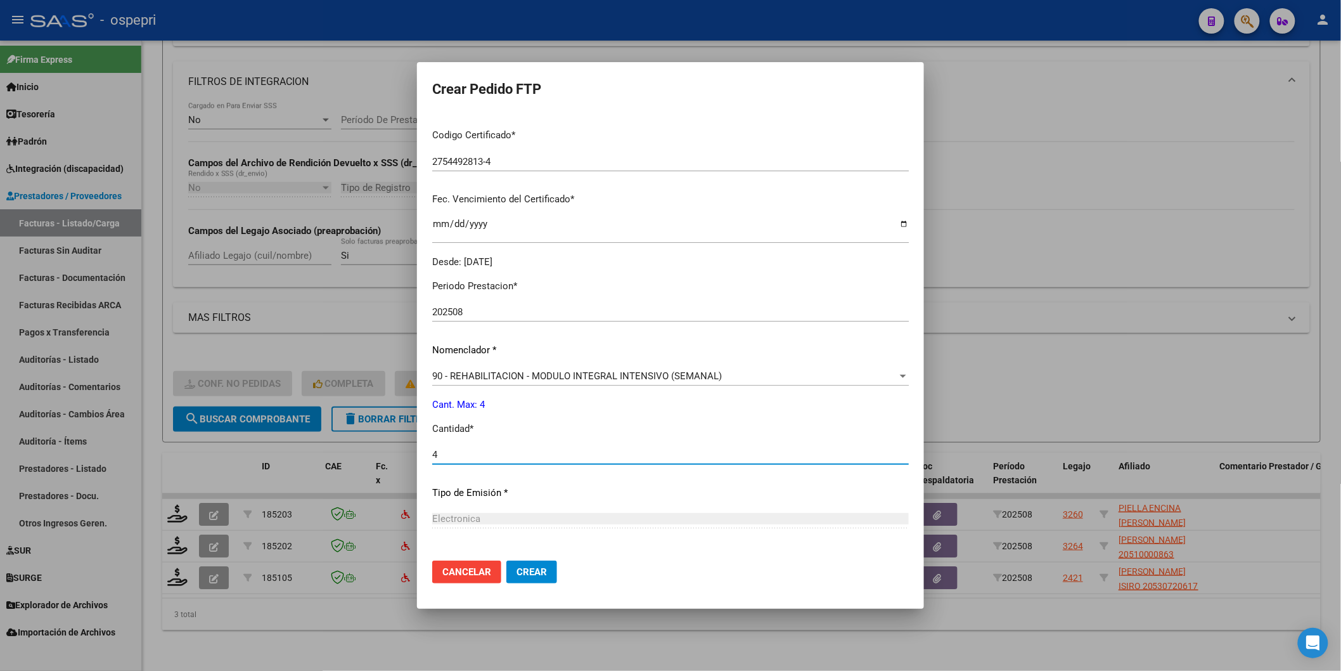
type input "4"
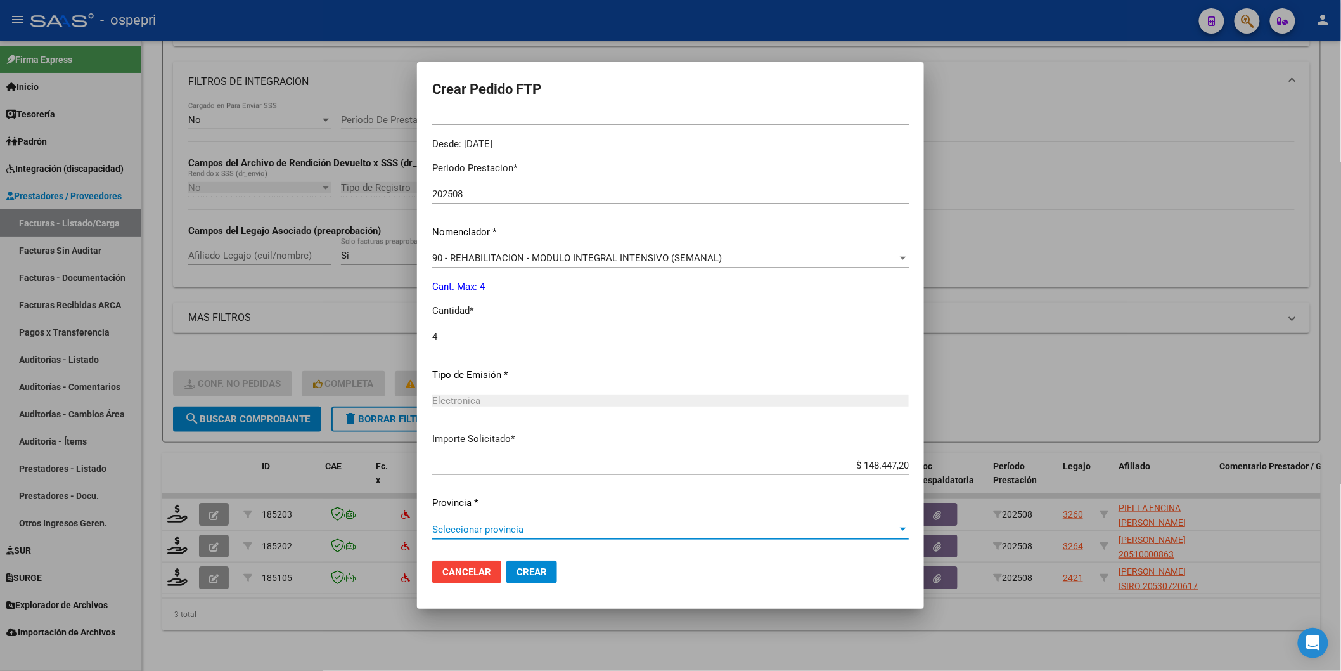
scroll to position [0, 0]
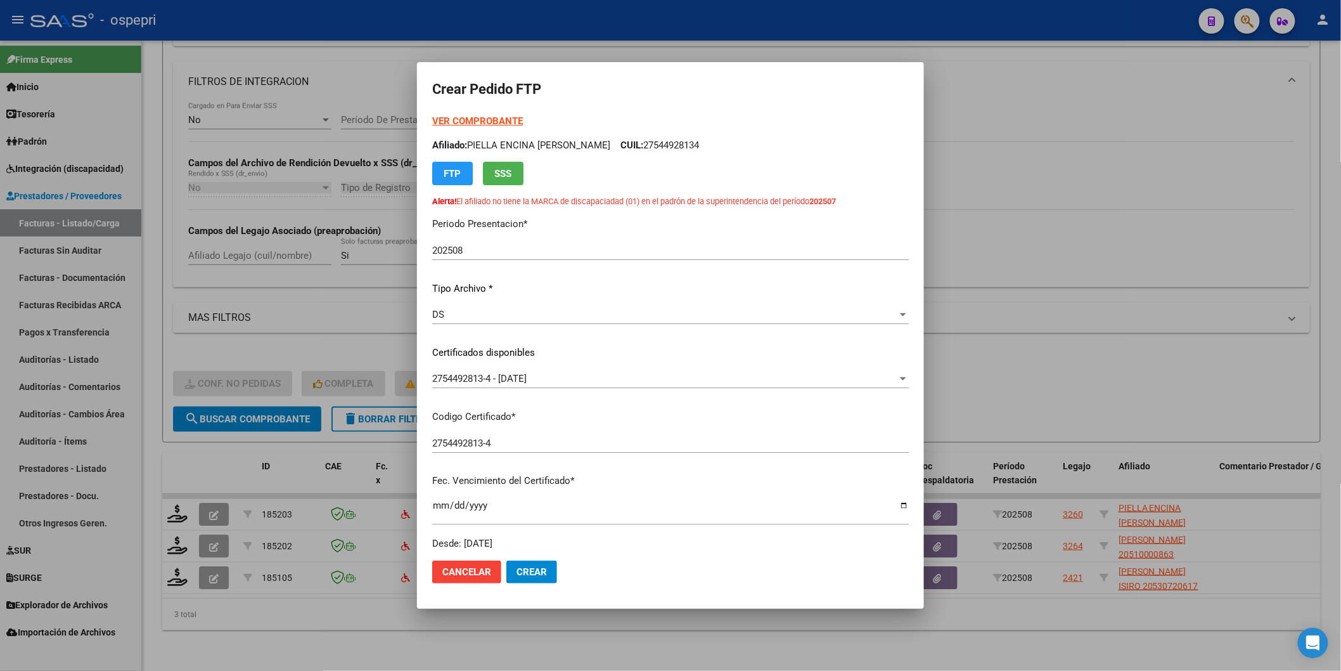
click at [512, 117] on strong "VER COMPROBANTE" at bounding box center [477, 120] width 91 height 11
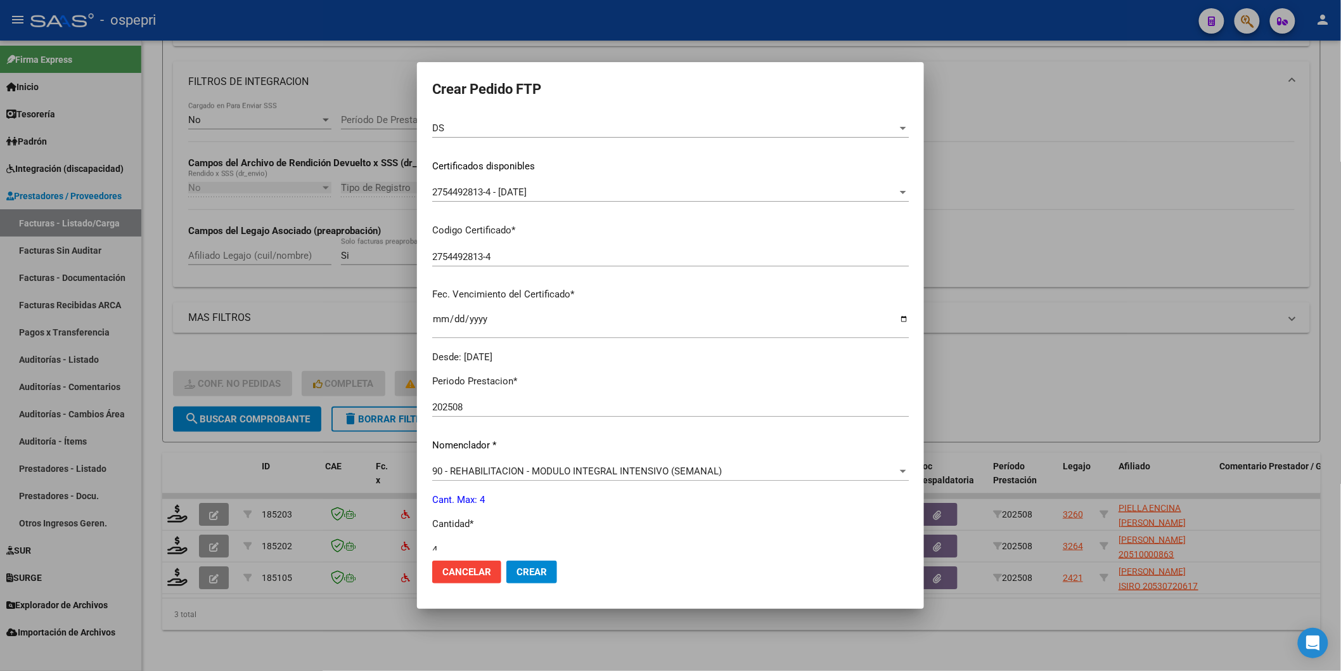
scroll to position [407, 0]
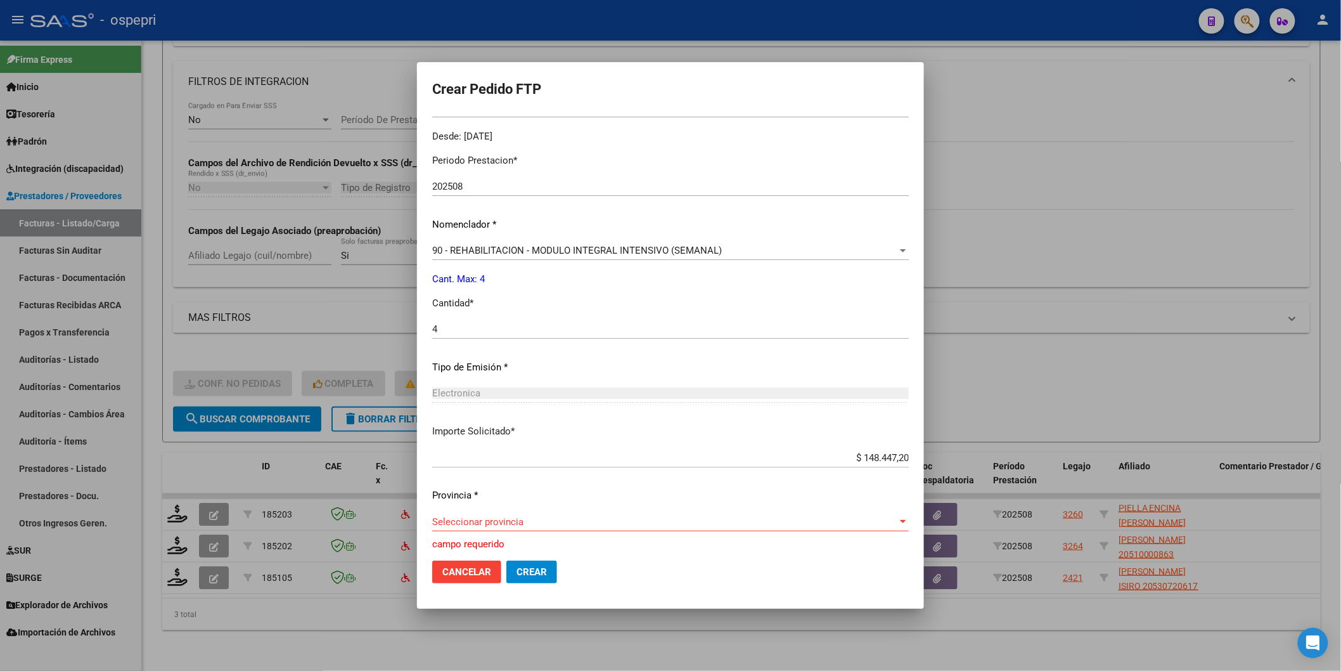
click at [485, 521] on span "Seleccionar provincia" at bounding box center [664, 521] width 465 height 11
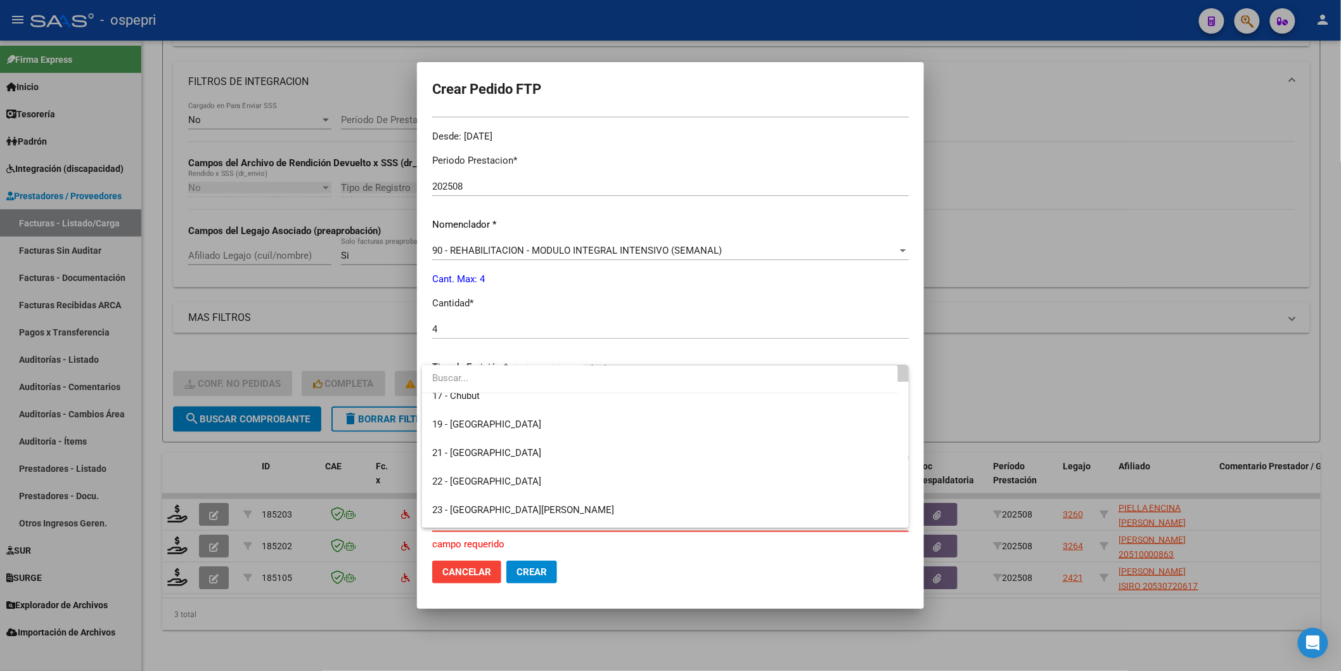
scroll to position [0, 0]
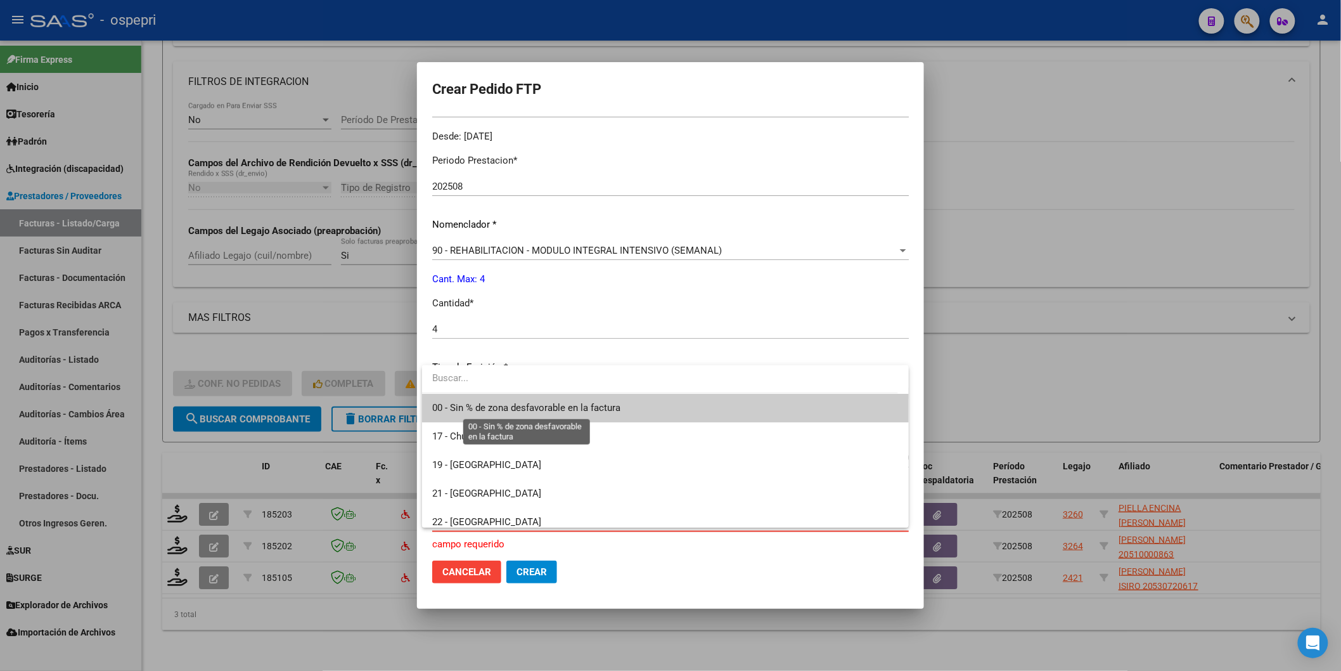
click at [470, 408] on span "00 - Sin % de zona desfavorable en la factura" at bounding box center [526, 407] width 188 height 11
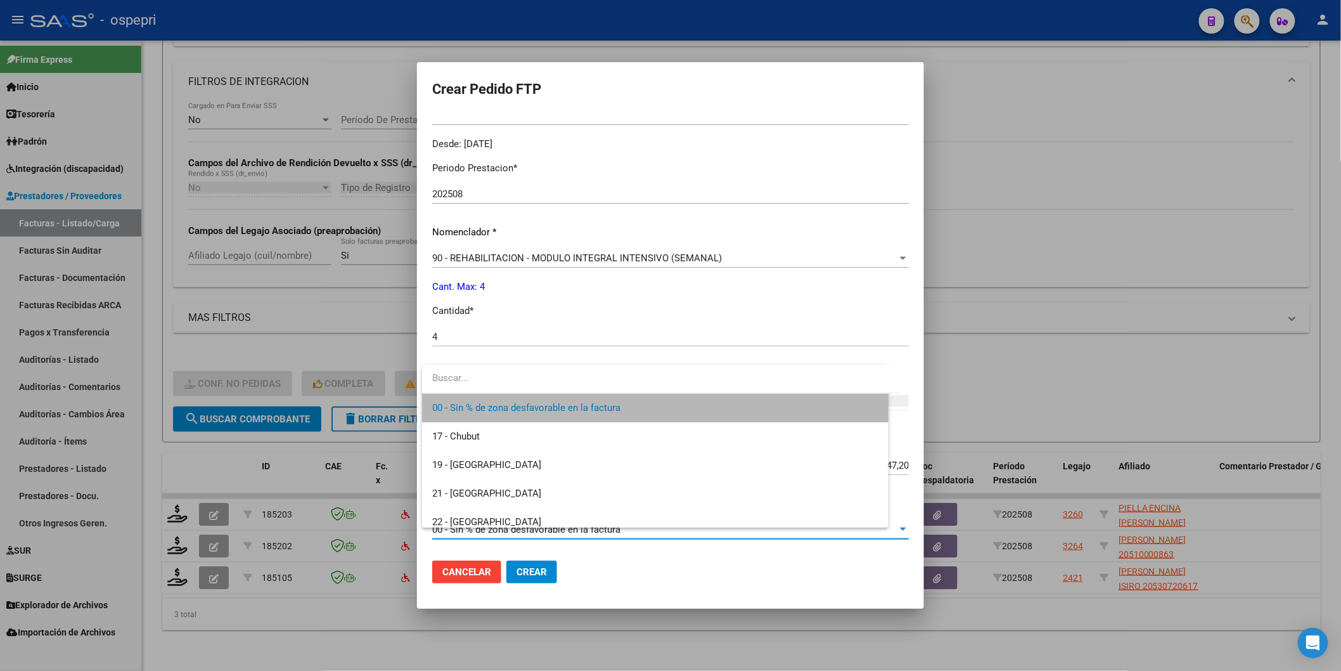
scroll to position [400, 0]
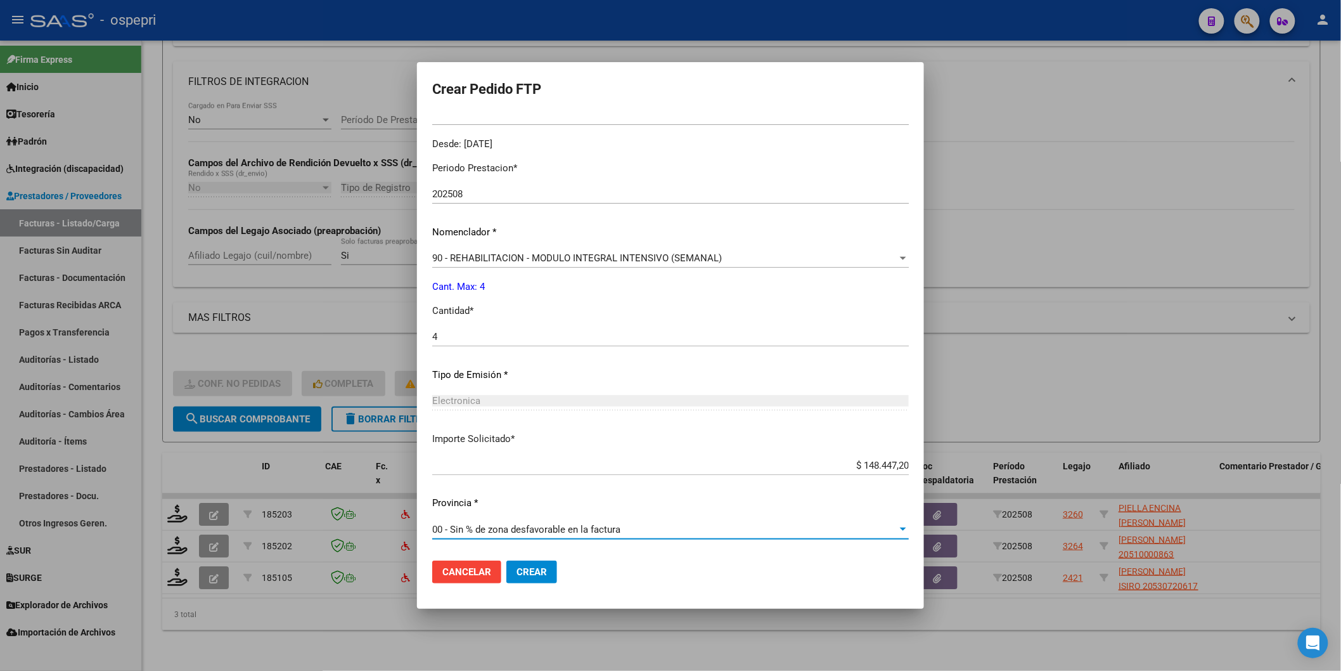
click at [527, 581] on button "Crear" at bounding box center [531, 571] width 51 height 23
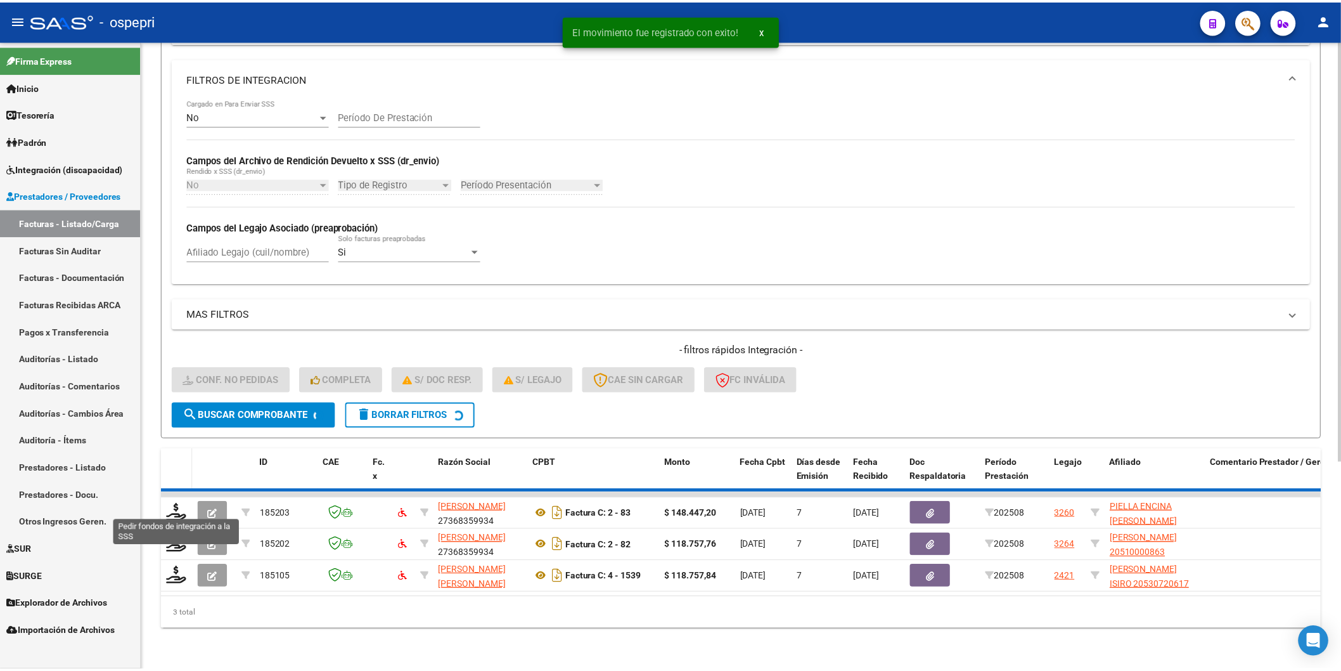
scroll to position [276, 0]
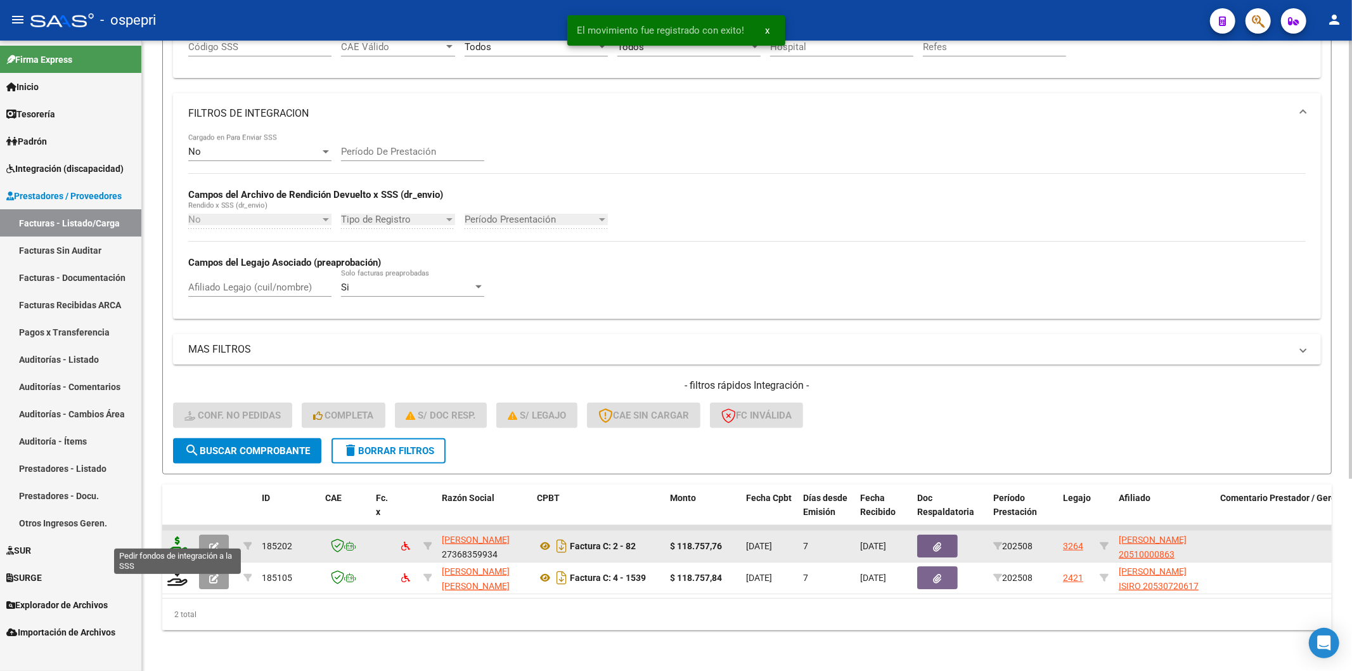
click at [179, 536] on icon at bounding box center [177, 545] width 20 height 18
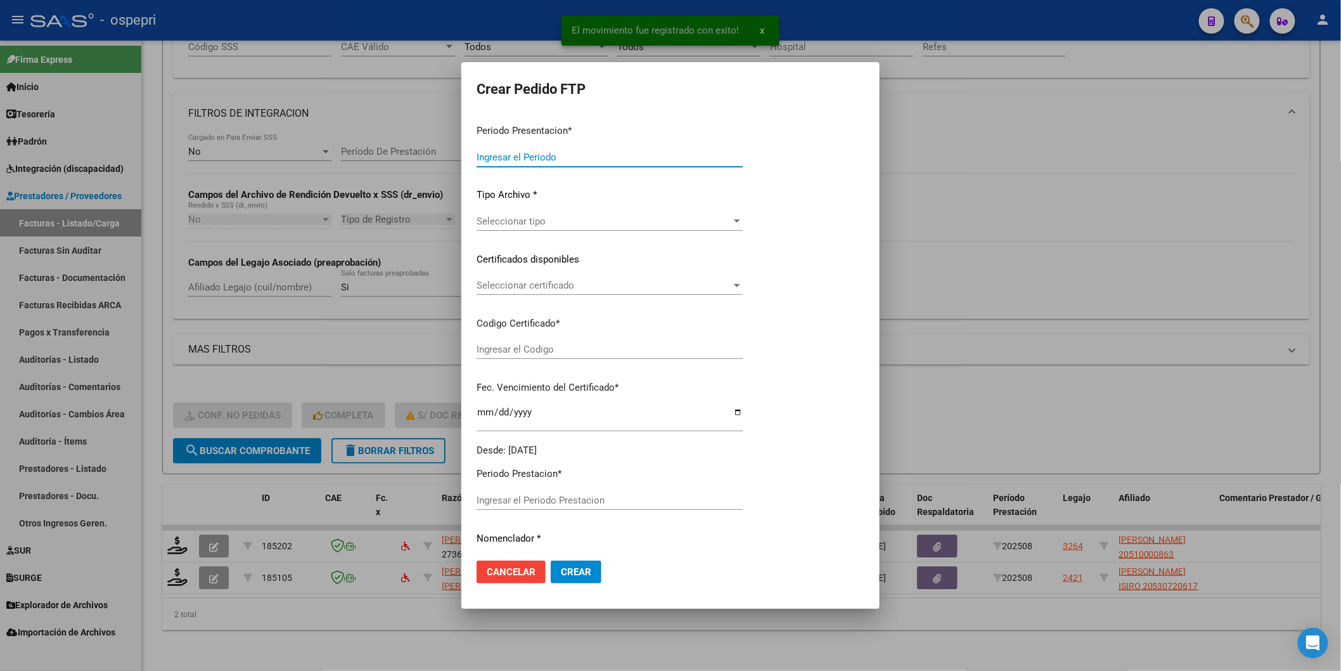
type input "202508"
type input "$ 118.757,76"
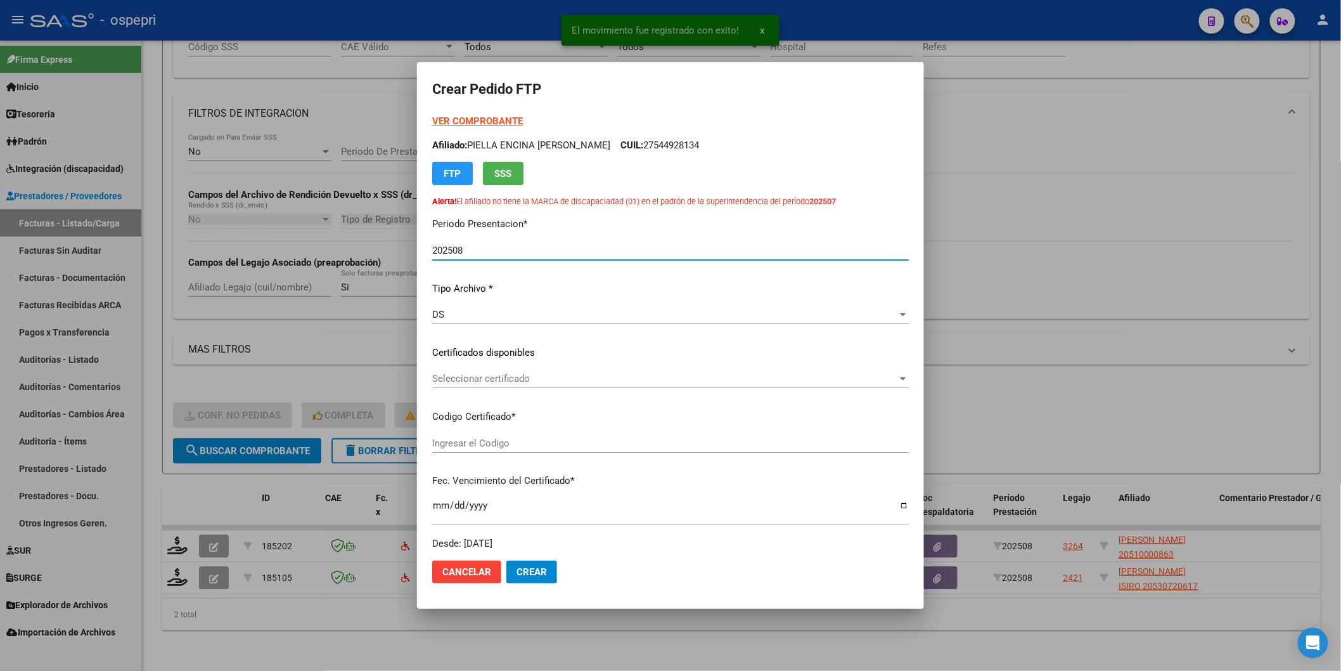
type input "2051000086-3"
type input "2027-03-30"
click at [454, 371] on div "Seleccionar certificado Seleccionar certificado" at bounding box center [670, 378] width 477 height 19
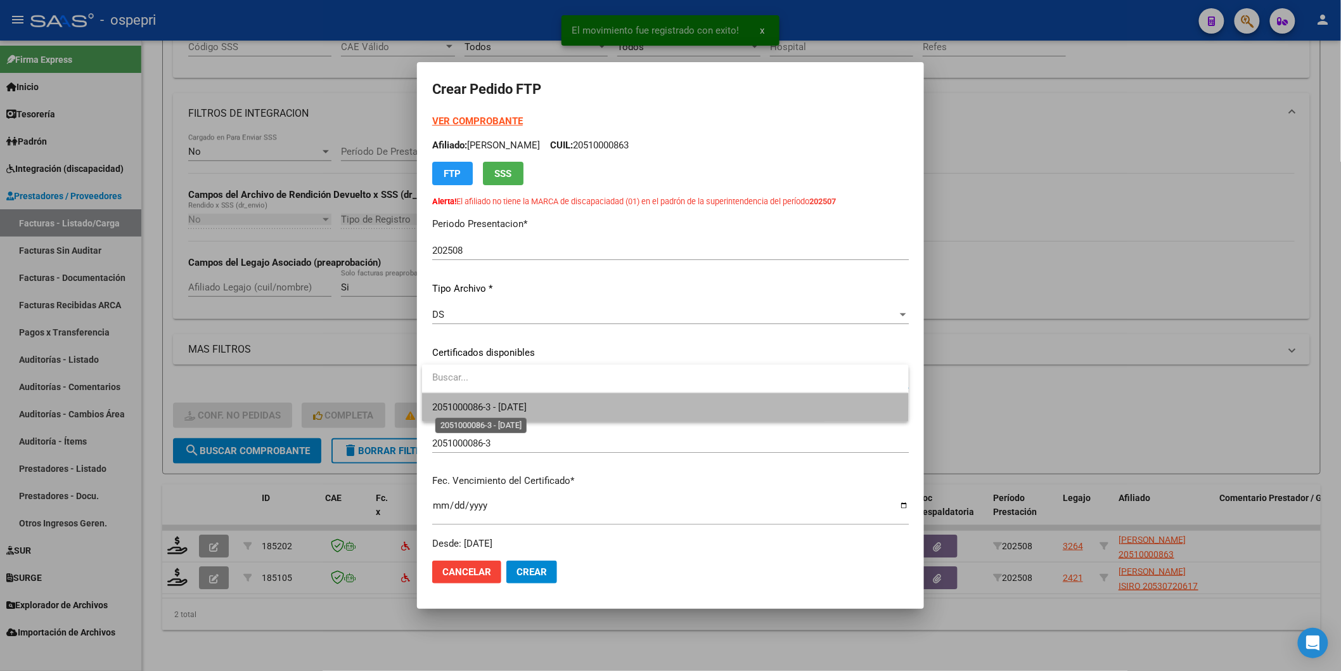
click at [464, 401] on span "2051000086-3 - 2027-03-30" at bounding box center [479, 406] width 94 height 11
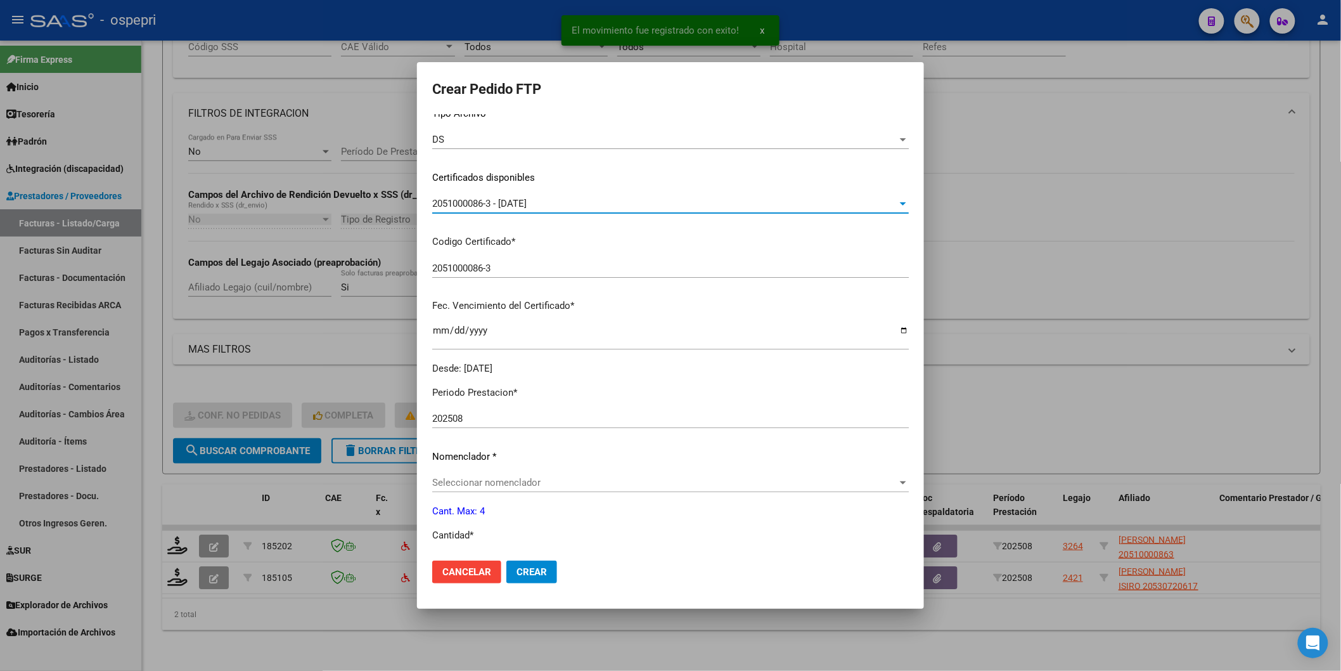
scroll to position [211, 0]
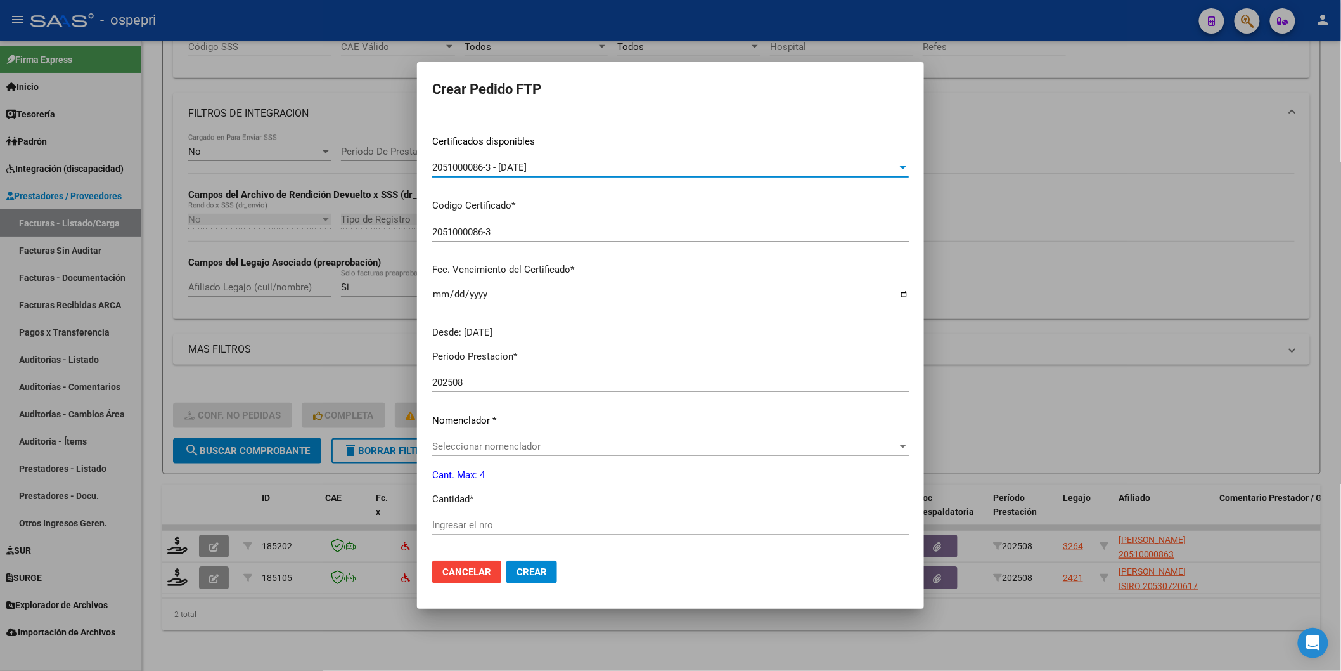
click at [464, 519] on input "Ingresar el nro" at bounding box center [670, 524] width 477 height 11
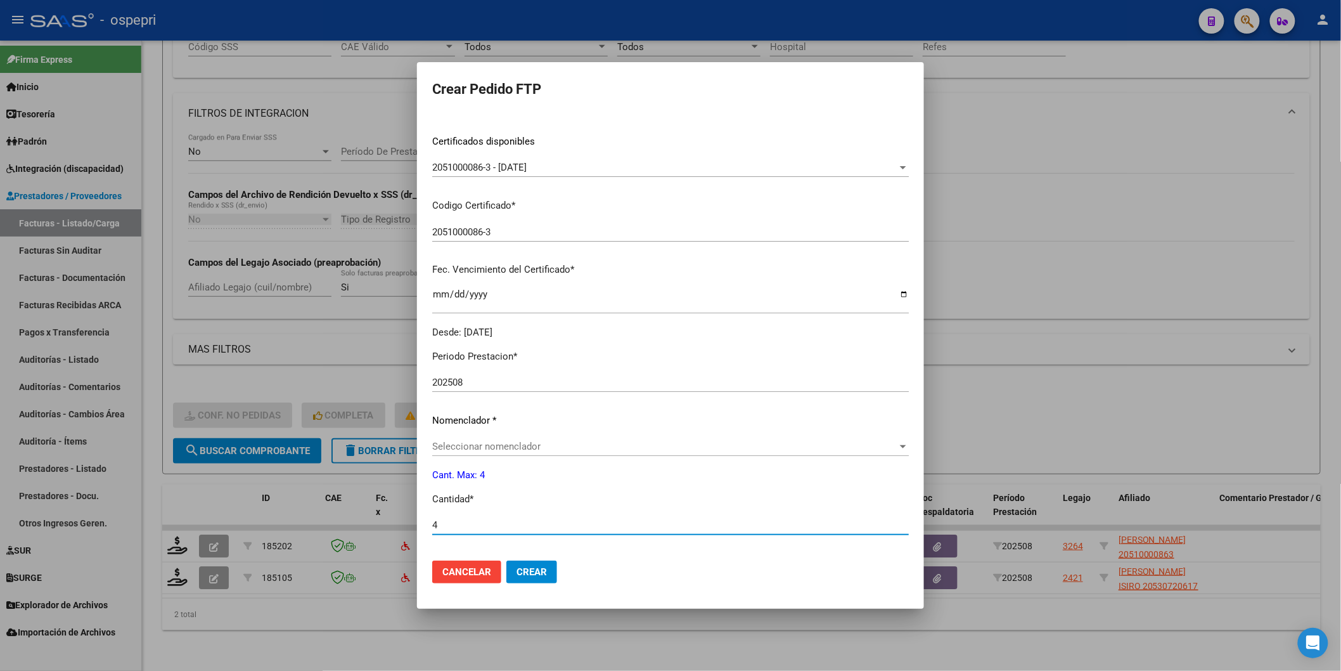
type input "4"
click at [488, 446] on span "Seleccionar nomenclador" at bounding box center [664, 445] width 465 height 11
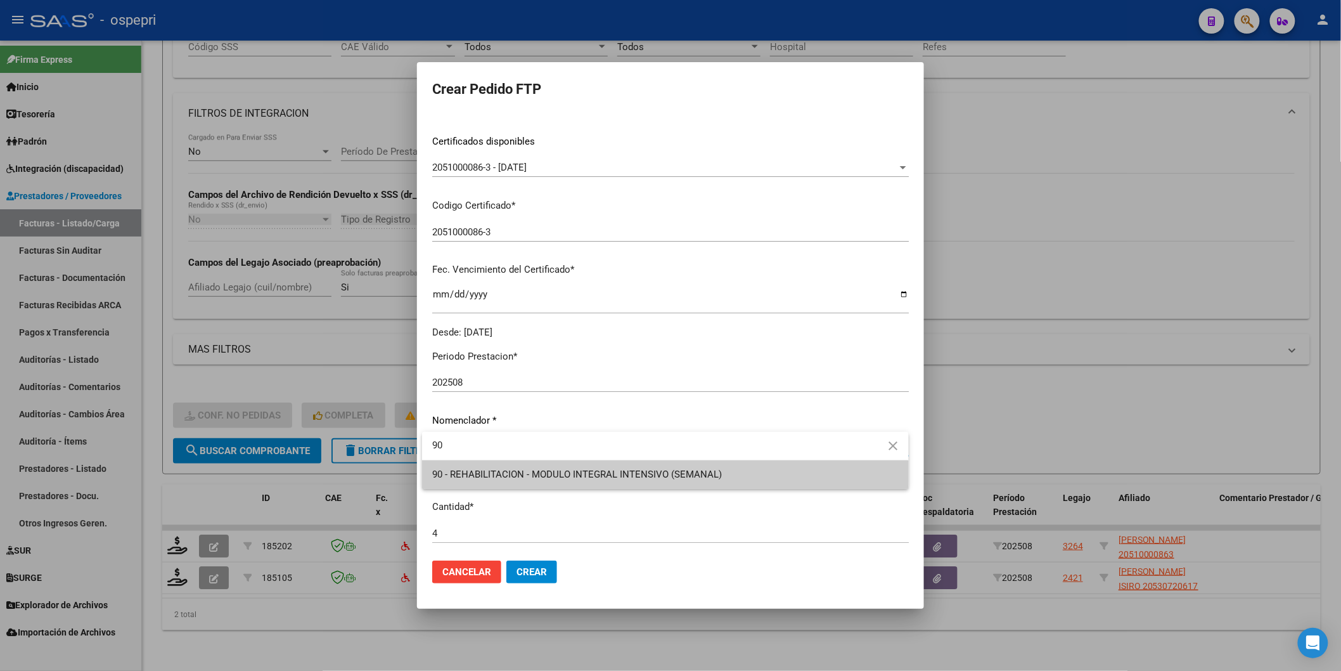
type input "90"
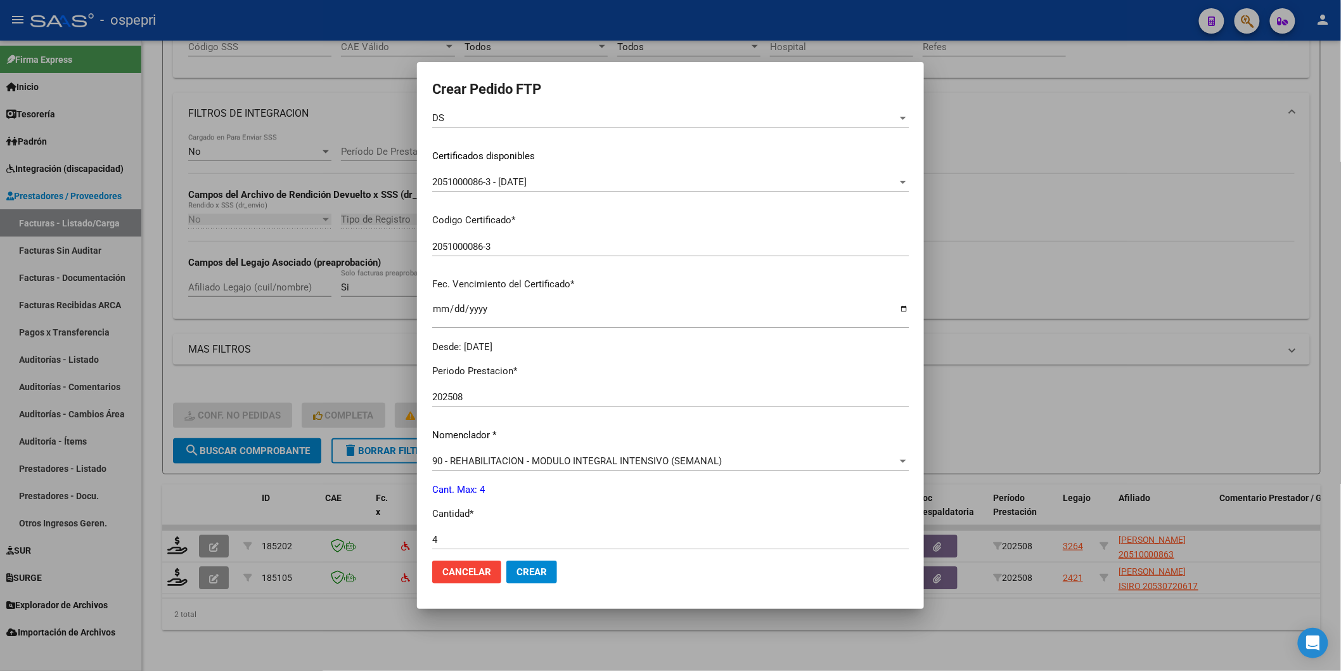
scroll to position [0, 0]
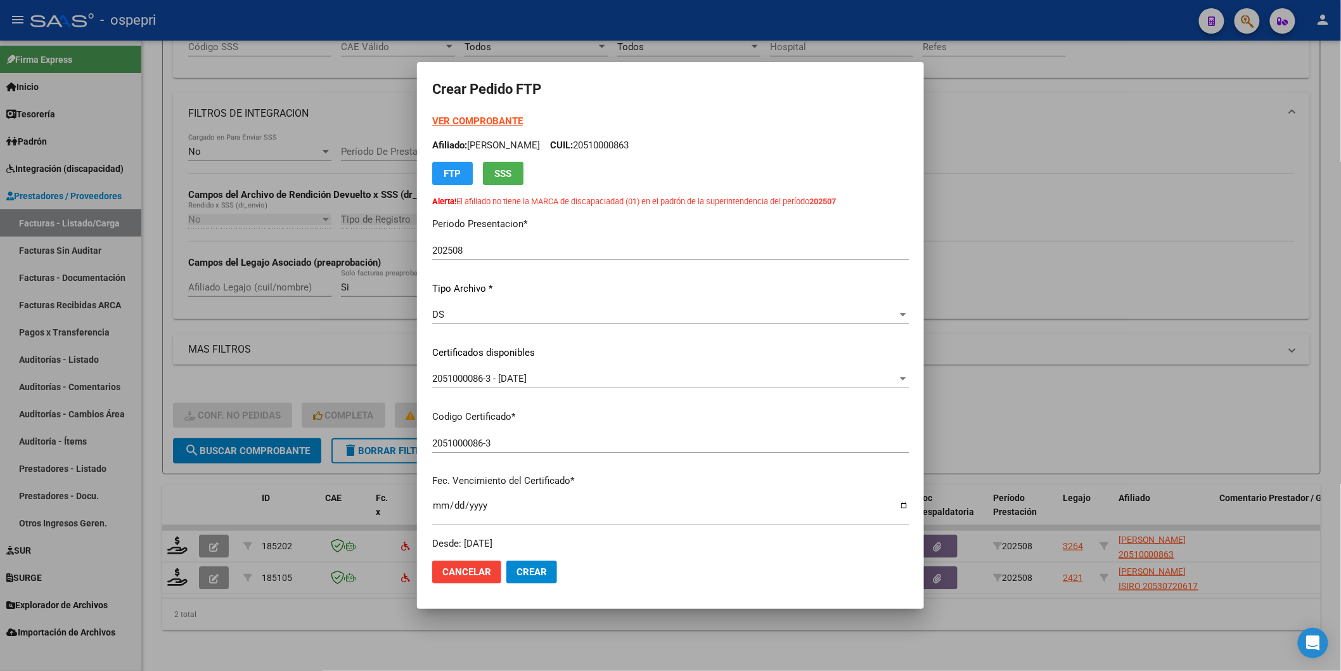
click at [478, 119] on strong "VER COMPROBANTE" at bounding box center [477, 120] width 91 height 11
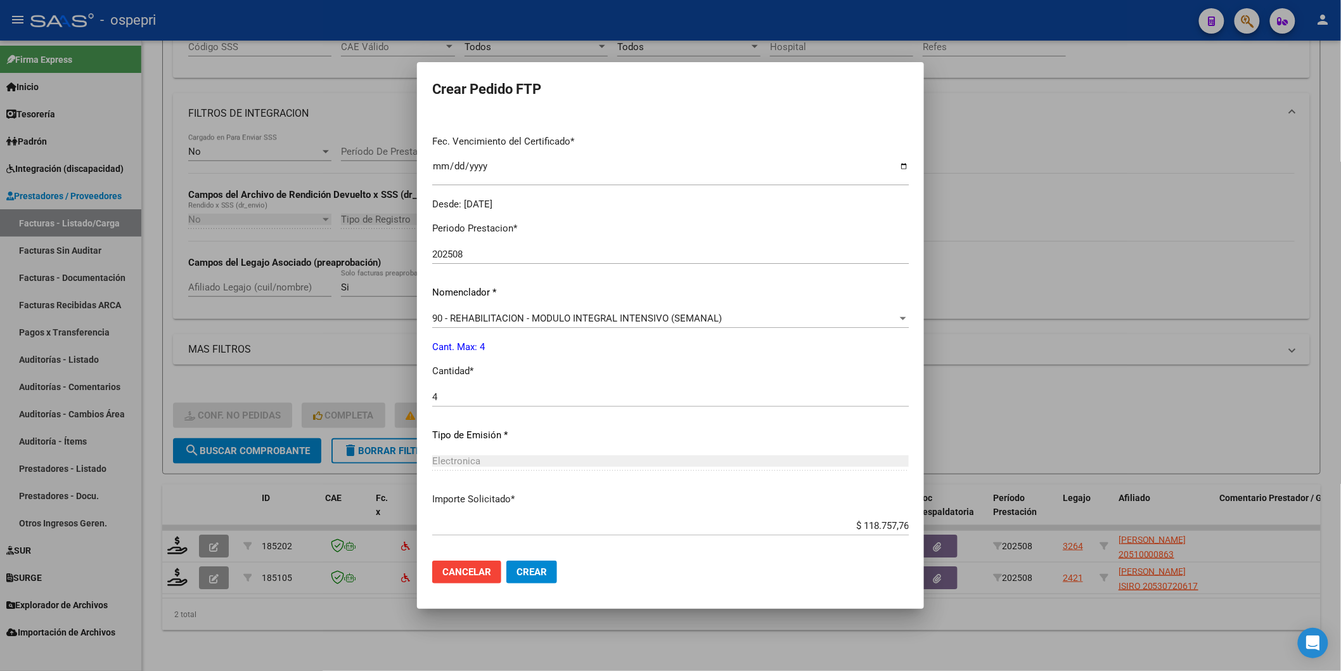
scroll to position [407, 0]
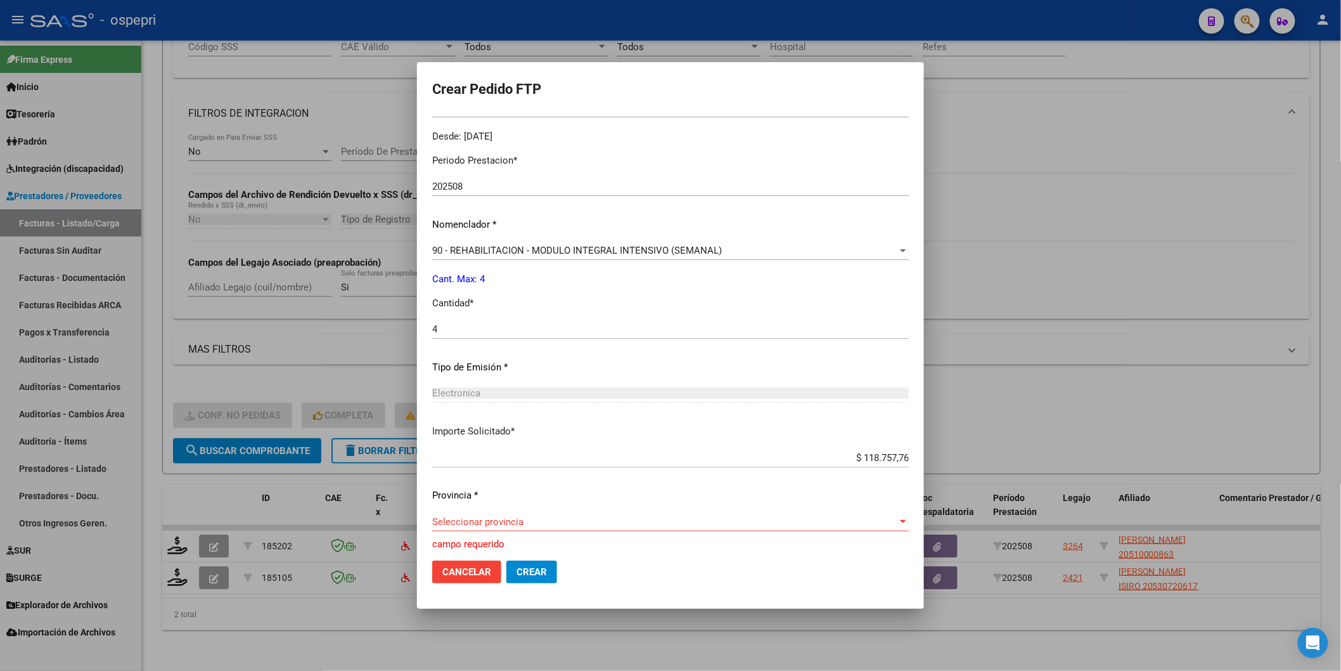
drag, startPoint x: 466, startPoint y: 511, endPoint x: 465, endPoint y: 520, distance: 9.5
click at [465, 512] on div "Periodo Prestacion * 202508 Ingresar el Periodo Prestacion Nomenclador * 90 - R…" at bounding box center [670, 348] width 477 height 408
click at [465, 518] on span "Seleccionar provincia" at bounding box center [664, 521] width 465 height 11
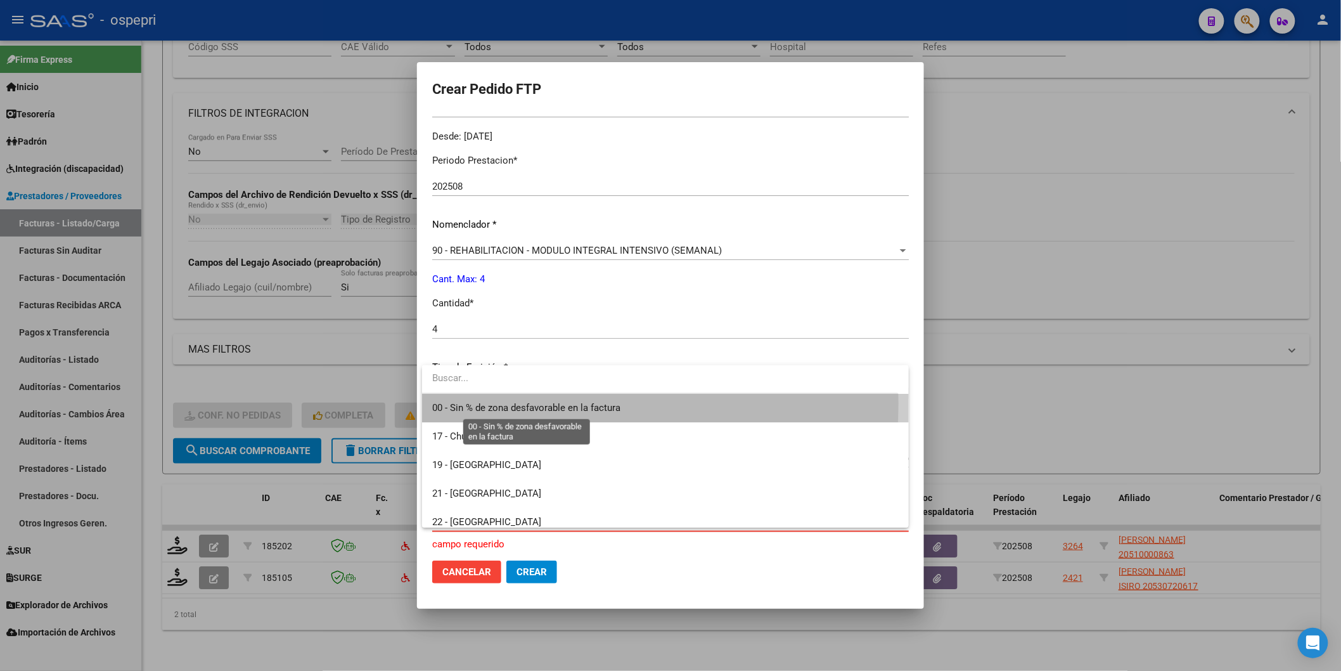
drag, startPoint x: 468, startPoint y: 404, endPoint x: 529, endPoint y: 496, distance: 110.7
click at [469, 404] on span "00 - Sin % de zona desfavorable en la factura" at bounding box center [526, 407] width 188 height 11
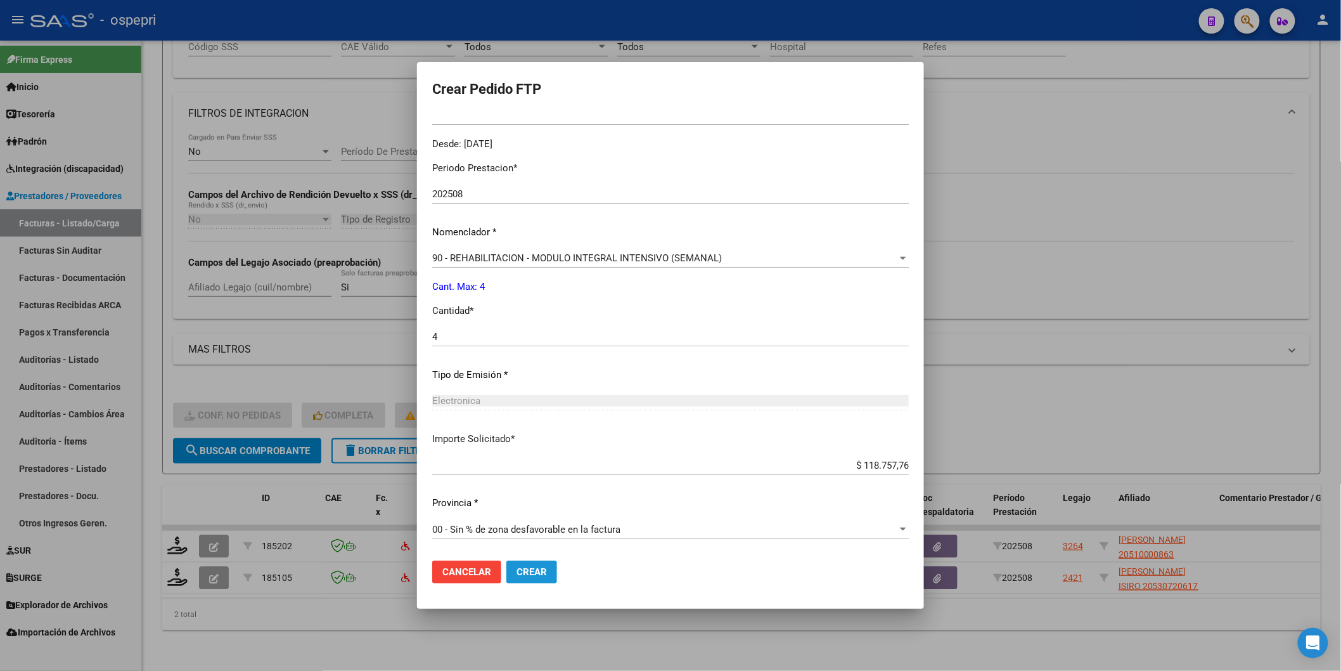
click at [533, 570] on span "Crear" at bounding box center [532, 571] width 30 height 11
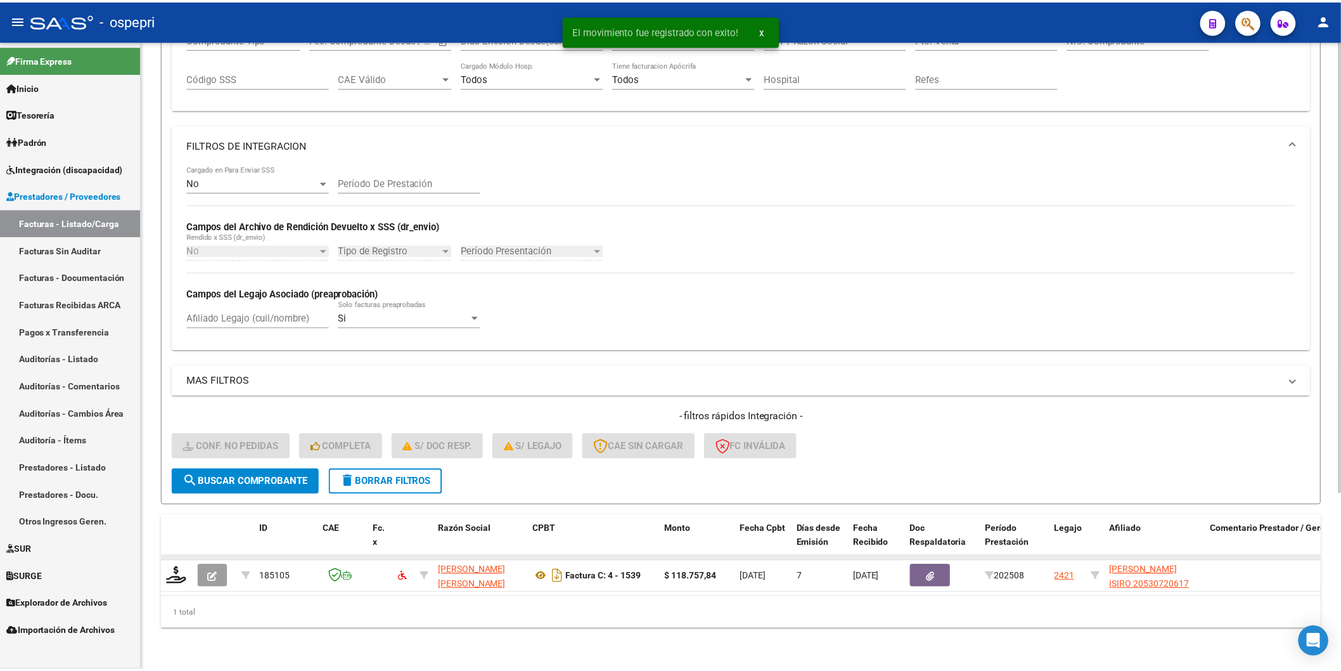
scroll to position [244, 0]
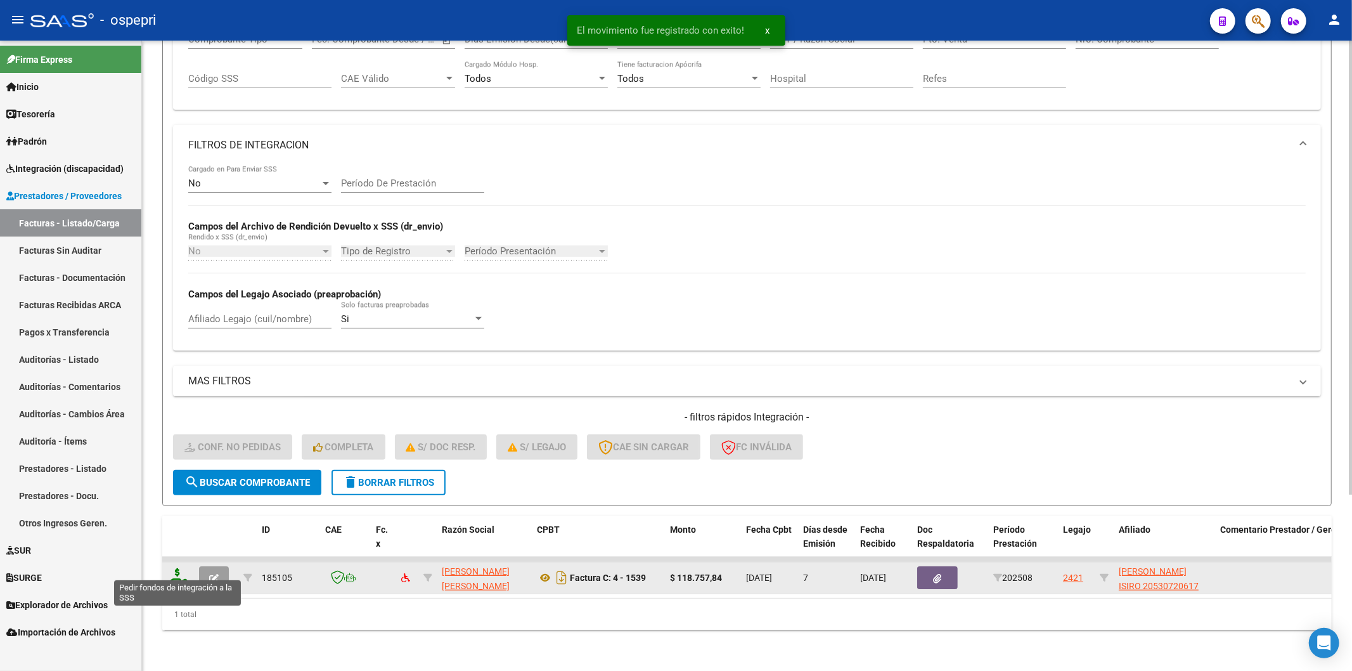
click at [178, 568] on icon at bounding box center [177, 577] width 20 height 18
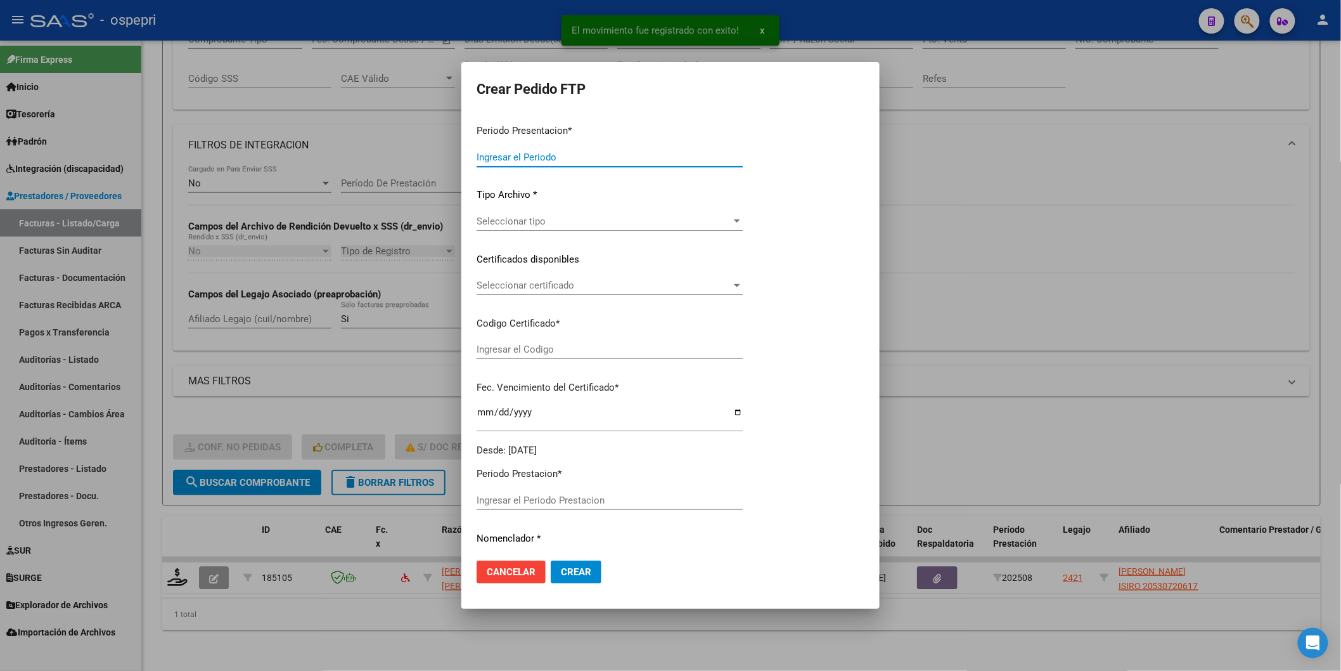
type input "202508"
type input "$ 118.757,84"
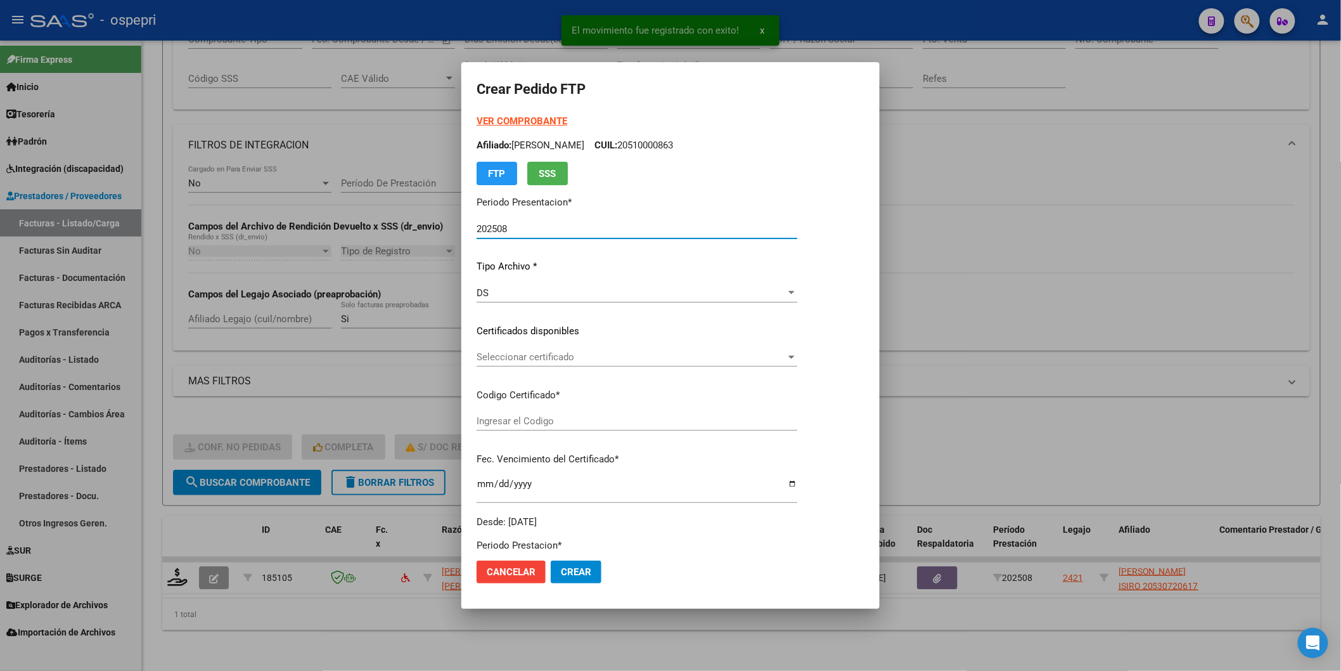
type input "2053072061-7"
type input "2039-09-15"
click at [484, 356] on span "Seleccionar certificado" at bounding box center [631, 356] width 309 height 11
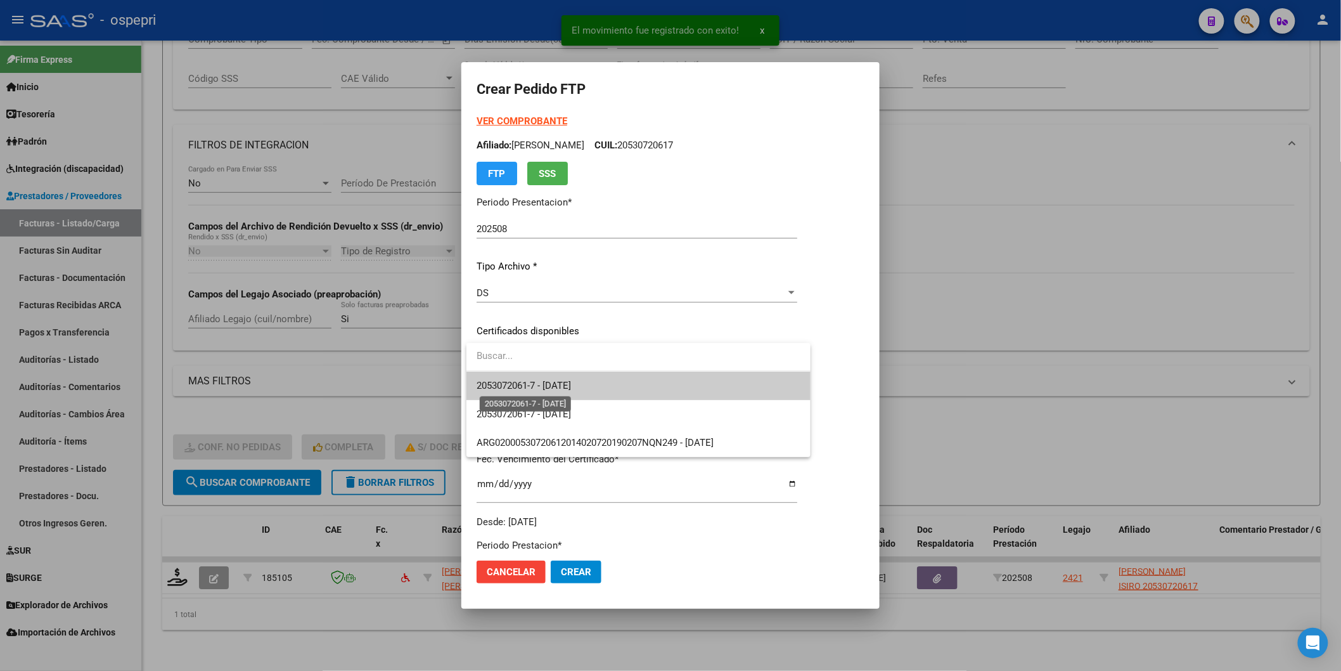
click at [489, 383] on span "2053072061-7 - 2039-09-15" at bounding box center [524, 385] width 94 height 11
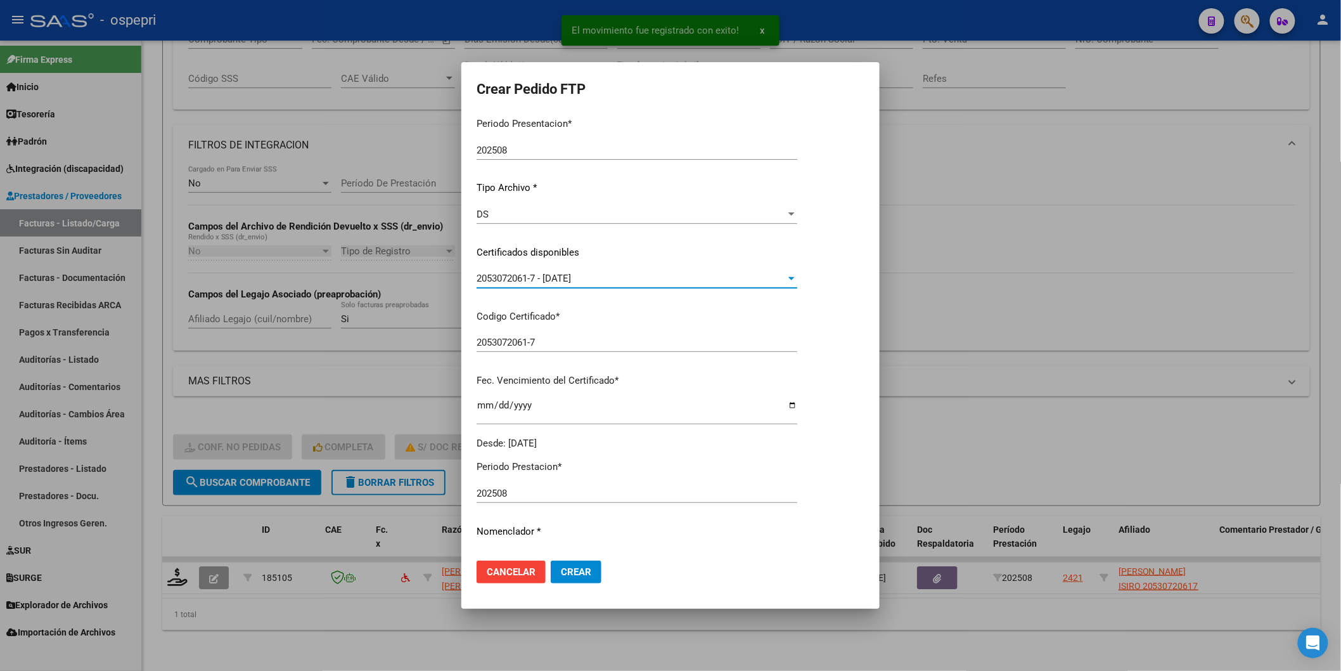
scroll to position [281, 0]
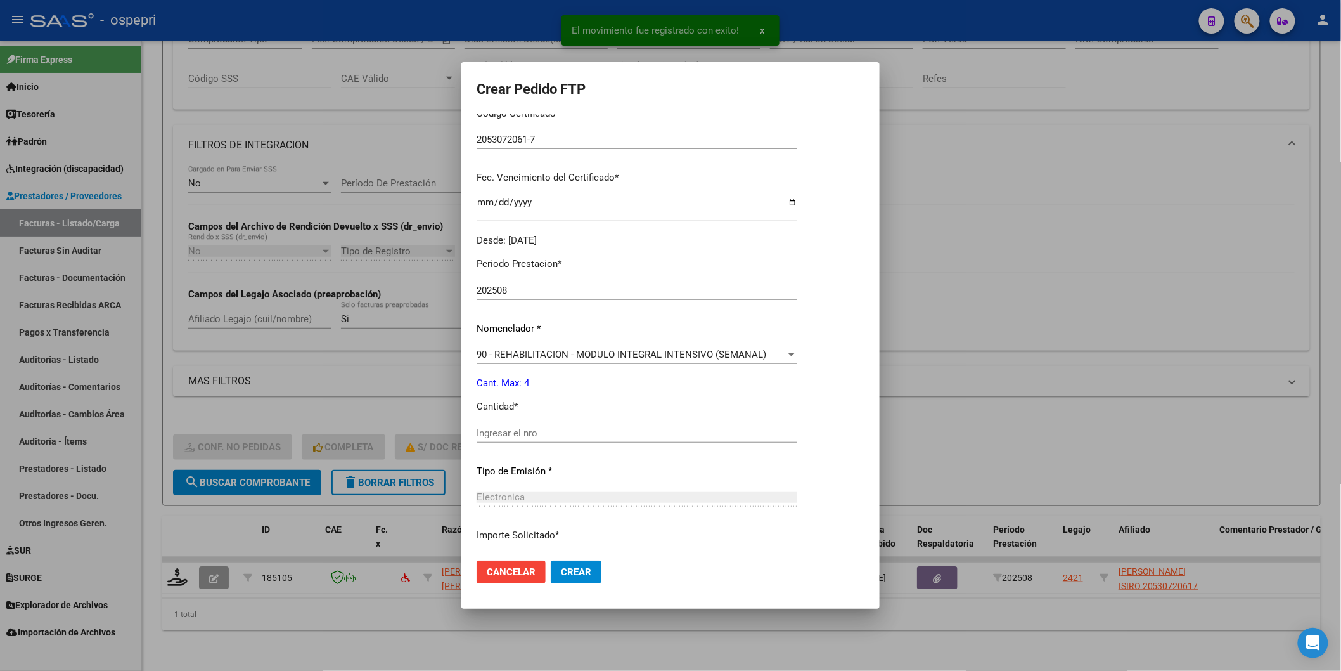
click at [493, 431] on input "Ingresar el nro" at bounding box center [637, 432] width 321 height 11
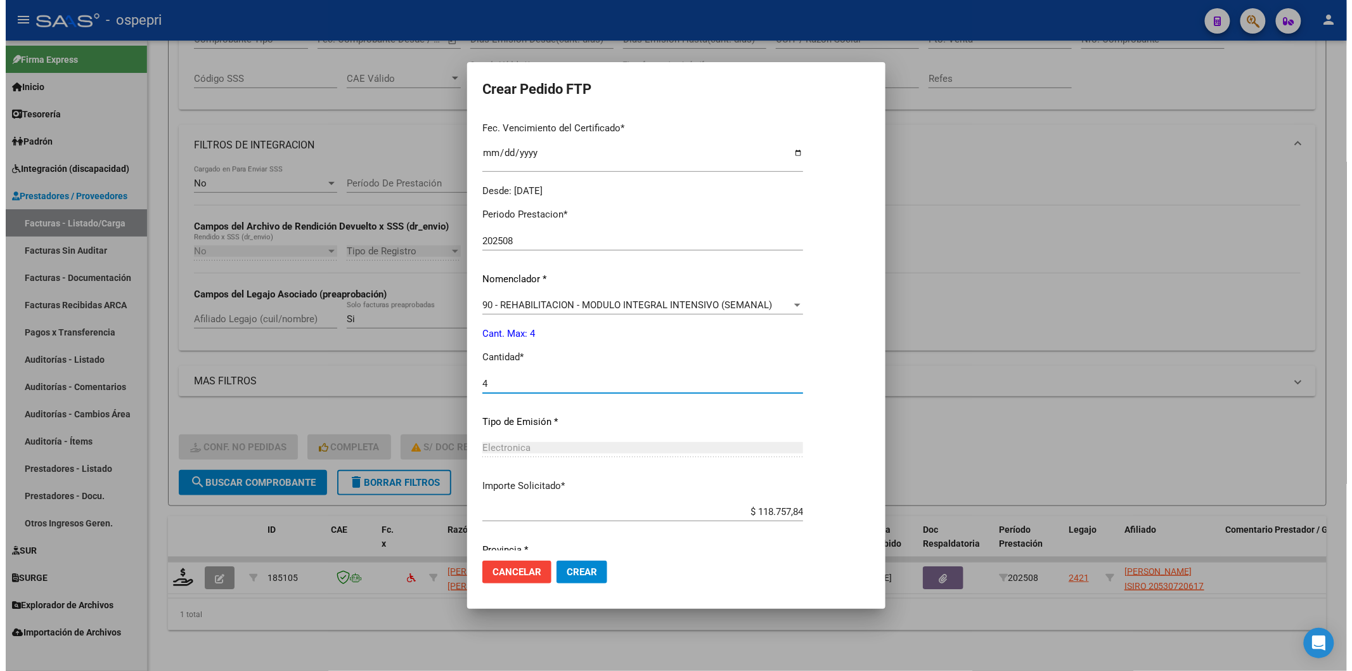
scroll to position [377, 0]
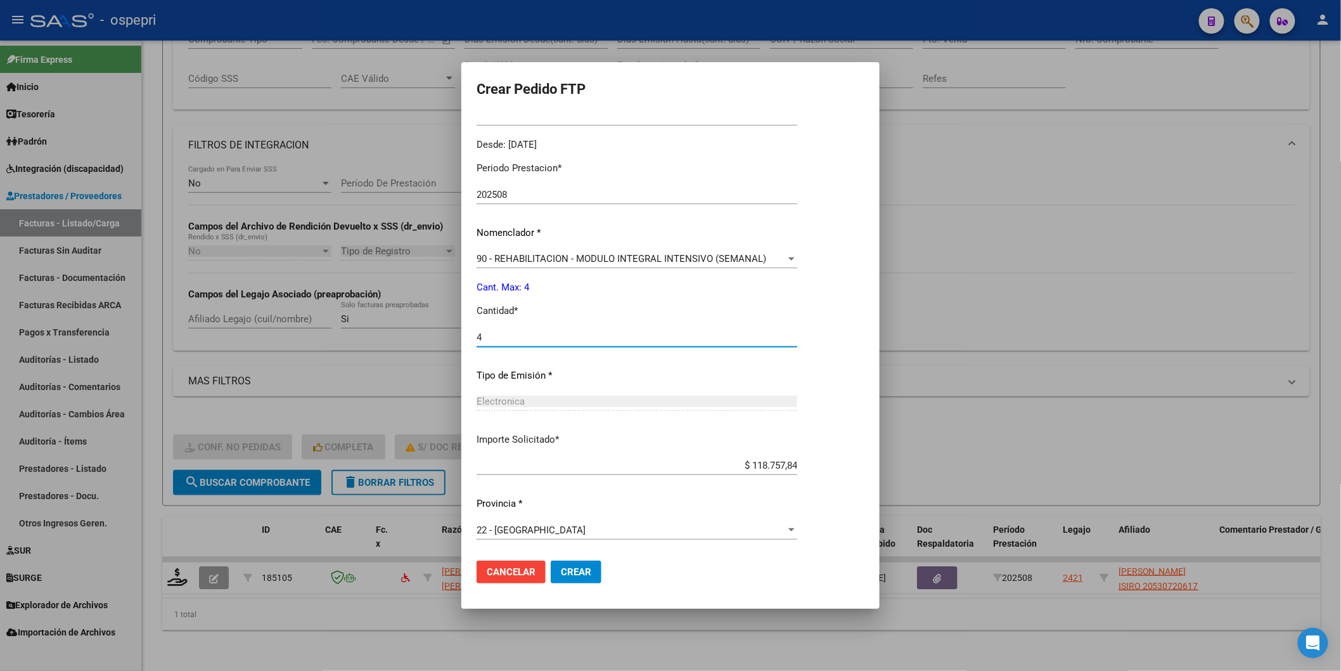
type input "4"
click at [584, 560] on mat-dialog-actions "Cancelar Crear" at bounding box center [671, 571] width 388 height 43
click at [590, 566] on span "Crear" at bounding box center [576, 571] width 30 height 11
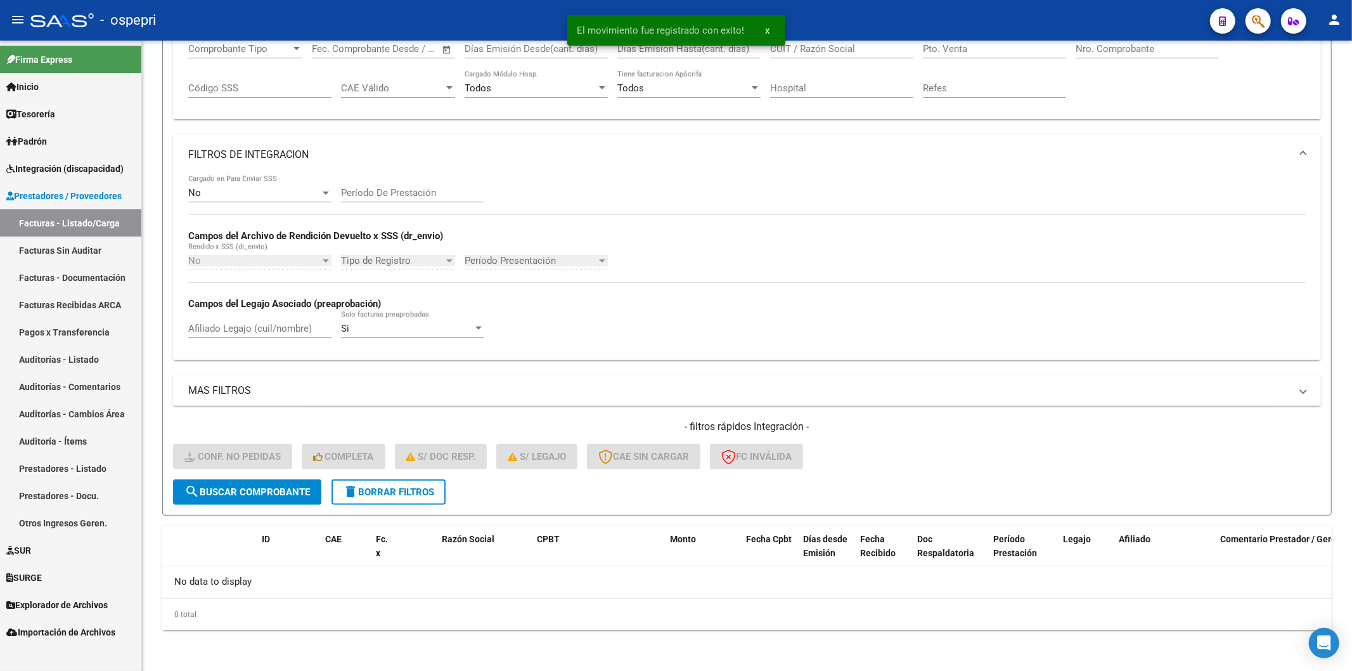
scroll to position [224, 0]
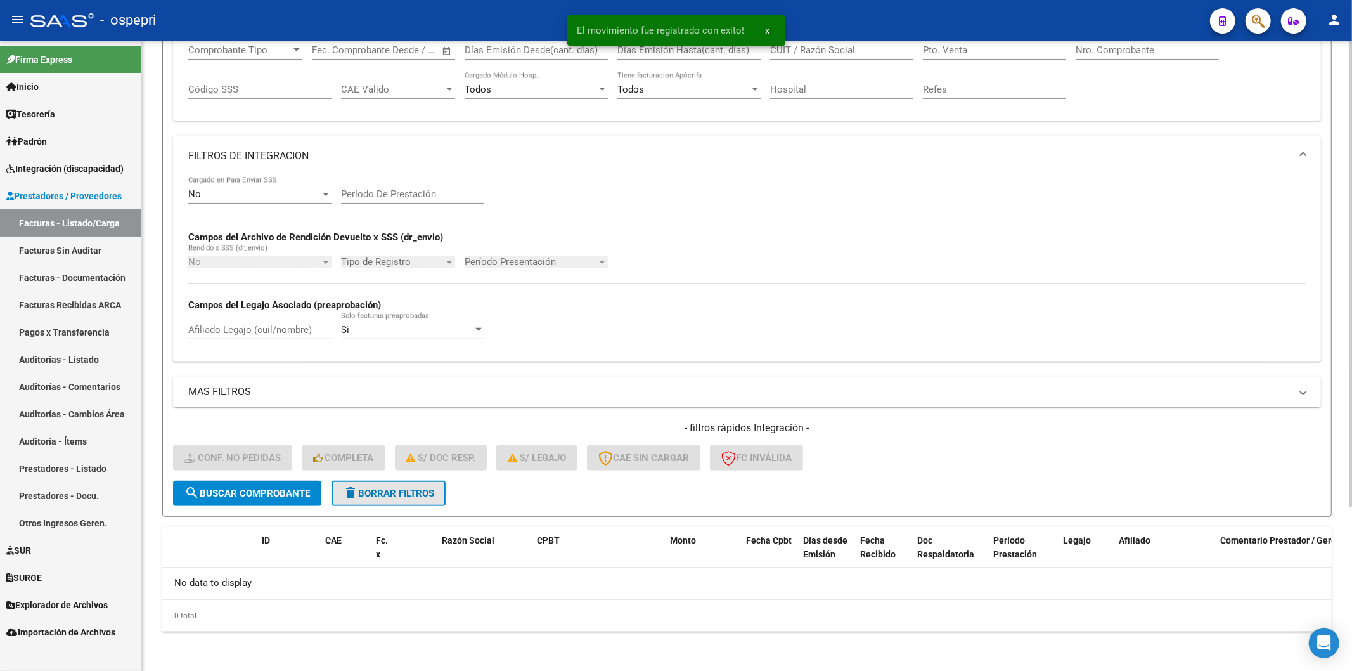
click at [444, 484] on button "delete Borrar Filtros" at bounding box center [388, 492] width 114 height 25
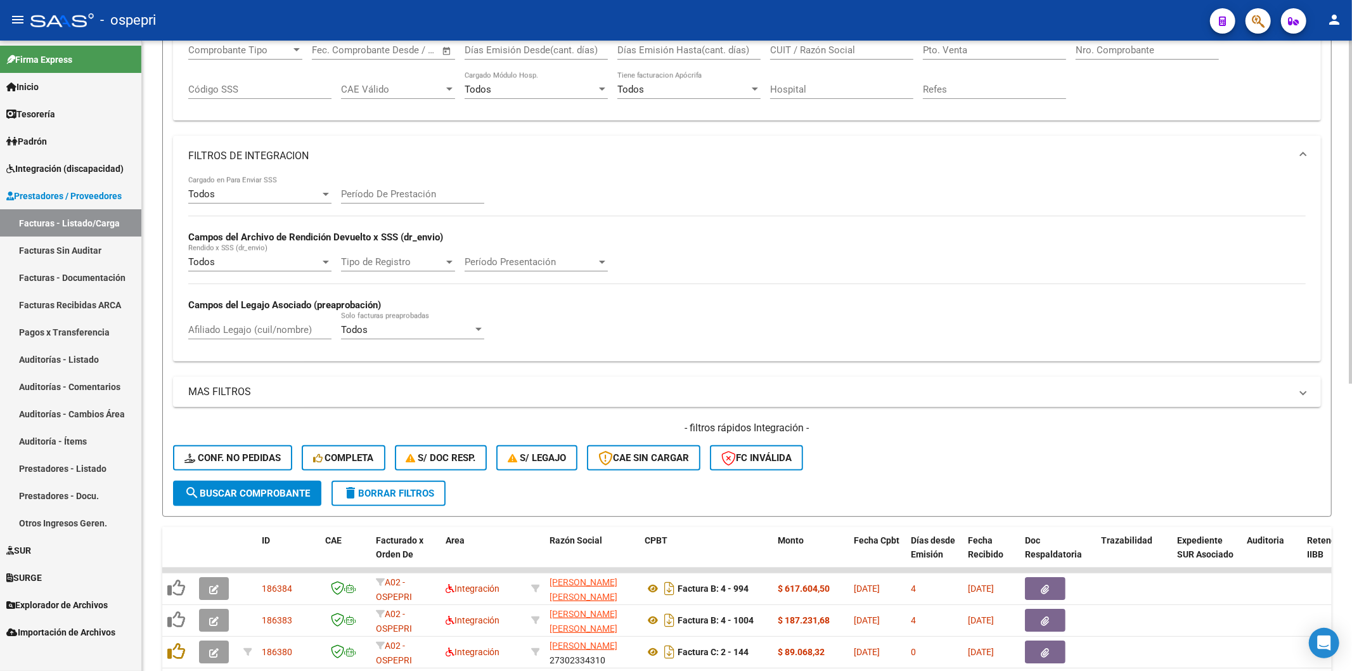
scroll to position [0, 0]
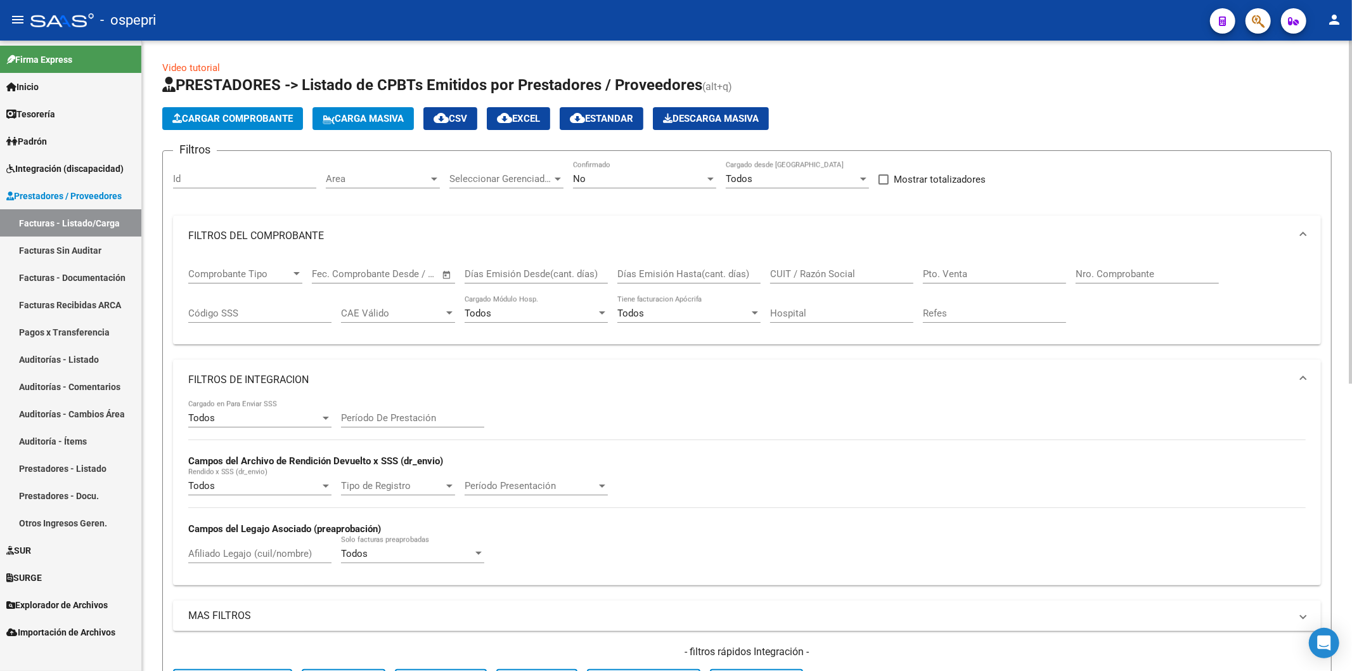
click at [826, 271] on input "CUIT / Razón Social" at bounding box center [841, 273] width 143 height 11
paste input "27325001610"
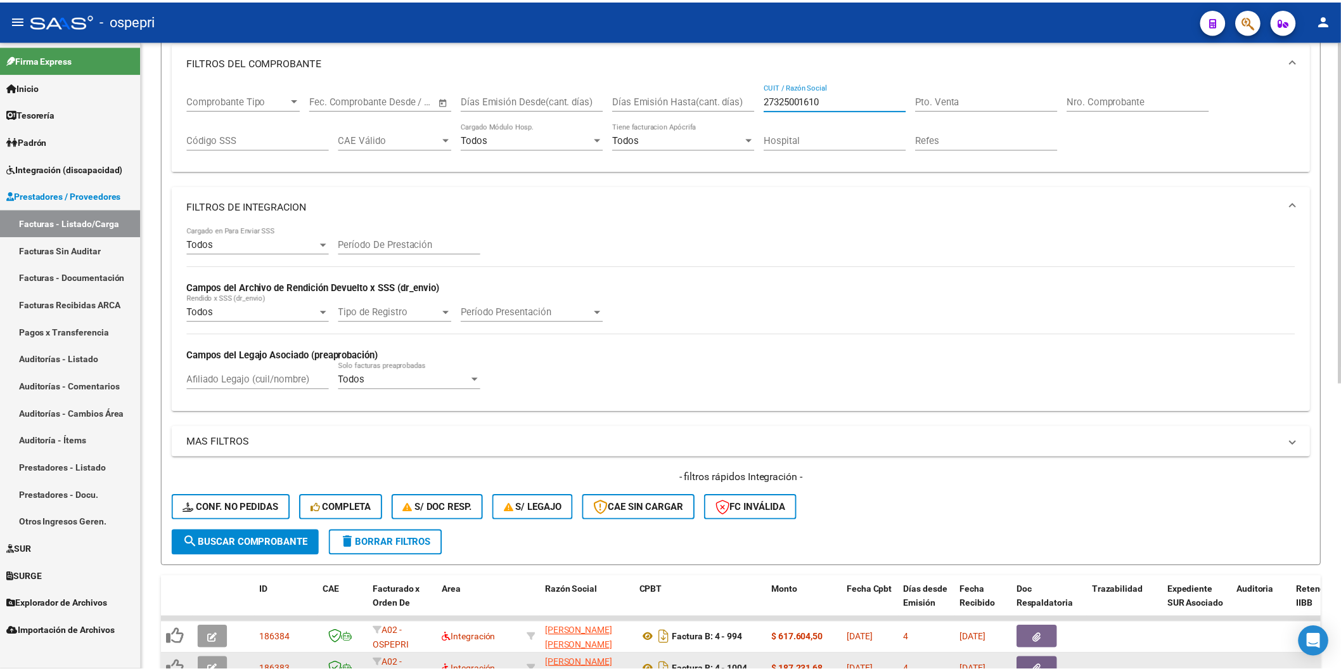
scroll to position [281, 0]
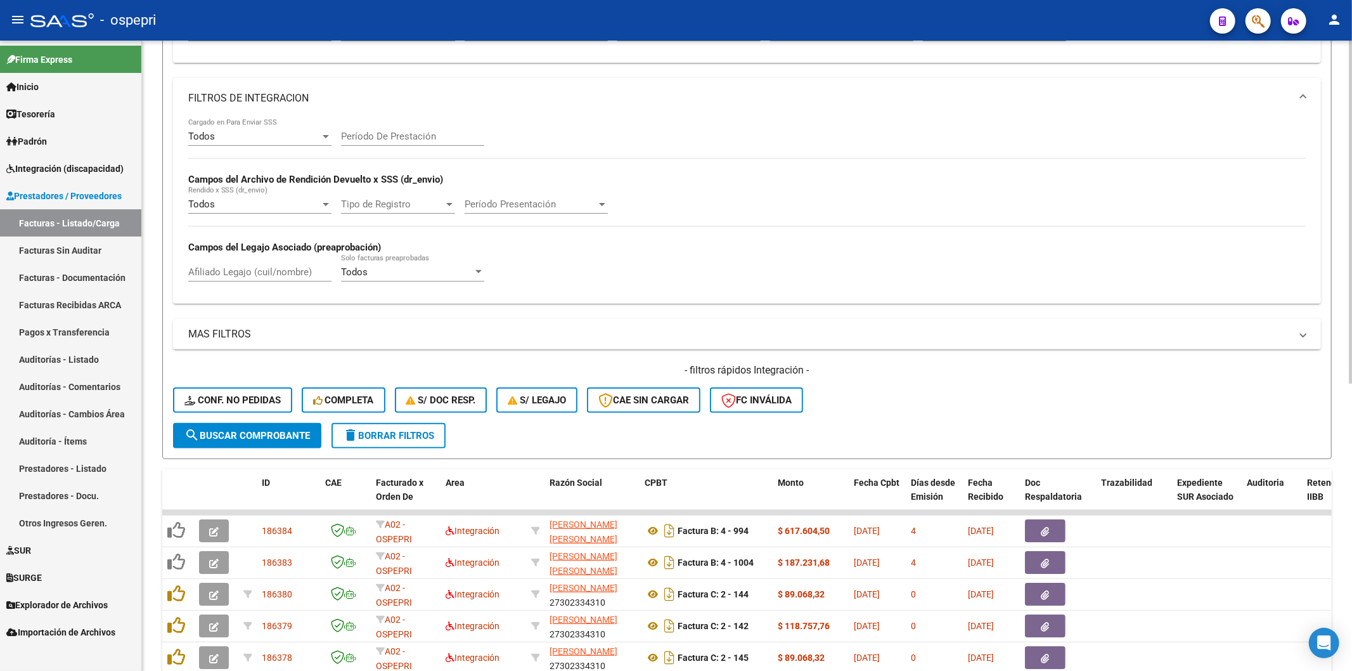
type input "27325001610"
drag, startPoint x: 243, startPoint y: 429, endPoint x: 295, endPoint y: 455, distance: 58.7
click at [244, 430] on span "search Buscar Comprobante" at bounding box center [246, 435] width 125 height 11
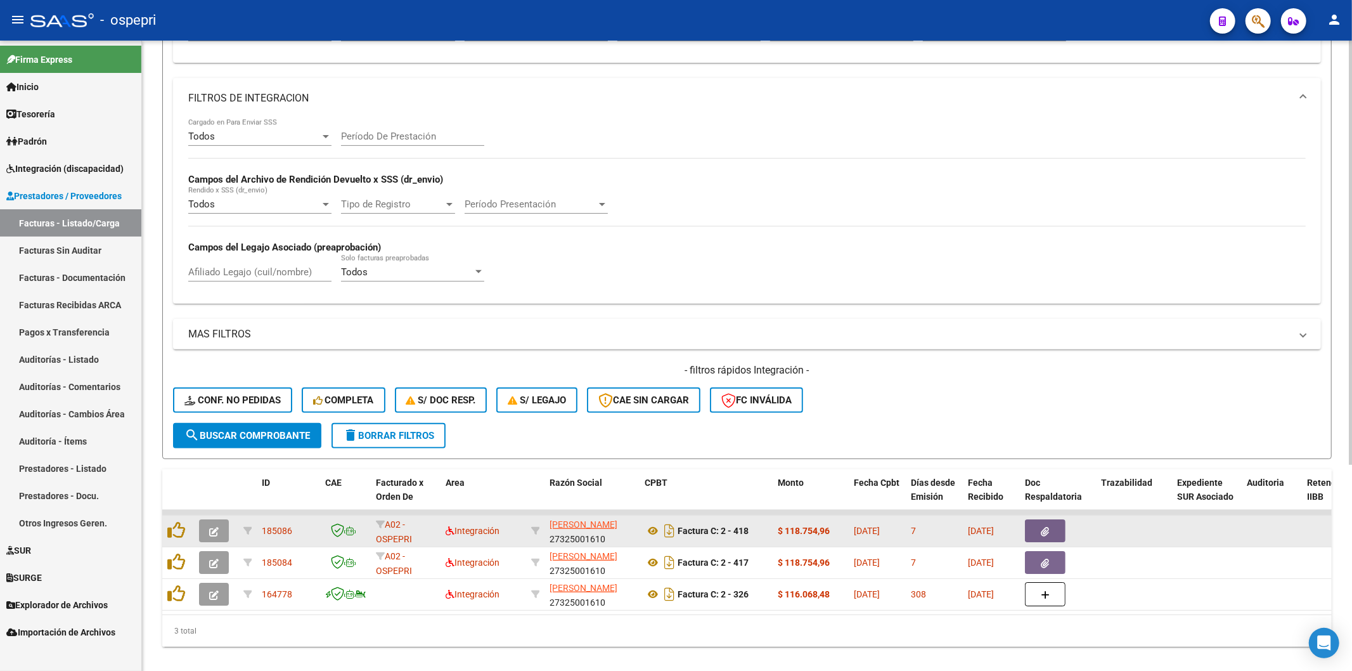
click at [210, 527] on icon "button" at bounding box center [214, 532] width 10 height 10
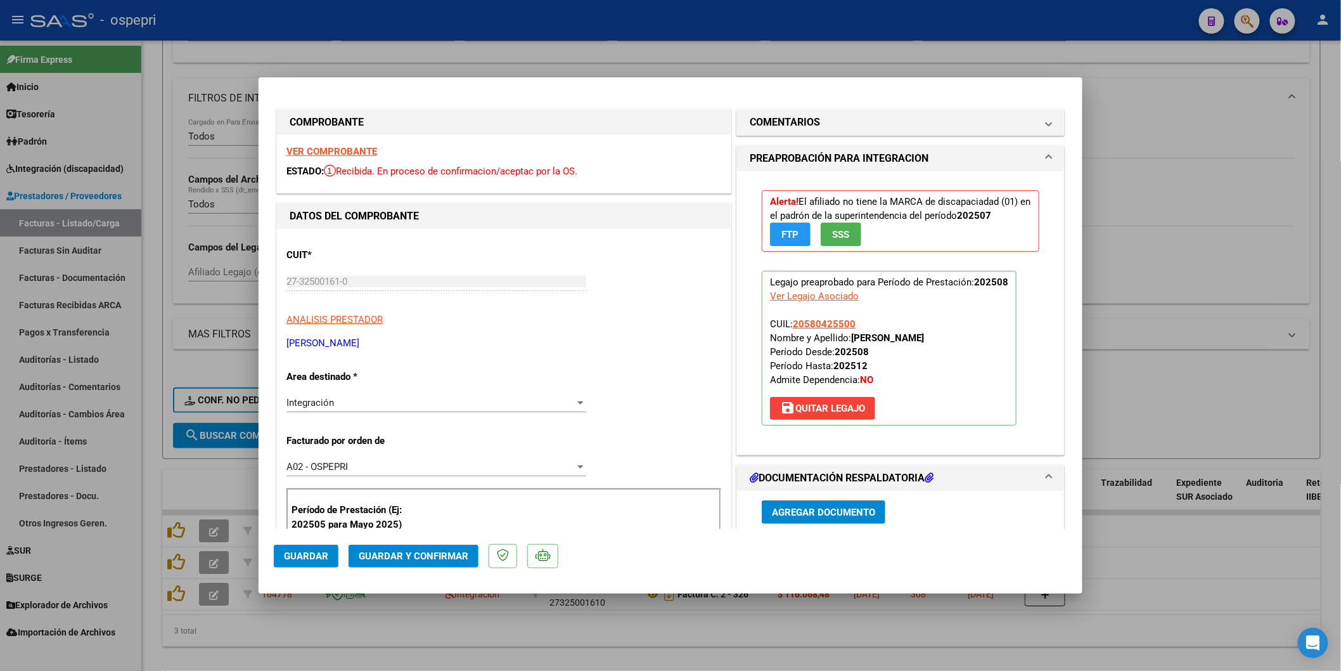
click at [296, 148] on strong "VER COMPROBANTE" at bounding box center [331, 151] width 91 height 11
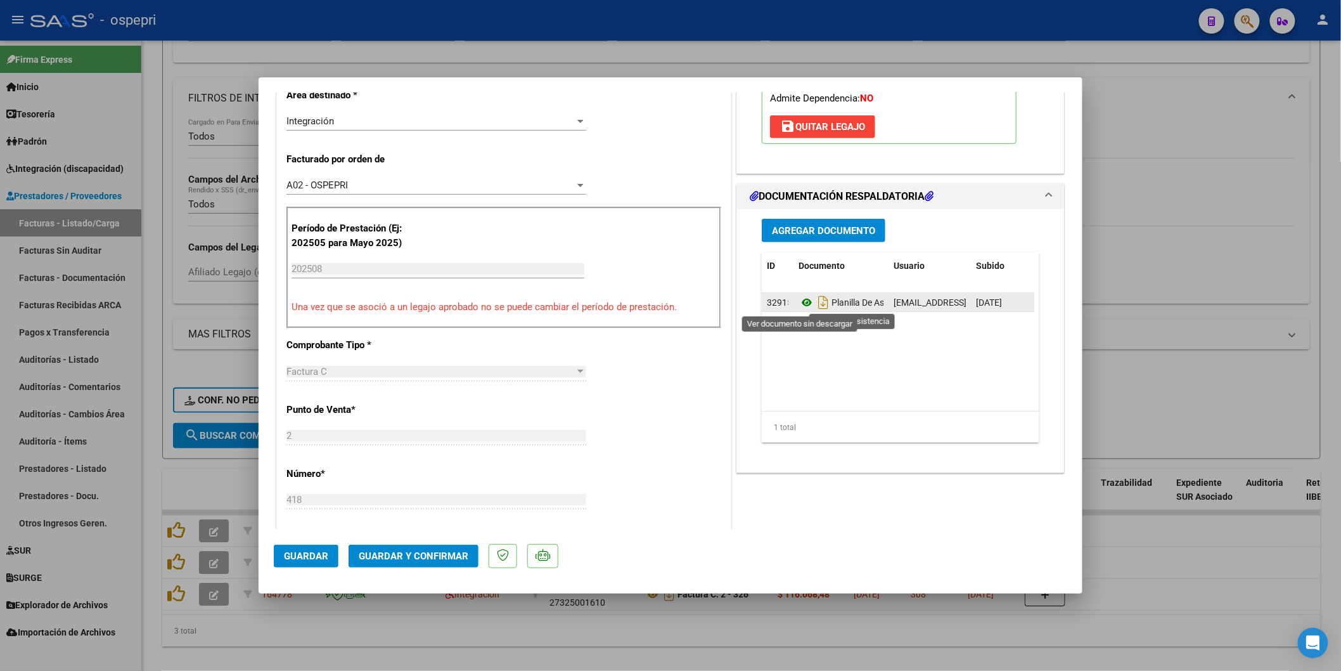
click at [799, 300] on icon at bounding box center [807, 302] width 16 height 15
click at [384, 560] on span "Guardar y Confirmar" at bounding box center [414, 555] width 110 height 11
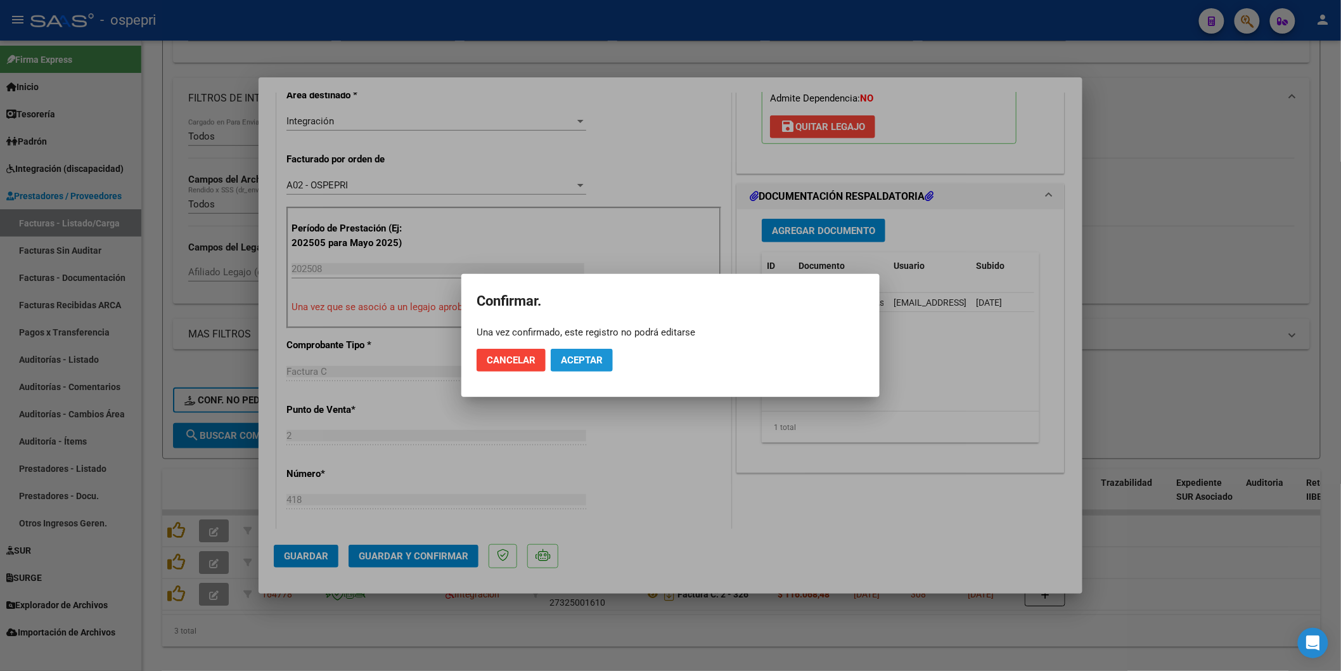
click at [577, 357] on span "Aceptar" at bounding box center [582, 359] width 42 height 11
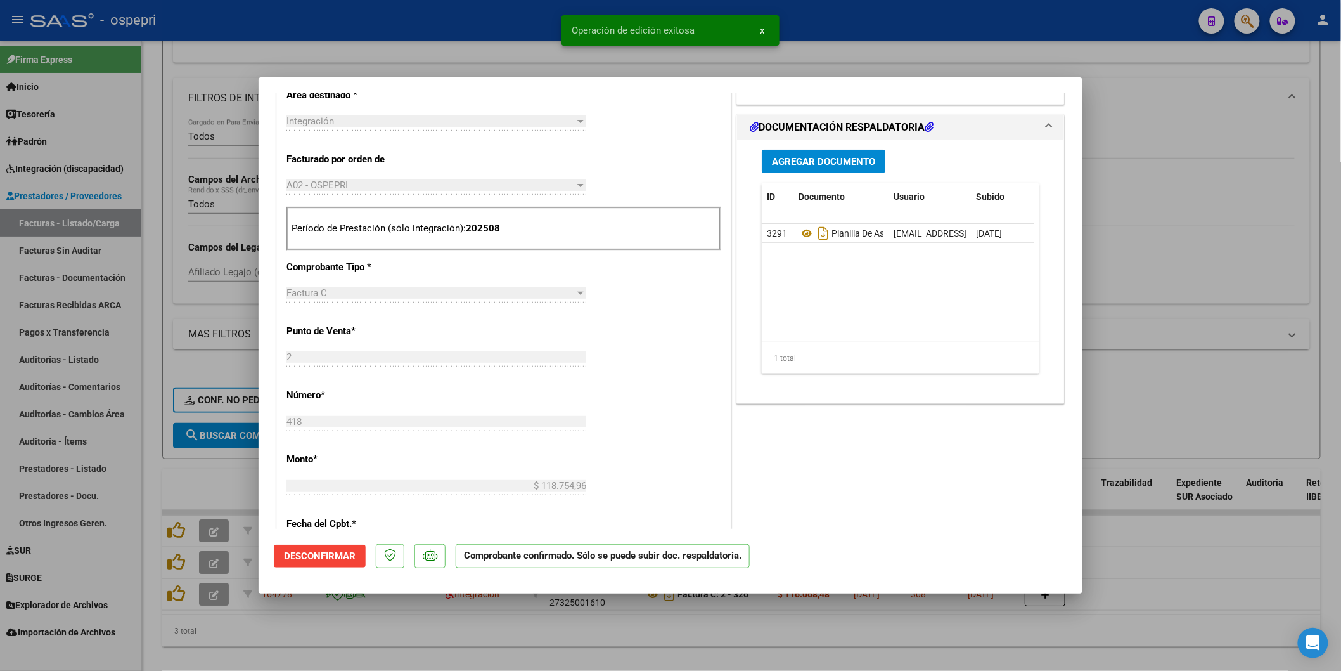
type input "$ 0,00"
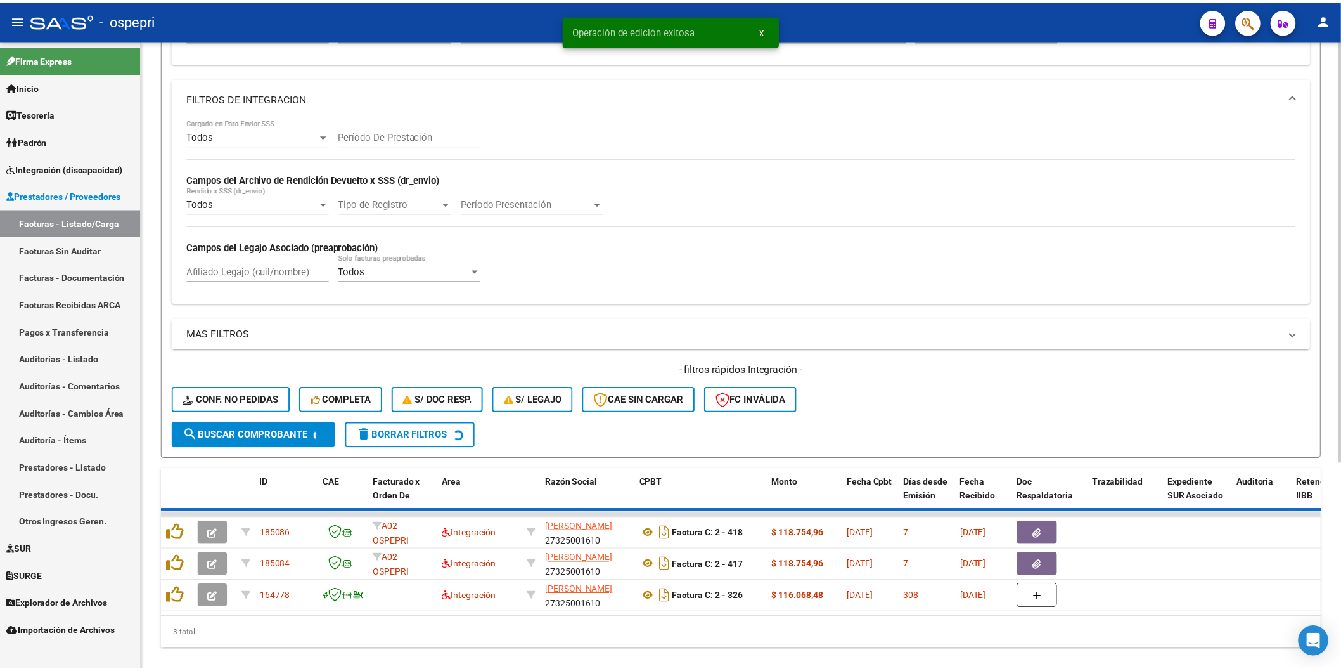
scroll to position [276, 0]
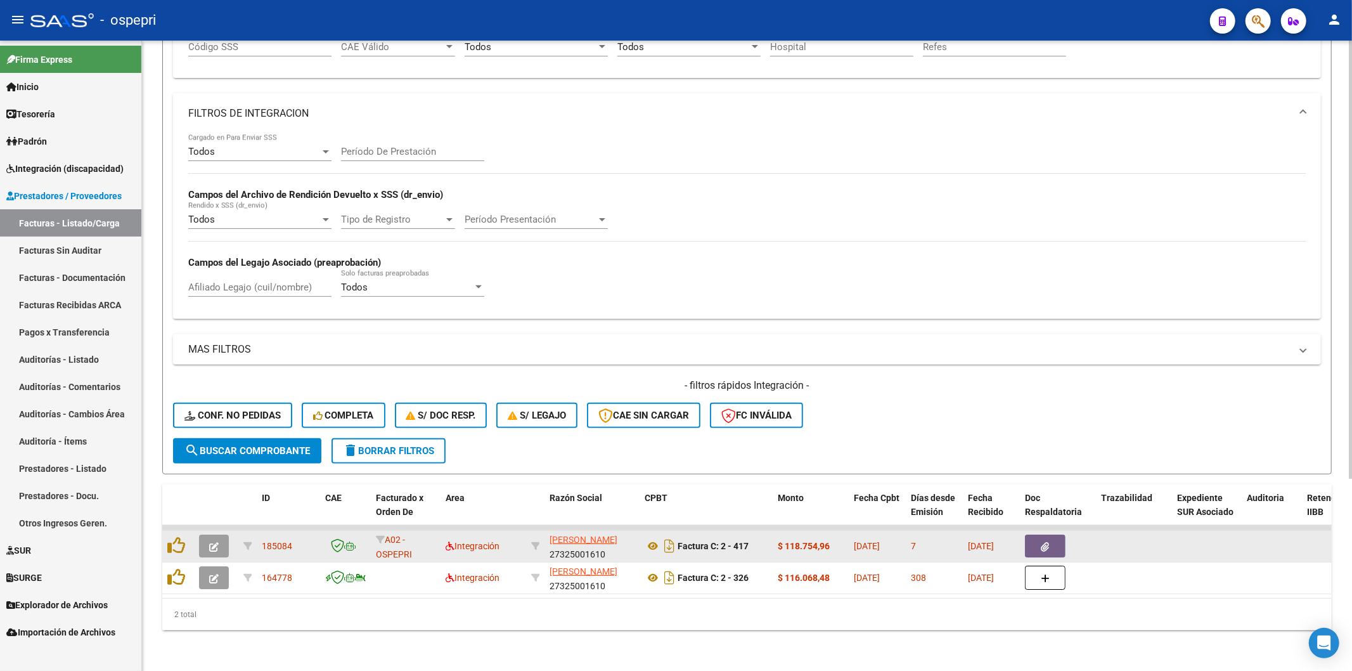
click at [205, 534] on button "button" at bounding box center [214, 545] width 30 height 23
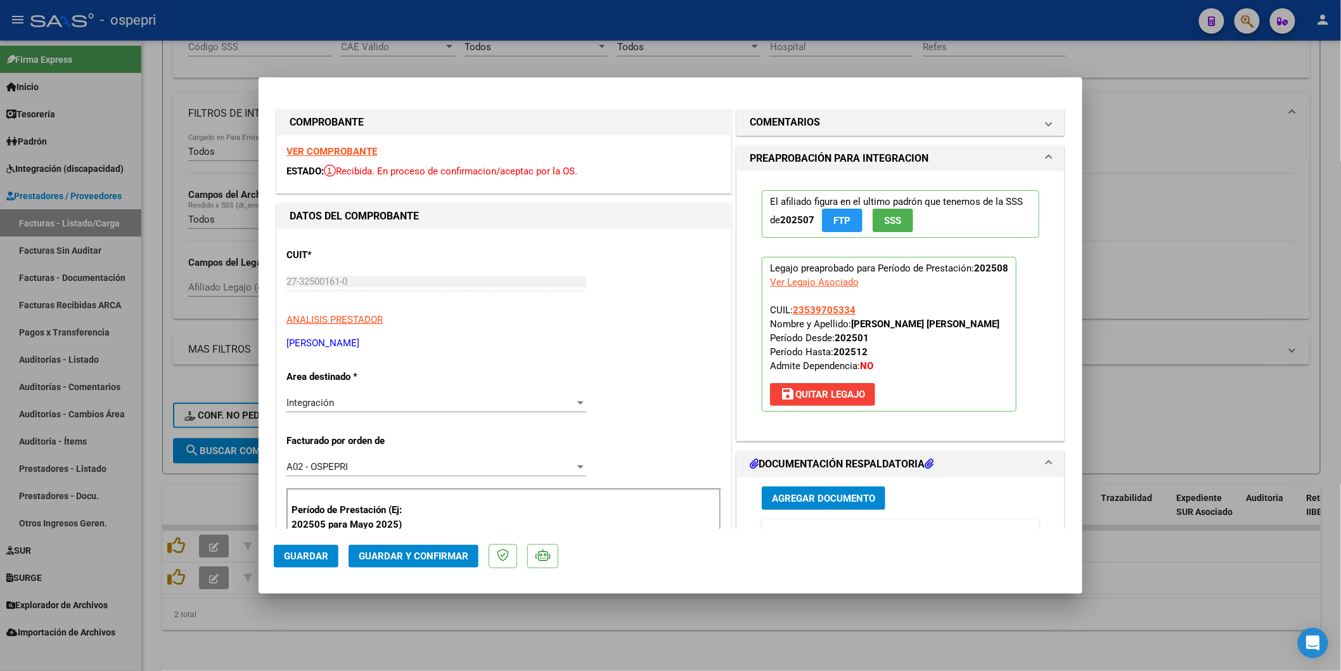
click at [338, 151] on strong "VER COMPROBANTE" at bounding box center [331, 151] width 91 height 11
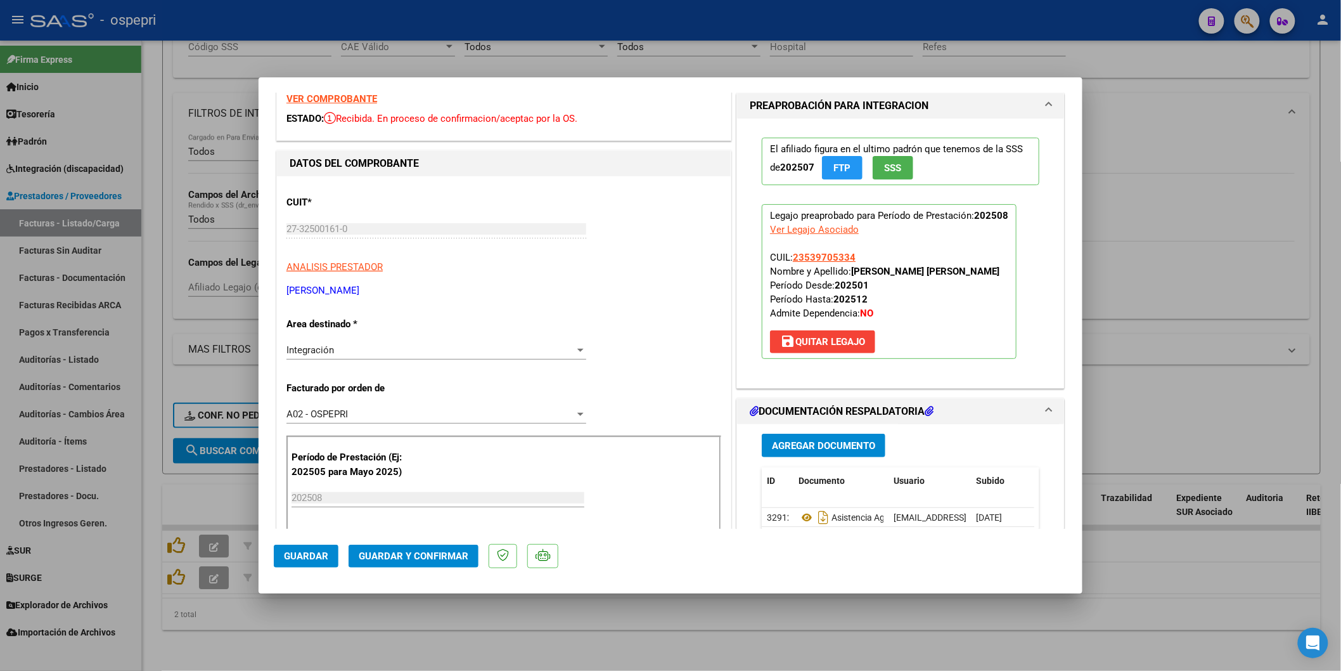
scroll to position [141, 0]
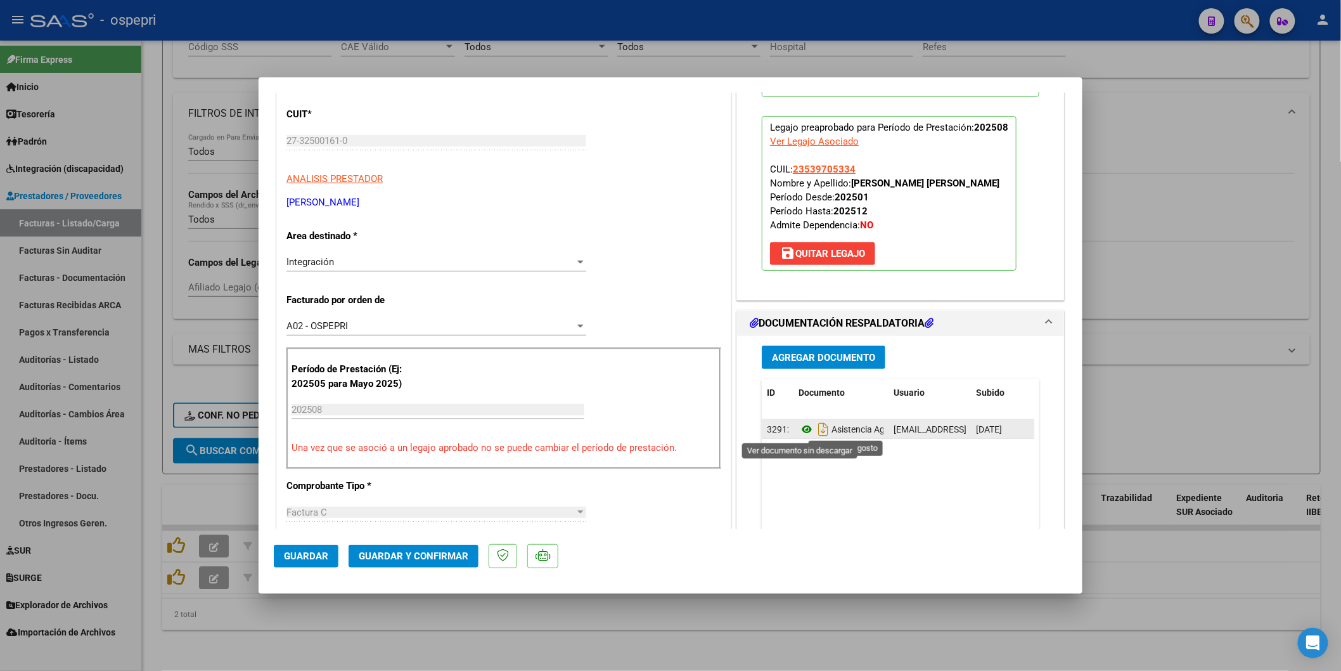
click at [803, 432] on icon at bounding box center [807, 428] width 16 height 15
click at [437, 554] on span "Guardar y Confirmar" at bounding box center [414, 555] width 110 height 11
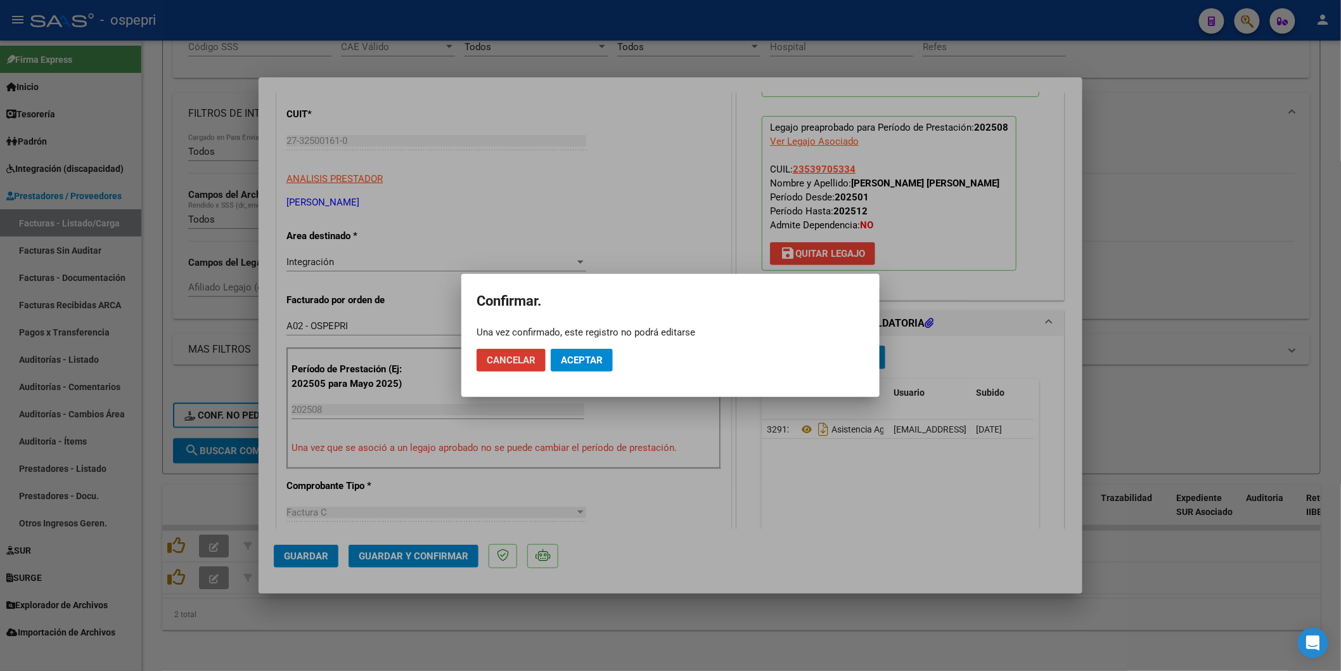
drag, startPoint x: 591, startPoint y: 357, endPoint x: 601, endPoint y: 334, distance: 25.3
click at [591, 356] on span "Aceptar" at bounding box center [582, 359] width 42 height 11
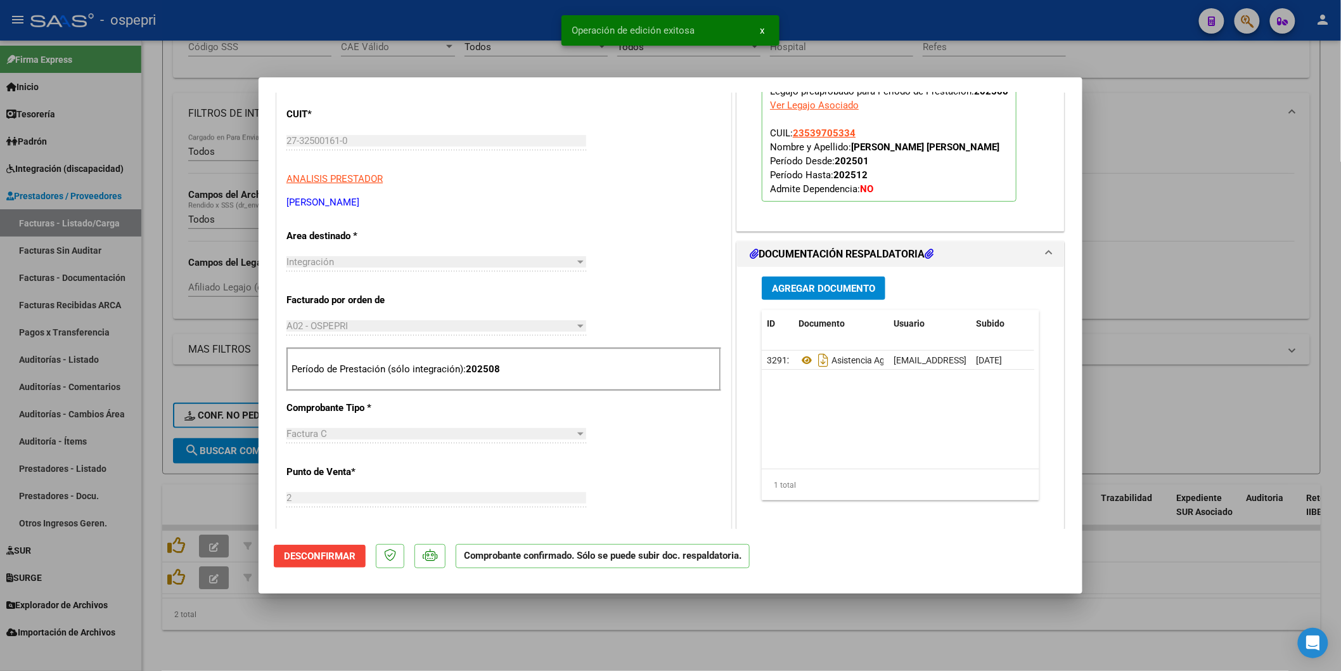
type input "$ 0,00"
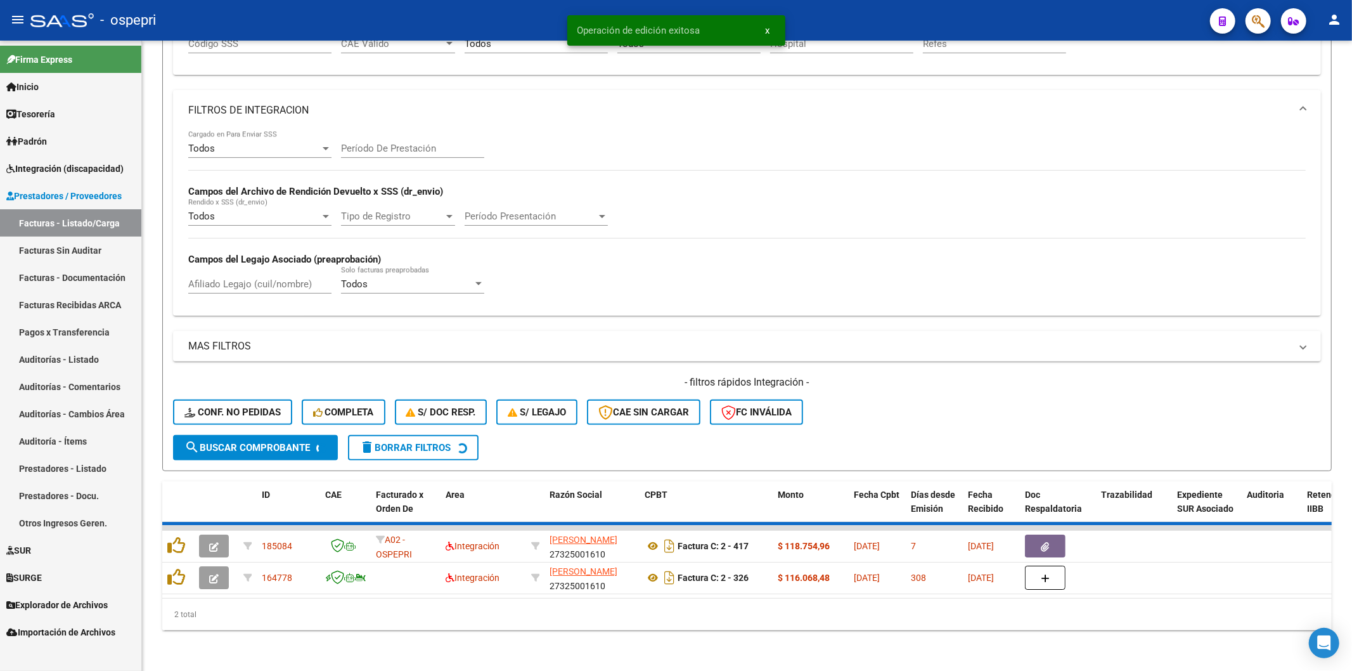
scroll to position [244, 0]
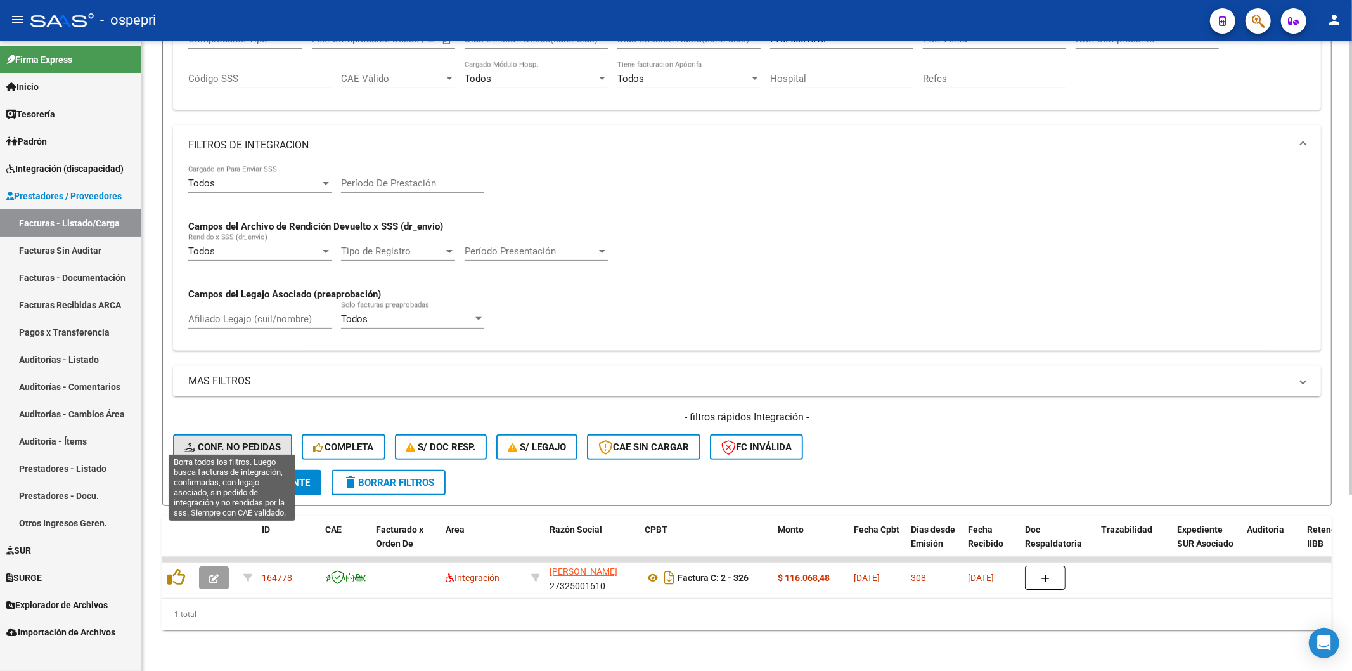
click at [278, 441] on span "Conf. no pedidas" at bounding box center [232, 446] width 96 height 11
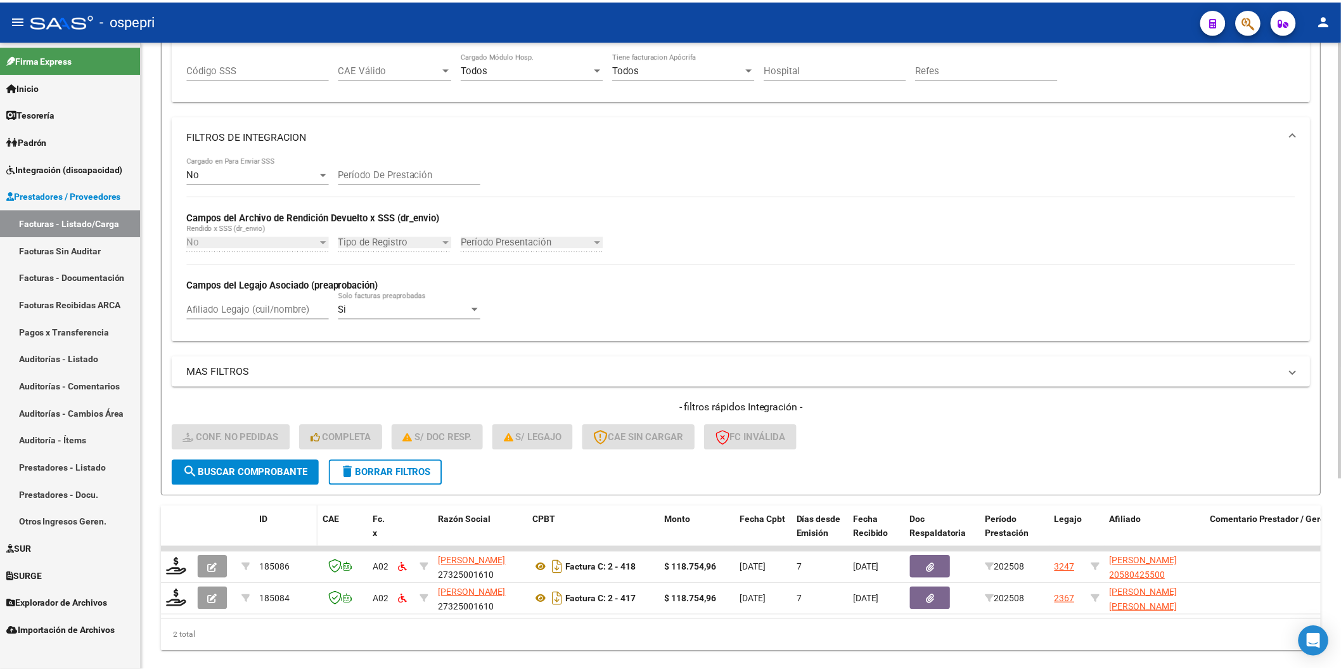
scroll to position [275, 0]
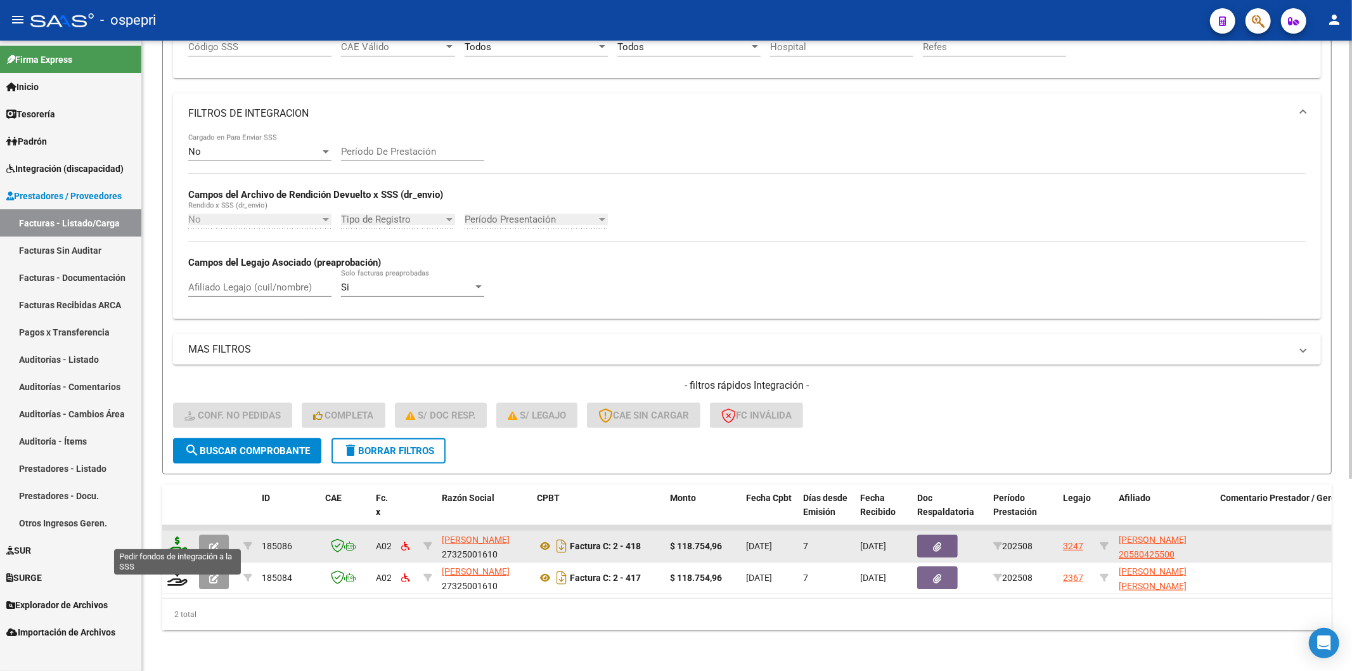
click at [176, 536] on icon at bounding box center [177, 545] width 20 height 18
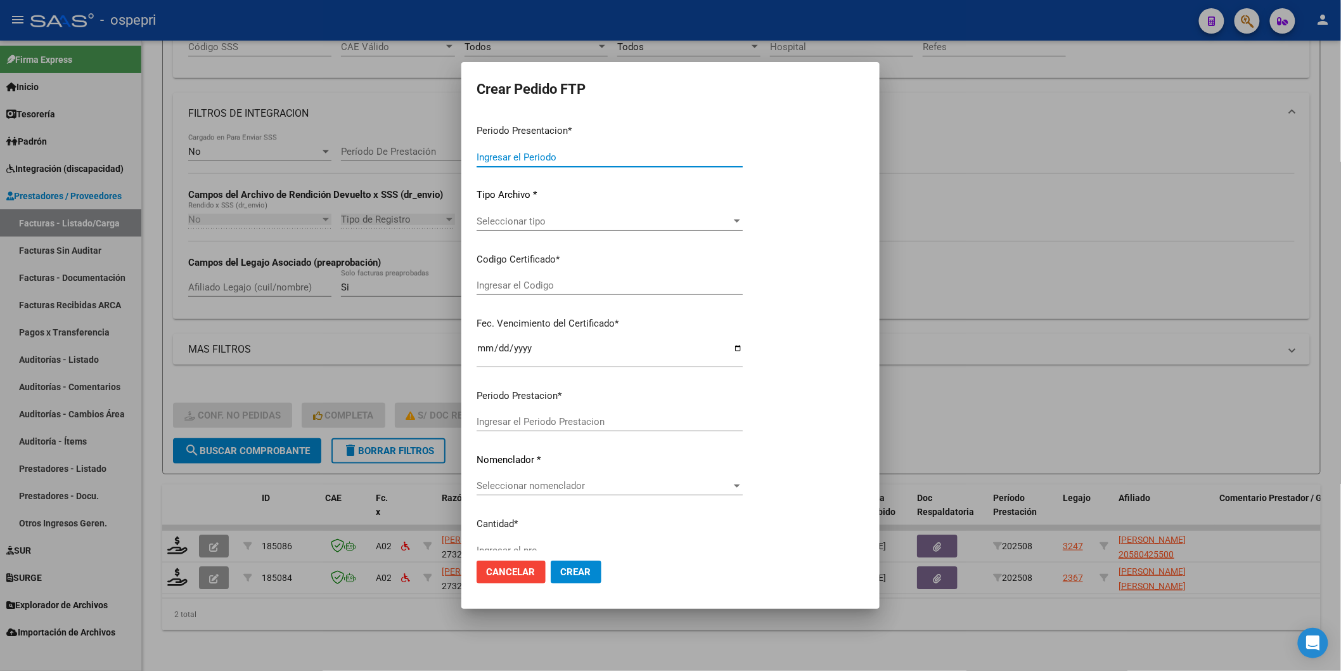
type input "202508"
type input "$ 118.754,96"
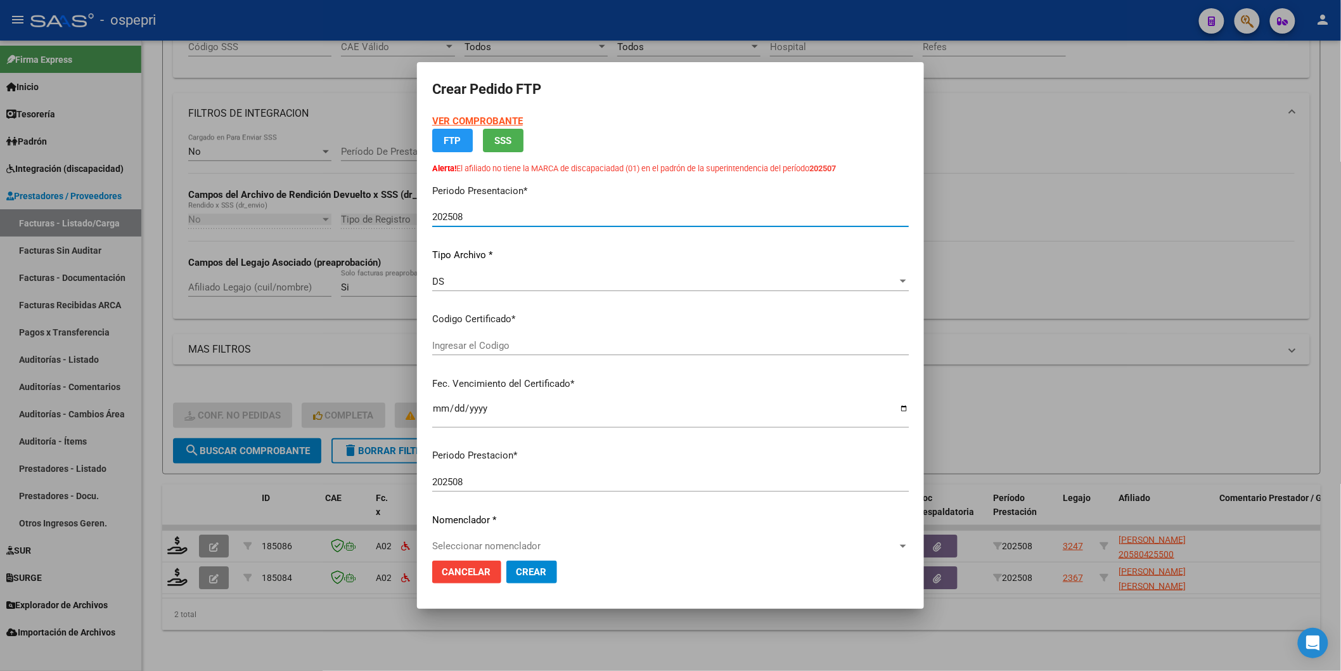
type input "2058042550-0"
type input "2029-07-30"
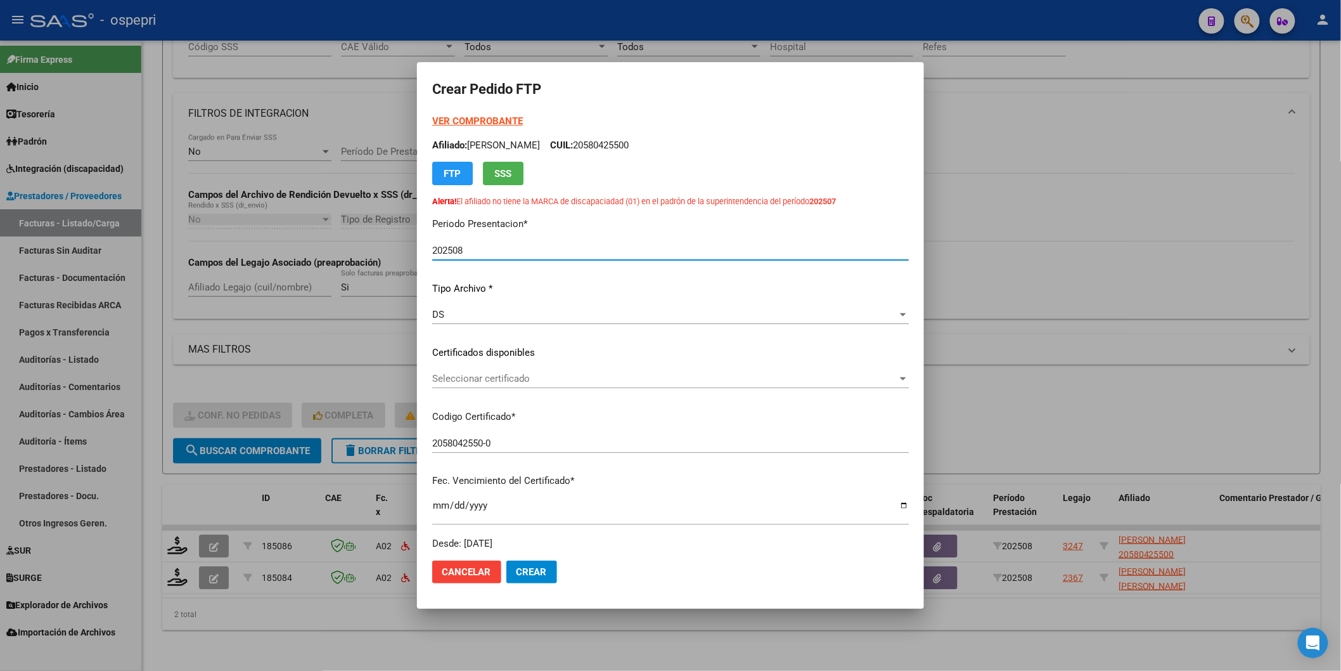
click at [483, 353] on p "Certificados disponibles" at bounding box center [670, 352] width 477 height 15
click at [486, 387] on div "Seleccionar certificado Seleccionar certificado" at bounding box center [670, 378] width 477 height 19
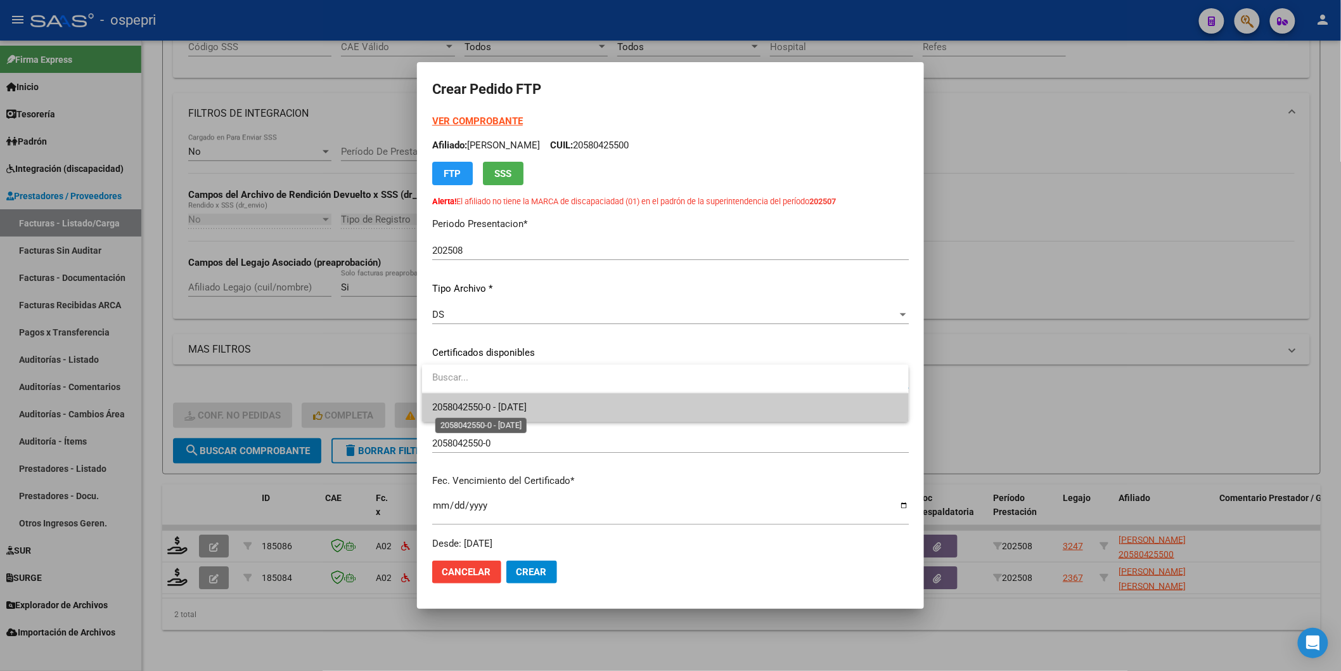
click at [491, 409] on span "2058042550-0 - 2029-07-30" at bounding box center [479, 406] width 94 height 11
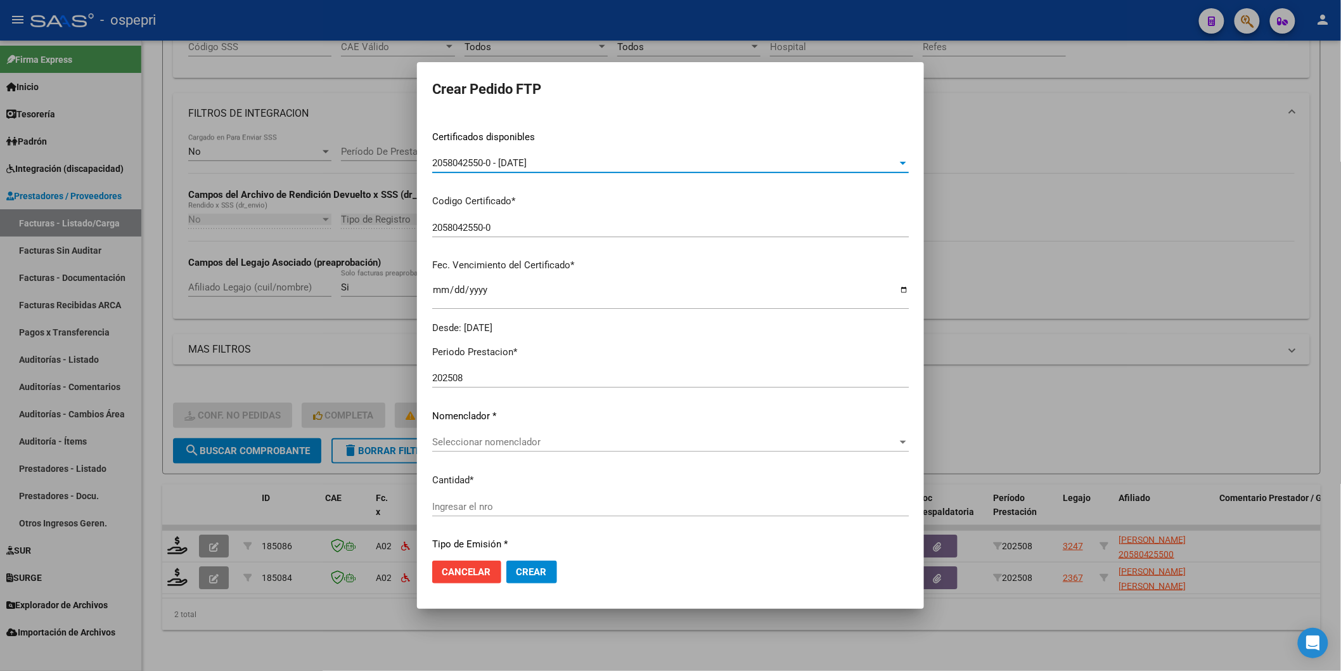
scroll to position [281, 0]
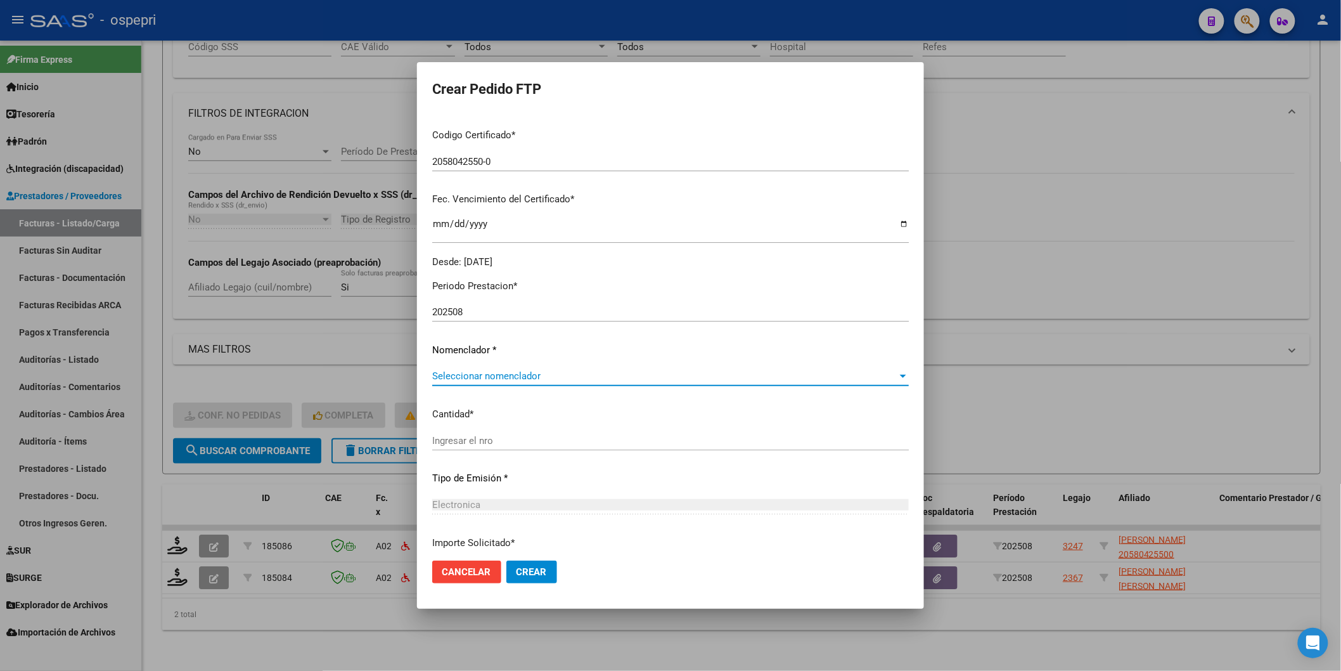
click at [489, 376] on span "Seleccionar nomenclador" at bounding box center [664, 375] width 465 height 11
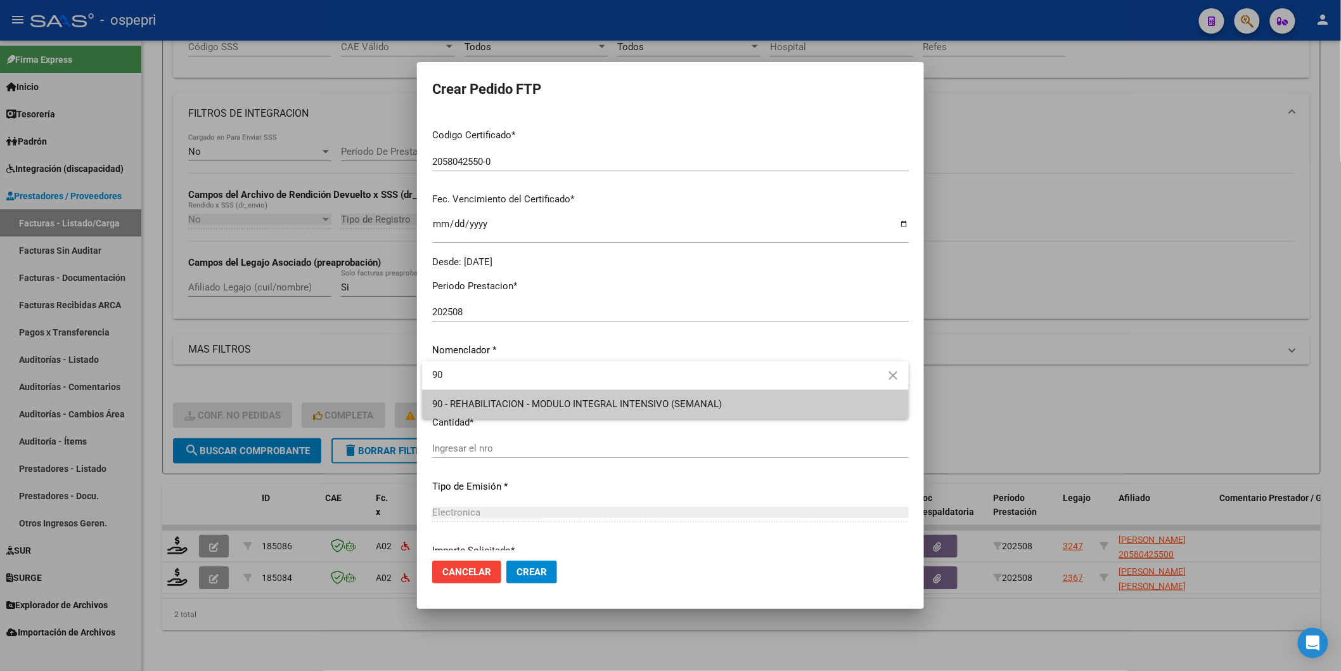
type input "90"
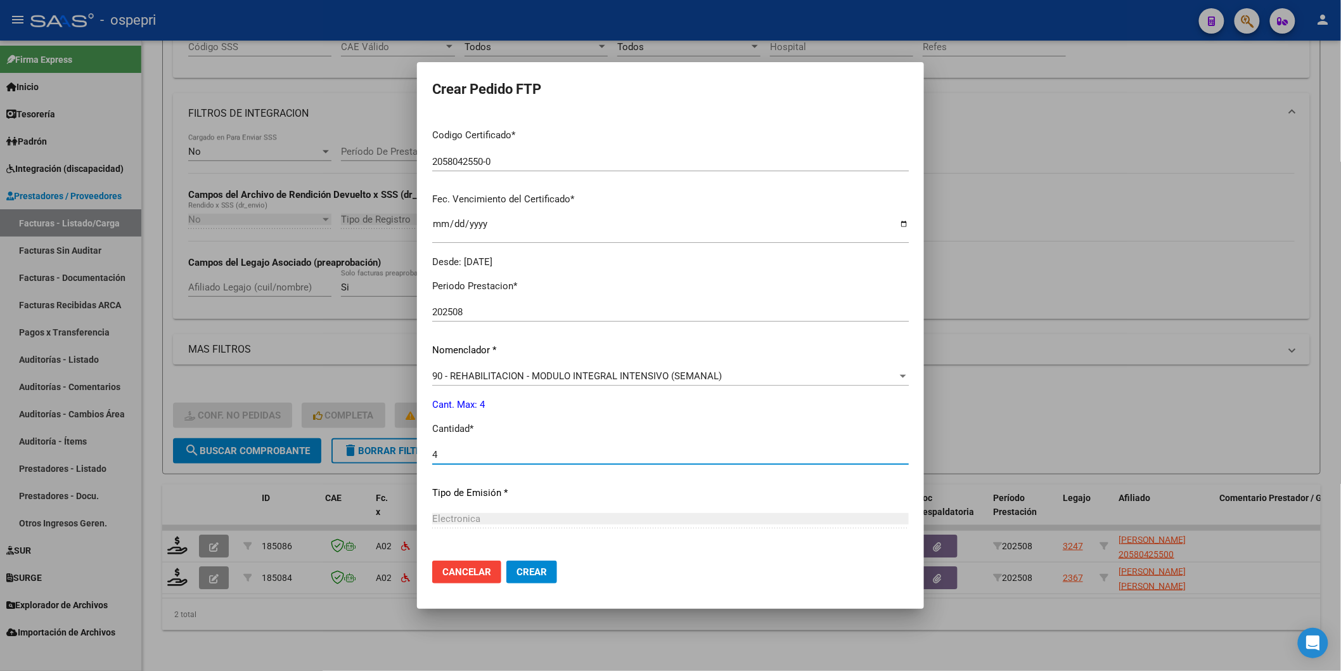
type input "4"
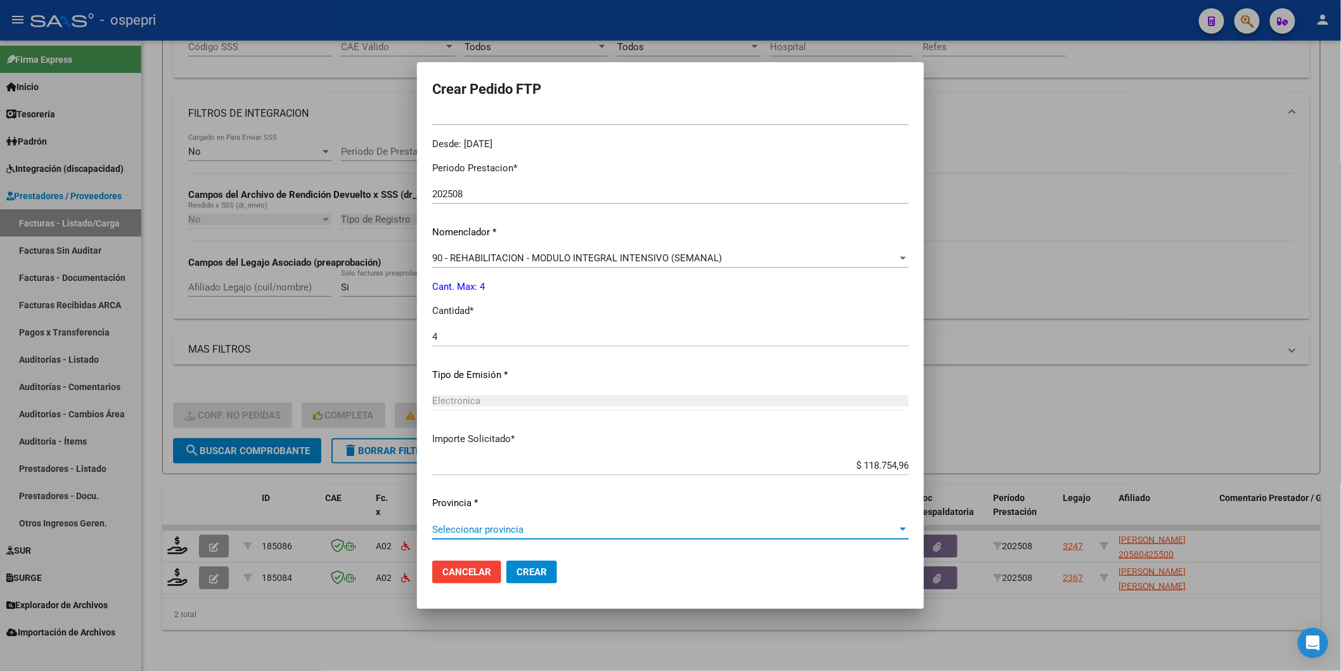
scroll to position [0, 0]
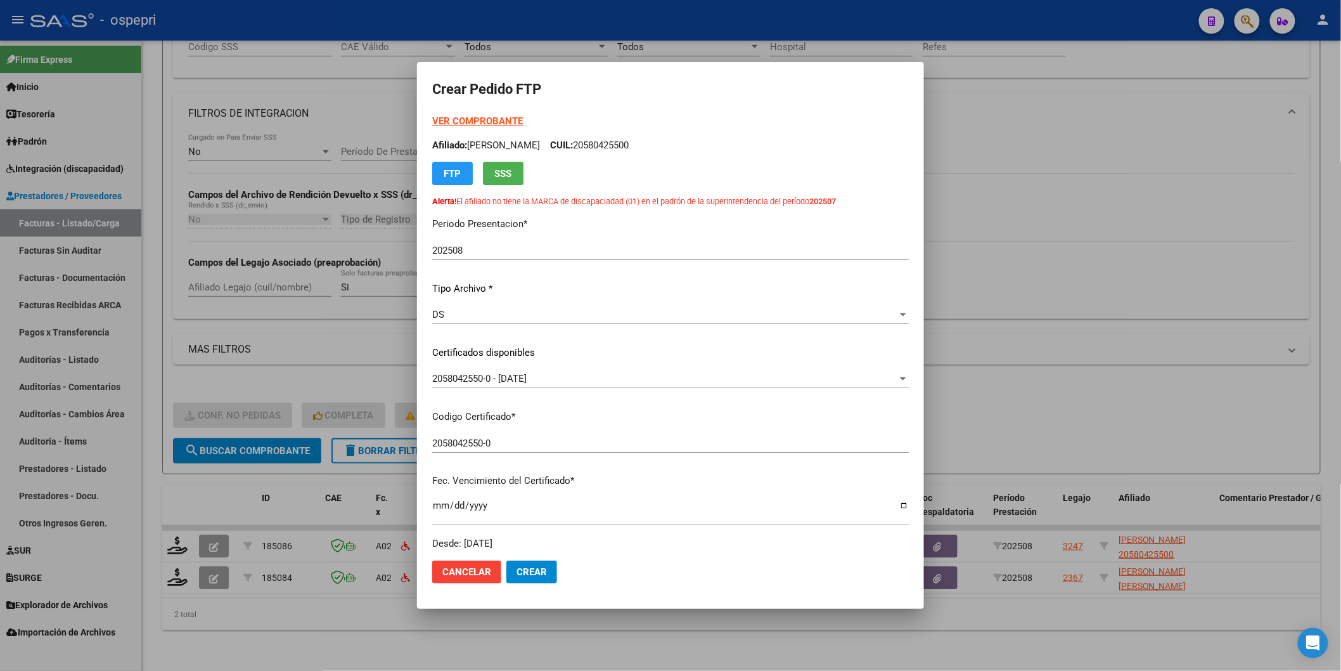
click at [502, 122] on strong "VER COMPROBANTE" at bounding box center [477, 120] width 91 height 11
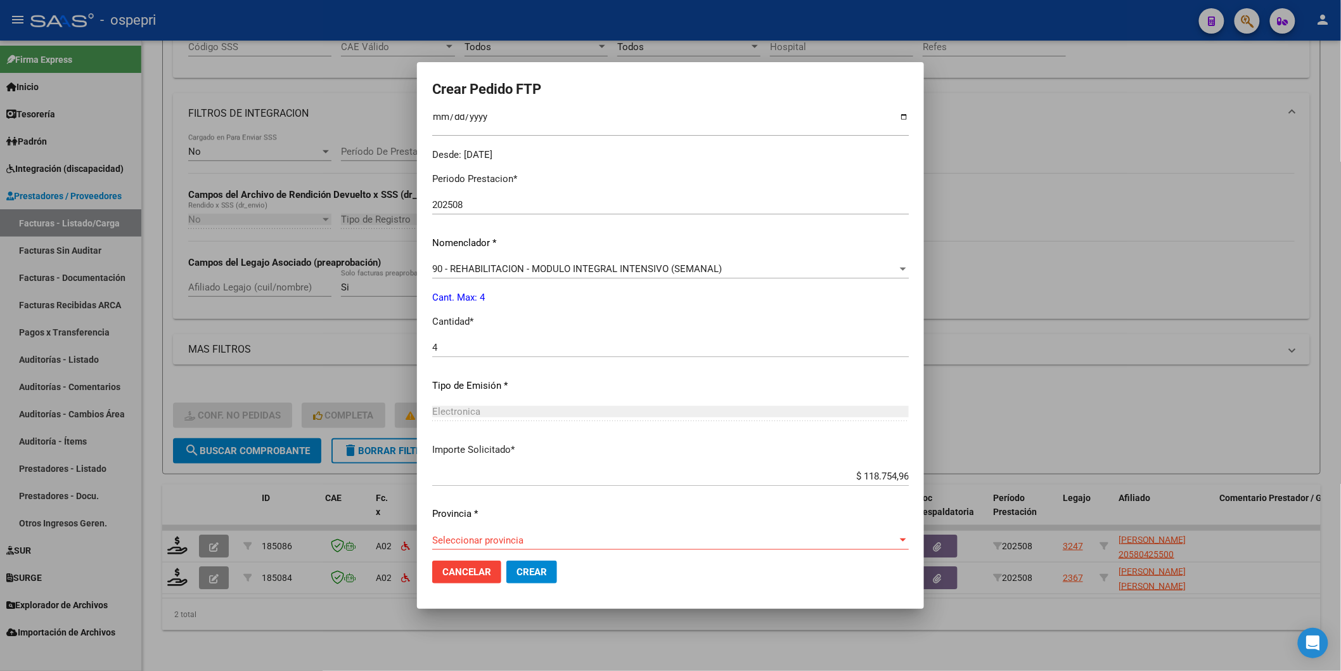
scroll to position [407, 0]
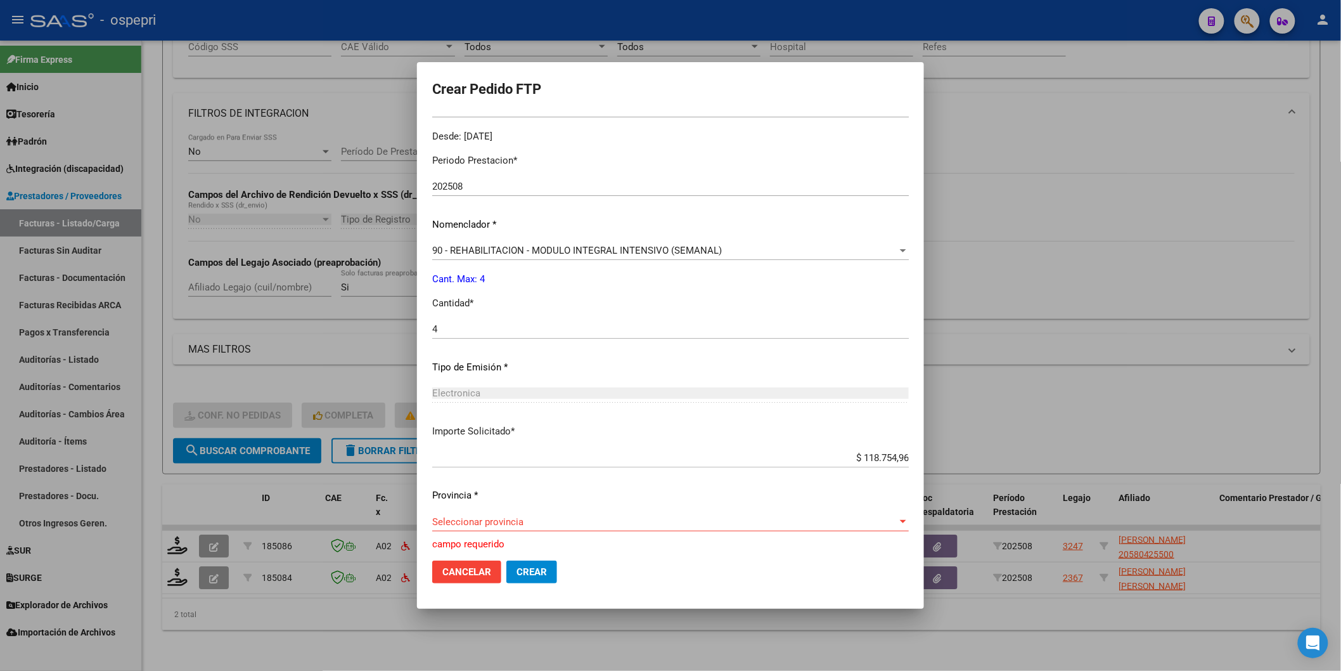
click at [485, 520] on span "Seleccionar provincia" at bounding box center [664, 521] width 465 height 11
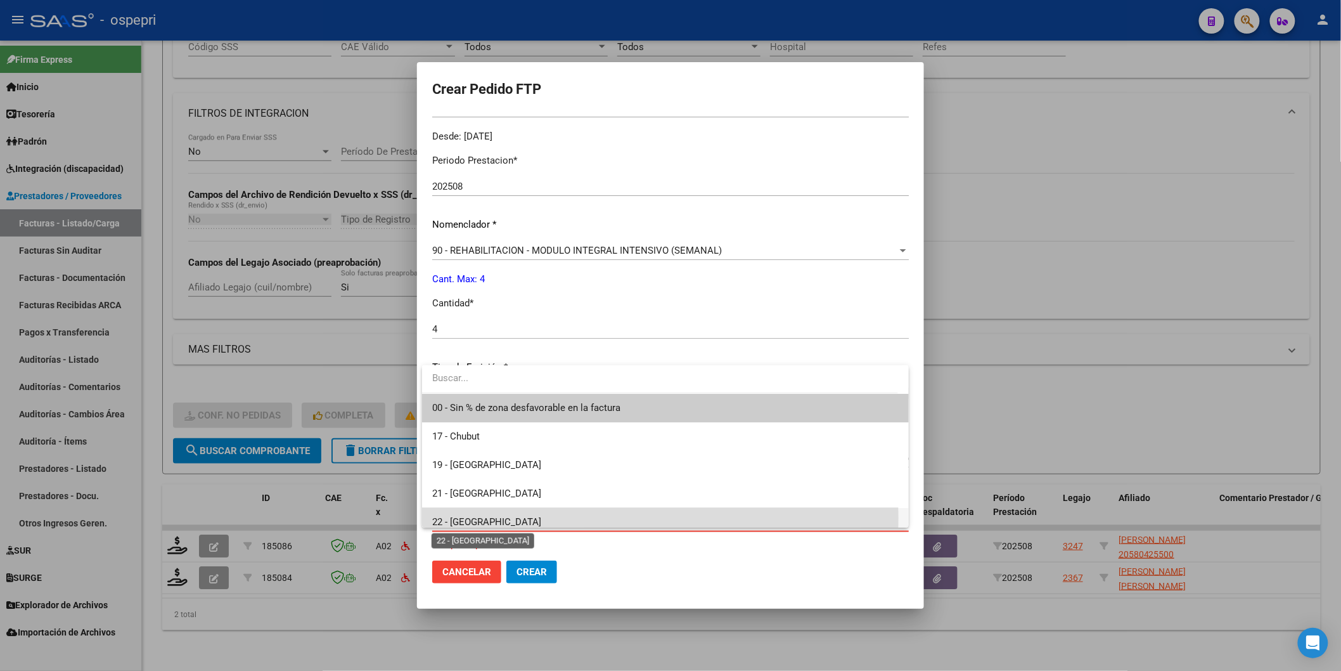
click at [477, 518] on span "22 - Rio Negro" at bounding box center [486, 521] width 109 height 11
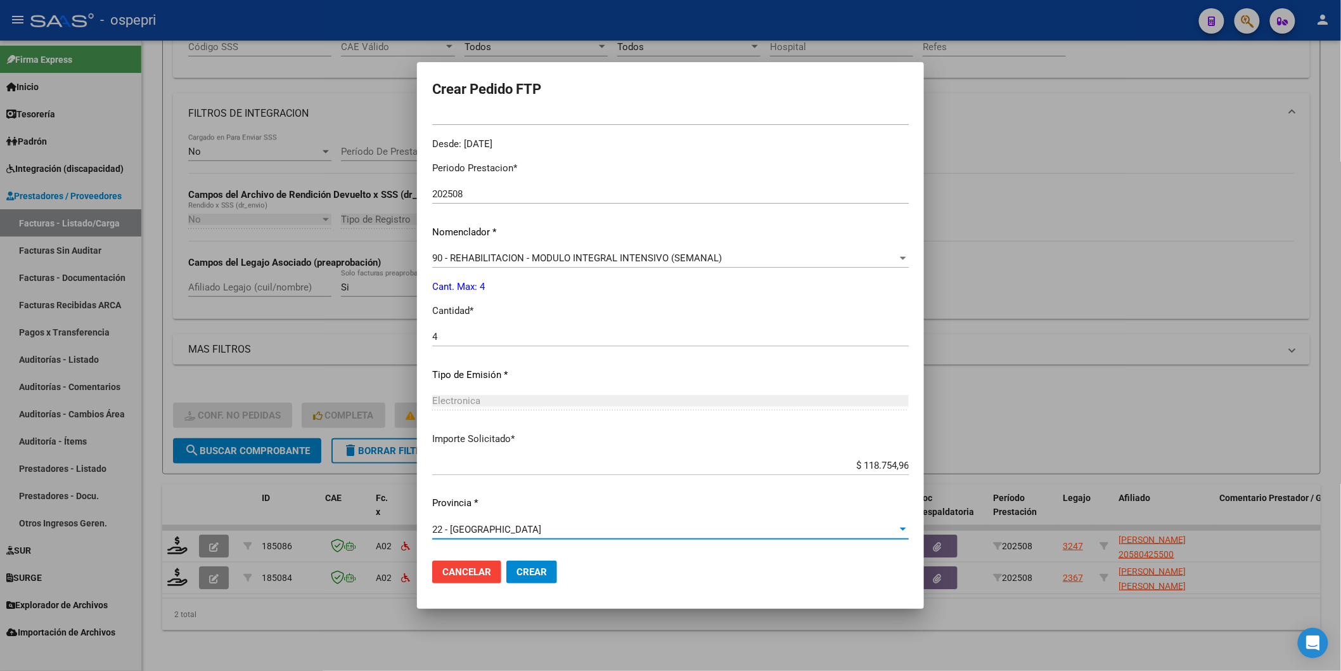
click at [529, 564] on button "Crear" at bounding box center [531, 571] width 51 height 23
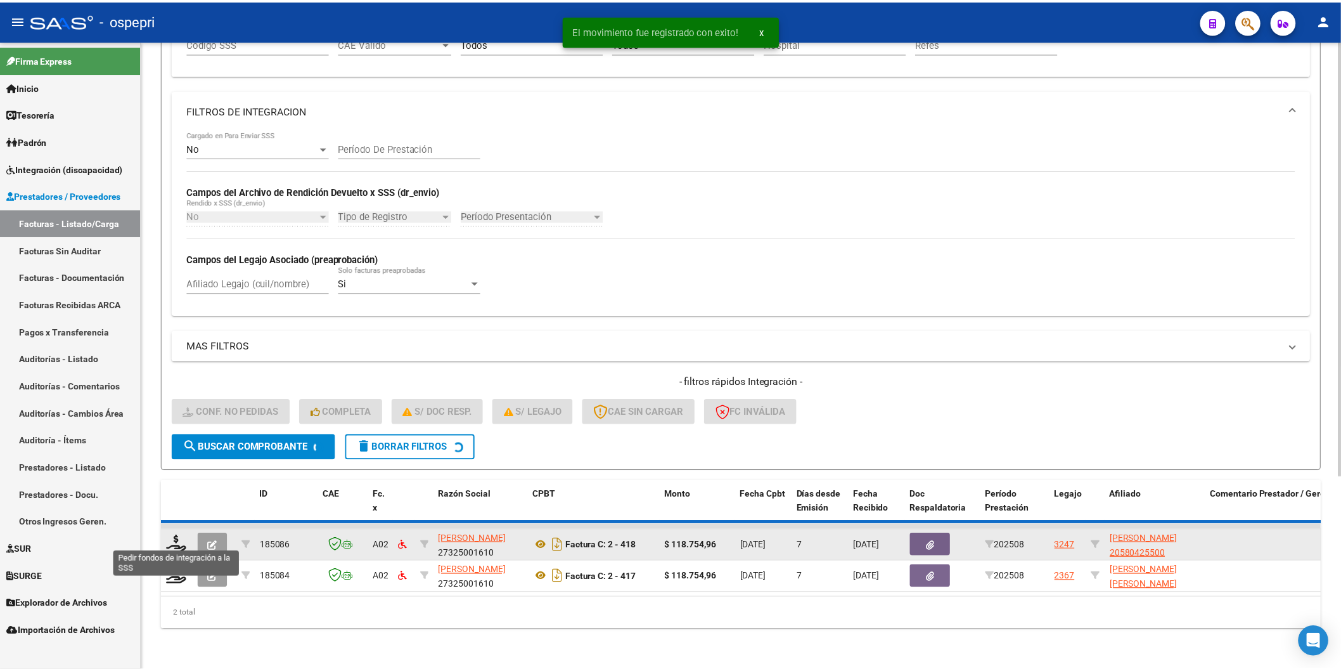
scroll to position [244, 0]
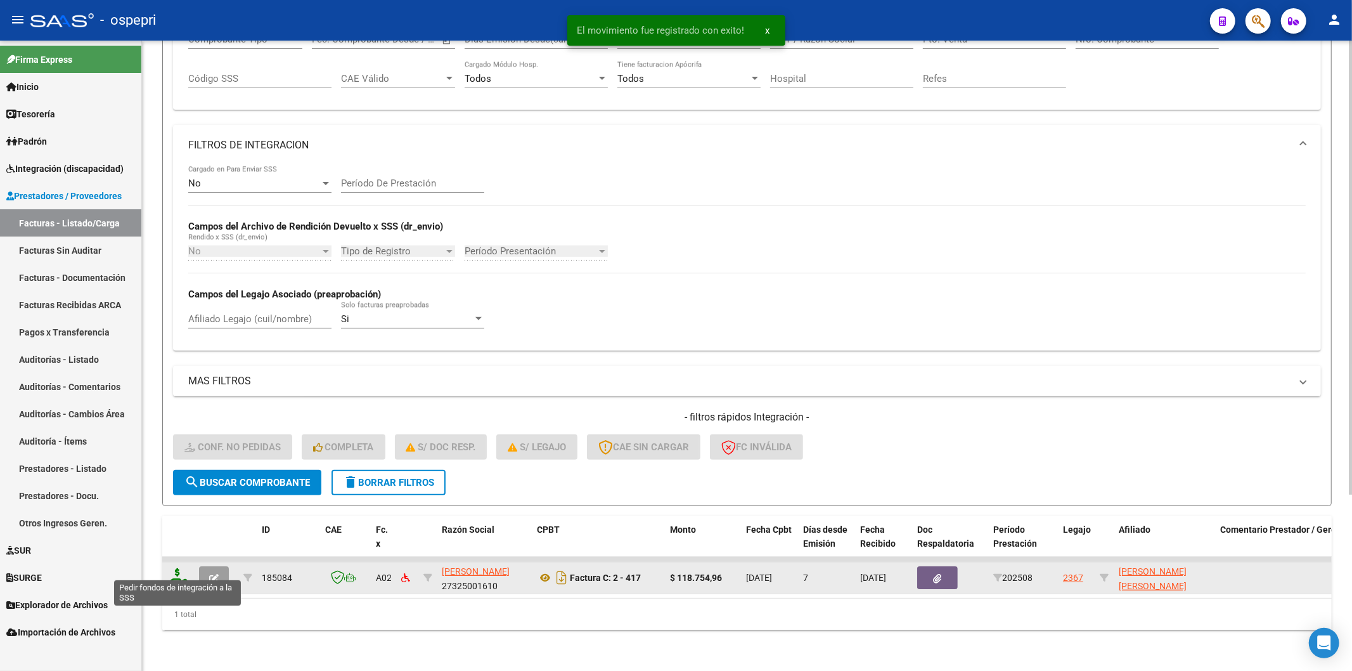
click at [176, 575] on icon at bounding box center [177, 577] width 20 height 18
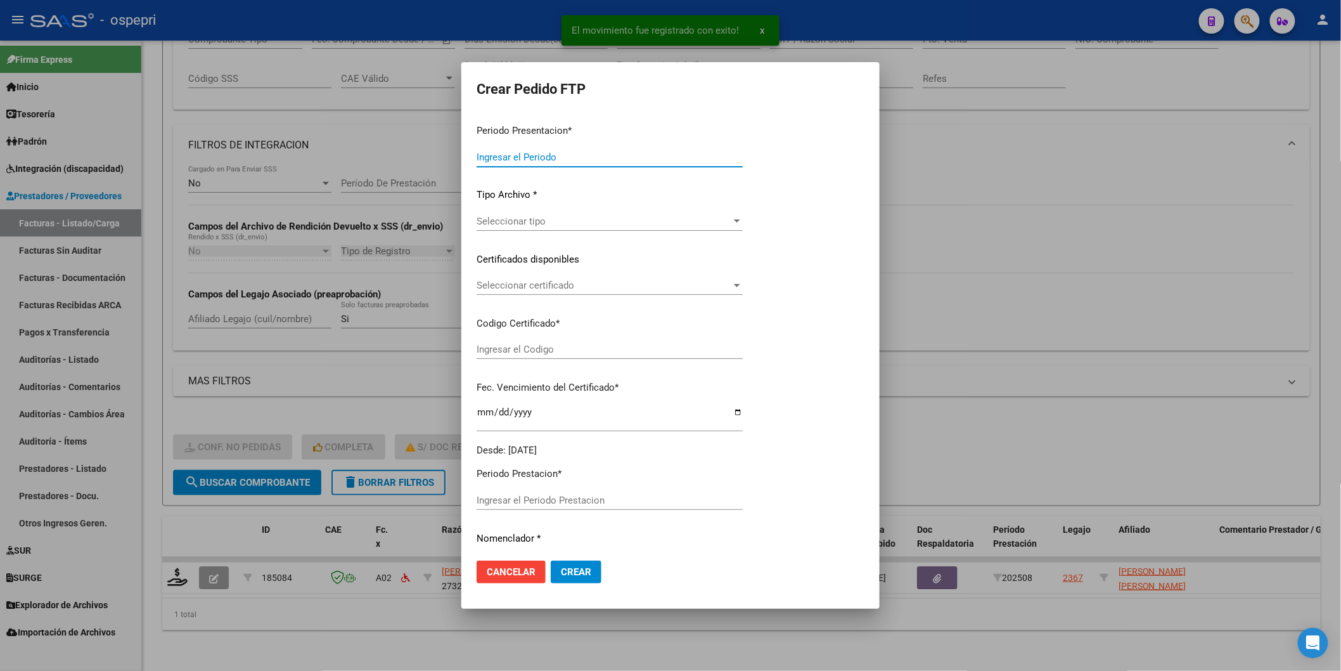
type input "202508"
type input "$ 118.754,96"
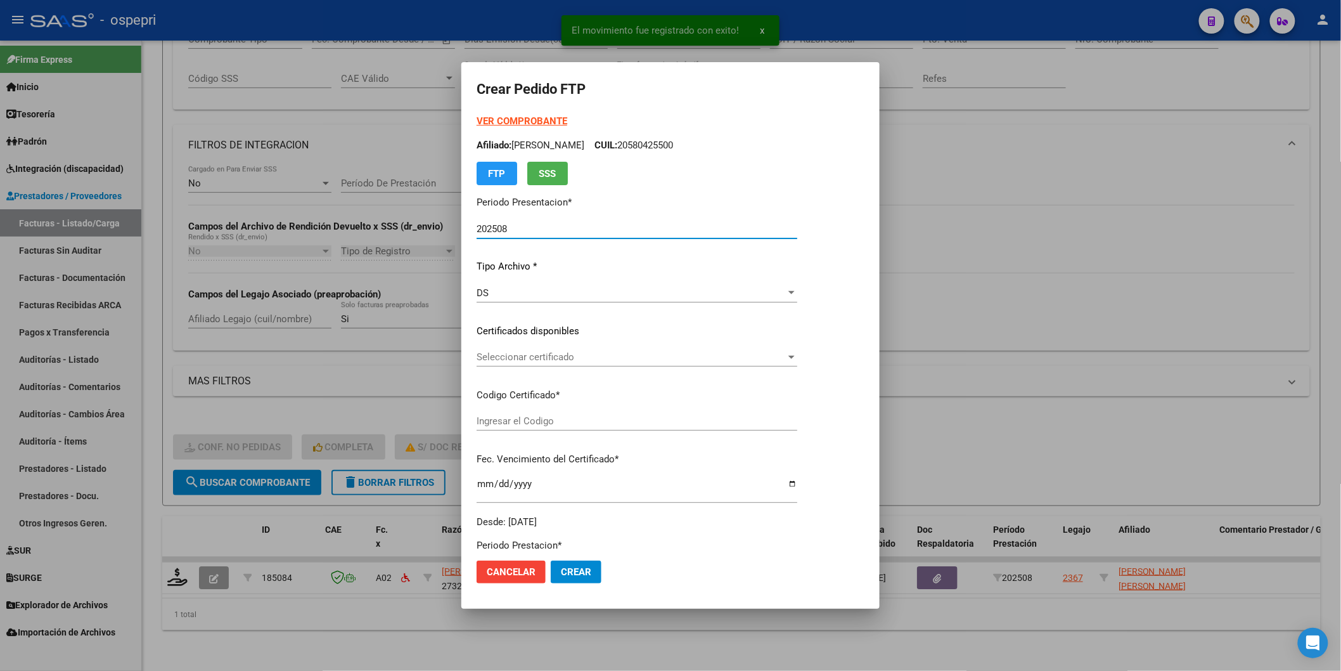
type input "2353970533-4"
type input "2026-10-13"
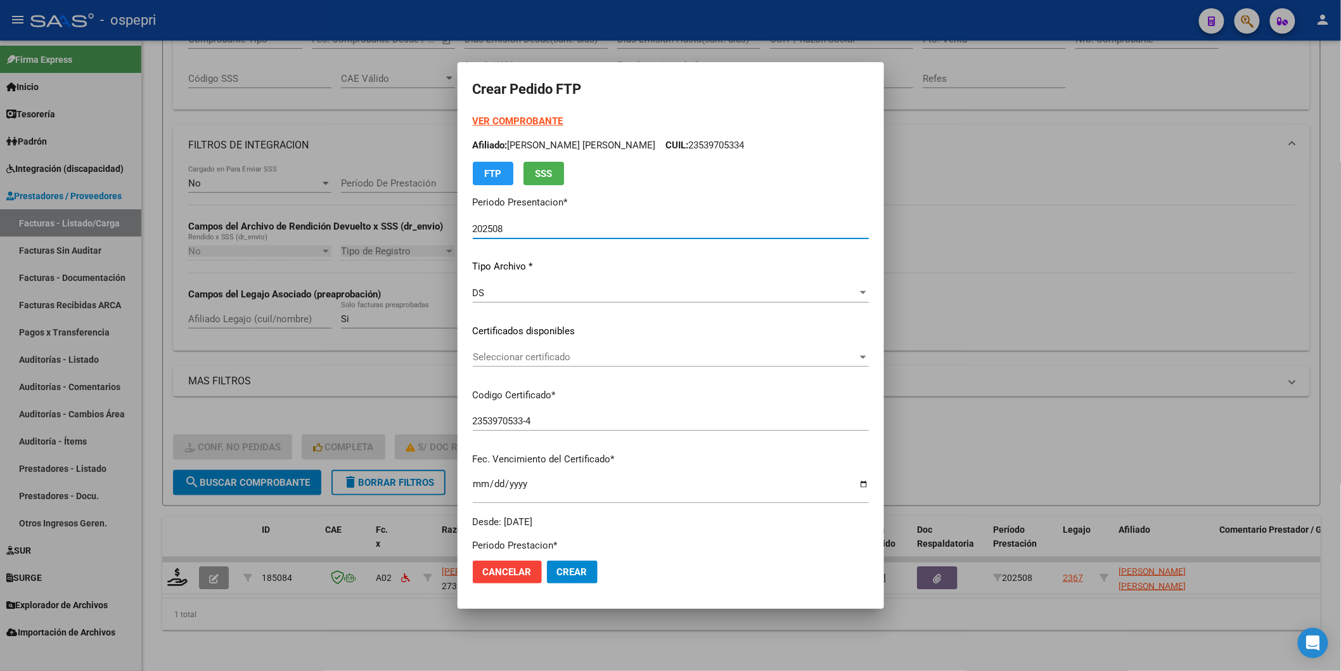
drag, startPoint x: 514, startPoint y: 344, endPoint x: 517, endPoint y: 355, distance: 11.2
click at [515, 347] on div "VER COMPROBANTE ARCA Padrón Afiliado: AGUILERA CAMILA SOFIA CUIL: 23539705334 F…" at bounding box center [671, 321] width 396 height 414
click at [518, 355] on span "Seleccionar certificado" at bounding box center [665, 356] width 385 height 11
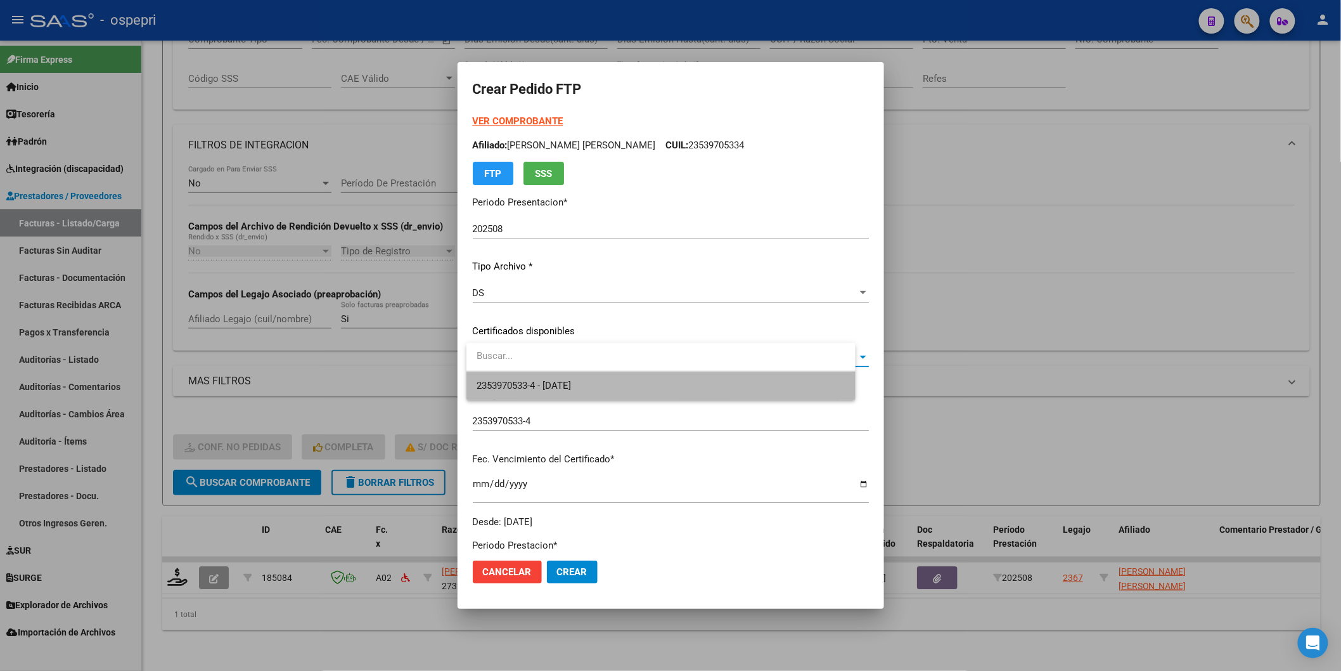
drag, startPoint x: 526, startPoint y: 371, endPoint x: 527, endPoint y: 413, distance: 41.8
click at [526, 372] on span "2353970533-4 - 2026-10-13" at bounding box center [661, 385] width 369 height 29
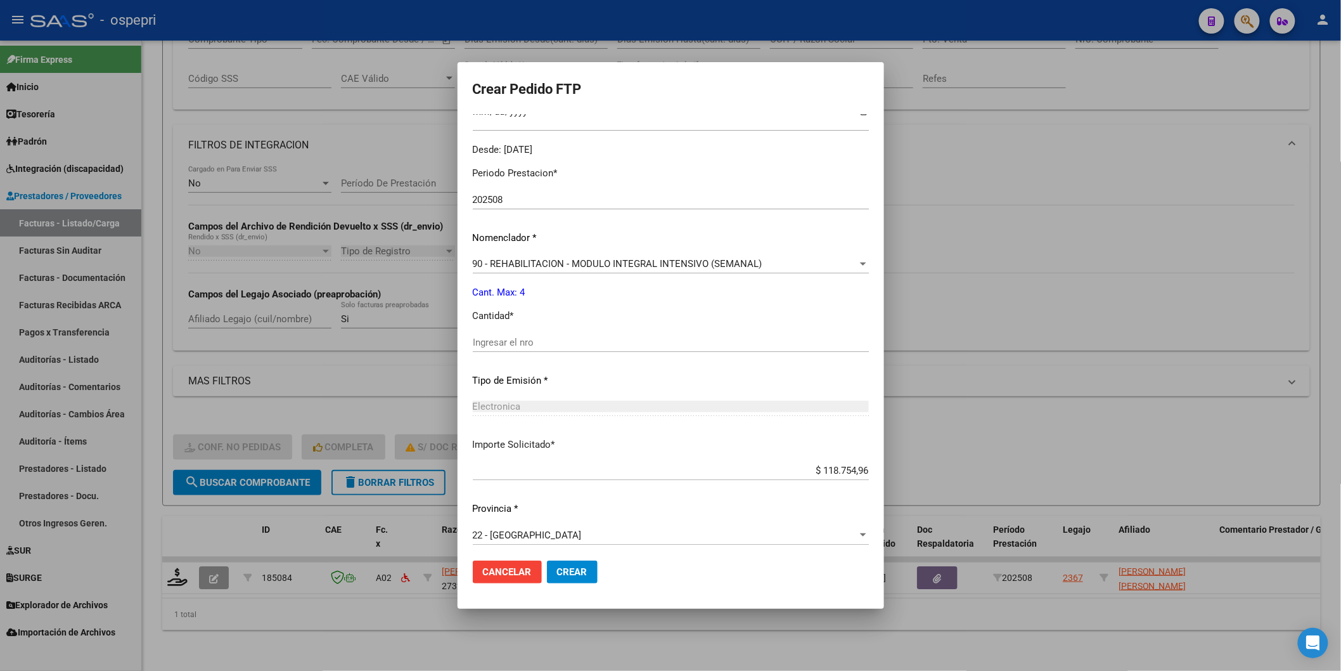
scroll to position [377, 0]
click at [525, 337] on input "Ingresar el nro" at bounding box center [671, 336] width 396 height 11
type input "4"
click at [563, 568] on span "Crear" at bounding box center [572, 571] width 30 height 11
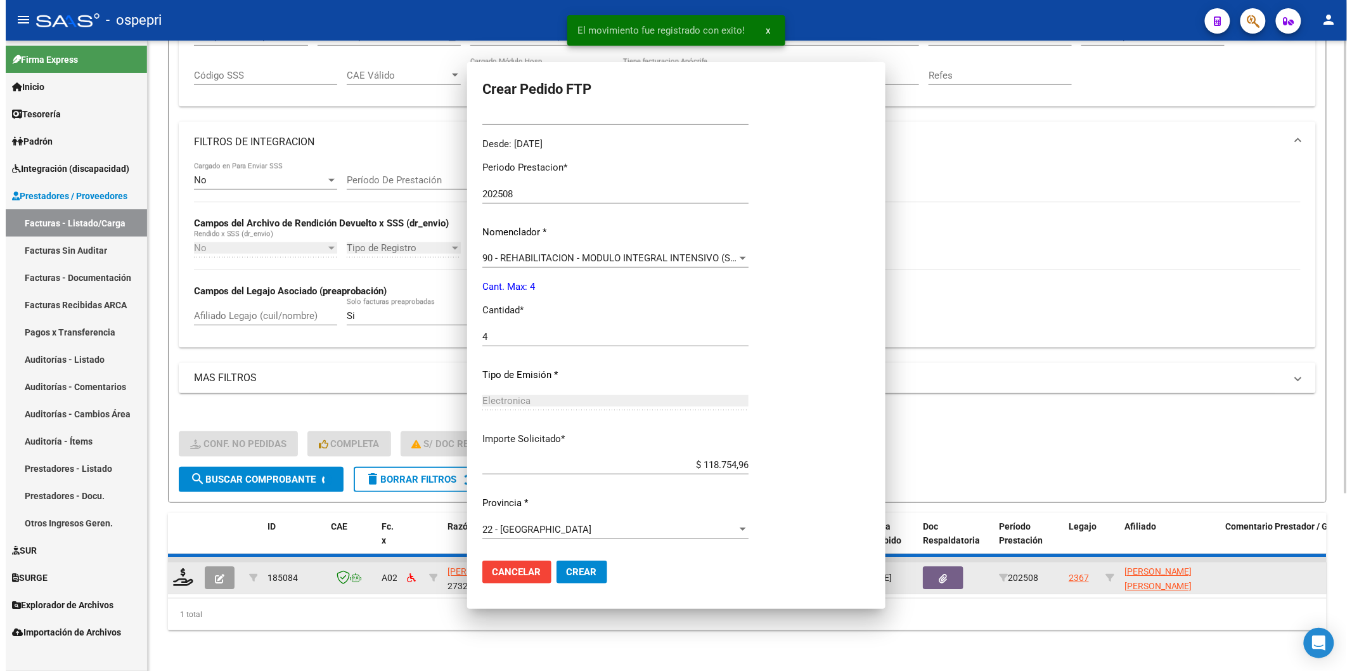
scroll to position [305, 0]
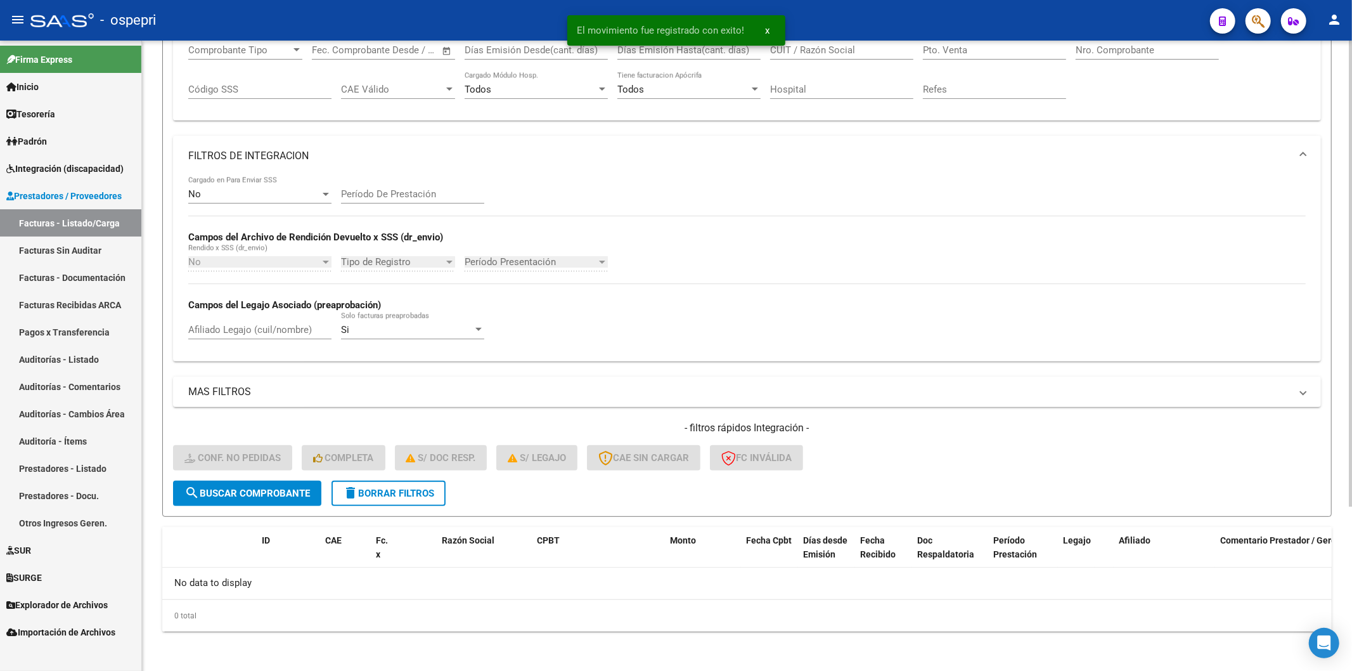
click at [416, 487] on span "delete Borrar Filtros" at bounding box center [388, 492] width 91 height 11
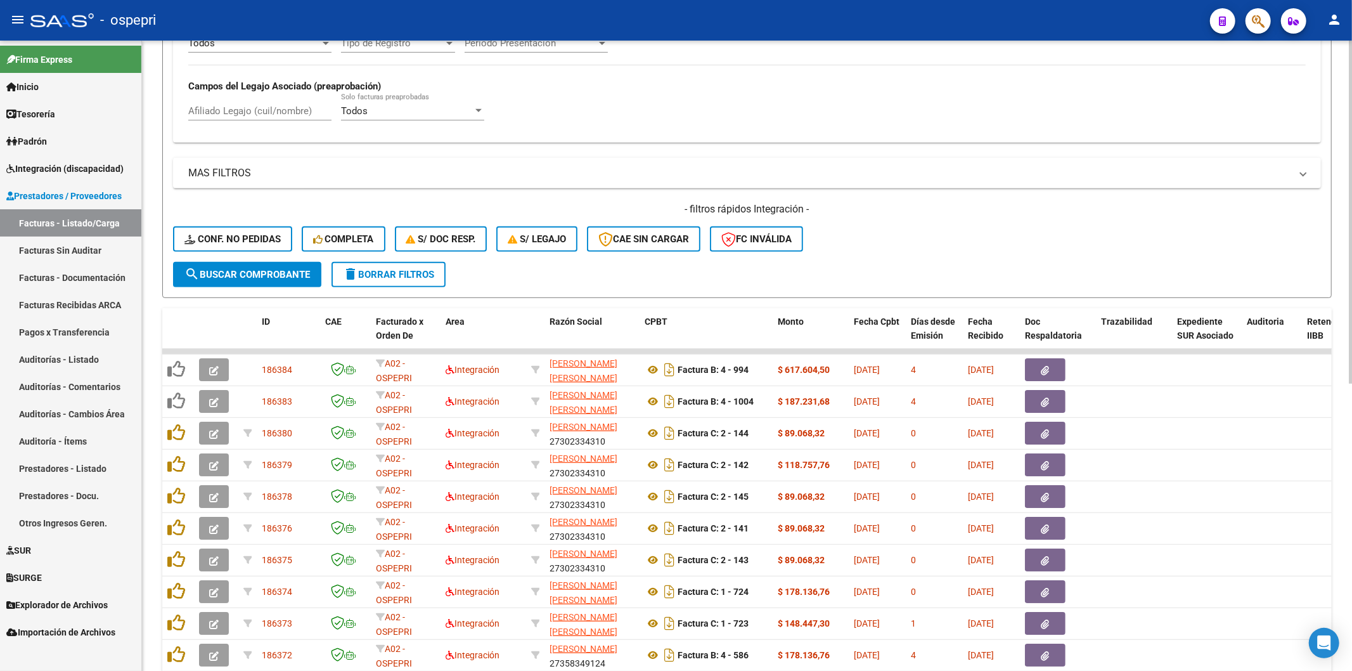
scroll to position [106, 0]
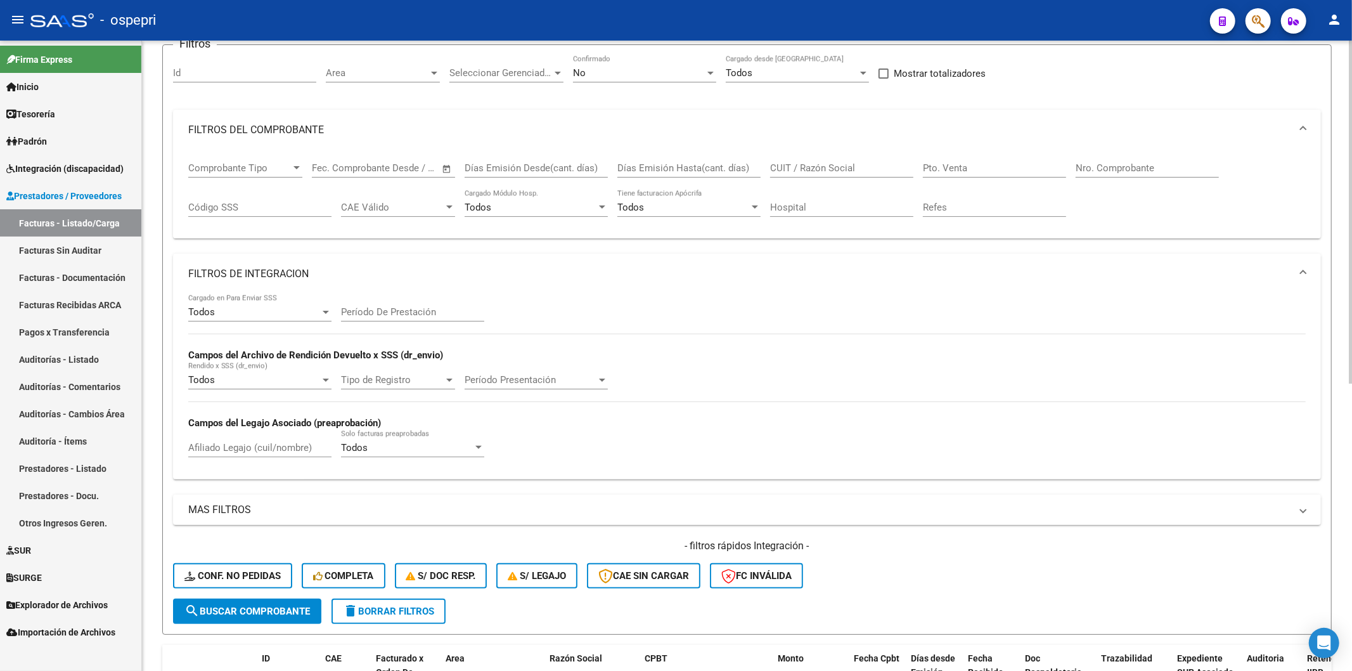
click at [828, 165] on input "CUIT / Razón Social" at bounding box center [841, 167] width 143 height 11
paste input "27160136435"
type input "27160136435"
click at [300, 612] on span "search Buscar Comprobante" at bounding box center [246, 610] width 125 height 11
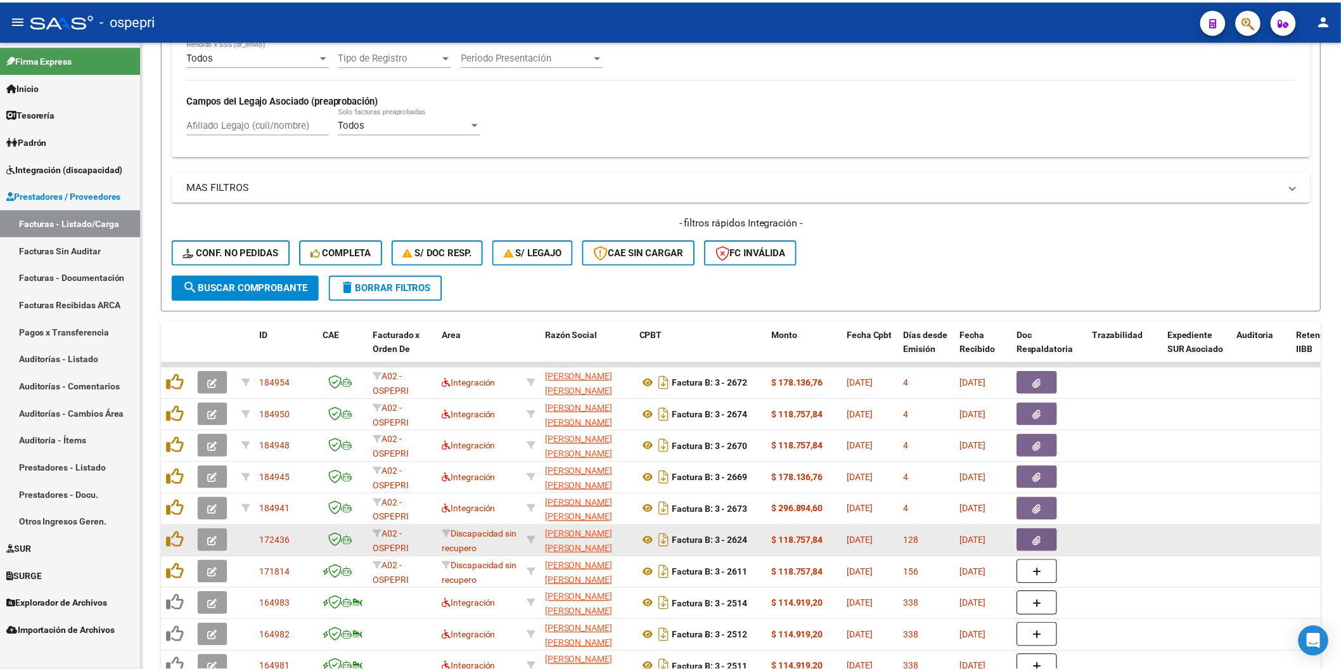
scroll to position [458, 0]
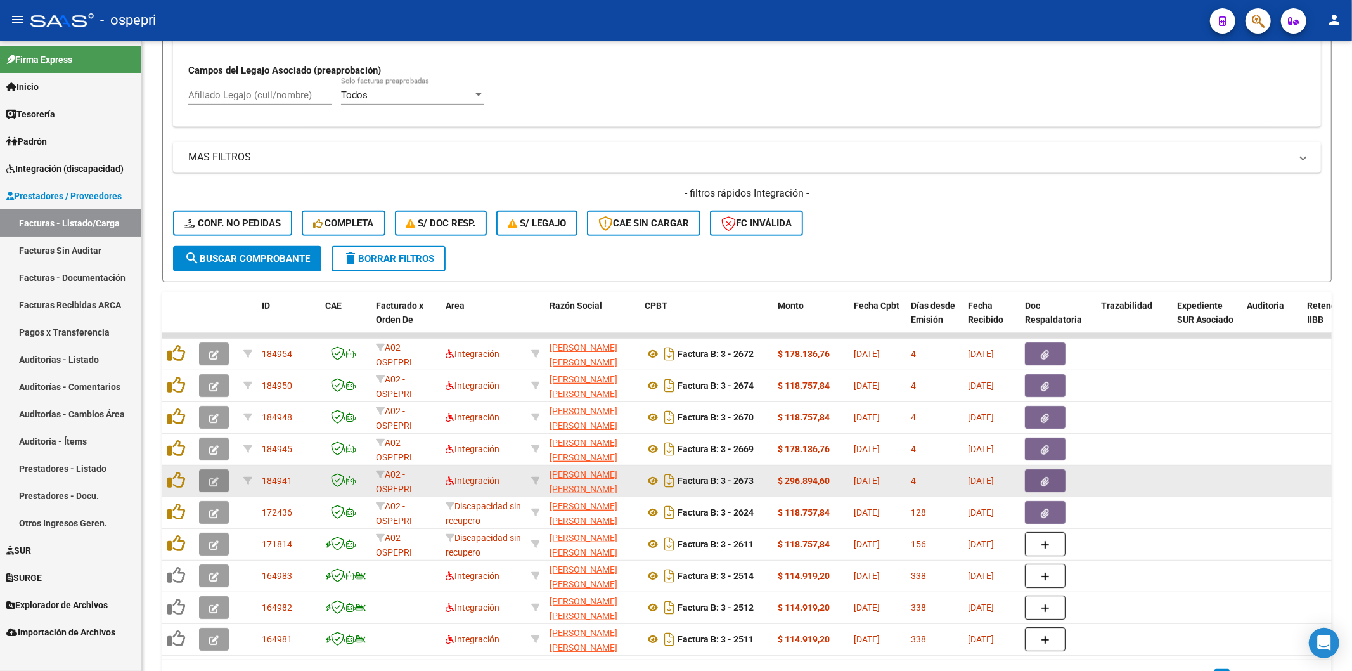
click at [216, 473] on button "button" at bounding box center [214, 480] width 30 height 23
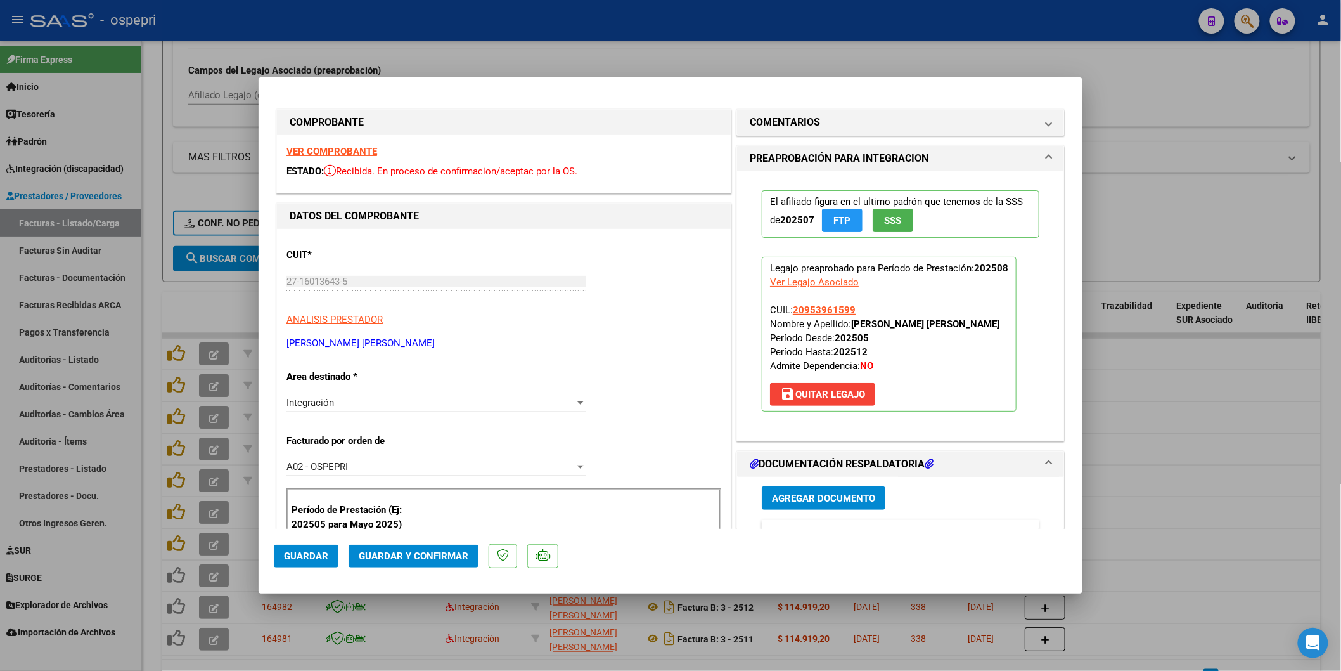
click at [335, 147] on strong "VER COMPROBANTE" at bounding box center [331, 151] width 91 height 11
